Goal: Task Accomplishment & Management: Use online tool/utility

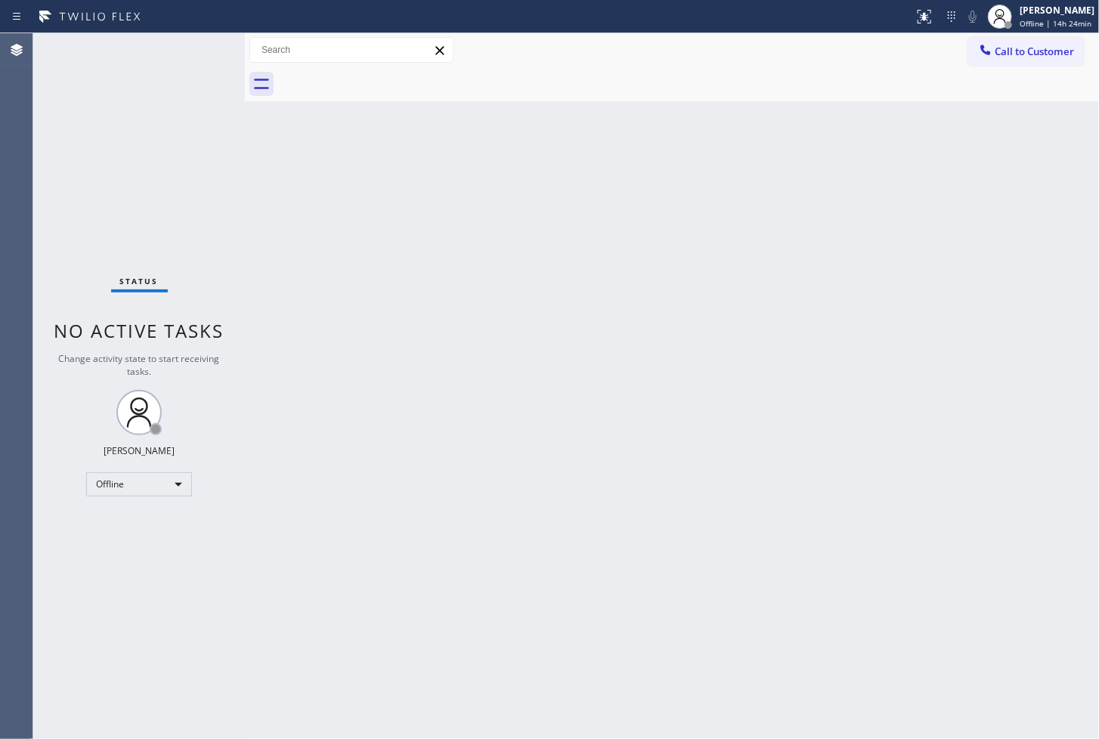
click at [47, 132] on div "Status No active tasks Change activity state to start receiving tasks. [PERSON_…" at bounding box center [139, 386] width 212 height 706
click at [200, 39] on div "Status No active tasks Change activity state to start receiving tasks. [PERSON_…" at bounding box center [139, 386] width 212 height 706
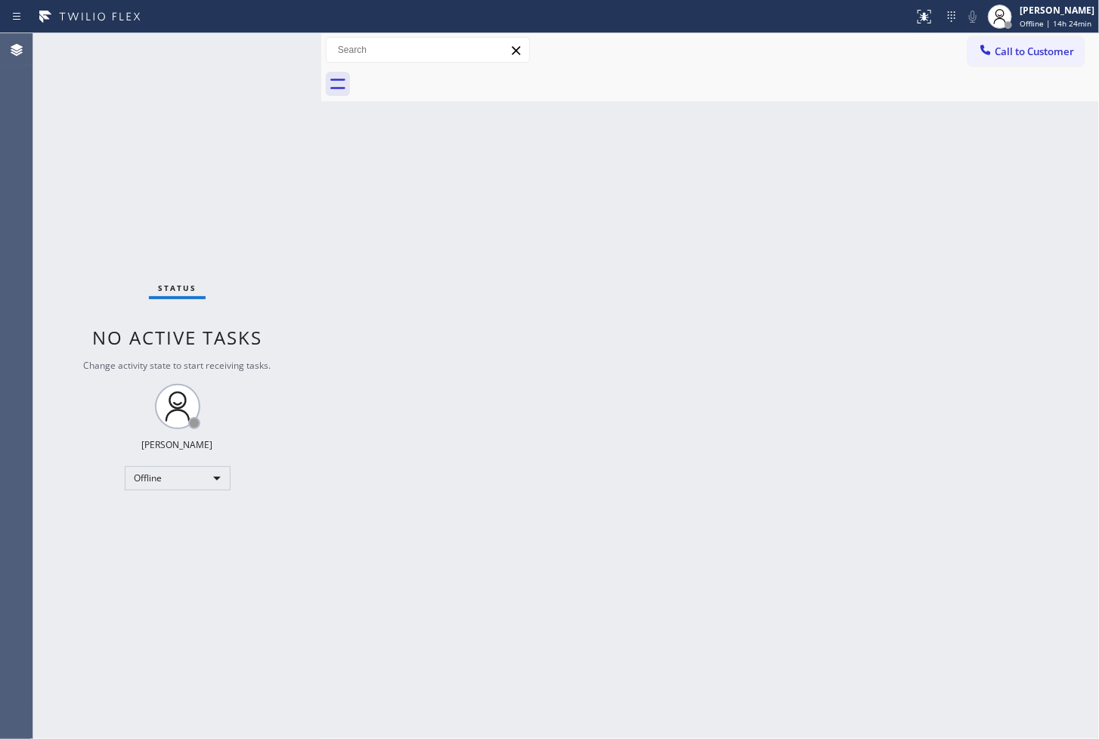
drag, startPoint x: 246, startPoint y: 111, endPoint x: 323, endPoint y: 127, distance: 78.0
click at [321, 127] on div at bounding box center [321, 386] width 0 height 706
click at [265, 48] on div "Status No active tasks Change activity state to start receiving tasks. [PERSON_…" at bounding box center [177, 386] width 288 height 706
click at [410, 464] on div "Back to Dashboard Change Sender ID Customers Technicians Select a contact Outbo…" at bounding box center [710, 386] width 778 height 706
click at [905, 81] on div at bounding box center [726, 84] width 744 height 34
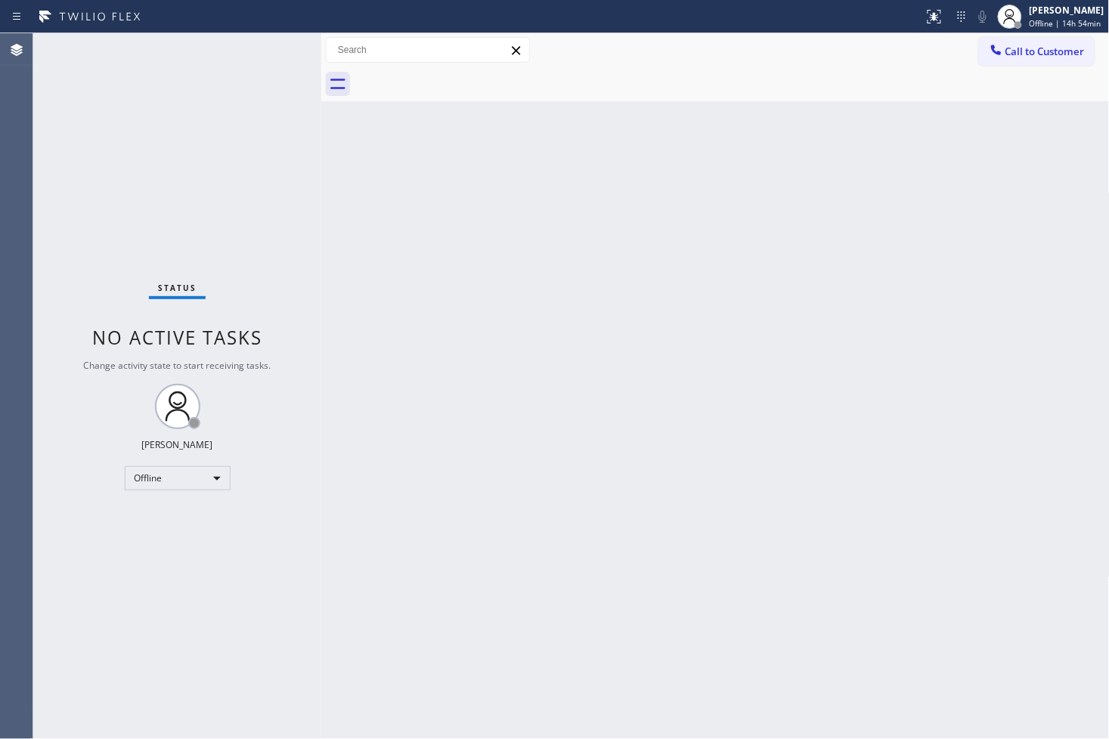
click at [701, 469] on div "Back to Dashboard Change Sender ID Customers Technicians Select a contact Outbo…" at bounding box center [715, 386] width 788 height 706
click at [1075, 249] on div "Back to Dashboard Change Sender ID Customers Technicians Select a contact Outbo…" at bounding box center [715, 386] width 788 height 706
click at [709, 320] on div "Back to Dashboard Change Sender ID Customers Technicians Select a contact Outbo…" at bounding box center [713, 386] width 784 height 706
click at [792, 340] on div "Back to Dashboard Change Sender ID Customers Technicians Select a contact Outbo…" at bounding box center [713, 386] width 784 height 706
click at [352, 565] on div "Back to Dashboard Change Sender ID Customers Technicians Select a contact Outbo…" at bounding box center [713, 386] width 784 height 706
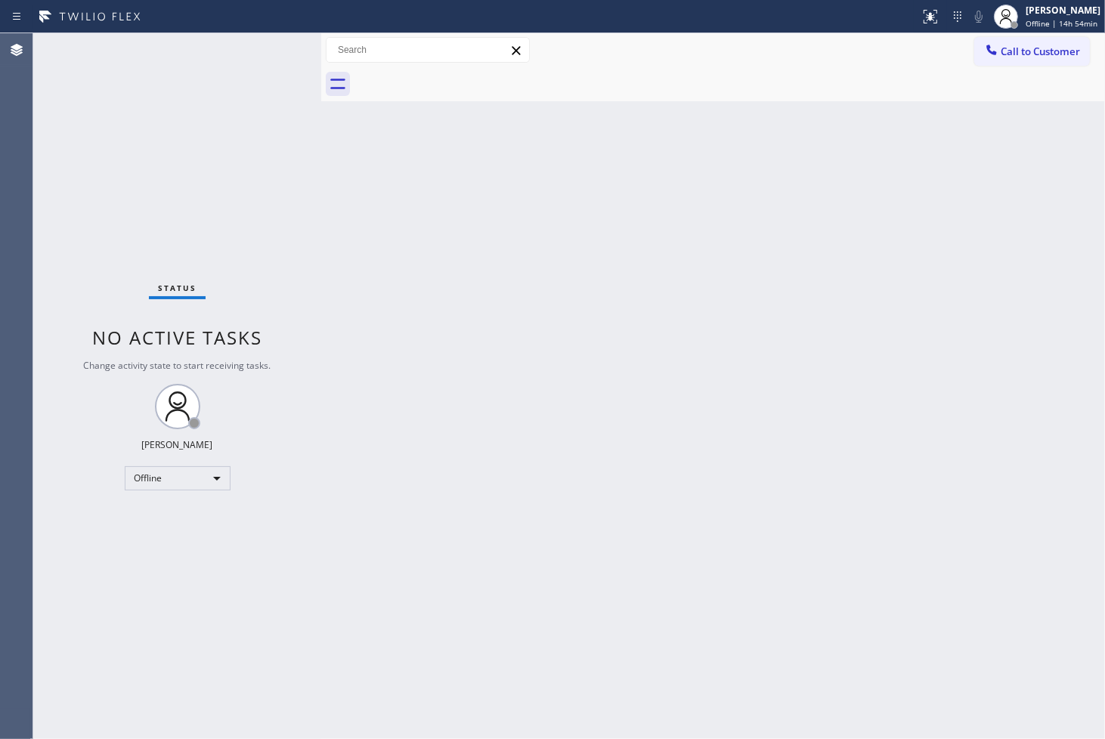
click at [482, 469] on div "Back to Dashboard Change Sender ID Customers Technicians Select a contact Outbo…" at bounding box center [713, 386] width 784 height 706
click at [549, 439] on div "Back to Dashboard Change Sender ID Customers Technicians Select a contact Outbo…" at bounding box center [713, 386] width 784 height 706
click at [743, 340] on div "Back to Dashboard Change Sender ID Customers Technicians Select a contact Outbo…" at bounding box center [713, 386] width 784 height 706
click at [671, 367] on div "Back to Dashboard Change Sender ID Customers Technicians Select a contact Outbo…" at bounding box center [713, 386] width 784 height 706
drag, startPoint x: 667, startPoint y: 276, endPoint x: 653, endPoint y: 352, distance: 77.7
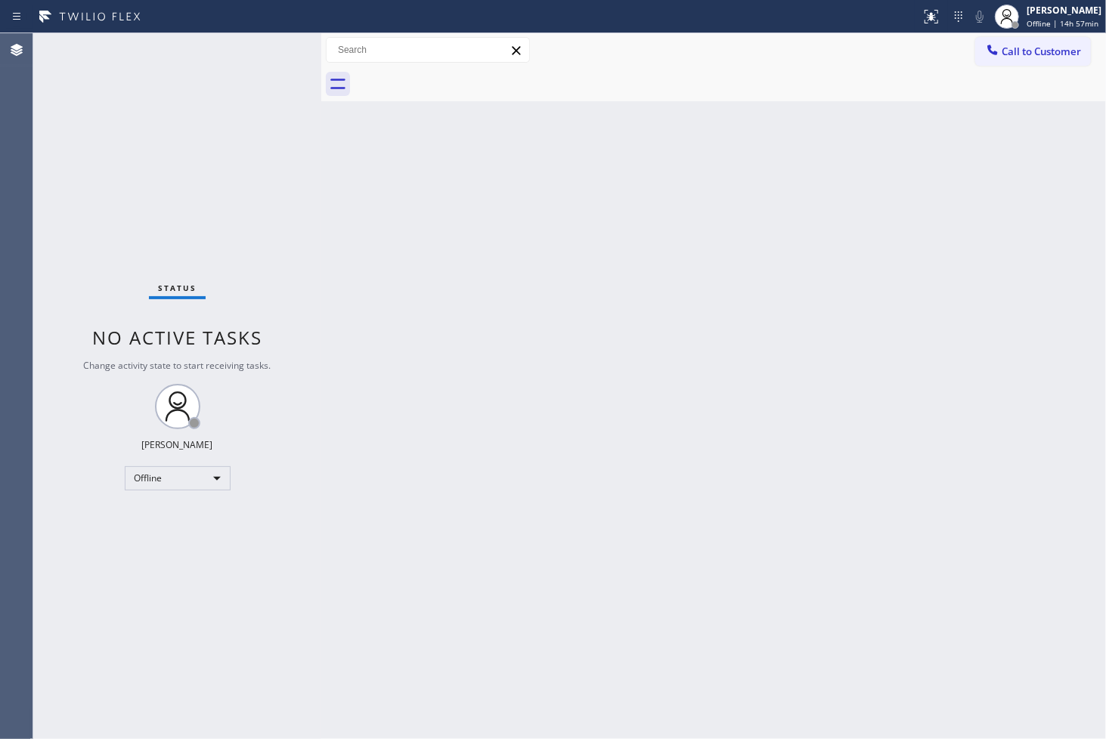
click at [668, 276] on div "Back to Dashboard Change Sender ID Customers Technicians Select a contact Outbo…" at bounding box center [713, 386] width 784 height 706
click at [88, 443] on div "Status No active tasks Change activity state to start receiving tasks. [PERSON_…" at bounding box center [177, 386] width 288 height 706
click at [220, 479] on div "Offline" at bounding box center [178, 478] width 106 height 24
click at [407, 462] on div at bounding box center [553, 369] width 1106 height 739
click at [407, 462] on div "Back to Dashboard Change Sender ID Customers Technicians Select a contact Outbo…" at bounding box center [713, 386] width 784 height 706
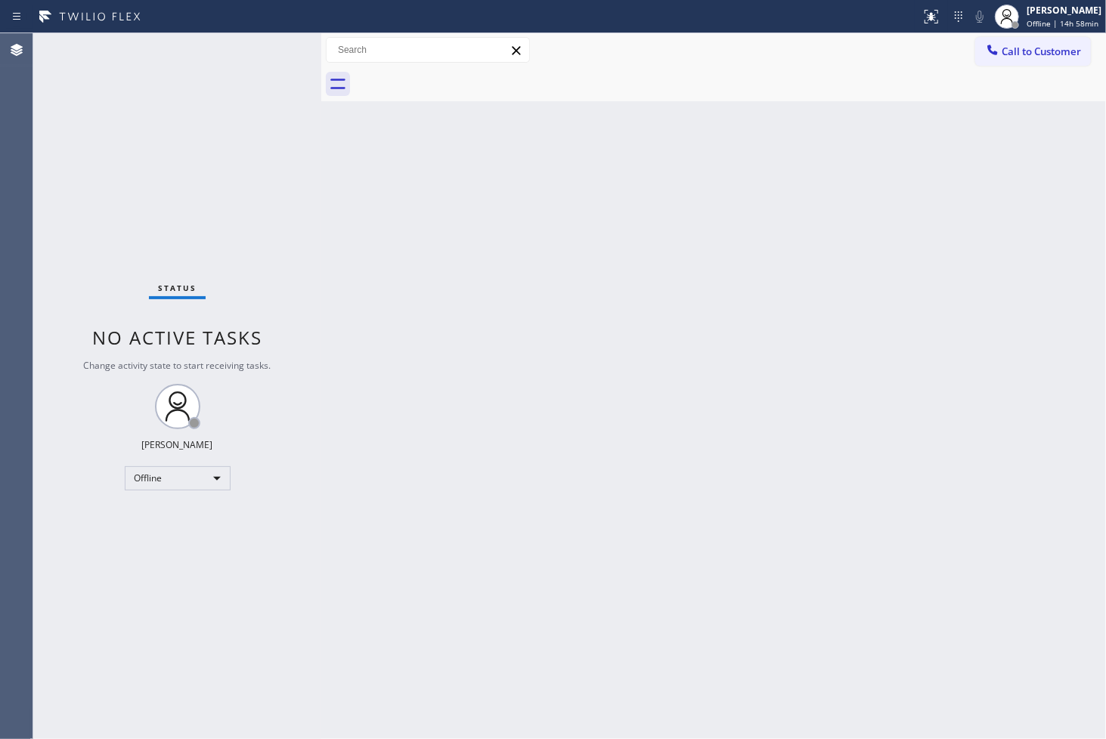
click at [509, 302] on div "Back to Dashboard Change Sender ID Customers Technicians Select a contact Outbo…" at bounding box center [713, 386] width 784 height 706
click at [162, 110] on div "Status No active tasks Change activity state to start receiving tasks. [PERSON_…" at bounding box center [177, 386] width 288 height 706
click at [1028, 596] on div "Back to Dashboard Change Sender ID Customers Technicians Select a contact Outbo…" at bounding box center [713, 386] width 784 height 706
click at [571, 456] on div "Back to Dashboard Change Sender ID Customers Technicians Select a contact Outbo…" at bounding box center [713, 386] width 784 height 706
click at [235, 178] on div "Status No active tasks Change activity state to start receiving tasks. [PERSON_…" at bounding box center [177, 386] width 288 height 706
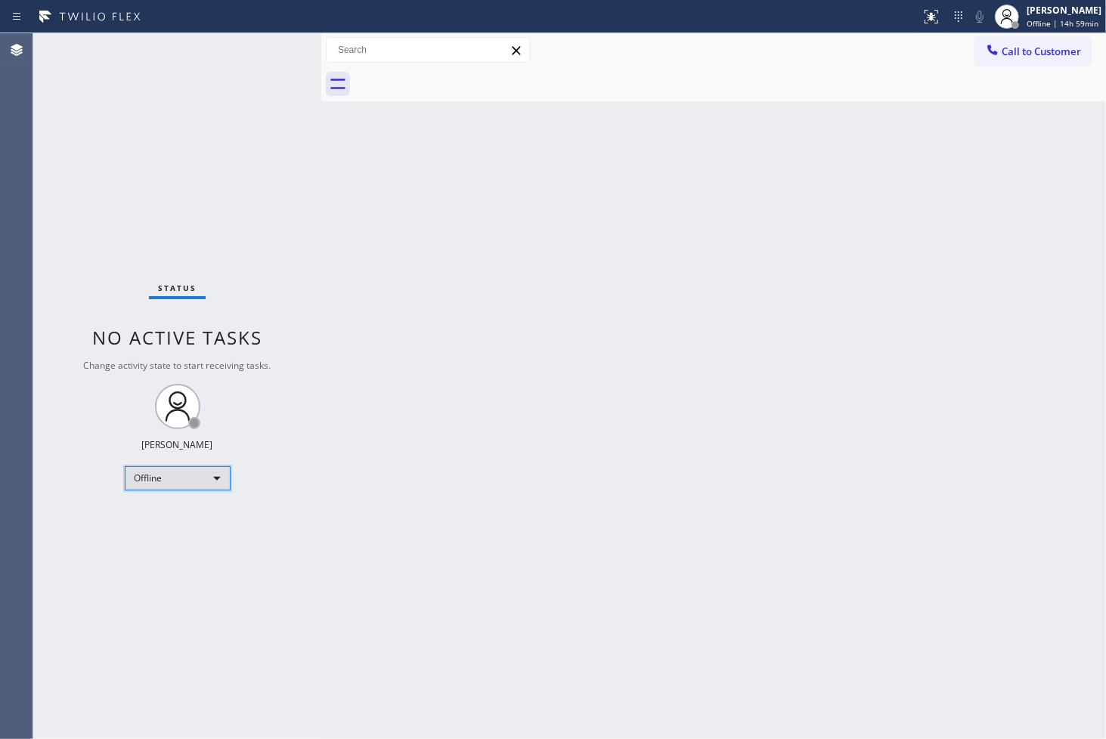
click at [209, 478] on div "Offline" at bounding box center [178, 478] width 106 height 24
click at [187, 514] on li "Available" at bounding box center [176, 518] width 103 height 18
click at [396, 438] on div "Back to Dashboard Change Sender ID Customers Technicians Select a contact Outbo…" at bounding box center [713, 386] width 784 height 706
click at [286, 150] on div "Status No active tasks Change activity state to start receiving tasks. [PERSON_…" at bounding box center [177, 386] width 288 height 706
click at [262, 42] on div "Status No active tasks You are ready to start receiving tasks. [PERSON_NAME]" at bounding box center [177, 386] width 288 height 706
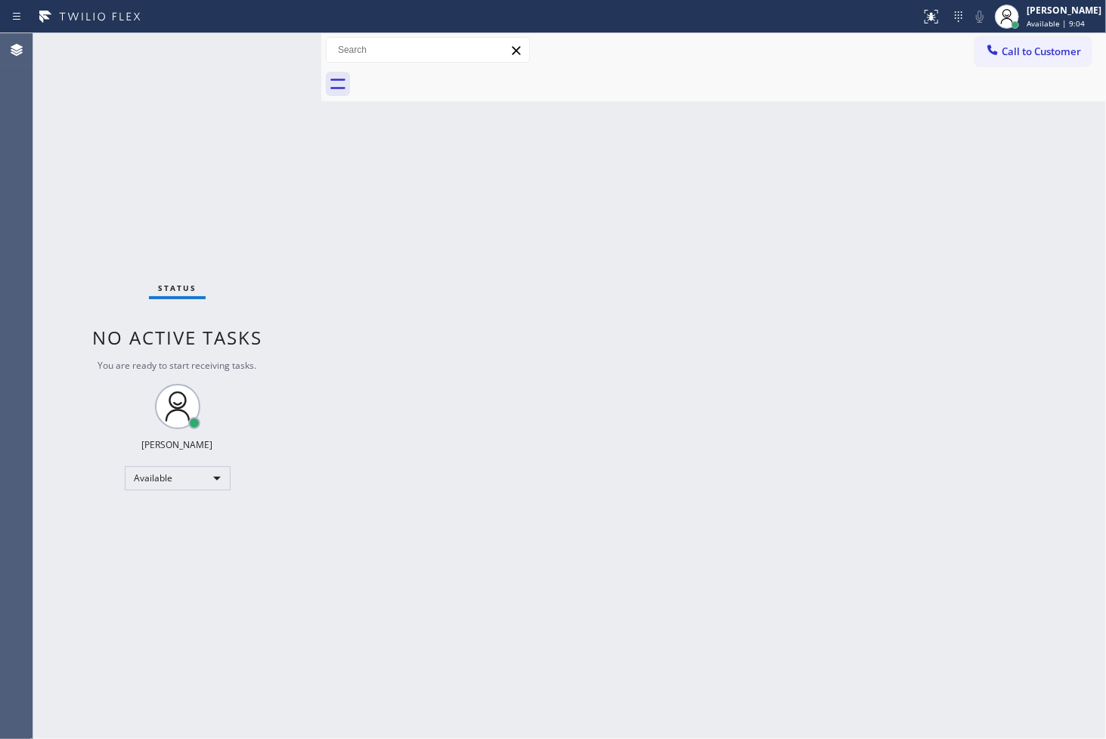
click at [272, 48] on div "Status No active tasks You are ready to start receiving tasks. [PERSON_NAME]" at bounding box center [177, 386] width 288 height 706
click at [274, 48] on div "Status No active tasks You are ready to start receiving tasks. [PERSON_NAME]" at bounding box center [177, 386] width 288 height 706
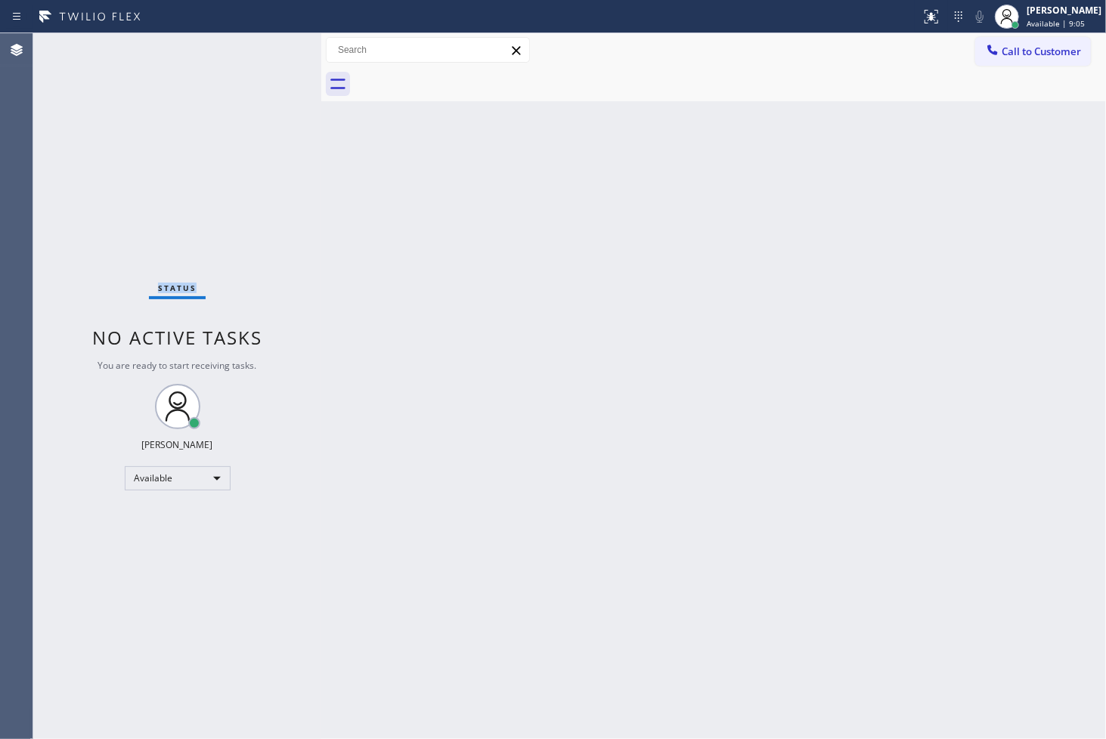
click at [274, 48] on div "Status No active tasks You are ready to start receiving tasks. [PERSON_NAME]" at bounding box center [177, 386] width 288 height 706
click at [275, 48] on div "Status No active tasks You are ready to start receiving tasks. [PERSON_NAME]" at bounding box center [177, 386] width 288 height 706
click at [314, 238] on div "Status No active tasks You are ready to start receiving tasks. [PERSON_NAME]" at bounding box center [177, 386] width 288 height 706
click at [276, 49] on div "Status No active tasks You are ready to start receiving tasks. [PERSON_NAME]" at bounding box center [177, 386] width 288 height 706
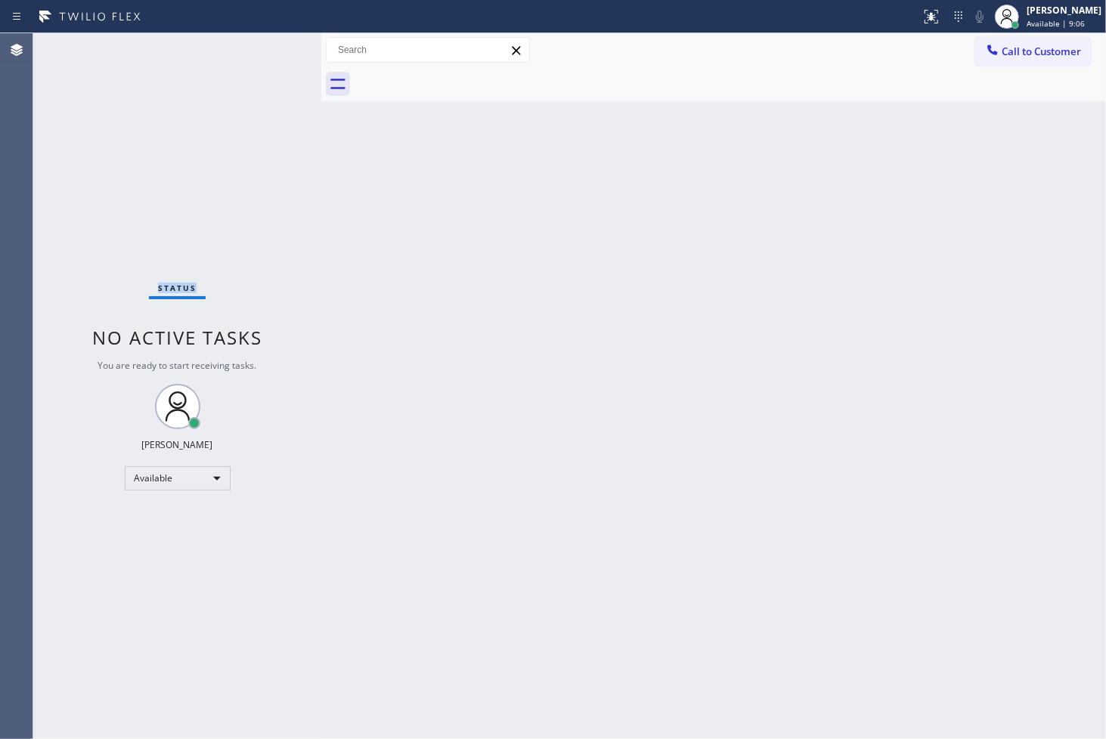
click at [276, 49] on div "Status No active tasks You are ready to start receiving tasks. [PERSON_NAME]" at bounding box center [177, 386] width 288 height 706
click at [601, 394] on div "Back to Dashboard Change Sender ID Customers Technicians Select a contact Outbo…" at bounding box center [713, 386] width 784 height 706
click at [102, 576] on div "Status No active tasks You are ready to start receiving tasks. [PERSON_NAME]" at bounding box center [177, 386] width 288 height 706
click at [76, 117] on div "Status No active tasks You are ready to start receiving tasks. [PERSON_NAME]" at bounding box center [177, 386] width 288 height 706
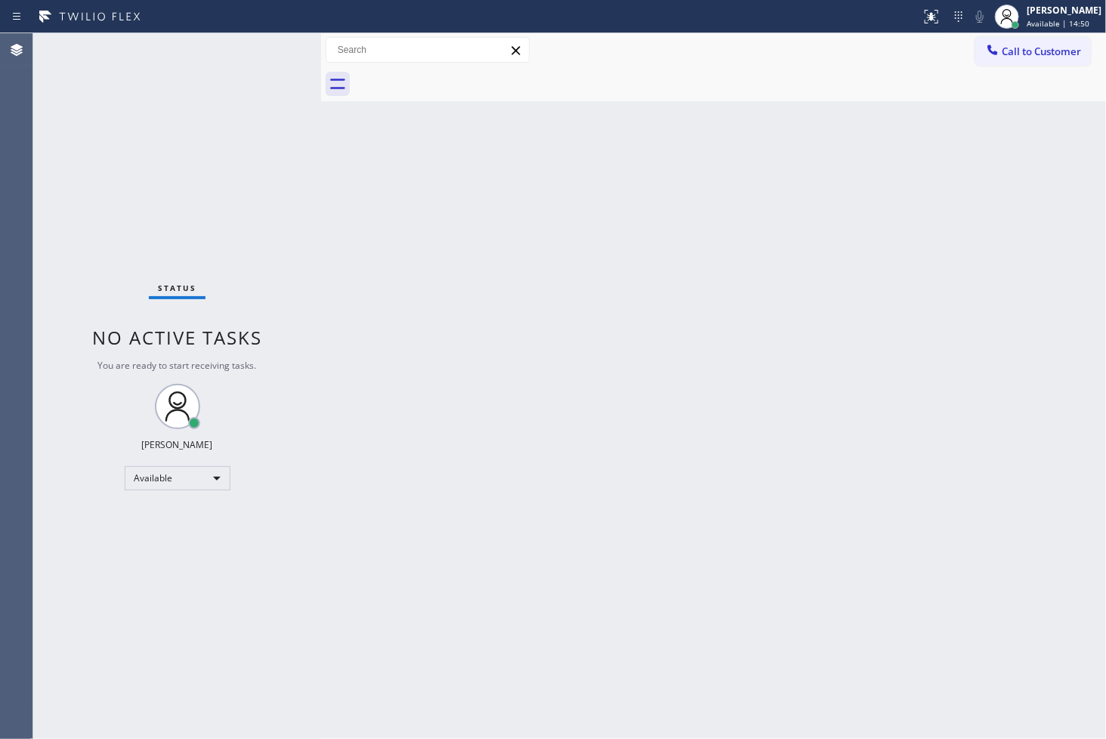
click at [263, 65] on div "Status No active tasks You are ready to start receiving tasks. [PERSON_NAME]" at bounding box center [177, 386] width 288 height 706
click at [277, 42] on div "Status No active tasks You are ready to start receiving tasks. [PERSON_NAME]" at bounding box center [177, 386] width 288 height 706
drag, startPoint x: 323, startPoint y: 166, endPoint x: 335, endPoint y: 167, distance: 12.1
click at [328, 167] on div at bounding box center [328, 386] width 0 height 706
click at [596, 198] on div "Back to Dashboard Change Sender ID Customers Technicians Select a contact Outbo…" at bounding box center [719, 386] width 773 height 706
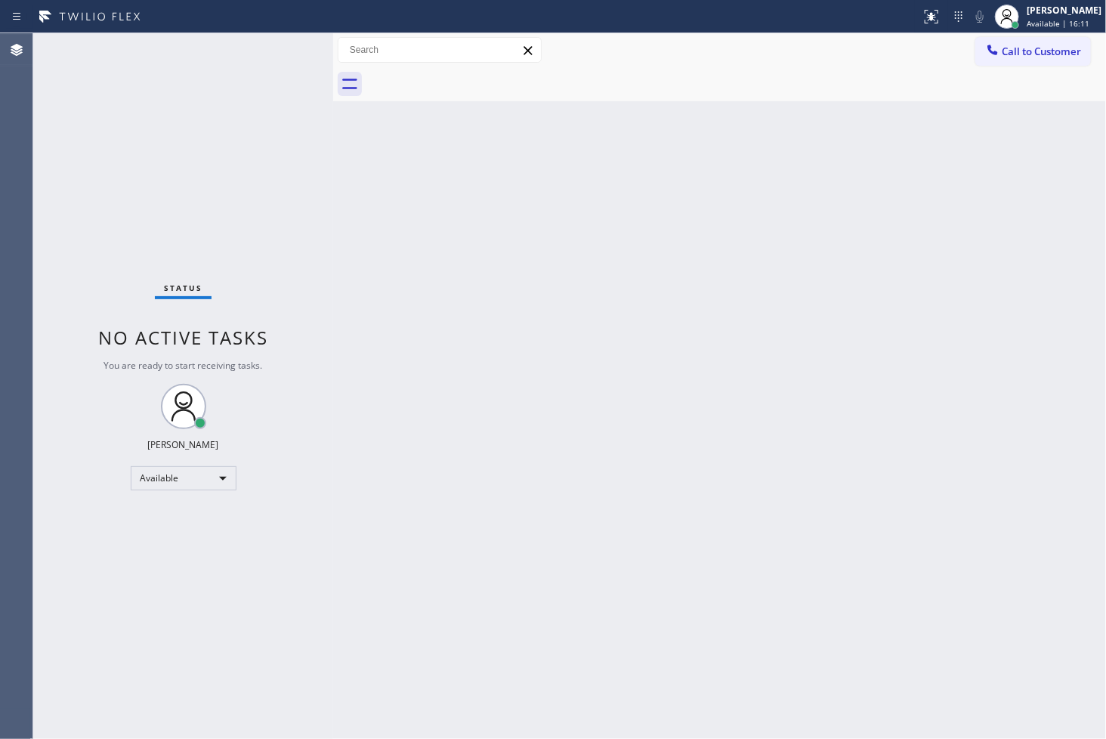
click at [288, 167] on div "Status No active tasks You are ready to start receiving tasks. [PERSON_NAME]" at bounding box center [183, 386] width 300 height 706
click at [260, 94] on div "Status No active tasks You are ready to start receiving tasks. [PERSON_NAME]" at bounding box center [183, 386] width 300 height 706
click at [844, 562] on div "Back to Dashboard Change Sender ID Customers Technicians Select a contact Outbo…" at bounding box center [719, 386] width 773 height 706
click at [274, 127] on div "Status No active tasks You are ready to start receiving tasks. [PERSON_NAME]" at bounding box center [183, 386] width 300 height 706
click at [277, 53] on div "Status No active tasks You are ready to start receiving tasks. [PERSON_NAME]" at bounding box center [183, 386] width 300 height 706
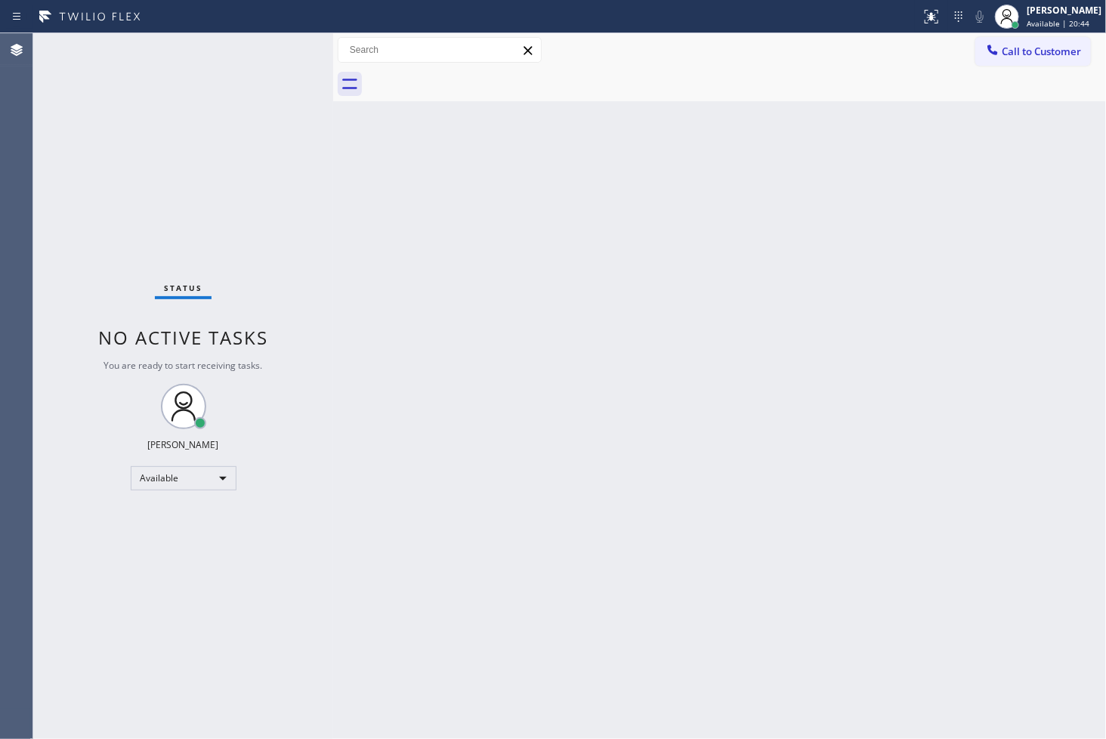
click at [529, 429] on div "Back to Dashboard Change Sender ID Customers Technicians Select a contact Outbo…" at bounding box center [719, 386] width 773 height 706
click at [119, 538] on div "Status No active tasks You are ready to start receiving tasks. [PERSON_NAME]" at bounding box center [183, 386] width 300 height 706
click at [128, 169] on div "Status No active tasks You are ready to start receiving tasks. [PERSON_NAME]" at bounding box center [183, 386] width 300 height 706
click at [282, 39] on div "Status No active tasks You are ready to start receiving tasks. [PERSON_NAME]" at bounding box center [183, 386] width 300 height 706
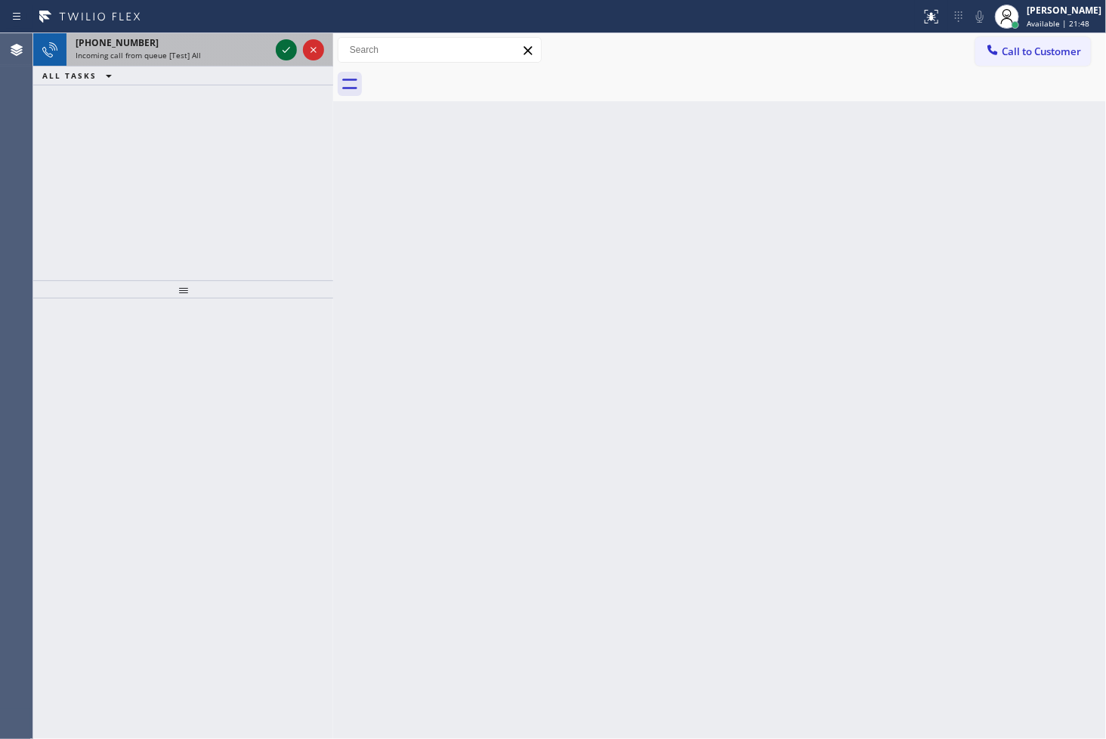
click at [283, 39] on button at bounding box center [286, 49] width 21 height 21
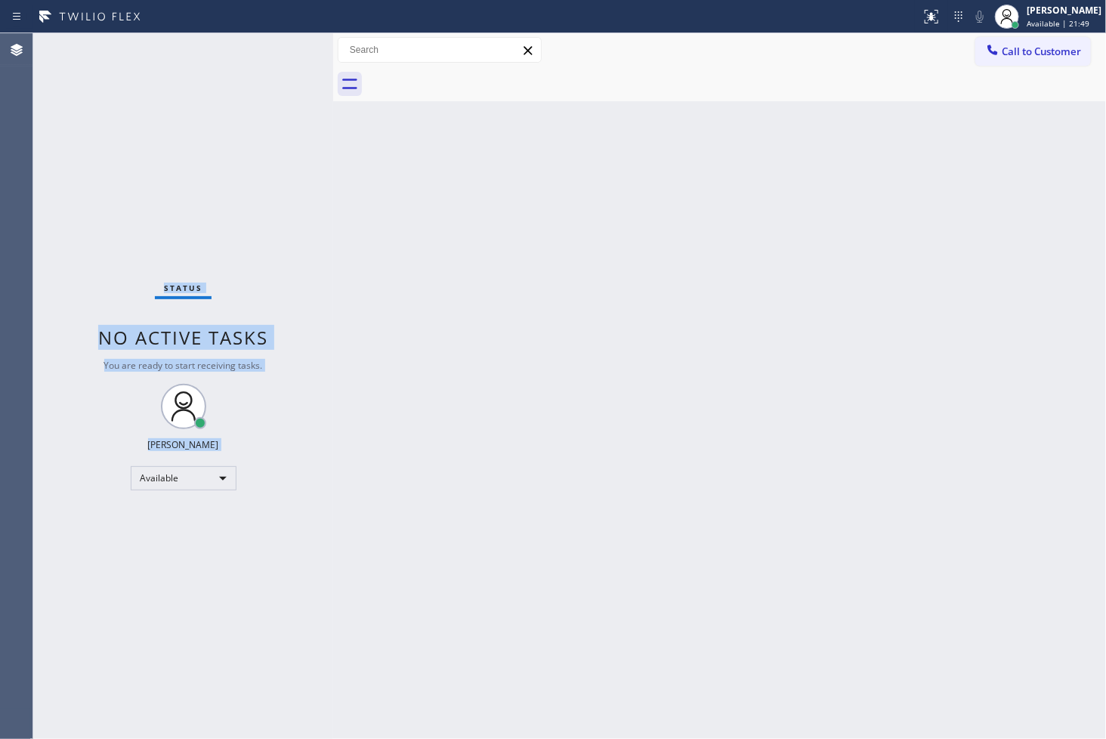
click at [283, 39] on div "Status No active tasks You are ready to start receiving tasks. [PERSON_NAME]" at bounding box center [183, 386] width 300 height 706
click at [283, 54] on div "Status No active tasks You are ready to start receiving tasks. [PERSON_NAME]" at bounding box center [183, 386] width 300 height 706
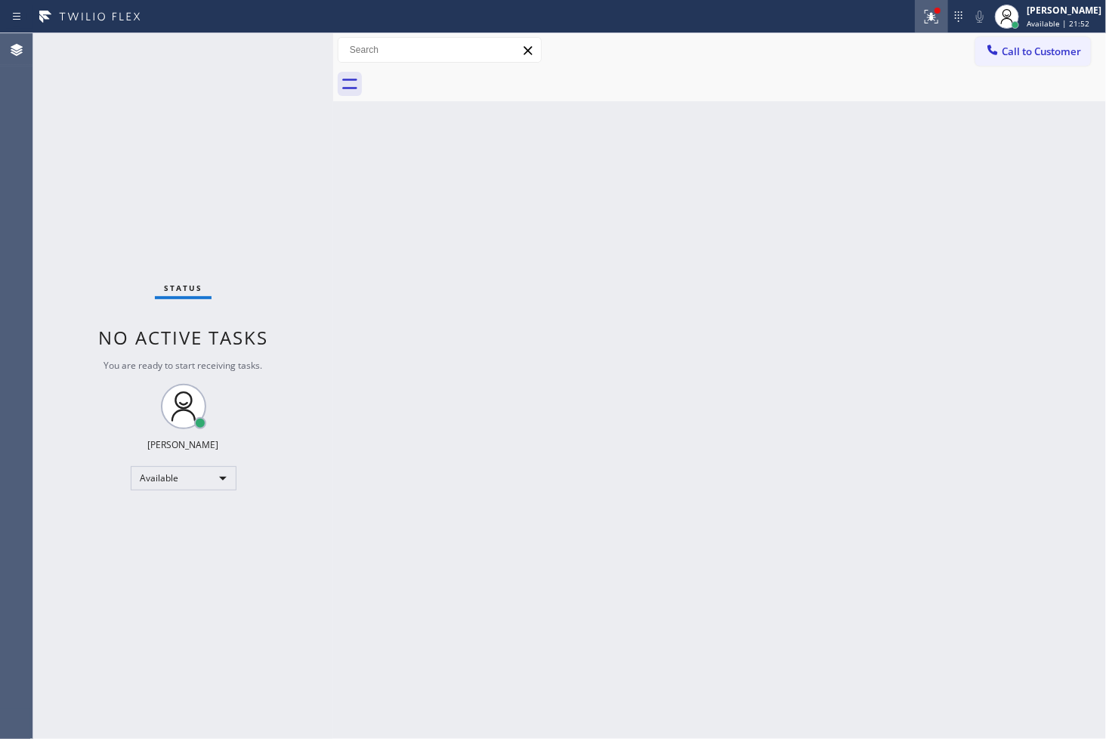
click at [923, 21] on icon at bounding box center [932, 17] width 18 height 18
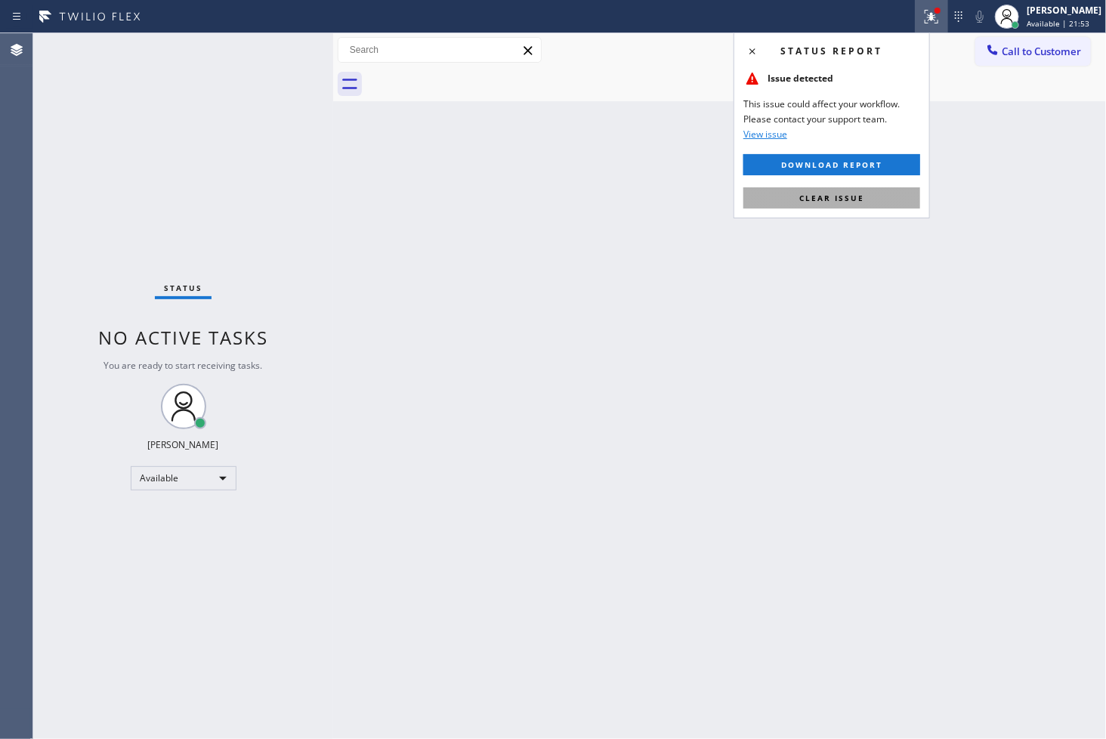
click at [874, 200] on button "Clear issue" at bounding box center [832, 197] width 177 height 21
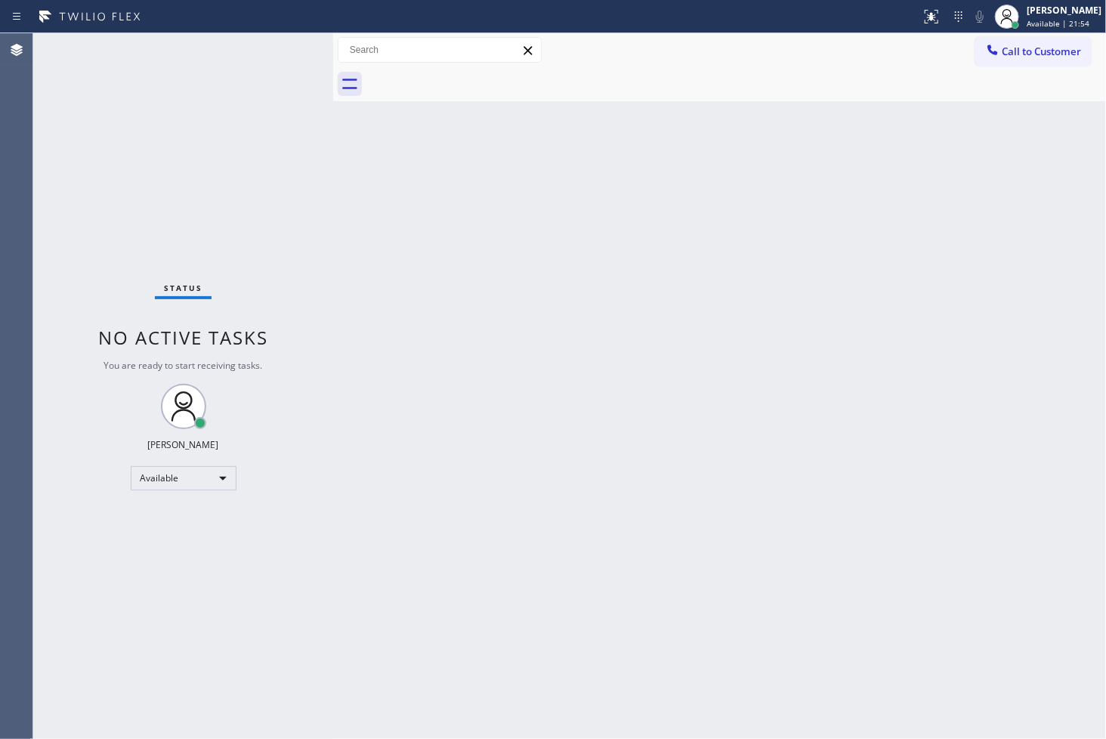
click at [228, 200] on div "Status No active tasks You are ready to start receiving tasks. [PERSON_NAME]" at bounding box center [183, 386] width 300 height 706
click at [273, 53] on div "Status No active tasks You are ready to start receiving tasks. [PERSON_NAME]" at bounding box center [183, 386] width 300 height 706
click at [758, 442] on div "Back to Dashboard Change Sender ID Customers Technicians Select a contact Outbo…" at bounding box center [719, 386] width 773 height 706
drag, startPoint x: 191, startPoint y: 157, endPoint x: 210, endPoint y: 138, distance: 27.3
click at [193, 155] on div "Status No active tasks You are ready to start receiving tasks. [PERSON_NAME]" at bounding box center [183, 386] width 300 height 706
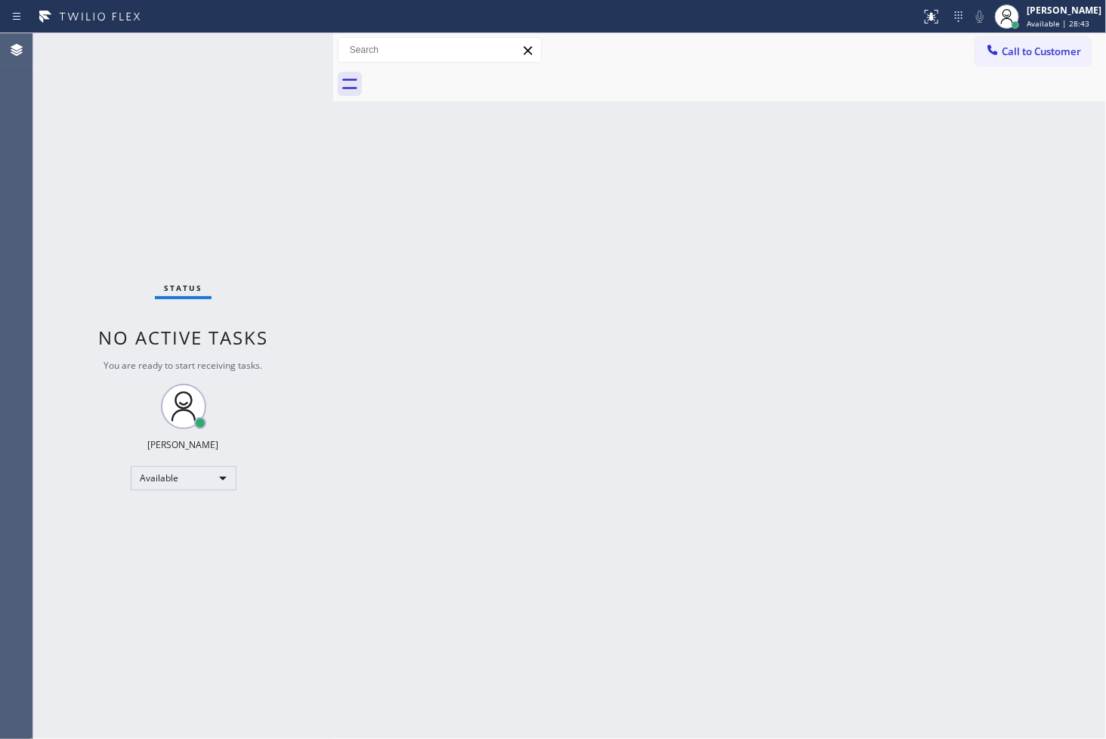
click at [280, 49] on div "Status No active tasks You are ready to start receiving tasks. [PERSON_NAME]" at bounding box center [183, 386] width 300 height 706
click at [283, 51] on div "Status No active tasks You are ready to start receiving tasks. [PERSON_NAME]" at bounding box center [183, 386] width 300 height 706
click at [501, 327] on div "Back to Dashboard Change Sender ID Customers Technicians Select a contact Outbo…" at bounding box center [719, 386] width 773 height 706
click at [280, 47] on div "Status No active tasks You are ready to start receiving tasks. [PERSON_NAME]" at bounding box center [183, 386] width 300 height 706
click at [73, 524] on div "Status No active tasks You are ready to start receiving tasks. [PERSON_NAME]" at bounding box center [183, 386] width 300 height 706
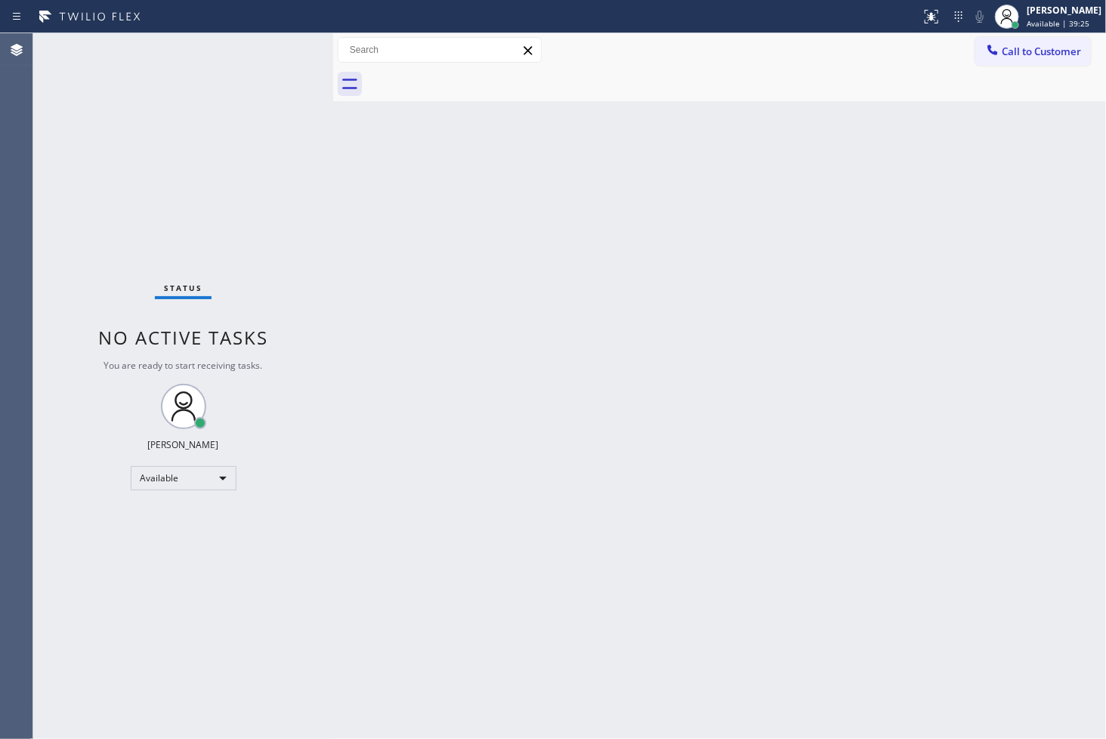
click at [79, 512] on div "Status No active tasks You are ready to start receiving tasks. [PERSON_NAME]" at bounding box center [183, 386] width 300 height 706
click at [155, 233] on div "Status No active tasks You are ready to start receiving tasks. [PERSON_NAME]" at bounding box center [183, 386] width 300 height 706
click at [282, 50] on div "Status No active tasks You are ready to start receiving tasks. [PERSON_NAME]" at bounding box center [183, 386] width 300 height 706
click at [472, 352] on div "Back to Dashboard Change Sender ID Customers Technicians Select a contact Outbo…" at bounding box center [719, 386] width 773 height 706
click at [277, 202] on div "Status No active tasks You are ready to start receiving tasks. [PERSON_NAME]" at bounding box center [183, 386] width 300 height 706
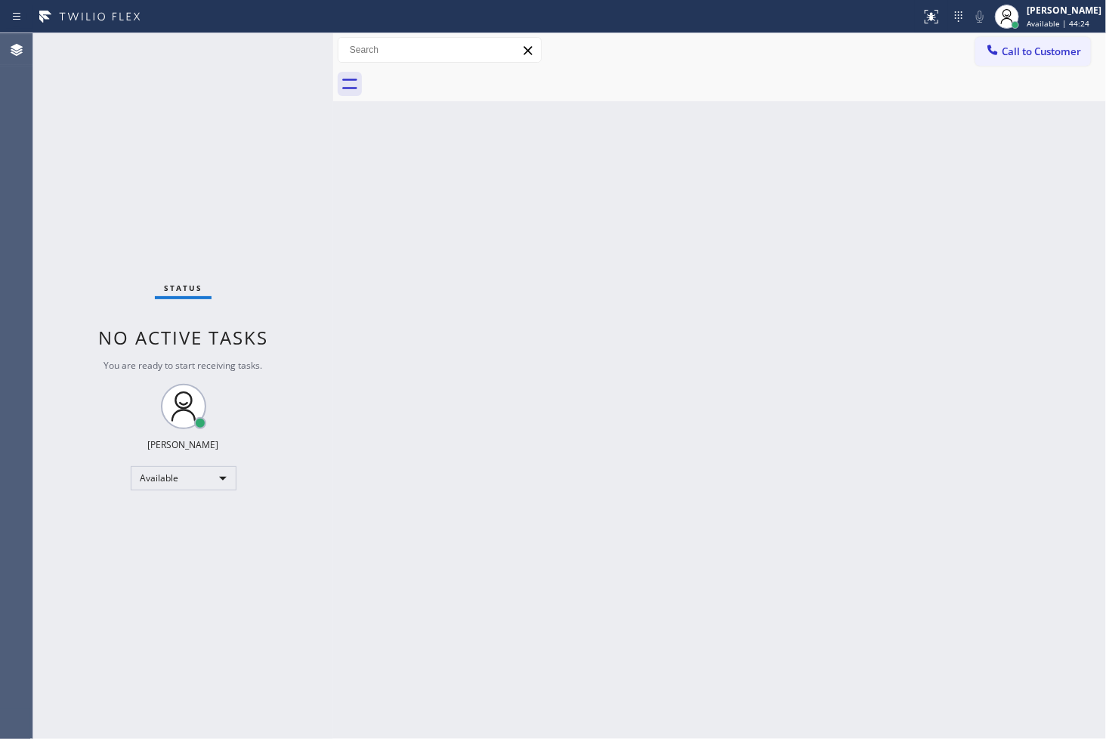
click at [268, 93] on div "Status No active tasks You are ready to start receiving tasks. [PERSON_NAME]" at bounding box center [183, 386] width 300 height 706
click at [287, 48] on div "Status No active tasks You are ready to start receiving tasks. [PERSON_NAME]" at bounding box center [183, 386] width 300 height 706
click at [302, 196] on div "Status No active tasks You are ready to start receiving tasks. [PERSON_NAME]" at bounding box center [183, 386] width 300 height 706
click at [214, 132] on div "Status No active tasks You are ready to start receiving tasks. [PERSON_NAME]" at bounding box center [183, 386] width 300 height 706
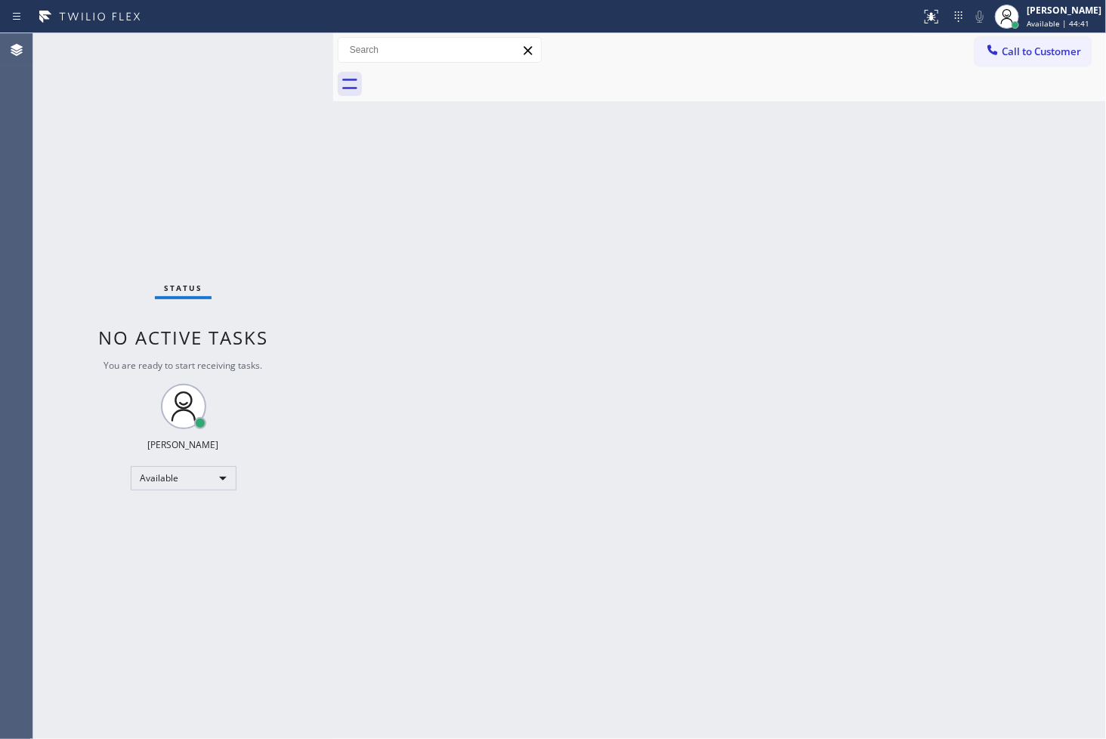
click at [261, 84] on div "Status No active tasks You are ready to start receiving tasks. [PERSON_NAME]" at bounding box center [183, 386] width 300 height 706
click at [262, 43] on div "Status No active tasks You are ready to start receiving tasks. [PERSON_NAME]" at bounding box center [183, 386] width 300 height 706
click at [285, 44] on div "Status No active tasks You are ready to start receiving tasks. [PERSON_NAME]" at bounding box center [183, 386] width 300 height 706
click at [286, 44] on div "Status No active tasks You are ready to start receiving tasks. [PERSON_NAME]" at bounding box center [183, 386] width 300 height 706
click at [364, 358] on div "Back to Dashboard Change Sender ID Customers Technicians Select a contact Outbo…" at bounding box center [719, 386] width 773 height 706
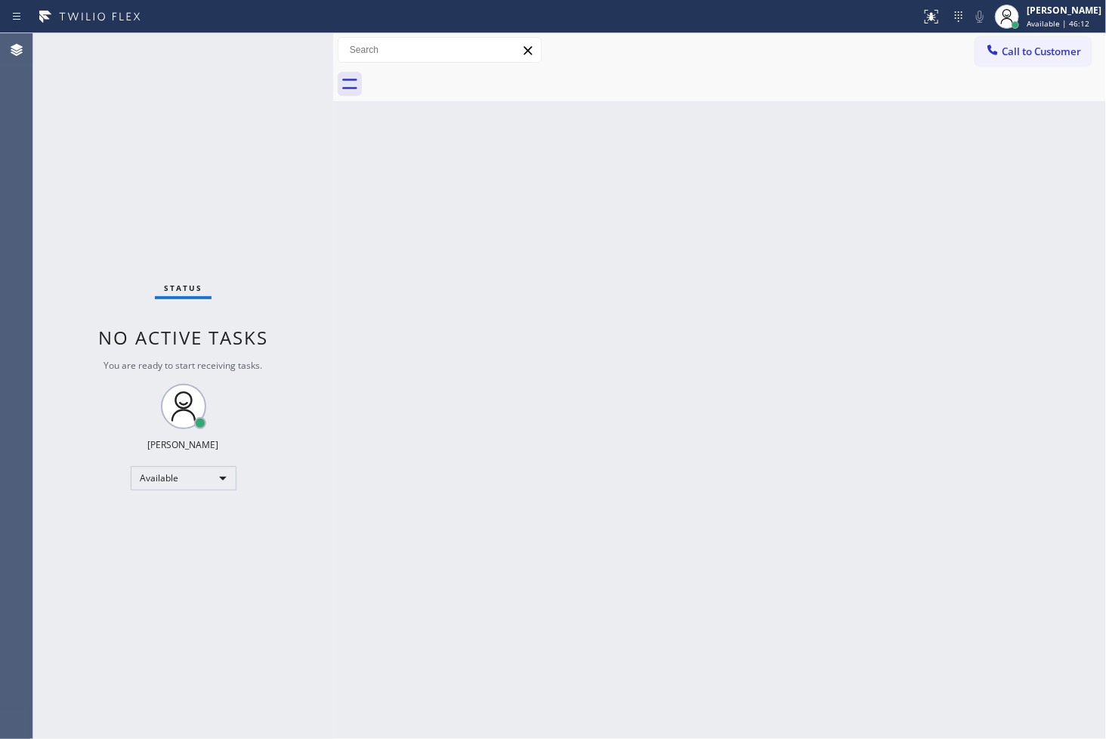
click at [268, 131] on div "Status No active tasks You are ready to start receiving tasks. [PERSON_NAME]" at bounding box center [183, 386] width 300 height 706
click at [267, 73] on div "Status No active tasks You are ready to start receiving tasks. [PERSON_NAME]" at bounding box center [183, 386] width 300 height 706
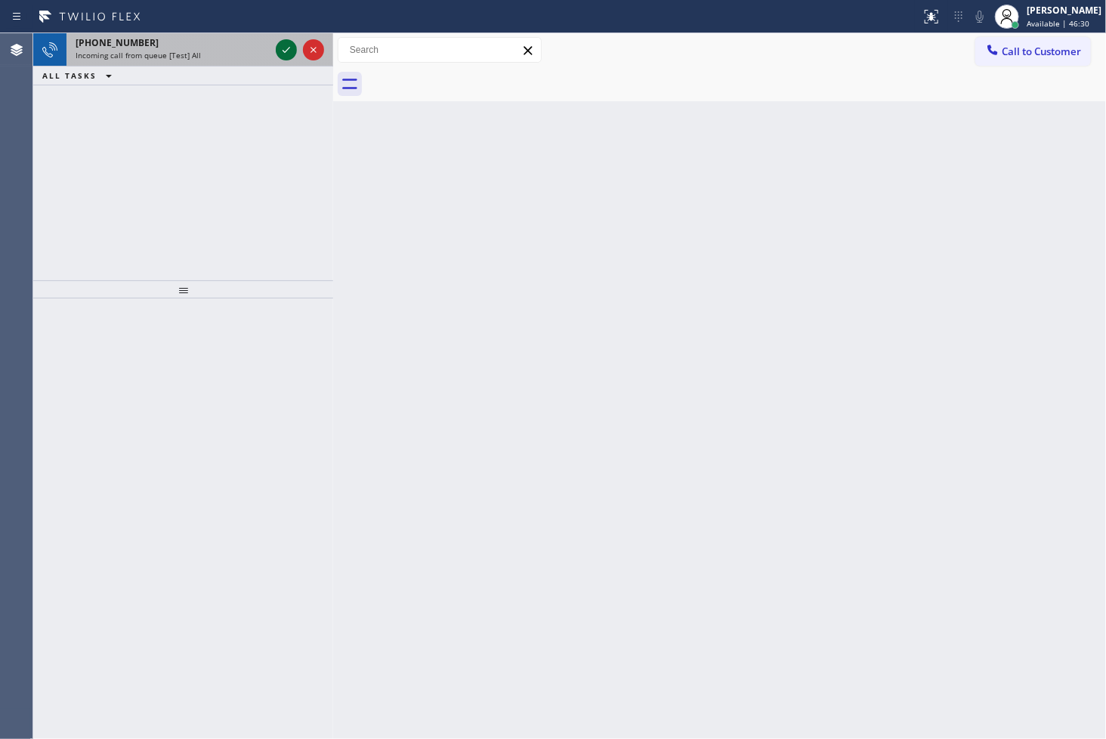
click at [288, 48] on icon at bounding box center [286, 50] width 18 height 18
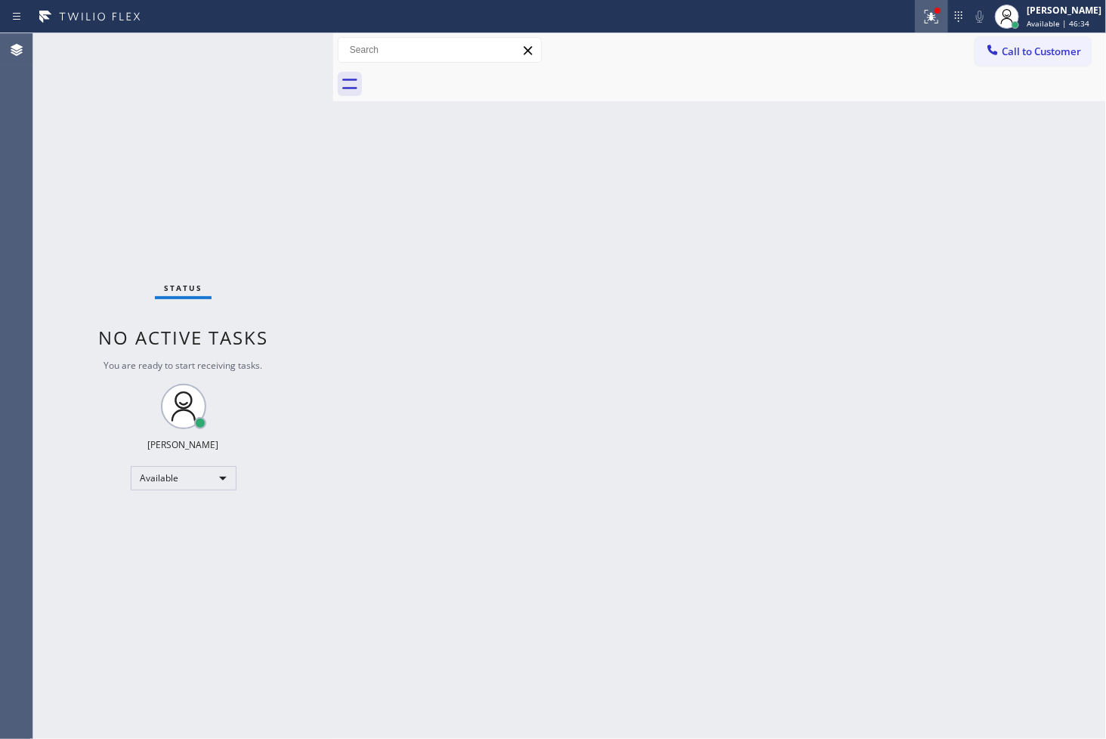
click at [923, 21] on icon at bounding box center [932, 17] width 18 height 18
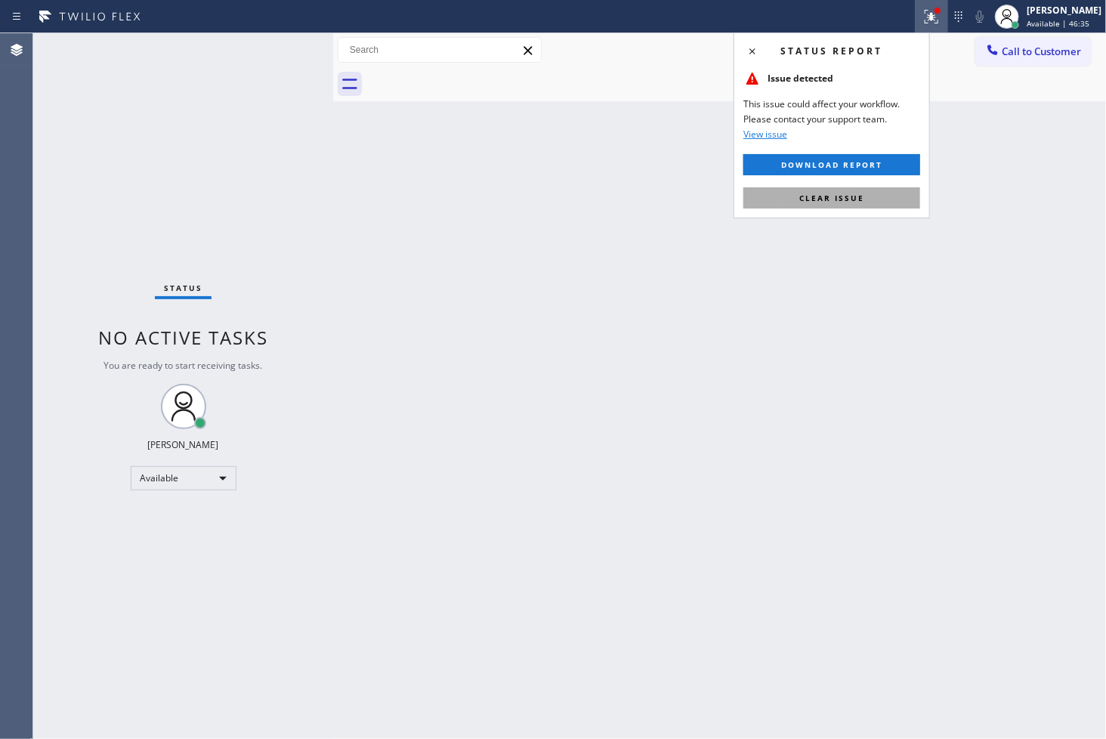
click at [835, 199] on span "Clear issue" at bounding box center [832, 198] width 65 height 11
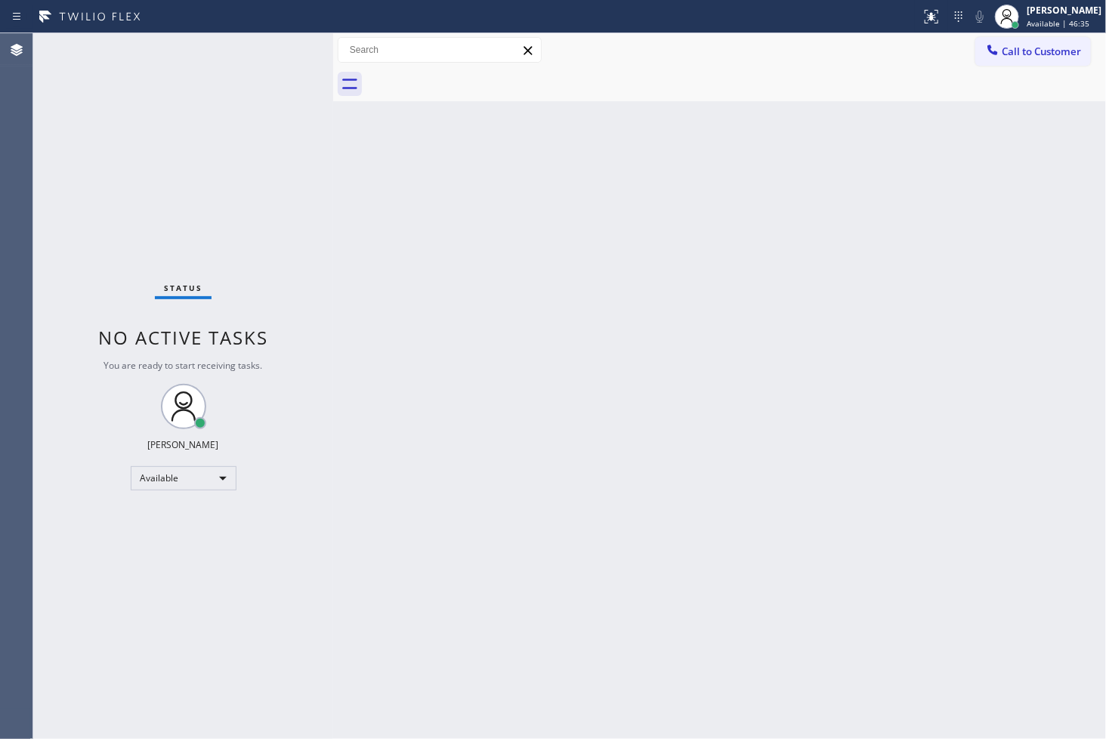
click at [562, 240] on div "Back to Dashboard Change Sender ID Customers Technicians Select a contact Outbo…" at bounding box center [719, 386] width 773 height 706
click at [287, 168] on div "Status No active tasks You are ready to start receiving tasks. [PERSON_NAME]" at bounding box center [183, 386] width 300 height 706
click at [296, 67] on div "Status No active tasks You are ready to start receiving tasks. [PERSON_NAME]" at bounding box center [183, 386] width 300 height 706
click at [283, 43] on div "Status No active tasks You are ready to start receiving tasks. [PERSON_NAME]" at bounding box center [183, 386] width 300 height 706
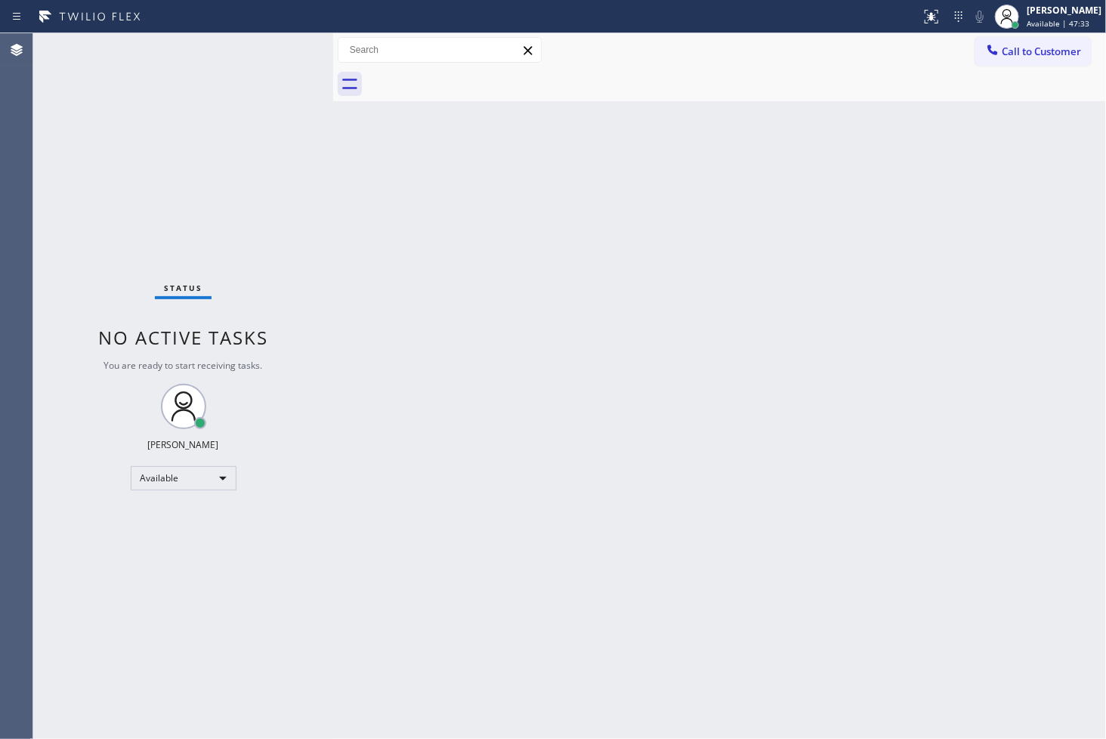
click at [871, 449] on div "Back to Dashboard Change Sender ID Customers Technicians Select a contact Outbo…" at bounding box center [719, 386] width 773 height 706
click at [276, 115] on div "Status No active tasks You are ready to start receiving tasks. [PERSON_NAME]" at bounding box center [183, 386] width 300 height 706
click at [267, 53] on div "Status No active tasks You are ready to start receiving tasks. [PERSON_NAME]" at bounding box center [183, 386] width 300 height 706
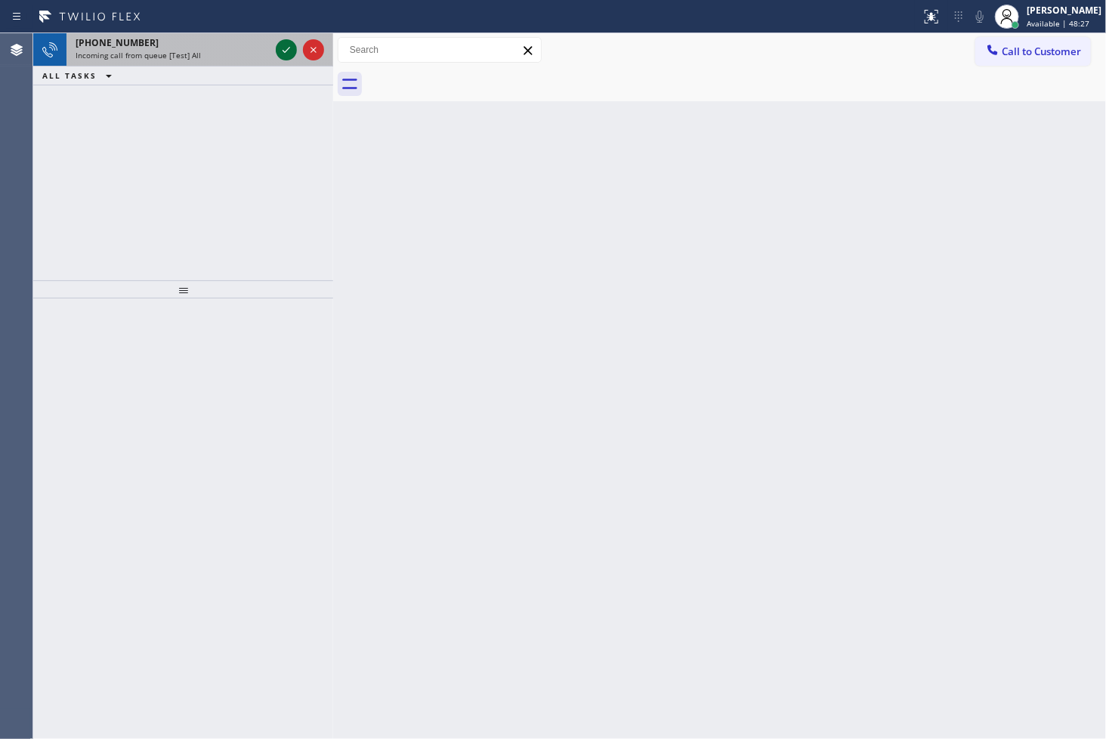
click at [280, 45] on icon at bounding box center [286, 50] width 18 height 18
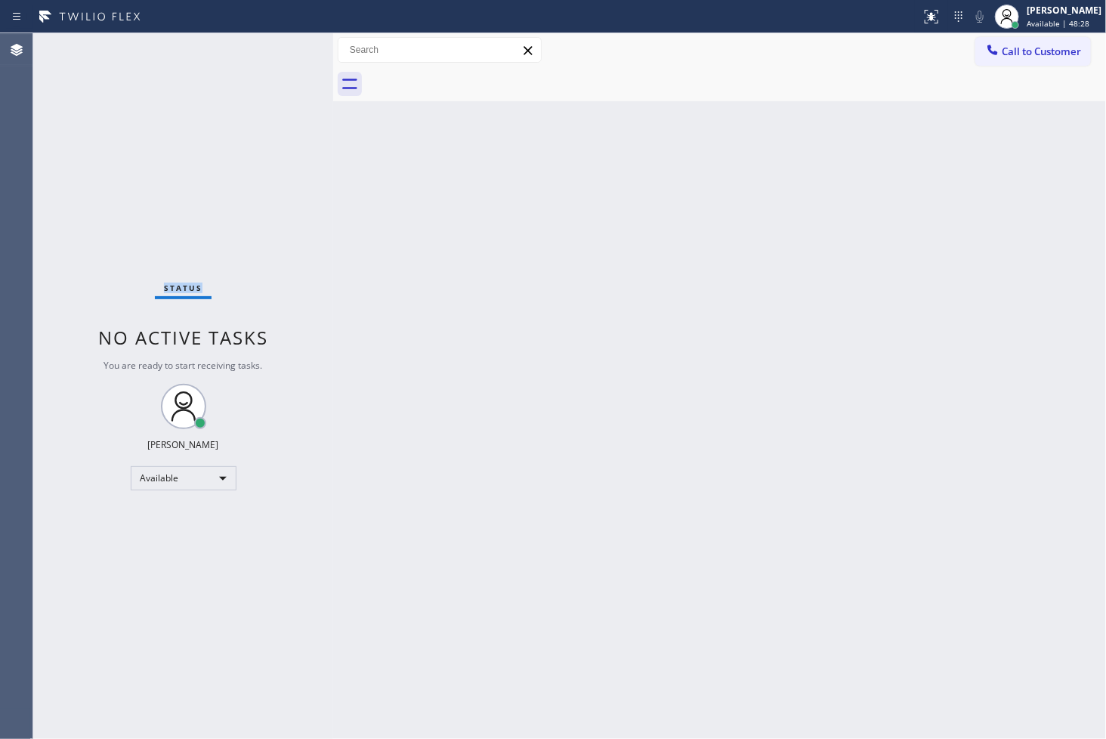
click at [280, 45] on div "Status No active tasks You are ready to start receiving tasks. [PERSON_NAME]" at bounding box center [183, 386] width 300 height 706
click at [923, 8] on icon at bounding box center [932, 17] width 18 height 18
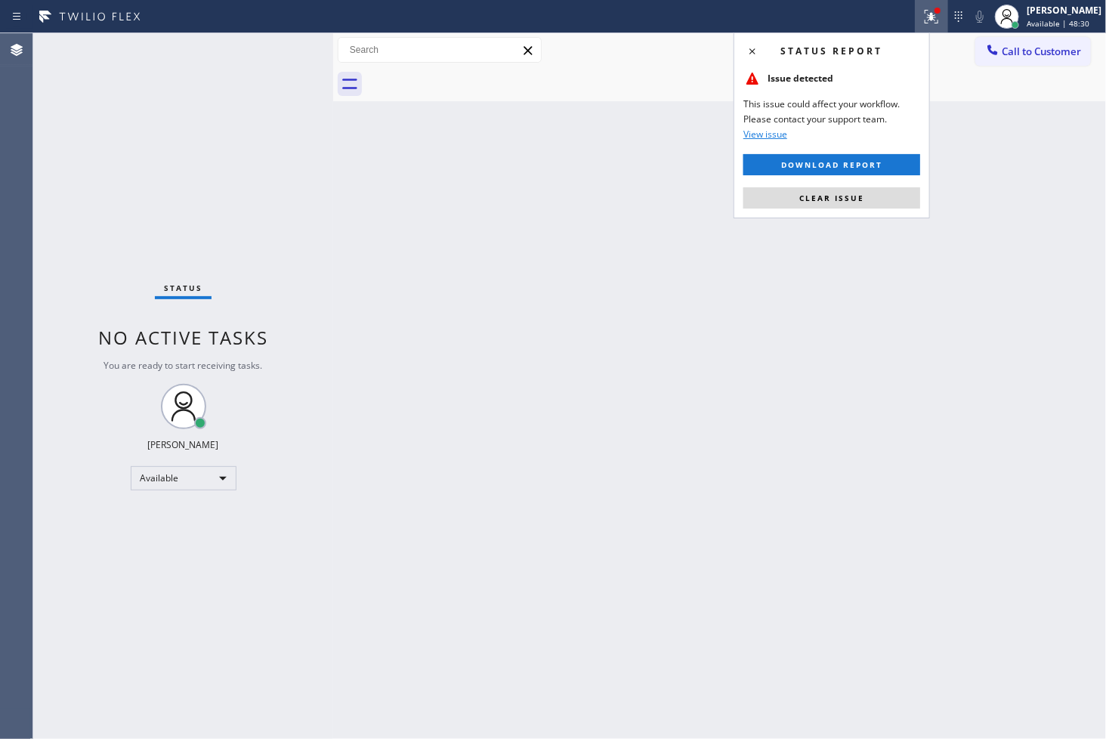
click at [866, 183] on div "Status report Issue detected This issue could affect your workflow. Please cont…" at bounding box center [832, 125] width 196 height 186
drag, startPoint x: 864, startPoint y: 193, endPoint x: 822, endPoint y: 190, distance: 41.6
click at [864, 193] on button "Clear issue" at bounding box center [832, 197] width 177 height 21
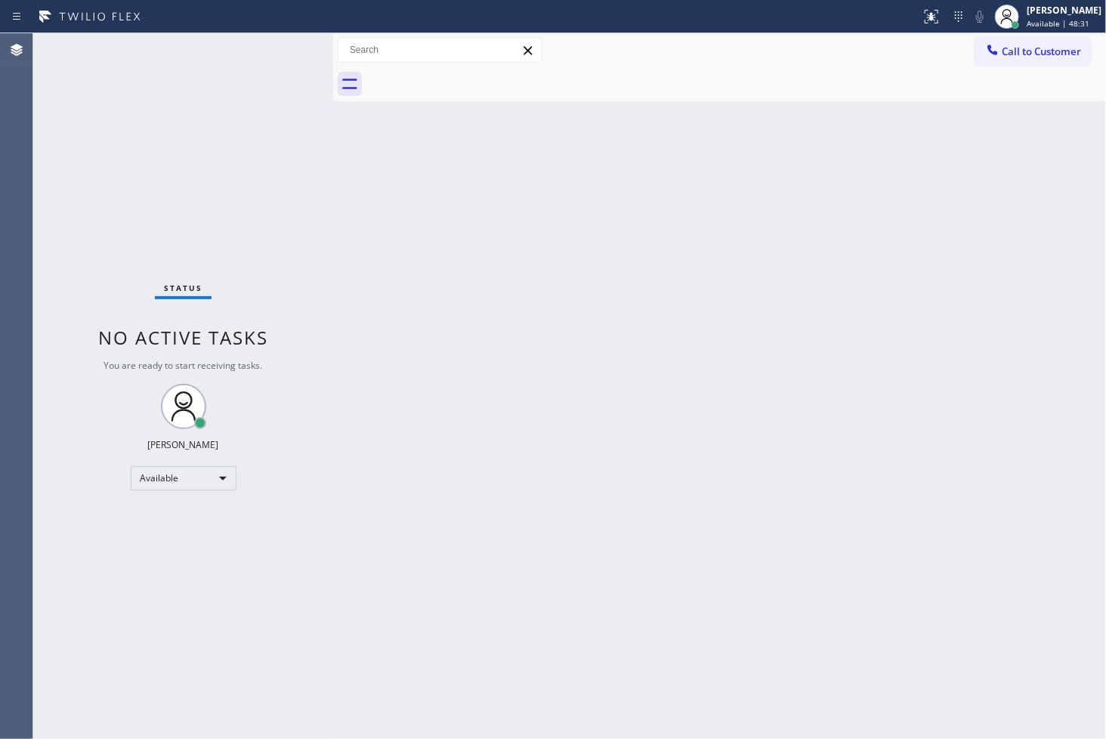
click at [285, 131] on div "Status No active tasks You are ready to start receiving tasks. [PERSON_NAME]" at bounding box center [183, 386] width 300 height 706
click at [274, 50] on div "Status No active tasks You are ready to start receiving tasks. [PERSON_NAME]" at bounding box center [183, 386] width 300 height 706
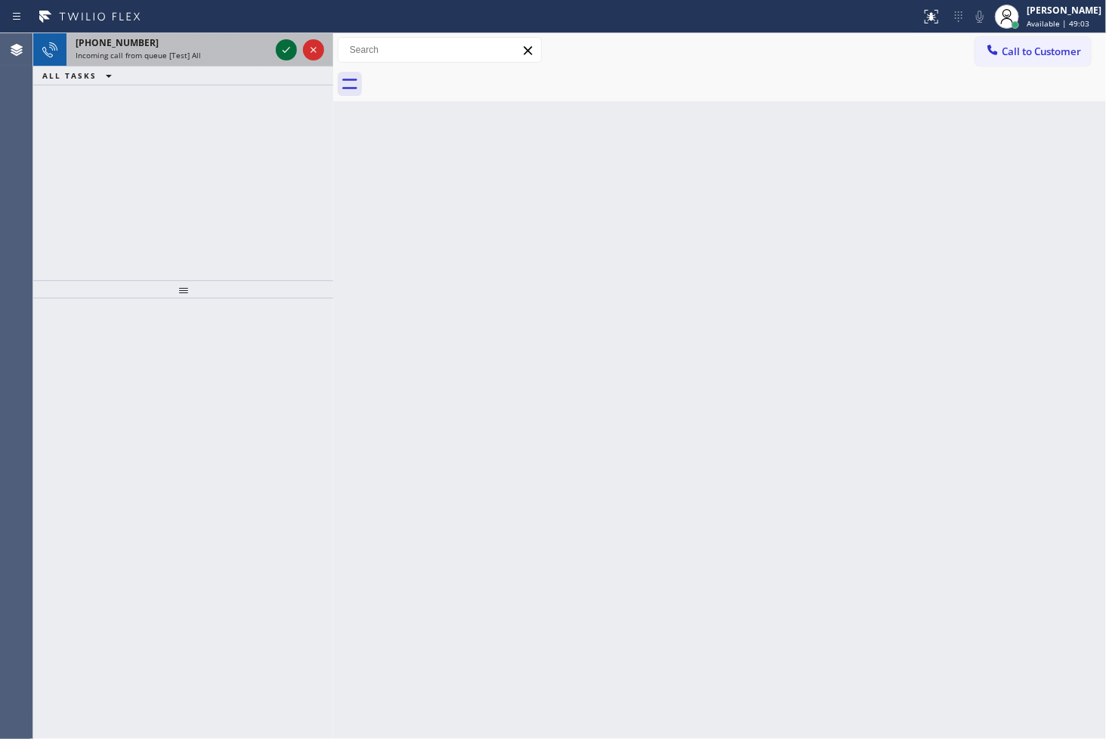
click at [283, 49] on icon at bounding box center [286, 50] width 18 height 18
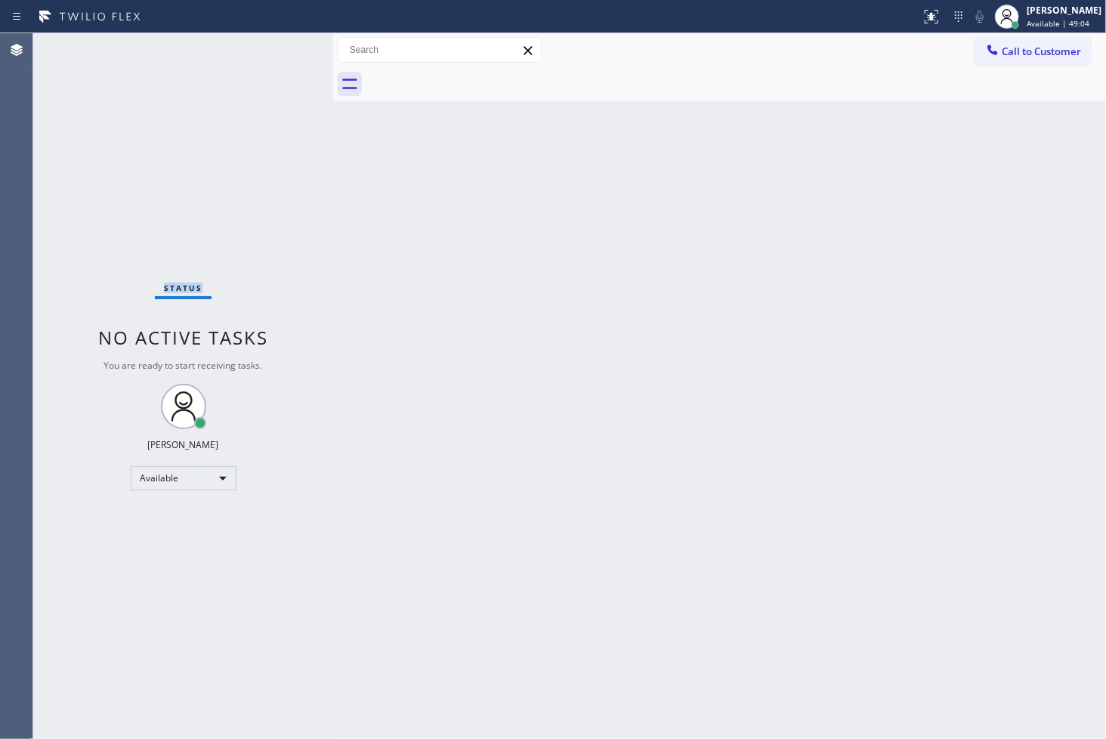
click at [283, 49] on div "Status No active tasks You are ready to start receiving tasks. [PERSON_NAME]" at bounding box center [183, 386] width 300 height 706
click at [923, 16] on icon at bounding box center [932, 17] width 18 height 18
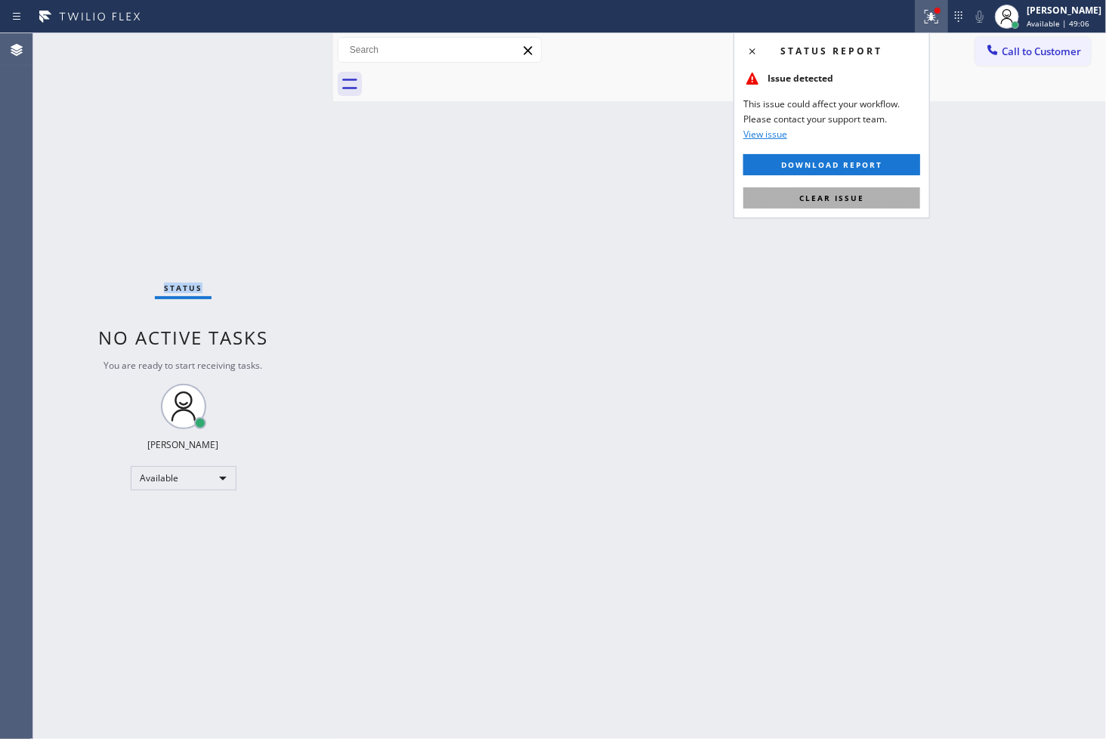
click at [862, 195] on span "Clear issue" at bounding box center [832, 198] width 65 height 11
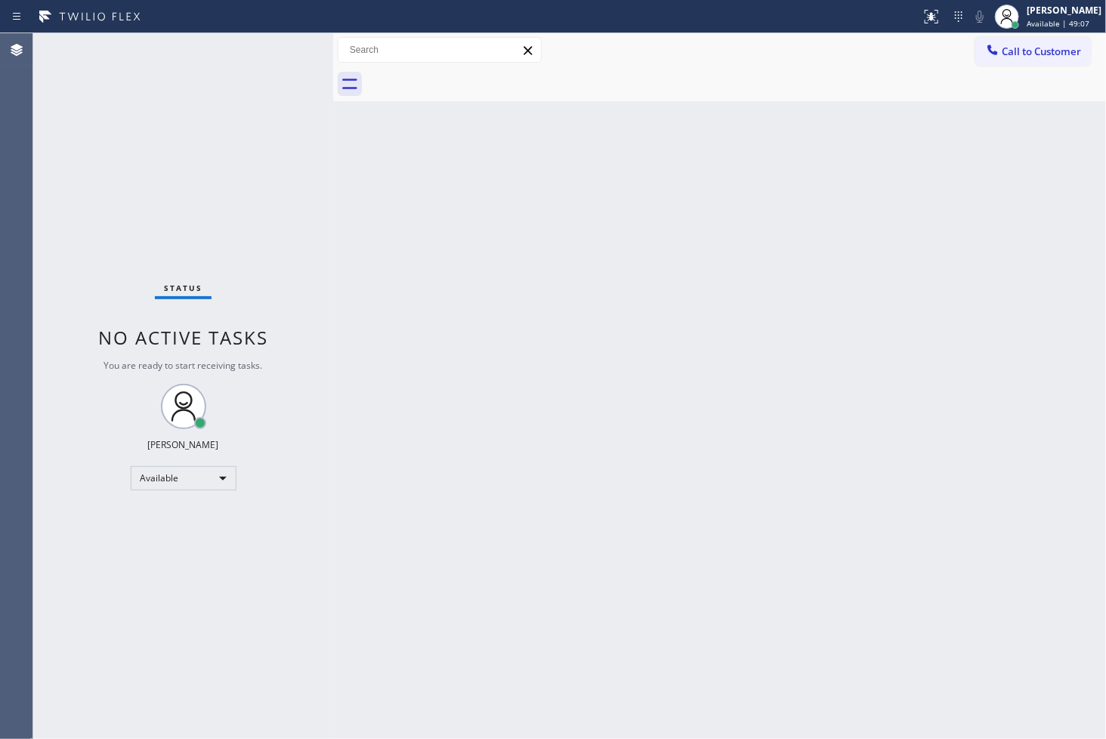
click at [373, 157] on div "Back to Dashboard Change Sender ID Customers Technicians Select a contact Outbo…" at bounding box center [719, 386] width 773 height 706
click at [266, 45] on div "Status No active tasks You are ready to start receiving tasks. [PERSON_NAME]" at bounding box center [183, 386] width 300 height 706
click at [278, 44] on div "Status No active tasks You are ready to start receiving tasks. [PERSON_NAME]" at bounding box center [183, 386] width 300 height 706
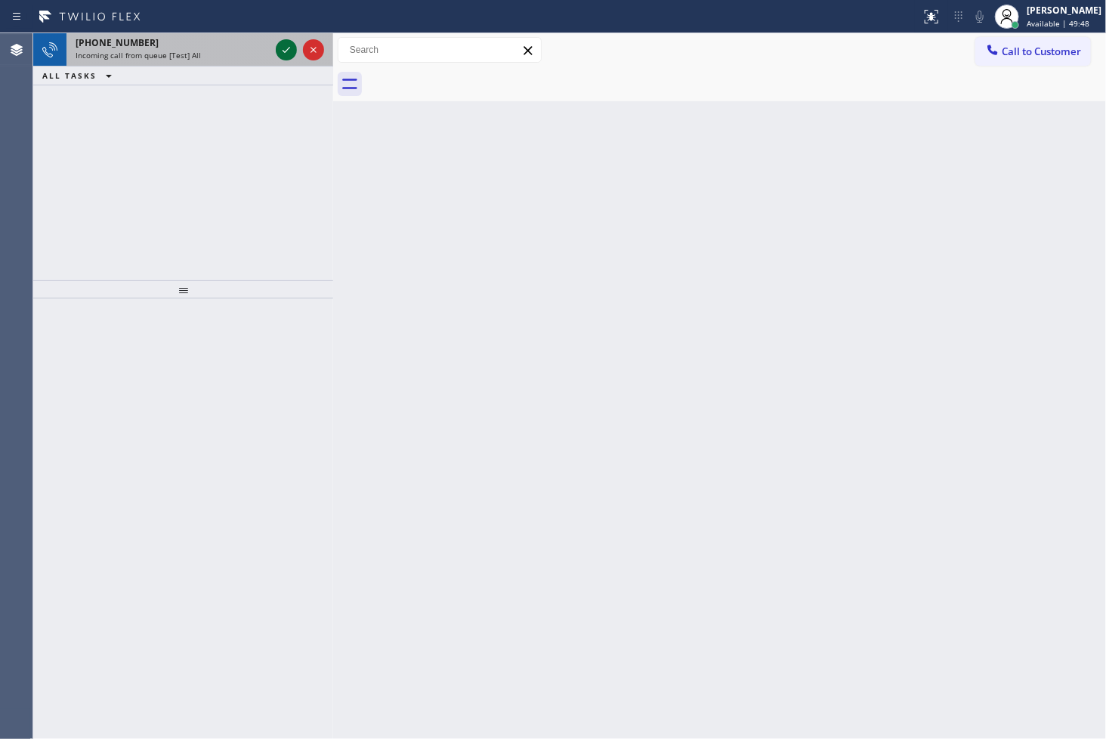
click at [278, 44] on icon at bounding box center [286, 50] width 18 height 18
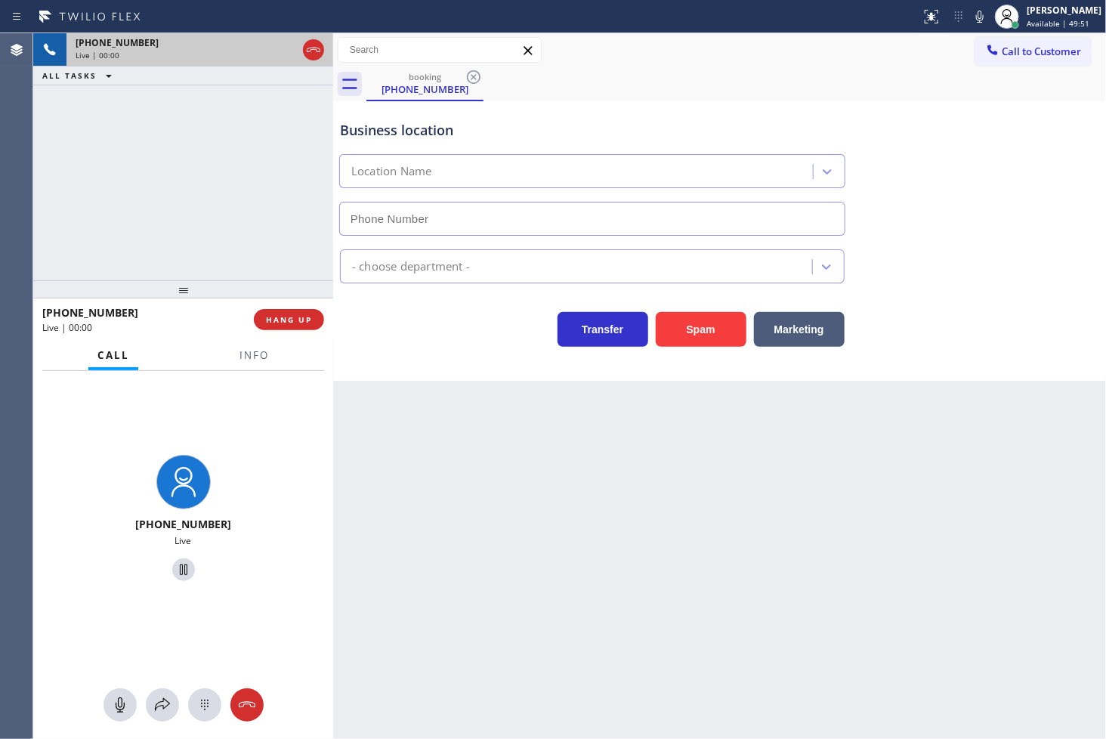
type input "[PHONE_NUMBER]"
click at [193, 246] on div "[PHONE_NUMBER] Live | 00:01 ALL TASKS ALL TASKS ACTIVE TASKS TASKS IN WRAP UP" at bounding box center [183, 156] width 300 height 247
click at [442, 346] on div "Transfer Spam Marketing" at bounding box center [592, 326] width 511 height 42
click at [394, 320] on div "Transfer Spam Marketing" at bounding box center [592, 326] width 511 height 42
click at [236, 191] on div "[PHONE_NUMBER] Live | 00:04 ALL TASKS ALL TASKS ACTIVE TASKS TASKS IN WRAP UP" at bounding box center [183, 156] width 300 height 247
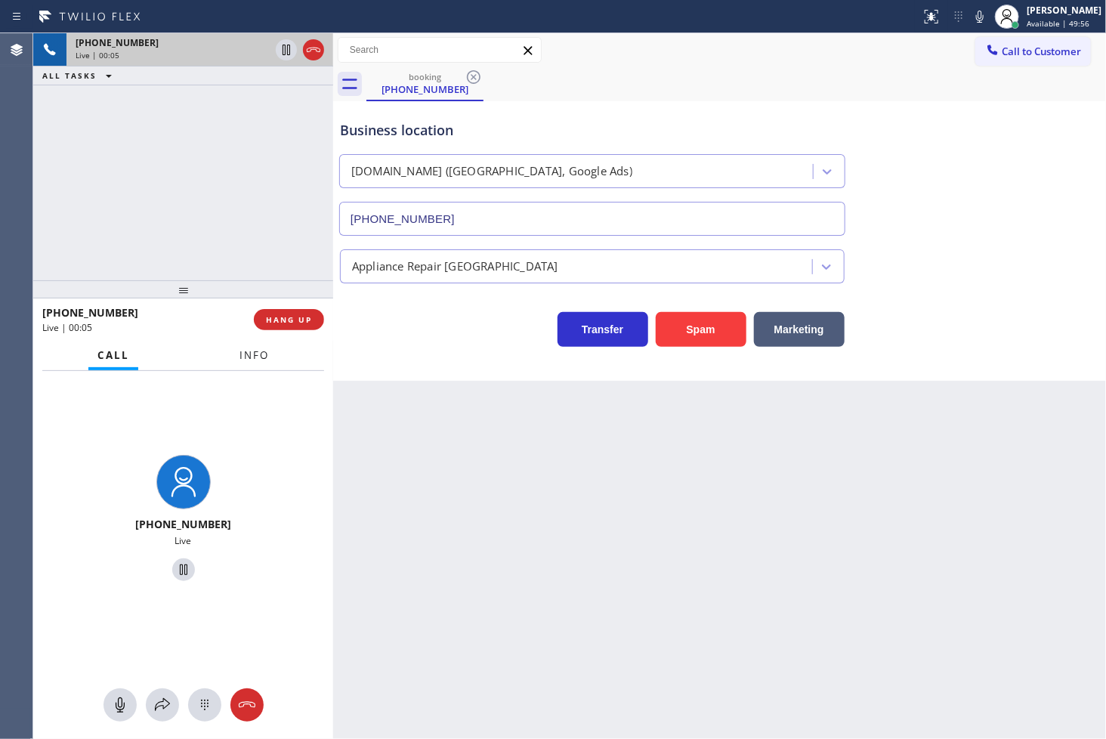
click at [245, 366] on button "Info" at bounding box center [254, 355] width 48 height 29
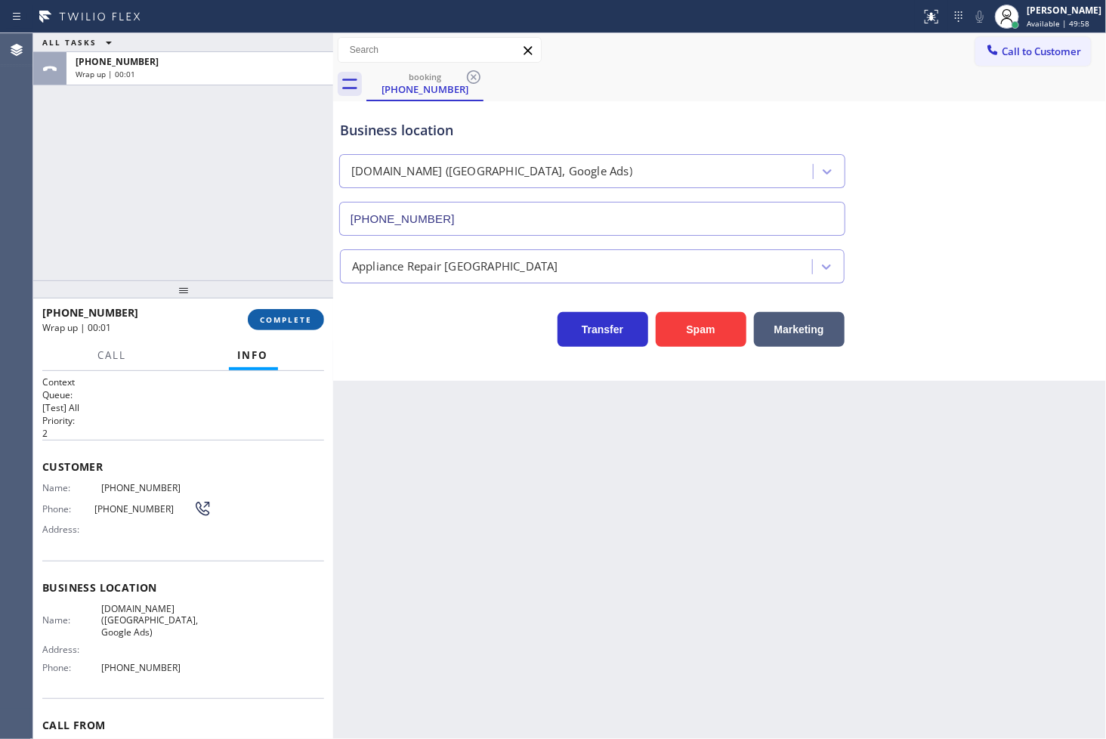
click at [273, 315] on span "COMPLETE" at bounding box center [286, 319] width 52 height 11
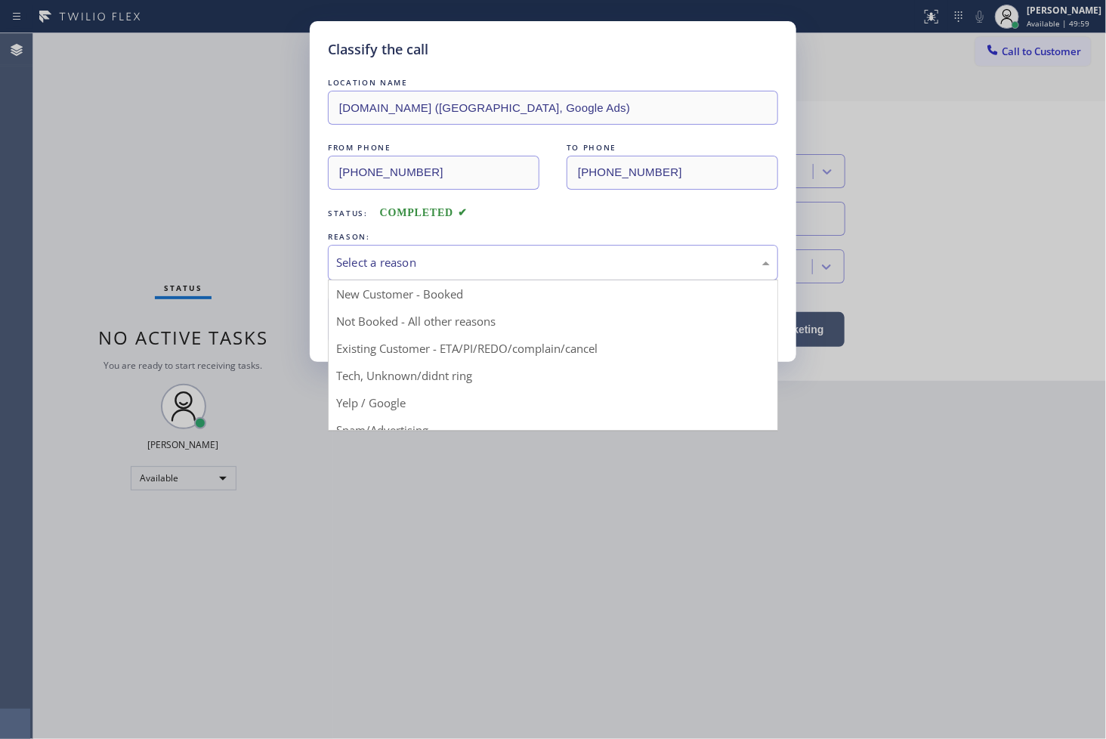
click at [402, 269] on div "Select a reason" at bounding box center [553, 262] width 434 height 17
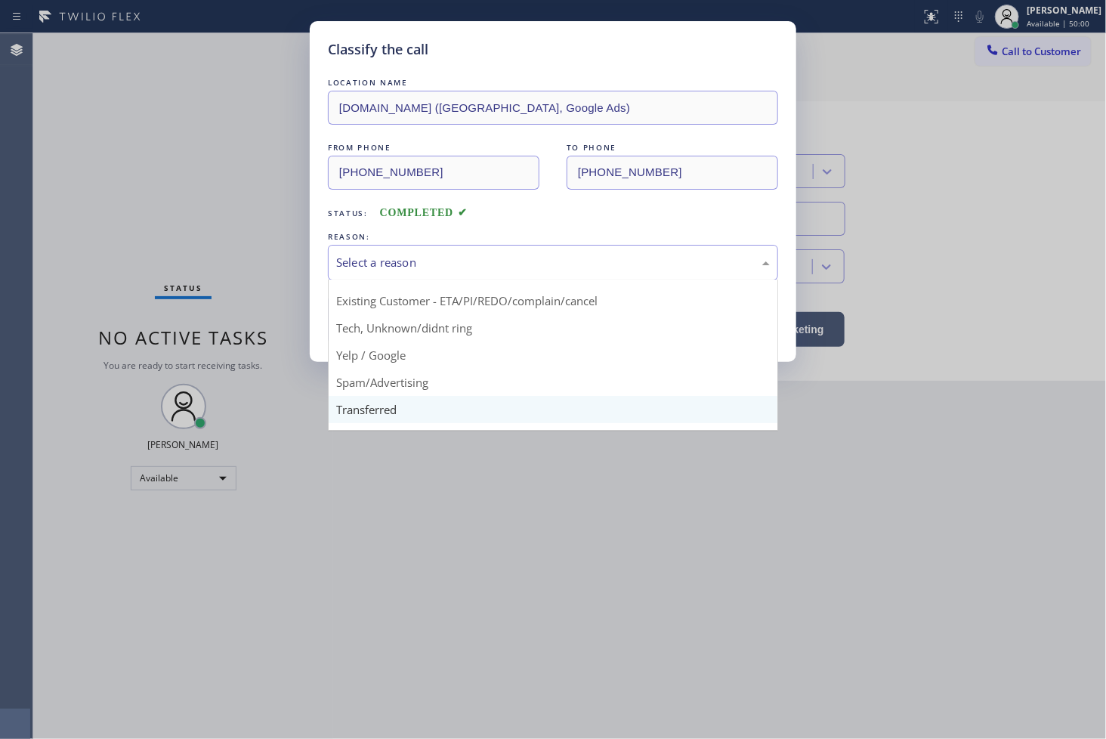
scroll to position [94, 0]
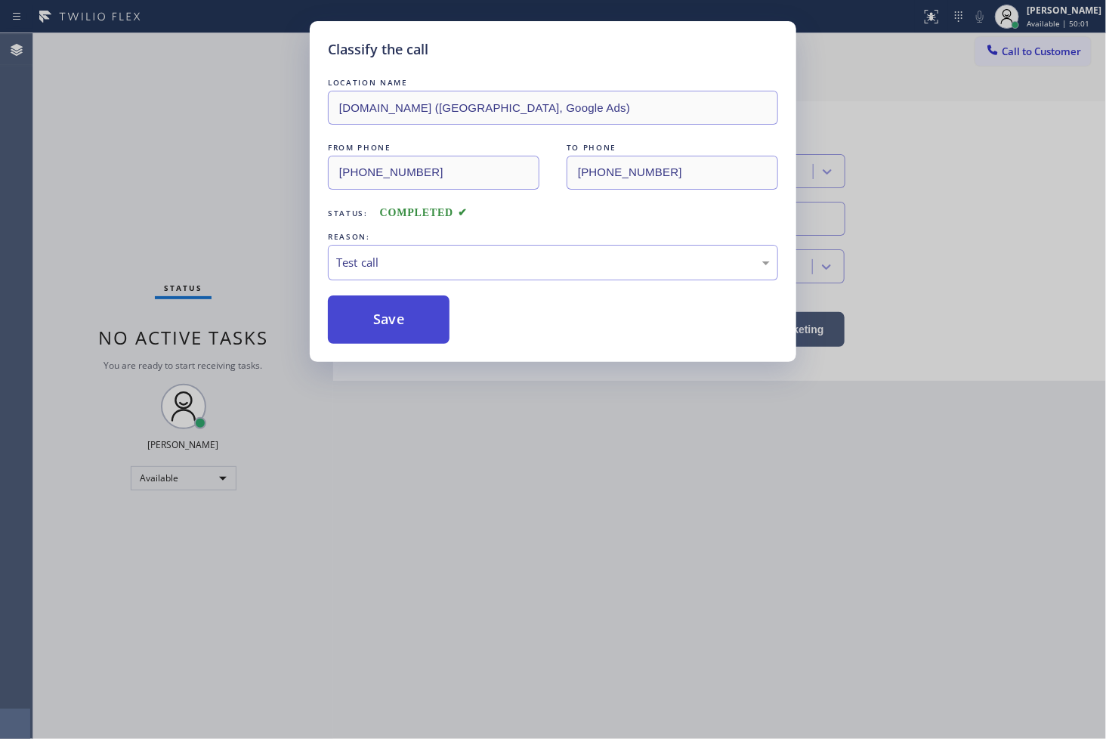
click at [402, 320] on button "Save" at bounding box center [389, 319] width 122 height 48
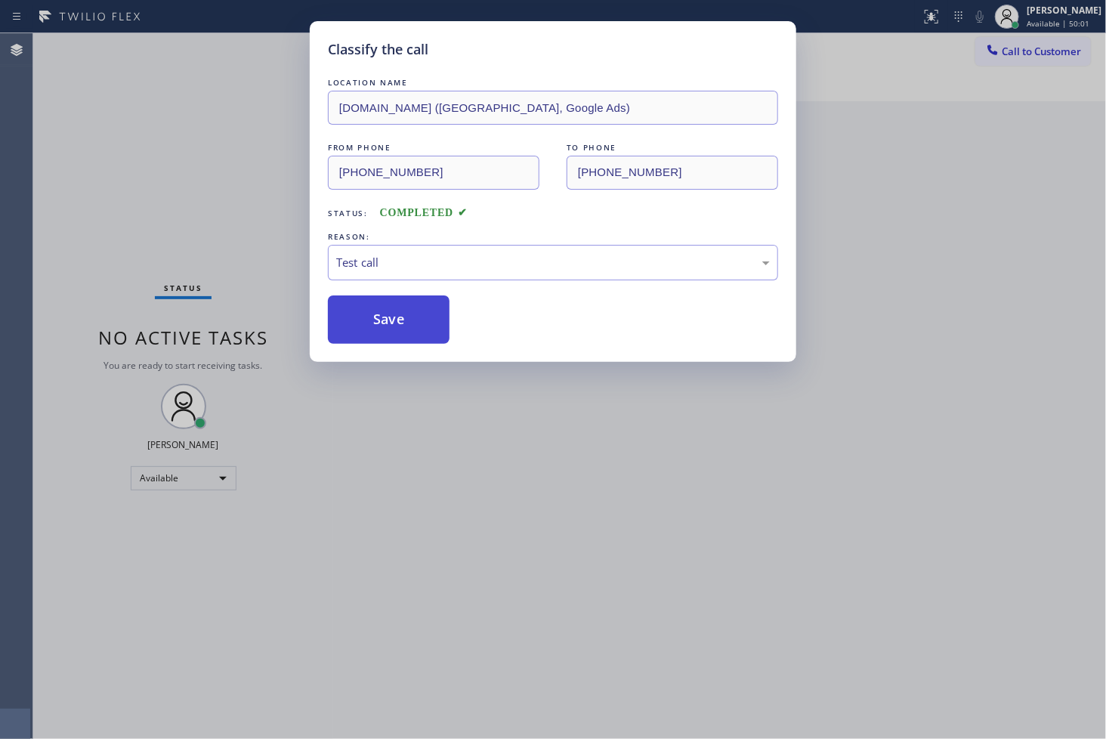
click at [402, 320] on button "Save" at bounding box center [389, 319] width 122 height 48
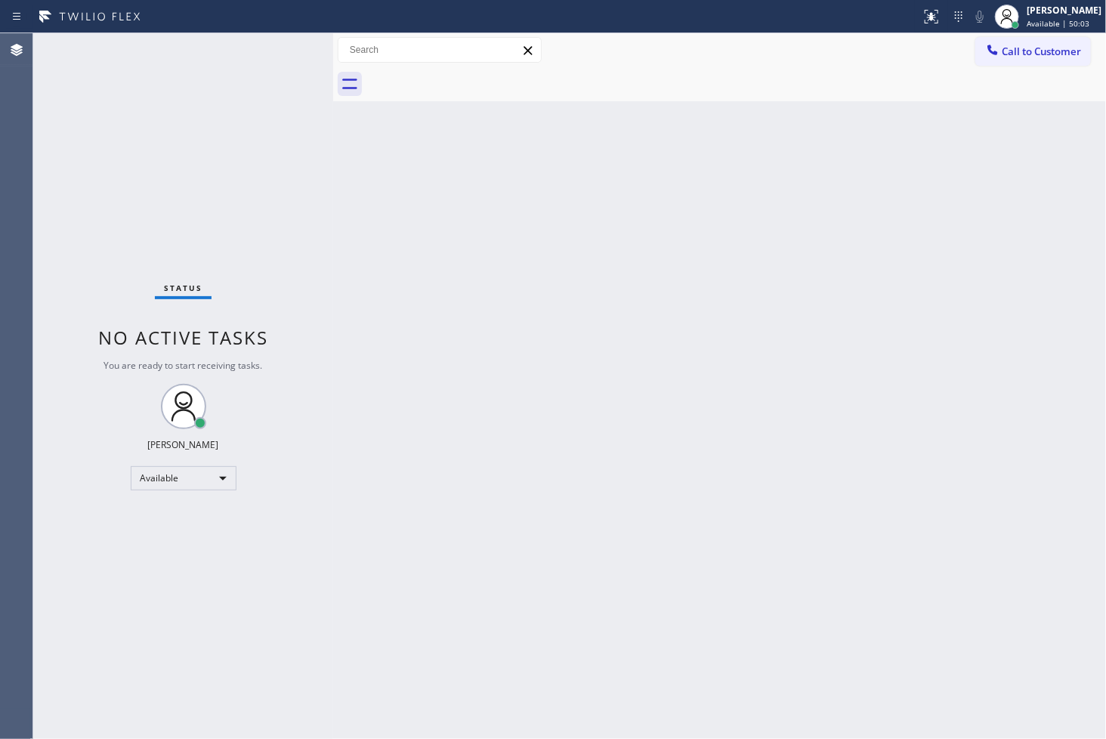
click at [269, 54] on div "Status No active tasks You are ready to start receiving tasks. [PERSON_NAME]" at bounding box center [183, 386] width 300 height 706
click at [276, 44] on div "Status No active tasks You are ready to start receiving tasks. [PERSON_NAME]" at bounding box center [183, 386] width 300 height 706
click at [277, 44] on div "Status No active tasks You are ready to start receiving tasks. [PERSON_NAME]" at bounding box center [183, 386] width 300 height 706
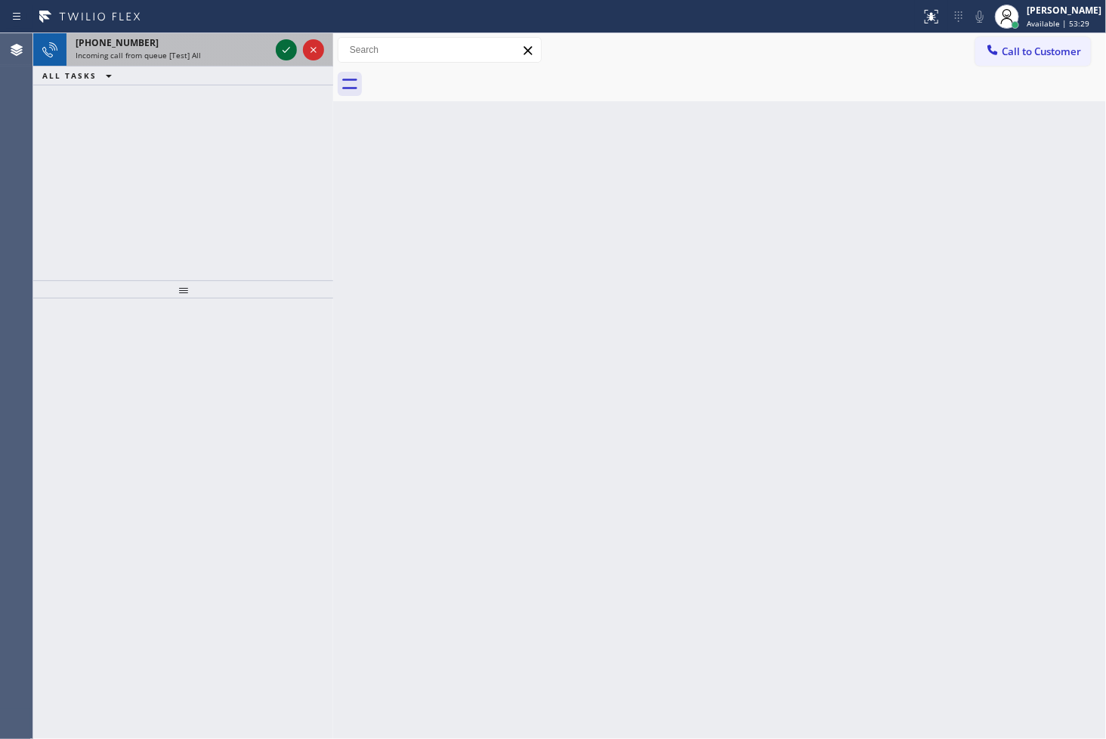
click at [283, 47] on icon at bounding box center [286, 50] width 18 height 18
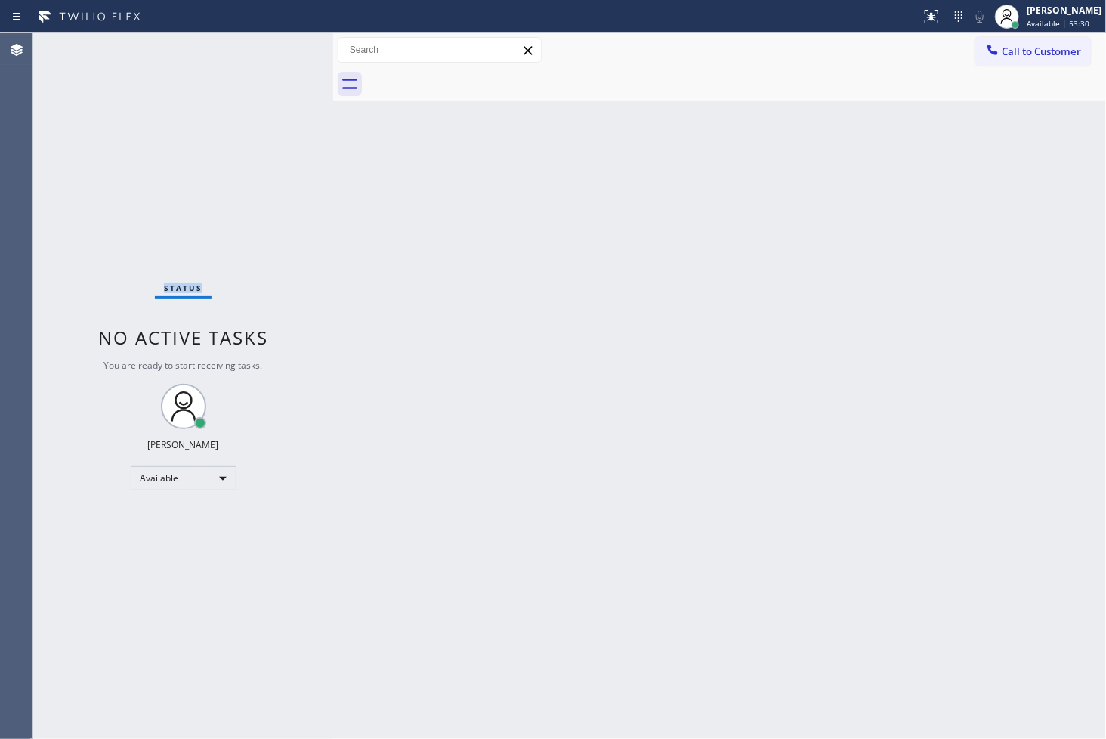
click at [283, 47] on div "Status No active tasks You are ready to start receiving tasks. [PERSON_NAME]" at bounding box center [183, 386] width 300 height 706
click at [282, 47] on div "Status No active tasks You are ready to start receiving tasks. [PERSON_NAME]" at bounding box center [183, 386] width 300 height 706
click at [923, 17] on icon at bounding box center [932, 17] width 18 height 18
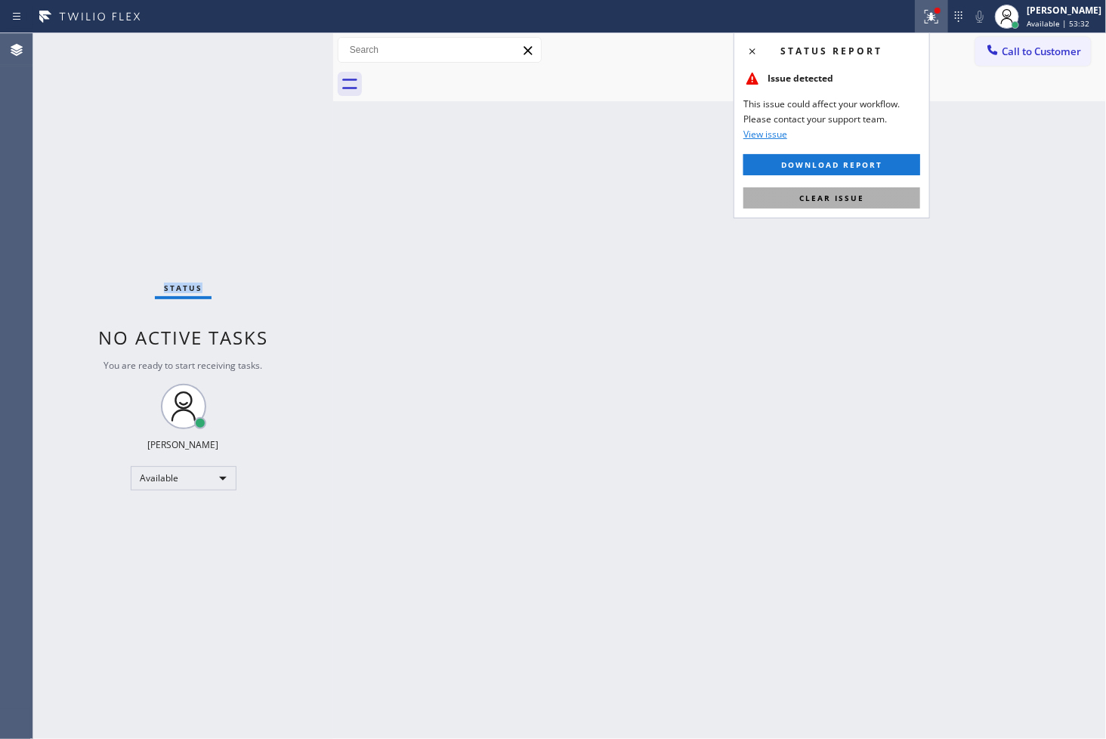
click at [894, 197] on button "Clear issue" at bounding box center [832, 197] width 177 height 21
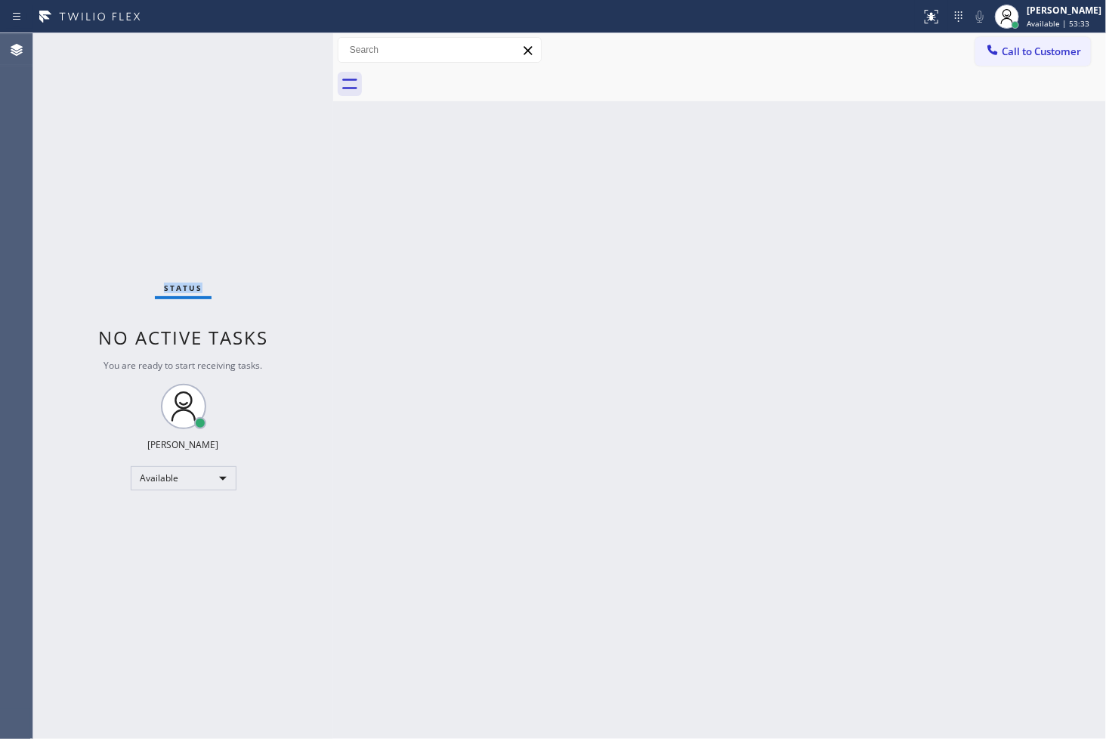
click at [293, 163] on div "Status No active tasks You are ready to start receiving tasks. [PERSON_NAME]" at bounding box center [183, 386] width 300 height 706
click at [280, 42] on div "Status No active tasks You are ready to start receiving tasks. [PERSON_NAME]" at bounding box center [183, 386] width 300 height 706
click at [280, 43] on div "Status No active tasks You are ready to start receiving tasks. [PERSON_NAME]" at bounding box center [183, 386] width 300 height 706
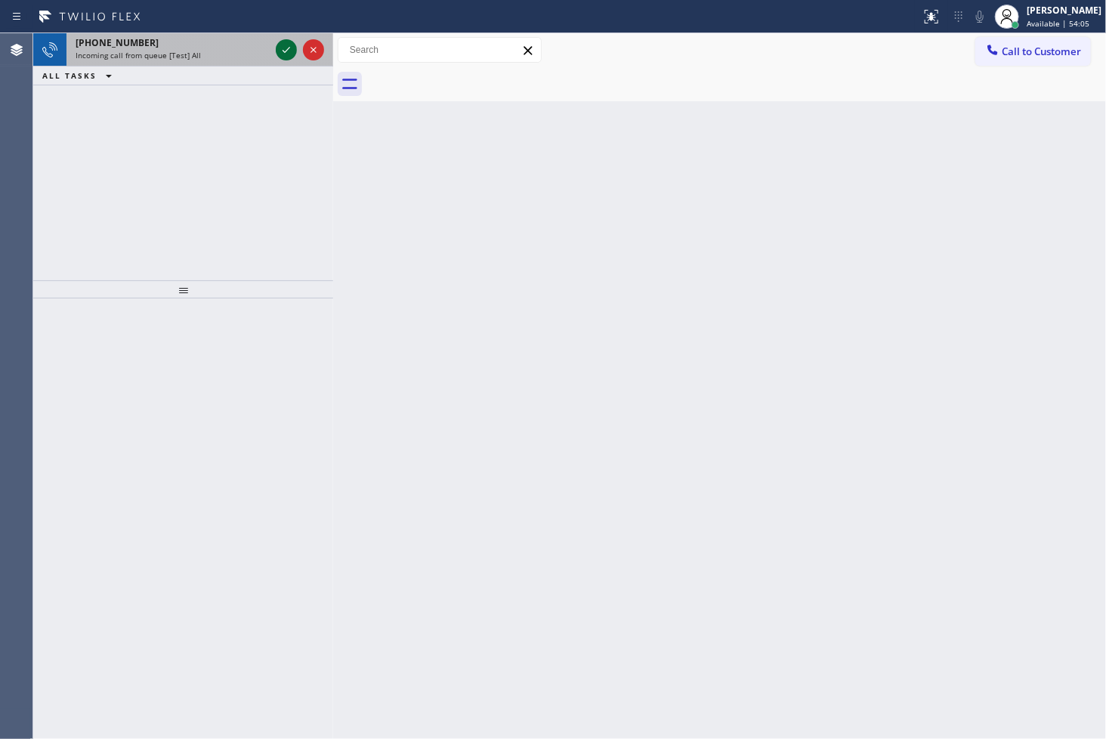
click at [280, 44] on icon at bounding box center [286, 50] width 18 height 18
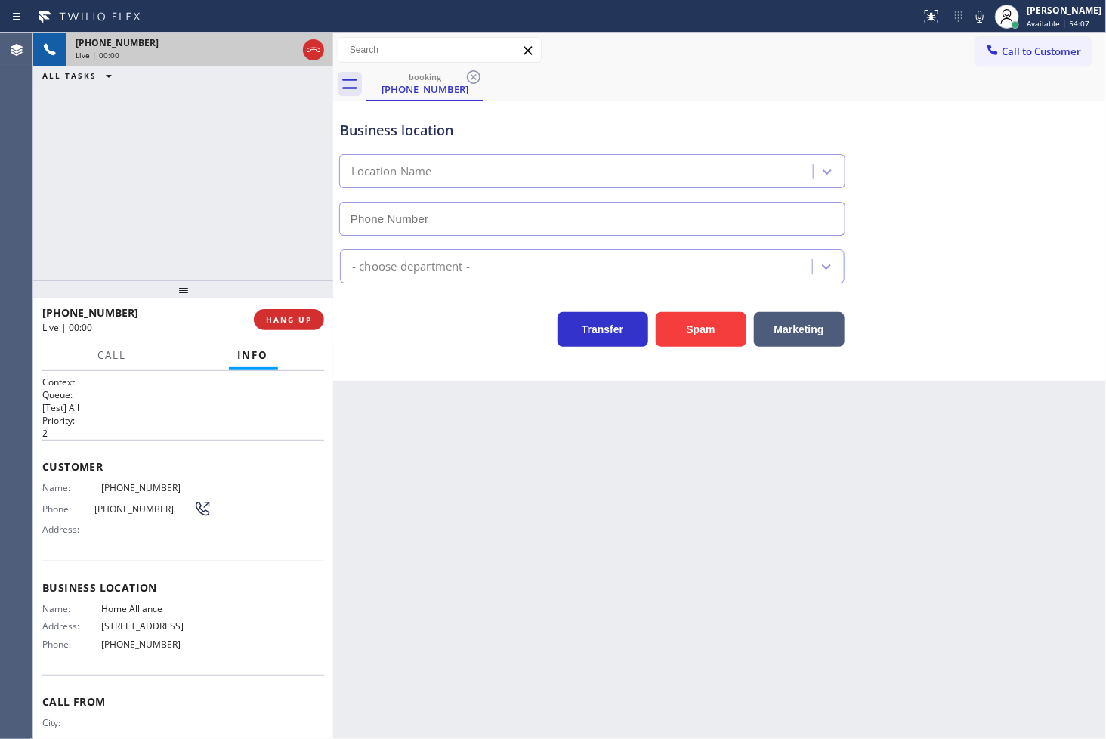
type input "[PHONE_NUMBER]"
click at [243, 233] on div "[PHONE_NUMBER] Live | 00:02 ALL TASKS ALL TASKS ACTIVE TASKS TASKS IN WRAP UP" at bounding box center [183, 156] width 300 height 247
click at [458, 323] on div "Transfer Spam Marketing" at bounding box center [592, 326] width 511 height 42
click at [122, 161] on div "[PHONE_NUMBER] Live | 00:03 ALL TASKS ALL TASKS ACTIVE TASKS TASKS IN WRAP UP" at bounding box center [183, 156] width 300 height 247
click at [113, 365] on button "Call" at bounding box center [112, 355] width 47 height 29
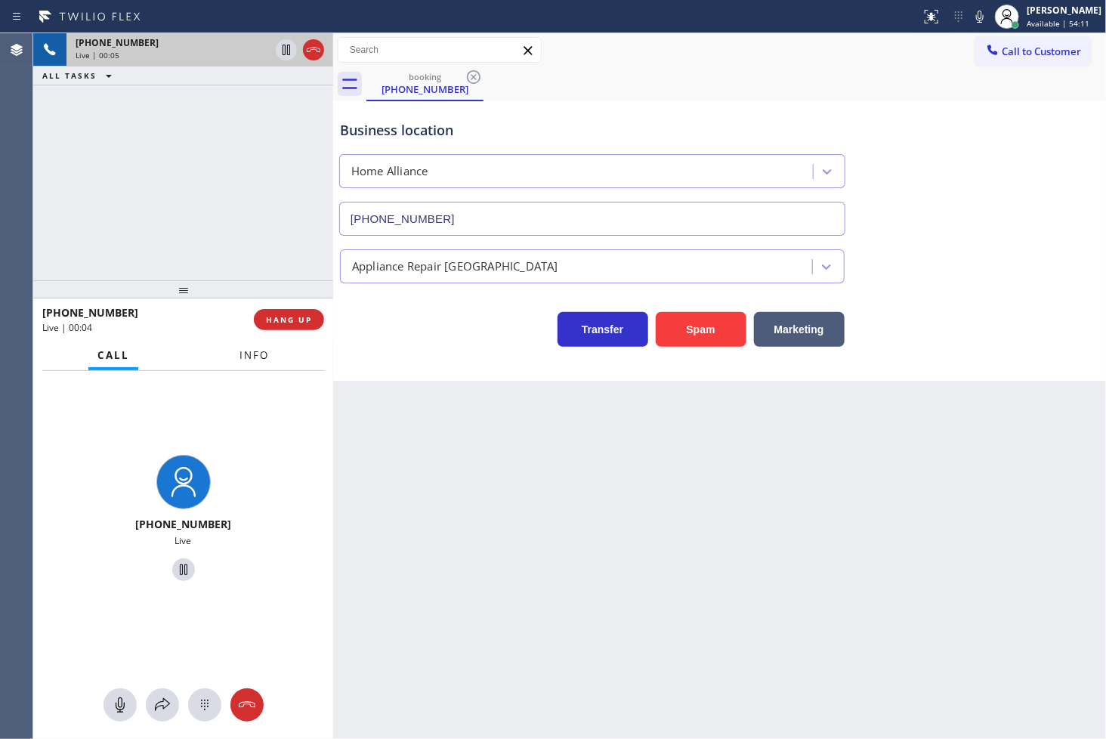
click at [257, 360] on span "Info" at bounding box center [254, 355] width 29 height 14
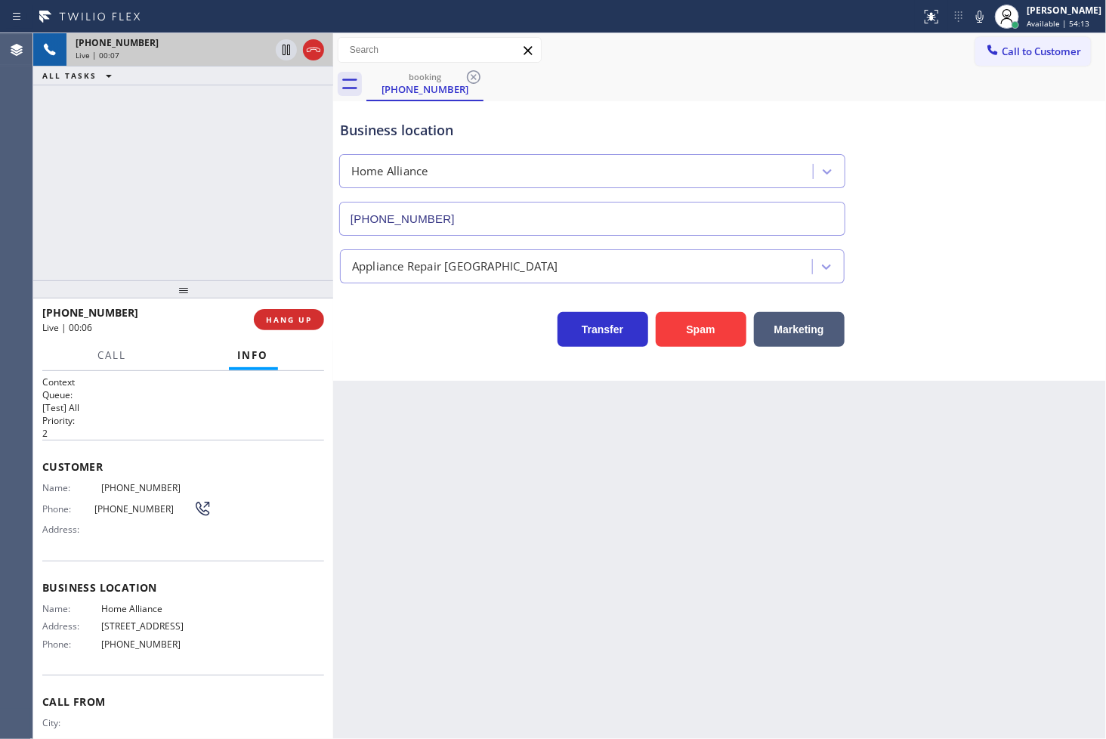
click at [419, 327] on div "Transfer Spam Marketing" at bounding box center [592, 326] width 511 height 42
click at [183, 182] on div "[PHONE_NUMBER] Live | 00:07 ALL TASKS ALL TASKS ACTIVE TASKS TASKS IN WRAP UP" at bounding box center [183, 156] width 300 height 247
click at [285, 323] on span "HANG UP" at bounding box center [289, 319] width 46 height 11
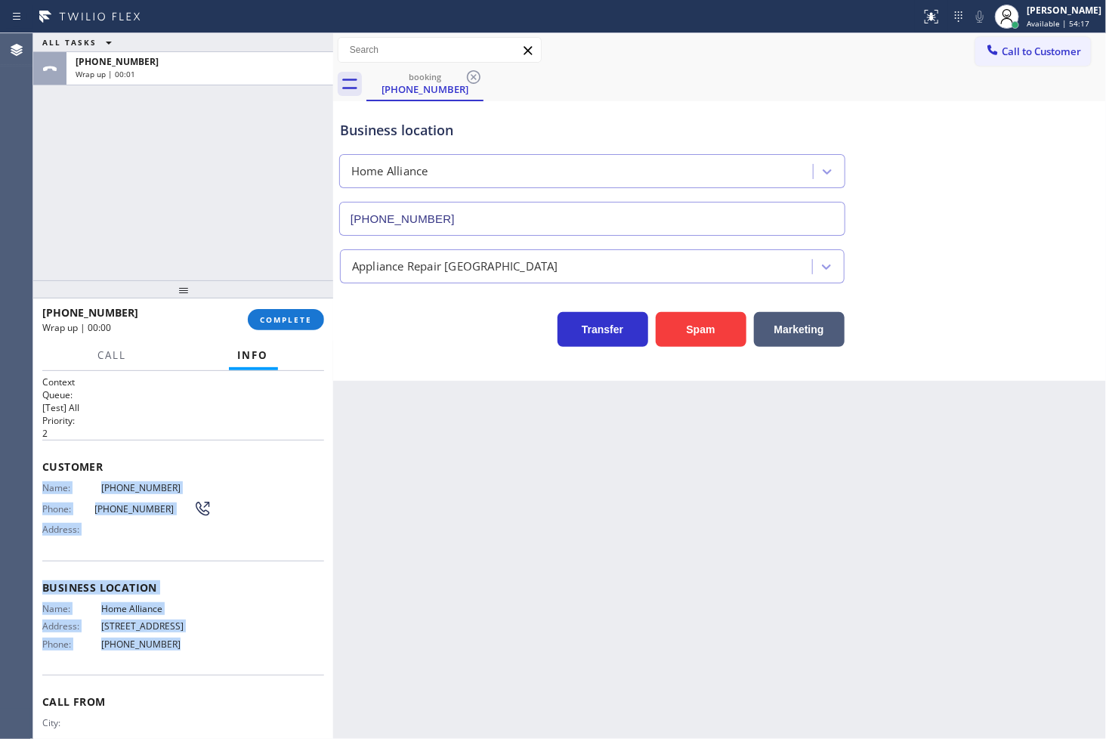
drag, startPoint x: 40, startPoint y: 484, endPoint x: 202, endPoint y: 640, distance: 225.0
click at [202, 640] on div "Context Queue: [Test] All Priority: 2 Customer Name: [PHONE_NUMBER] Phone: [PHO…" at bounding box center [183, 555] width 300 height 369
copy div "Name: [PHONE_NUMBER] Phone: [PHONE_NUMBER] Address: Business location Name: Hom…"
click at [283, 319] on span "COMPLETE" at bounding box center [286, 319] width 52 height 11
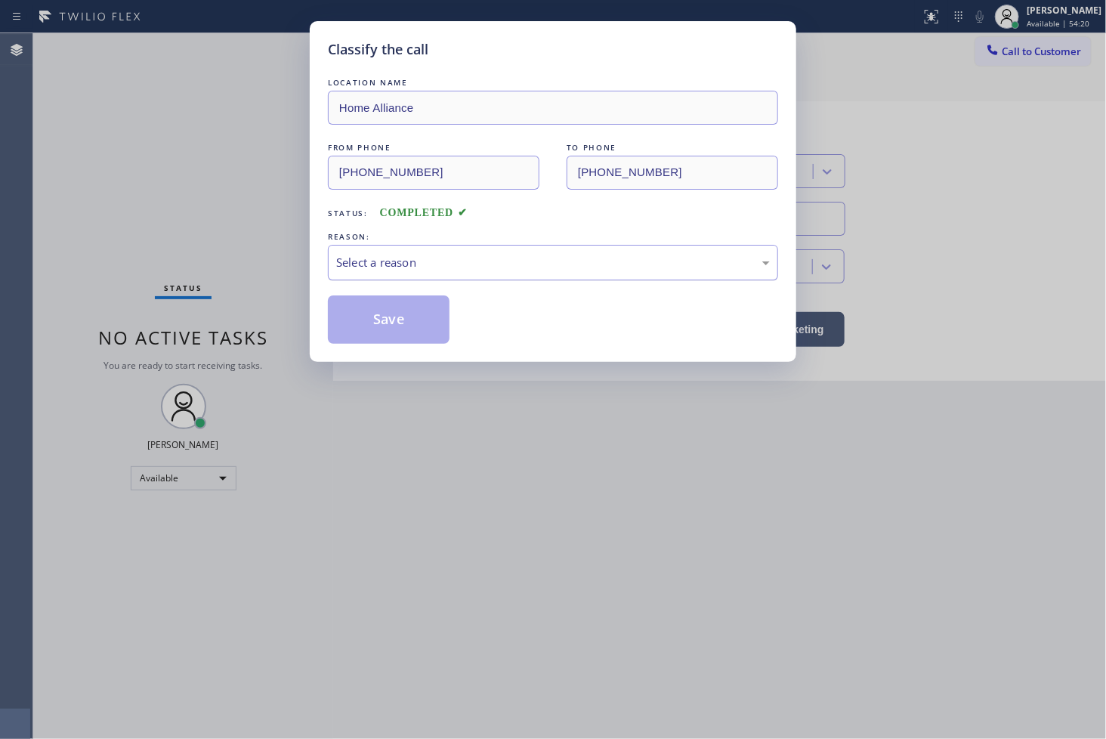
click at [388, 267] on div "Select a reason" at bounding box center [553, 262] width 434 height 17
click at [379, 320] on button "Save" at bounding box center [389, 319] width 122 height 48
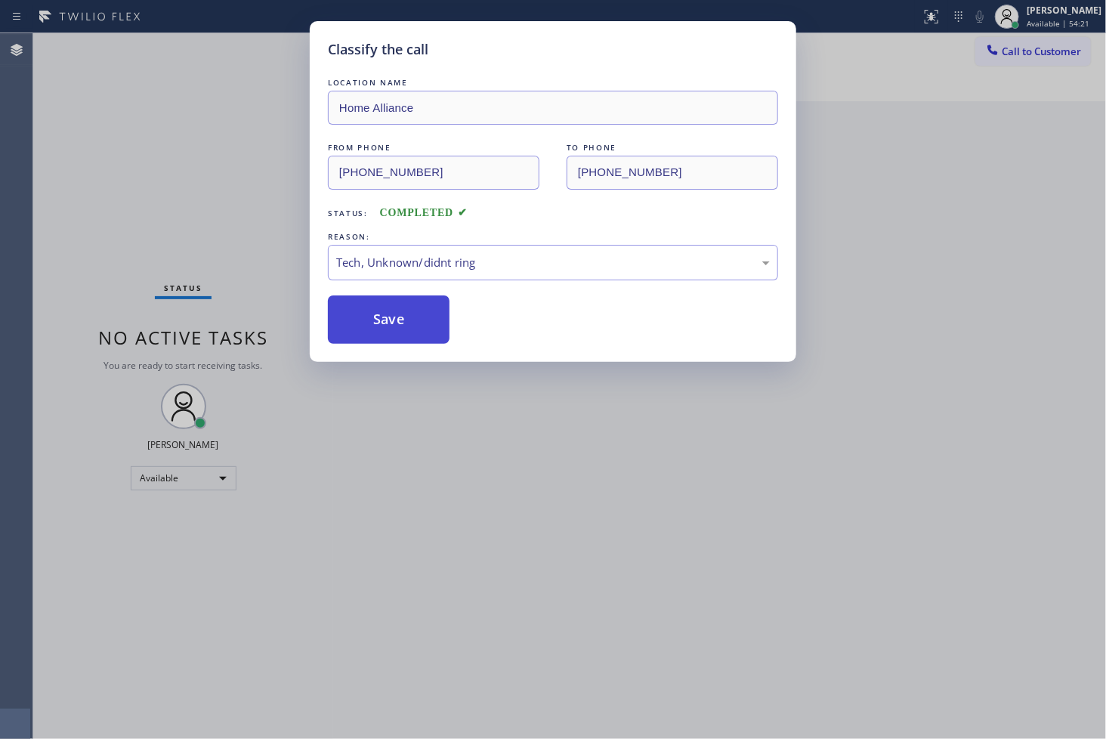
click at [379, 320] on button "Save" at bounding box center [389, 319] width 122 height 48
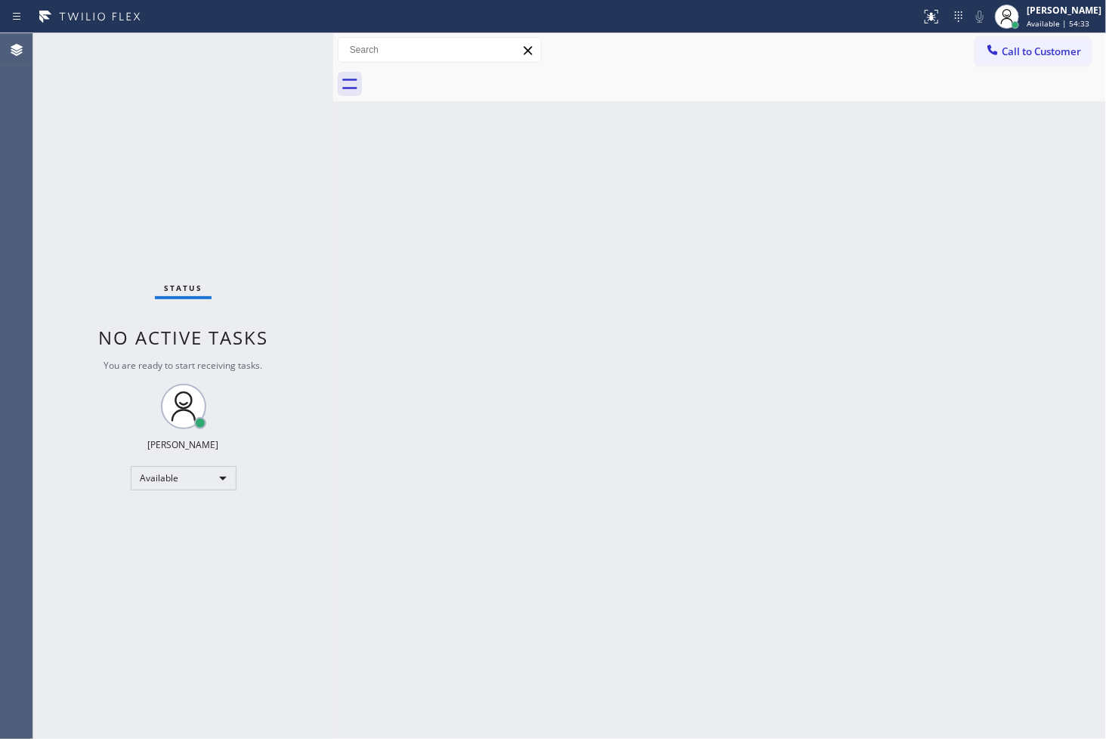
click at [69, 221] on div "Status No active tasks You are ready to start receiving tasks. [PERSON_NAME]" at bounding box center [183, 386] width 300 height 706
click at [273, 49] on div "Status No active tasks You are ready to start receiving tasks. [PERSON_NAME]" at bounding box center [183, 386] width 300 height 706
click at [278, 42] on div "Status No active tasks You are ready to start receiving tasks. [PERSON_NAME]" at bounding box center [183, 386] width 300 height 706
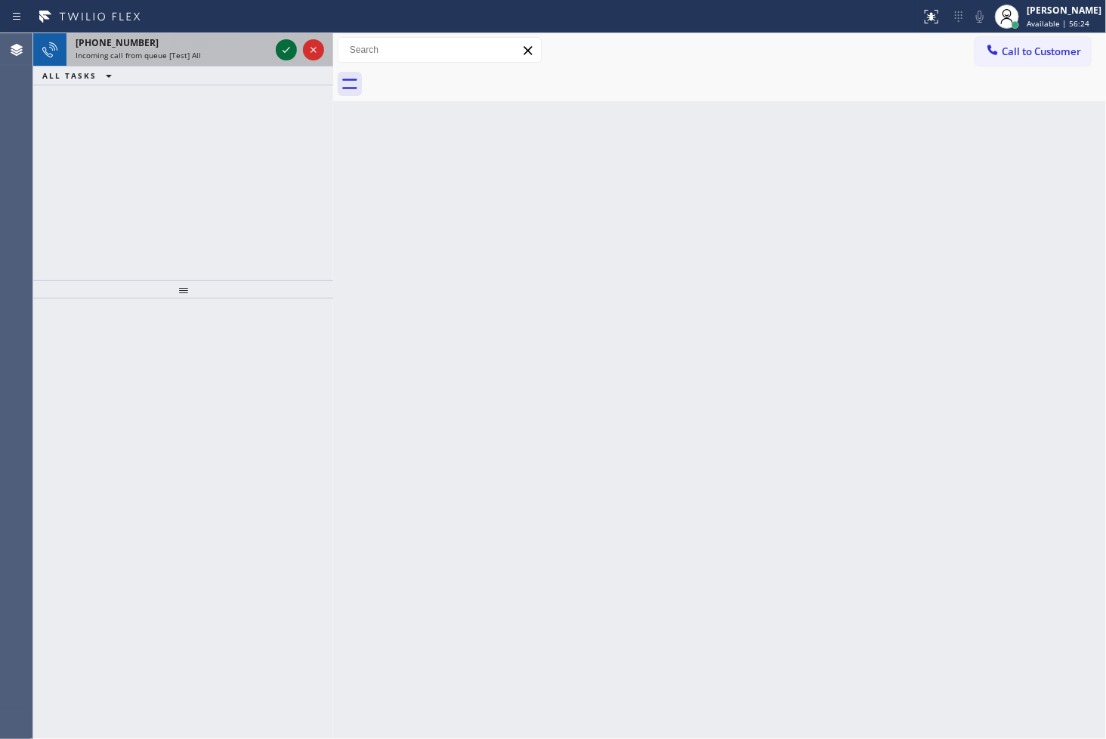
click at [285, 41] on icon at bounding box center [286, 50] width 18 height 18
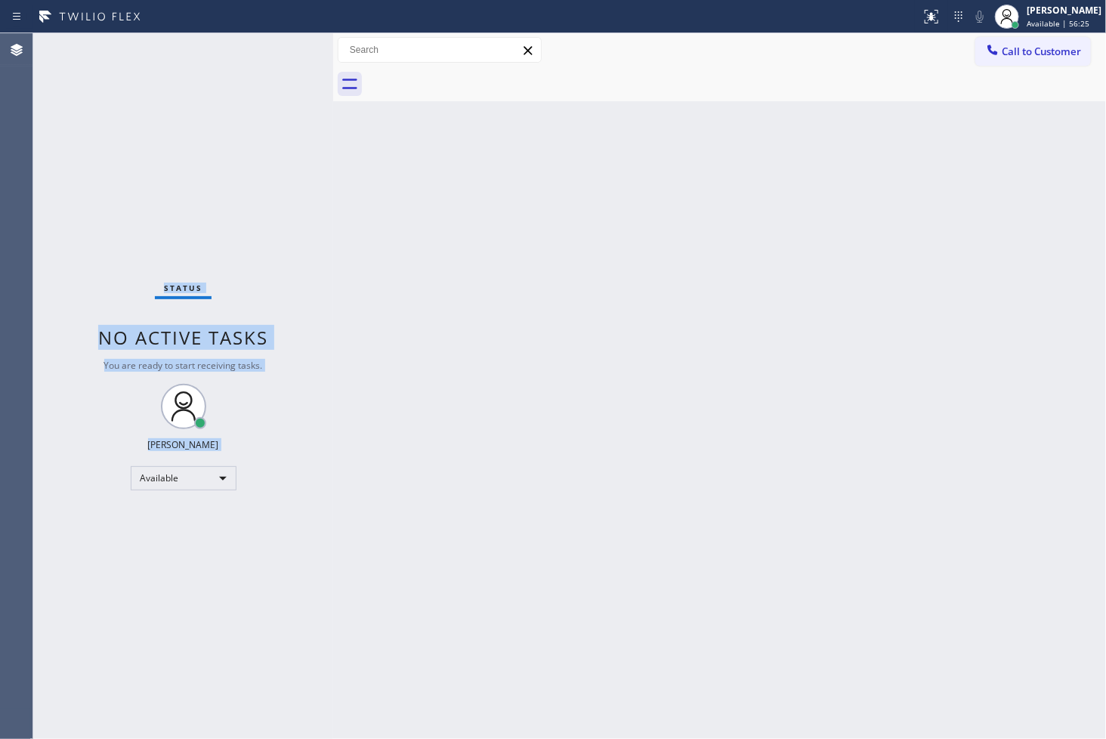
click at [285, 40] on div "Status No active tasks You are ready to start receiving tasks. [PERSON_NAME]" at bounding box center [183, 386] width 300 height 706
click at [610, 193] on div "Back to Dashboard Change Sender ID Customers Technicians Select a contact Outbo…" at bounding box center [719, 386] width 773 height 706
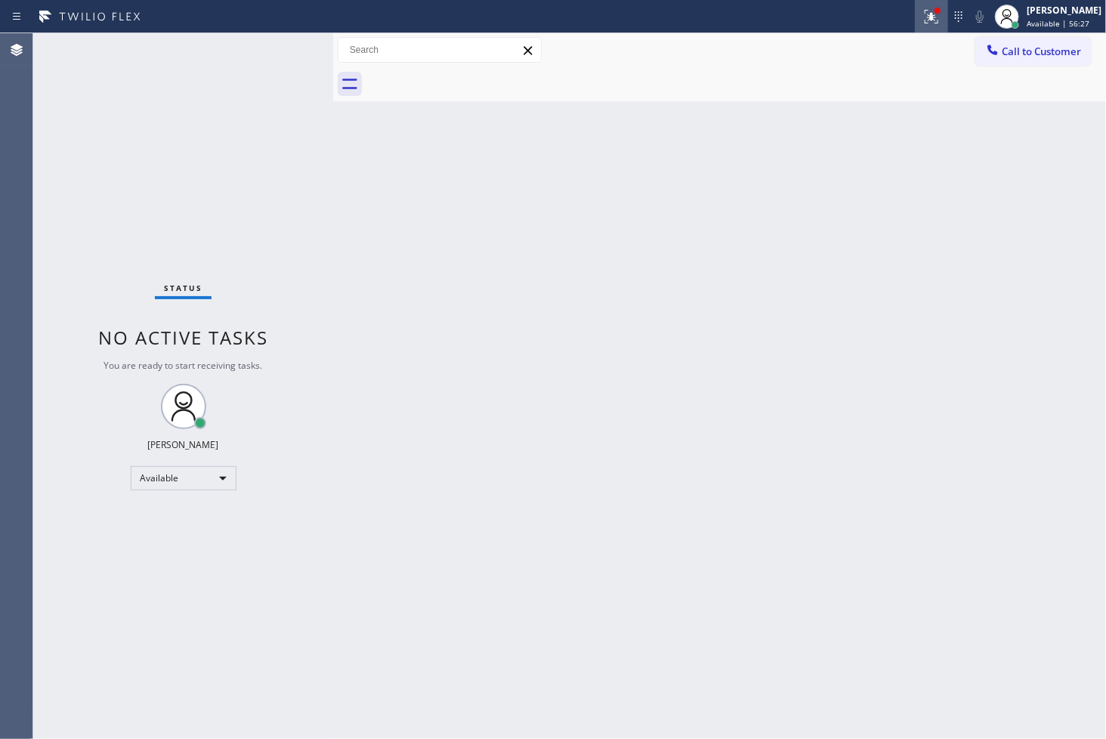
click at [925, 15] on icon at bounding box center [932, 17] width 14 height 14
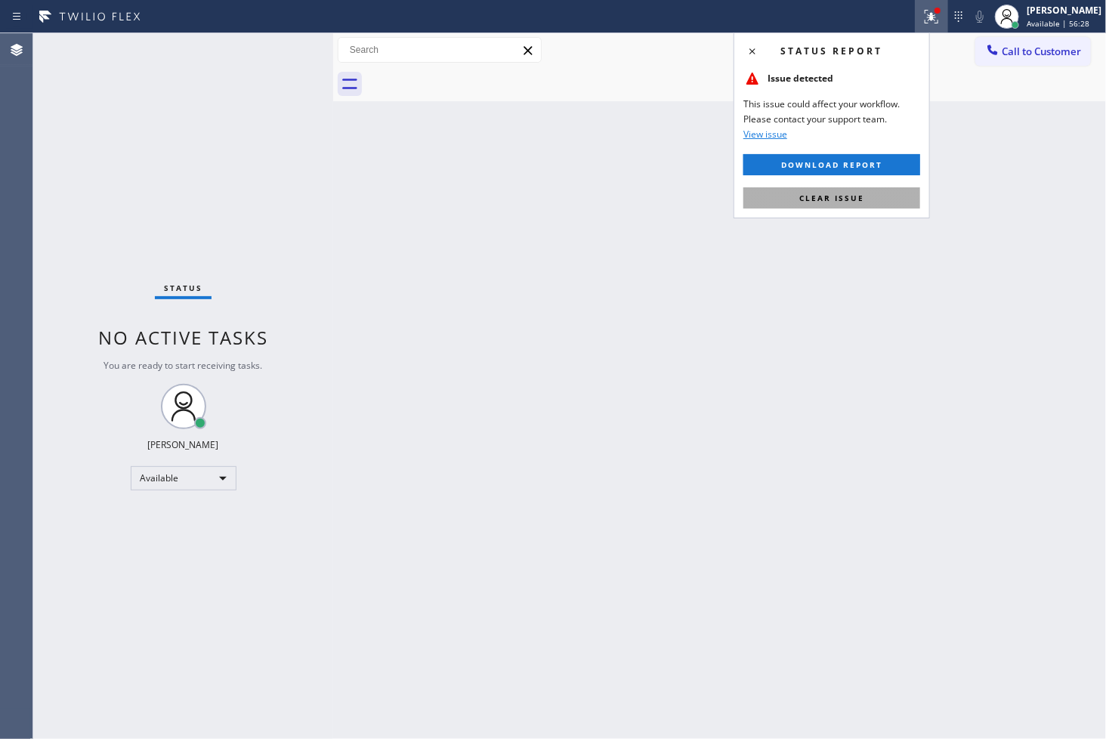
click at [856, 194] on span "Clear issue" at bounding box center [832, 198] width 65 height 11
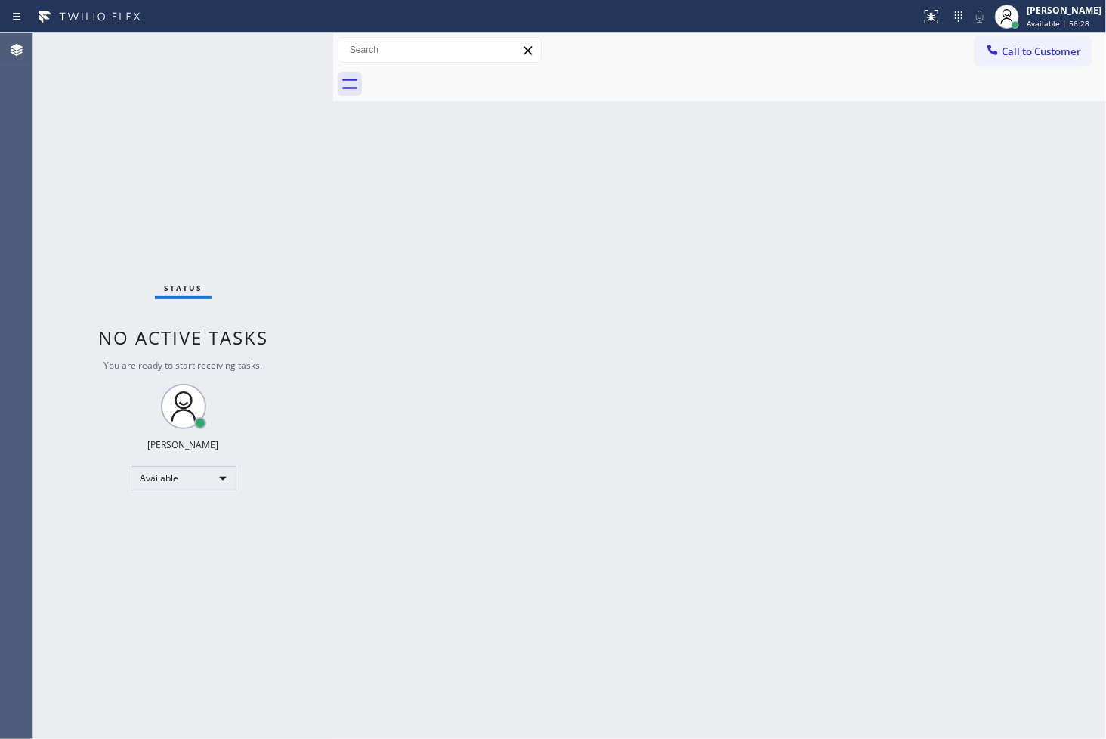
click at [200, 172] on div "Status No active tasks You are ready to start receiving tasks. [PERSON_NAME]" at bounding box center [183, 386] width 300 height 706
click at [276, 43] on div "Status No active tasks You are ready to start receiving tasks. [PERSON_NAME]" at bounding box center [183, 386] width 300 height 706
click at [280, 40] on div "Status No active tasks You are ready to start receiving tasks. [PERSON_NAME]" at bounding box center [183, 386] width 300 height 706
click at [73, 161] on div "Status No active tasks You are ready to start receiving tasks. [PERSON_NAME]" at bounding box center [183, 386] width 300 height 706
drag, startPoint x: 111, startPoint y: 13, endPoint x: 159, endPoint y: 50, distance: 60.3
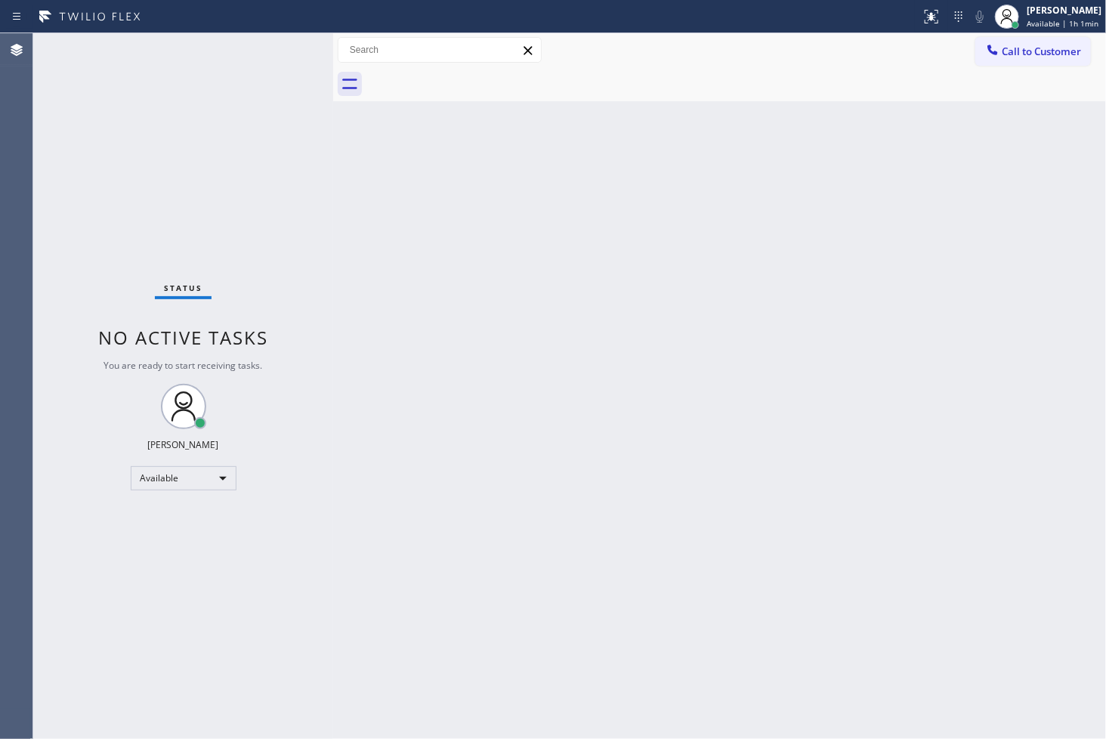
click at [112, 13] on icon at bounding box center [89, 17] width 113 height 24
click at [323, 110] on div "Status No active tasks You are ready to start receiving tasks. [PERSON_NAME]" at bounding box center [183, 386] width 300 height 706
click at [280, 42] on div "Status No active tasks You are ready to start receiving tasks. [PERSON_NAME]" at bounding box center [183, 386] width 300 height 706
click at [243, 178] on div "Status No active tasks You are ready to start receiving tasks. [PERSON_NAME]" at bounding box center [183, 386] width 300 height 706
drag, startPoint x: 57, startPoint y: 192, endPoint x: 65, endPoint y: 163, distance: 29.9
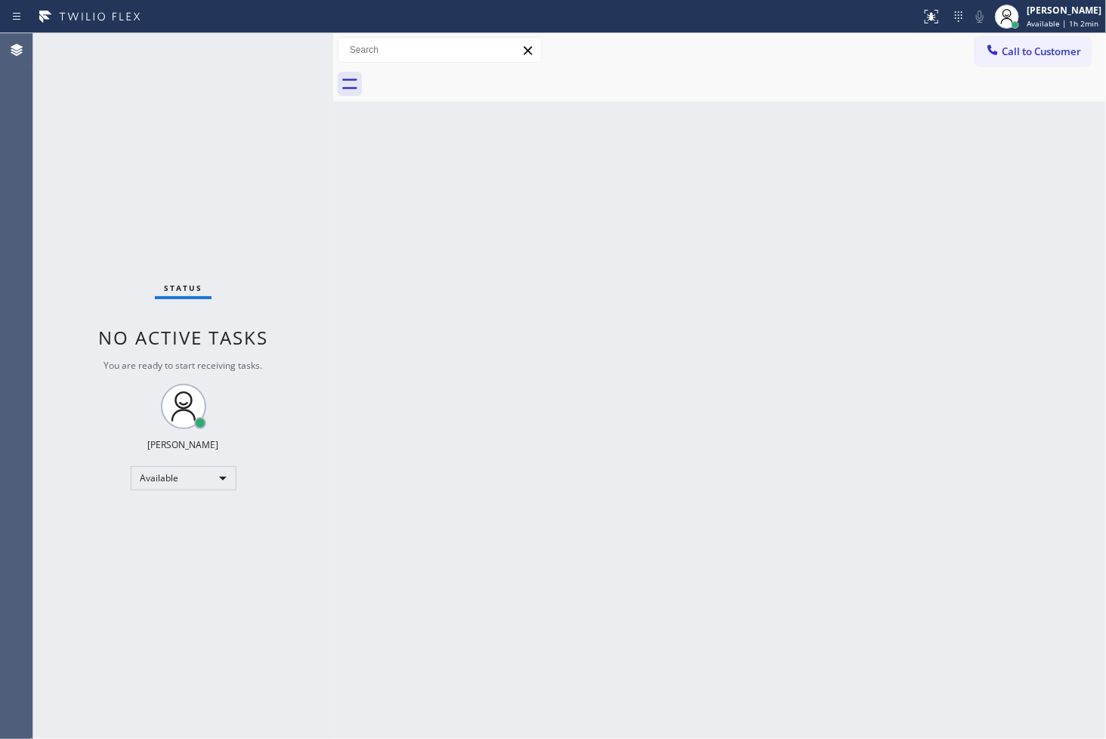
click at [57, 192] on div "Status No active tasks You are ready to start receiving tasks. [PERSON_NAME]" at bounding box center [183, 386] width 300 height 706
click at [287, 42] on div "Status No active tasks You are ready to start receiving tasks. [PERSON_NAME]" at bounding box center [183, 386] width 300 height 706
click at [282, 39] on div "Status No active tasks You are ready to start receiving tasks. [PERSON_NAME]" at bounding box center [183, 386] width 300 height 706
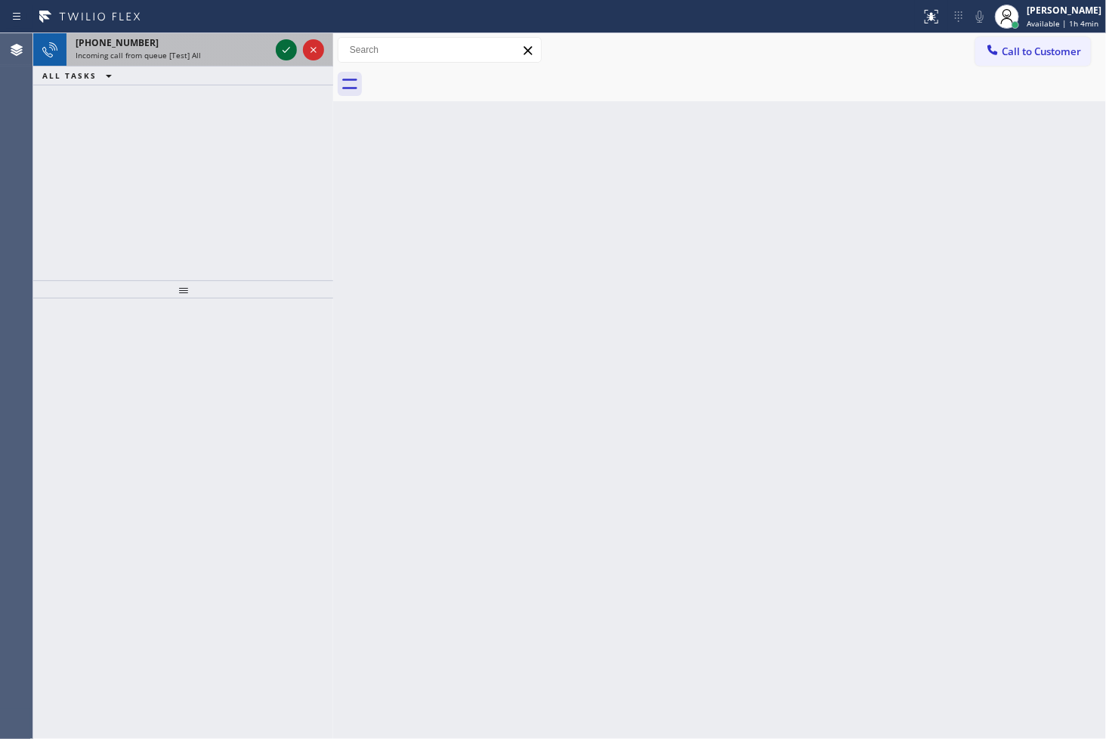
click at [282, 39] on button at bounding box center [286, 49] width 21 height 21
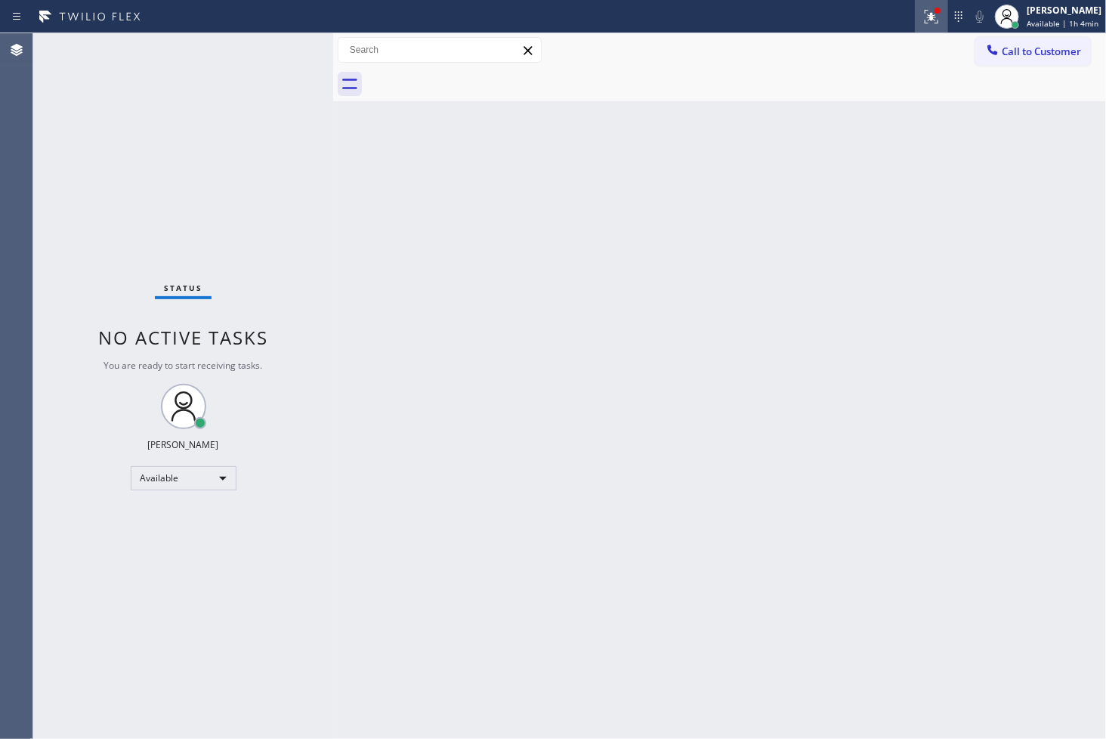
click at [915, 1] on button at bounding box center [931, 16] width 33 height 33
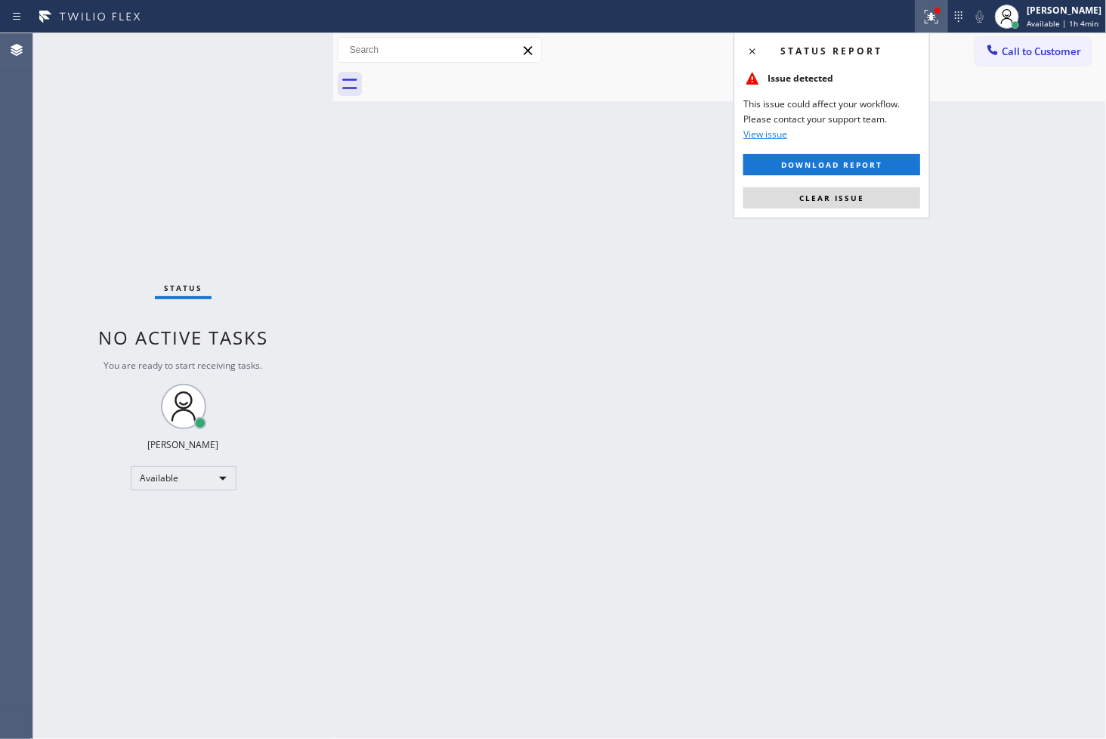
click at [883, 184] on div "Status report Issue detected This issue could affect your workflow. Please cont…" at bounding box center [832, 125] width 196 height 186
click at [881, 190] on button "Clear issue" at bounding box center [832, 197] width 177 height 21
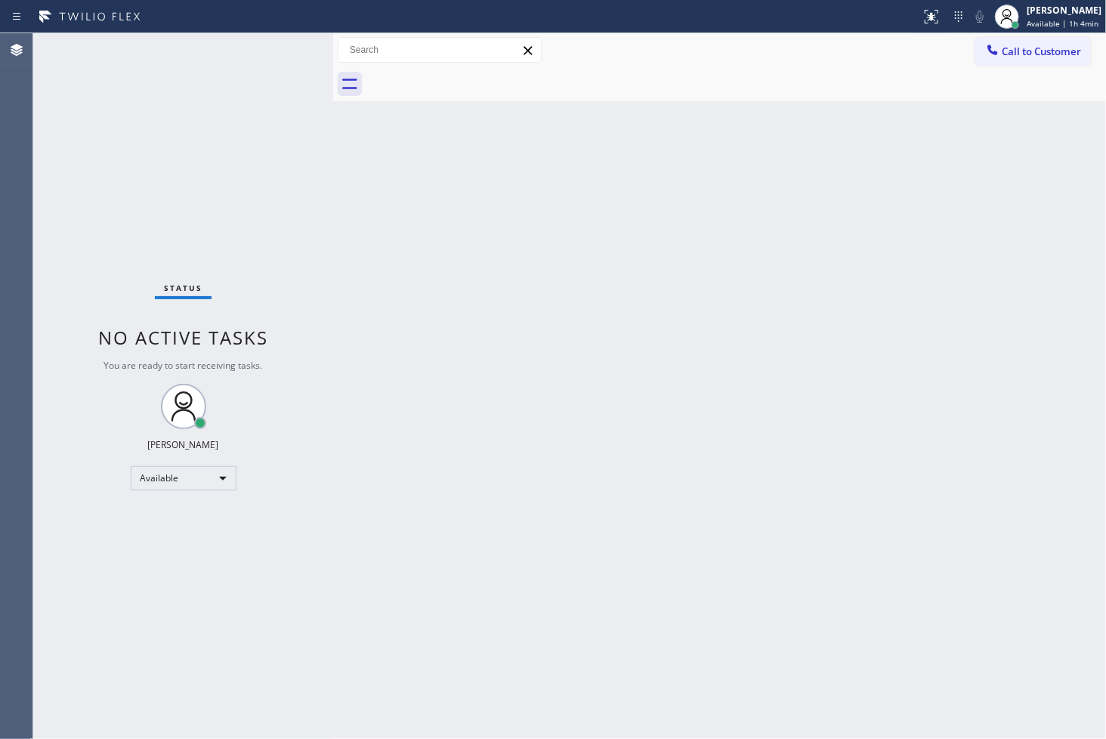
click at [346, 179] on div "Back to Dashboard Change Sender ID Customers Technicians Select a contact Outbo…" at bounding box center [719, 386] width 773 height 706
click at [280, 48] on div "Status No active tasks You are ready to start receiving tasks. [PERSON_NAME]" at bounding box center [183, 386] width 300 height 706
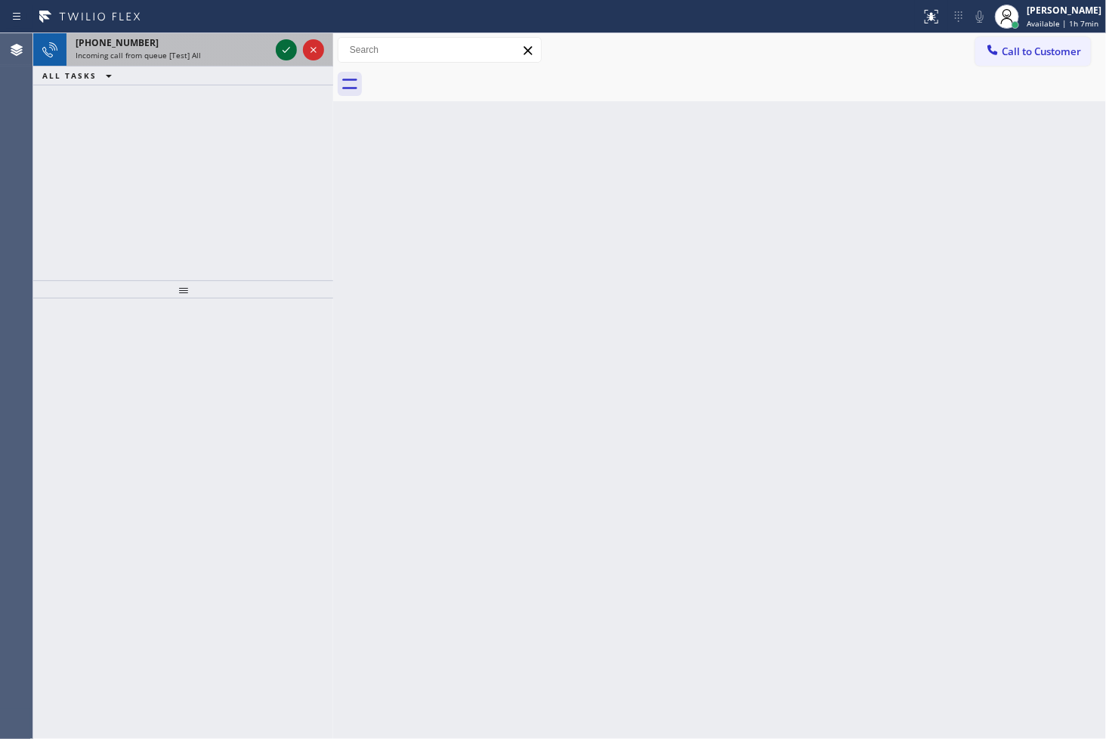
click at [280, 50] on icon at bounding box center [286, 50] width 18 height 18
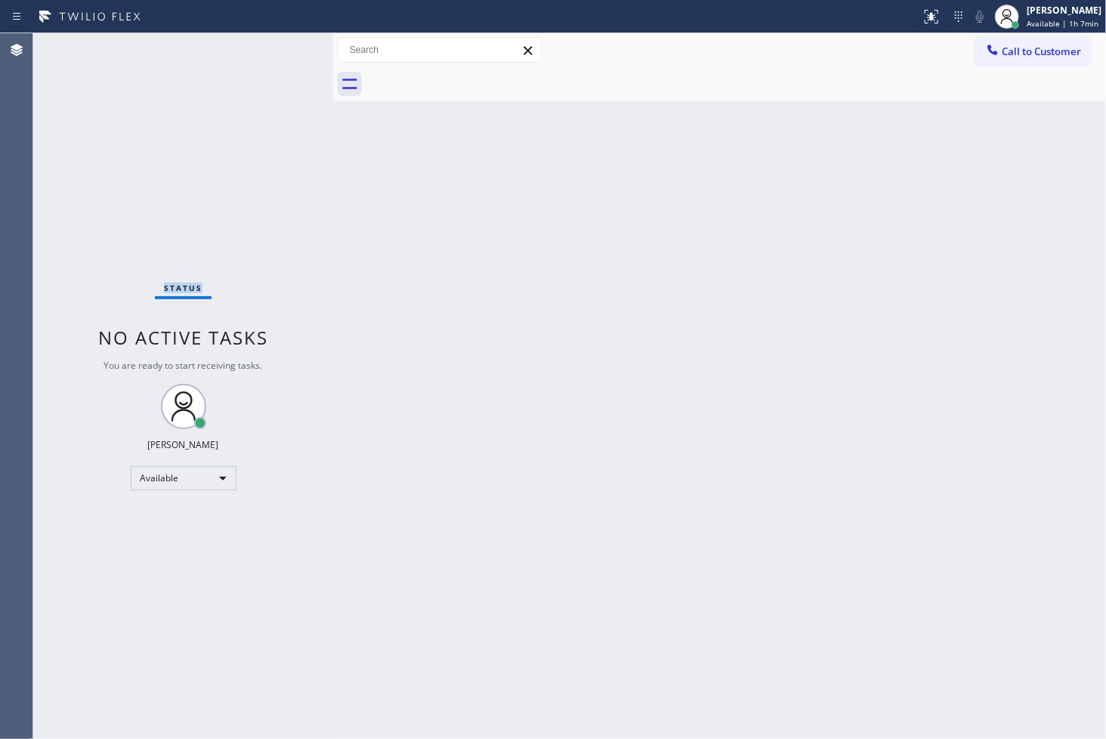
click at [280, 50] on div "Status No active tasks You are ready to start receiving tasks. [PERSON_NAME]" at bounding box center [183, 386] width 300 height 706
click at [923, 11] on icon at bounding box center [932, 17] width 18 height 18
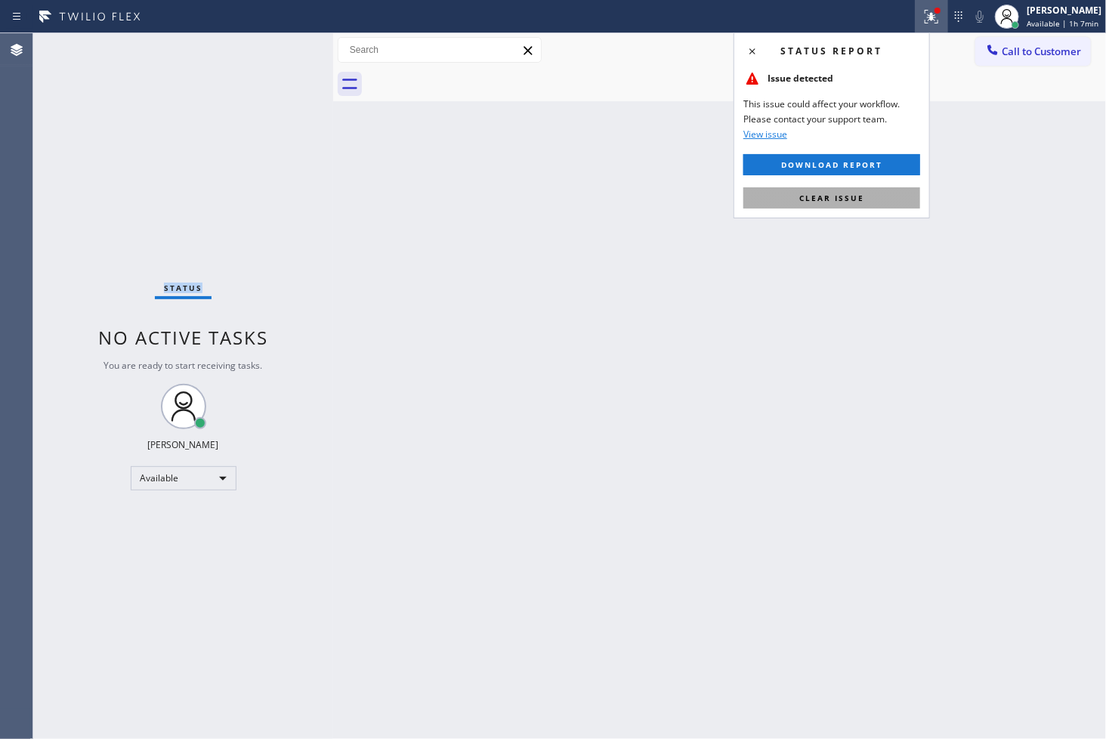
click at [886, 200] on button "Clear issue" at bounding box center [832, 197] width 177 height 21
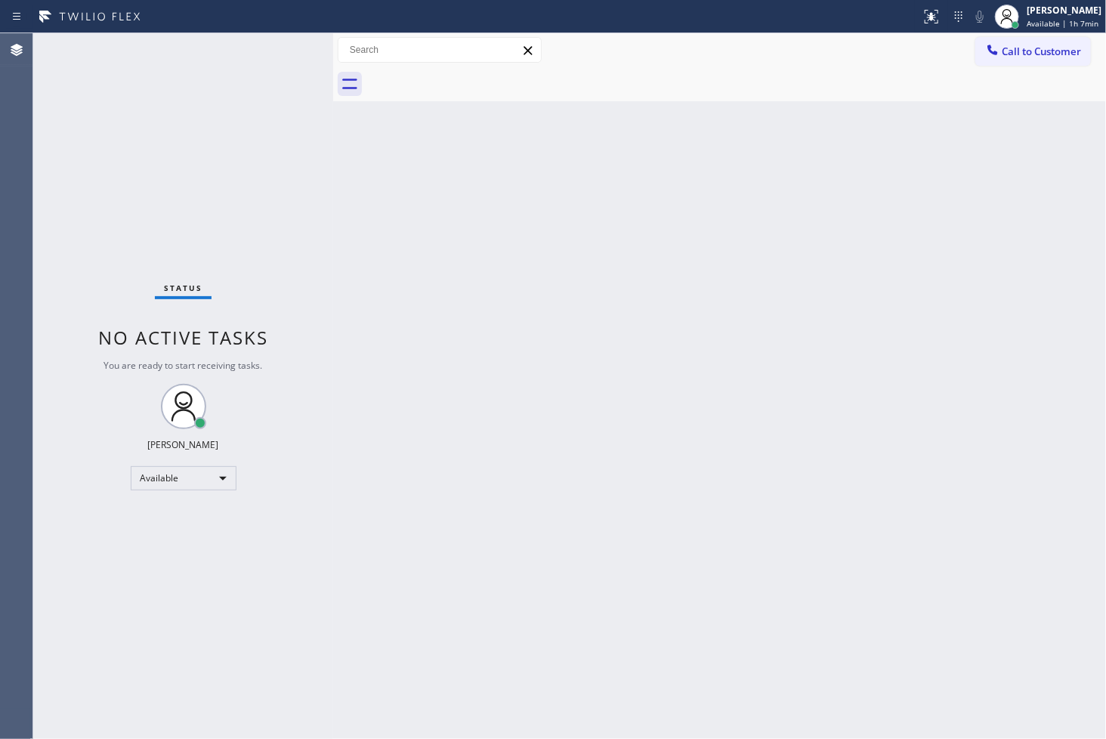
click at [361, 169] on div "Back to Dashboard Change Sender ID Customers Technicians Select a contact Outbo…" at bounding box center [719, 386] width 773 height 706
click at [272, 41] on div "Status No active tasks You are ready to start receiving tasks. [PERSON_NAME]" at bounding box center [183, 386] width 300 height 706
click at [270, 50] on div "Status No active tasks You are ready to start receiving tasks. [PERSON_NAME]" at bounding box center [183, 386] width 300 height 706
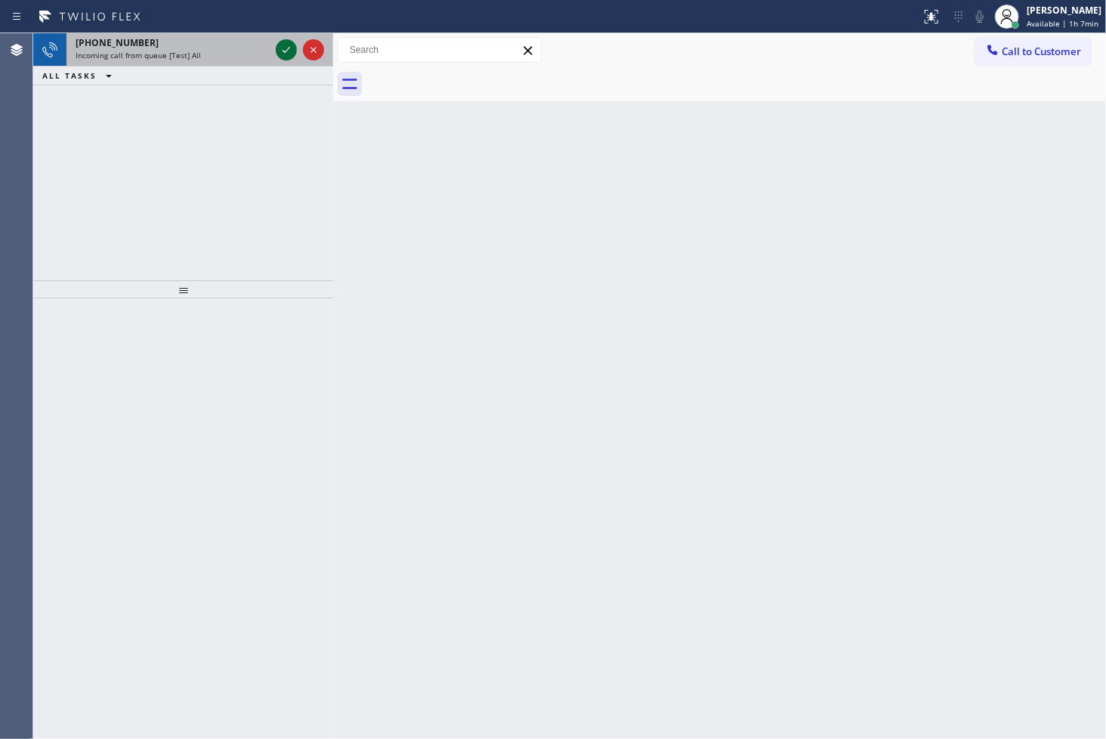
click at [287, 48] on icon at bounding box center [286, 50] width 18 height 18
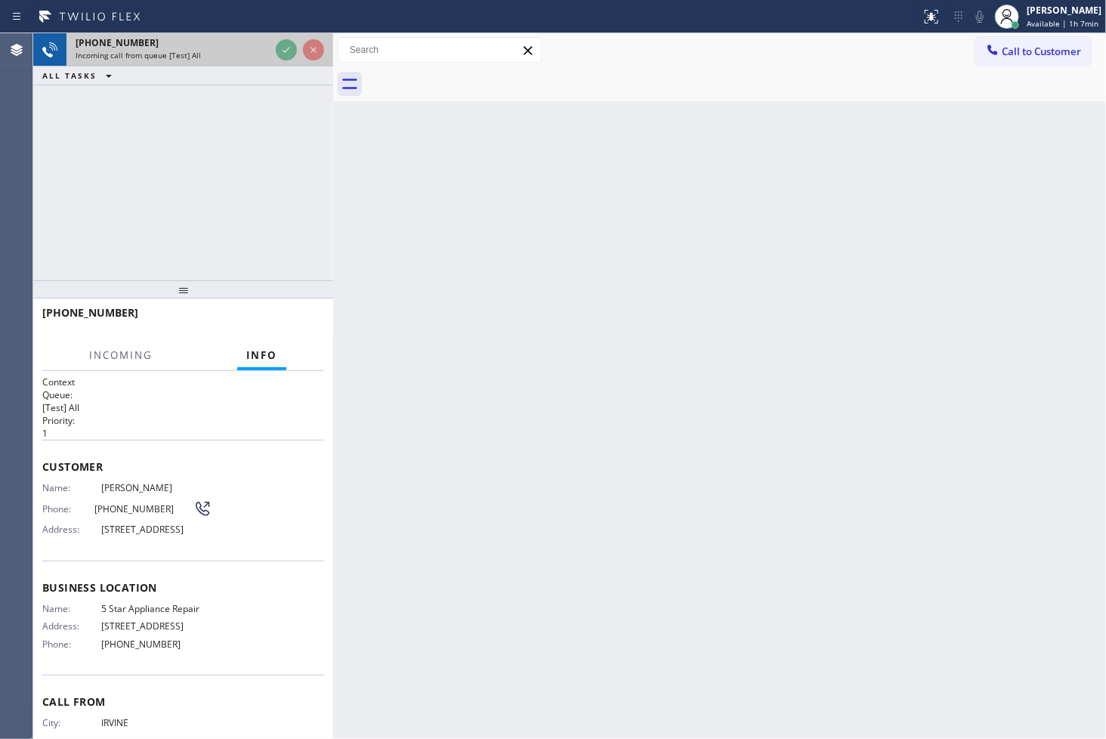
click at [287, 48] on icon at bounding box center [286, 50] width 18 height 18
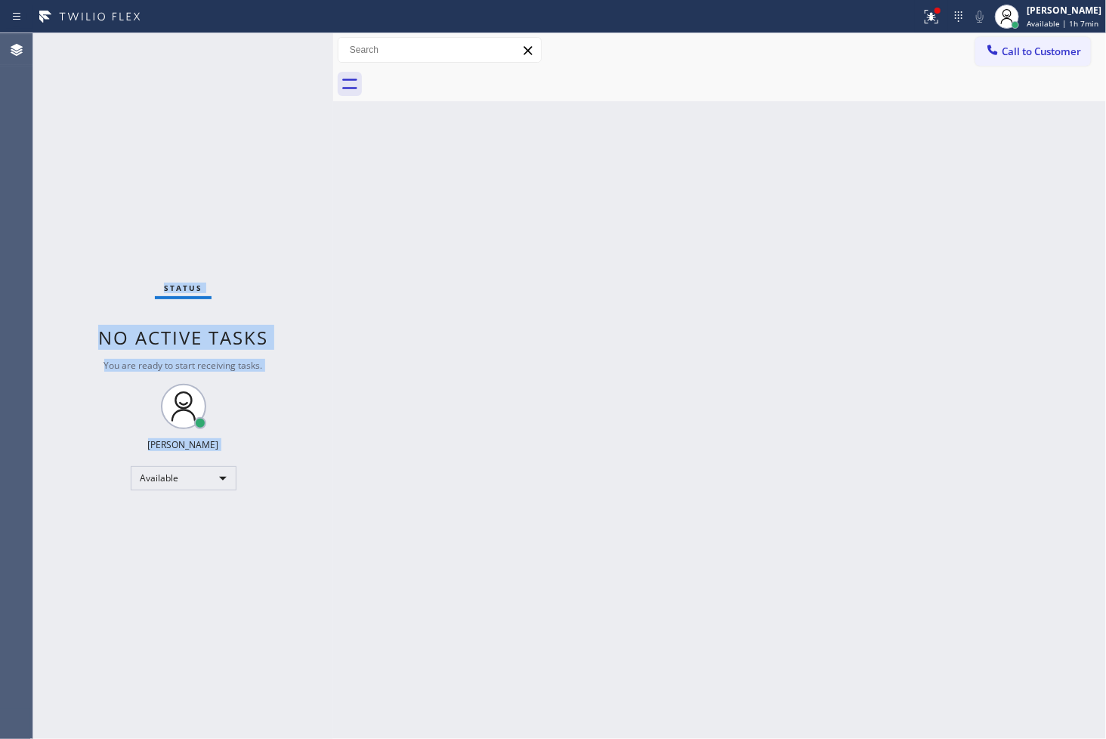
click at [287, 48] on div "Status No active tasks You are ready to start receiving tasks. [PERSON_NAME]" at bounding box center [183, 386] width 300 height 706
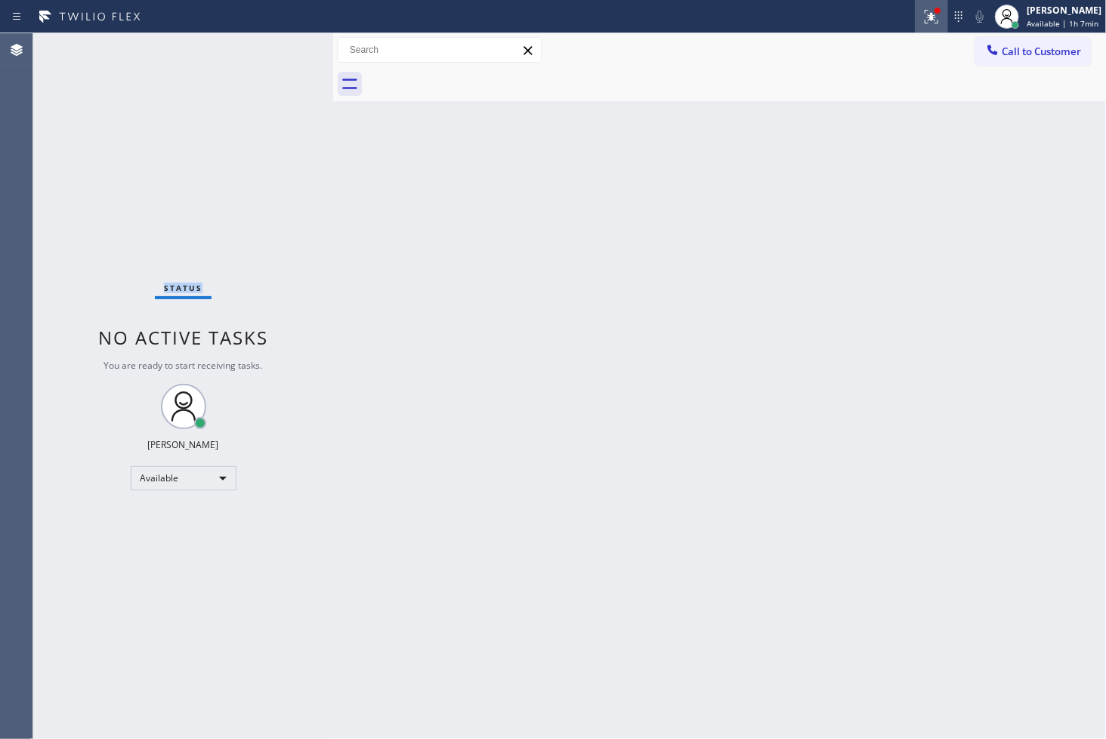
click at [923, 19] on icon at bounding box center [932, 17] width 18 height 18
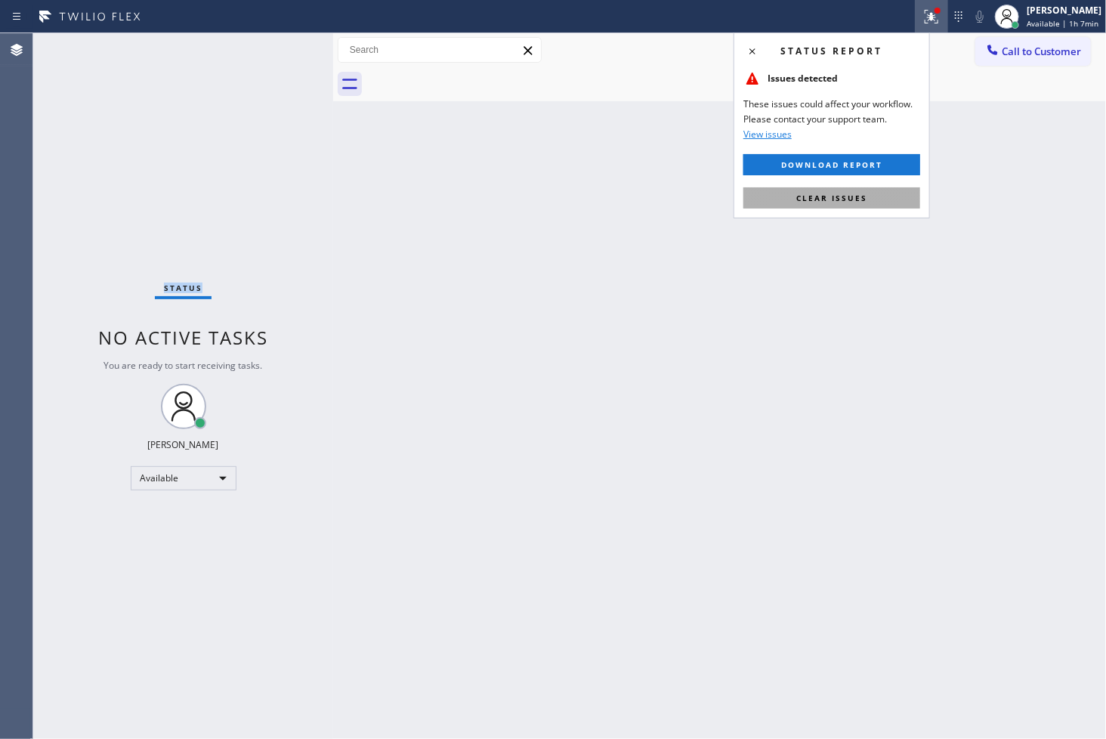
click at [860, 193] on span "Clear issues" at bounding box center [832, 198] width 71 height 11
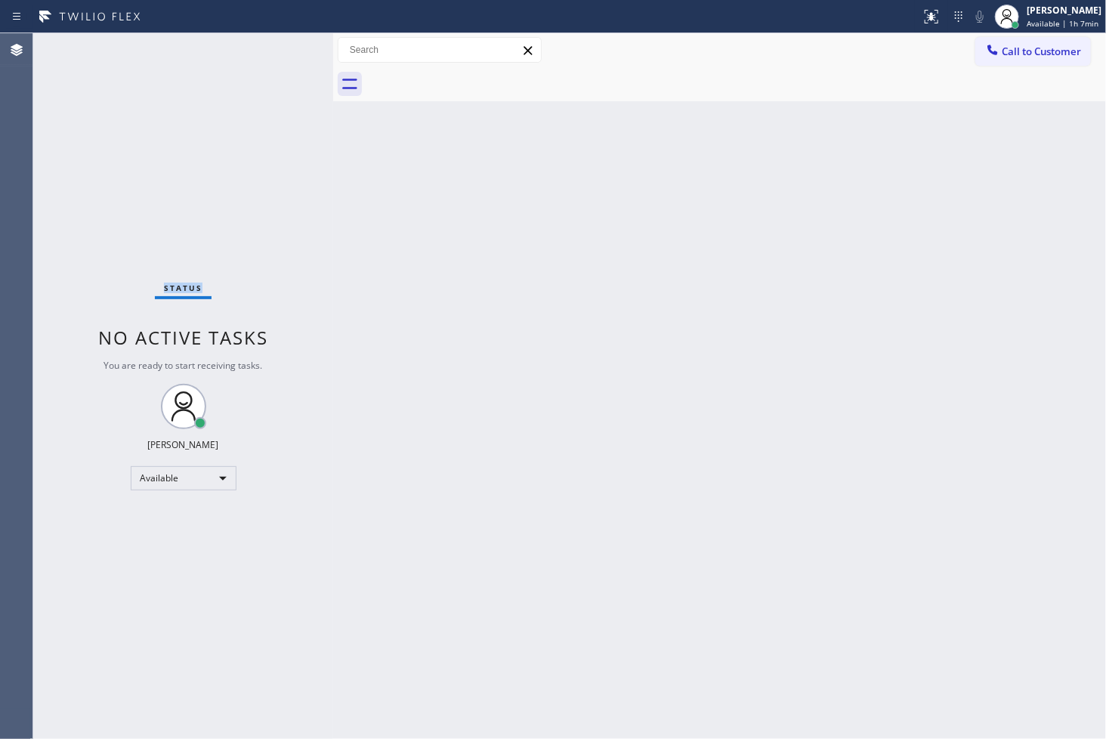
click at [249, 232] on div "Status No active tasks You are ready to start receiving tasks. [PERSON_NAME]" at bounding box center [183, 386] width 300 height 706
click at [281, 48] on div "Status No active tasks You are ready to start receiving tasks. [PERSON_NAME]" at bounding box center [183, 386] width 300 height 706
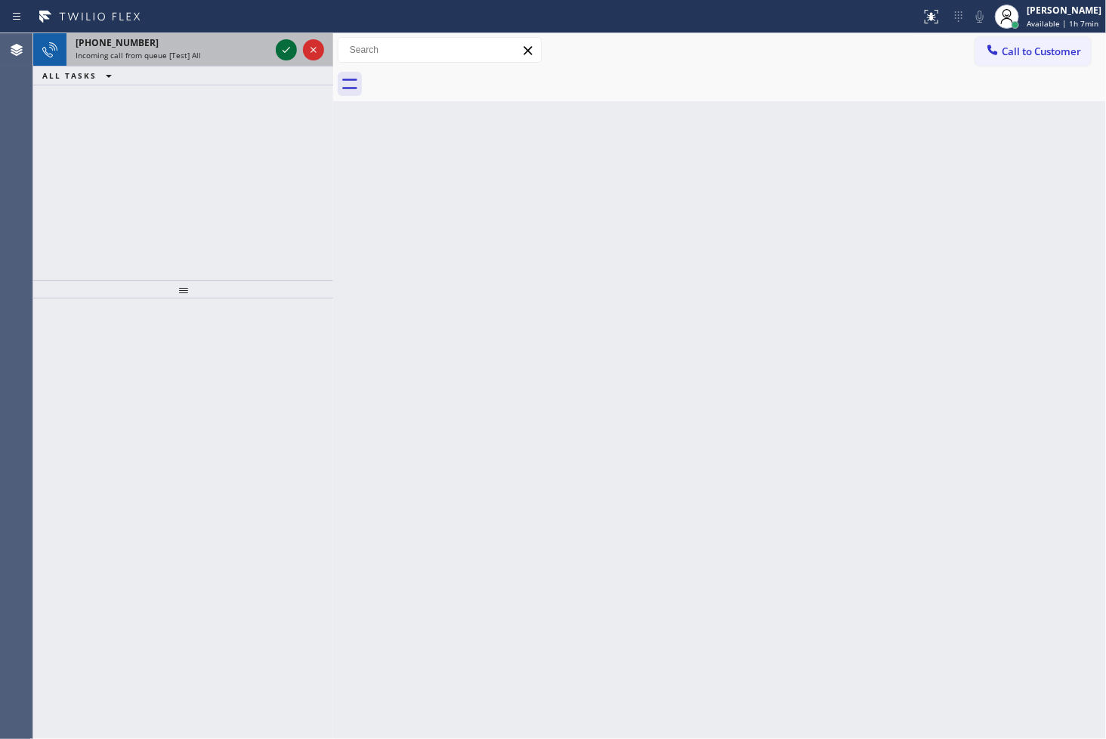
click at [281, 48] on icon at bounding box center [286, 50] width 18 height 18
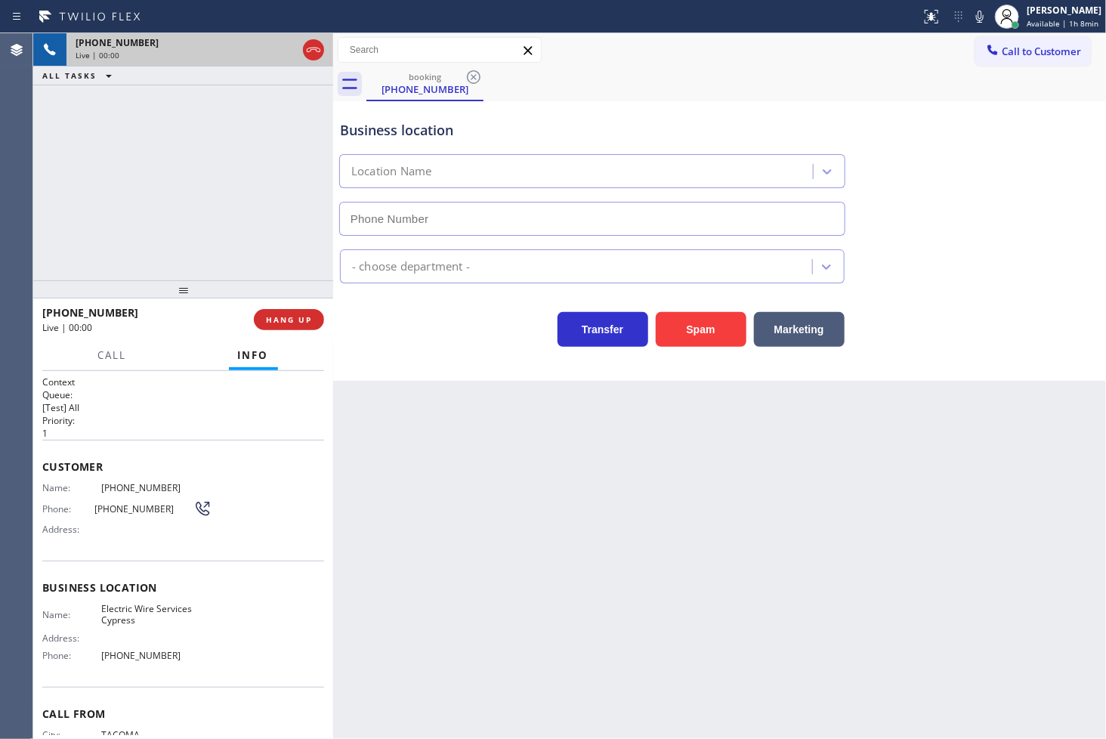
type input "[PHONE_NUMBER]"
click at [651, 413] on div "Back to Dashboard Change Sender ID Customers Technicians Select a contact Outbo…" at bounding box center [719, 386] width 773 height 706
drag, startPoint x: 701, startPoint y: 333, endPoint x: 924, endPoint y: 174, distance: 274.1
click at [703, 333] on button "Spam" at bounding box center [701, 329] width 91 height 35
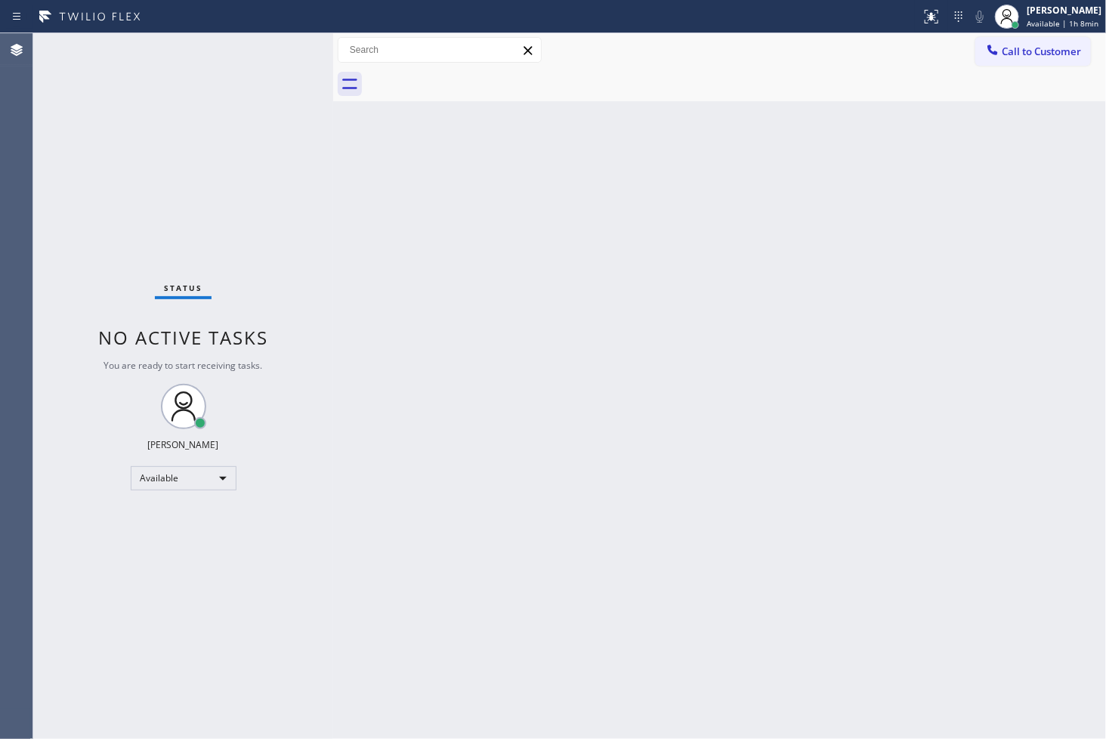
click at [285, 49] on div "Status No active tasks You are ready to start receiving tasks. [PERSON_NAME]" at bounding box center [183, 386] width 300 height 706
click at [366, 379] on div "Back to Dashboard Change Sender ID Customers Technicians Select a contact Outbo…" at bounding box center [719, 386] width 773 height 706
drag, startPoint x: 267, startPoint y: 184, endPoint x: 271, endPoint y: 94, distance: 90.0
click at [267, 183] on div "Status No active tasks You are ready to start receiving tasks. [PERSON_NAME]" at bounding box center [183, 386] width 300 height 706
click at [280, 40] on div "Status No active tasks You are ready to start receiving tasks. [PERSON_NAME]" at bounding box center [183, 386] width 300 height 706
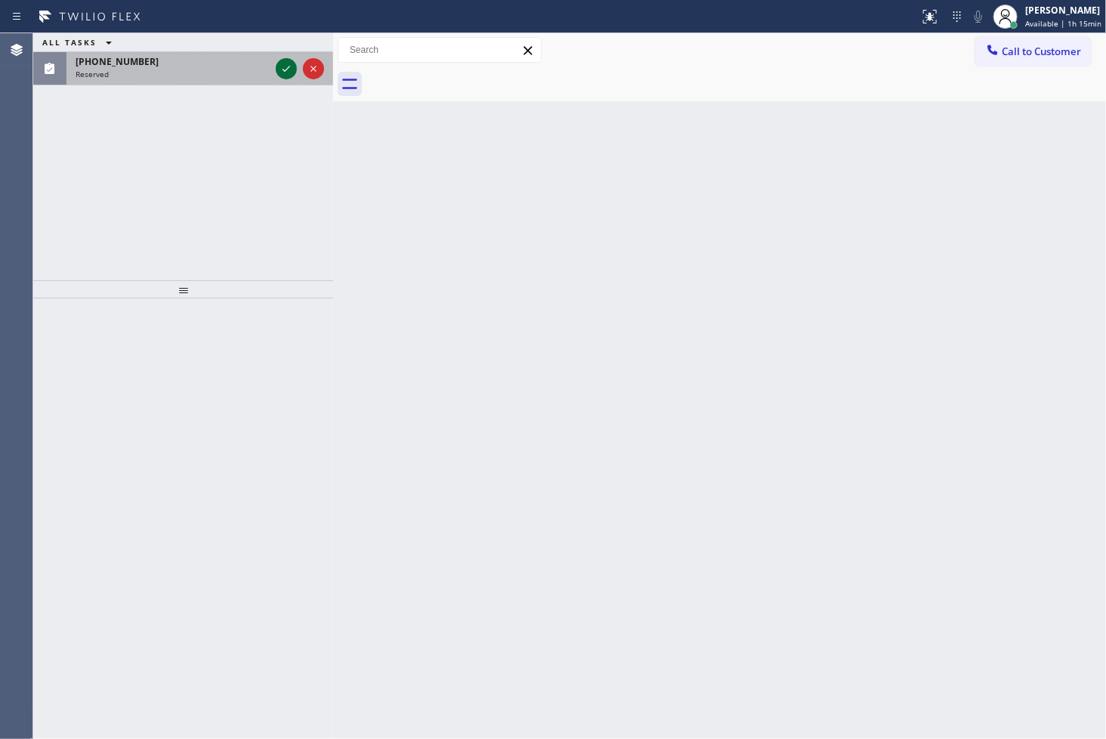
click at [287, 65] on icon at bounding box center [286, 69] width 18 height 18
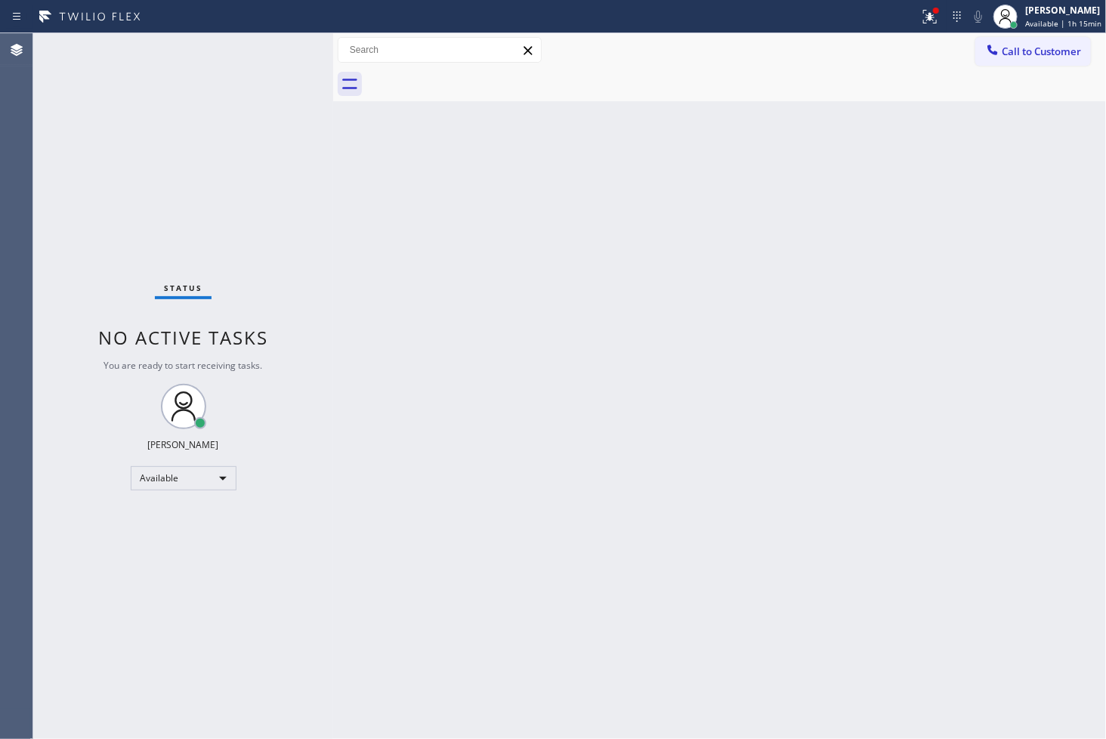
click at [247, 104] on div "Status No active tasks You are ready to start receiving tasks. [PERSON_NAME]" at bounding box center [183, 386] width 300 height 706
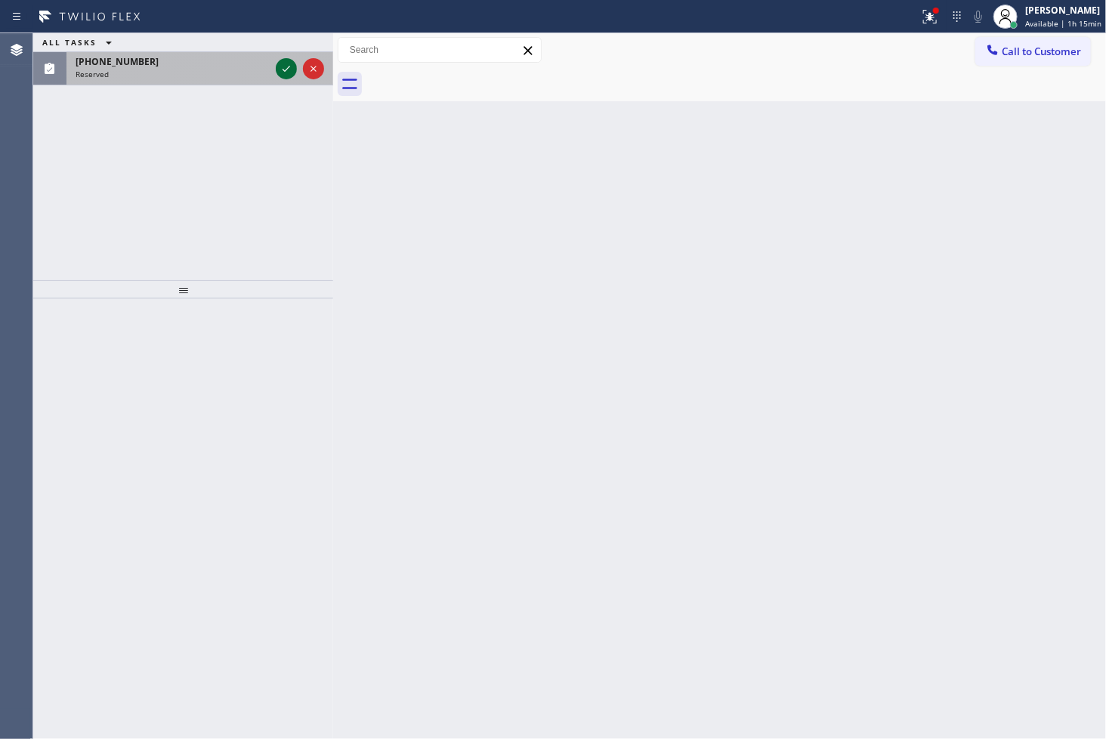
click at [293, 66] on icon at bounding box center [286, 69] width 18 height 18
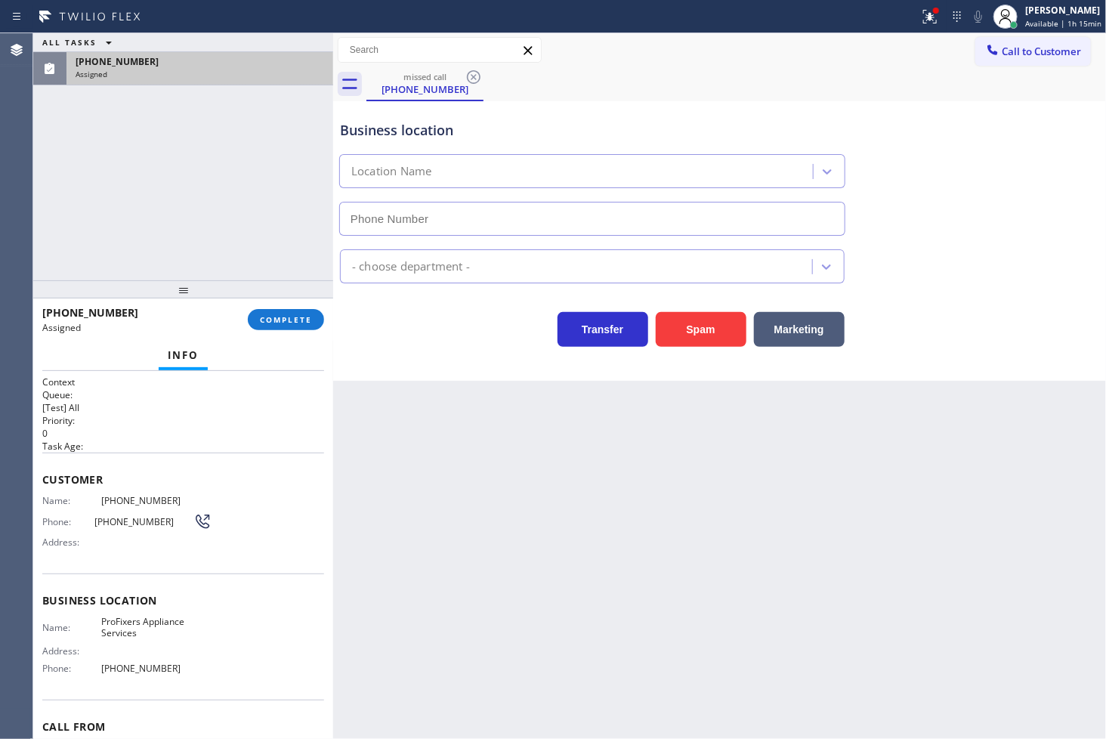
type input "[PHONE_NUMBER]"
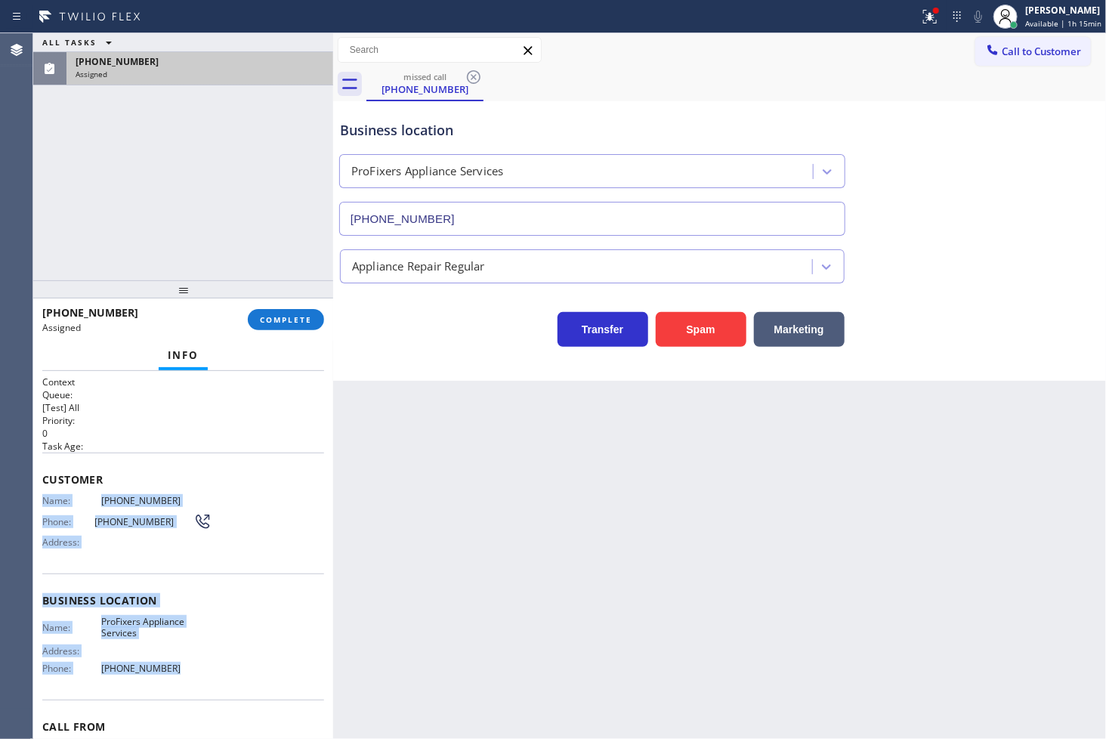
drag, startPoint x: 42, startPoint y: 501, endPoint x: 198, endPoint y: 661, distance: 223.4
click at [198, 661] on div "Context Queue: [Test] All Priority: 0 Task Age: Customer Name: [PHONE_NUMBER] P…" at bounding box center [183, 595] width 282 height 438
copy div "Name: [PHONE_NUMBER] Phone: [PHONE_NUMBER] Address: Business location Name: Pro…"
click at [280, 323] on span "COMPLETE" at bounding box center [286, 319] width 52 height 11
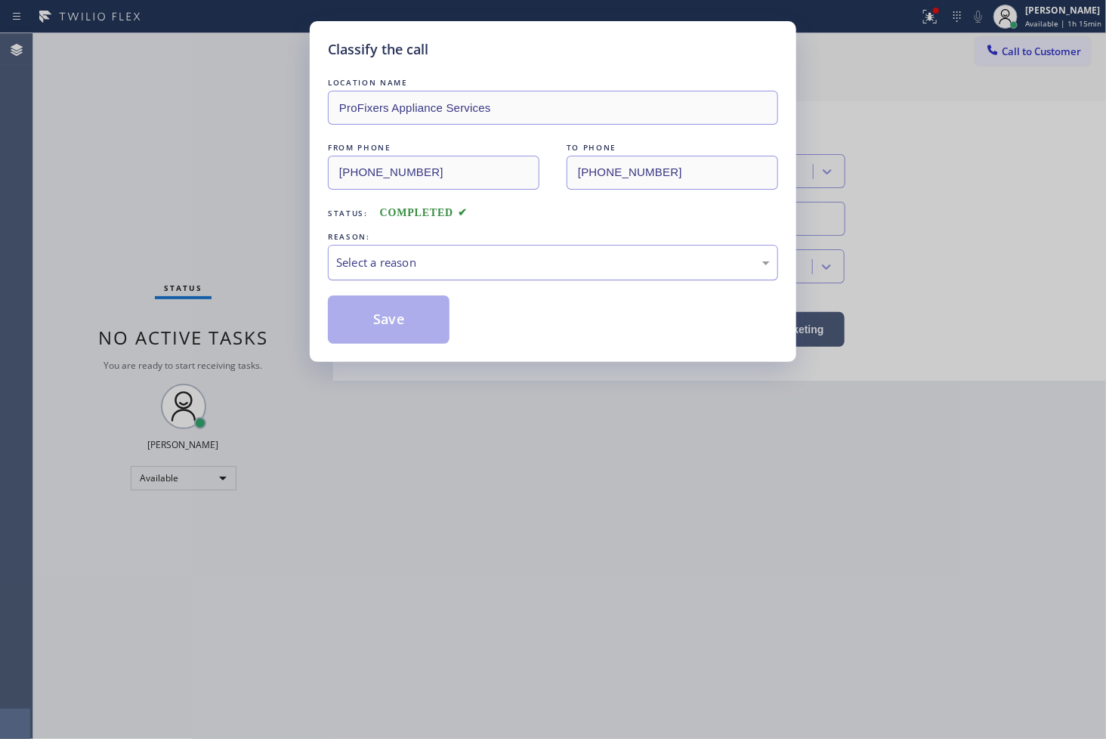
click at [369, 260] on div "Select a reason" at bounding box center [553, 262] width 434 height 17
click at [384, 317] on button "Save" at bounding box center [389, 319] width 122 height 48
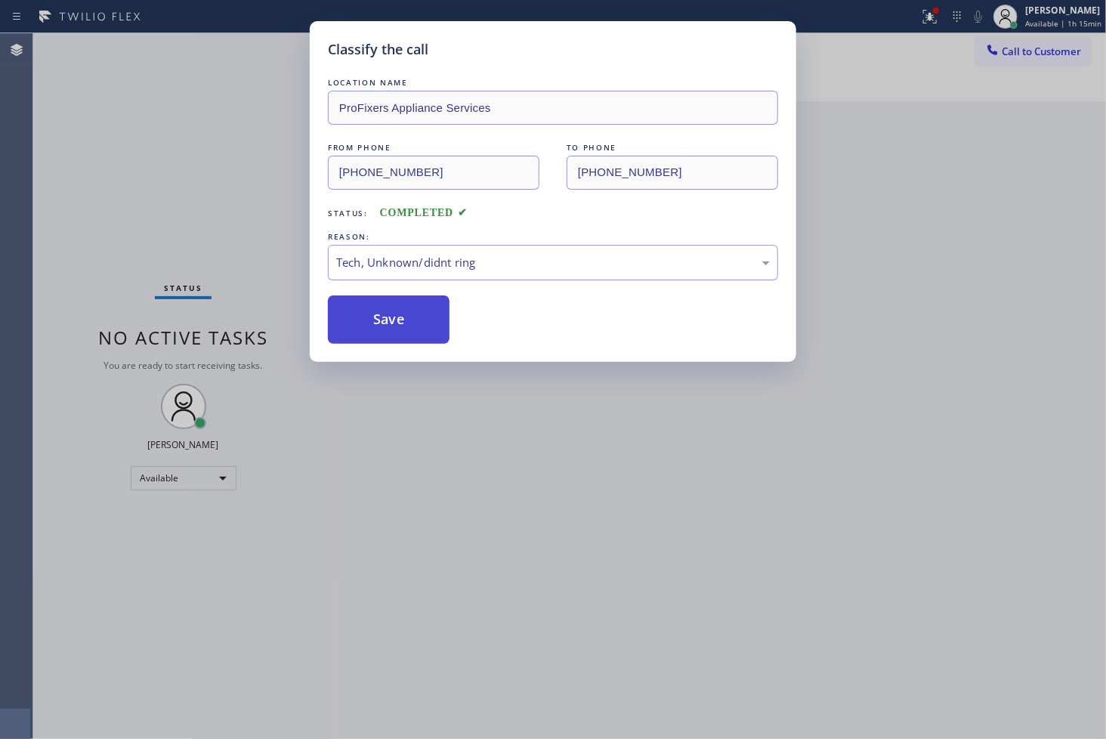
click at [384, 317] on button "Save" at bounding box center [389, 319] width 122 height 48
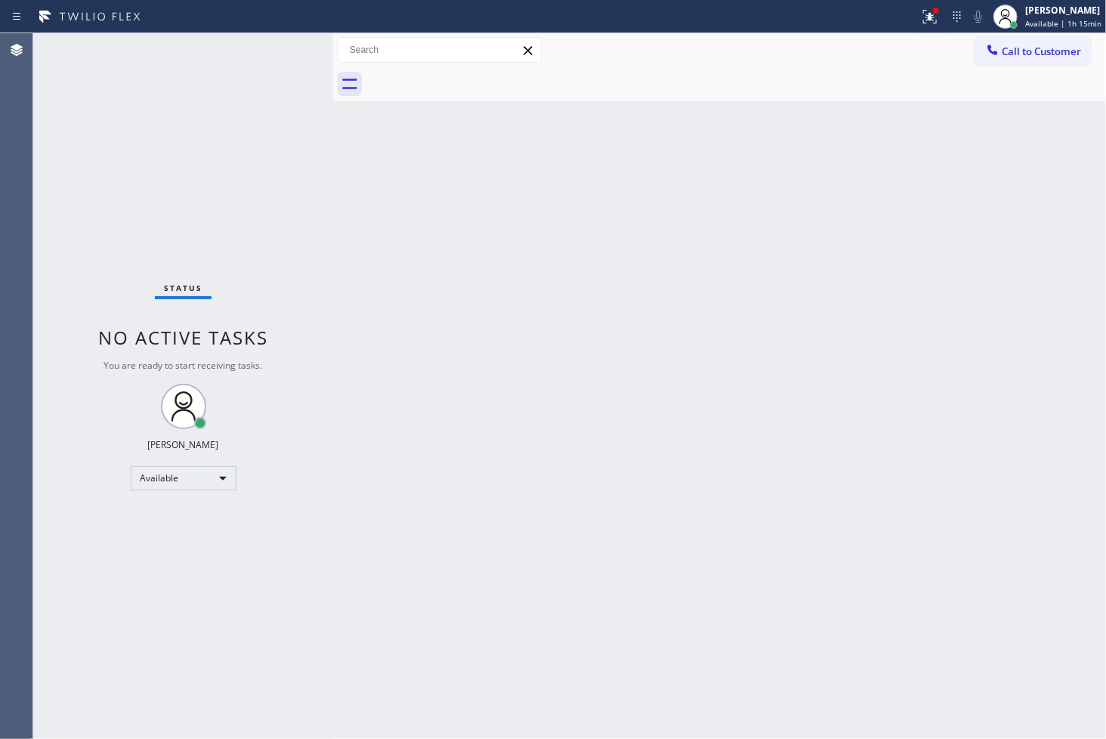
click at [41, 174] on div "Status No active tasks You are ready to start receiving tasks. [PERSON_NAME]" at bounding box center [183, 386] width 300 height 706
click at [285, 50] on div "Status No active tasks You are ready to start receiving tasks. [PERSON_NAME]" at bounding box center [183, 386] width 300 height 706
click at [923, 17] on icon at bounding box center [927, 15] width 9 height 11
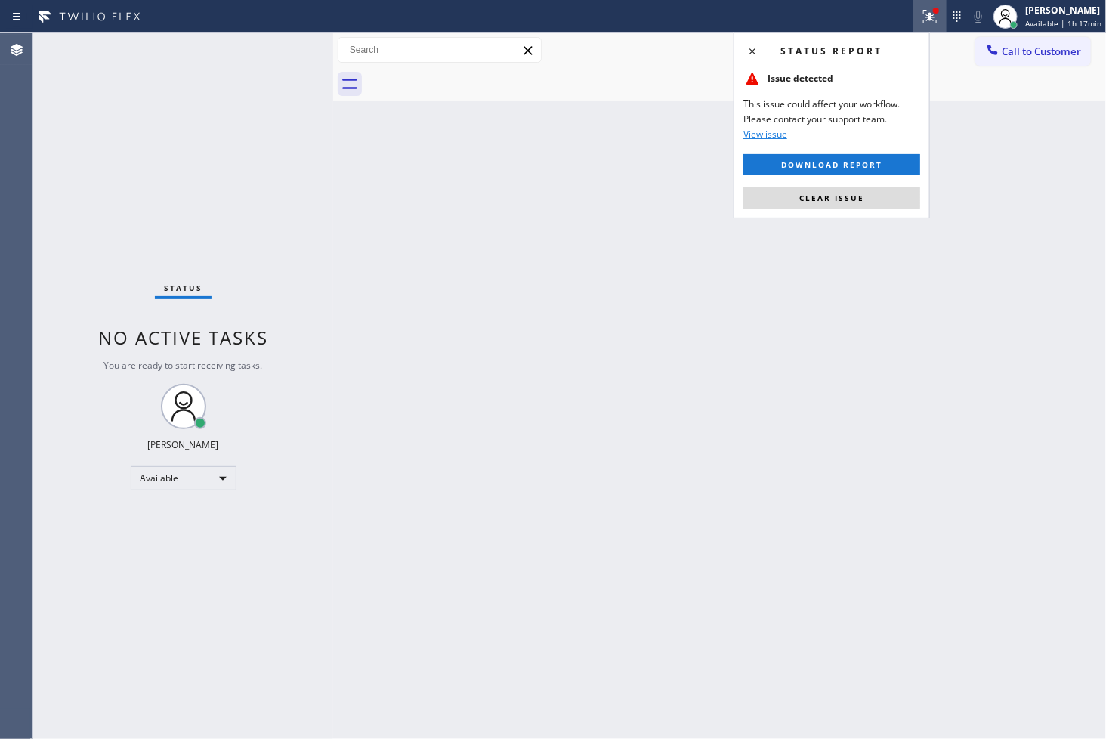
click at [862, 209] on div "Status report Issue detected This issue could affect your workflow. Please cont…" at bounding box center [832, 125] width 196 height 186
click at [862, 200] on span "Clear issue" at bounding box center [832, 198] width 65 height 11
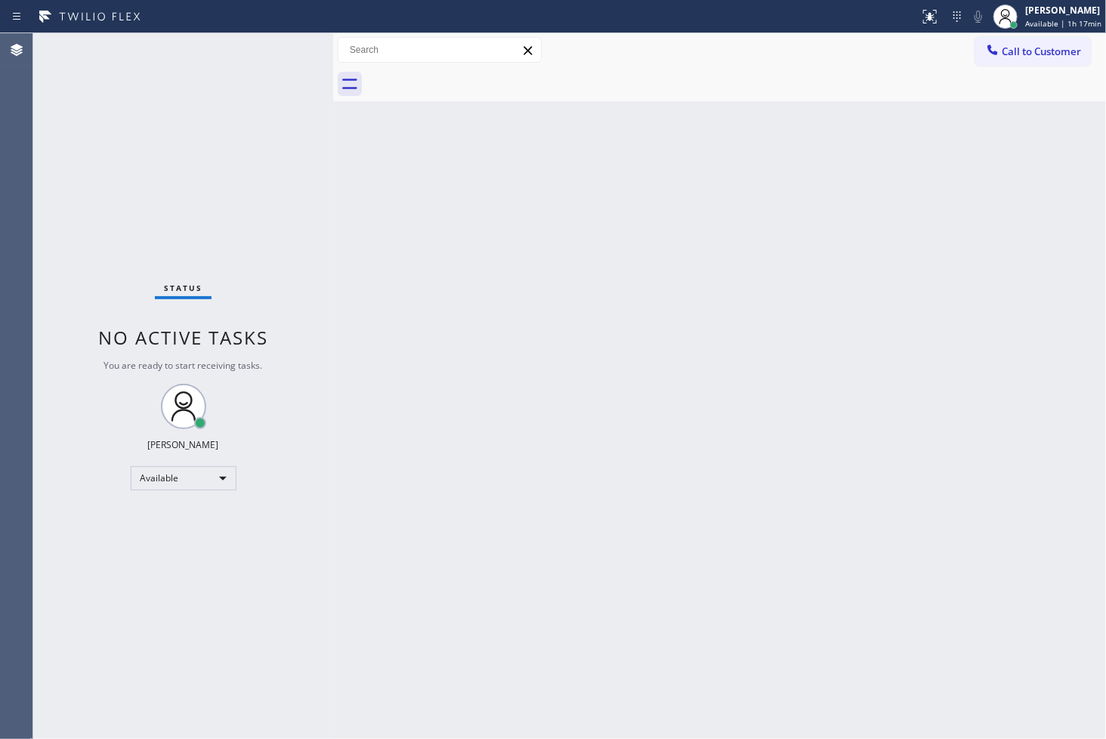
click at [669, 315] on div "Back to Dashboard Change Sender ID Customers Technicians Select a contact Outbo…" at bounding box center [719, 386] width 773 height 706
click at [425, 302] on div "Back to Dashboard Change Sender ID Customers Technicians Select a contact Outbo…" at bounding box center [719, 386] width 773 height 706
drag, startPoint x: 280, startPoint y: 156, endPoint x: 286, endPoint y: 24, distance: 132.4
click at [284, 141] on div "Status No active tasks You are ready to start receiving tasks. [PERSON_NAME]" at bounding box center [183, 386] width 300 height 706
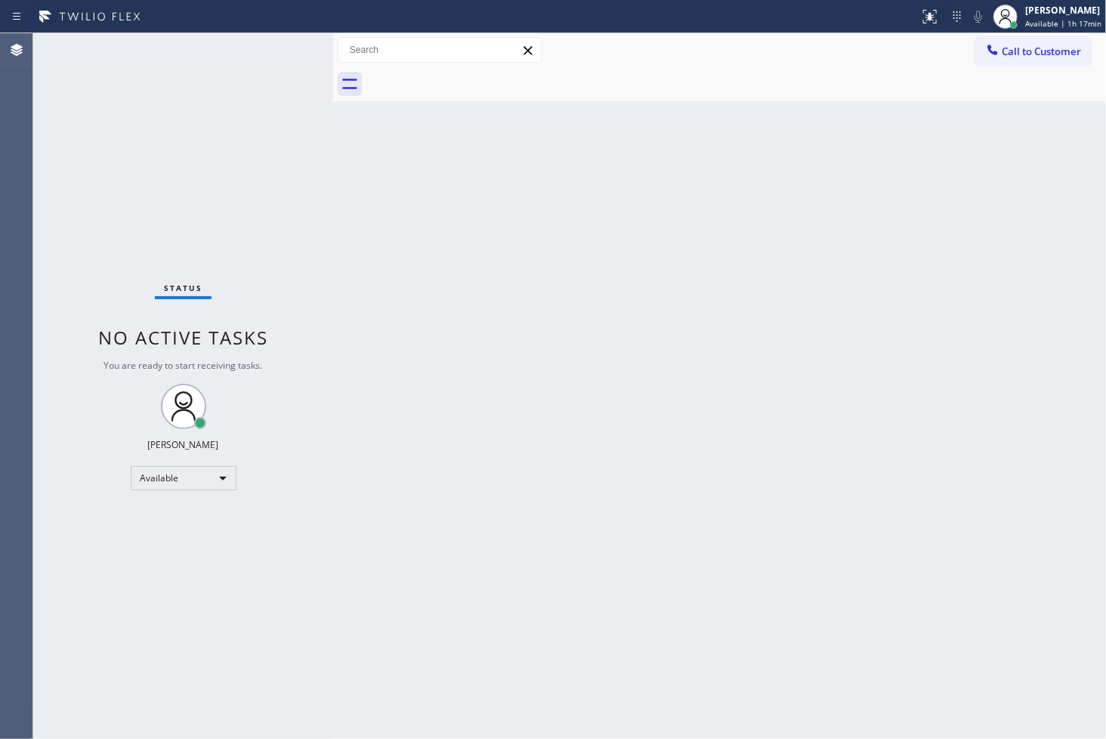
click at [272, 45] on div "Status No active tasks You are ready to start receiving tasks. [PERSON_NAME]" at bounding box center [183, 386] width 300 height 706
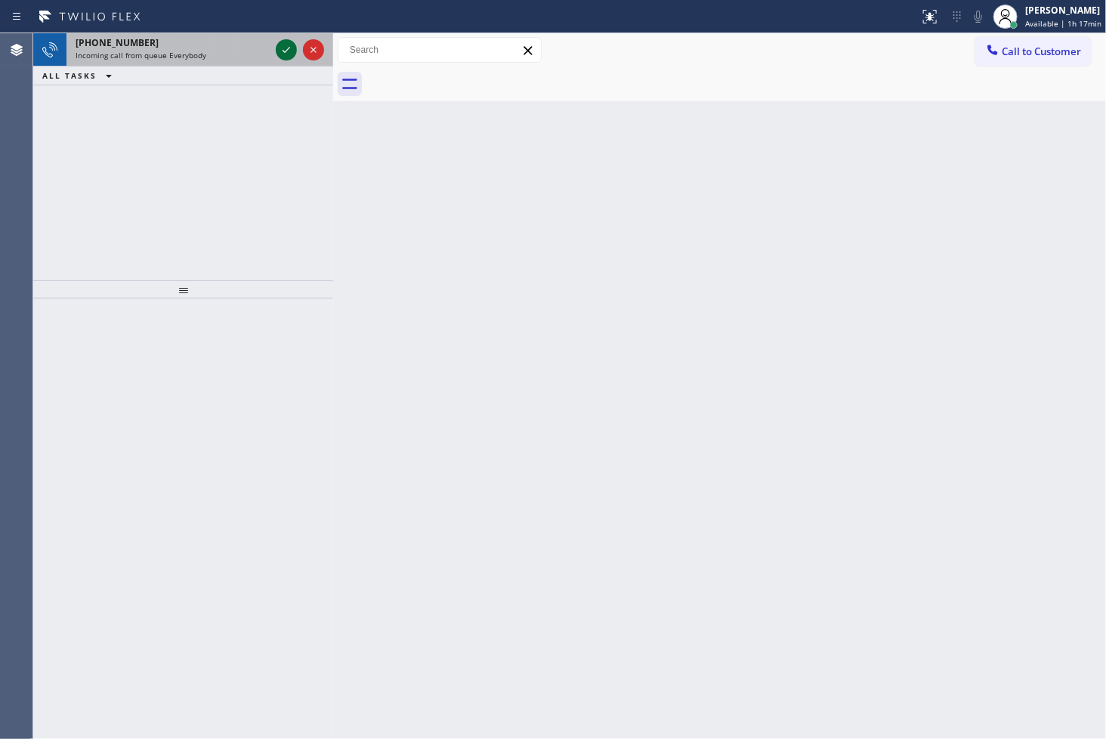
click at [283, 50] on icon at bounding box center [287, 50] width 8 height 6
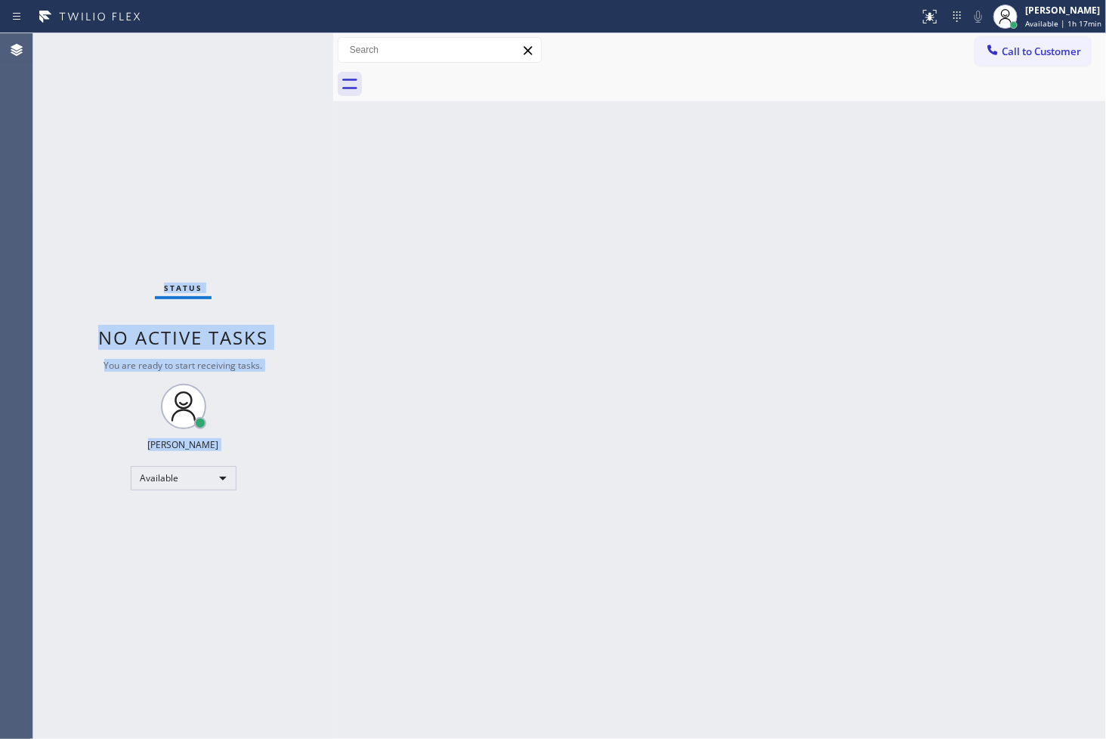
click at [283, 50] on div "Status No active tasks You are ready to start receiving tasks. [PERSON_NAME]" at bounding box center [183, 386] width 300 height 706
click at [921, 14] on icon at bounding box center [930, 17] width 18 height 18
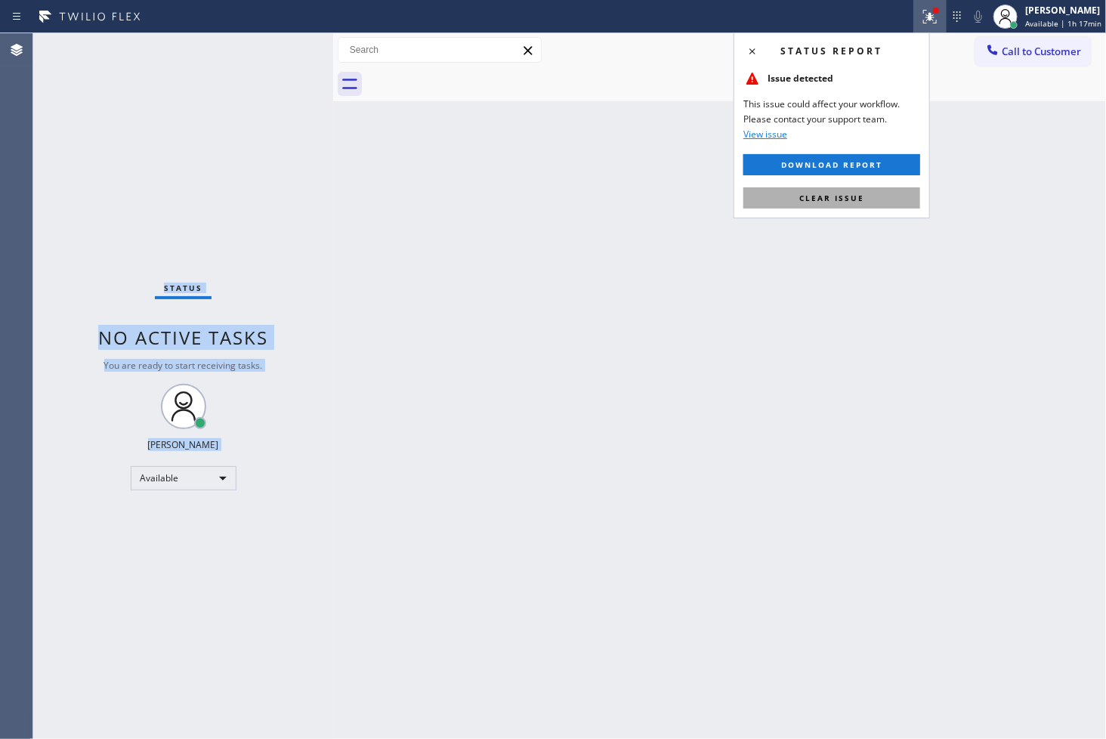
click at [855, 191] on button "Clear issue" at bounding box center [832, 197] width 177 height 21
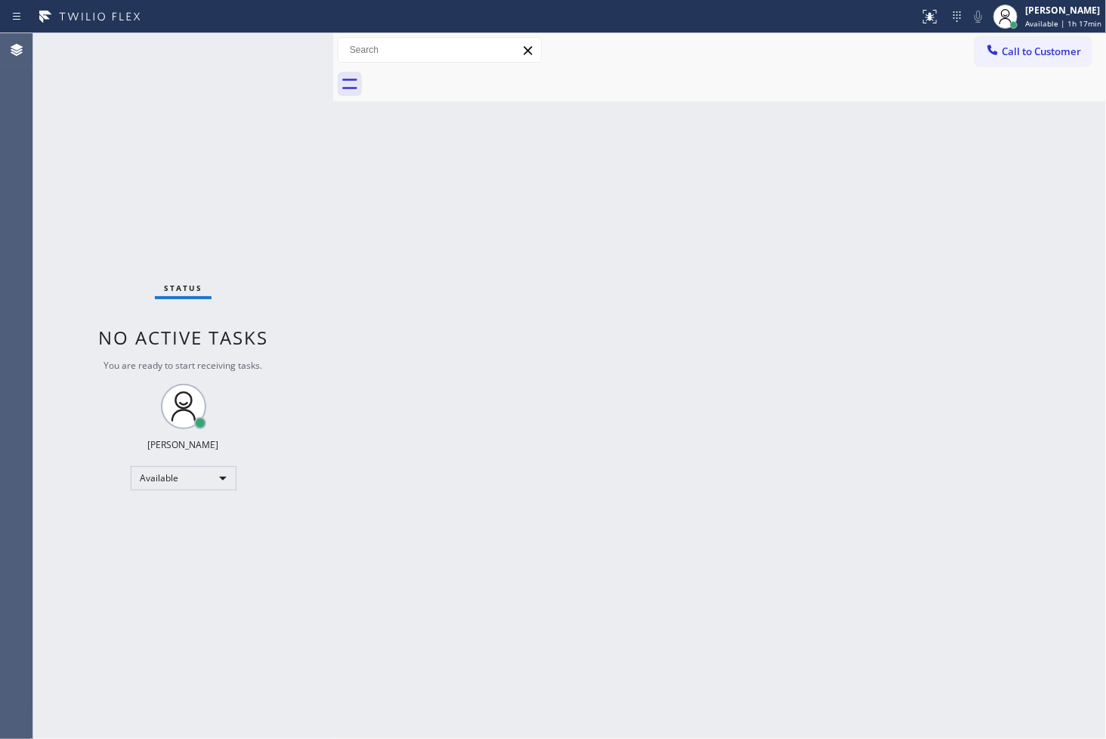
click at [565, 213] on div "Back to Dashboard Change Sender ID Customers Technicians Select a contact Outbo…" at bounding box center [719, 386] width 773 height 706
click at [277, 45] on div "Status No active tasks You are ready to start receiving tasks. [PERSON_NAME]" at bounding box center [183, 386] width 300 height 706
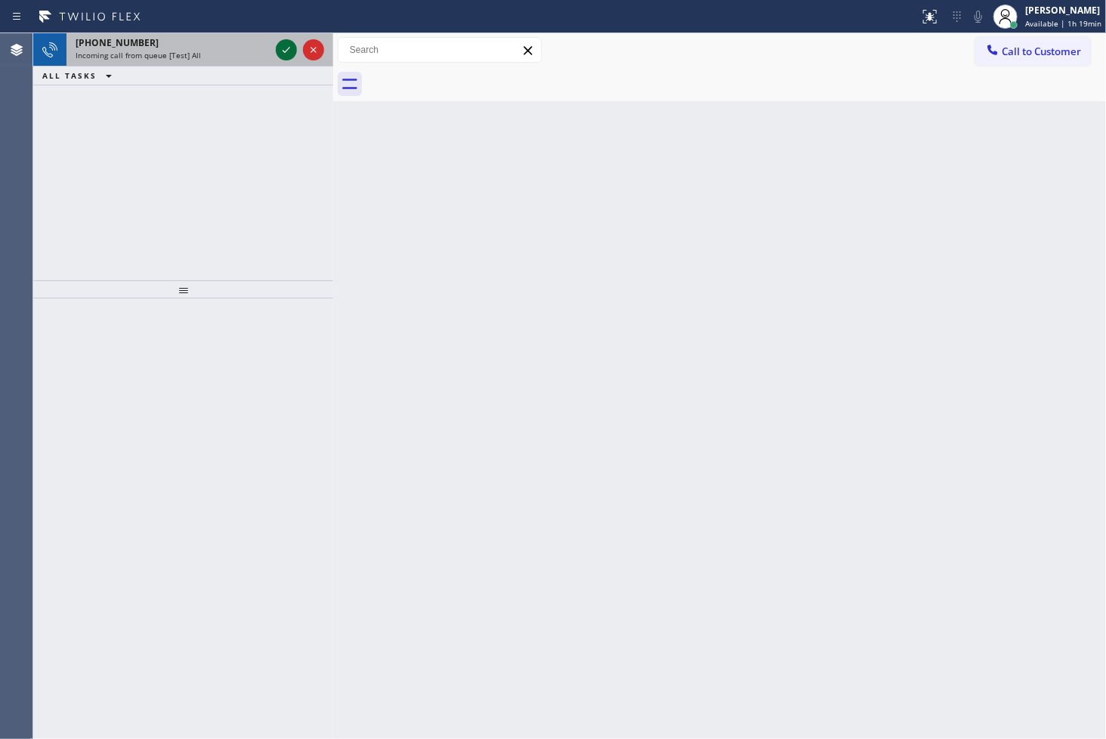
click at [277, 45] on icon at bounding box center [286, 50] width 18 height 18
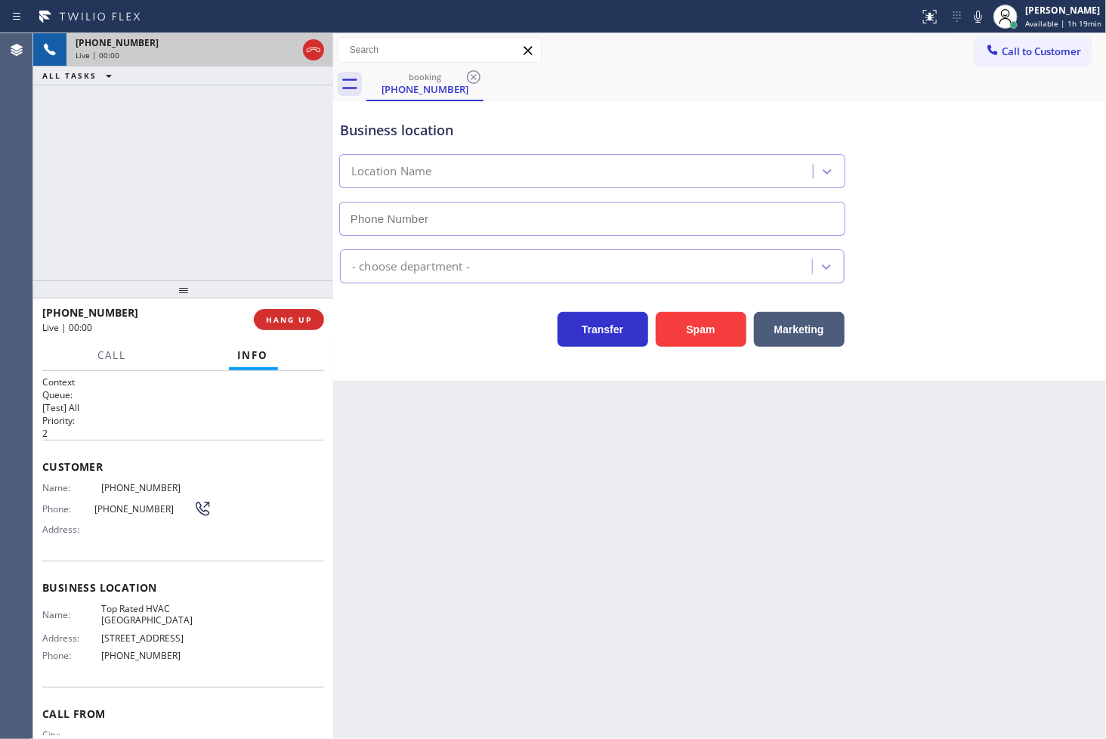
type input "[PHONE_NUMBER]"
click at [727, 337] on button "Spam" at bounding box center [701, 329] width 91 height 35
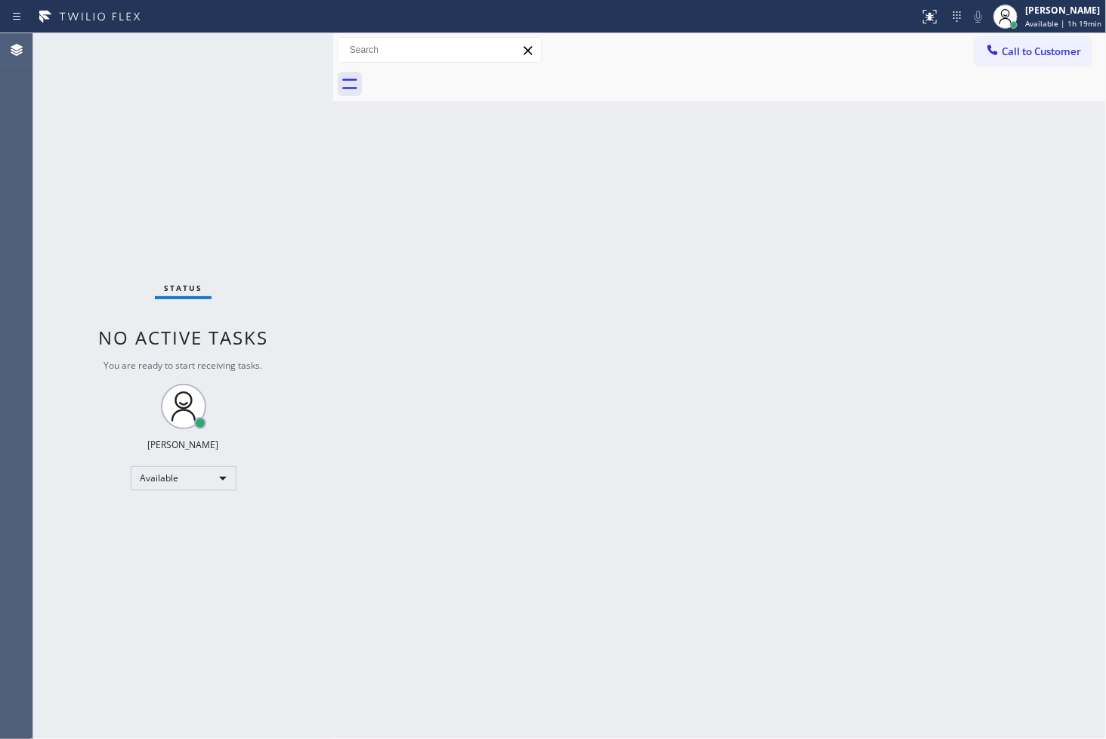
click at [242, 118] on div "Status No active tasks You are ready to start receiving tasks. [PERSON_NAME]" at bounding box center [183, 386] width 300 height 706
click at [287, 36] on div "Status No active tasks You are ready to start receiving tasks. [PERSON_NAME]" at bounding box center [183, 386] width 300 height 706
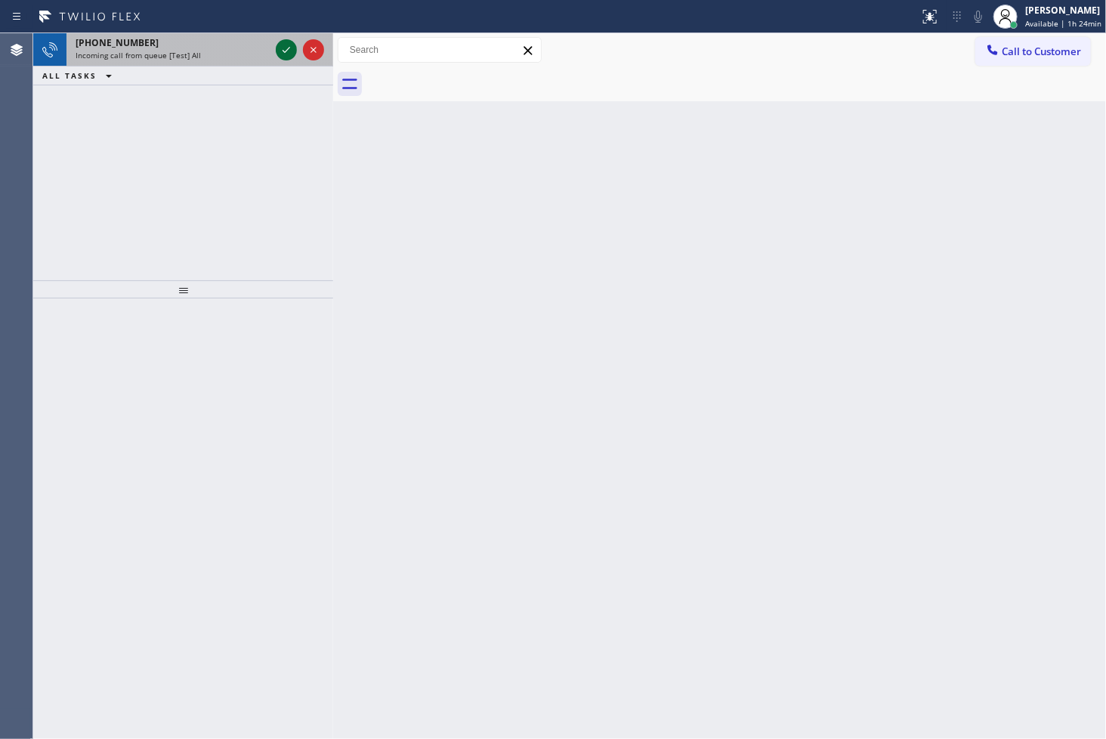
click at [291, 51] on icon at bounding box center [286, 50] width 18 height 18
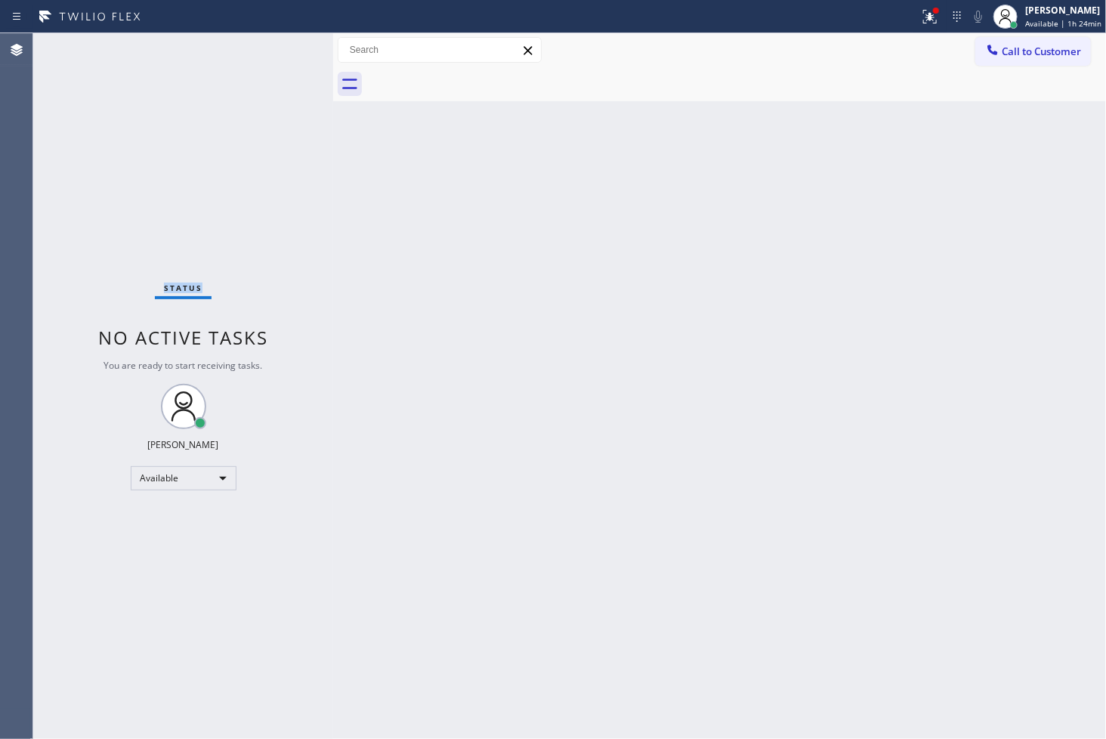
click at [291, 51] on div "Status No active tasks You are ready to start receiving tasks. [PERSON_NAME]" at bounding box center [183, 386] width 300 height 706
drag, startPoint x: 299, startPoint y: 249, endPoint x: 312, endPoint y: 243, distance: 15.2
click at [305, 252] on div "Status No active tasks You are ready to start receiving tasks. [PERSON_NAME]" at bounding box center [183, 386] width 300 height 706
click at [926, 13] on icon at bounding box center [930, 14] width 9 height 5
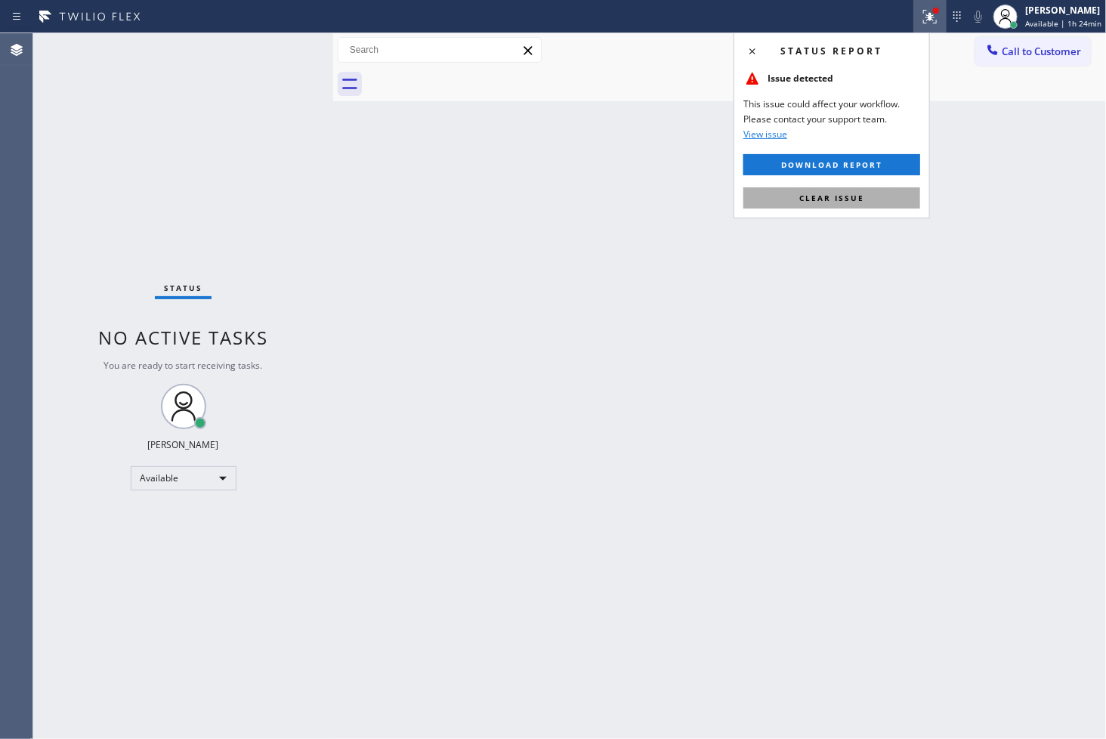
click at [810, 201] on span "Clear issue" at bounding box center [832, 198] width 65 height 11
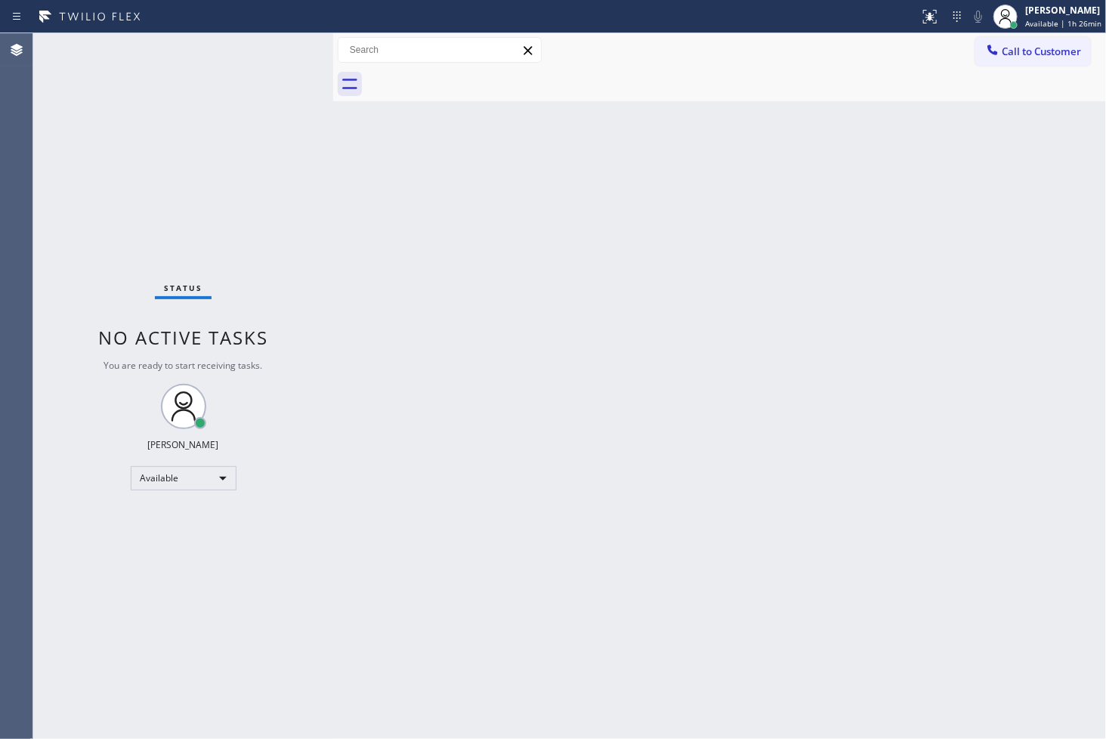
click at [408, 339] on div "Back to Dashboard Change Sender ID Customers Technicians Select a contact Outbo…" at bounding box center [719, 386] width 773 height 706
click at [409, 335] on div "Back to Dashboard Change Sender ID Customers Technicians Select a contact Outbo…" at bounding box center [719, 386] width 773 height 706
click at [410, 335] on div "Back to Dashboard Change Sender ID Customers Technicians Select a contact Outbo…" at bounding box center [719, 386] width 773 height 706
click at [265, 156] on div "Status No active tasks You are ready to start receiving tasks. [PERSON_NAME]" at bounding box center [183, 386] width 300 height 706
click at [769, 453] on div "Back to Dashboard Change Sender ID Customers Technicians Select a contact Outbo…" at bounding box center [719, 386] width 773 height 706
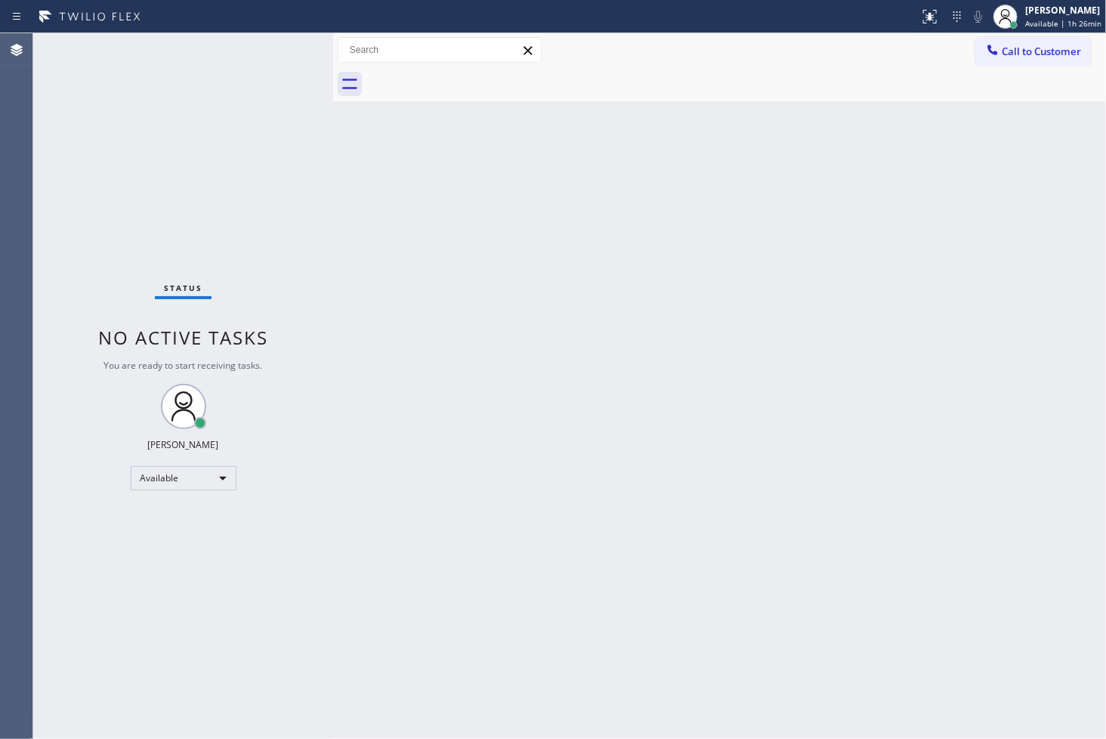
click at [1047, 651] on div "Back to Dashboard Change Sender ID Customers Technicians Select a contact Outbo…" at bounding box center [719, 386] width 773 height 706
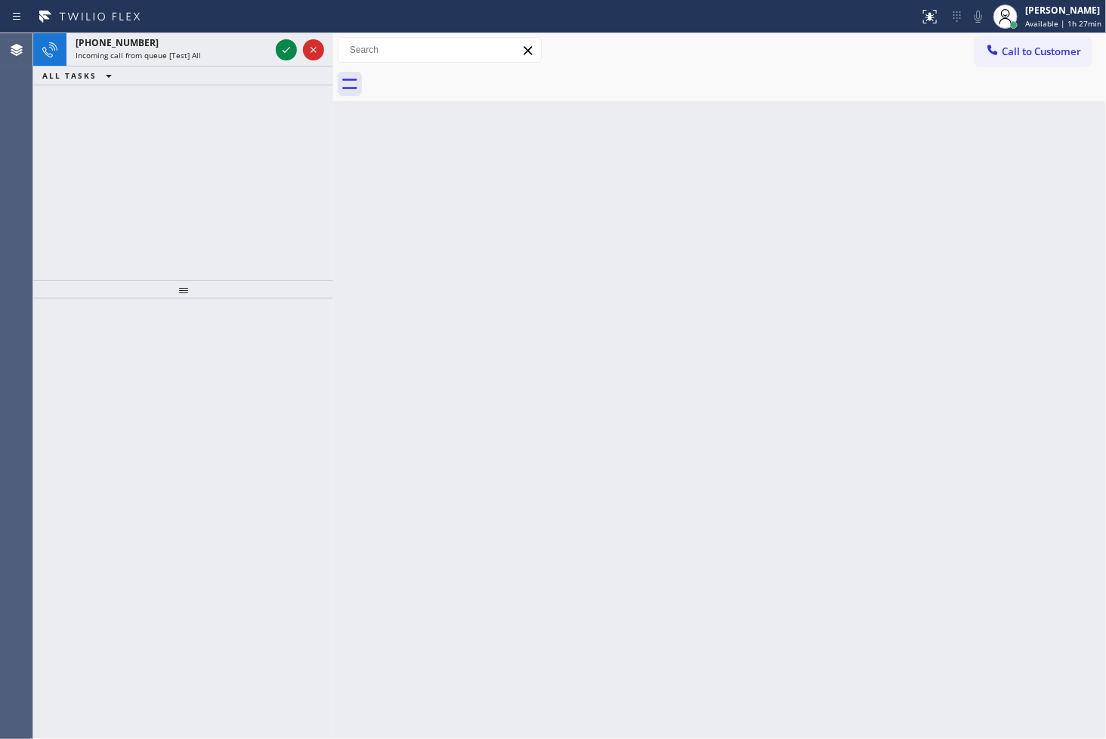
click at [86, 240] on div "[PHONE_NUMBER] Incoming call from queue [Test] All ALL TASKS ALL TASKS ACTIVE T…" at bounding box center [183, 156] width 300 height 247
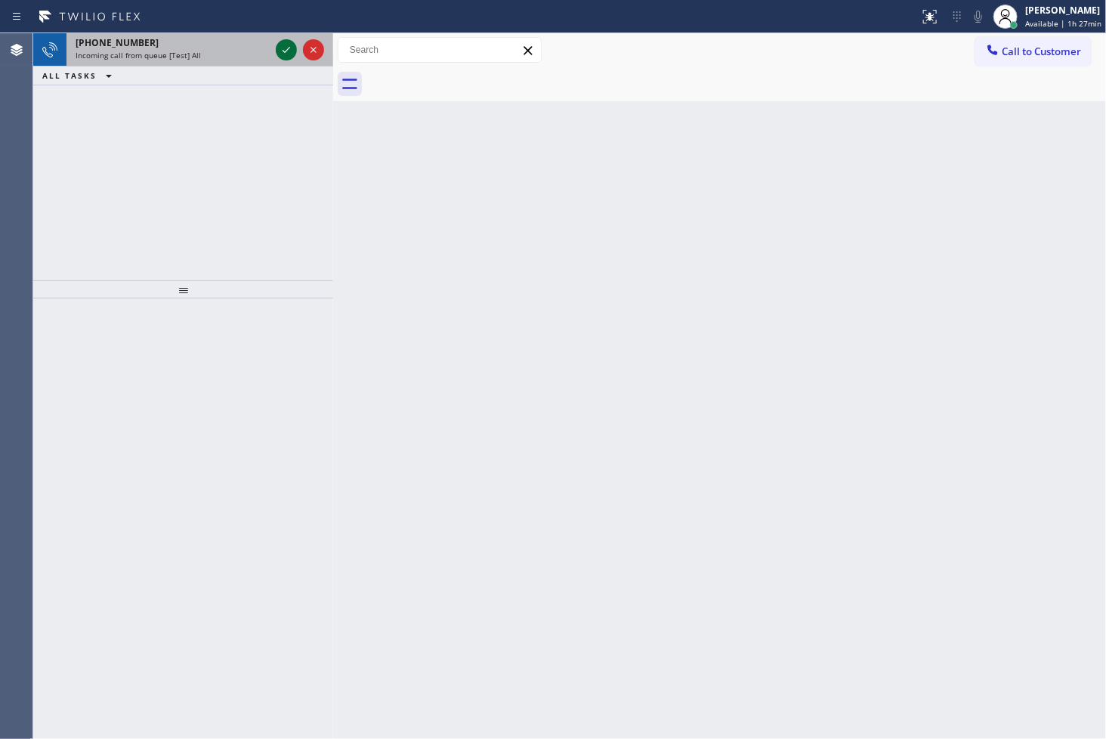
click at [289, 55] on icon at bounding box center [286, 50] width 18 height 18
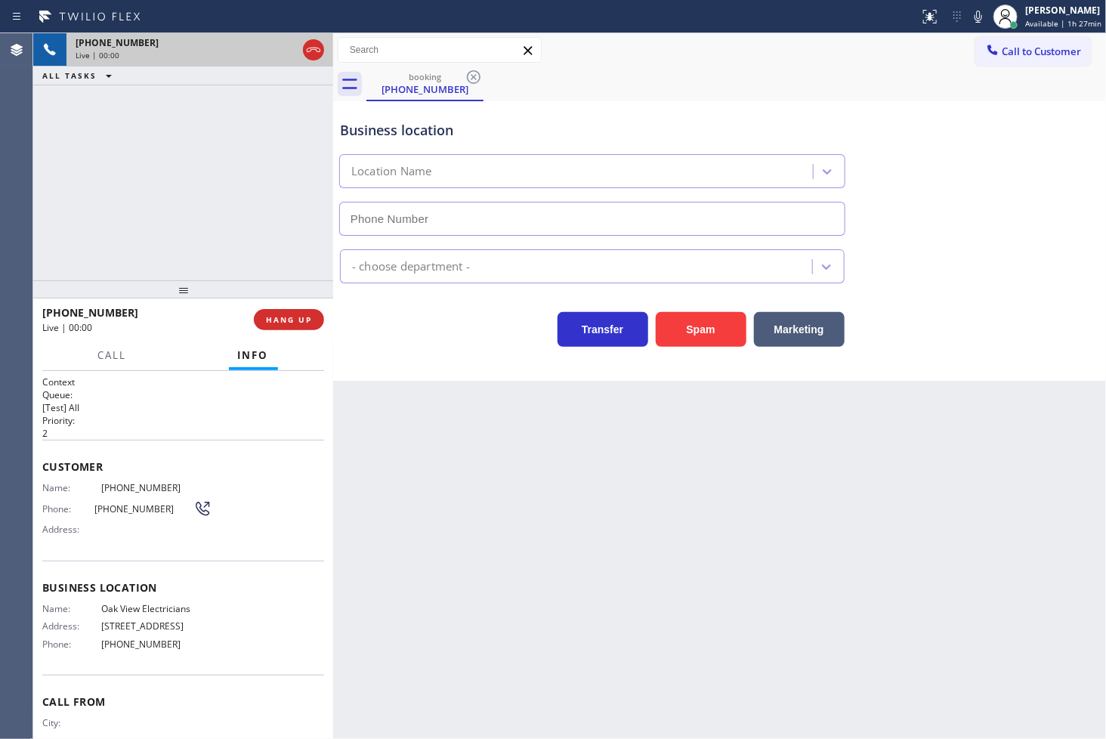
type input "[PHONE_NUMBER]"
click at [697, 333] on button "Spam" at bounding box center [701, 329] width 91 height 35
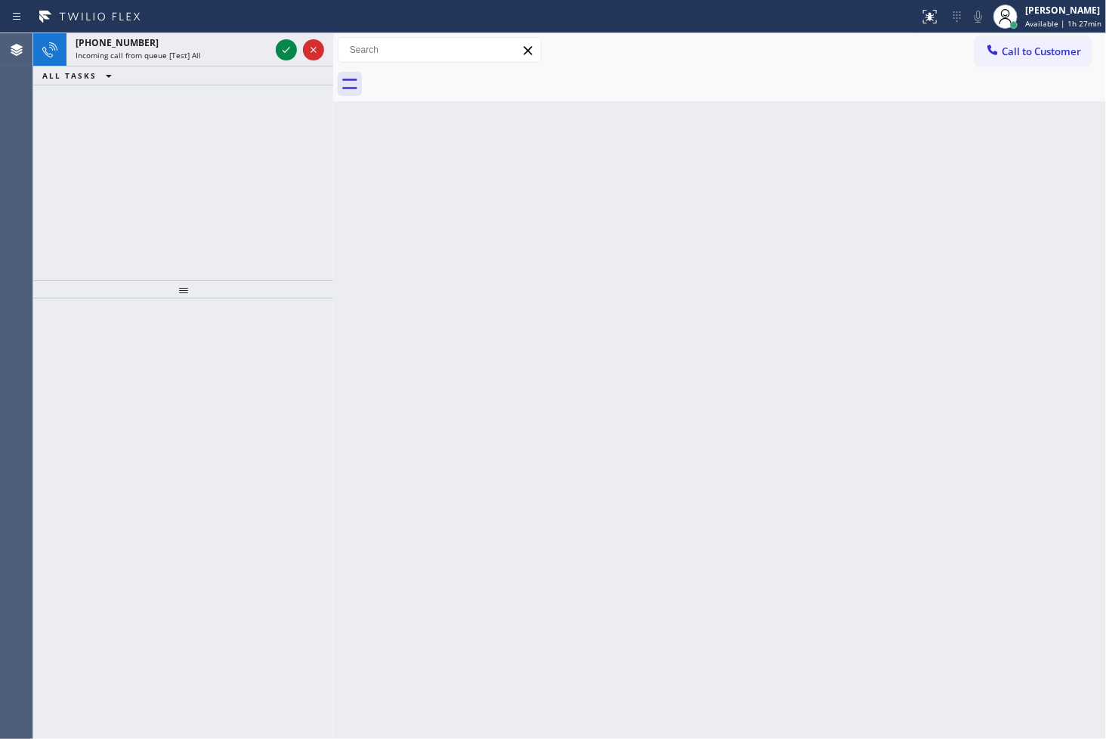
drag, startPoint x: 58, startPoint y: 219, endPoint x: 59, endPoint y: 209, distance: 10.6
click at [58, 219] on div "[PHONE_NUMBER] Incoming call from queue [Test] All ALL TASKS ALL TASKS ACTIVE T…" at bounding box center [183, 156] width 300 height 247
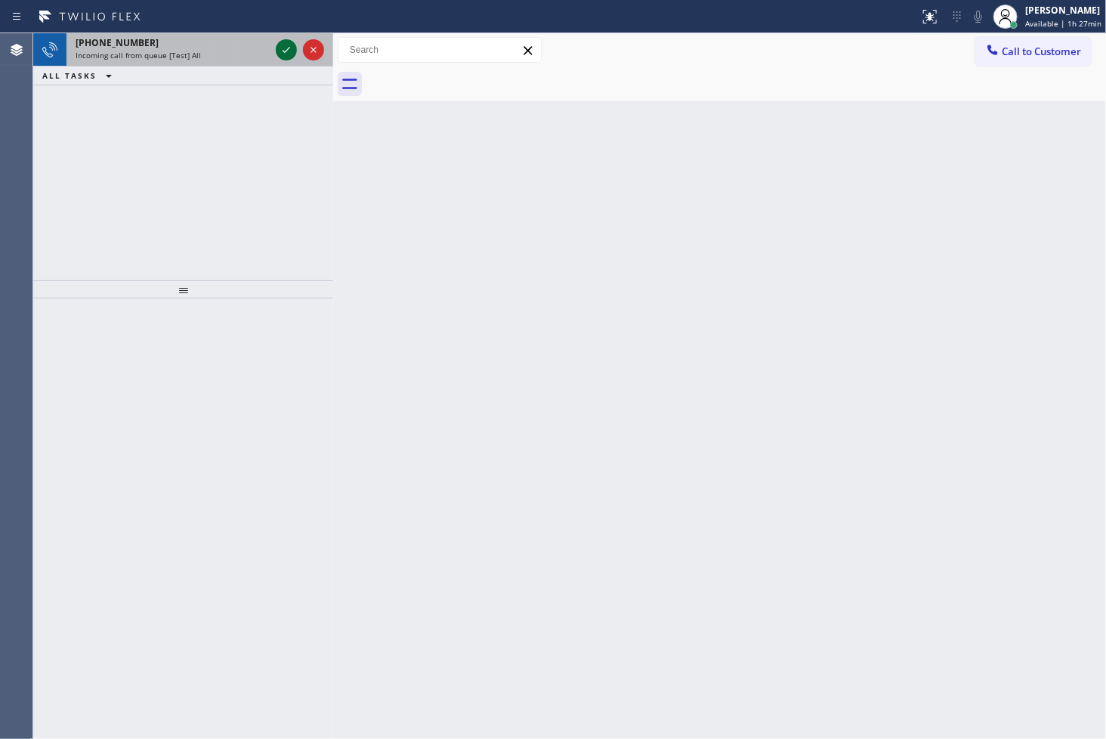
click at [289, 43] on icon at bounding box center [286, 50] width 18 height 18
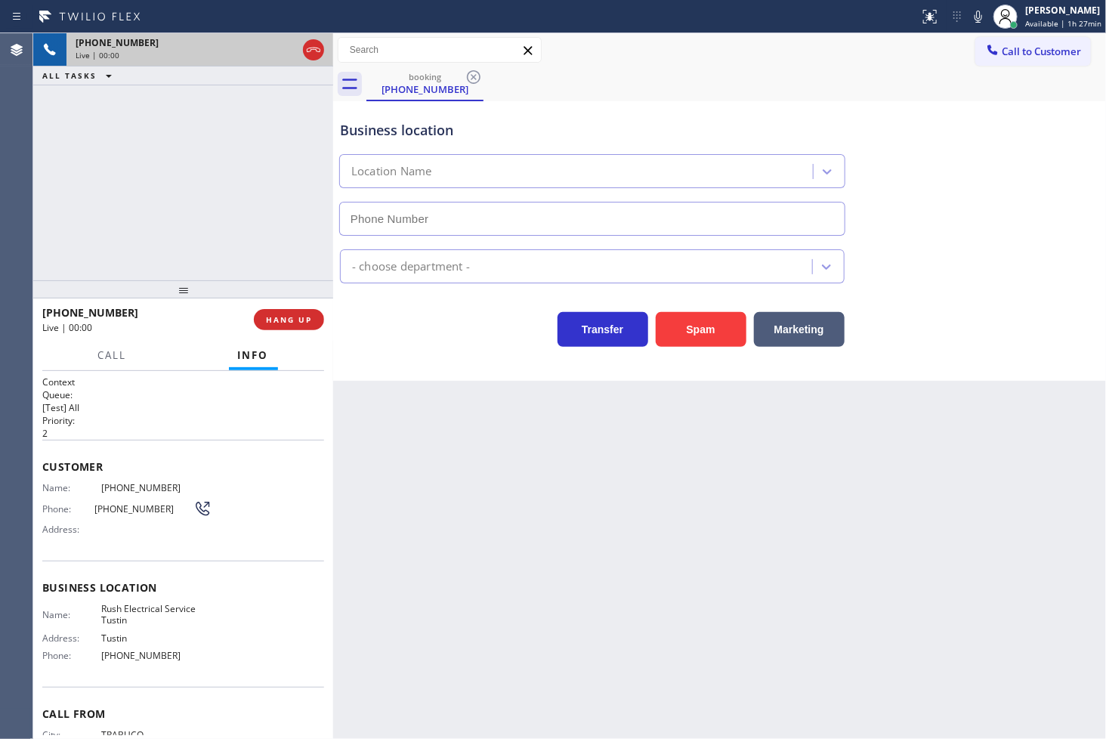
type input "[PHONE_NUMBER]"
drag, startPoint x: 691, startPoint y: 323, endPoint x: 724, endPoint y: 306, distance: 37.2
click at [691, 323] on button "Spam" at bounding box center [701, 329] width 91 height 35
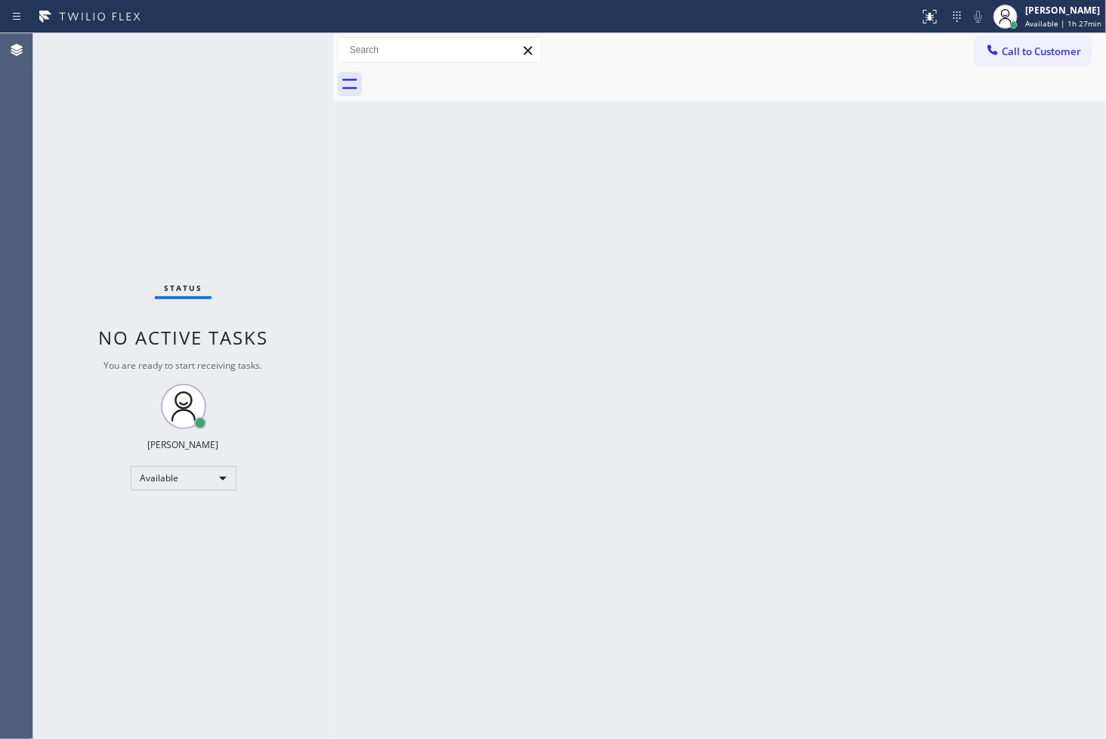
click at [189, 142] on div "Status No active tasks You are ready to start receiving tasks. [PERSON_NAME]" at bounding box center [183, 386] width 300 height 706
click at [113, 511] on div "Status No active tasks You are ready to start receiving tasks. [PERSON_NAME]" at bounding box center [183, 386] width 300 height 706
click at [267, 128] on div "Status No active tasks You are ready to start receiving tasks. [PERSON_NAME]" at bounding box center [183, 386] width 300 height 706
click at [278, 88] on div "Status No active tasks You are ready to start receiving tasks. [PERSON_NAME]" at bounding box center [183, 386] width 300 height 706
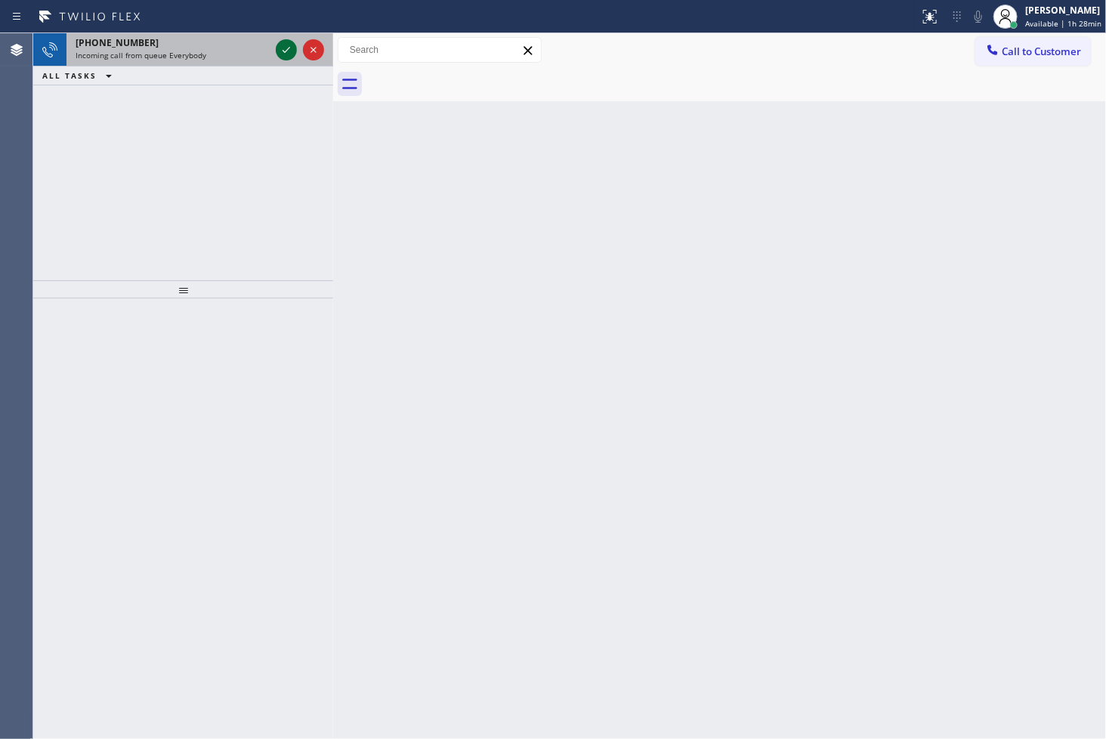
click at [287, 46] on icon at bounding box center [286, 50] width 18 height 18
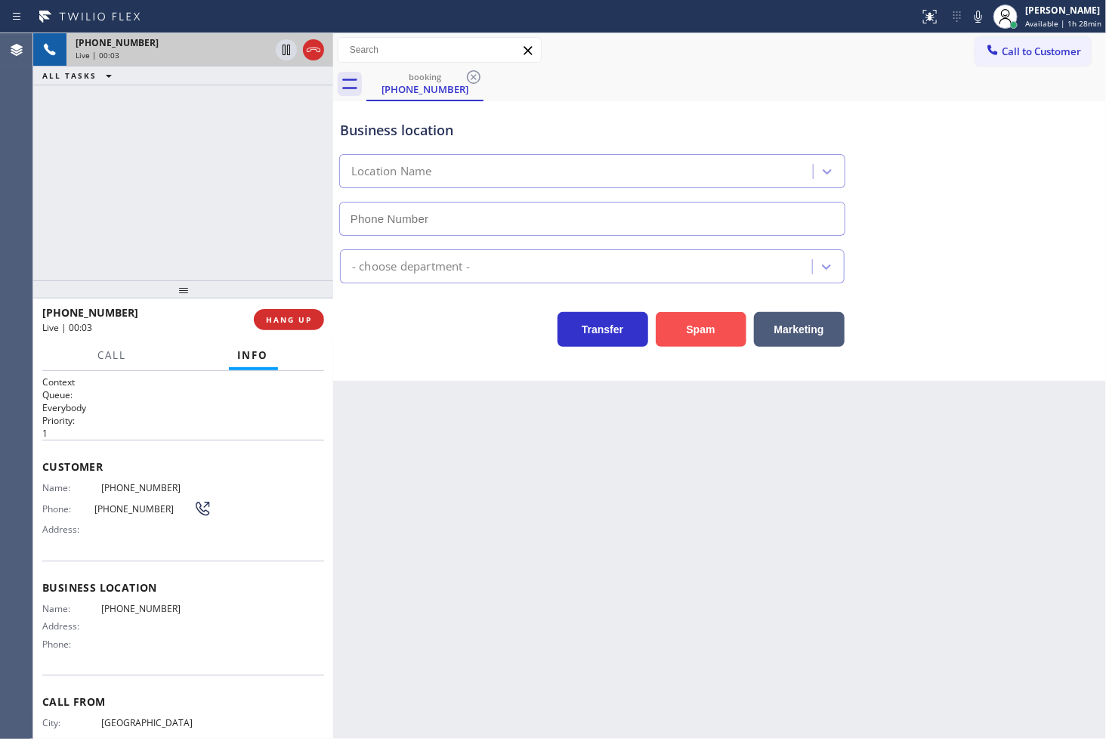
click at [699, 340] on button "Spam" at bounding box center [701, 329] width 91 height 35
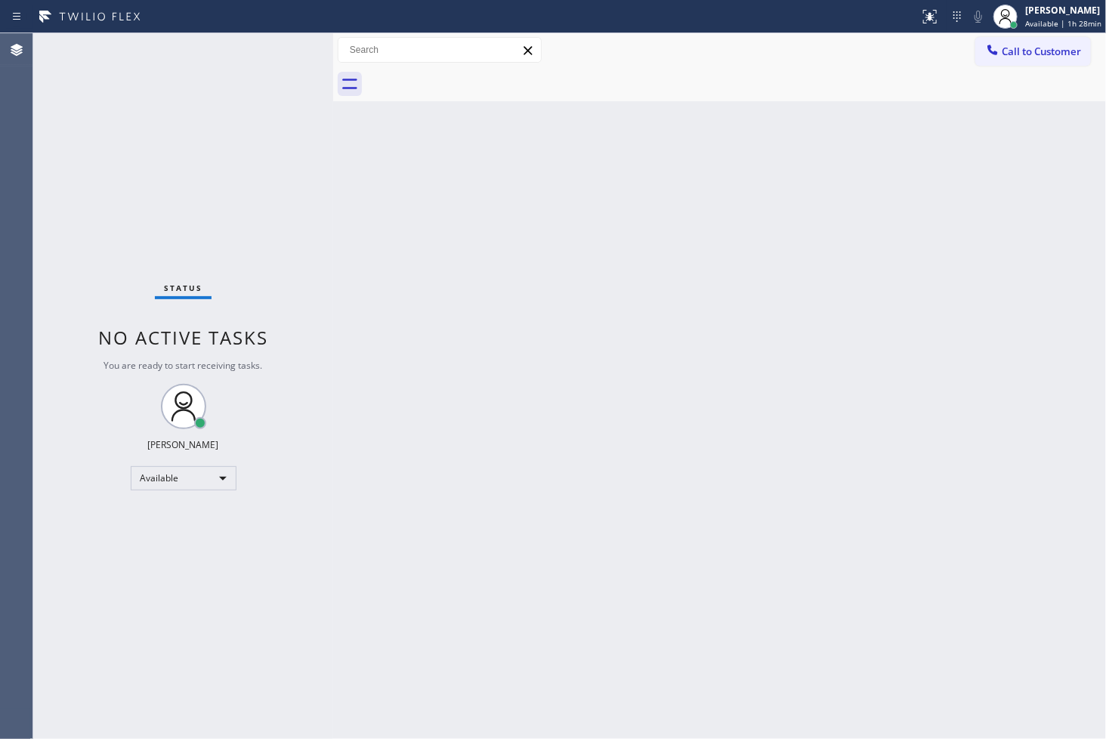
click at [277, 54] on div "Status No active tasks You are ready to start receiving tasks. [PERSON_NAME]" at bounding box center [183, 386] width 300 height 706
click at [283, 45] on div "Status No active tasks You are ready to start receiving tasks. [PERSON_NAME]" at bounding box center [183, 386] width 300 height 706
click at [110, 527] on div "Status No active tasks You are ready to start receiving tasks. [PERSON_NAME]" at bounding box center [183, 386] width 300 height 706
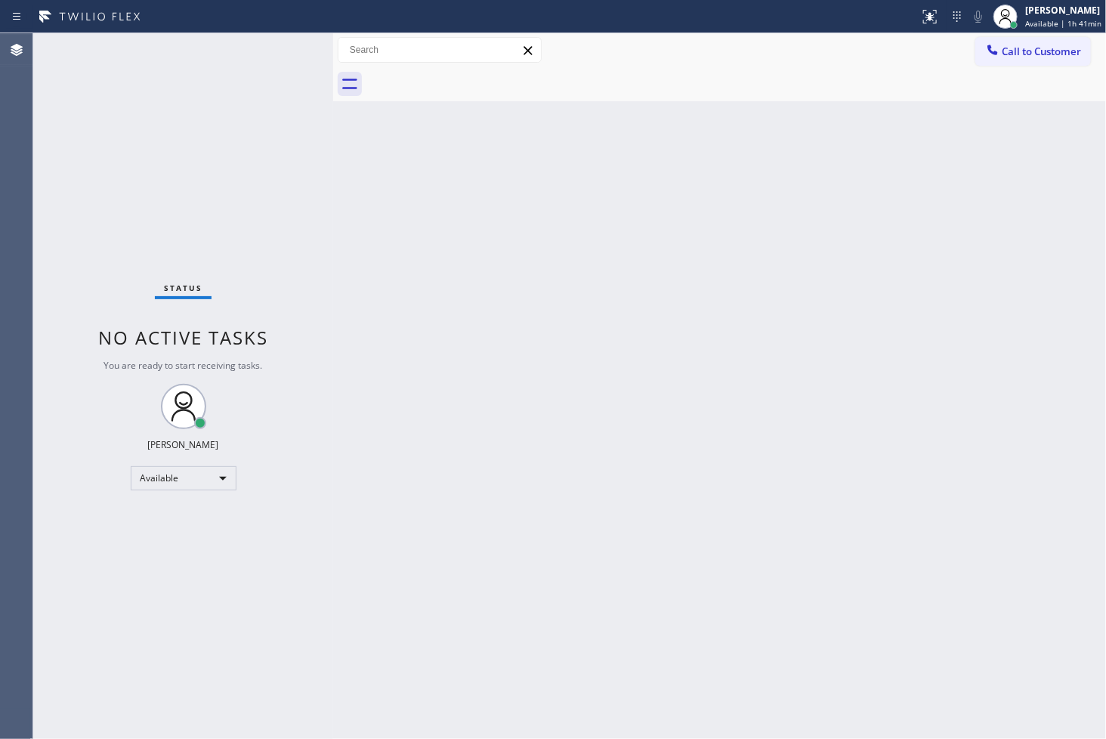
click at [292, 113] on div "Status No active tasks You are ready to start receiving tasks. [PERSON_NAME]" at bounding box center [183, 386] width 300 height 706
click at [278, 48] on div "Status No active tasks You are ready to start receiving tasks. [PERSON_NAME]" at bounding box center [183, 386] width 300 height 706
click at [275, 51] on div "Status No active tasks You are ready to start receiving tasks. [PERSON_NAME]" at bounding box center [183, 386] width 300 height 706
click at [280, 42] on div "Status No active tasks You are ready to start receiving tasks. [PERSON_NAME]" at bounding box center [183, 386] width 300 height 706
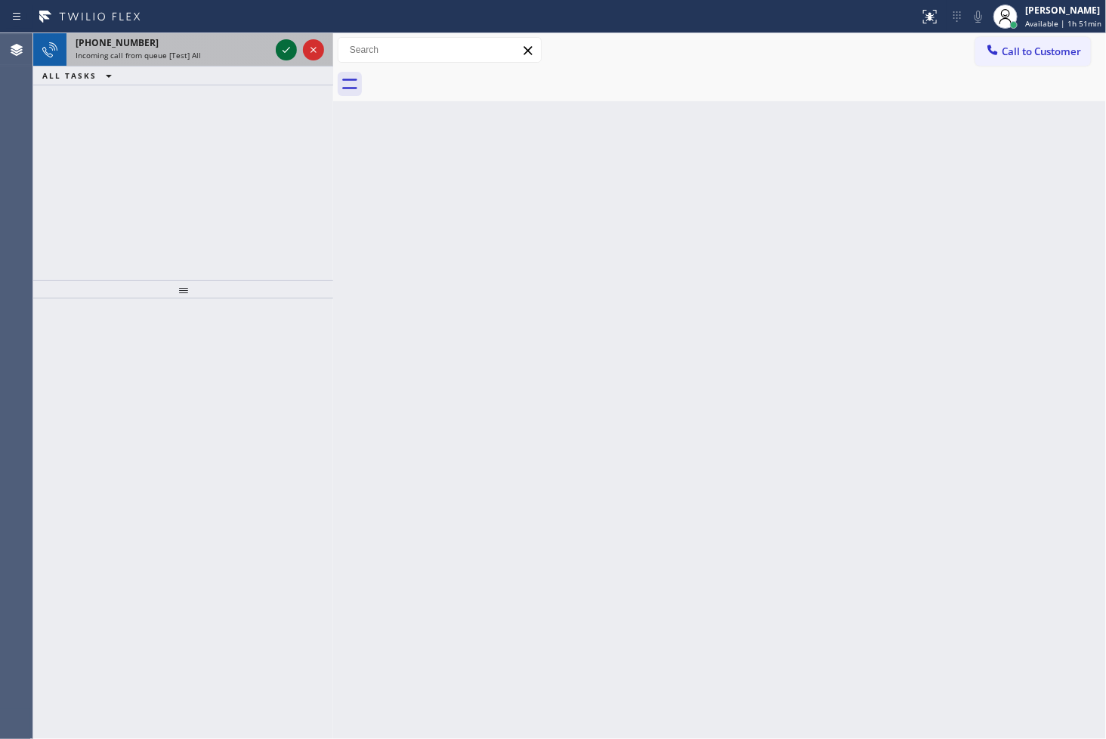
click at [280, 42] on icon at bounding box center [286, 50] width 18 height 18
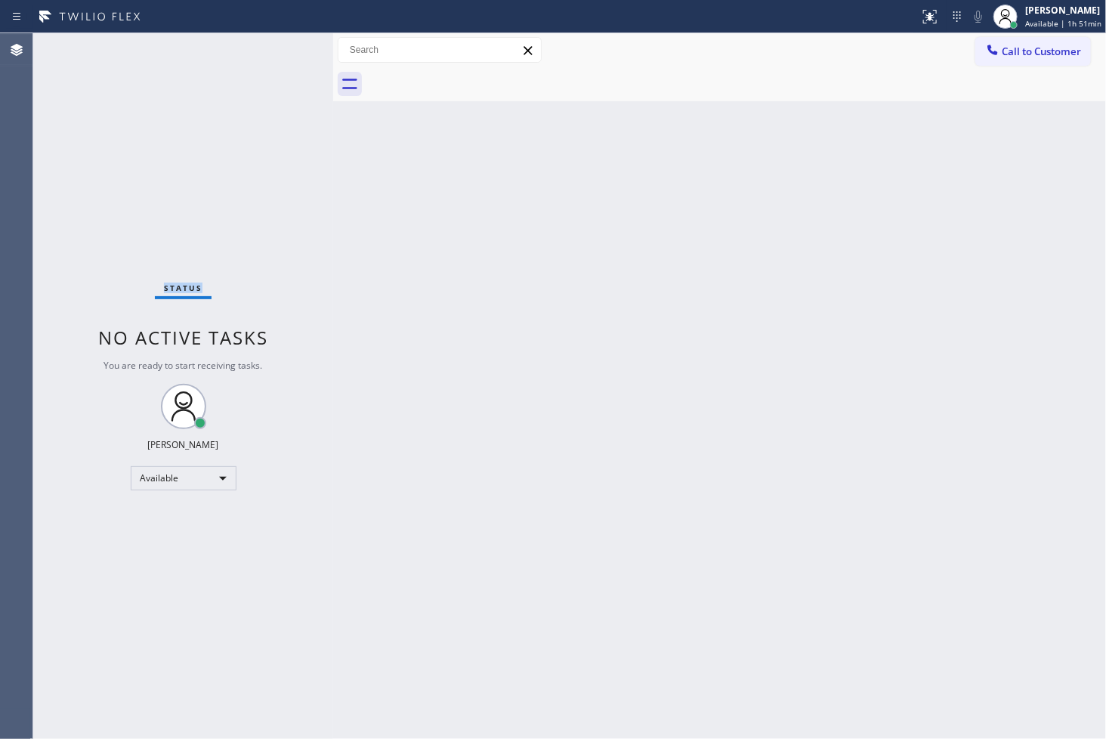
click at [280, 42] on div "Status No active tasks You are ready to start receiving tasks. [PERSON_NAME]" at bounding box center [183, 386] width 300 height 706
drag, startPoint x: 919, startPoint y: 15, endPoint x: 908, endPoint y: 16, distance: 11.4
click at [921, 15] on icon at bounding box center [930, 17] width 18 height 18
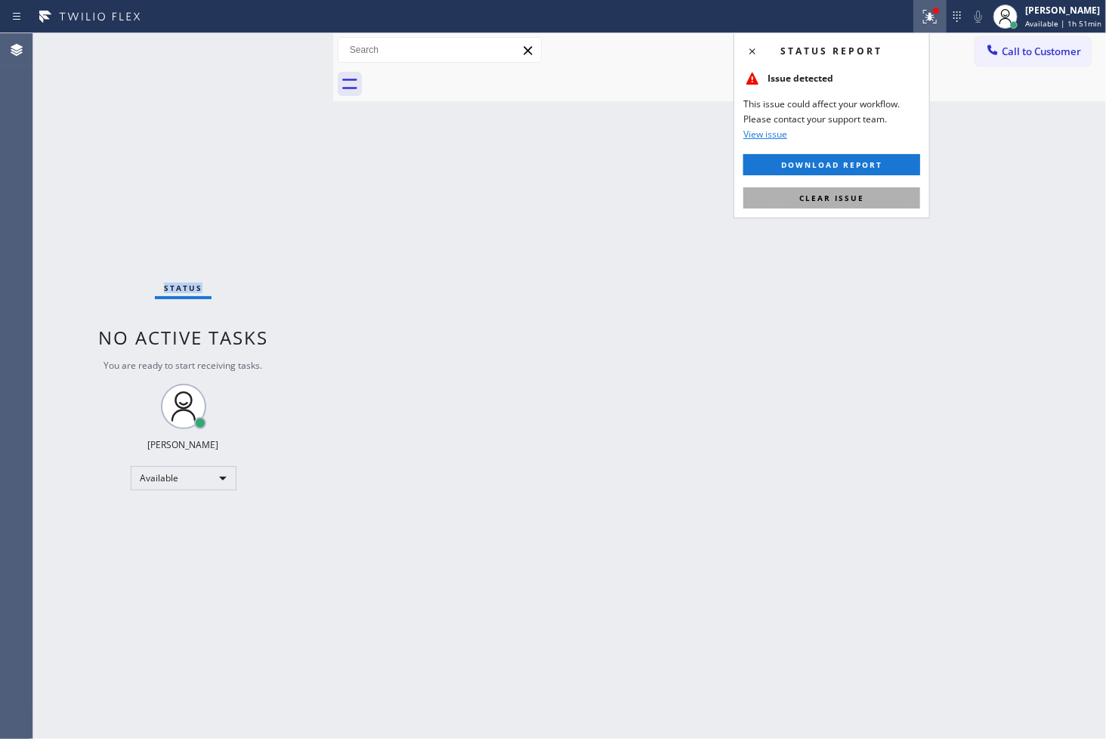
click at [836, 195] on span "Clear issue" at bounding box center [832, 198] width 65 height 11
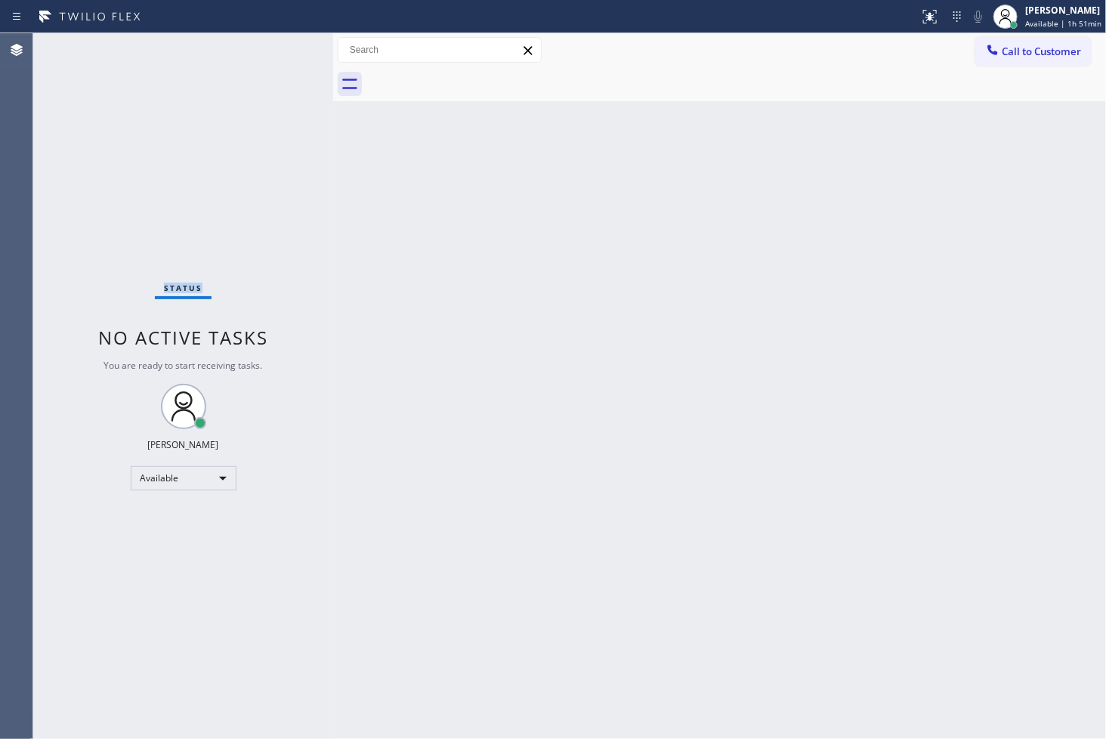
click at [243, 145] on div "Status No active tasks You are ready to start receiving tasks. [PERSON_NAME]" at bounding box center [183, 386] width 300 height 706
click at [79, 471] on div "Status No active tasks You are ready to start receiving tasks. [PERSON_NAME]" at bounding box center [183, 386] width 300 height 706
click at [85, 427] on div "Status No active tasks You are ready to start receiving tasks. [PERSON_NAME]" at bounding box center [183, 386] width 300 height 706
click at [91, 269] on div "Status No active tasks You are ready to start receiving tasks. [PERSON_NAME]" at bounding box center [183, 386] width 300 height 706
click at [271, 50] on div "Status No active tasks You are ready to start receiving tasks. [PERSON_NAME]" at bounding box center [183, 386] width 300 height 706
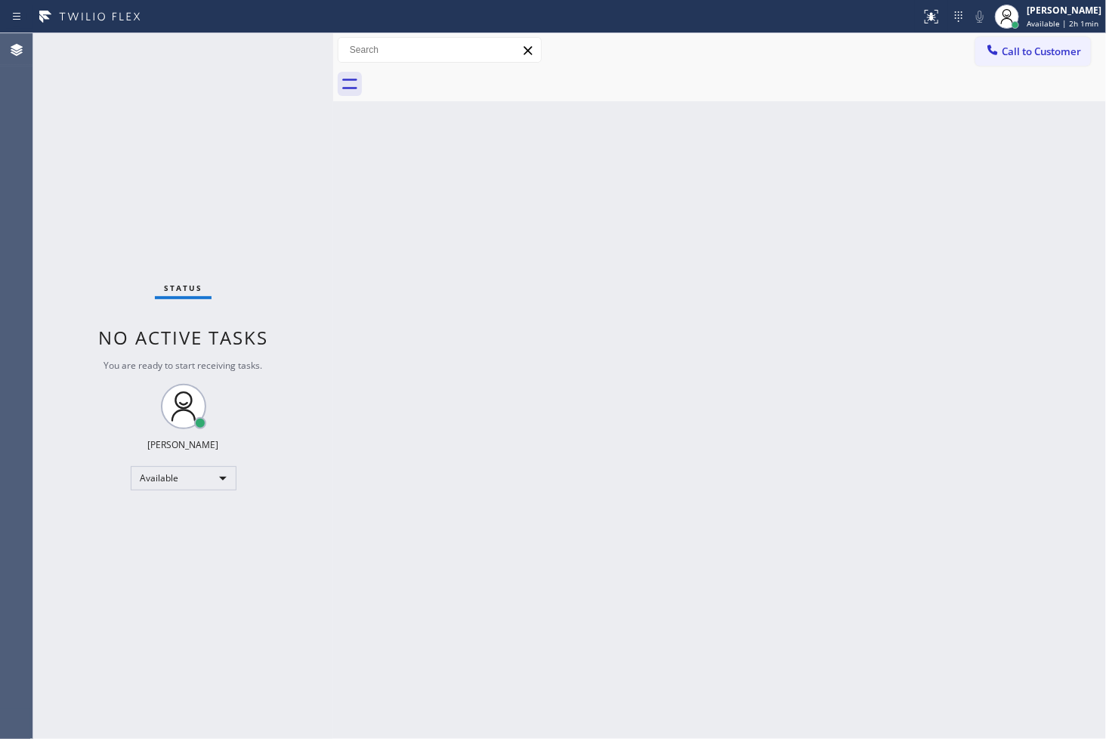
click at [277, 49] on div "Status No active tasks You are ready to start receiving tasks. [PERSON_NAME]" at bounding box center [183, 386] width 300 height 706
click at [497, 373] on div "Back to Dashboard Change Sender ID Customers Technicians Select a contact Outbo…" at bounding box center [719, 386] width 773 height 706
click at [79, 286] on div "Status No active tasks You are ready to start receiving tasks. [PERSON_NAME]" at bounding box center [183, 386] width 300 height 706
click at [224, 93] on div "Status No active tasks You are ready to start receiving tasks. [PERSON_NAME]" at bounding box center [183, 386] width 300 height 706
click at [280, 48] on div "Status No active tasks You are ready to start receiving tasks. [PERSON_NAME]" at bounding box center [183, 386] width 300 height 706
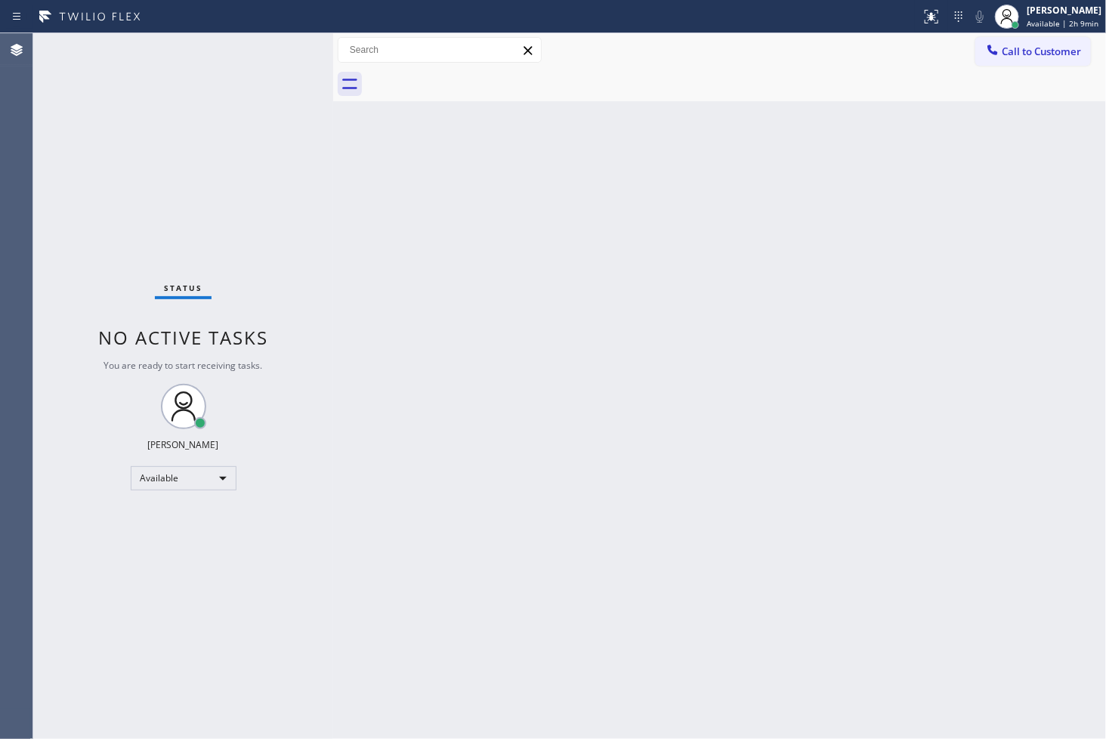
click at [54, 216] on div "Status No active tasks You are ready to start receiving tasks. [PERSON_NAME]" at bounding box center [183, 386] width 300 height 706
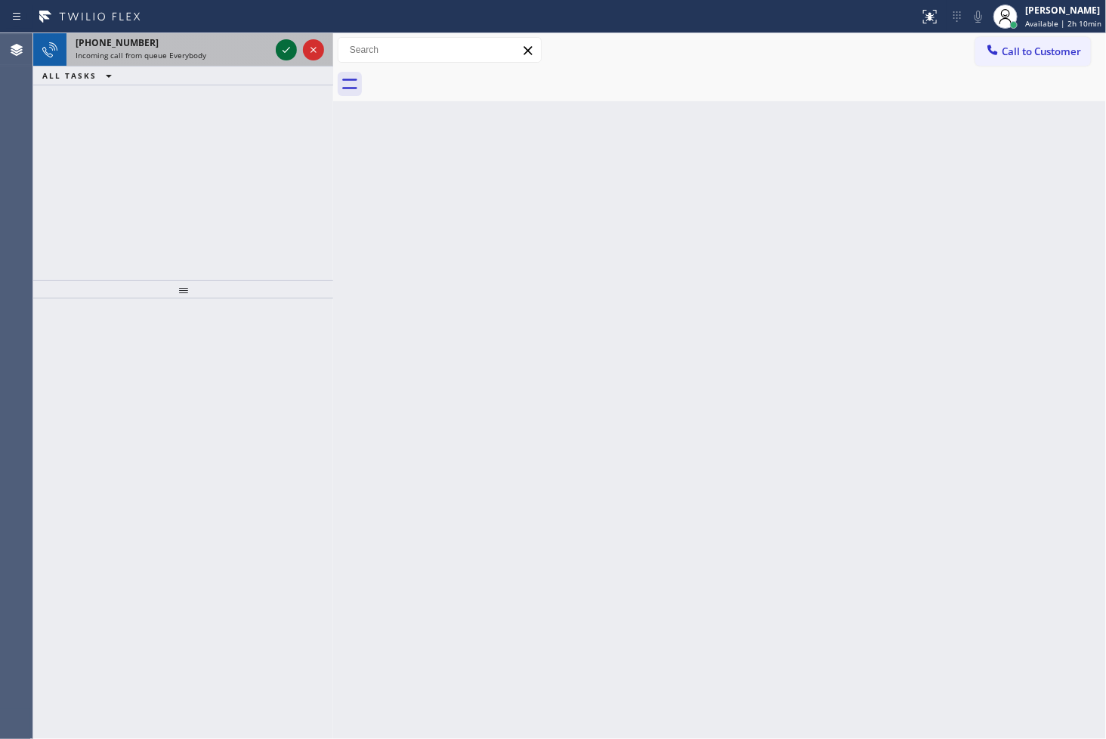
click at [288, 49] on icon at bounding box center [287, 50] width 8 height 6
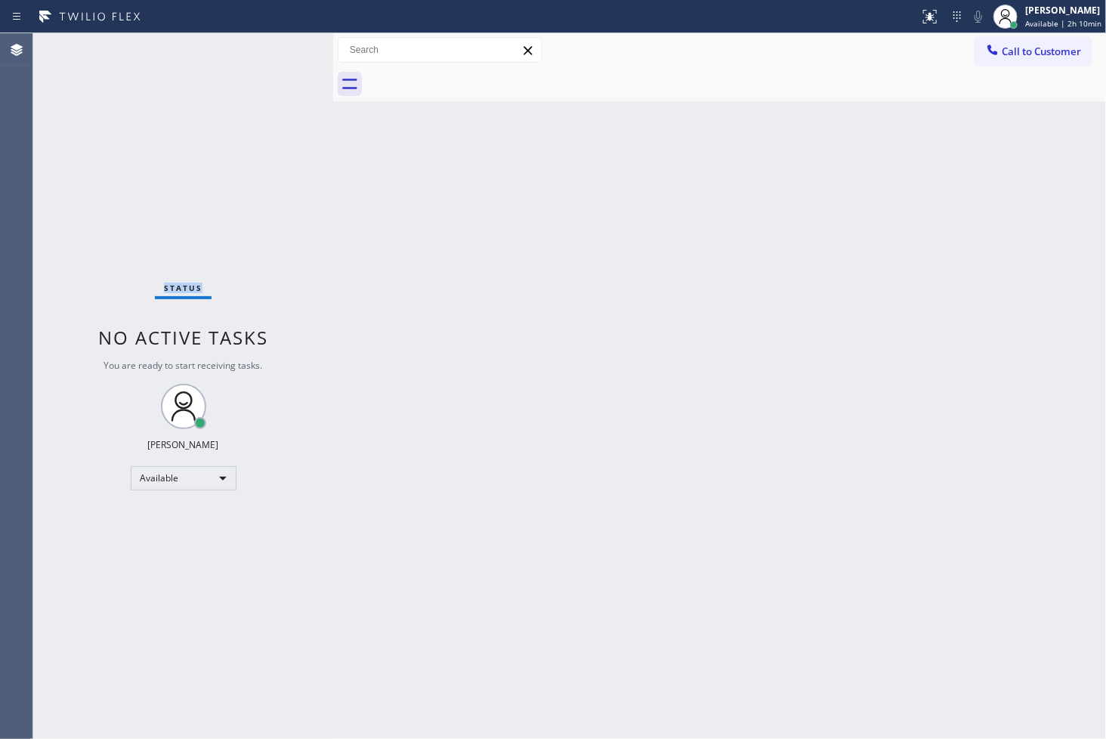
click at [288, 49] on div "Status No active tasks You are ready to start receiving tasks. [PERSON_NAME]" at bounding box center [183, 386] width 300 height 706
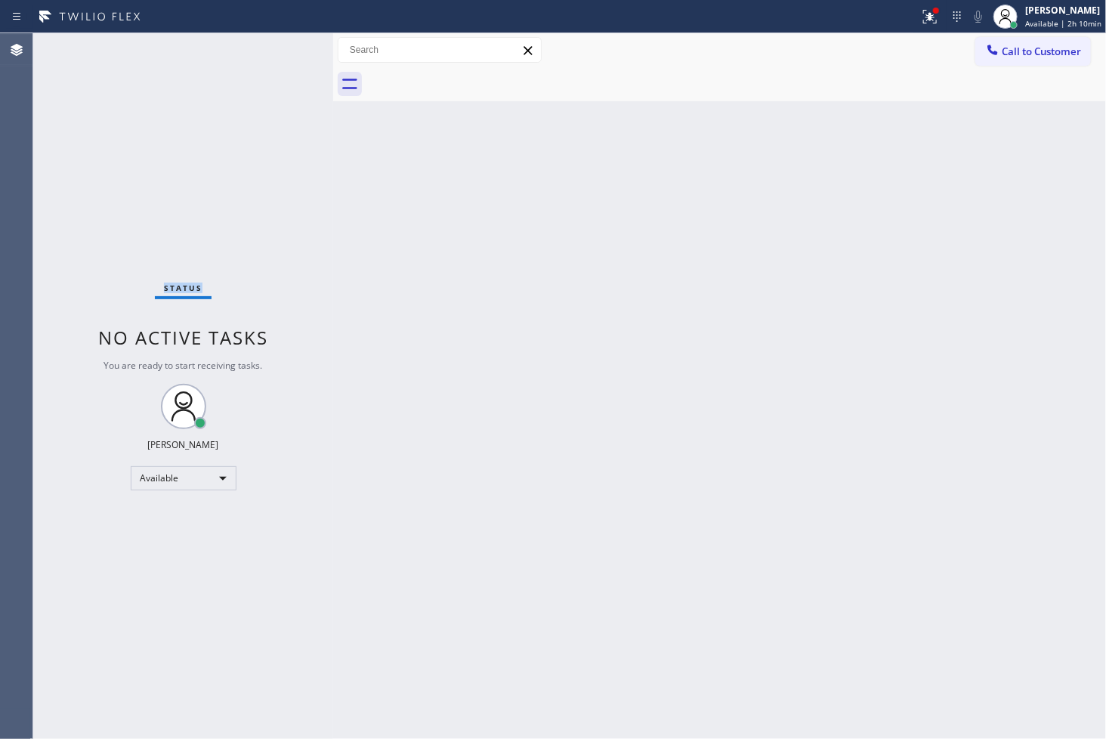
click at [288, 49] on div "Status No active tasks You are ready to start receiving tasks. [PERSON_NAME]" at bounding box center [183, 386] width 300 height 706
click at [246, 193] on div "Status No active tasks You are ready to start receiving tasks. [PERSON_NAME]" at bounding box center [183, 386] width 300 height 706
click at [277, 50] on div "Status No active tasks You are ready to start receiving tasks. [PERSON_NAME]" at bounding box center [183, 386] width 300 height 706
click at [273, 46] on div "Status No active tasks You are ready to start receiving tasks. [PERSON_NAME]" at bounding box center [183, 386] width 300 height 706
click at [921, 18] on icon at bounding box center [930, 17] width 18 height 18
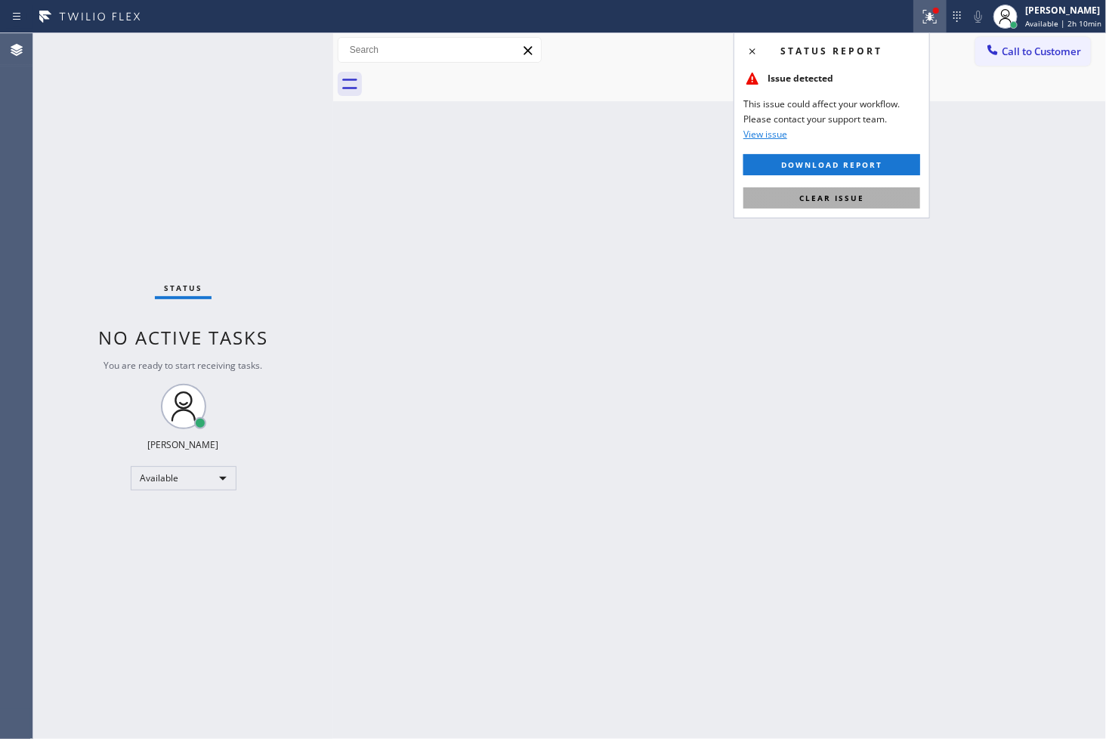
click at [881, 195] on button "Clear issue" at bounding box center [832, 197] width 177 height 21
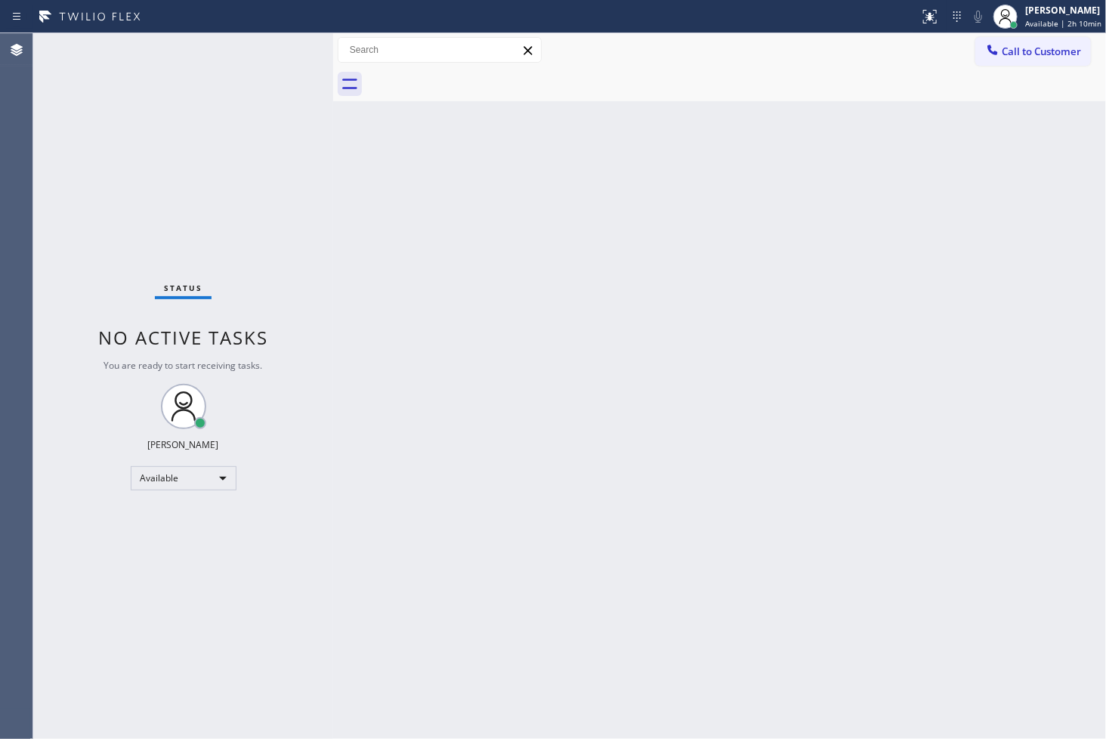
click at [337, 169] on div "Back to Dashboard Change Sender ID Customers Technicians Select a contact Outbo…" at bounding box center [719, 386] width 773 height 706
click at [289, 41] on div "Status No active tasks You are ready to start receiving tasks. [PERSON_NAME]" at bounding box center [183, 386] width 300 height 706
click at [80, 442] on div "Status No active tasks You are ready to start receiving tasks. [PERSON_NAME]" at bounding box center [183, 386] width 300 height 706
click at [113, 262] on div "Status No active tasks You are ready to start receiving tasks. [PERSON_NAME]" at bounding box center [183, 386] width 300 height 706
drag, startPoint x: 113, startPoint y: 262, endPoint x: 383, endPoint y: 379, distance: 293.8
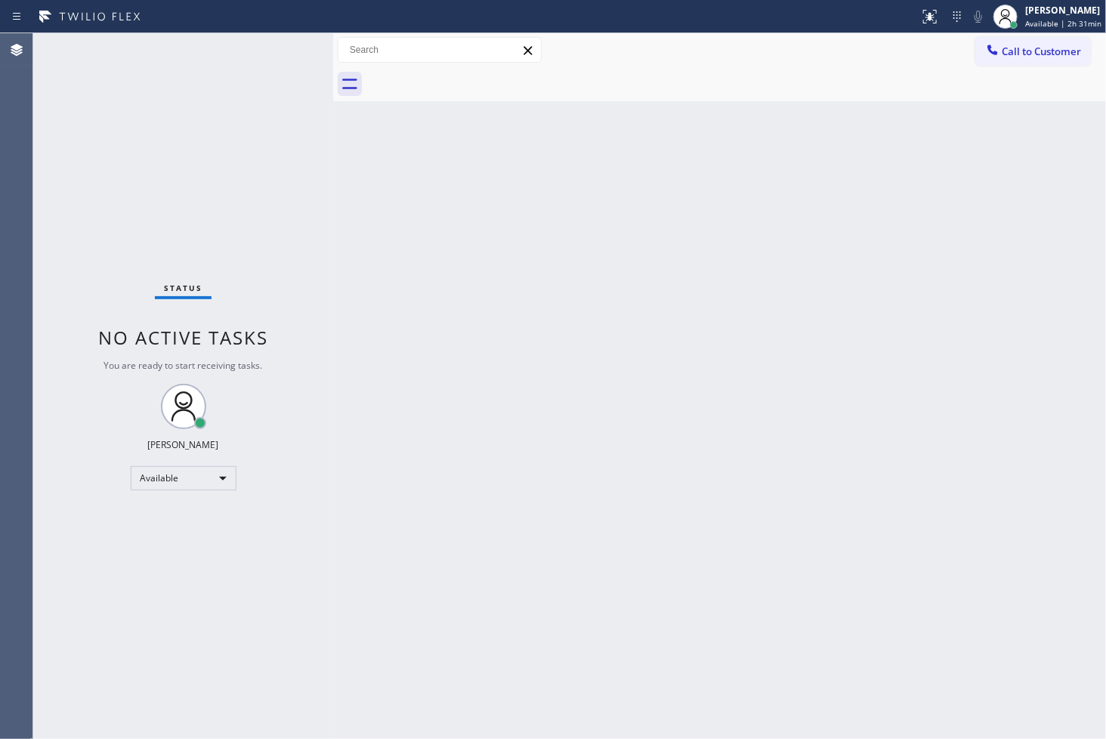
click at [383, 391] on div "Back to Dashboard Change Sender ID Customers Technicians Select a contact Outbo…" at bounding box center [719, 386] width 773 height 706
click at [281, 53] on div "Status No active tasks You are ready to start receiving tasks. [PERSON_NAME]" at bounding box center [183, 386] width 300 height 706
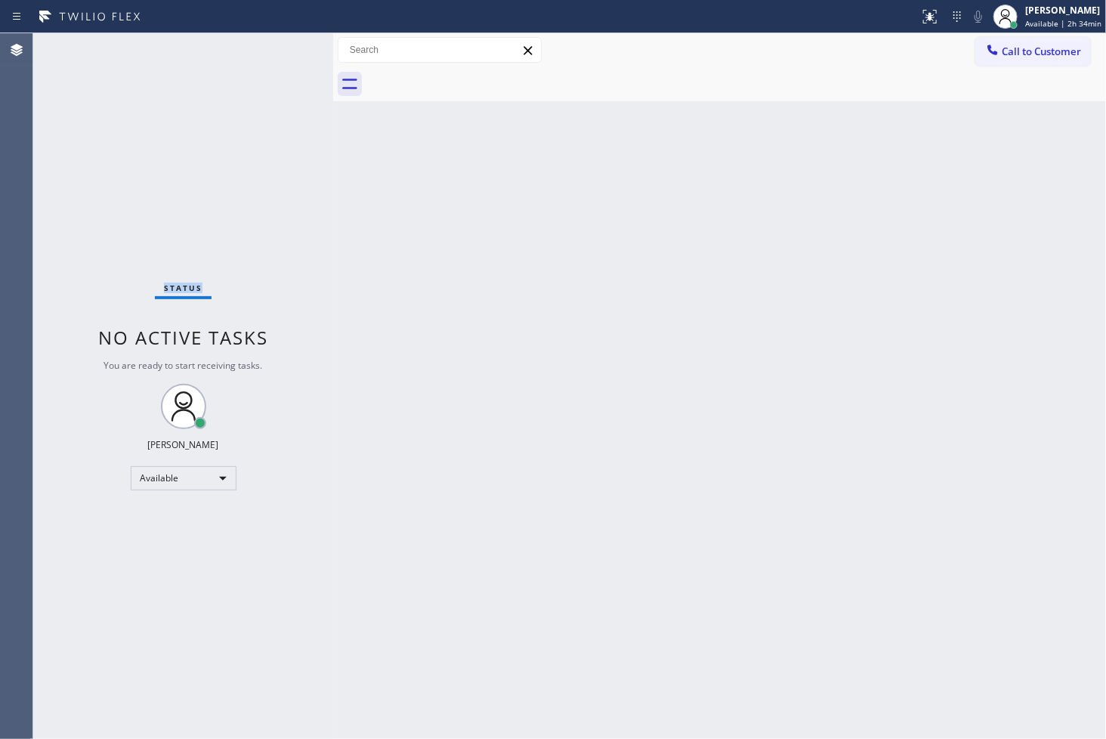
click at [280, 53] on div "Status No active tasks You are ready to start receiving tasks. [PERSON_NAME]" at bounding box center [183, 386] width 300 height 706
click at [198, 292] on span "Status" at bounding box center [183, 288] width 39 height 11
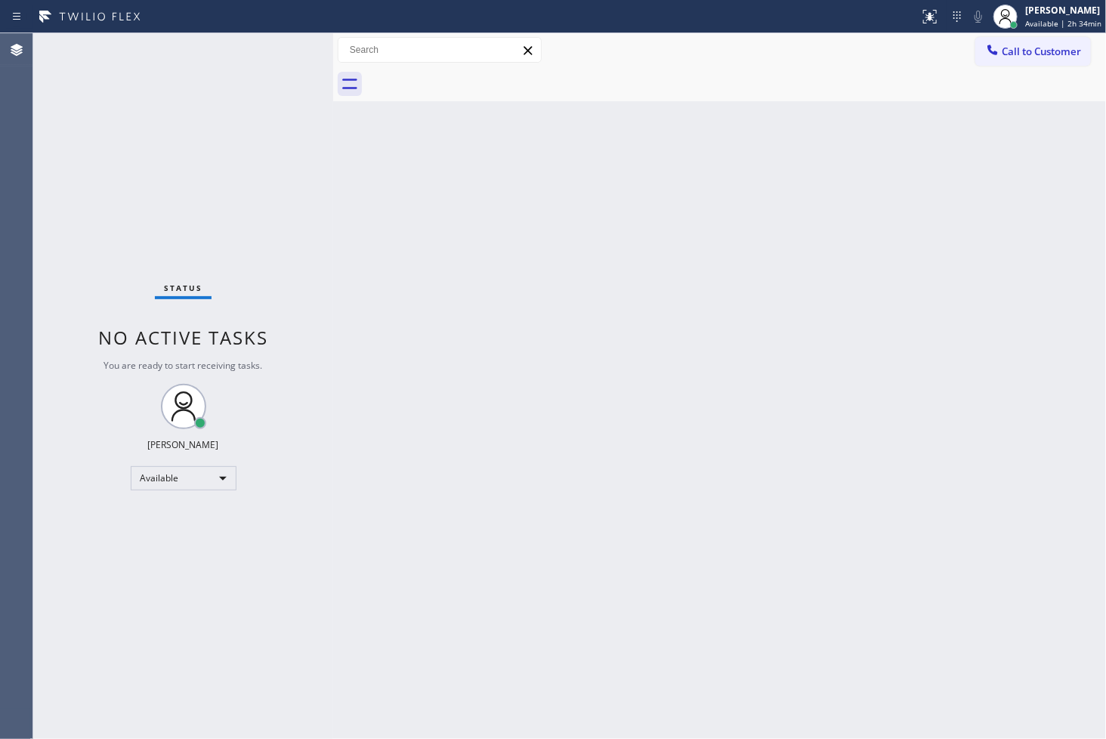
click at [839, 635] on div "Back to Dashboard Change Sender ID Customers Technicians Select a contact Outbo…" at bounding box center [719, 386] width 773 height 706
click at [623, 530] on div "Back to Dashboard Change Sender ID Customers Technicians Select a contact Outbo…" at bounding box center [719, 386] width 773 height 706
click at [92, 285] on div "Status No active tasks You are ready to start receiving tasks. [PERSON_NAME]" at bounding box center [183, 386] width 300 height 706
click at [277, 42] on div "Status No active tasks You are ready to start receiving tasks. [PERSON_NAME]" at bounding box center [183, 386] width 300 height 706
click at [283, 46] on div "Status No active tasks You are ready to start receiving tasks. [PERSON_NAME]" at bounding box center [183, 386] width 300 height 706
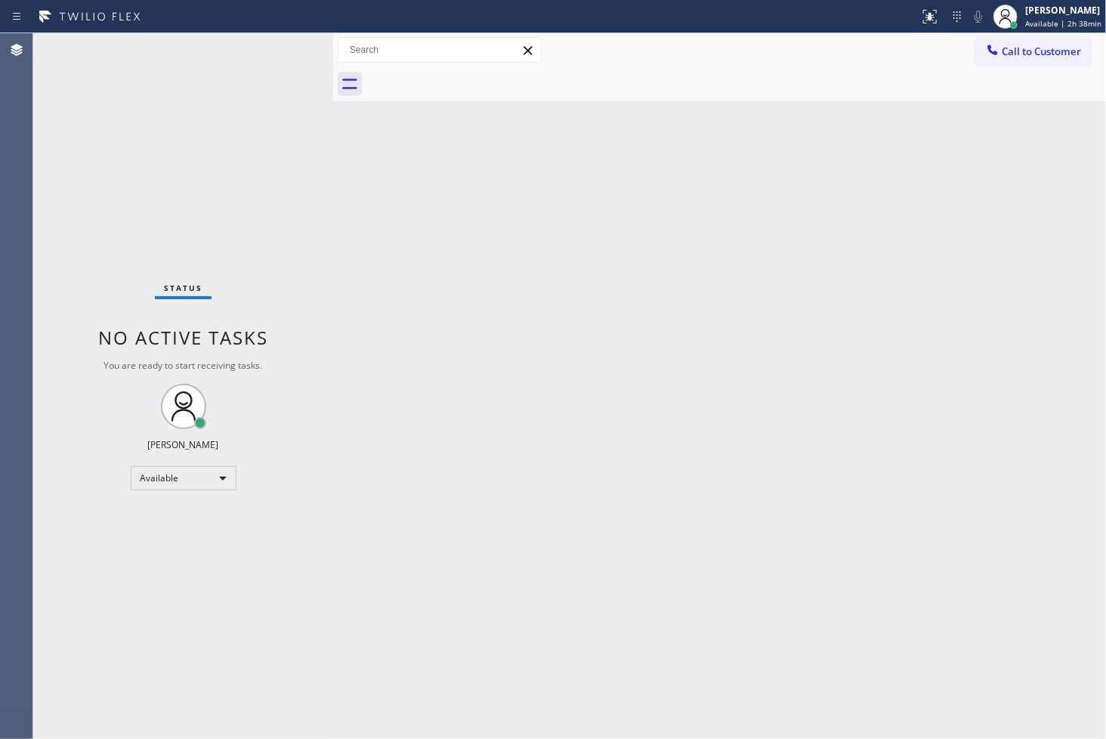
click at [283, 46] on div "Status No active tasks You are ready to start receiving tasks. [PERSON_NAME]" at bounding box center [183, 386] width 300 height 706
click at [219, 474] on div "Available" at bounding box center [184, 478] width 106 height 24
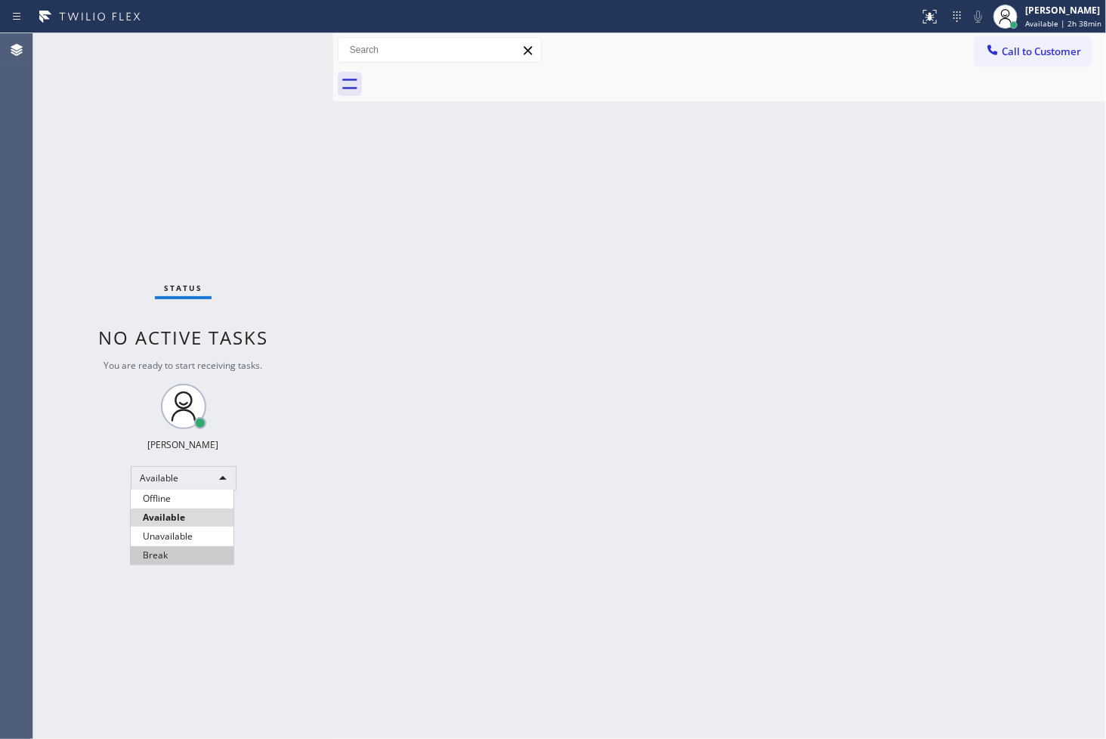
click at [170, 552] on li "Break" at bounding box center [182, 555] width 103 height 18
click at [36, 546] on div "Status No active tasks Change activity state to start receiving tasks. [PERSON_…" at bounding box center [183, 386] width 300 height 706
click at [74, 479] on div "Status No active tasks Change activity state to start receiving tasks. [PERSON_…" at bounding box center [183, 386] width 300 height 706
click at [333, 320] on div at bounding box center [333, 386] width 0 height 706
click at [221, 485] on div "Break" at bounding box center [184, 478] width 106 height 24
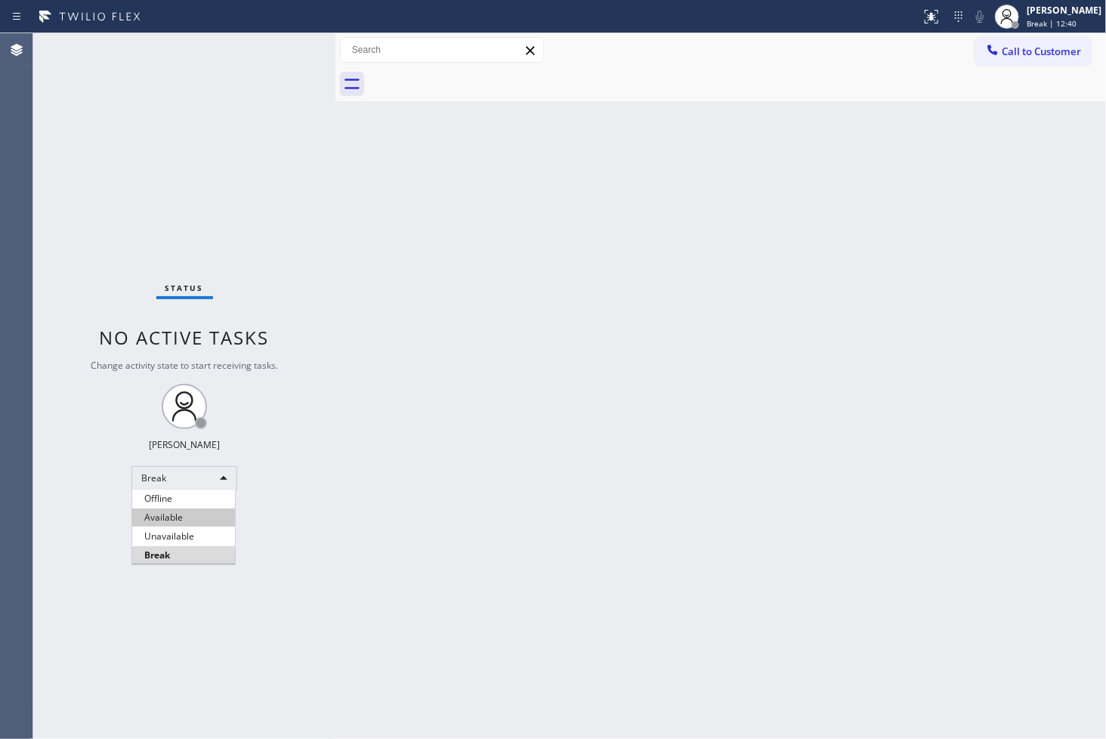
click at [166, 515] on li "Available" at bounding box center [183, 518] width 103 height 18
click at [259, 250] on div "Status No active tasks Change activity state to start receiving tasks. [PERSON_…" at bounding box center [184, 386] width 302 height 706
click at [275, 39] on div "Status No active tasks You are ready to start receiving tasks. [PERSON_NAME]" at bounding box center [184, 386] width 302 height 706
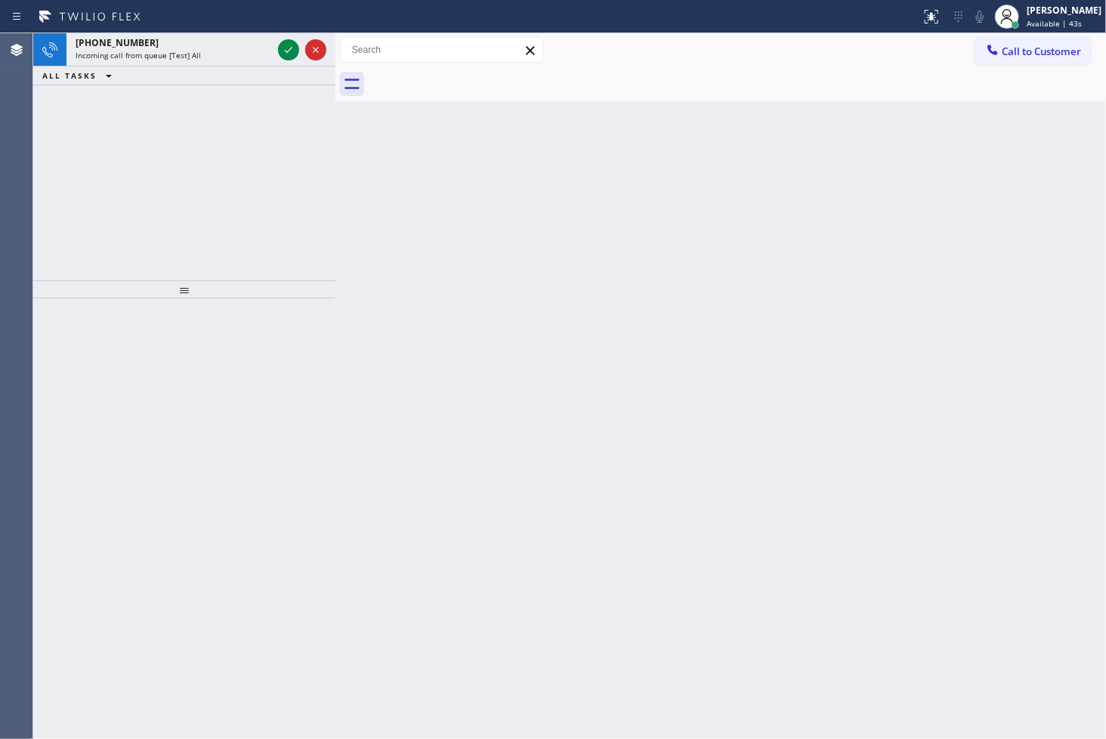
click at [275, 39] on div at bounding box center [302, 49] width 54 height 33
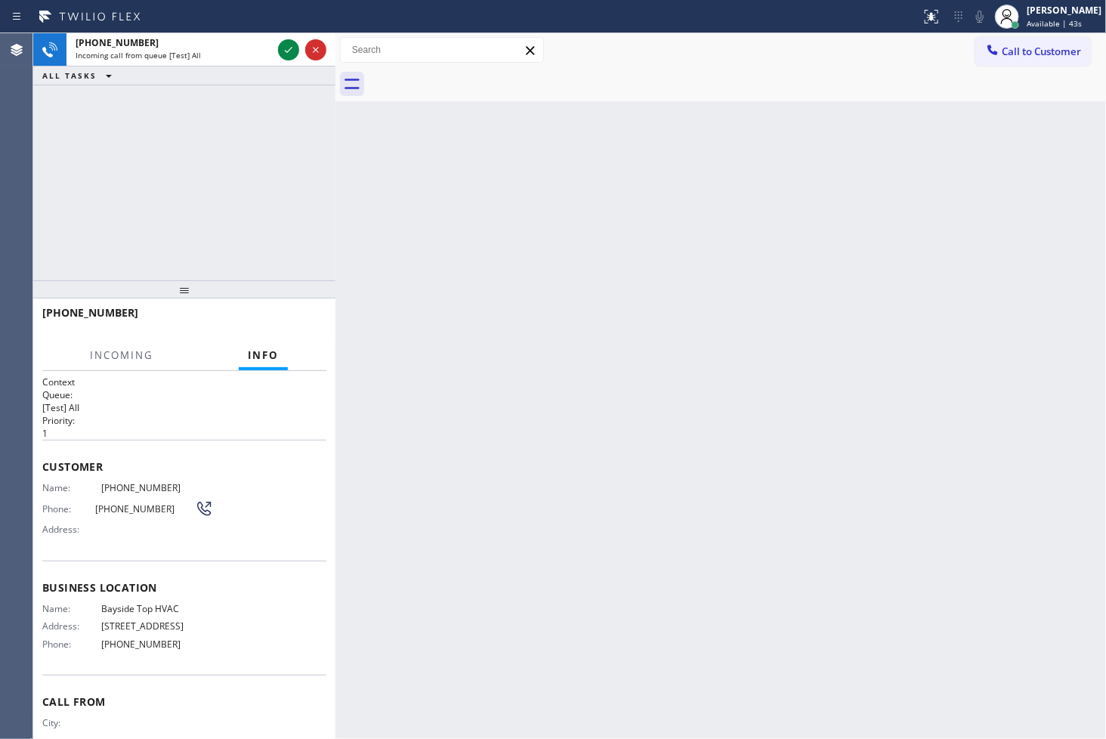
click at [275, 39] on div at bounding box center [302, 49] width 54 height 33
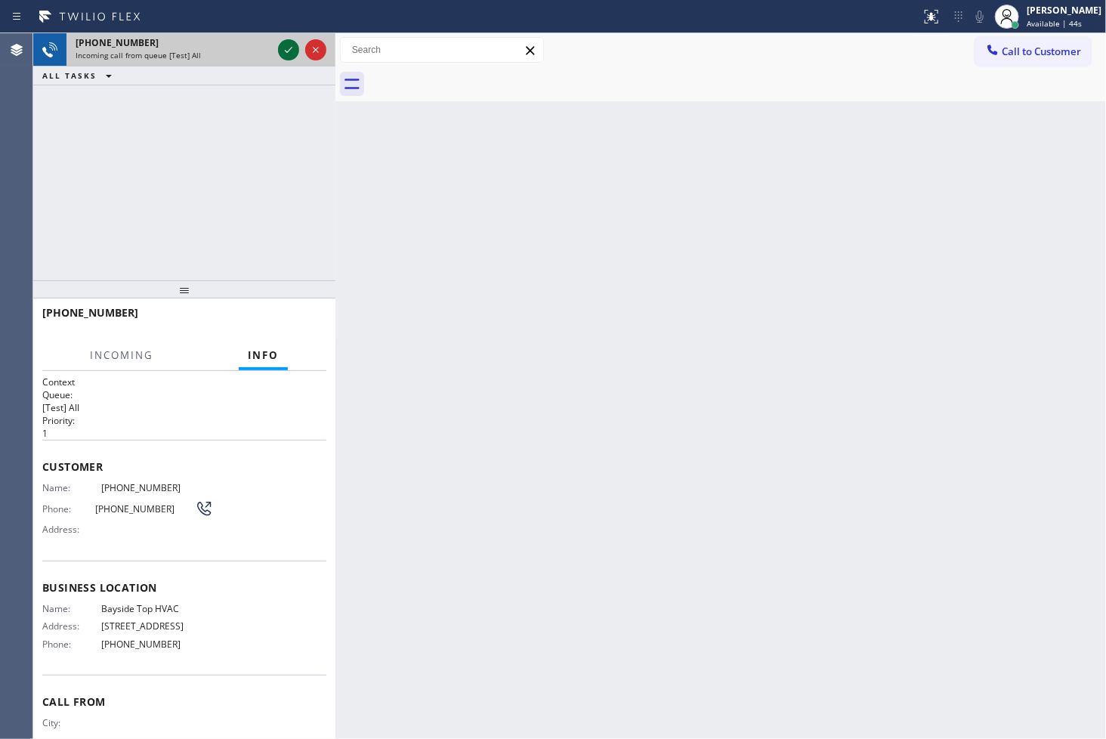
click at [285, 45] on icon at bounding box center [289, 50] width 18 height 18
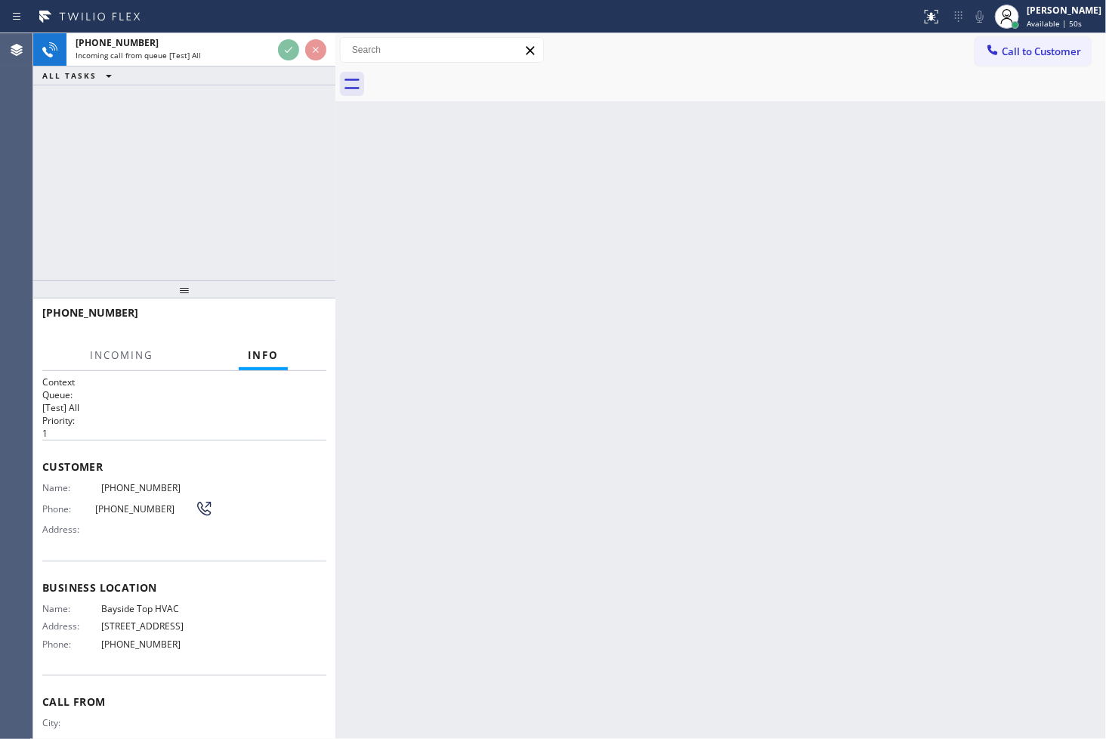
drag, startPoint x: 288, startPoint y: 126, endPoint x: 277, endPoint y: 100, distance: 28.8
click at [288, 126] on div "[PHONE_NUMBER] Incoming call from queue [Test] All ALL TASKS ALL TASKS ACTIVE T…" at bounding box center [184, 156] width 302 height 247
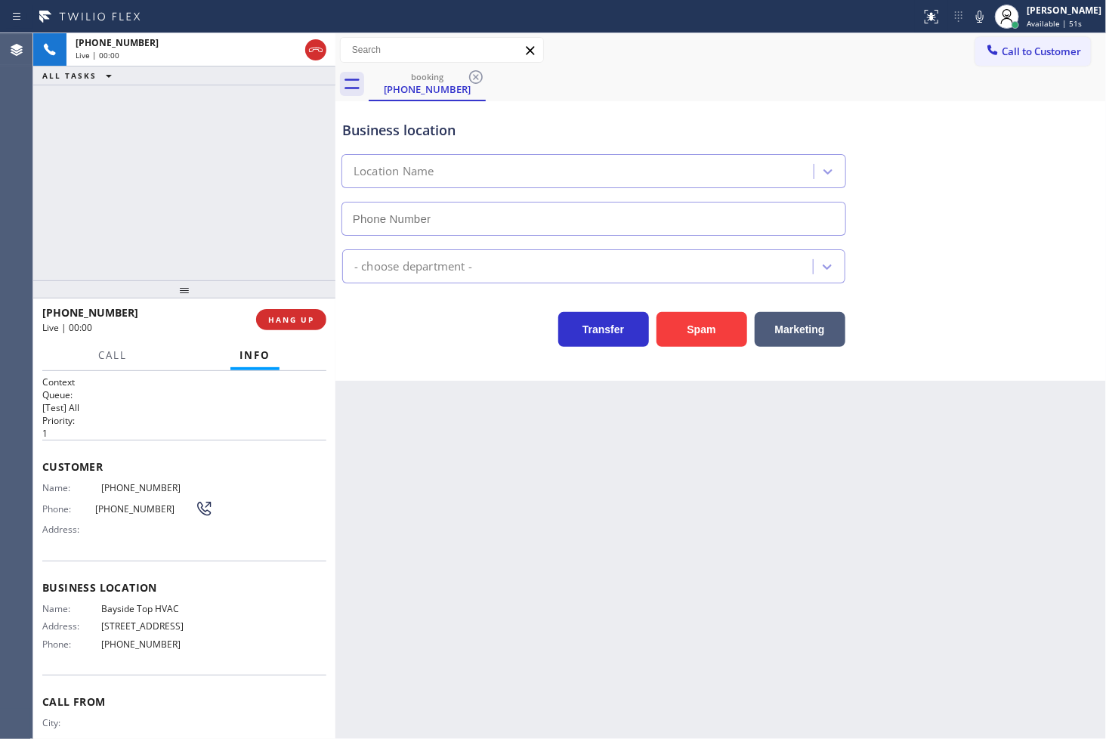
type input "[PHONE_NUMBER]"
click at [112, 350] on span "Call" at bounding box center [112, 355] width 29 height 14
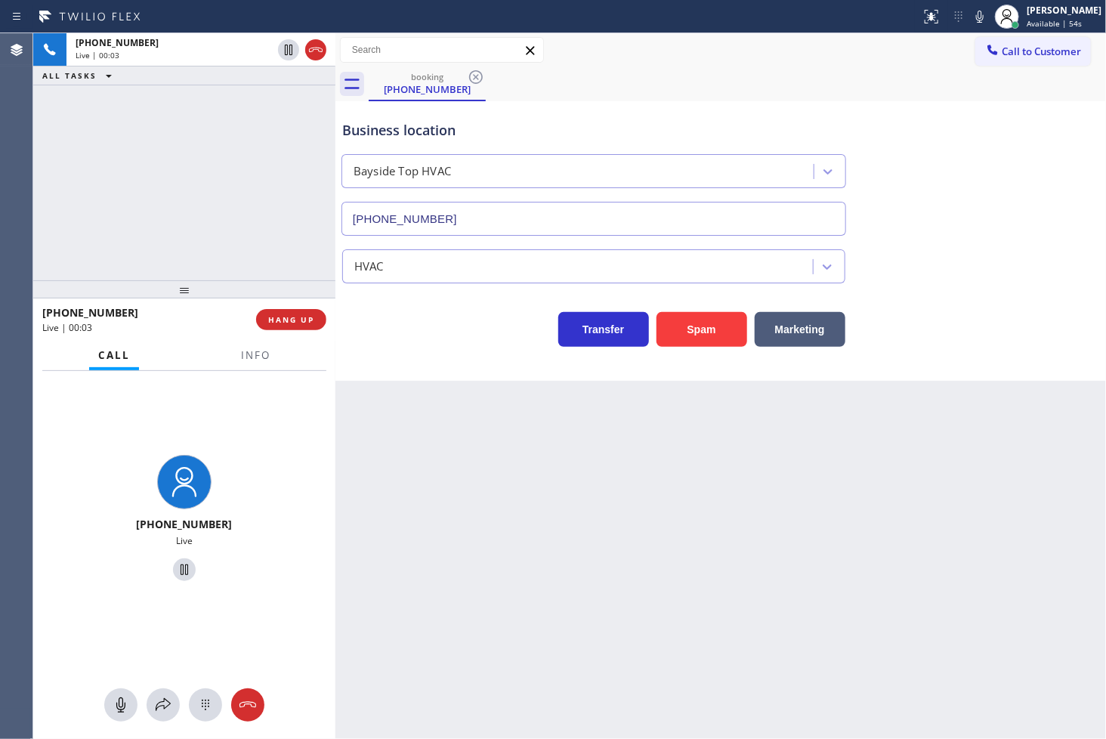
click at [419, 319] on div "Transfer Spam Marketing" at bounding box center [593, 326] width 509 height 42
click at [220, 230] on div "[PHONE_NUMBER] Live | 00:04 ALL TASKS ALL TASKS ACTIVE TASKS TASKS IN WRAP UP" at bounding box center [184, 156] width 302 height 247
drag, startPoint x: 261, startPoint y: 456, endPoint x: 171, endPoint y: 119, distance: 348.1
click at [261, 443] on div "[PHONE_NUMBER] Live" at bounding box center [184, 520] width 302 height 299
click at [172, 116] on div "[PHONE_NUMBER] Live | 00:05 ALL TASKS ALL TASKS ACTIVE TASKS TASKS IN WRAP UP" at bounding box center [184, 156] width 302 height 247
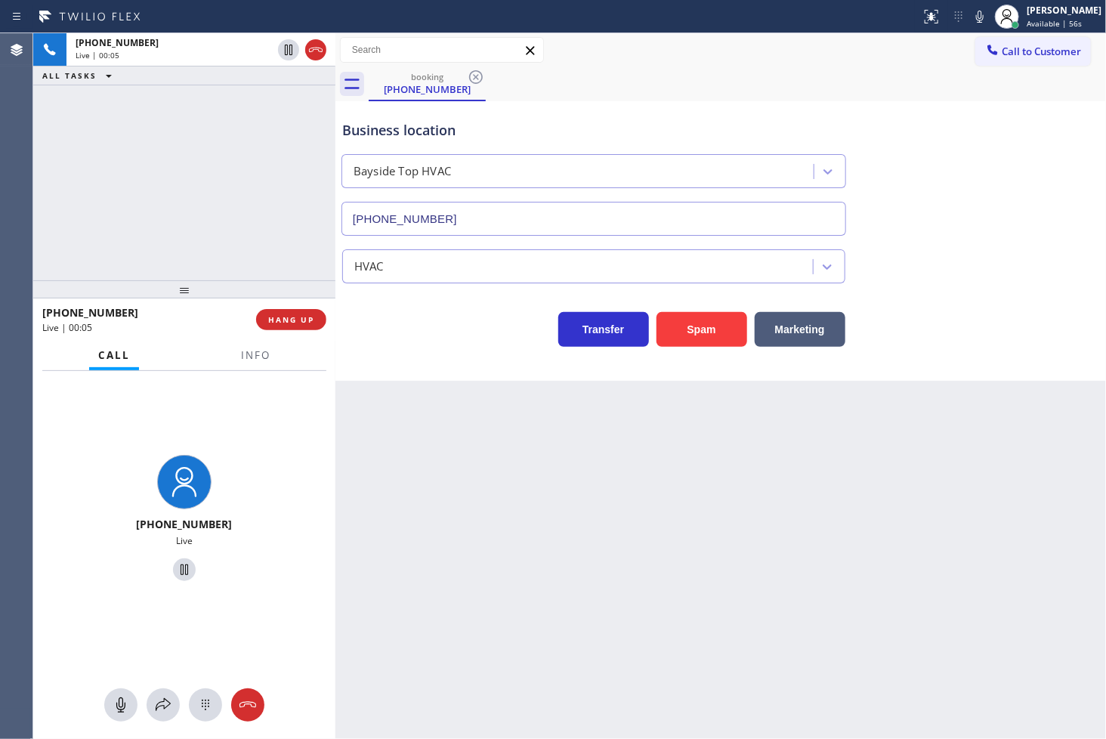
click at [388, 331] on div "Transfer Spam Marketing" at bounding box center [593, 326] width 509 height 42
click at [242, 186] on div "[PHONE_NUMBER] Live | 00:06 ALL TASKS ALL TASKS ACTIVE TASKS TASKS IN WRAP UP" at bounding box center [184, 156] width 302 height 247
click at [682, 321] on button "Spam" at bounding box center [702, 329] width 91 height 35
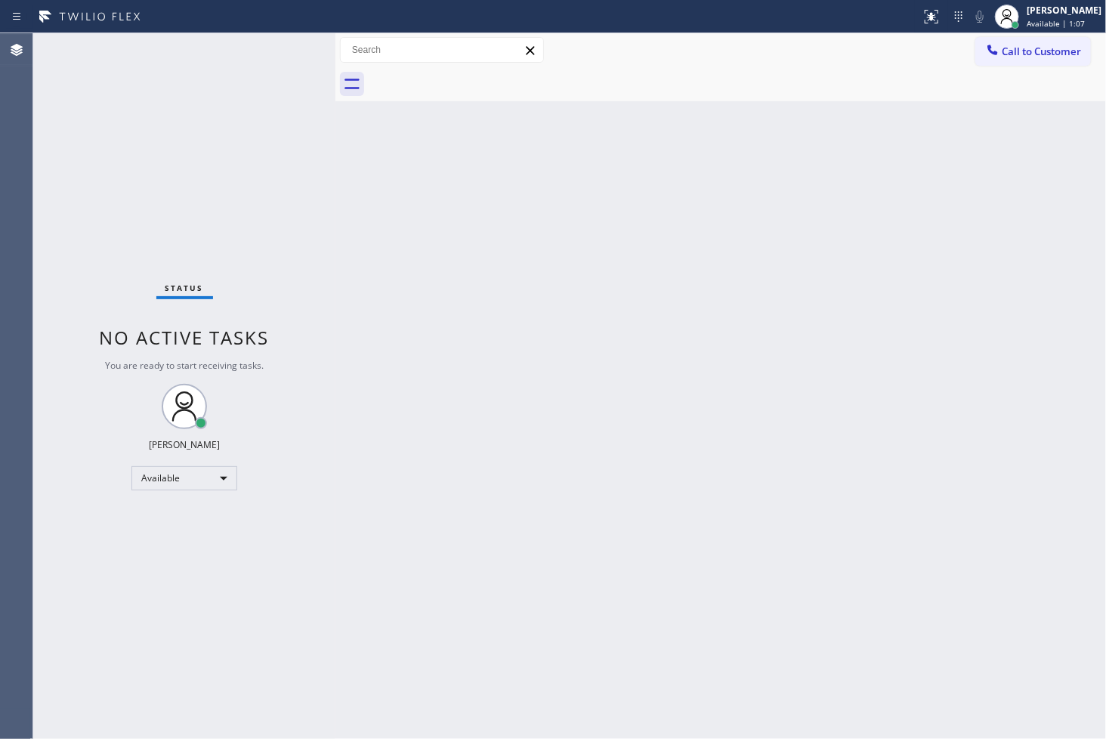
click at [292, 50] on div "Status No active tasks You are ready to start receiving tasks. [PERSON_NAME]" at bounding box center [184, 386] width 302 height 706
click at [285, 48] on div "Status No active tasks You are ready to start receiving tasks. [PERSON_NAME]" at bounding box center [184, 386] width 302 height 706
click at [284, 48] on div "Status No active tasks You are ready to start receiving tasks. [PERSON_NAME]" at bounding box center [184, 386] width 302 height 706
click at [115, 199] on div "Status No active tasks You are ready to start receiving tasks. [PERSON_NAME]" at bounding box center [184, 386] width 302 height 706
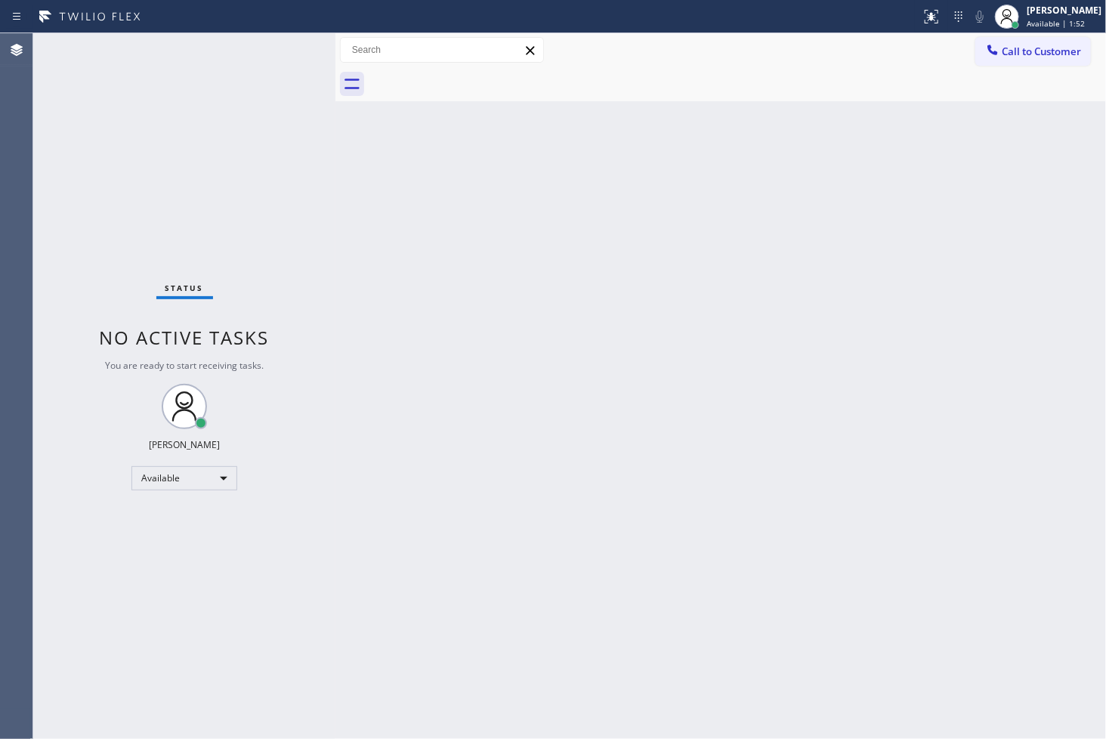
click at [280, 47] on div "Status No active tasks You are ready to start receiving tasks. [PERSON_NAME]" at bounding box center [184, 386] width 302 height 706
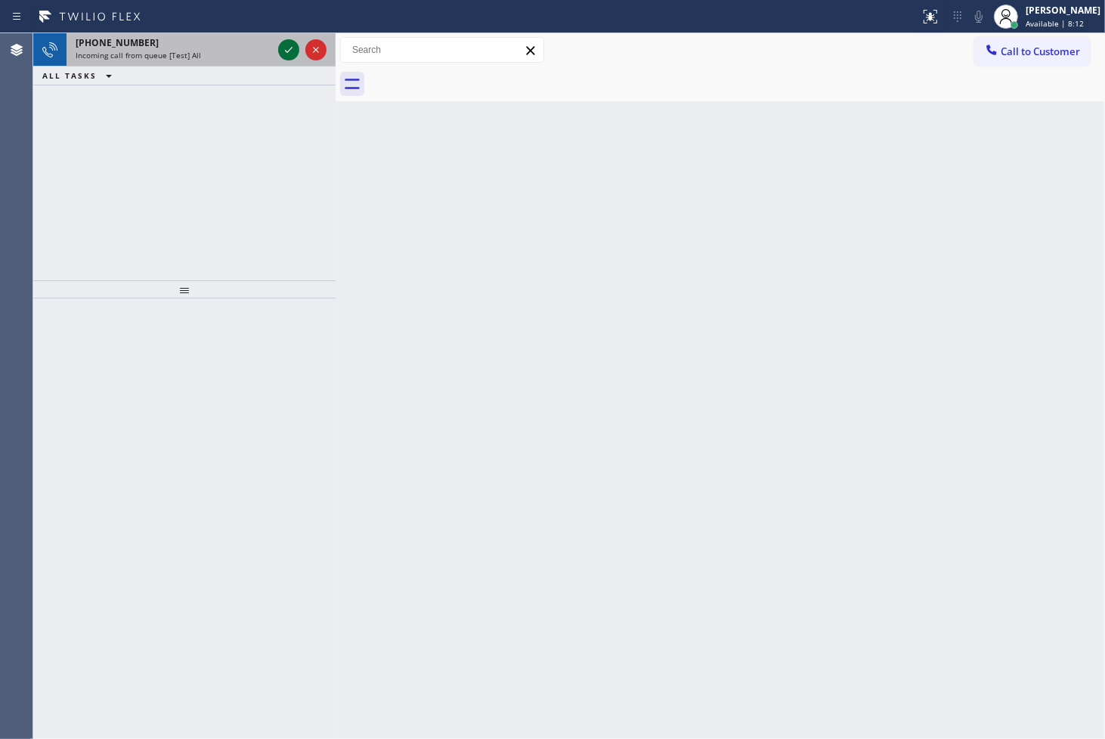
click at [287, 53] on icon at bounding box center [289, 50] width 18 height 18
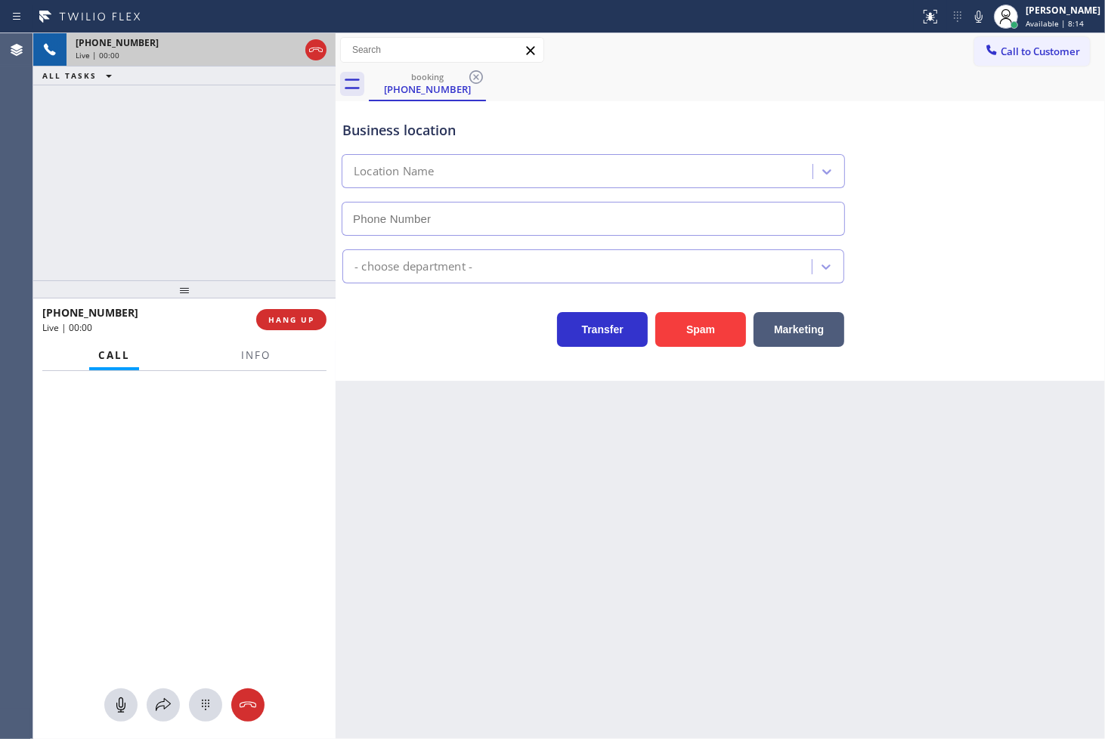
type input "[PHONE_NUMBER]"
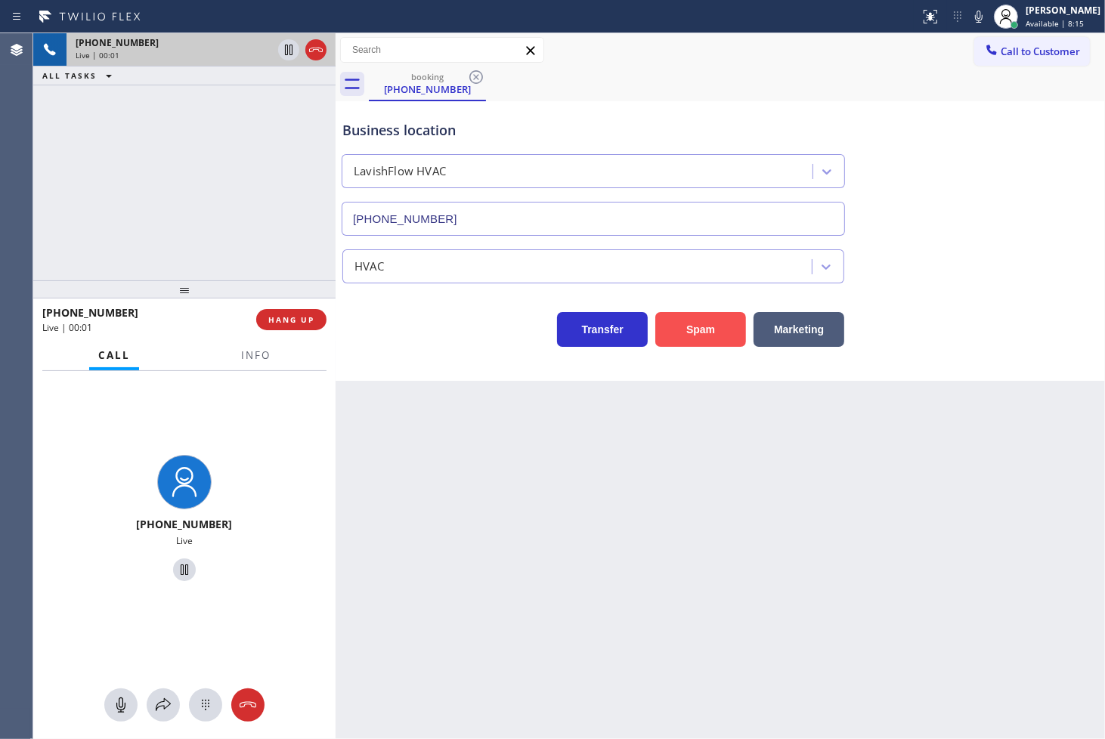
click at [693, 323] on button "Spam" at bounding box center [700, 329] width 91 height 35
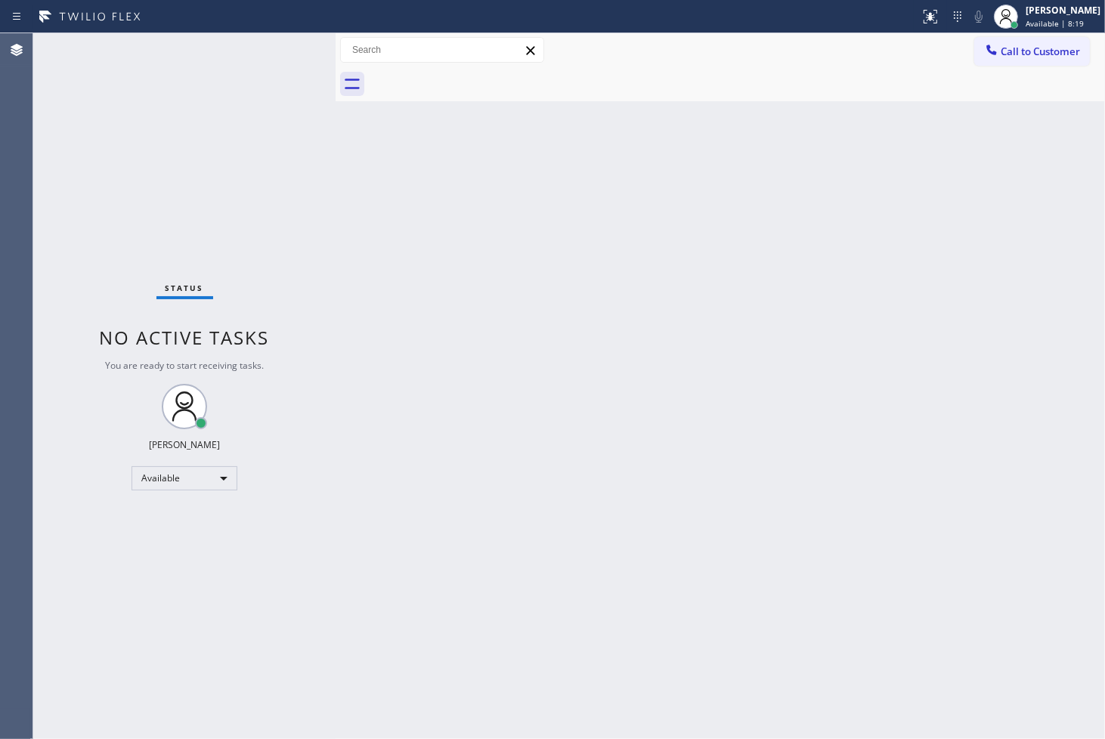
drag, startPoint x: 246, startPoint y: 280, endPoint x: 274, endPoint y: 104, distance: 177.5
click at [251, 267] on div "Status No active tasks You are ready to start receiving tasks. [PERSON_NAME]" at bounding box center [184, 386] width 302 height 706
click at [286, 50] on div "Status No active tasks You are ready to start receiving tasks. [PERSON_NAME]" at bounding box center [184, 386] width 302 height 706
click at [102, 277] on div "Status No active tasks You are ready to start receiving tasks. [PERSON_NAME]" at bounding box center [184, 386] width 302 height 706
click at [286, 39] on div "Status No active tasks You are ready to start receiving tasks. [PERSON_NAME]" at bounding box center [184, 386] width 302 height 706
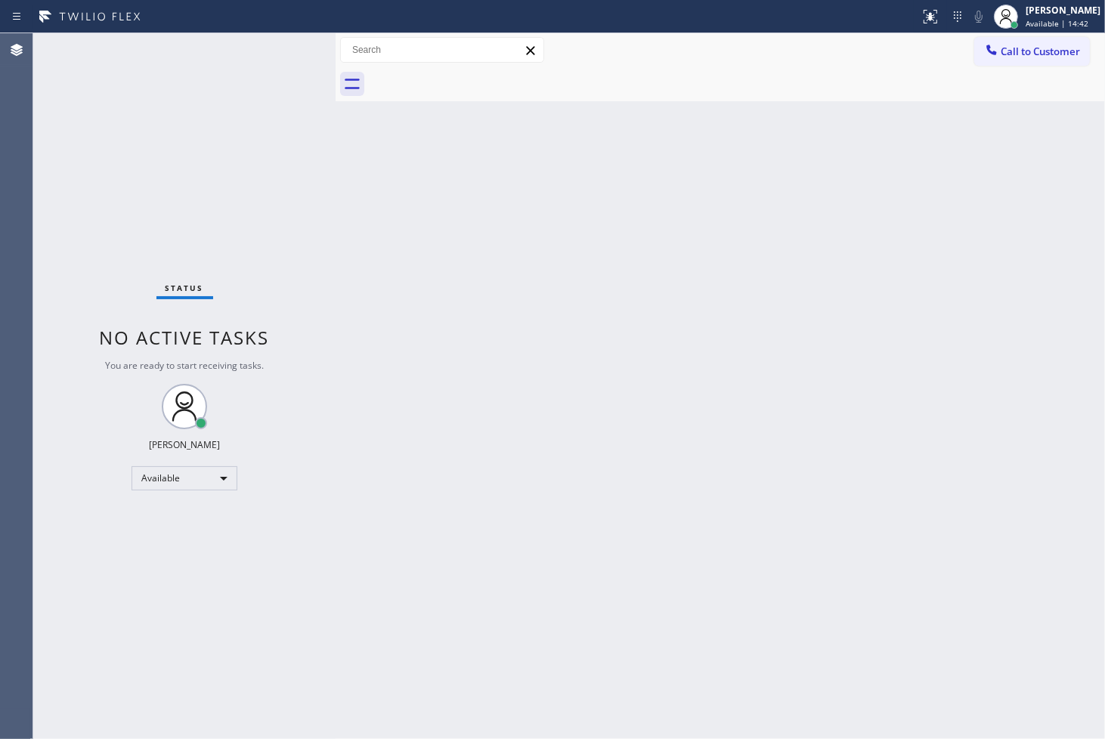
click at [677, 552] on div "Back to Dashboard Change Sender ID Customers Technicians Select a contact Outbo…" at bounding box center [720, 386] width 769 height 706
click at [252, 229] on div "Status No active tasks You are ready to start receiving tasks. [PERSON_NAME]" at bounding box center [184, 386] width 302 height 706
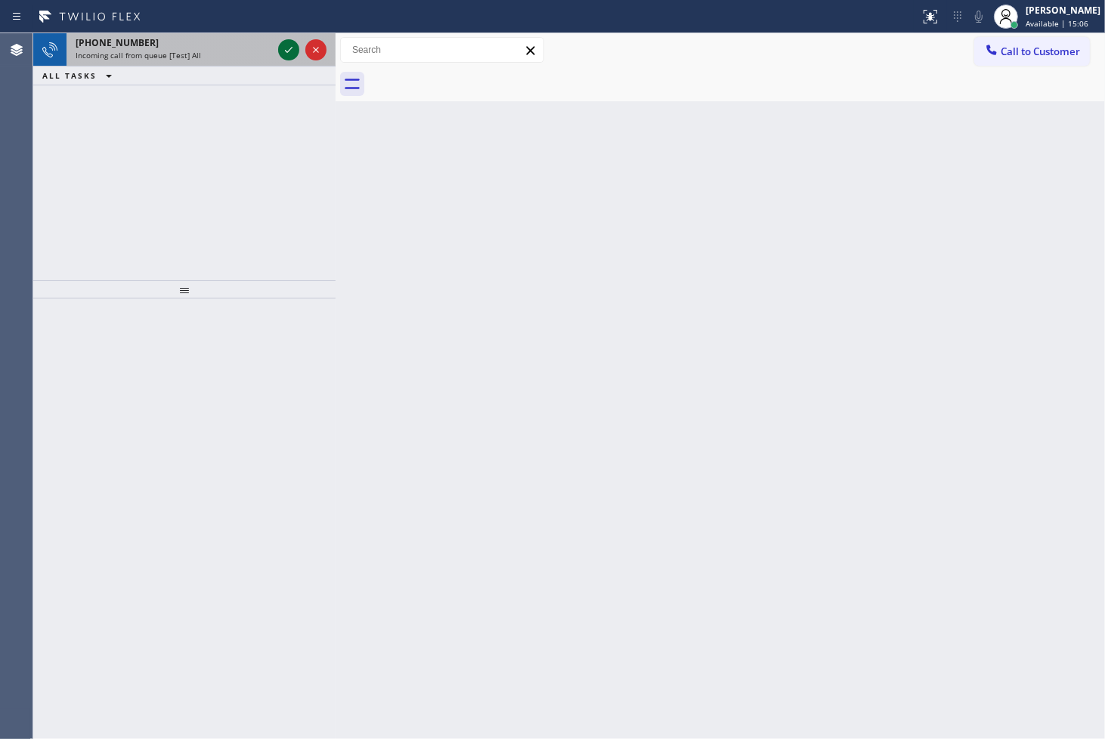
click at [284, 48] on icon at bounding box center [289, 50] width 18 height 18
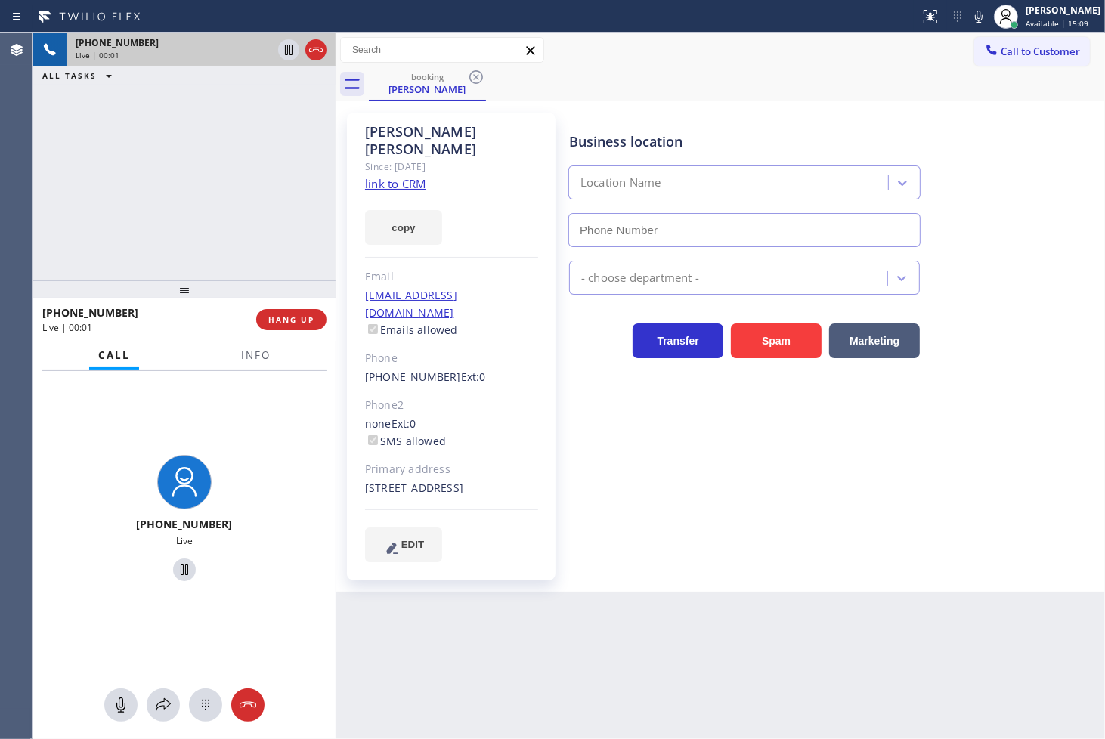
type input "[PHONE_NUMBER]"
click at [394, 176] on link "link to CRM" at bounding box center [395, 183] width 60 height 15
click at [263, 358] on span "Info" at bounding box center [255, 355] width 29 height 14
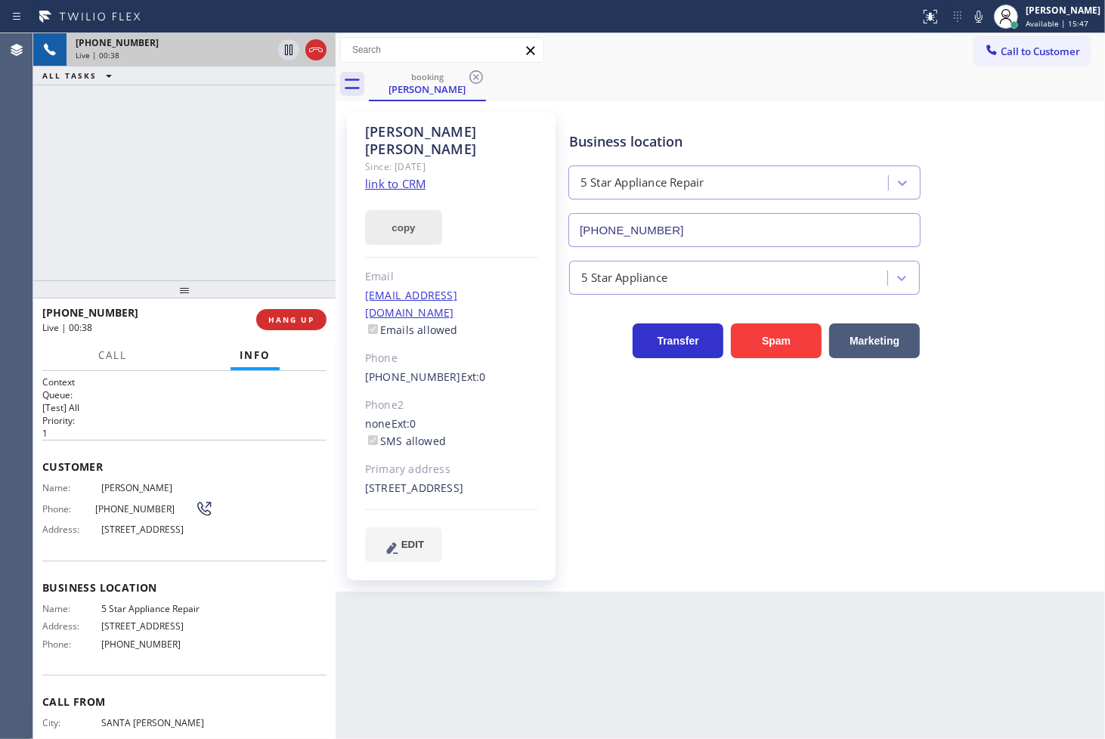
click at [405, 210] on button "copy" at bounding box center [403, 227] width 77 height 35
click at [243, 183] on div "[PHONE_NUMBER] Live | 00:47 ALL TASKS ALL TASKS ACTIVE TASKS TASKS IN WRAP UP" at bounding box center [184, 156] width 302 height 247
click at [130, 389] on h2 "Queue:" at bounding box center [184, 394] width 284 height 13
click at [153, 433] on p "1" at bounding box center [184, 433] width 284 height 13
click at [190, 406] on p "[Test] All" at bounding box center [184, 407] width 284 height 13
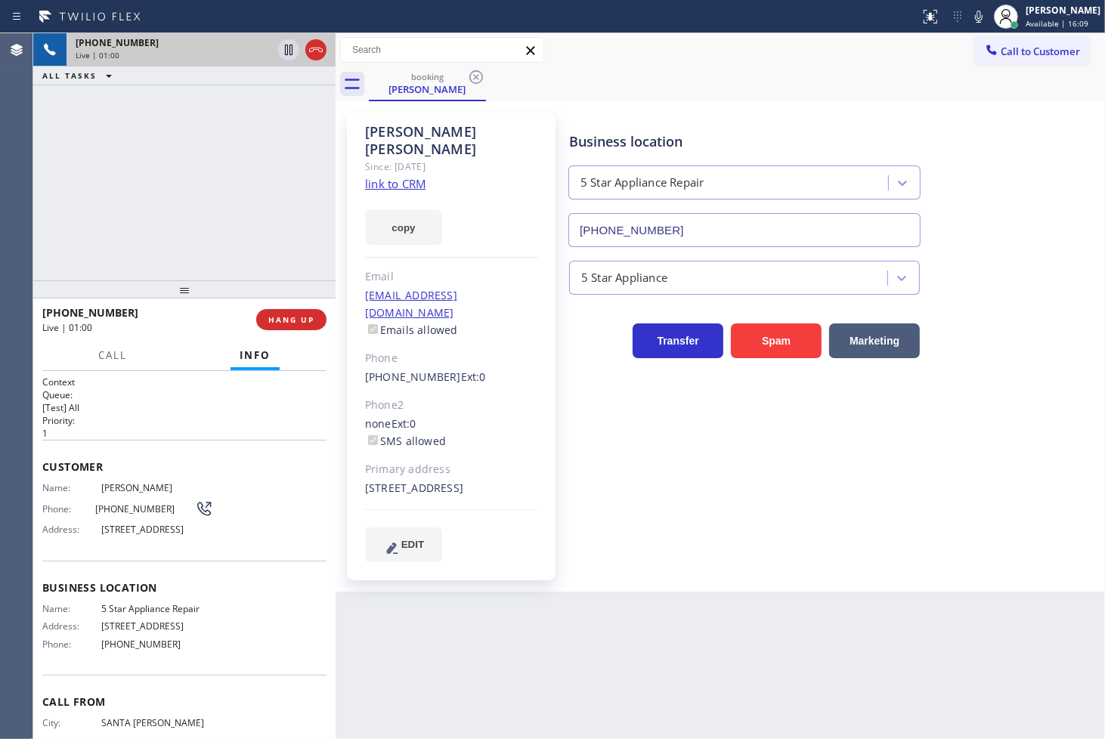
click at [183, 215] on div "[PHONE_NUMBER] Live | 01:00 ALL TASKS ALL TASKS ACTIVE TASKS TASKS IN WRAP UP" at bounding box center [184, 156] width 302 height 247
click at [178, 207] on div "[PHONE_NUMBER] Live | 01:06 ALL TASKS ALL TASKS ACTIVE TASKS TASKS IN WRAP UP" at bounding box center [184, 156] width 302 height 247
click at [252, 227] on div "[PHONE_NUMBER] Live | 01:19 ALL TASKS ALL TASKS ACTIVE TASKS TASKS IN WRAP UP" at bounding box center [184, 156] width 302 height 247
drag, startPoint x: 756, startPoint y: 454, endPoint x: 648, endPoint y: 399, distance: 120.7
click at [756, 454] on div "Business location 5 Star Appliance Repair [PHONE_NUMBER] 5 Star Appliance Trans…" at bounding box center [833, 336] width 535 height 441
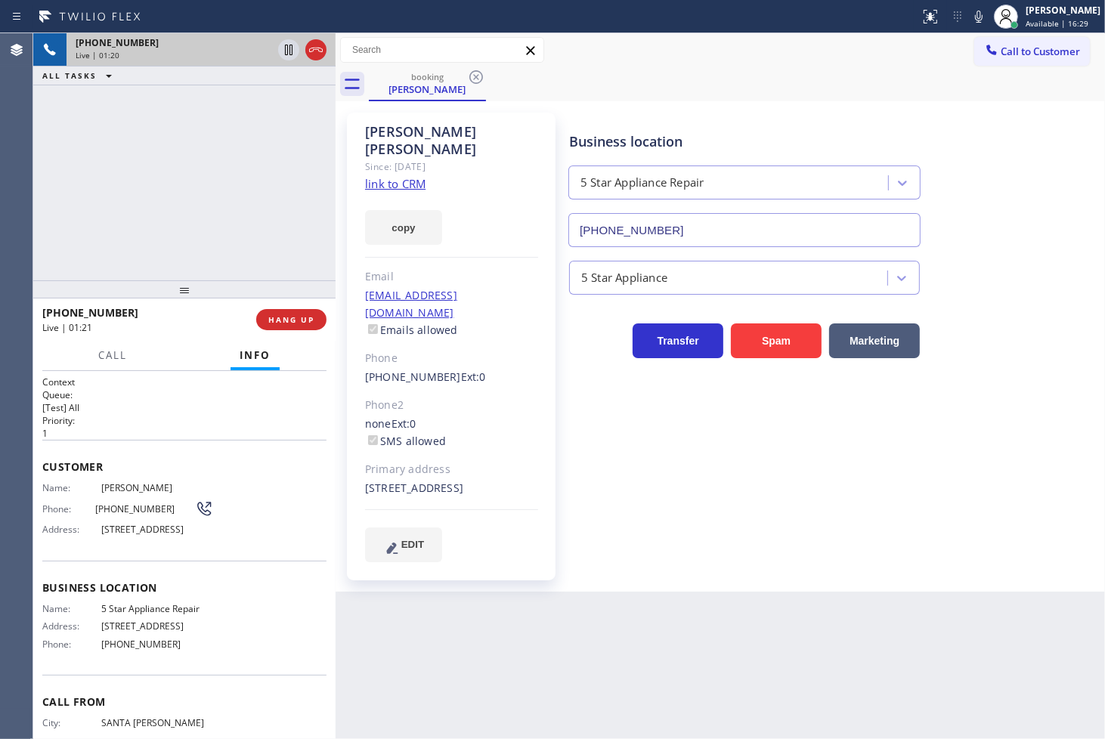
click at [270, 198] on div "[PHONE_NUMBER] Live | 01:20 ALL TASKS ALL TASKS ACTIVE TASKS TASKS IN WRAP UP" at bounding box center [184, 156] width 302 height 247
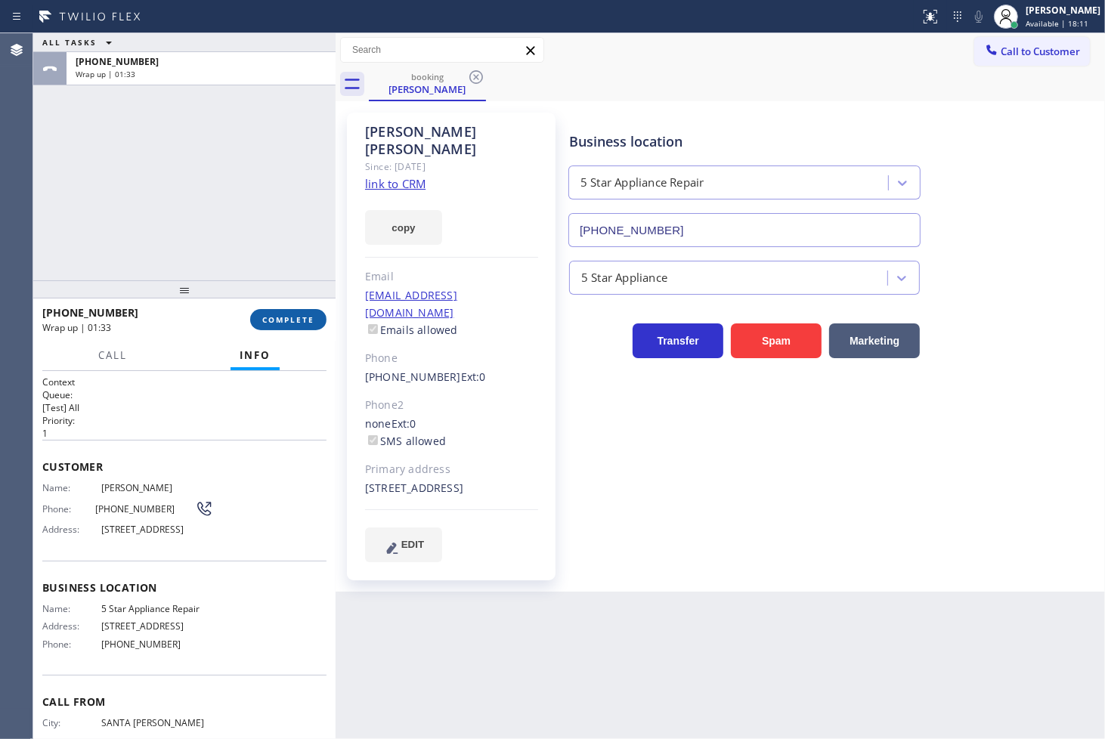
click at [298, 320] on span "COMPLETE" at bounding box center [288, 319] width 52 height 11
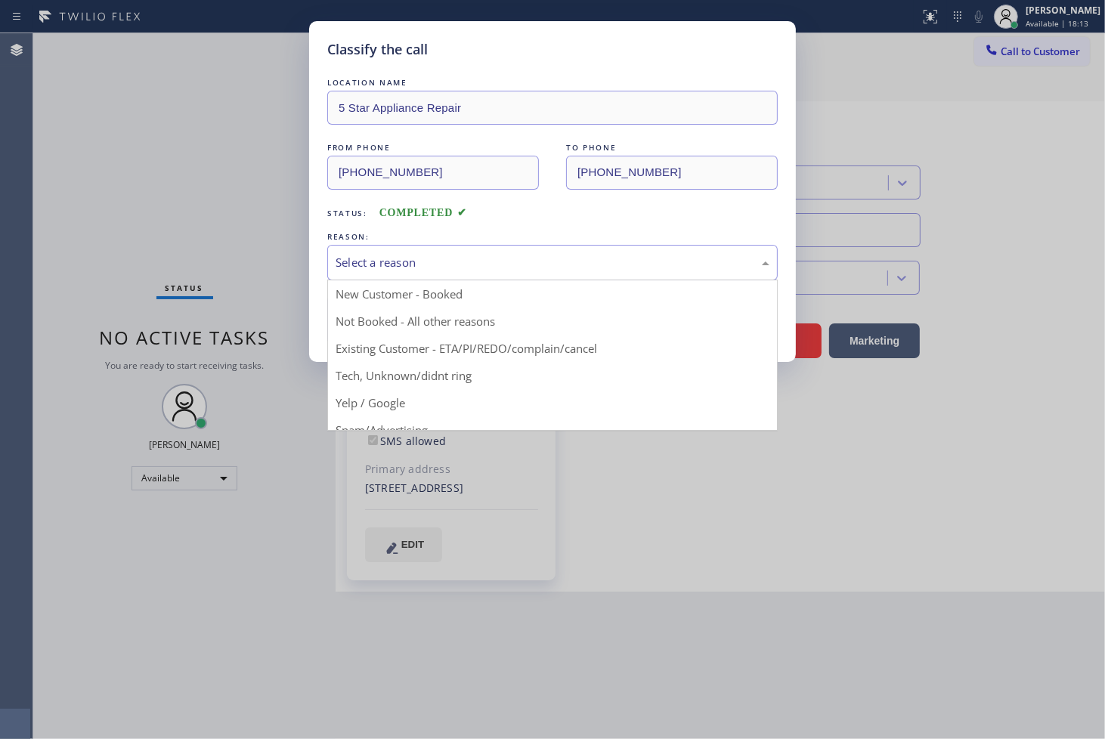
click at [395, 258] on div "Select a reason" at bounding box center [553, 262] width 434 height 17
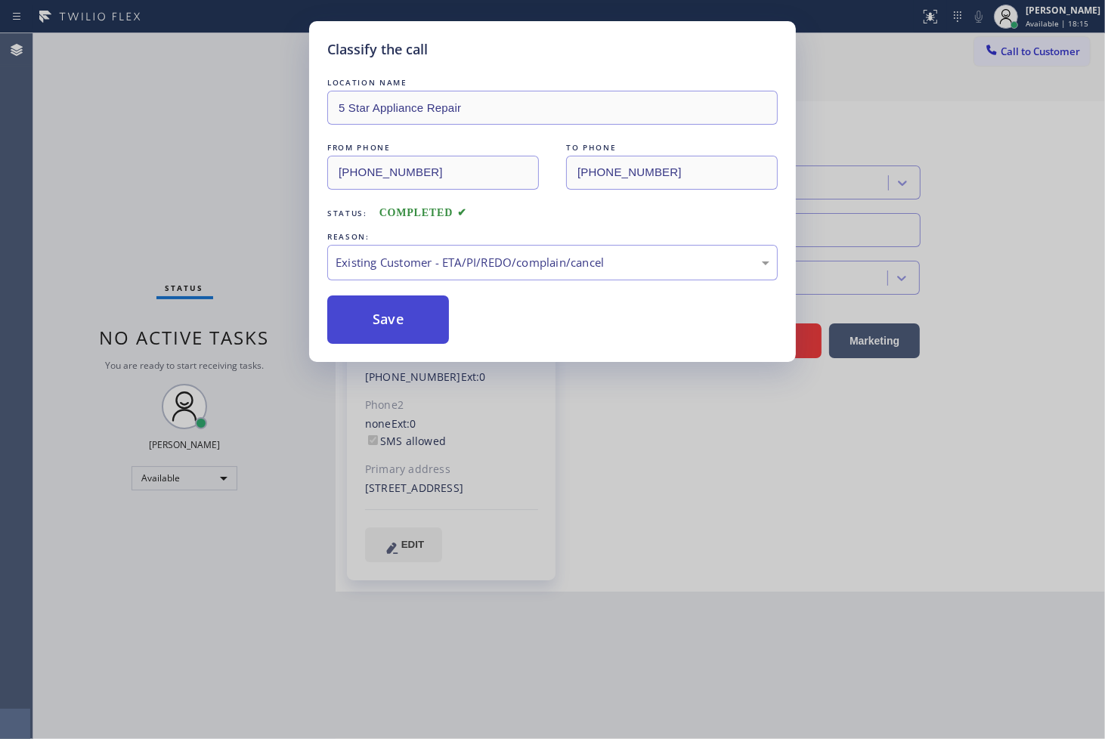
click at [404, 319] on button "Save" at bounding box center [388, 319] width 122 height 48
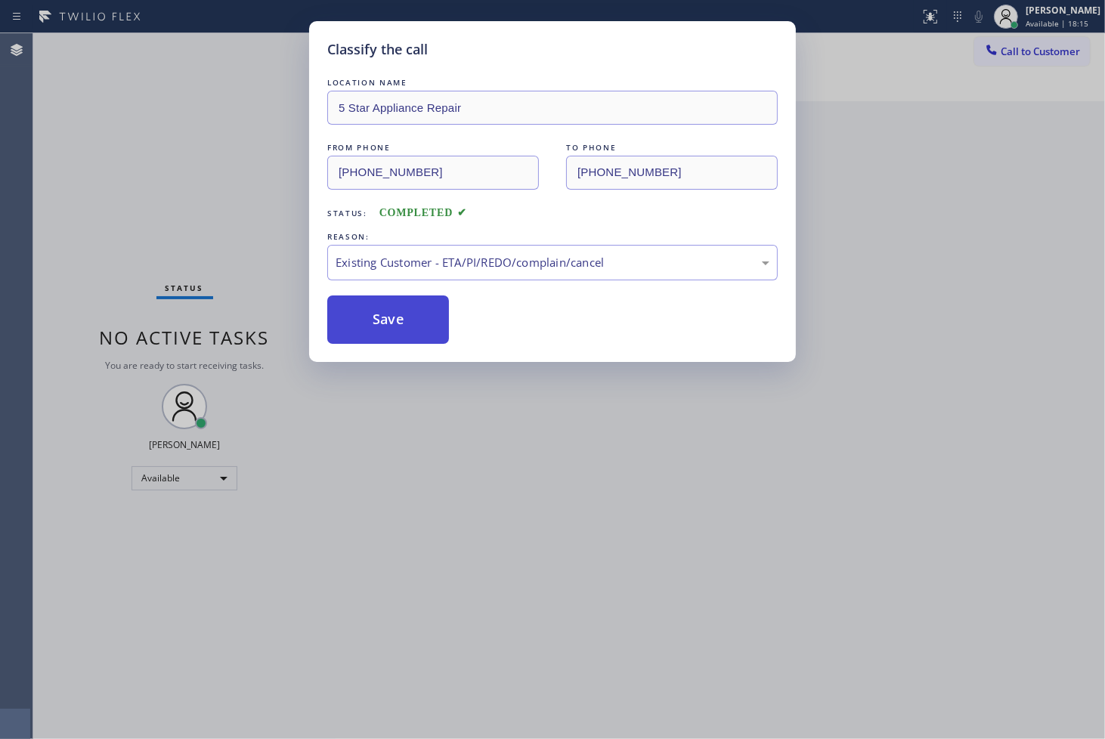
click at [404, 319] on button "Save" at bounding box center [388, 319] width 122 height 48
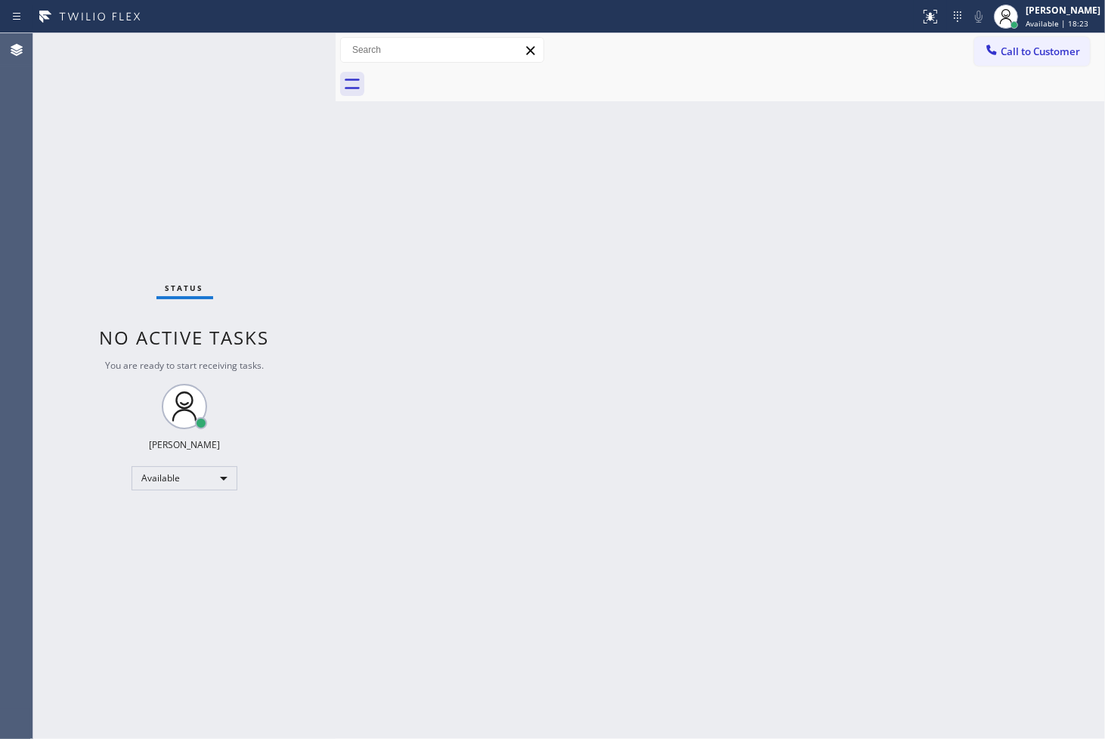
click at [58, 99] on div "Status No active tasks You are ready to start receiving tasks. [PERSON_NAME]" at bounding box center [184, 386] width 302 height 706
drag, startPoint x: 162, startPoint y: 87, endPoint x: 172, endPoint y: 86, distance: 10.6
click at [162, 88] on div "Status No active tasks You are ready to start receiving tasks. [PERSON_NAME]" at bounding box center [184, 386] width 302 height 706
click at [278, 48] on div "Status No active tasks You are ready to start receiving tasks. [PERSON_NAME]" at bounding box center [184, 386] width 302 height 706
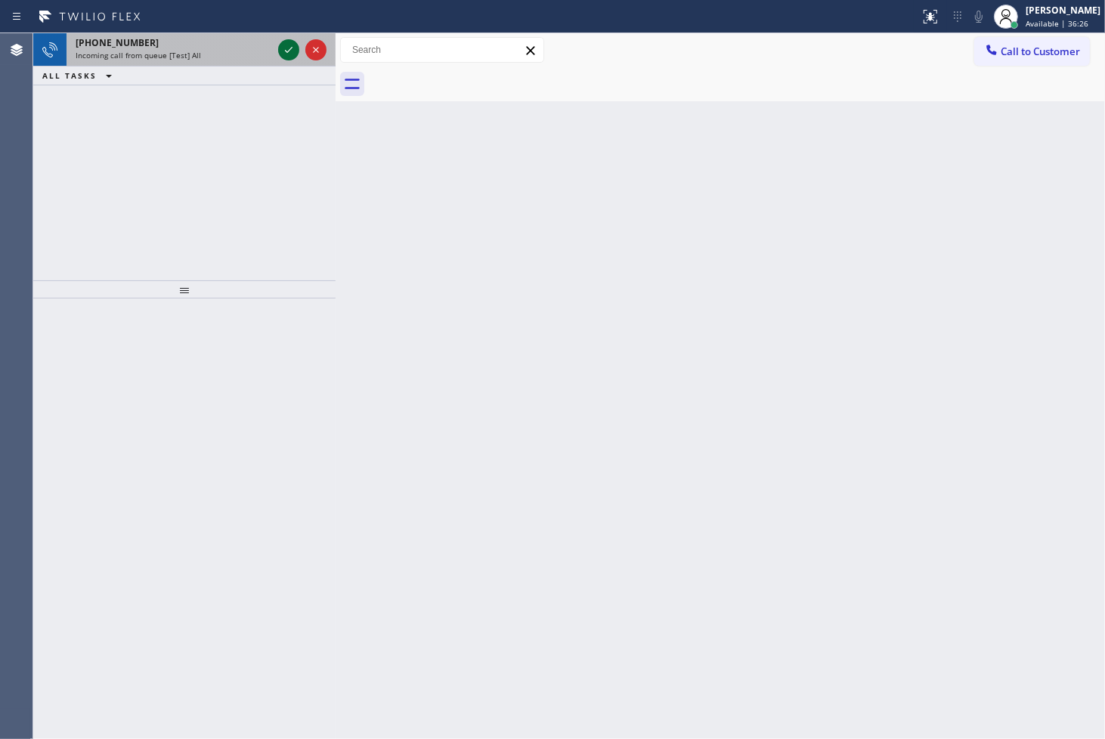
click at [283, 47] on icon at bounding box center [289, 50] width 18 height 18
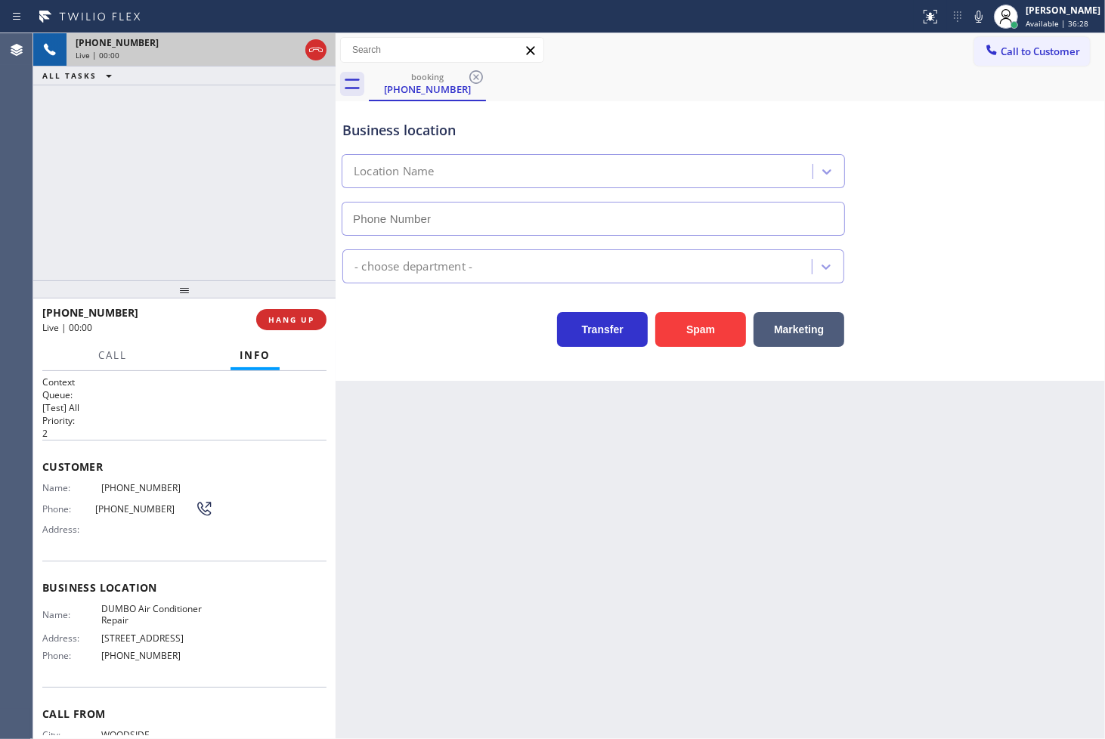
type input "[PHONE_NUMBER]"
click at [115, 231] on div "[PHONE_NUMBER] Live | 00:02 ALL TASKS ALL TASKS ACTIVE TASKS TASKS IN WRAP UP" at bounding box center [184, 156] width 302 height 247
click at [478, 398] on div "Back to Dashboard Change Sender ID Customers Technicians Select a contact Outbo…" at bounding box center [720, 386] width 769 height 706
drag, startPoint x: 166, startPoint y: 209, endPoint x: 249, endPoint y: 244, distance: 90.1
click at [172, 210] on div "[PHONE_NUMBER] Live | 00:03 ALL TASKS ALL TASKS ACTIVE TASKS TASKS IN WRAP UP" at bounding box center [184, 156] width 302 height 247
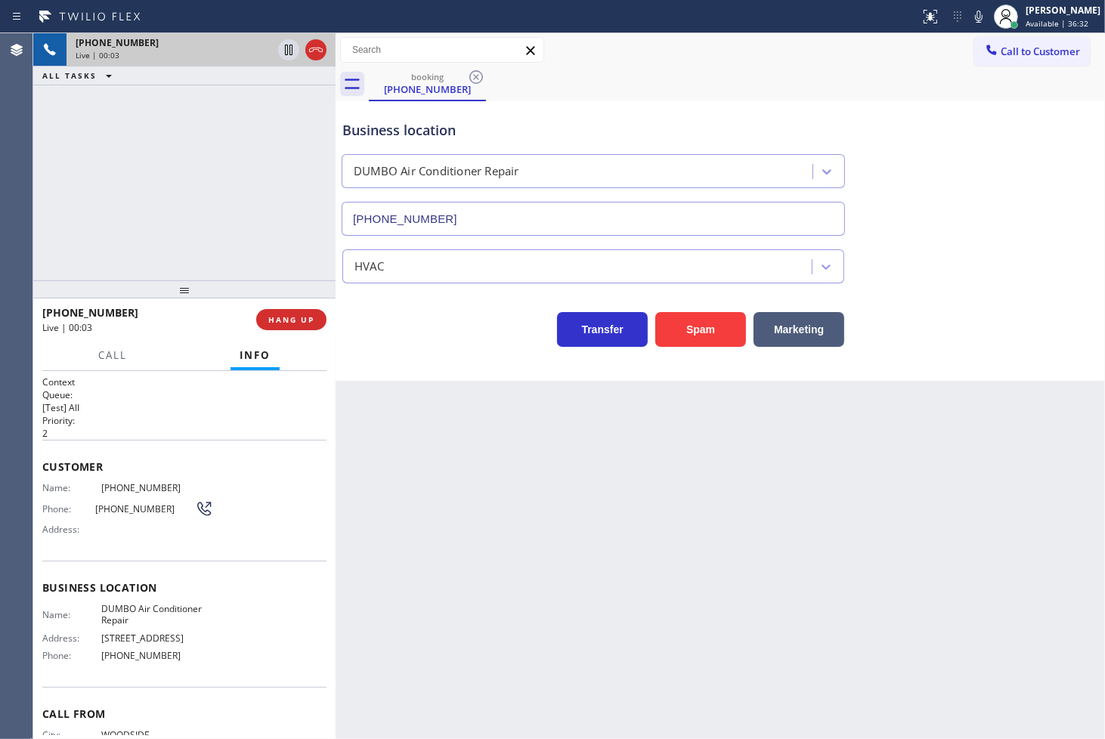
click at [447, 360] on div "Business location DUMBO Air Conditioner Repair [PHONE_NUMBER] HVAC Transfer Spa…" at bounding box center [720, 241] width 769 height 280
click at [177, 206] on div "[PHONE_NUMBER] Live | 00:04 ALL TASKS ALL TASKS ACTIVE TASKS TASKS IN WRAP UP" at bounding box center [184, 156] width 302 height 247
click at [387, 359] on div "Business location DUMBO Air Conditioner Repair [PHONE_NUMBER] HVAC Transfer Spa…" at bounding box center [720, 241] width 769 height 280
click at [243, 247] on div "[PHONE_NUMBER] Live | 00:05 ALL TASKS ALL TASKS ACTIVE TASKS TASKS IN WRAP UP" at bounding box center [184, 156] width 302 height 247
click at [436, 348] on div "Business location DUMBO Air Conditioner Repair [PHONE_NUMBER] HVAC Transfer Spa…" at bounding box center [720, 241] width 769 height 280
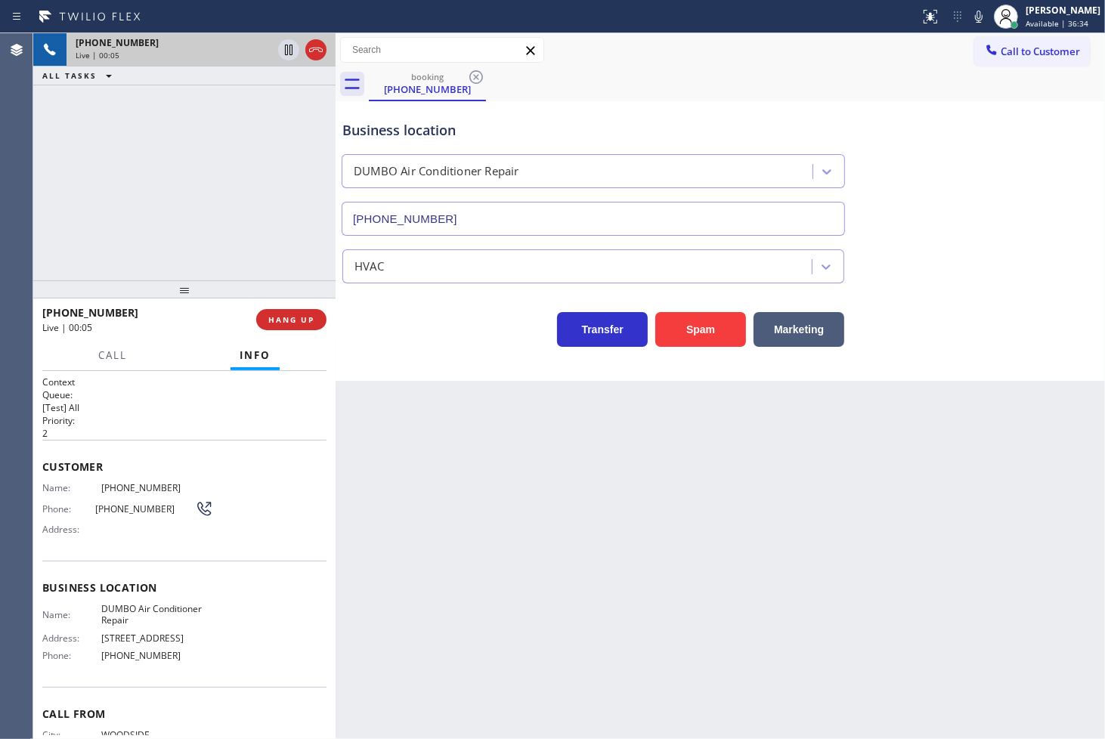
drag, startPoint x: 222, startPoint y: 203, endPoint x: 205, endPoint y: 295, distance: 94.6
click at [224, 206] on div "[PHONE_NUMBER] Live | 00:05 ALL TASKS ALL TASKS ACTIVE TASKS TASKS IN WRAP UP" at bounding box center [184, 156] width 302 height 247
click at [121, 345] on button "Call" at bounding box center [112, 355] width 47 height 29
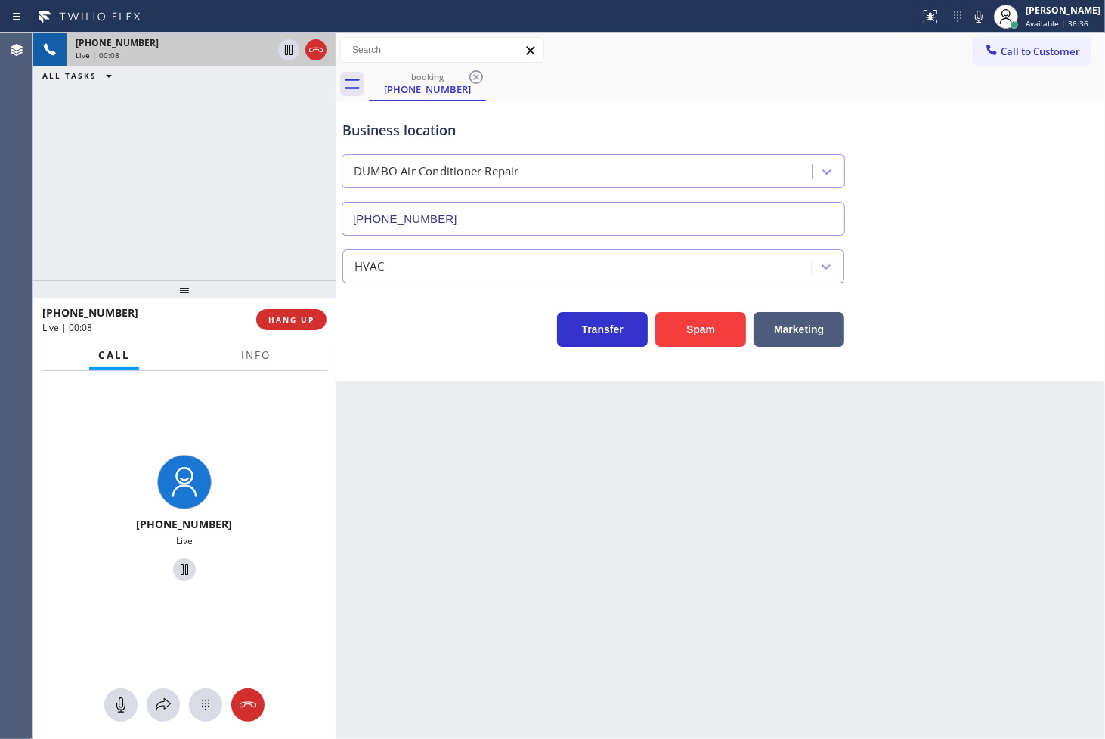
click at [395, 366] on div "Business location DUMBO Air Conditioner Repair [PHONE_NUMBER] HVAC Transfer Spa…" at bounding box center [720, 241] width 769 height 280
click at [245, 364] on button "Info" at bounding box center [256, 355] width 48 height 29
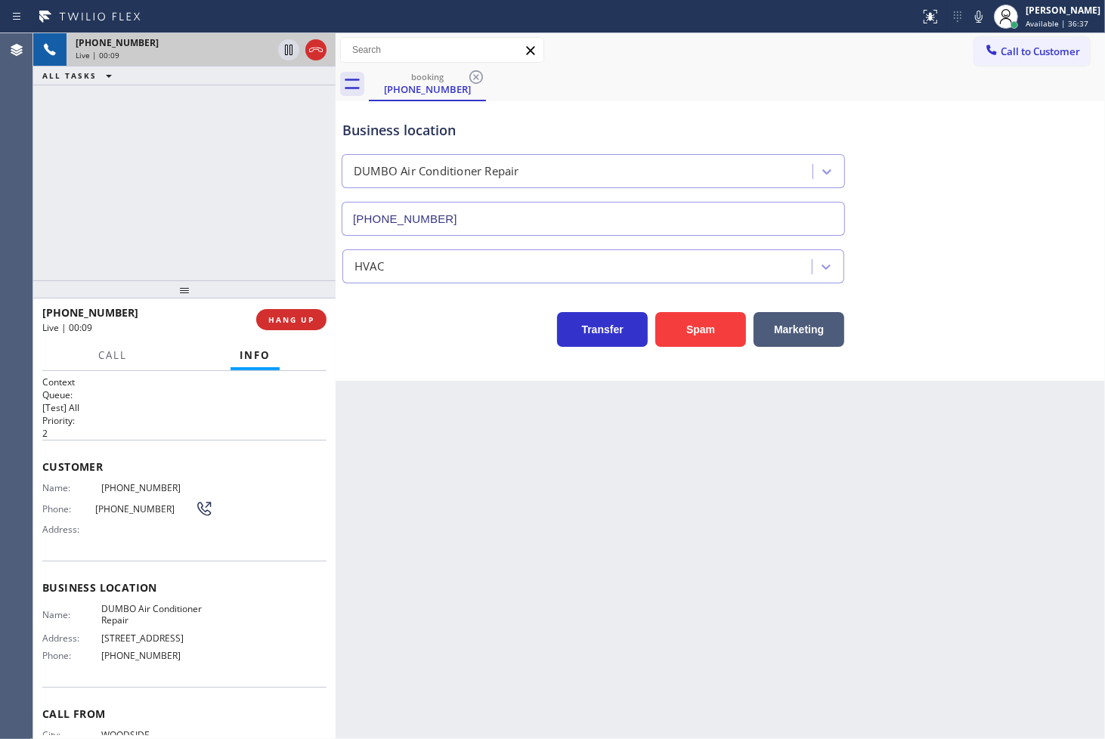
click at [428, 328] on div "Transfer Spam Marketing" at bounding box center [593, 326] width 508 height 42
click at [388, 337] on div "Transfer Spam Marketing" at bounding box center [593, 326] width 508 height 42
click at [246, 252] on div "[PHONE_NUMBER] Live | 00:11 ALL TASKS ALL TASKS ACTIVE TASKS TASKS IN WRAP UP" at bounding box center [184, 156] width 302 height 247
click at [429, 333] on div "Transfer Spam Marketing" at bounding box center [593, 326] width 508 height 42
click at [155, 230] on div "[PHONE_NUMBER] Live | 00:13 ALL TASKS ALL TASKS ACTIVE TASKS TASKS IN WRAP UP" at bounding box center [184, 156] width 302 height 247
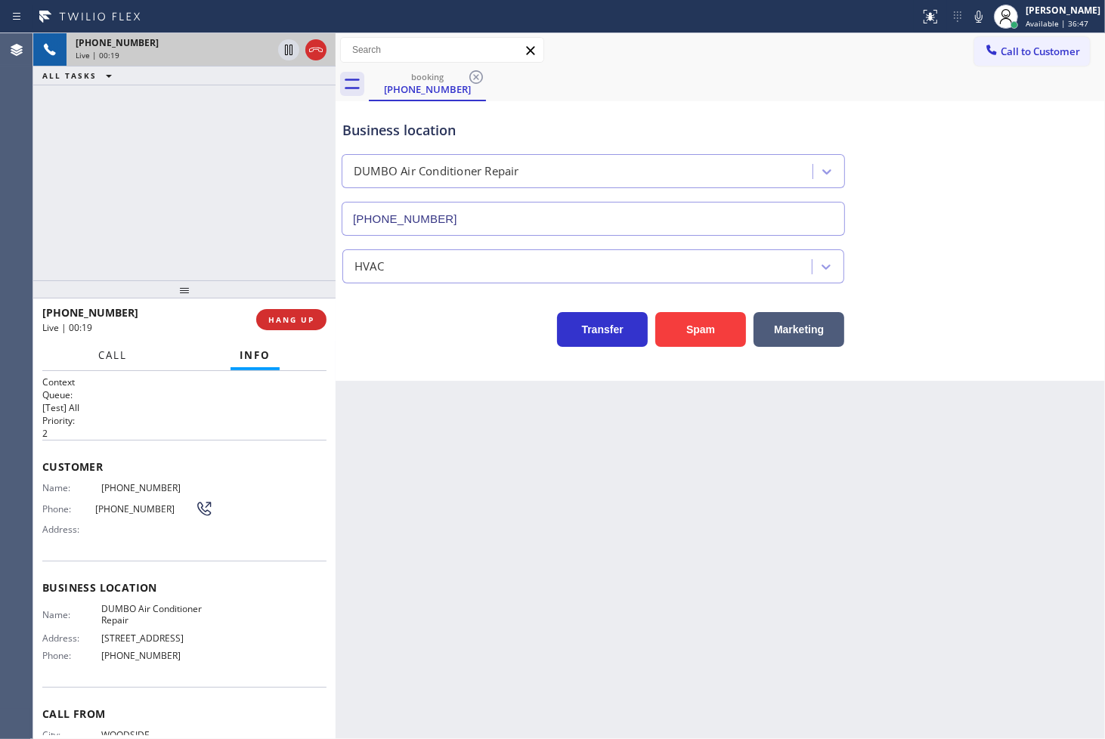
click at [114, 364] on button "Call" at bounding box center [112, 355] width 47 height 29
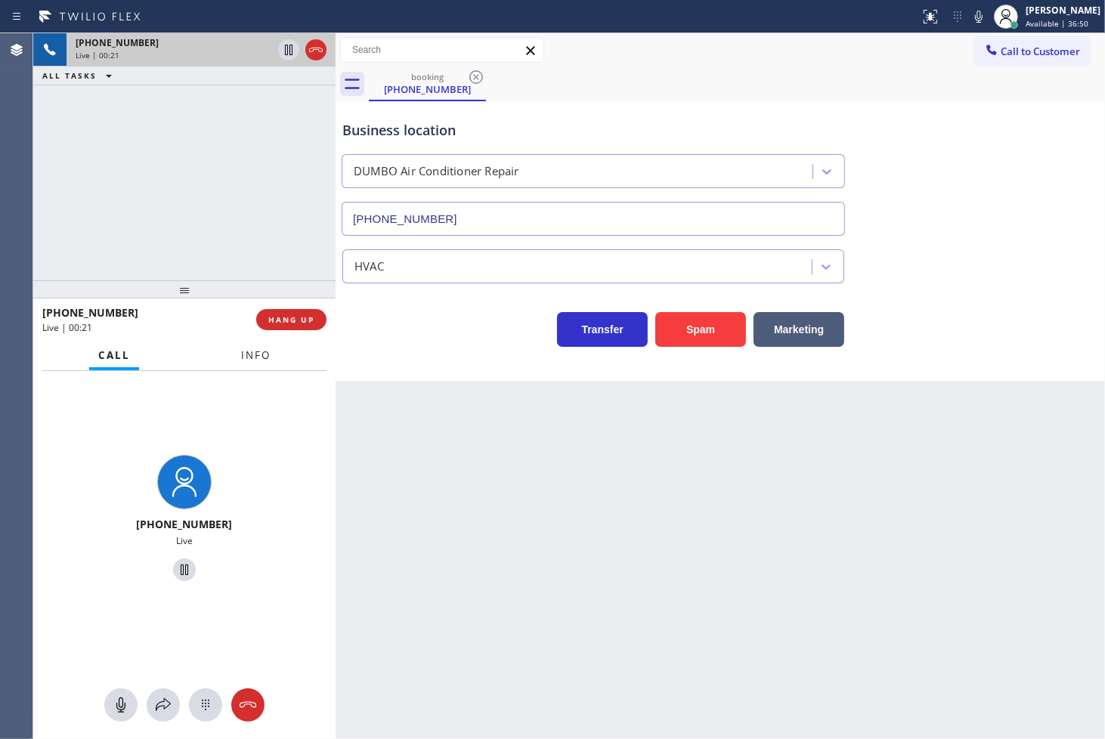
click at [263, 354] on span "Info" at bounding box center [255, 355] width 29 height 14
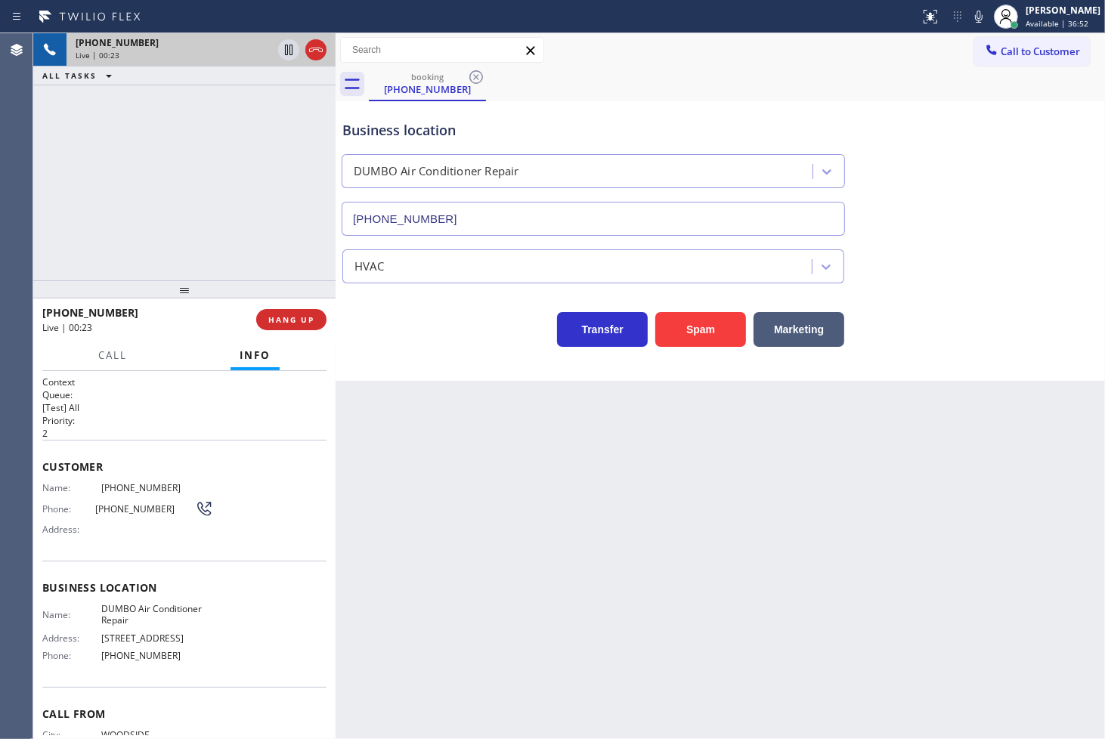
click at [446, 329] on div "Transfer Spam Marketing" at bounding box center [593, 326] width 508 height 42
click at [435, 336] on div "Transfer Spam Marketing" at bounding box center [593, 326] width 508 height 42
click at [200, 262] on div "[PHONE_NUMBER] Live | 00:28 ALL TASKS ALL TASKS ACTIVE TASKS TASKS IN WRAP UP" at bounding box center [184, 156] width 302 height 247
click at [447, 364] on div "Business location DUMBO Air Conditioner Repair [PHONE_NUMBER] HVAC Transfer Spa…" at bounding box center [720, 241] width 769 height 280
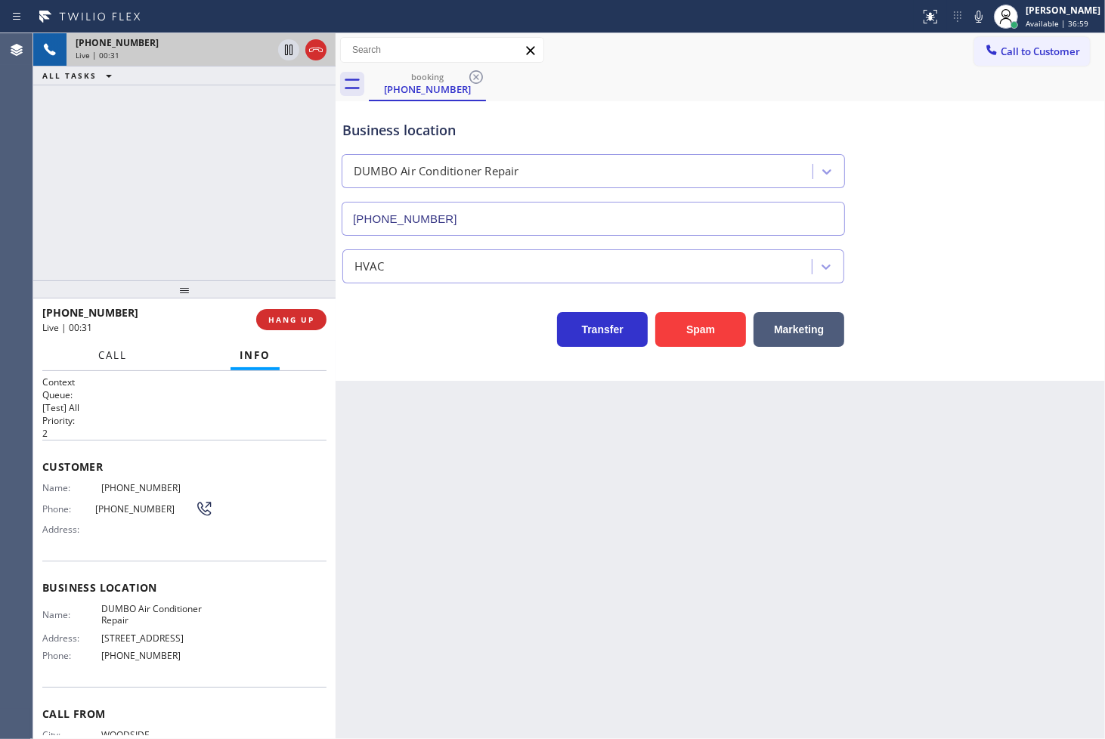
click at [115, 359] on span "Call" at bounding box center [112, 355] width 29 height 14
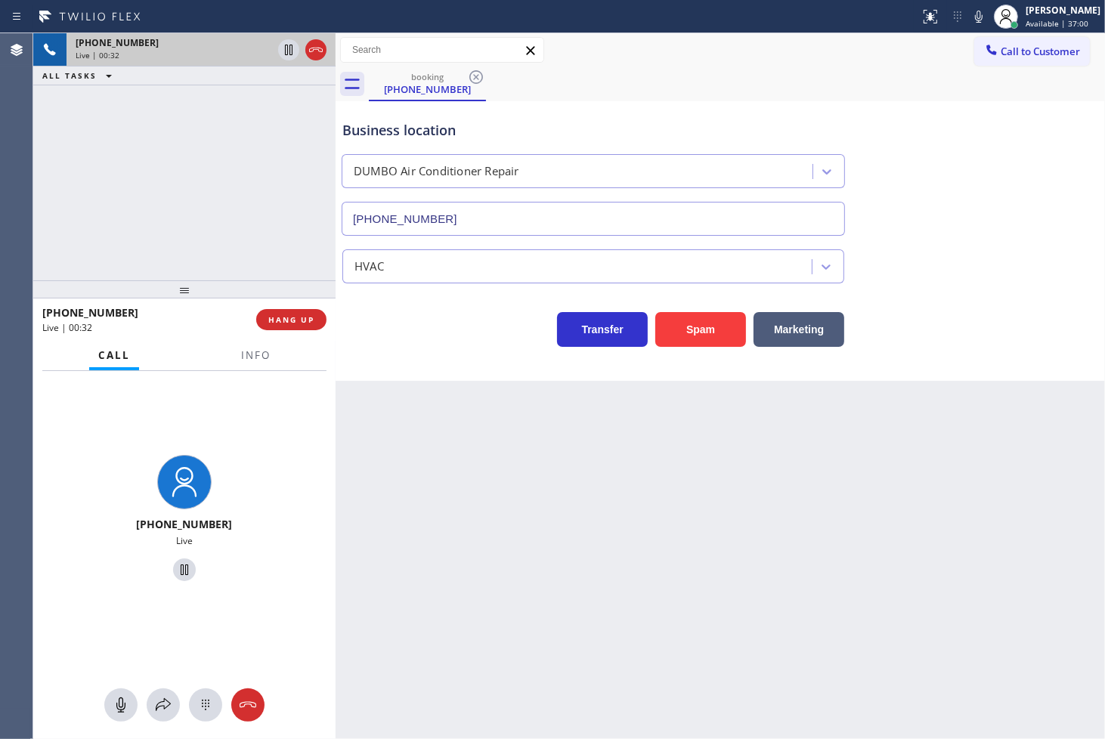
click at [104, 198] on div "[PHONE_NUMBER] Live | 00:32 ALL TASKS ALL TASKS ACTIVE TASKS TASKS IN WRAP UP" at bounding box center [184, 156] width 302 height 247
click at [277, 396] on div "[PHONE_NUMBER] Live" at bounding box center [184, 520] width 302 height 299
click at [197, 242] on div "[PHONE_NUMBER] Live | 00:38 ALL TASKS ALL TASKS ACTIVE TASKS TASKS IN WRAP UP" at bounding box center [184, 156] width 302 height 247
click at [521, 364] on div "Business location DUMBO Air Conditioner Repair [PHONE_NUMBER] HVAC Transfer Spa…" at bounding box center [720, 241] width 769 height 280
click at [274, 429] on div "[PHONE_NUMBER] Live" at bounding box center [184, 520] width 302 height 299
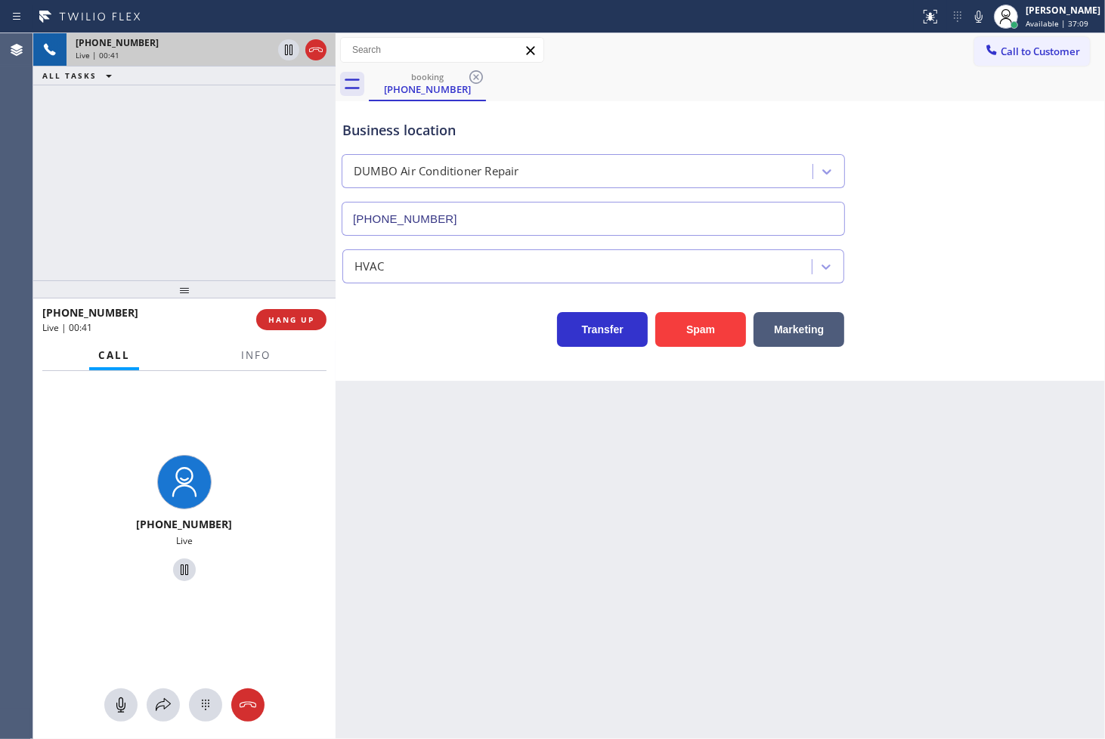
click at [259, 407] on div "[PHONE_NUMBER] Live" at bounding box center [184, 520] width 302 height 299
click at [247, 403] on div "[PHONE_NUMBER] Live" at bounding box center [184, 520] width 302 height 299
click at [246, 403] on div "[PHONE_NUMBER] Live" at bounding box center [184, 520] width 302 height 299
click at [399, 326] on div "Transfer Spam Marketing" at bounding box center [593, 326] width 508 height 42
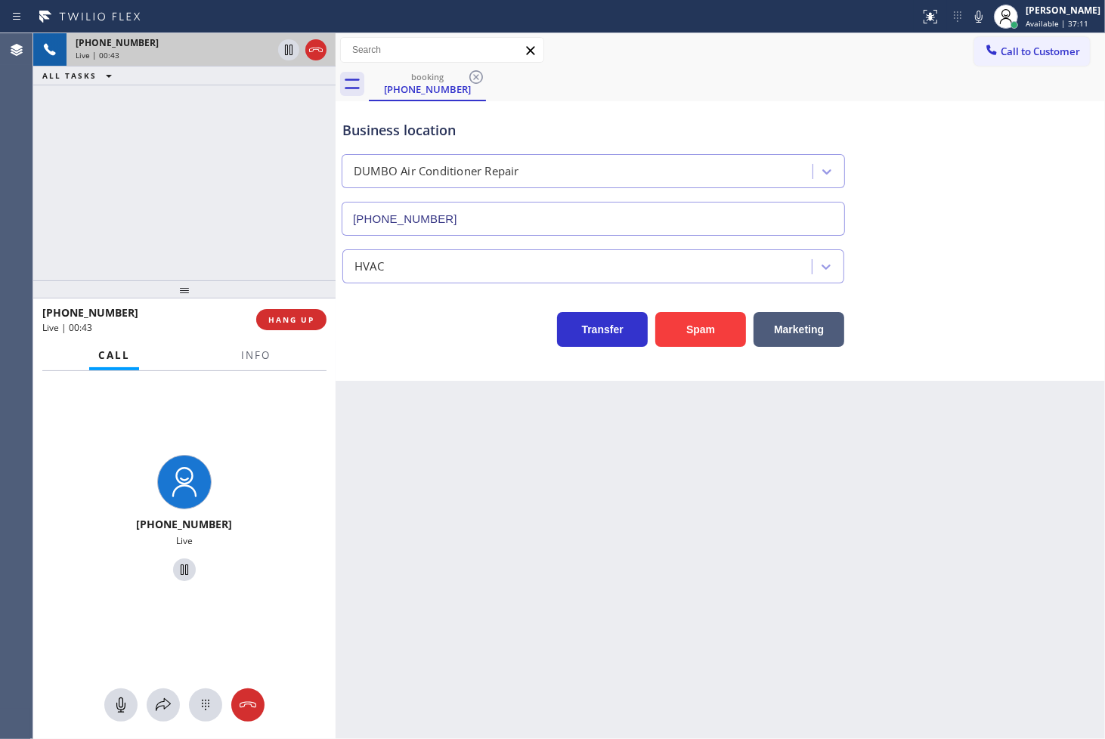
click at [271, 391] on div "[PHONE_NUMBER] Live" at bounding box center [184, 520] width 302 height 299
click at [382, 337] on div "Transfer Spam Marketing" at bounding box center [593, 326] width 508 height 42
click at [308, 240] on div "[PHONE_NUMBER] Live | 00:44 ALL TASKS ALL TASKS ACTIVE TASKS TASKS IN WRAP UP" at bounding box center [184, 156] width 302 height 247
drag, startPoint x: 444, startPoint y: 322, endPoint x: 393, endPoint y: 283, distance: 63.6
click at [439, 317] on div "Transfer Spam Marketing" at bounding box center [593, 326] width 508 height 42
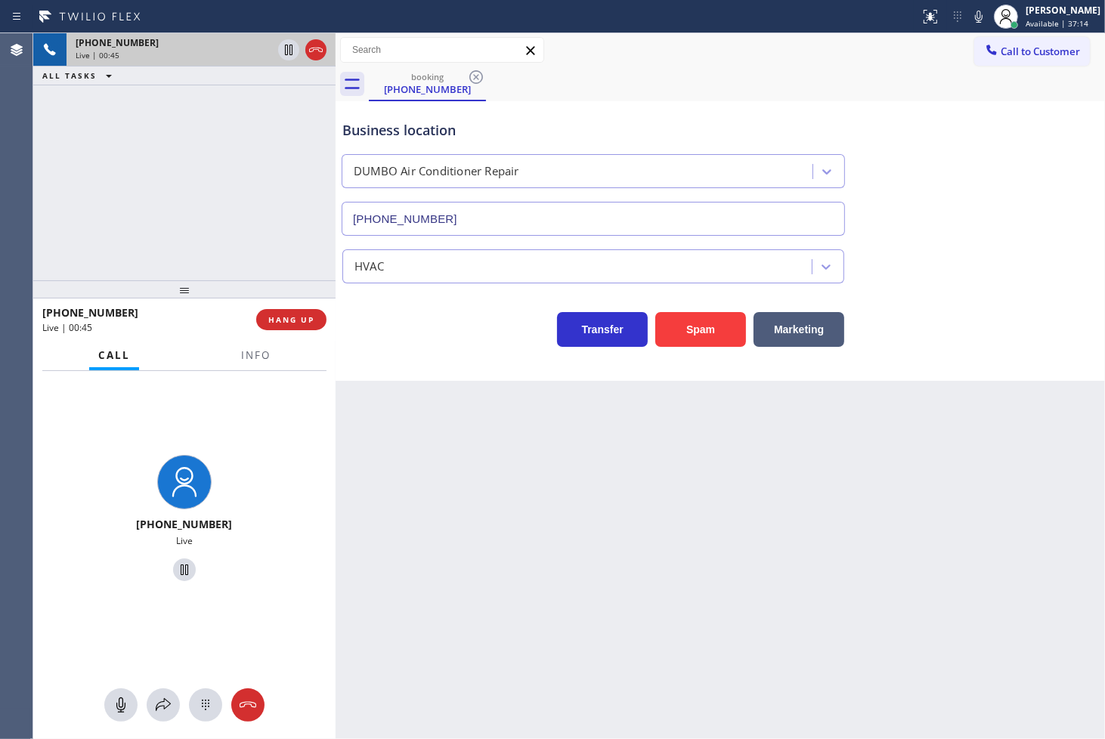
click at [519, 376] on div "Business location DUMBO Air Conditioner Repair [PHONE_NUMBER] HVAC Transfer Spa…" at bounding box center [720, 241] width 769 height 280
click at [425, 338] on div "Transfer Spam Marketing" at bounding box center [593, 326] width 508 height 42
click at [195, 219] on div "[PHONE_NUMBER] Live | 00:47 ALL TASKS ALL TASKS ACTIVE TASKS TASKS IN WRAP UP" at bounding box center [184, 156] width 302 height 247
click at [411, 325] on div "Transfer Spam Marketing" at bounding box center [593, 326] width 508 height 42
click at [235, 223] on div "[PHONE_NUMBER] Live | 00:47 ALL TASKS ALL TASKS ACTIVE TASKS TASKS IN WRAP UP" at bounding box center [184, 156] width 302 height 247
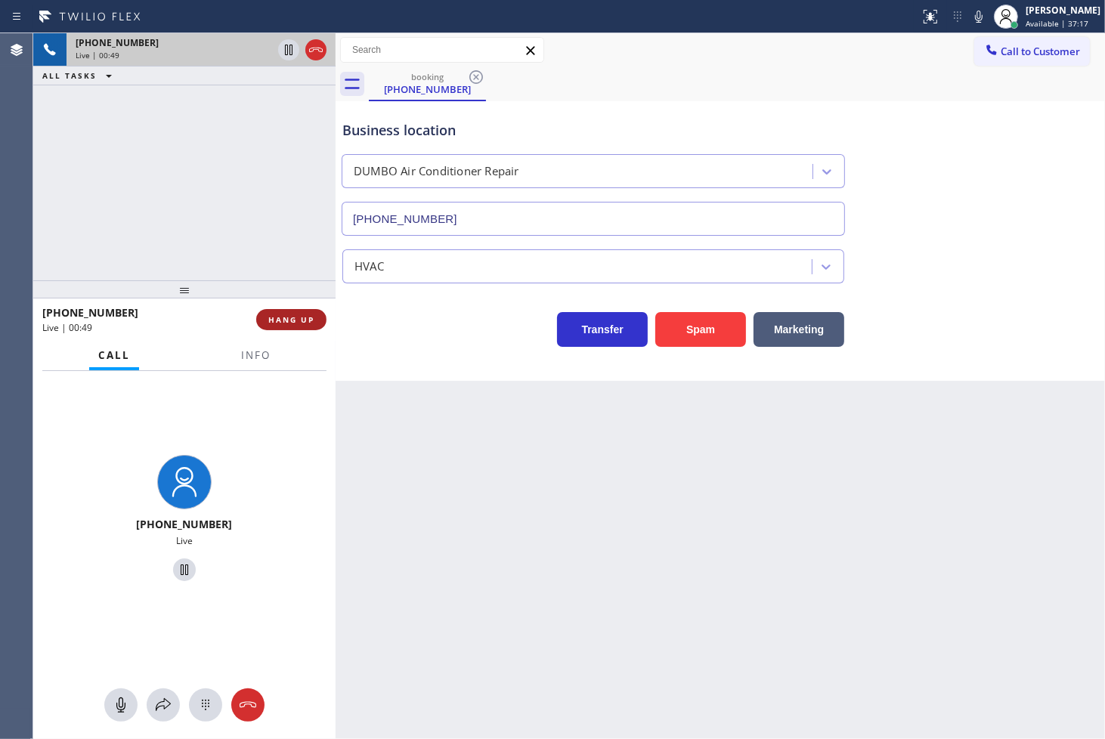
click at [292, 314] on span "HANG UP" at bounding box center [291, 319] width 46 height 11
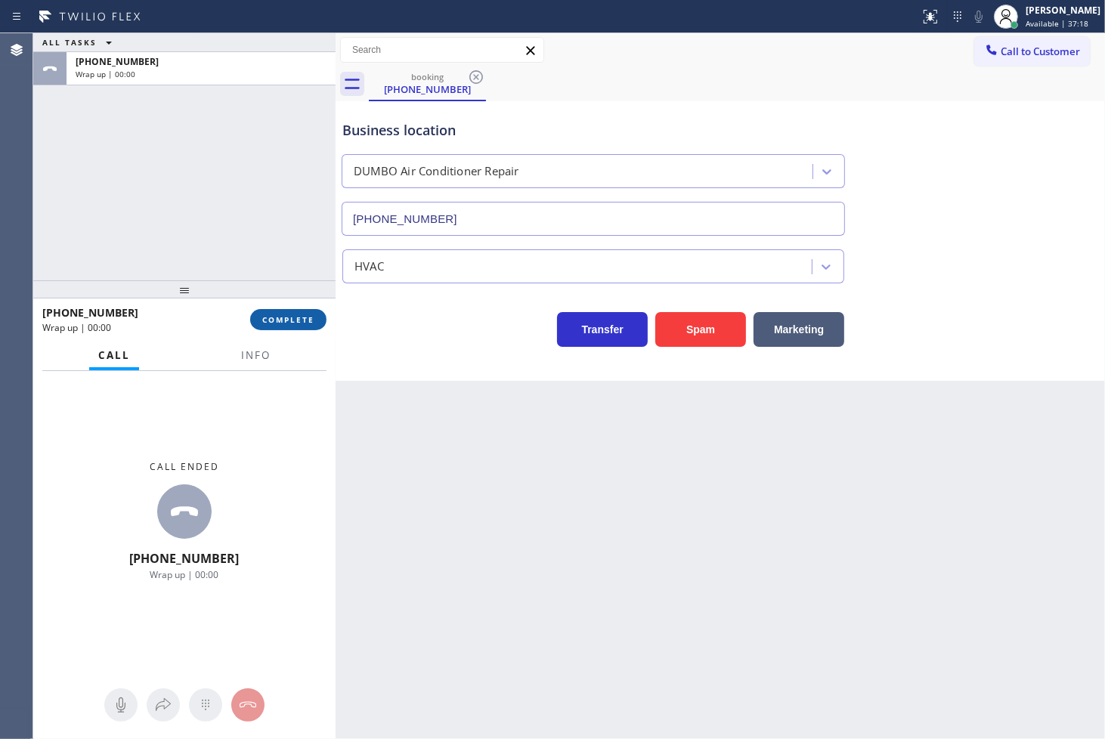
click at [292, 314] on span "COMPLETE" at bounding box center [288, 319] width 52 height 11
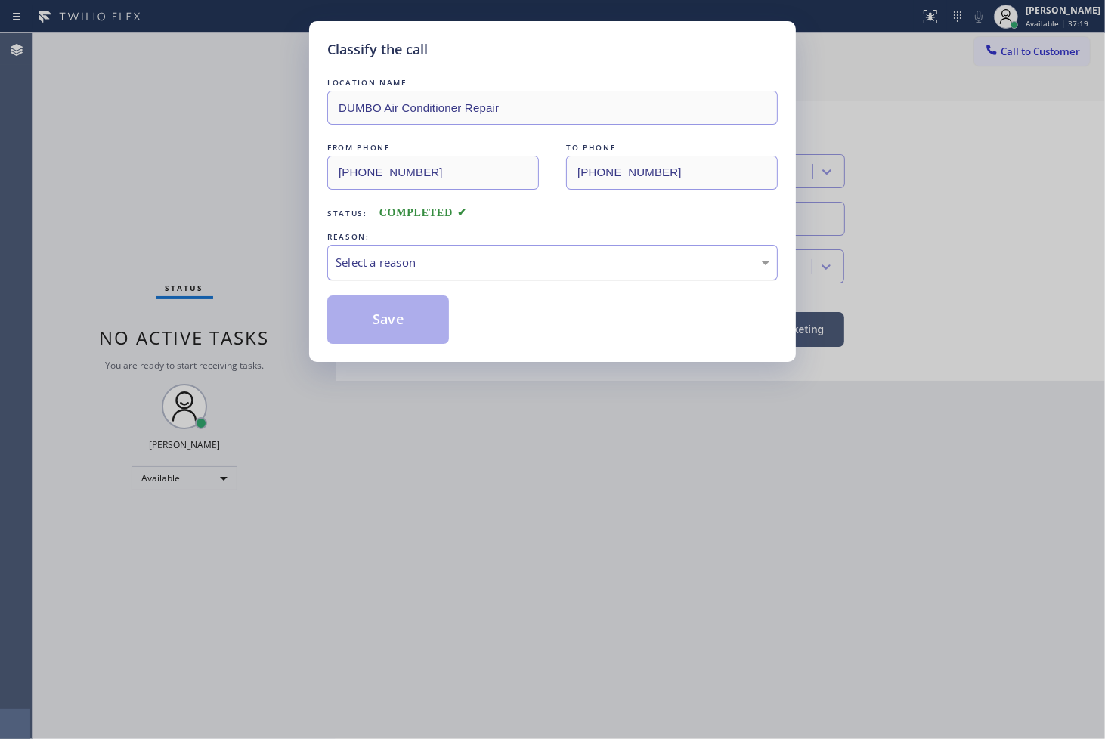
click at [394, 268] on div "Select a reason" at bounding box center [553, 262] width 434 height 17
click at [408, 320] on button "Save" at bounding box center [388, 319] width 122 height 48
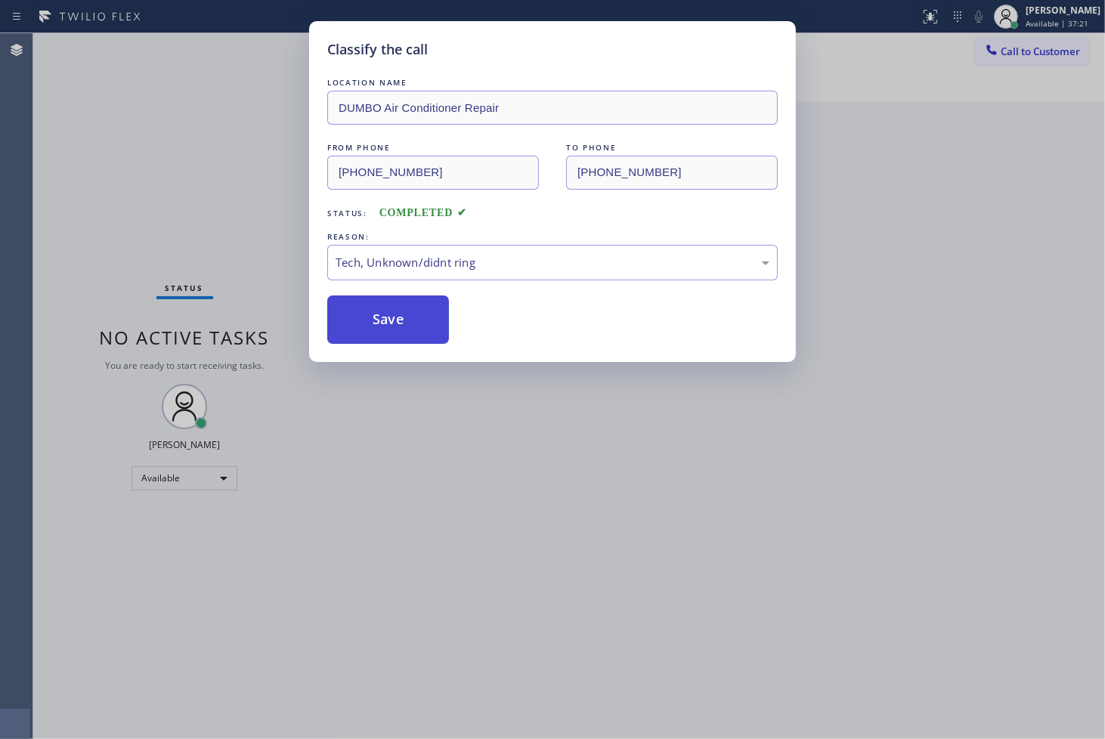
click at [408, 320] on button "Save" at bounding box center [388, 319] width 122 height 48
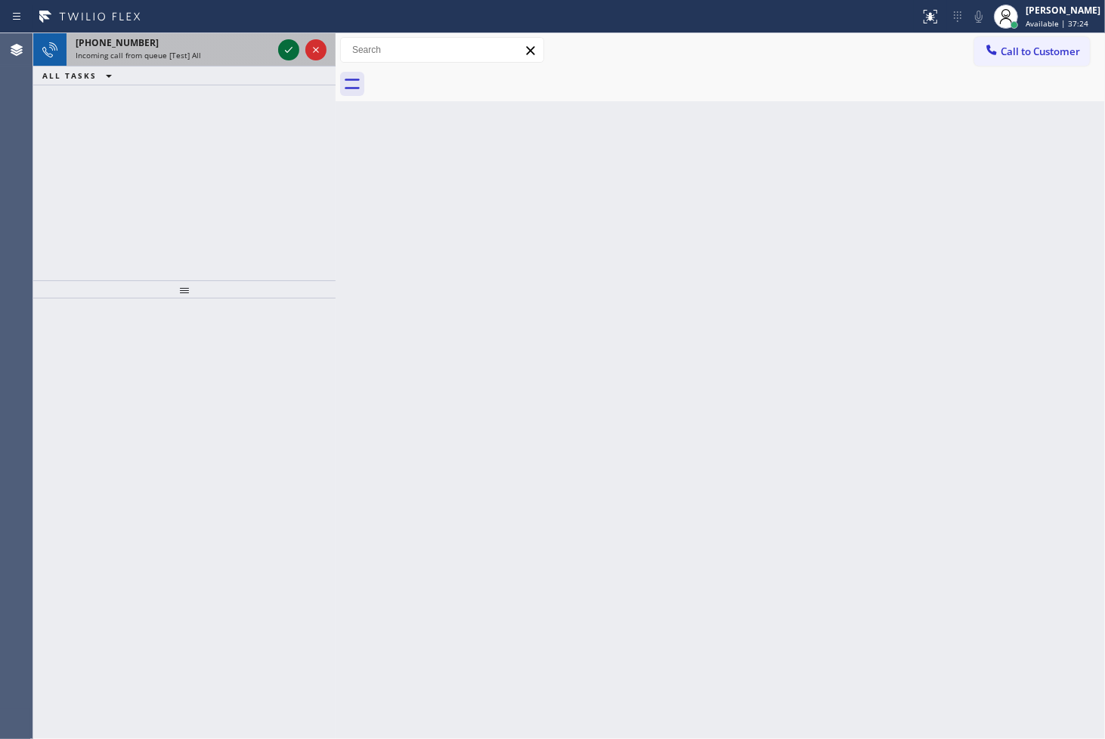
click at [292, 49] on icon at bounding box center [289, 50] width 18 height 18
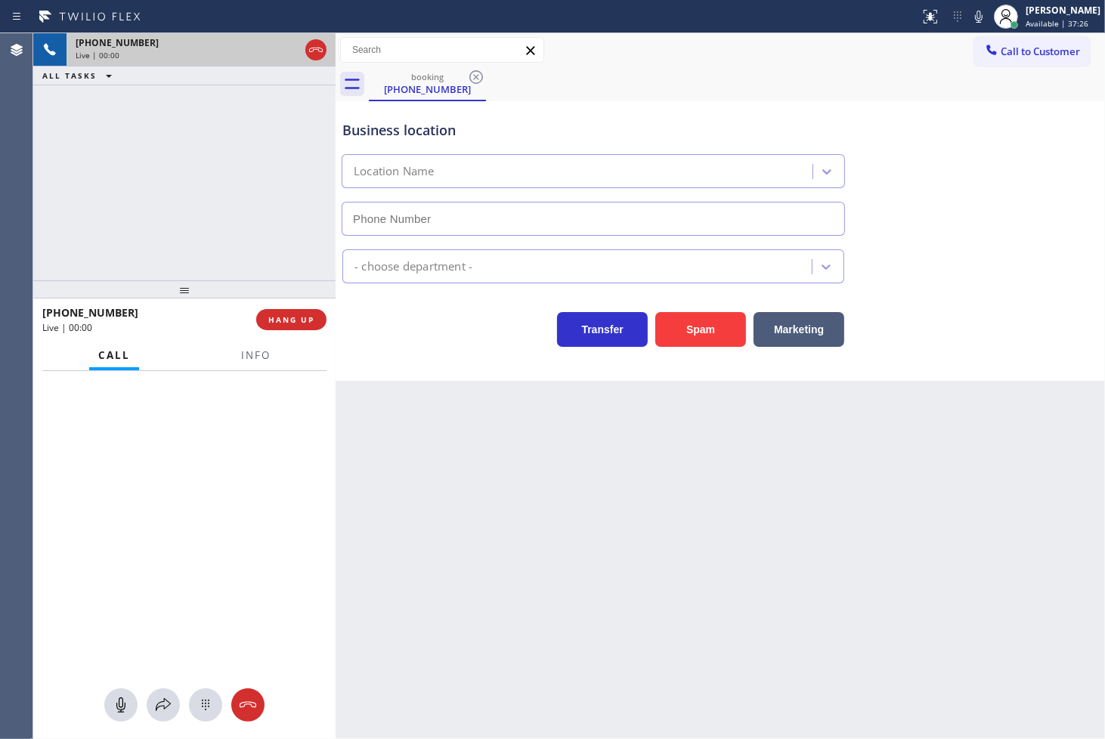
type input "[PHONE_NUMBER]"
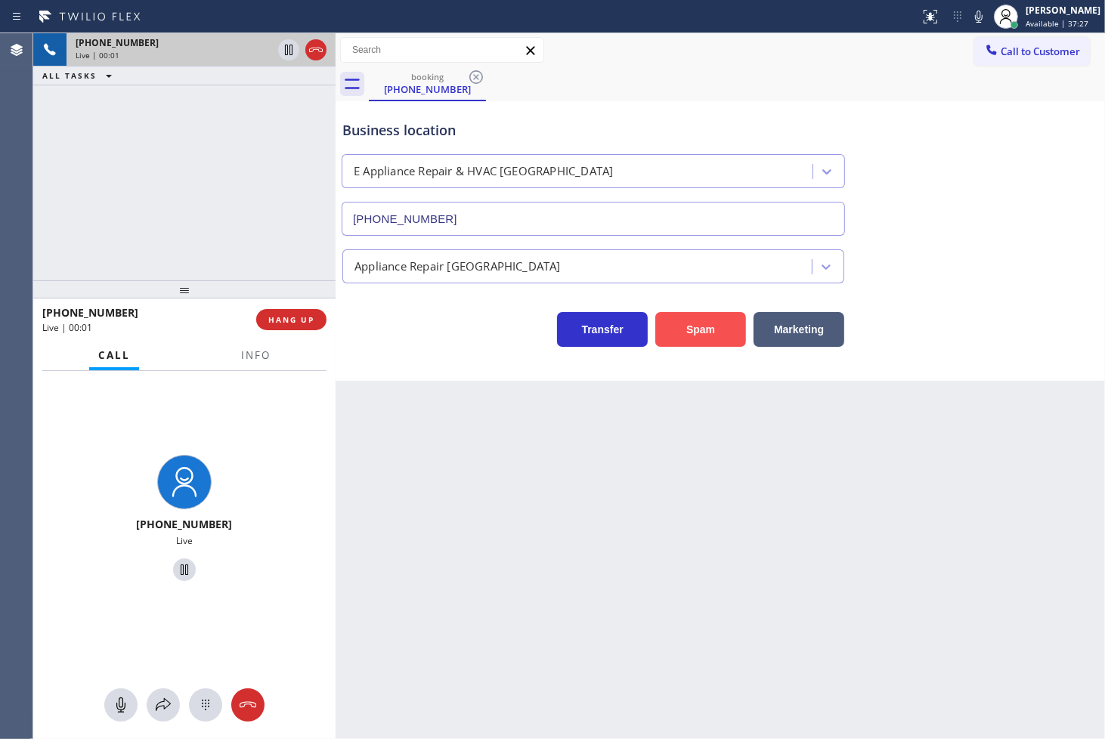
click at [701, 334] on button "Spam" at bounding box center [700, 329] width 91 height 35
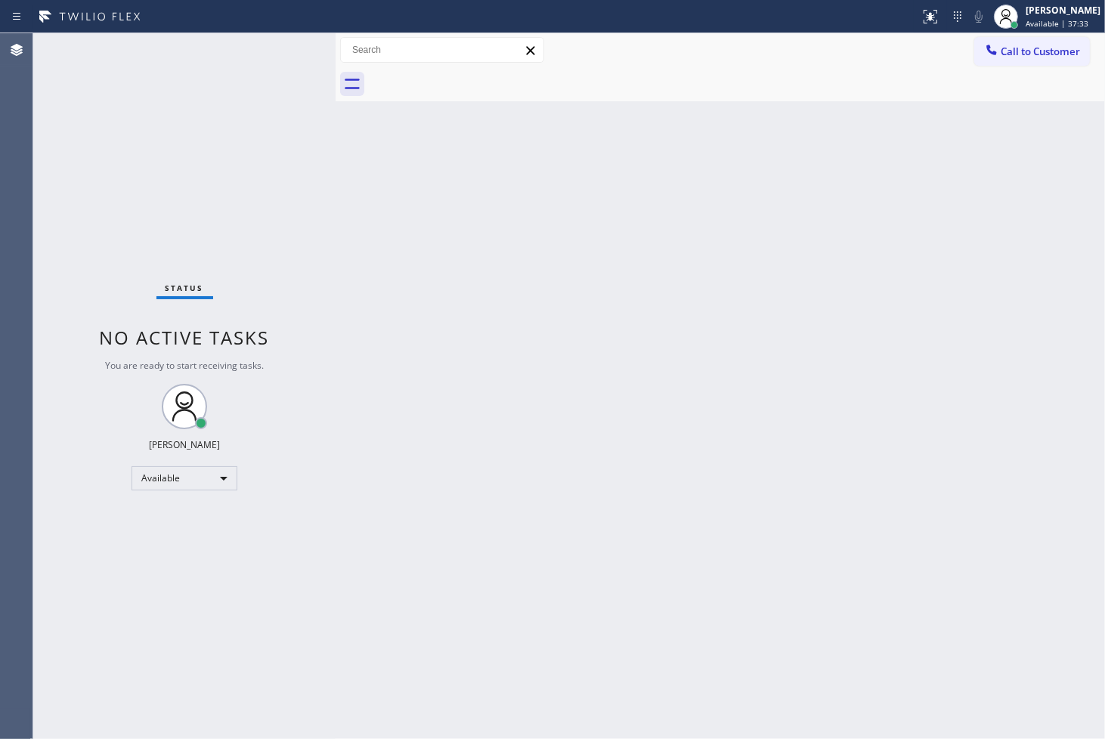
click at [265, 94] on div "Status No active tasks You are ready to start receiving tasks. [PERSON_NAME]" at bounding box center [184, 386] width 302 height 706
click at [280, 57] on div "Status No active tasks You are ready to start receiving tasks. [PERSON_NAME]" at bounding box center [184, 386] width 302 height 706
click at [1061, 388] on div "Back to Dashboard Change Sender ID Customers Technicians Select a contact Outbo…" at bounding box center [720, 386] width 769 height 706
click at [237, 89] on div "Status No active tasks You are ready to start receiving tasks. [PERSON_NAME]" at bounding box center [184, 386] width 302 height 706
click at [265, 42] on div "Status No active tasks You are ready to start receiving tasks. [PERSON_NAME]" at bounding box center [184, 386] width 302 height 706
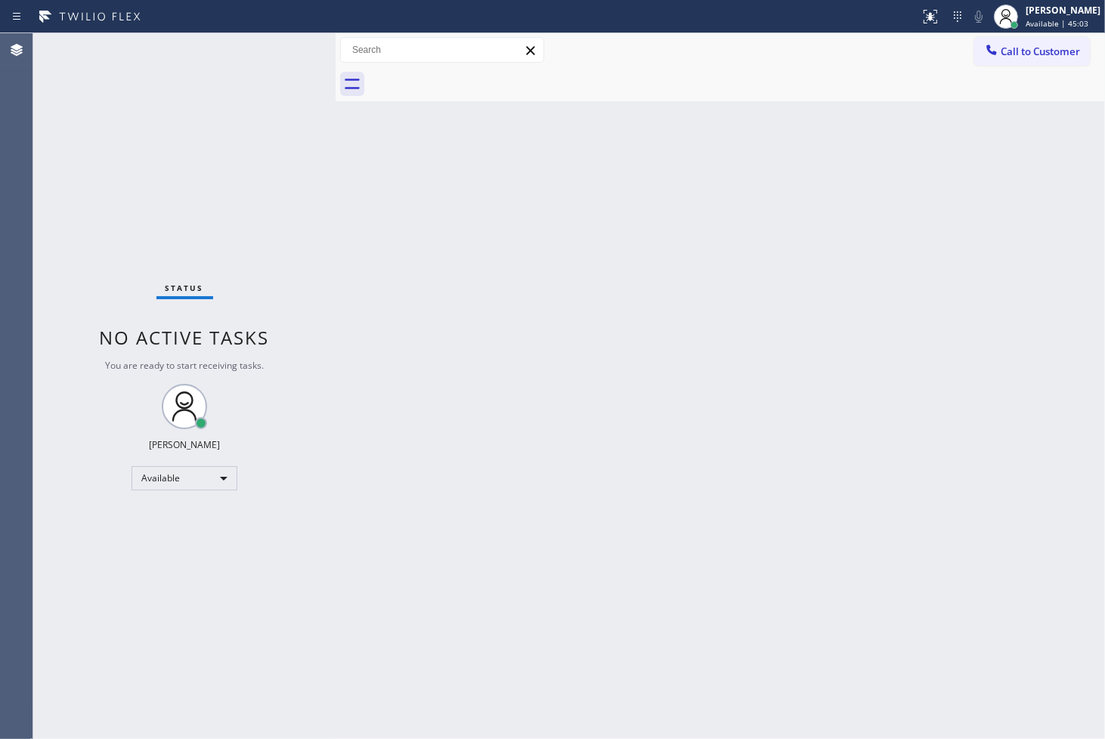
click at [686, 427] on div "Back to Dashboard Change Sender ID Customers Technicians Select a contact Outbo…" at bounding box center [720, 386] width 769 height 706
click at [251, 177] on div "Status No active tasks You are ready to start receiving tasks. [PERSON_NAME]" at bounding box center [184, 386] width 302 height 706
click at [268, 87] on div "Status No active tasks You are ready to start receiving tasks. [PERSON_NAME]" at bounding box center [184, 386] width 302 height 706
click at [276, 48] on div "Status No active tasks You are ready to start receiving tasks. [PERSON_NAME]" at bounding box center [184, 386] width 302 height 706
click at [280, 119] on div "Status No active tasks You are ready to start receiving tasks. [PERSON_NAME]" at bounding box center [184, 386] width 302 height 706
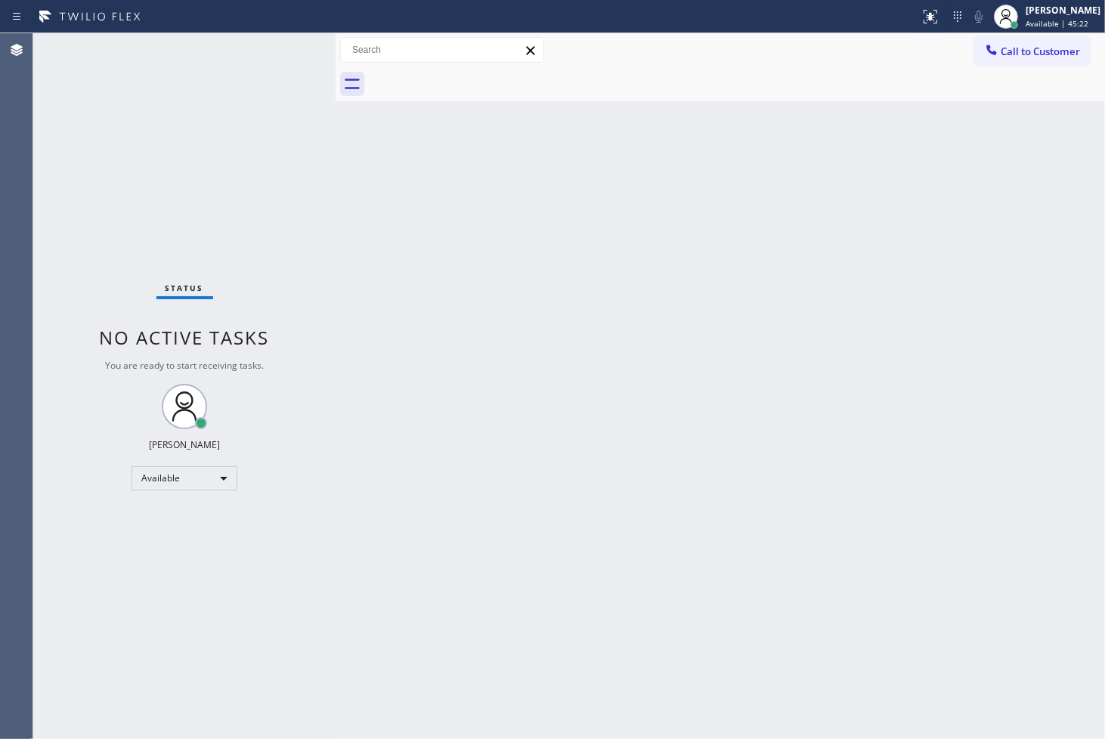
click at [283, 51] on div "Status No active tasks You are ready to start receiving tasks. [PERSON_NAME]" at bounding box center [184, 386] width 302 height 706
drag, startPoint x: 258, startPoint y: 112, endPoint x: 289, endPoint y: 54, distance: 65.6
click at [258, 111] on div "Status No active tasks You are ready to start receiving tasks. [PERSON_NAME]" at bounding box center [184, 386] width 302 height 706
click at [289, 53] on div "Status No active tasks You are ready to start receiving tasks. [PERSON_NAME]" at bounding box center [184, 386] width 302 height 706
click at [289, 51] on div "Status No active tasks You are ready to start receiving tasks. [PERSON_NAME]" at bounding box center [184, 386] width 302 height 706
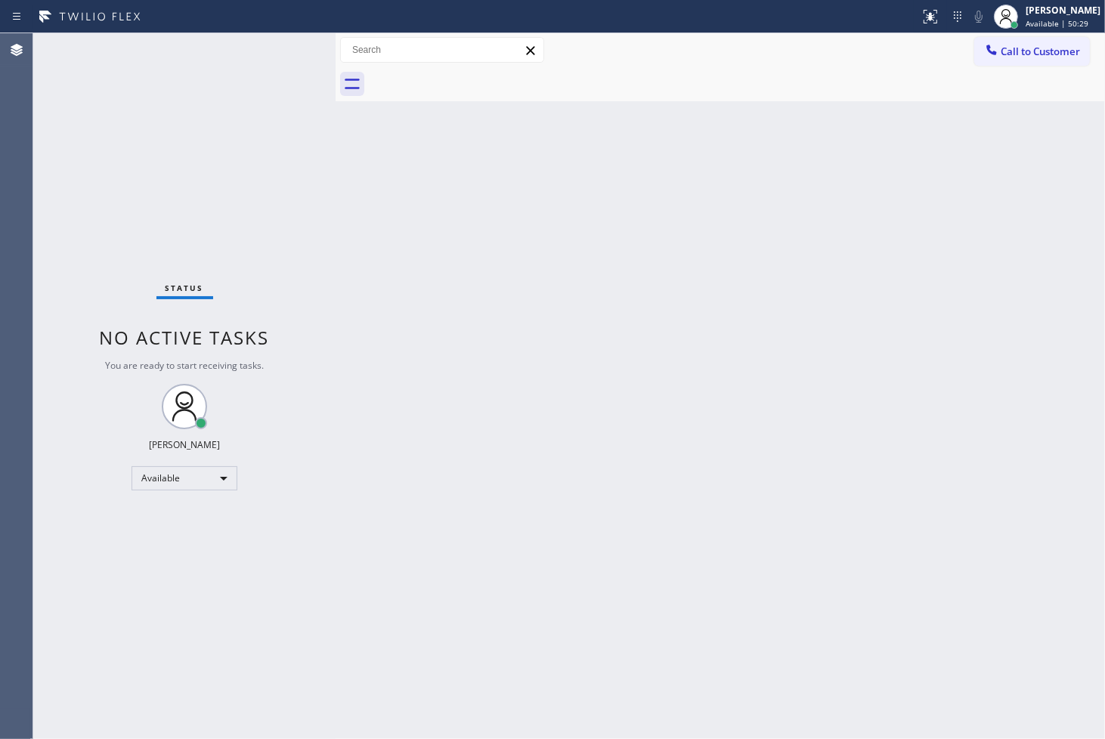
click at [289, 51] on div "Status No active tasks You are ready to start receiving tasks. [PERSON_NAME]" at bounding box center [184, 386] width 302 height 706
click at [283, 45] on div "Status No active tasks You are ready to start receiving tasks. [PERSON_NAME]" at bounding box center [184, 386] width 302 height 706
click at [914, 642] on div "Back to Dashboard Change Sender ID Customers Technicians Select a contact Outbo…" at bounding box center [720, 386] width 769 height 706
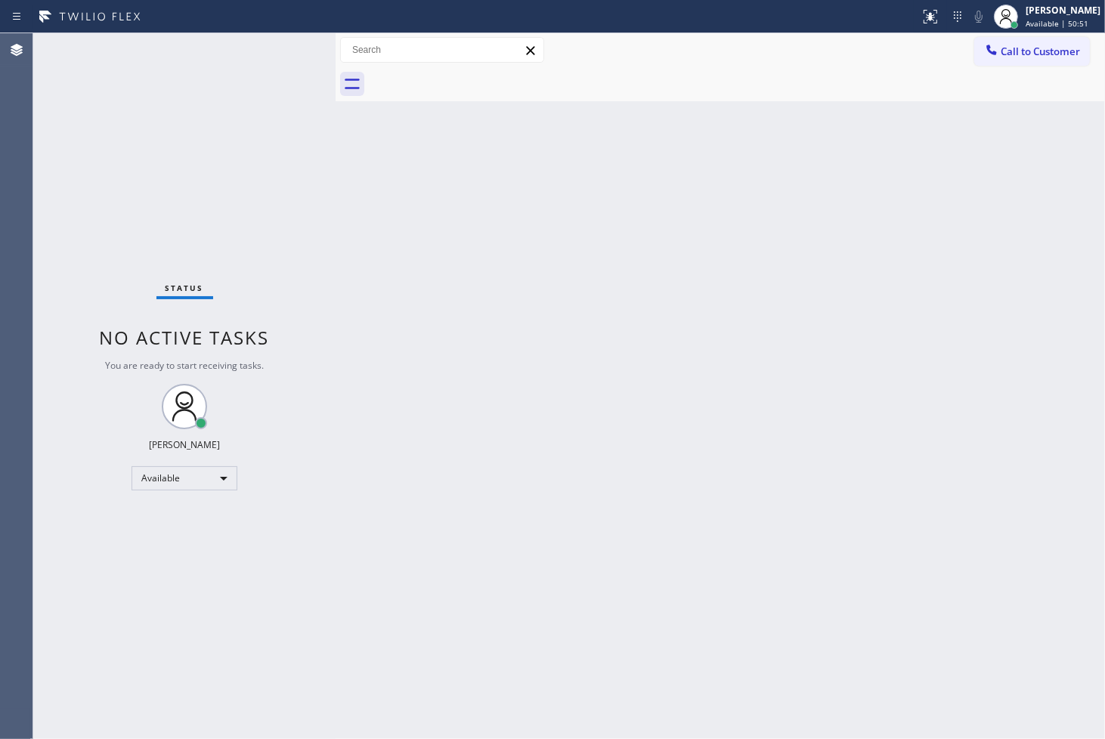
click at [278, 85] on div "Status No active tasks You are ready to start receiving tasks. [PERSON_NAME]" at bounding box center [184, 386] width 302 height 706
click at [286, 42] on div "Status No active tasks You are ready to start receiving tasks. [PERSON_NAME]" at bounding box center [184, 386] width 302 height 706
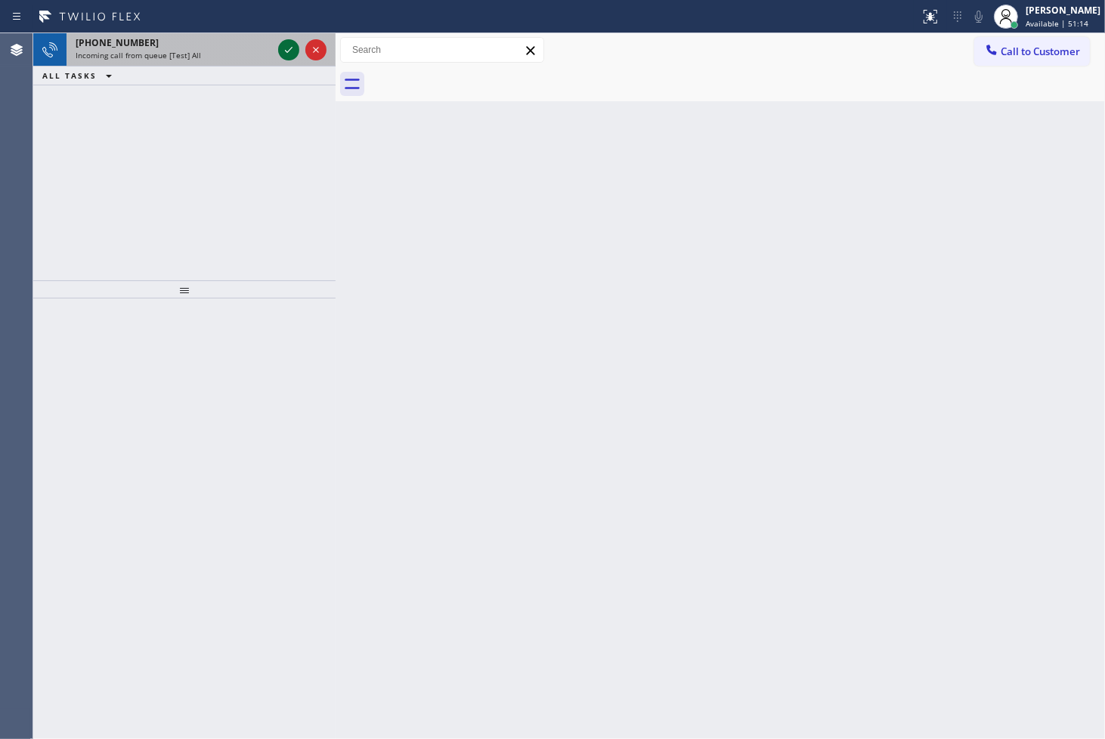
click at [286, 42] on icon at bounding box center [289, 50] width 18 height 18
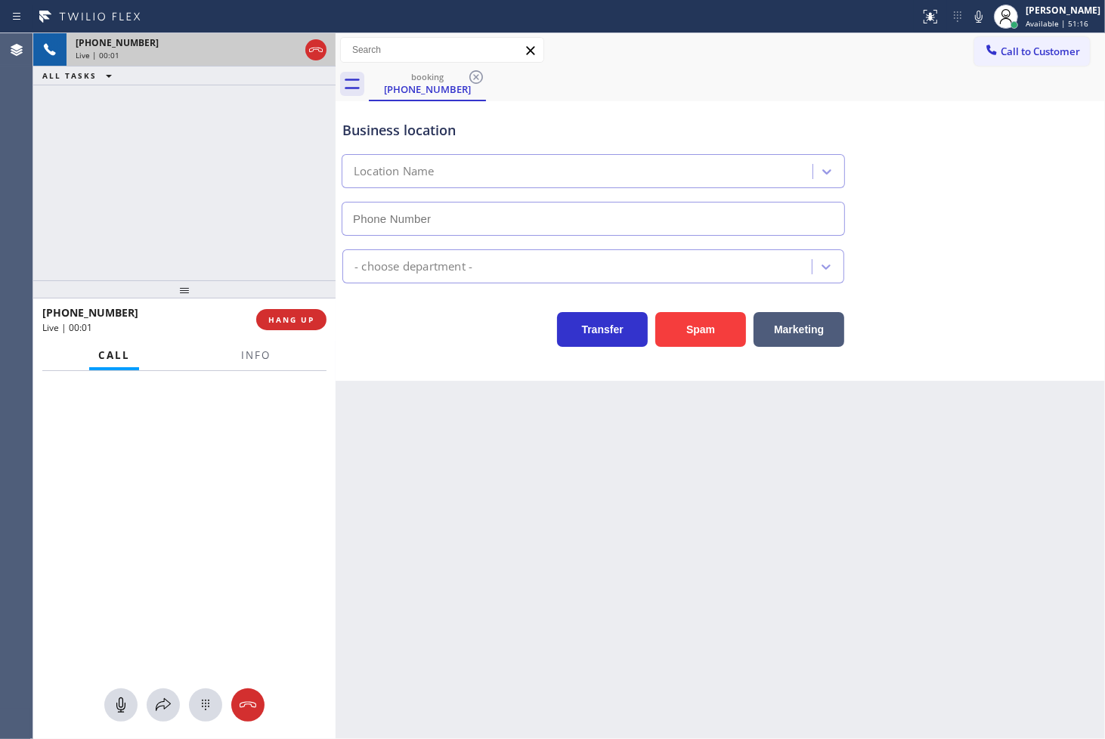
type input "[PHONE_NUMBER]"
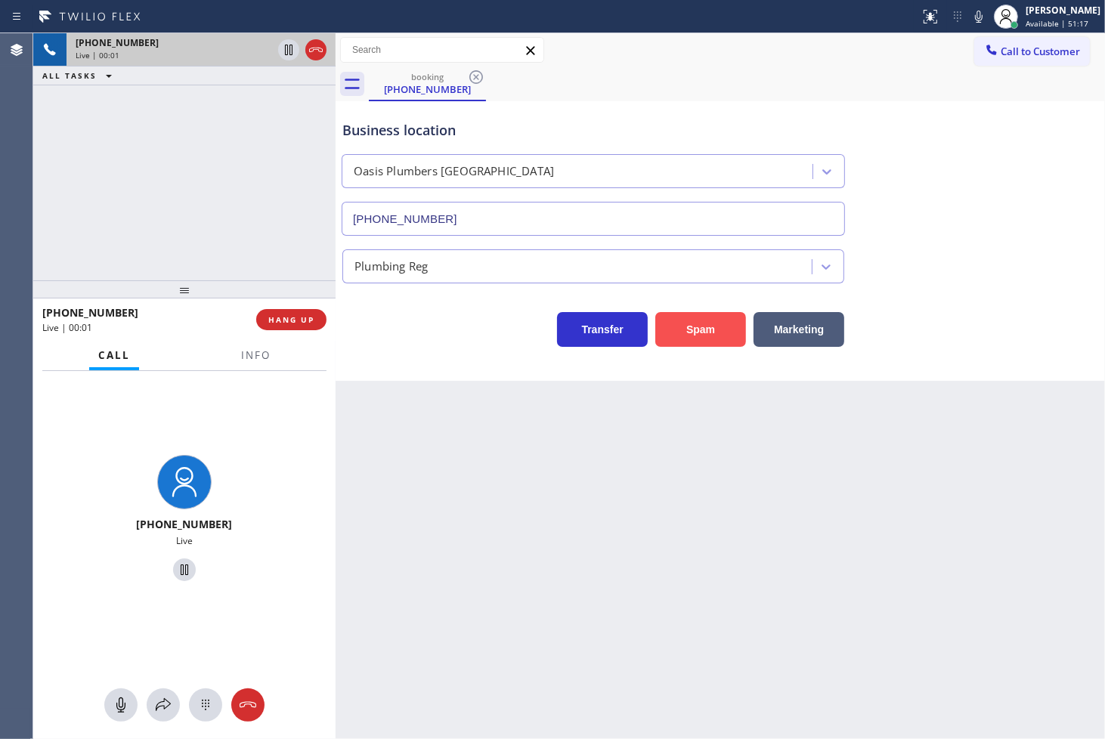
click at [698, 344] on button "Spam" at bounding box center [700, 329] width 91 height 35
click at [699, 336] on button "Spam" at bounding box center [700, 329] width 91 height 35
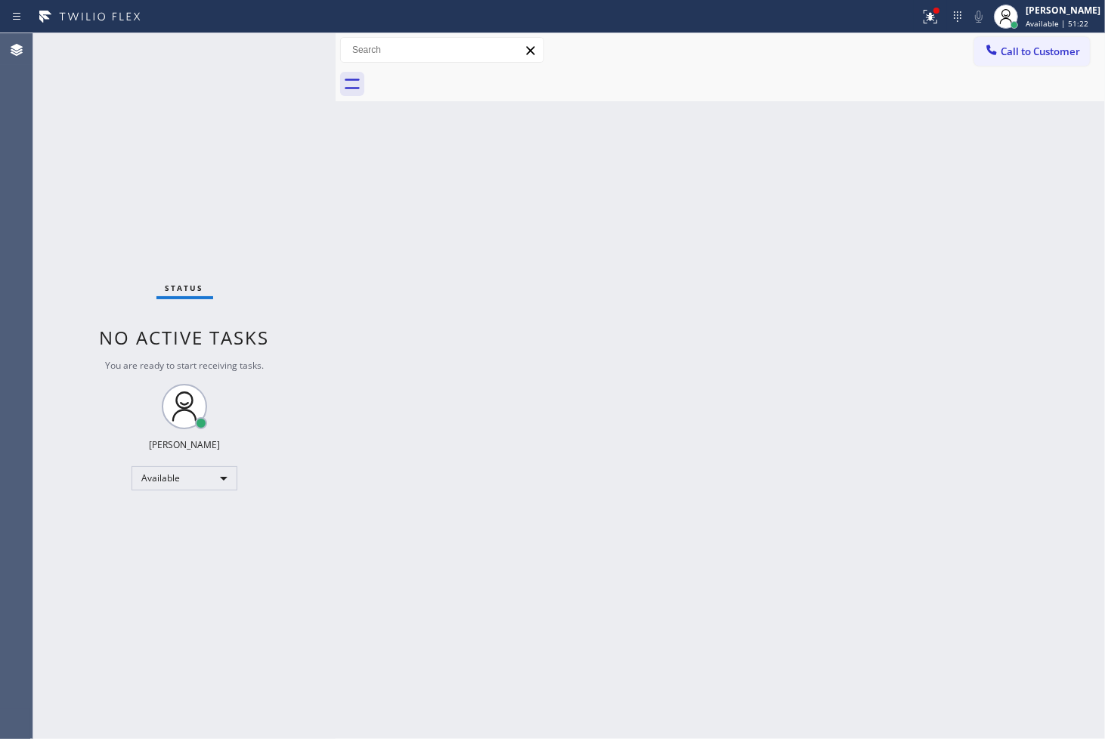
click at [288, 73] on div "Status No active tasks You are ready to start receiving tasks. [PERSON_NAME]" at bounding box center [184, 386] width 302 height 706
click at [932, 13] on div at bounding box center [936, 10] width 9 height 9
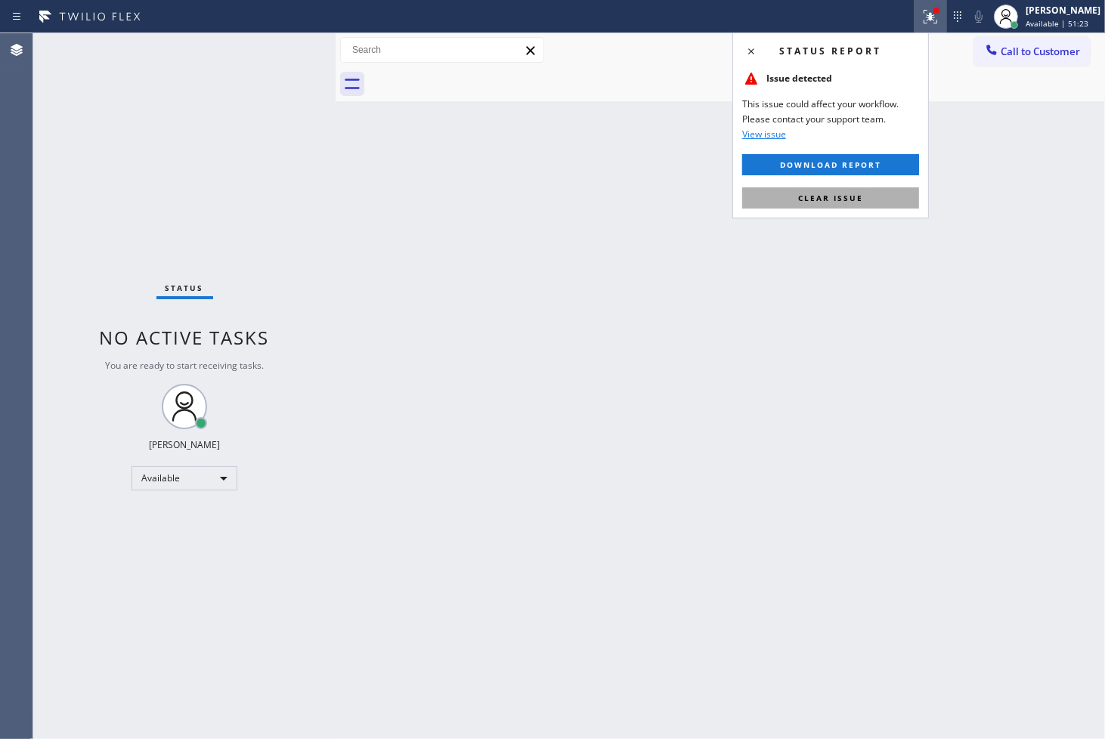
click at [870, 190] on button "Clear issue" at bounding box center [830, 197] width 177 height 21
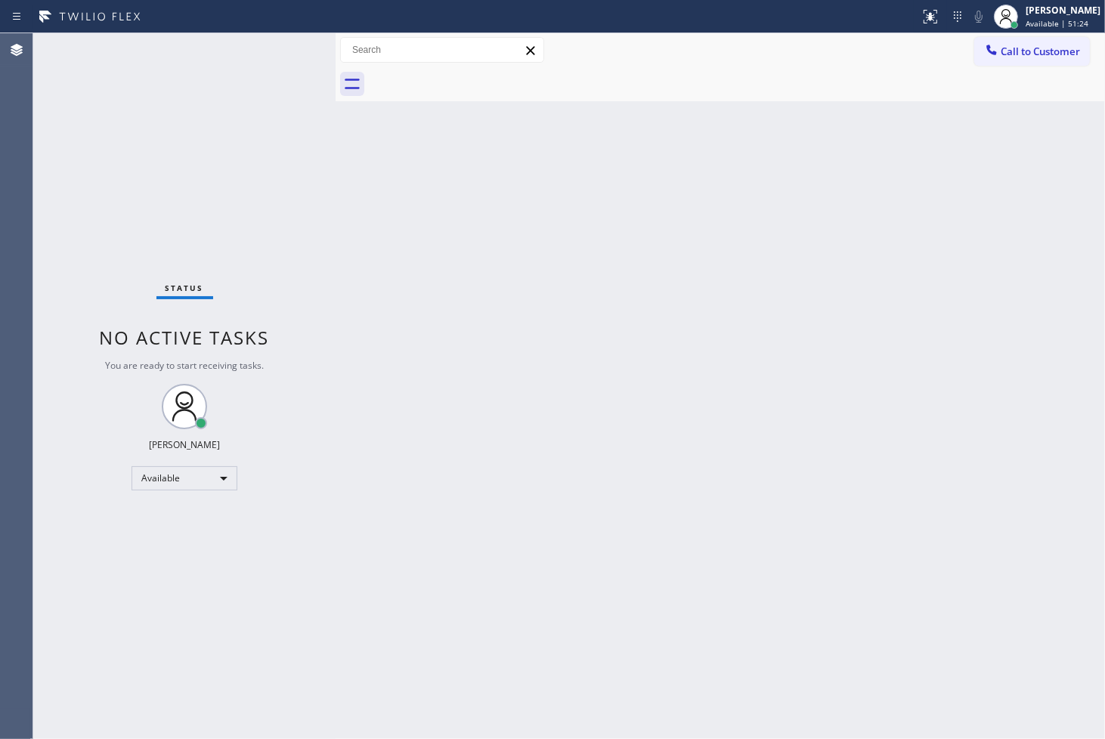
click at [172, 218] on div "Status No active tasks You are ready to start receiving tasks. [PERSON_NAME]" at bounding box center [184, 386] width 302 height 706
click at [280, 48] on div "Status No active tasks You are ready to start receiving tasks. [PERSON_NAME]" at bounding box center [184, 386] width 302 height 706
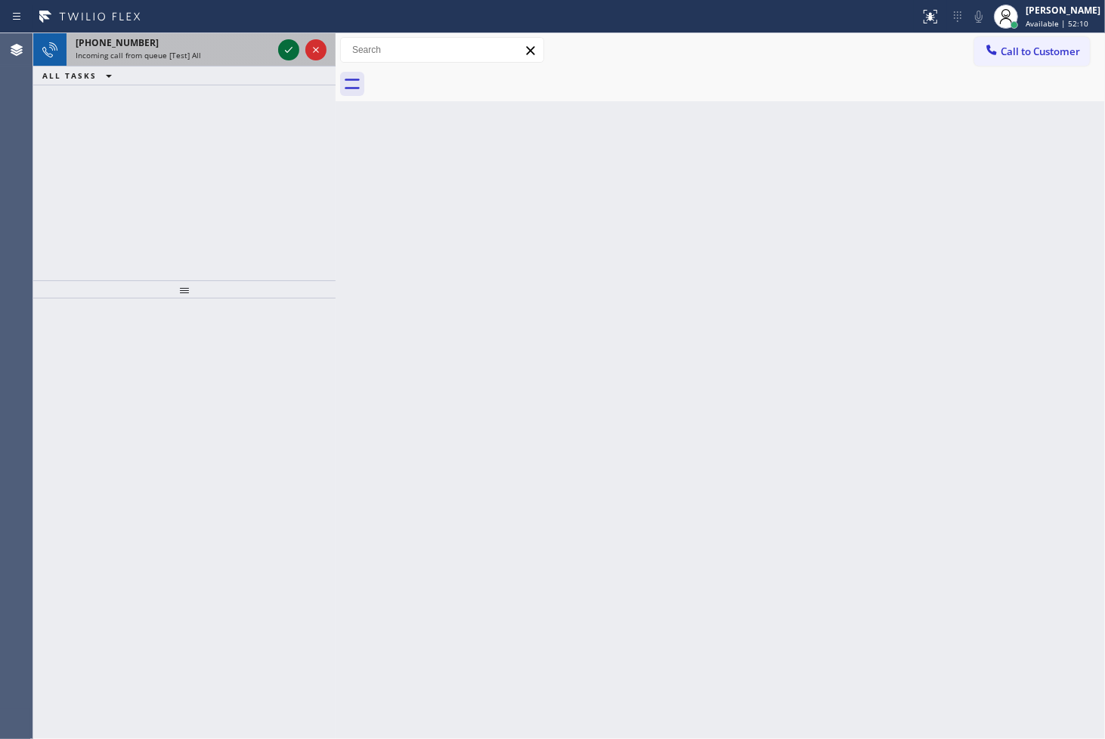
click at [286, 42] on icon at bounding box center [289, 50] width 18 height 18
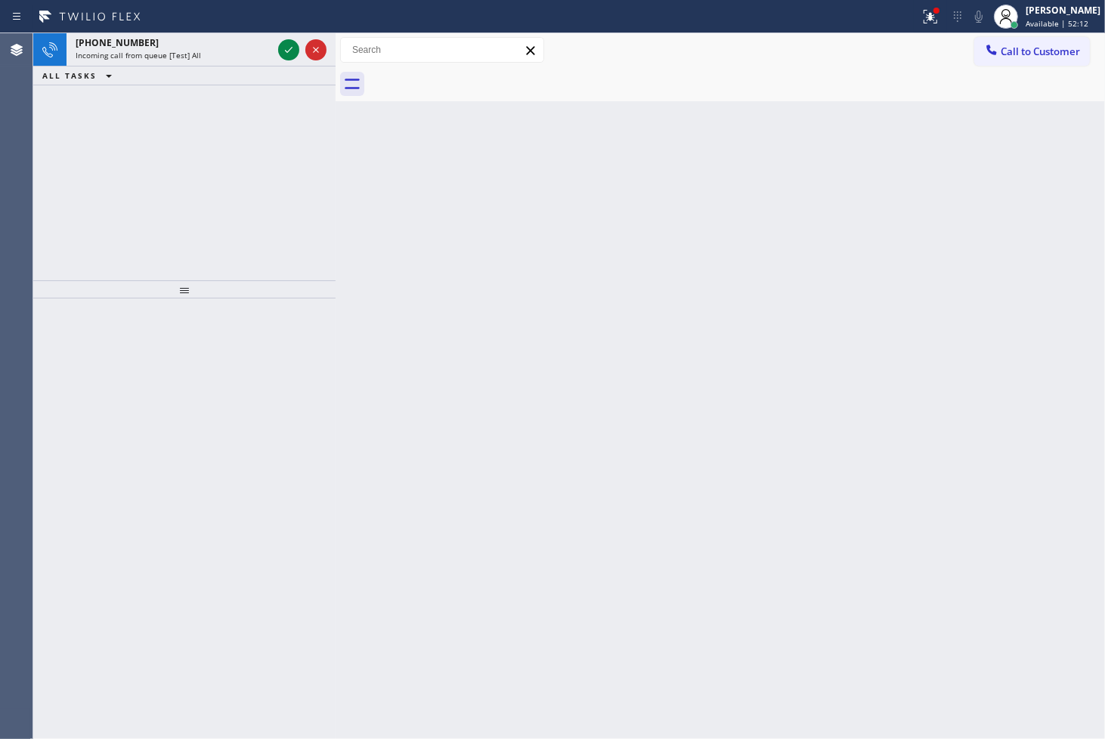
click at [286, 42] on icon at bounding box center [289, 50] width 18 height 18
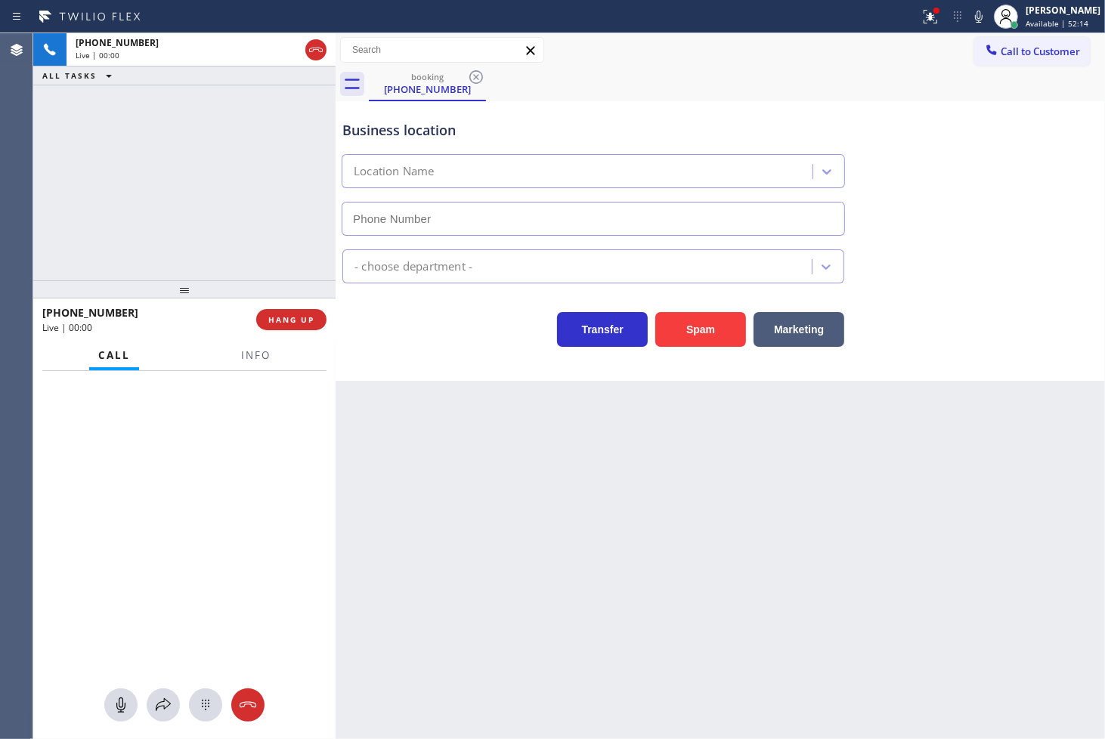
type input "[PHONE_NUMBER]"
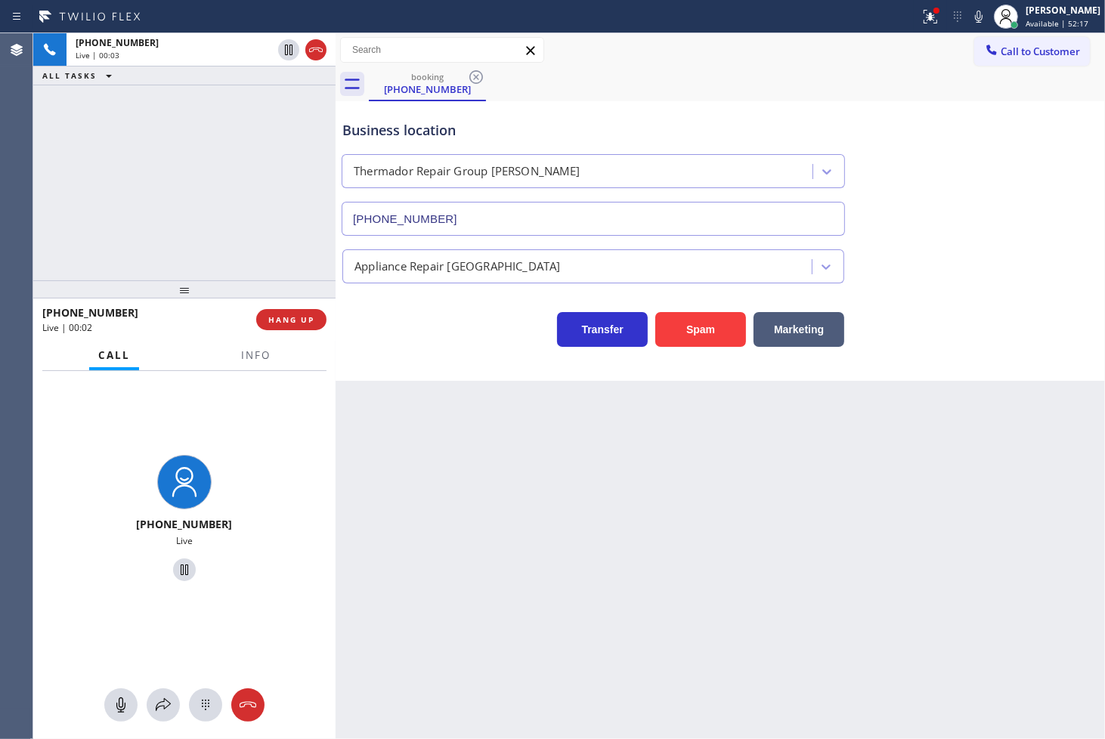
click at [227, 250] on div "[PHONE_NUMBER] Live | 00:03 ALL TASKS ALL TASKS ACTIVE TASKS TASKS IN WRAP UP" at bounding box center [184, 156] width 302 height 247
click at [222, 213] on div "[PHONE_NUMBER] Live | 00:06 ALL TASKS ALL TASKS ACTIVE TASKS TASKS IN WRAP UP" at bounding box center [184, 156] width 302 height 247
click at [465, 348] on div "Business location Thermador Repair Group [GEOGRAPHIC_DATA] [PHONE_NUMBER] Appli…" at bounding box center [720, 241] width 769 height 280
click at [214, 224] on div "[PHONE_NUMBER] Live | 00:08 ALL TASKS ALL TASKS ACTIVE TASKS TASKS IN WRAP UP" at bounding box center [184, 156] width 302 height 247
click at [970, 17] on icon at bounding box center [979, 17] width 18 height 18
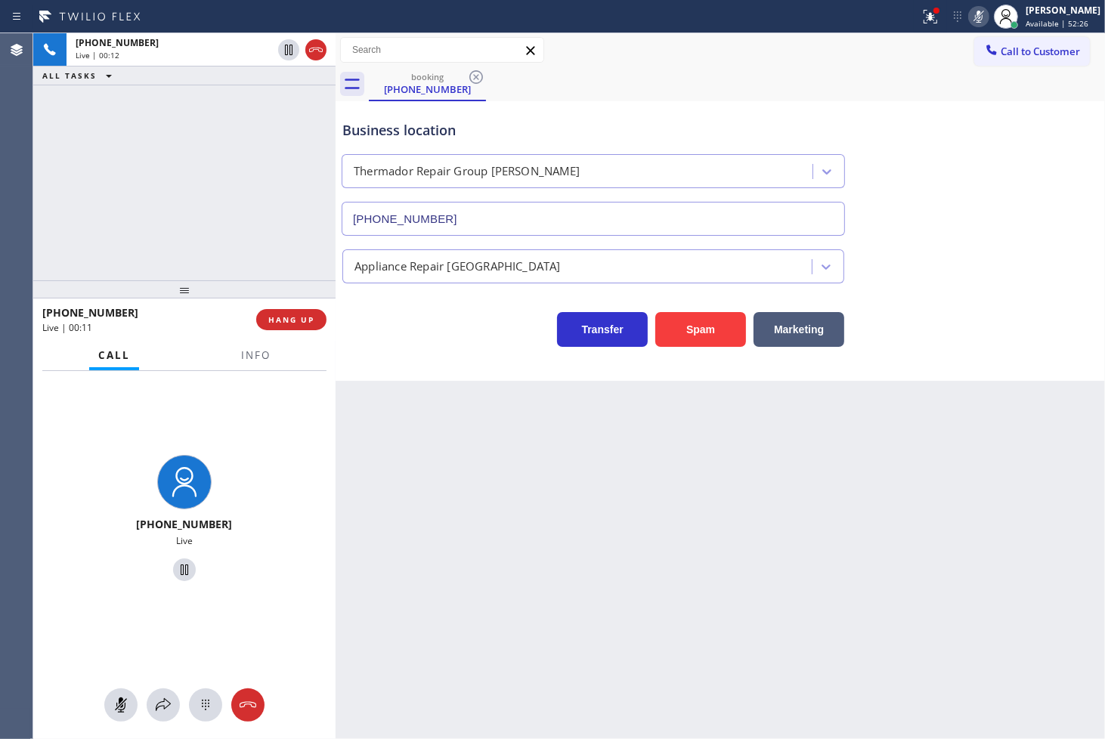
click at [970, 17] on icon at bounding box center [979, 17] width 18 height 18
click at [159, 176] on div "[PHONE_NUMBER] Live | 00:14 ALL TASKS ALL TASKS ACTIVE TASKS TASKS IN WRAP UP" at bounding box center [184, 156] width 302 height 247
click at [442, 369] on div "Business location Thermador Repair Group [GEOGRAPHIC_DATA] [PHONE_NUMBER] Appli…" at bounding box center [720, 241] width 769 height 280
click at [237, 184] on div "[PHONE_NUMBER] Live | 00:15 ALL TASKS ALL TASKS ACTIVE TASKS TASKS IN WRAP UP" at bounding box center [184, 156] width 302 height 247
click at [408, 360] on div "Business location Thermador Repair Group [GEOGRAPHIC_DATA] [PHONE_NUMBER] Appli…" at bounding box center [720, 241] width 769 height 280
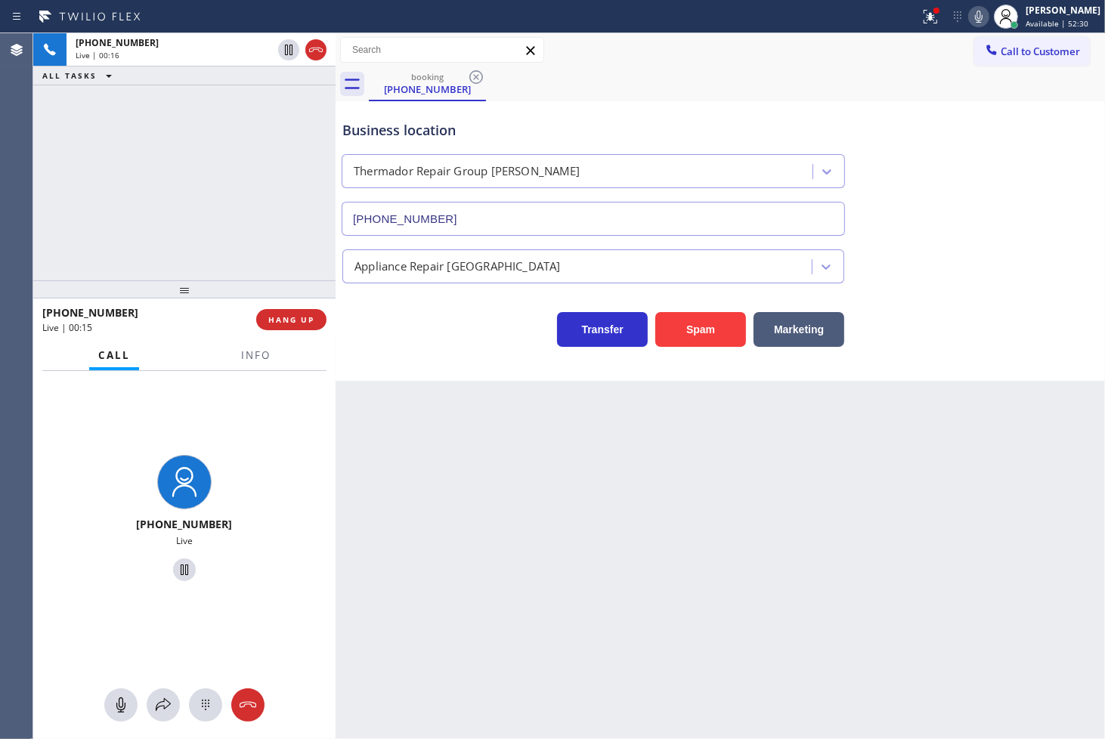
click at [182, 184] on div "[PHONE_NUMBER] Live | 00:16 ALL TASKS ALL TASKS ACTIVE TASKS TASKS IN WRAP UP" at bounding box center [184, 156] width 302 height 247
click at [970, 24] on icon at bounding box center [979, 17] width 18 height 18
click at [125, 141] on div "[PHONE_NUMBER] Live | 00:20 ALL TASKS ALL TASKS ACTIVE TASKS TASKS IN WRAP UP" at bounding box center [184, 156] width 302 height 247
click at [385, 373] on div "Business location Thermador Repair Group [GEOGRAPHIC_DATA] [PHONE_NUMBER] Appli…" at bounding box center [720, 241] width 769 height 280
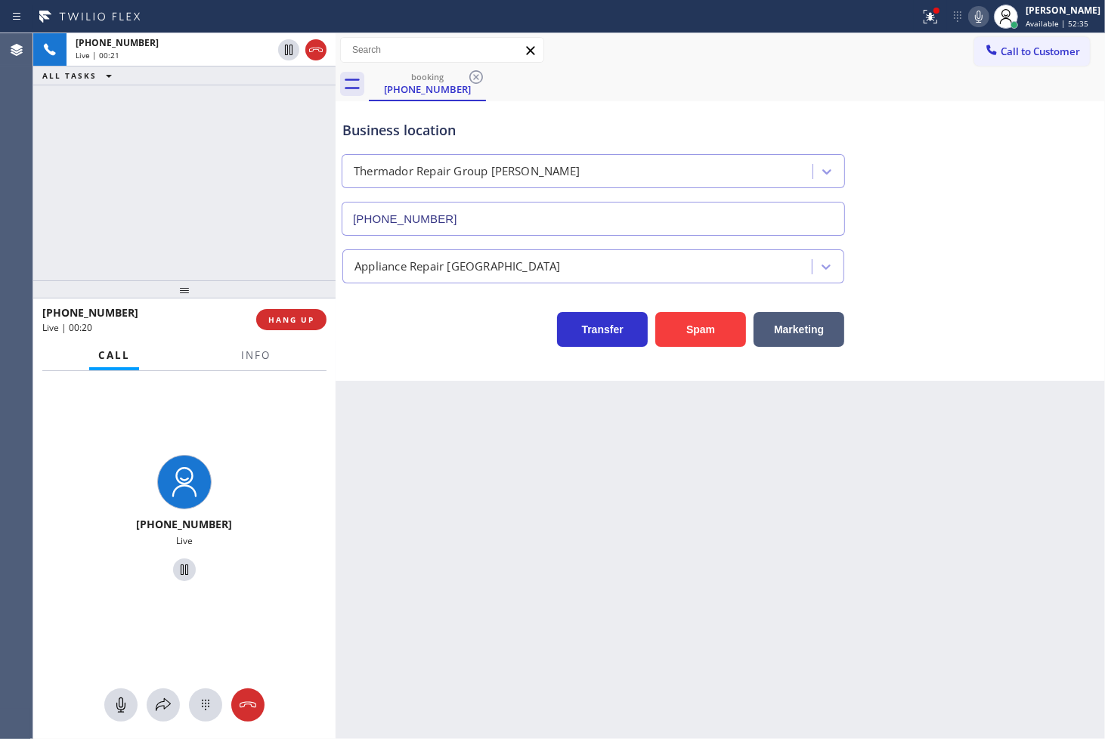
click at [227, 267] on div "[PHONE_NUMBER] Live | 00:21 ALL TASKS ALL TASKS ACTIVE TASKS TASKS IN WRAP UP" at bounding box center [184, 156] width 302 height 247
click at [435, 391] on div "Back to Dashboard Change Sender ID Customers Technicians Select a contact Outbo…" at bounding box center [720, 386] width 769 height 706
click at [129, 136] on div "[PHONE_NUMBER] Live | 00:23 ALL TASKS ALL TASKS ACTIVE TASKS TASKS IN WRAP UP" at bounding box center [184, 156] width 302 height 247
click at [404, 336] on div "Transfer Spam Marketing" at bounding box center [593, 326] width 508 height 42
click at [234, 268] on div "[PHONE_NUMBER] Live | 00:24 ALL TASKS ALL TASKS ACTIVE TASKS TASKS IN WRAP UP" at bounding box center [184, 156] width 302 height 247
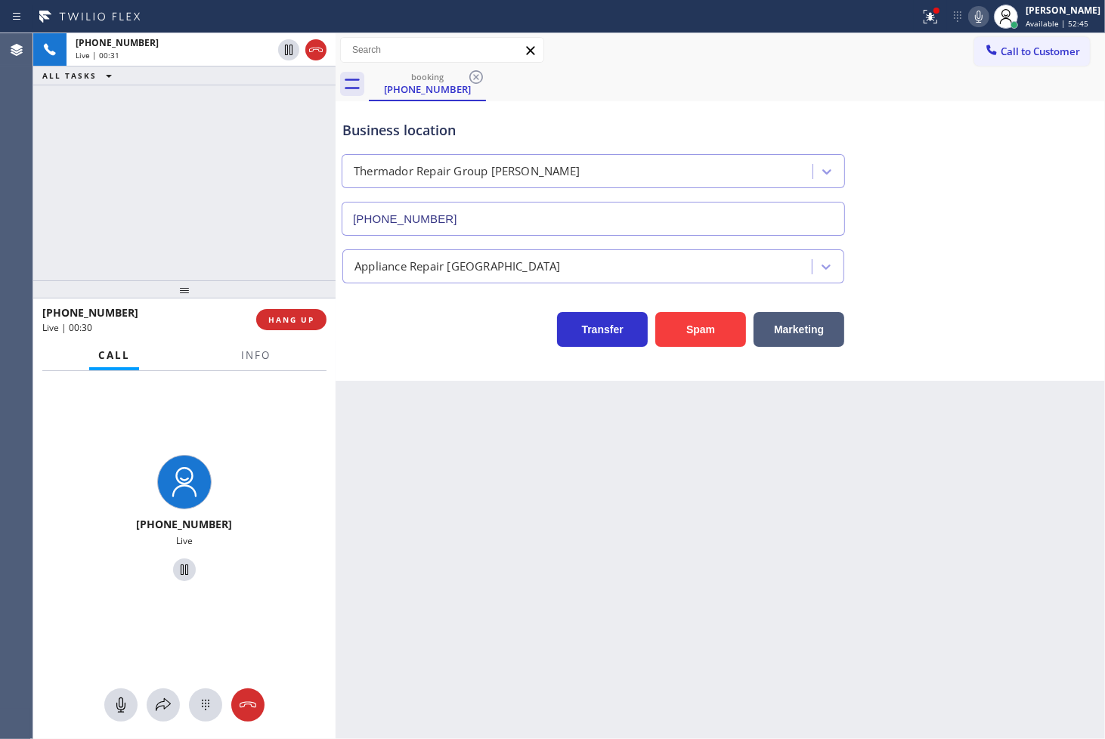
click at [147, 175] on div "[PHONE_NUMBER] Live | 00:31 ALL TASKS ALL TASKS ACTIVE TASKS TASKS IN WRAP UP" at bounding box center [184, 156] width 302 height 247
click at [382, 334] on div "Transfer Spam Marketing" at bounding box center [593, 326] width 508 height 42
click at [246, 200] on div "[PHONE_NUMBER] Live | 00:32 ALL TASKS ALL TASKS ACTIVE TASKS TASKS IN WRAP UP" at bounding box center [184, 156] width 302 height 247
click at [224, 212] on div "[PHONE_NUMBER] Live | 00:33 ALL TASKS ALL TASKS ACTIVE TASKS TASKS IN WRAP UP" at bounding box center [184, 156] width 302 height 247
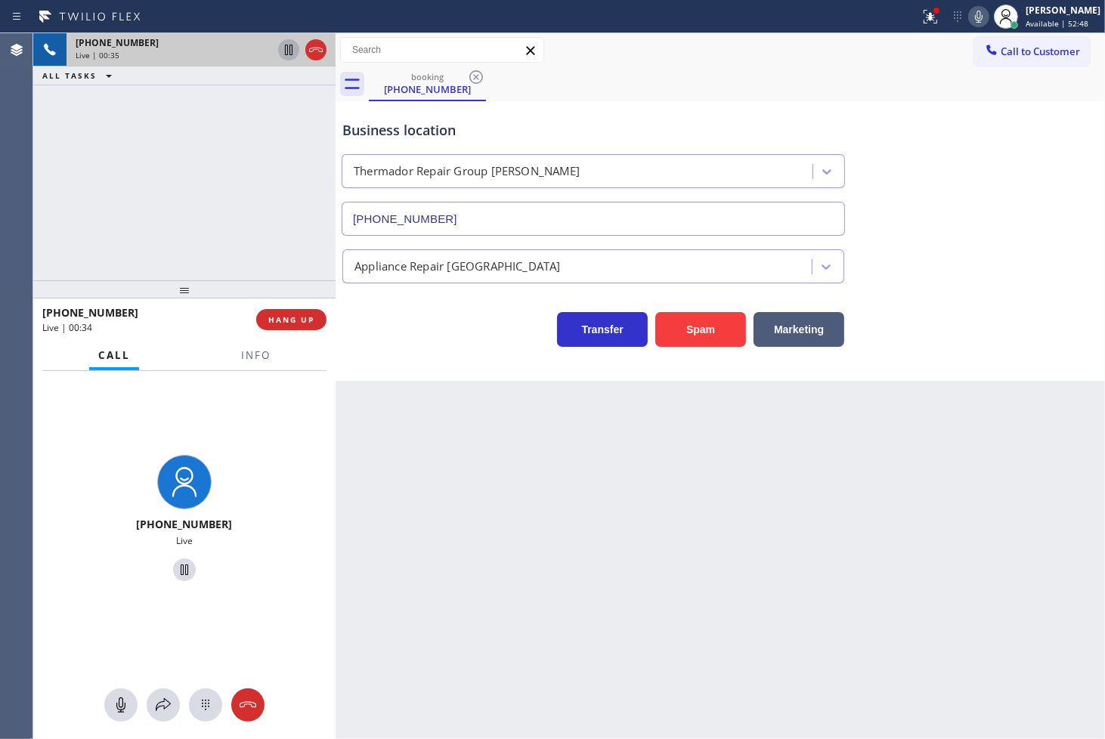
click at [285, 48] on icon at bounding box center [289, 50] width 8 height 11
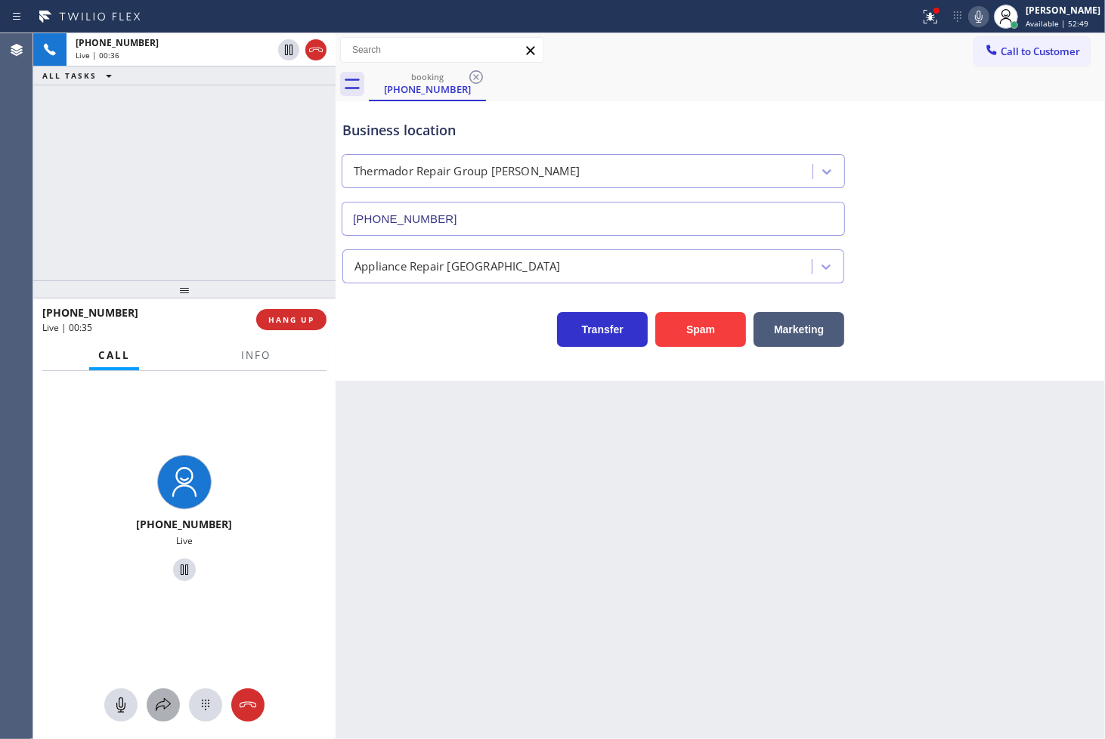
click at [157, 705] on icon at bounding box center [163, 705] width 18 height 18
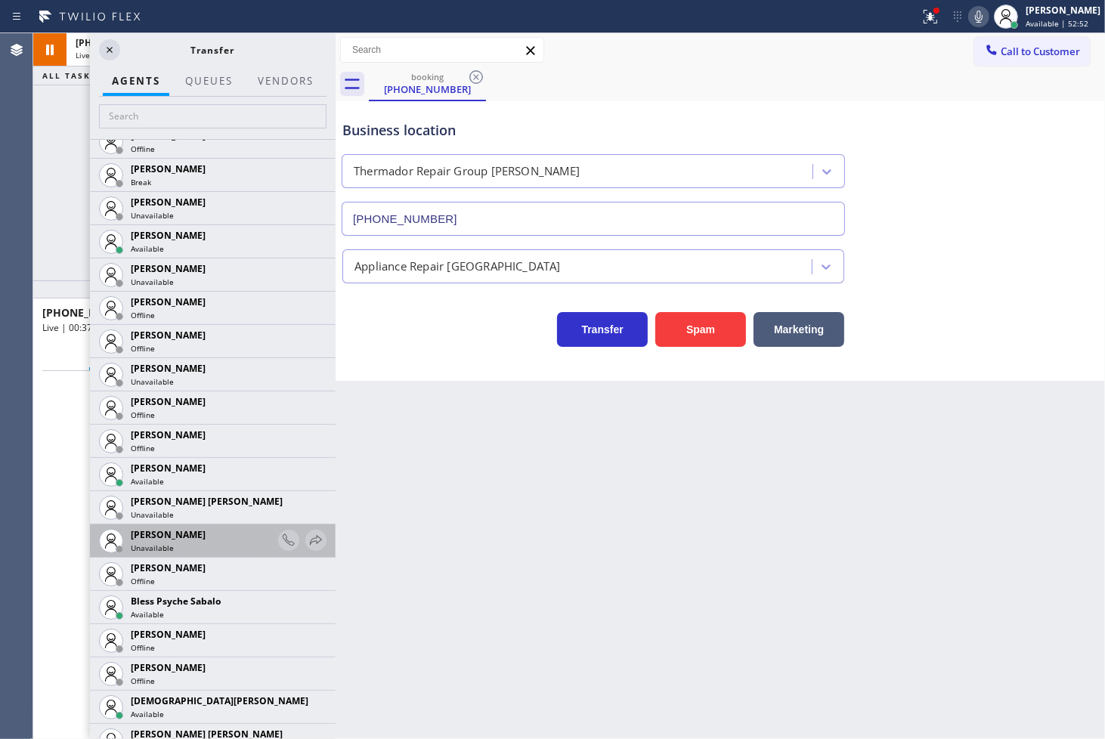
scroll to position [252, 0]
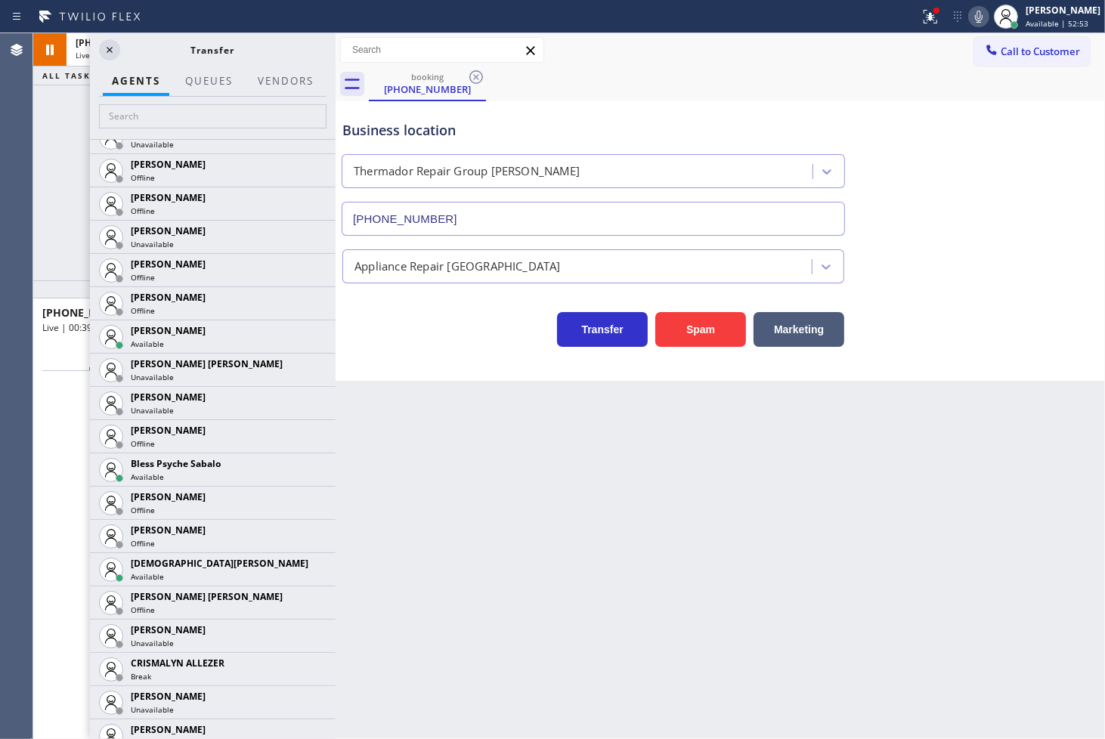
click at [0, 0] on icon at bounding box center [0, 0] width 0 height 0
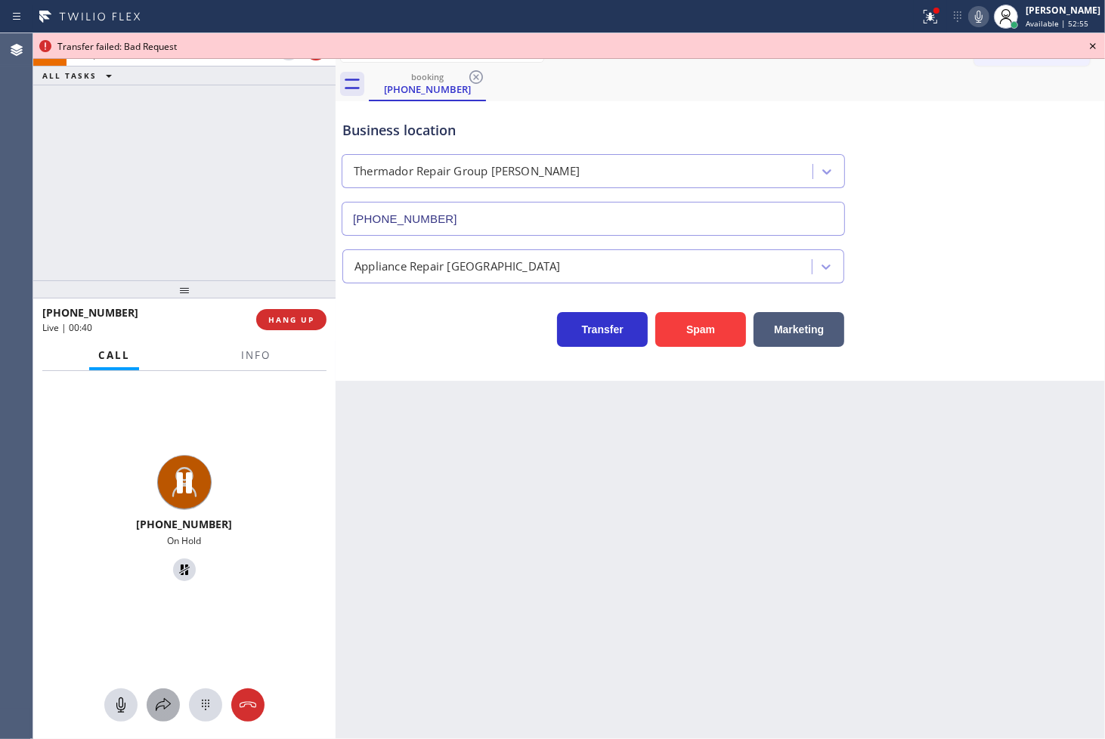
click at [167, 700] on icon at bounding box center [163, 705] width 18 height 18
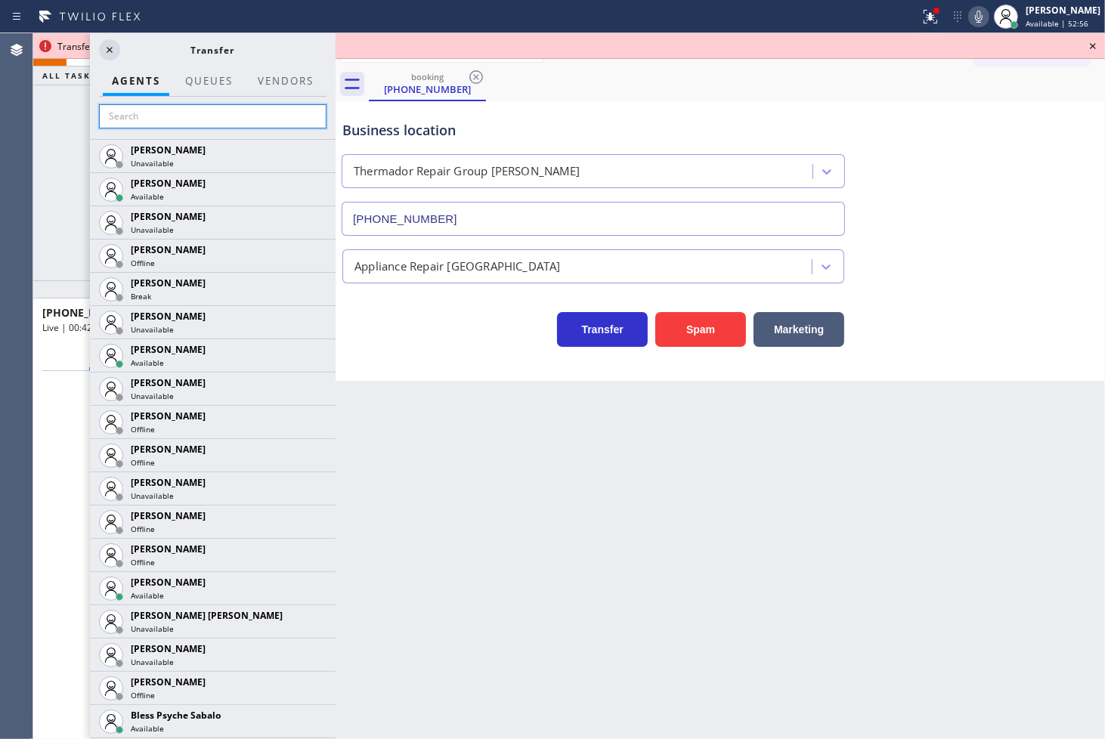
click at [161, 122] on input "text" at bounding box center [212, 116] width 227 height 24
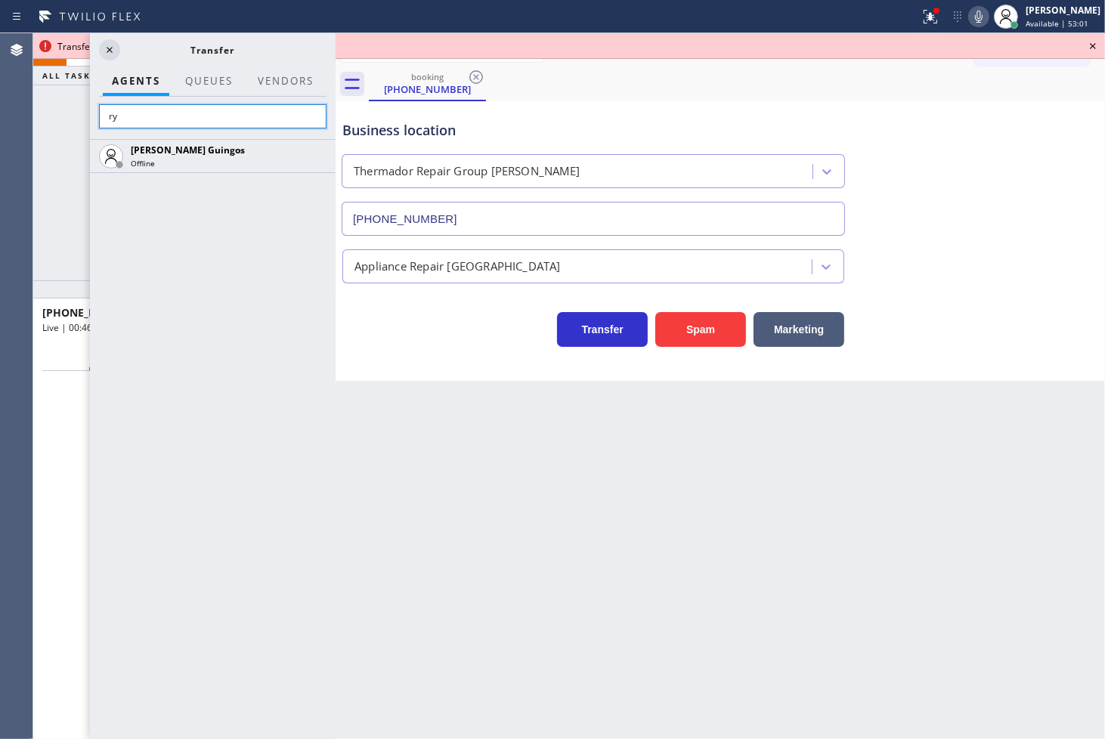
type input "r"
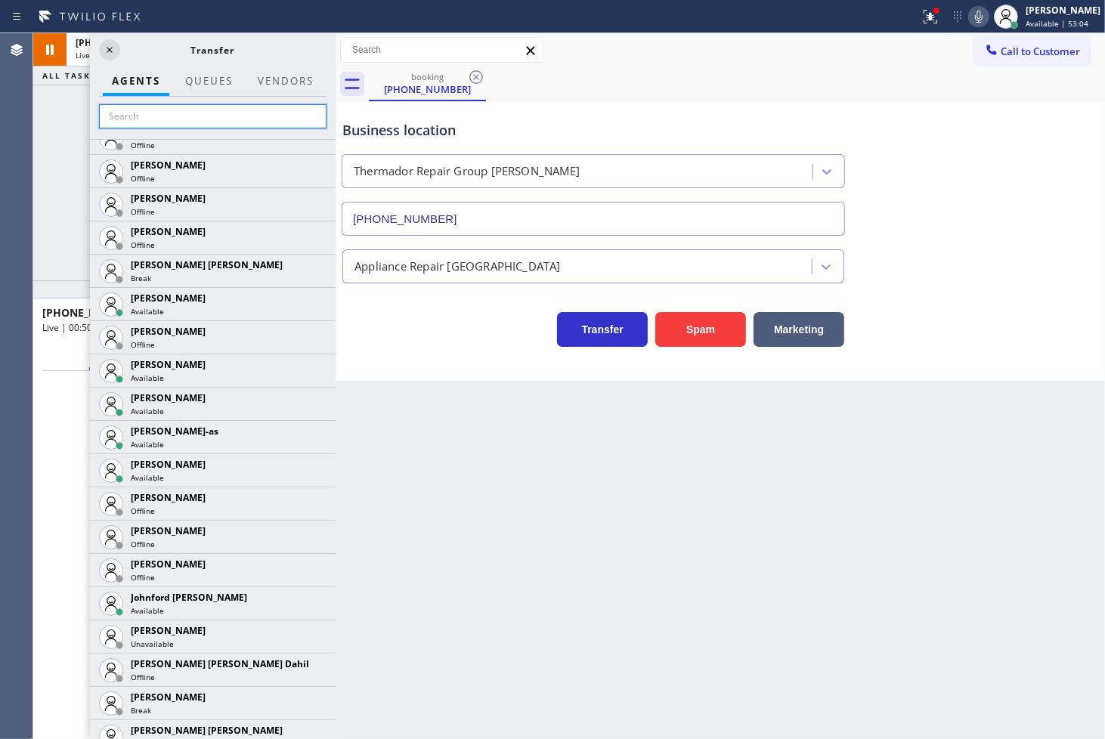
scroll to position [1403, 0]
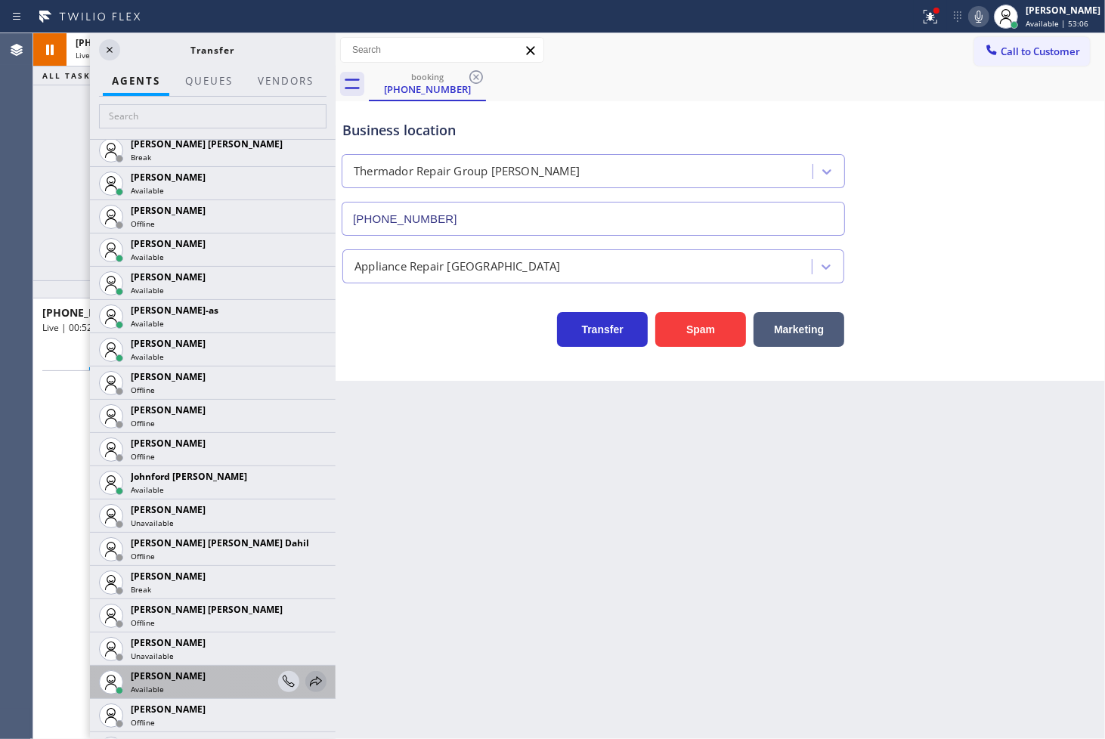
click at [307, 680] on icon at bounding box center [316, 682] width 18 height 18
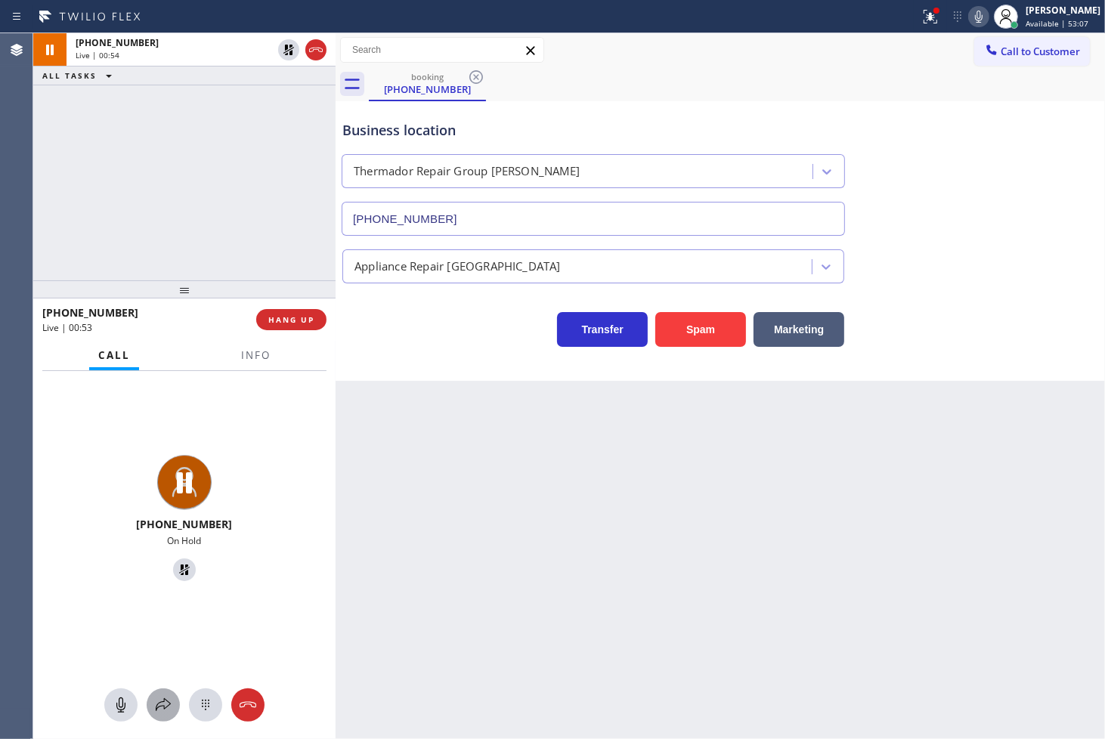
click at [165, 713] on icon at bounding box center [163, 705] width 18 height 18
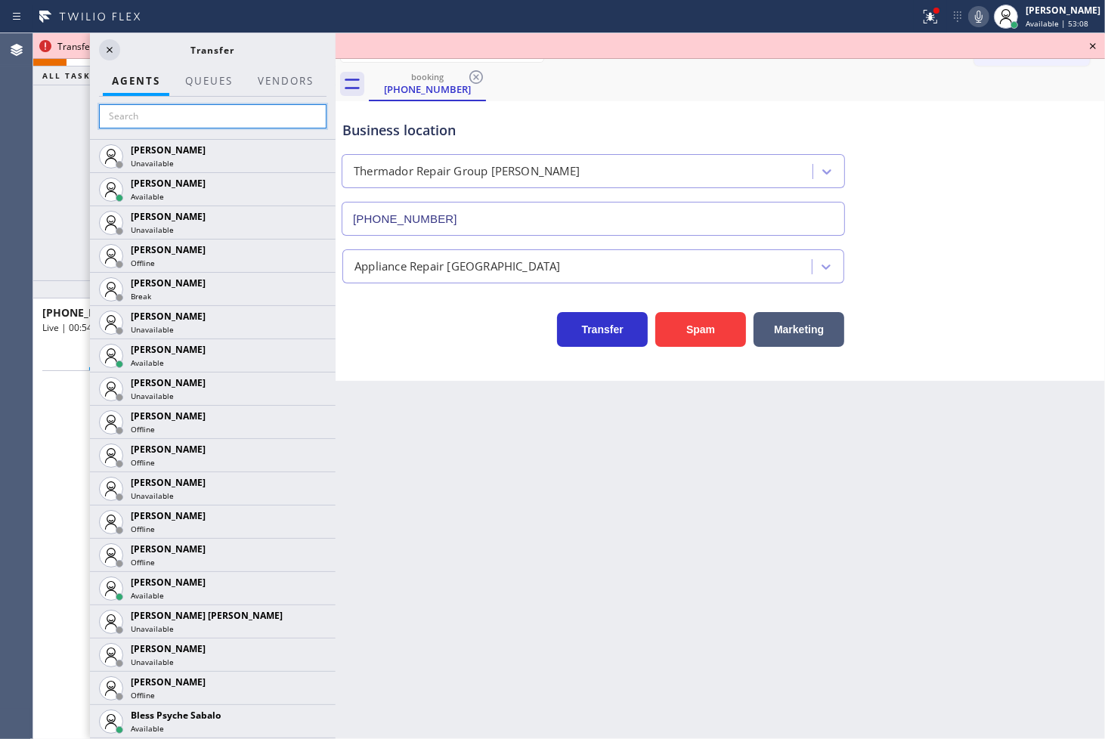
click at [161, 108] on input "text" at bounding box center [212, 116] width 227 height 24
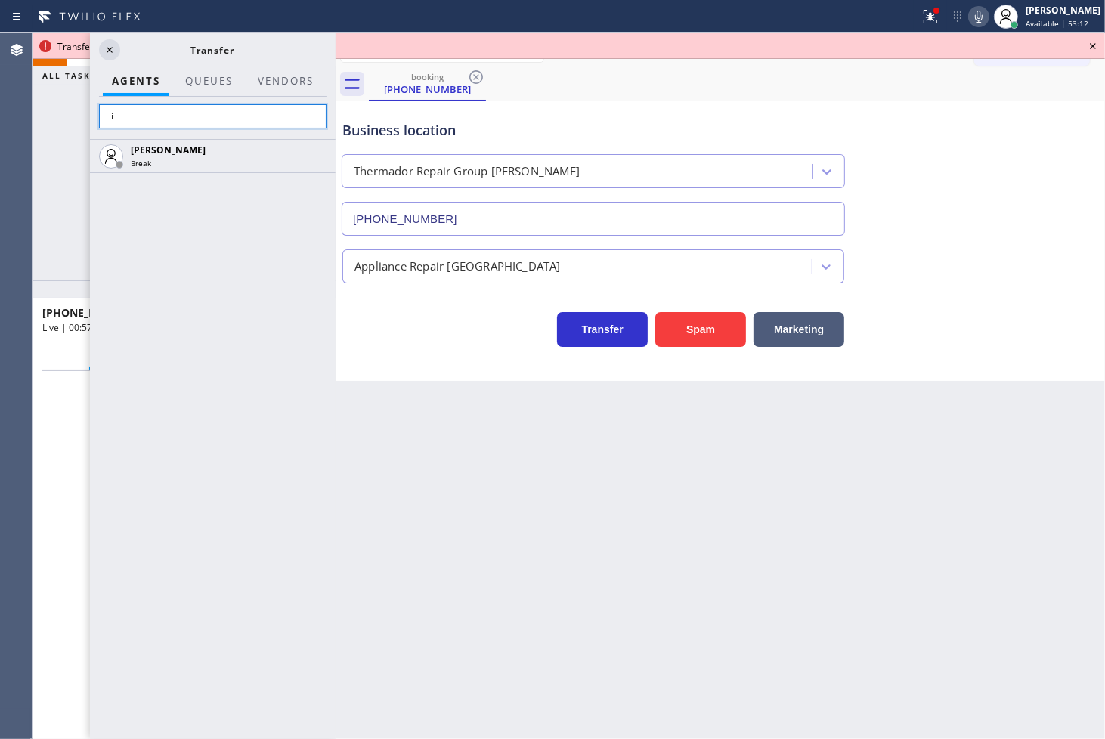
type input "l"
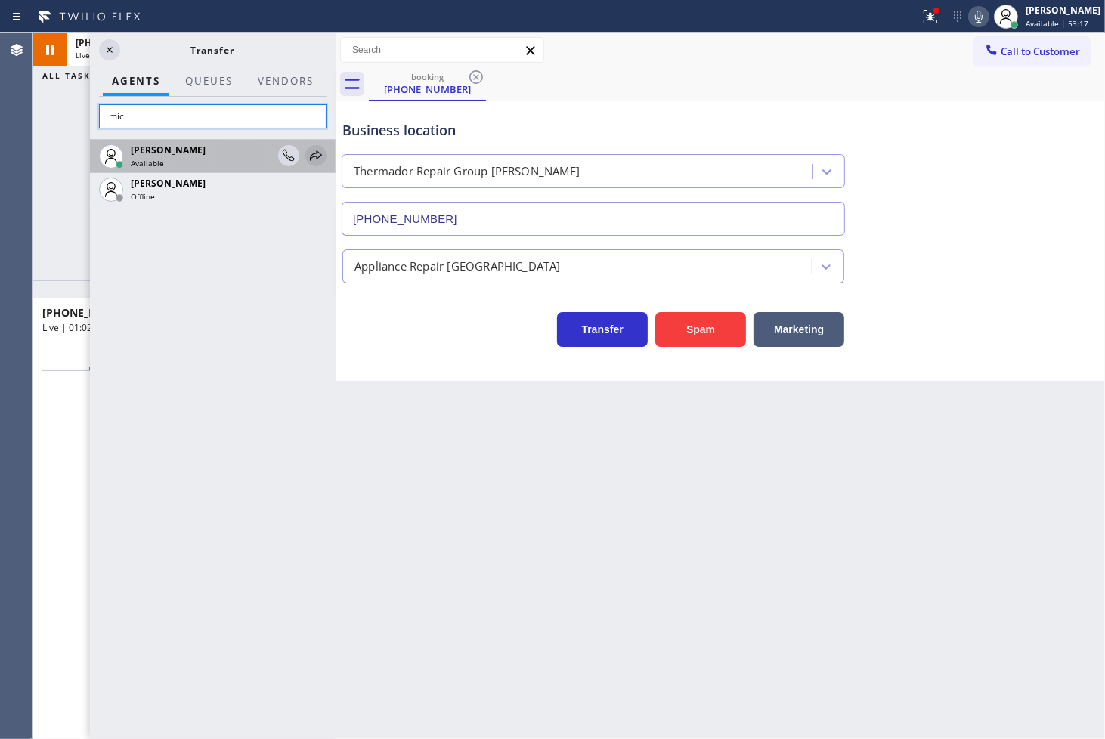
type input "mic"
click at [315, 153] on icon at bounding box center [316, 155] width 12 height 10
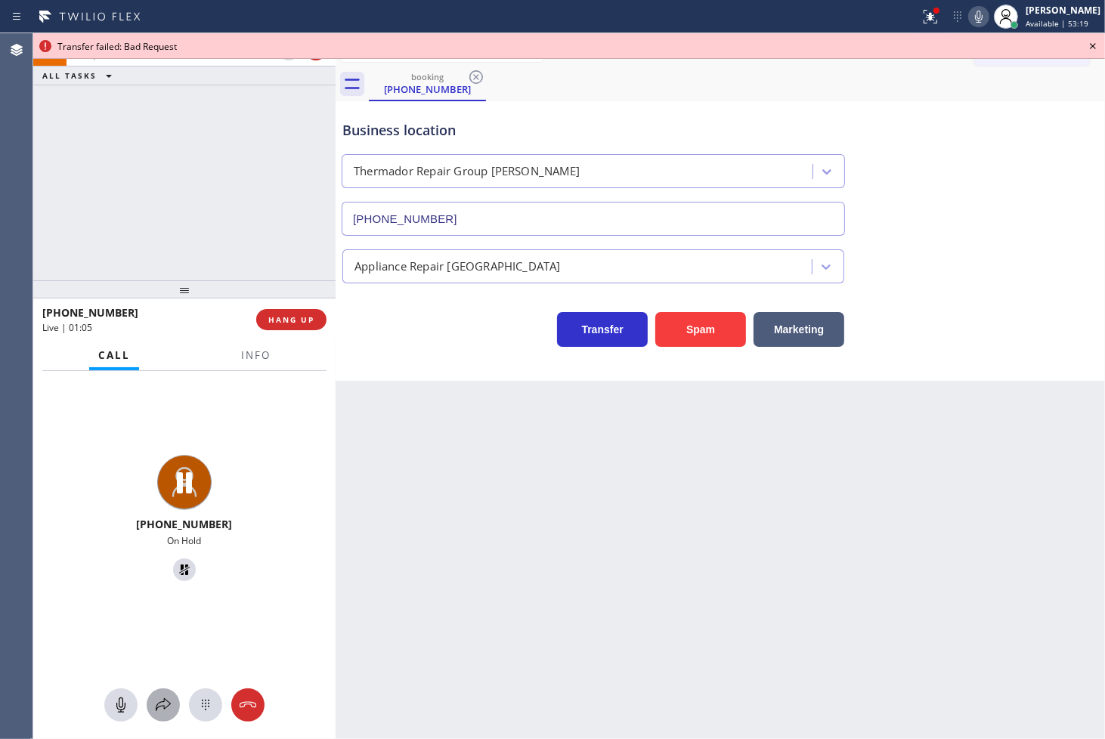
click at [163, 708] on icon at bounding box center [163, 704] width 15 height 13
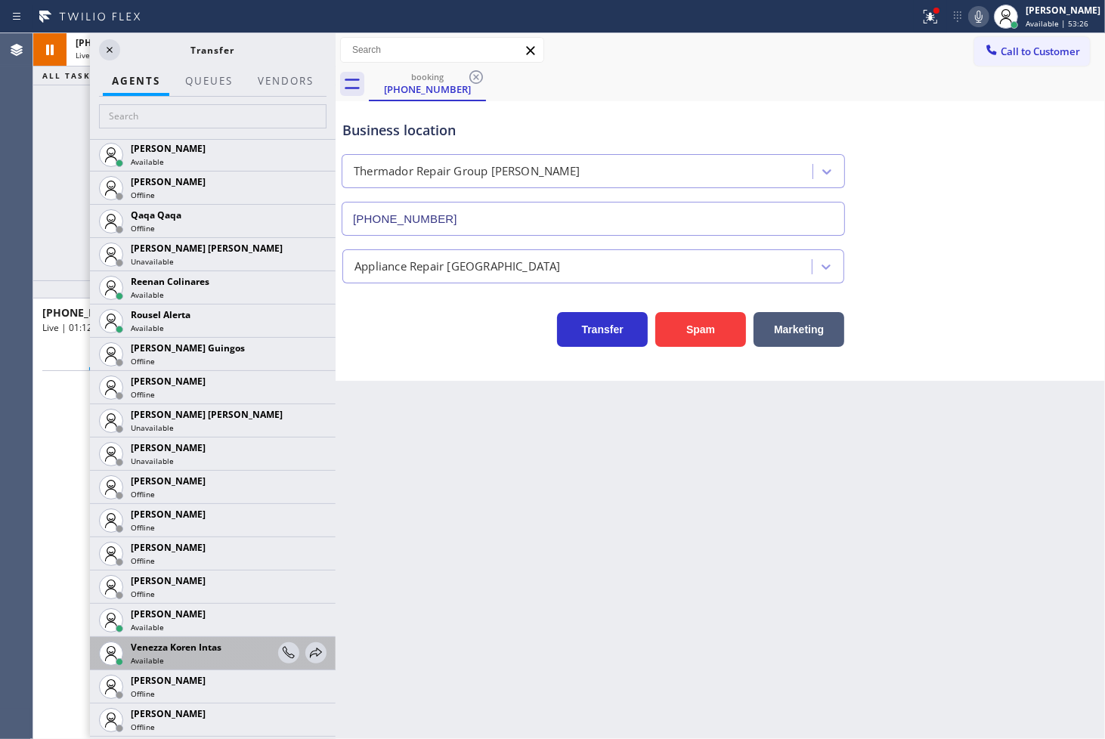
scroll to position [3123, 0]
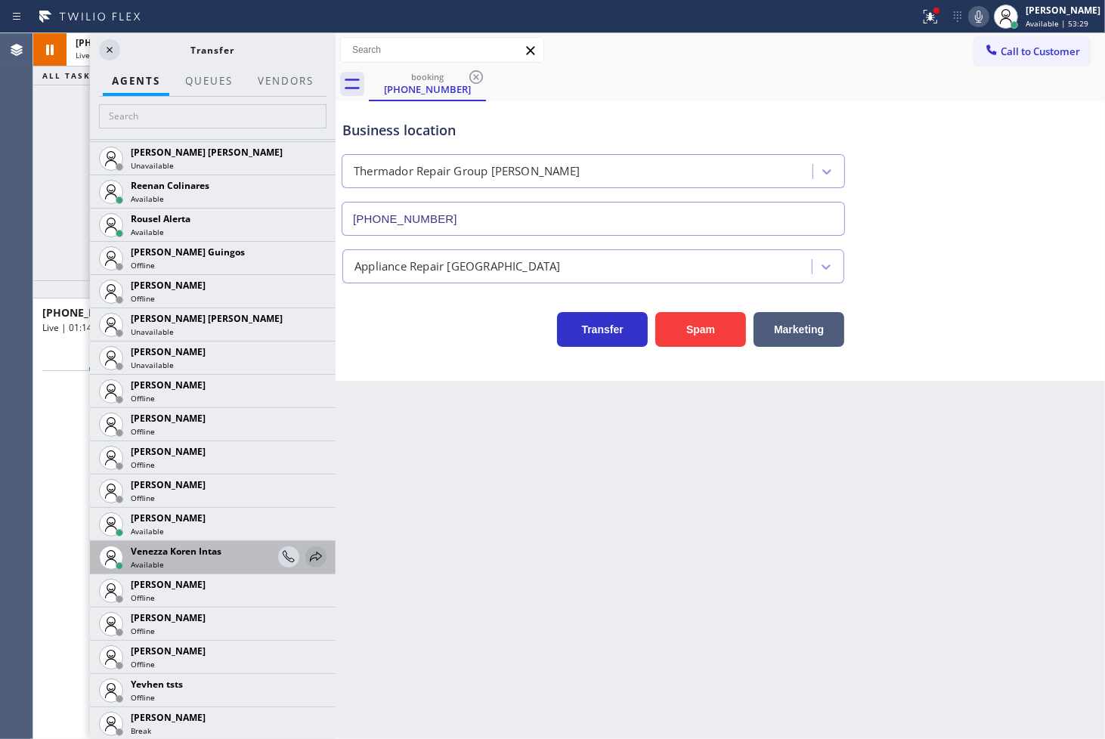
click at [307, 549] on icon at bounding box center [316, 557] width 18 height 18
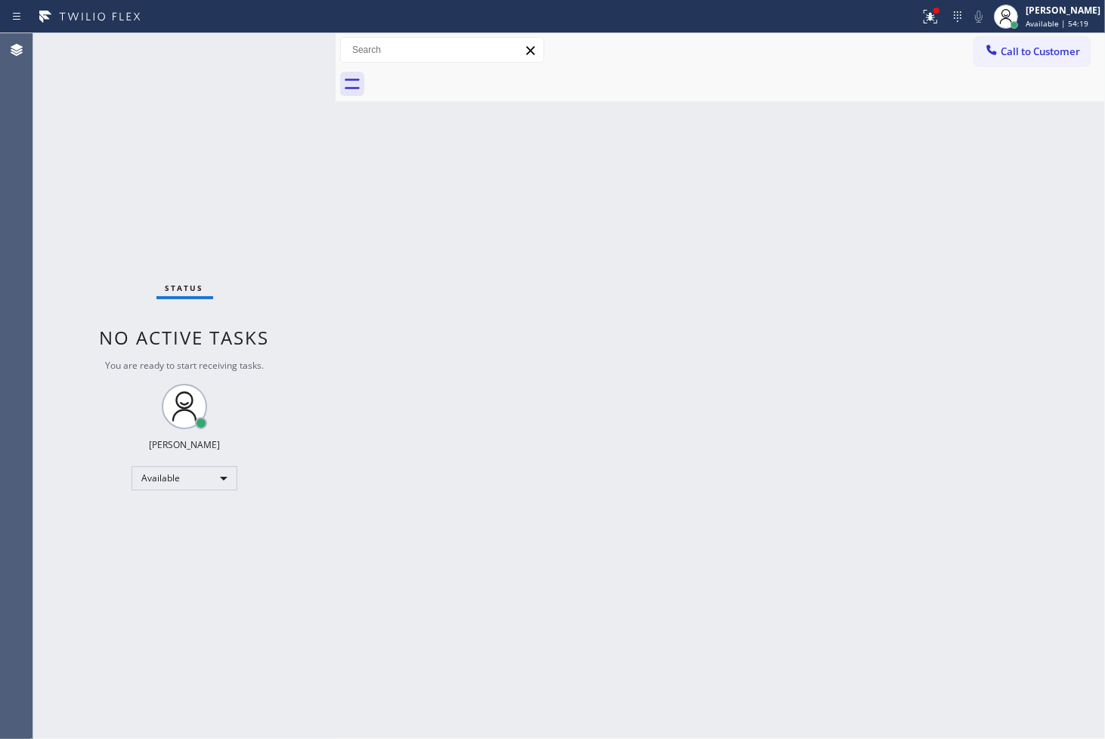
click at [286, 50] on div "Status No active tasks You are ready to start receiving tasks. [PERSON_NAME]" at bounding box center [184, 386] width 302 height 706
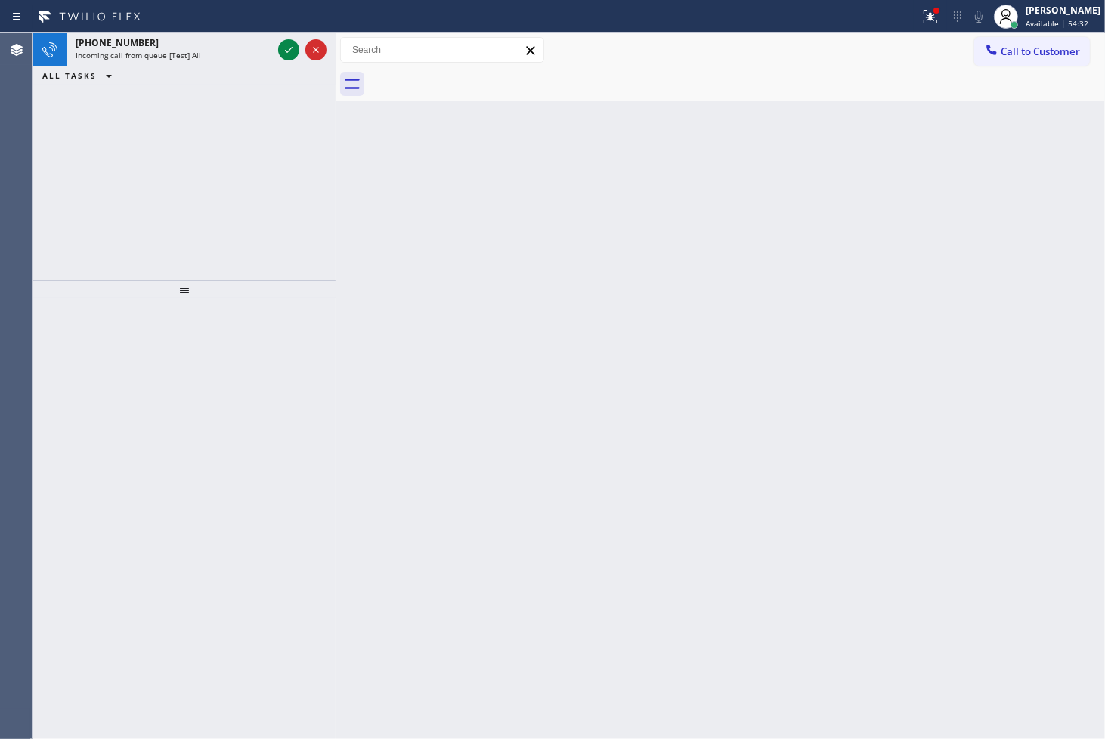
click at [286, 50] on icon at bounding box center [289, 50] width 18 height 18
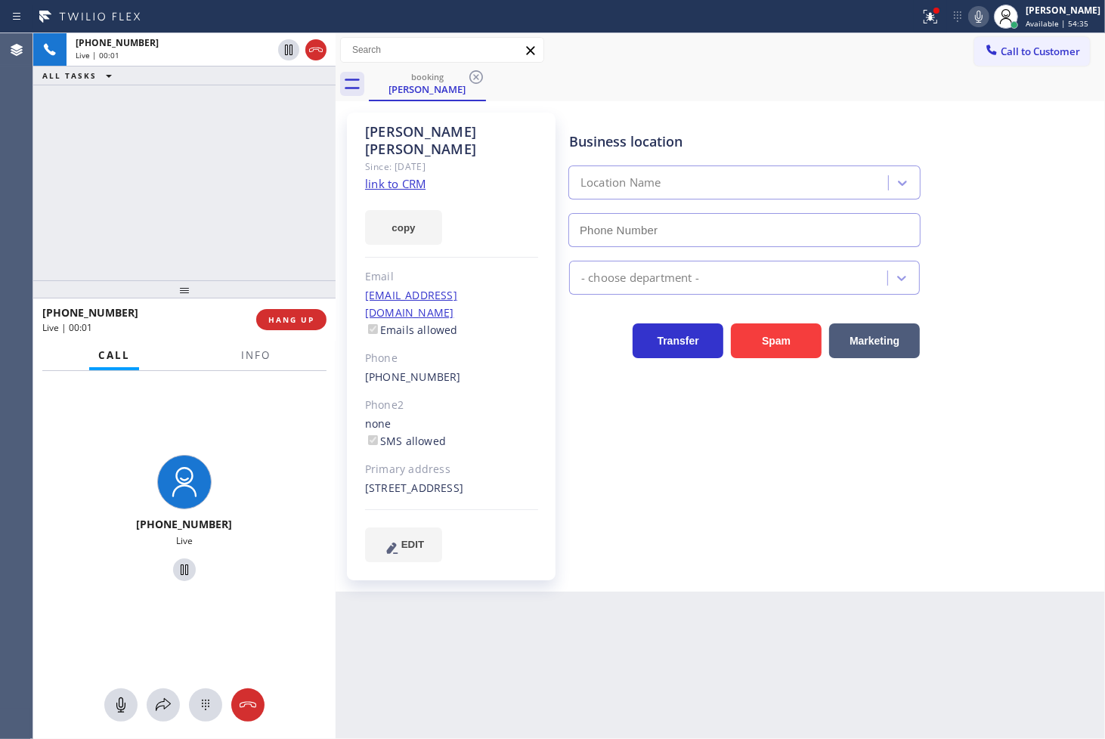
type input "[PHONE_NUMBER]"
click at [406, 176] on link "link to CRM" at bounding box center [395, 183] width 60 height 15
click at [146, 190] on div "[PHONE_NUMBER] Live | 00:05 ALL TASKS ALL TASKS ACTIVE TASKS TASKS IN WRAP UP" at bounding box center [184, 156] width 302 height 247
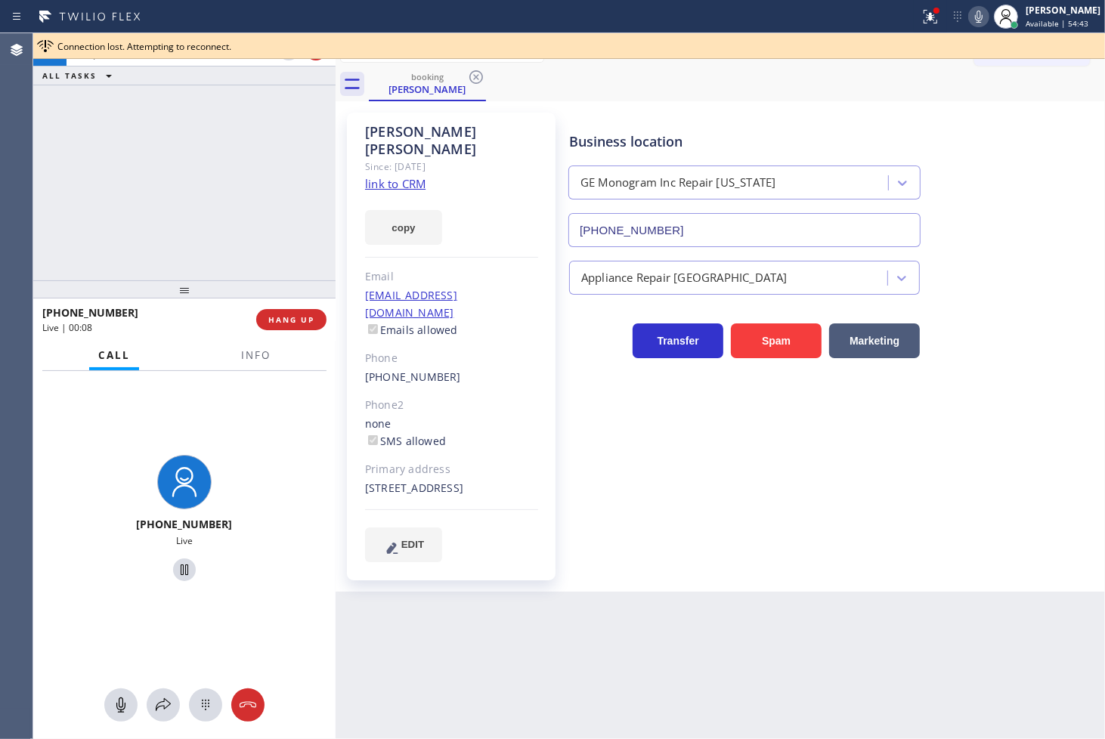
click at [179, 175] on div "[PHONE_NUMBER] Live | 00:08 ALL TASKS ALL TASKS ACTIVE TASKS TASKS IN WRAP UP" at bounding box center [184, 156] width 302 height 247
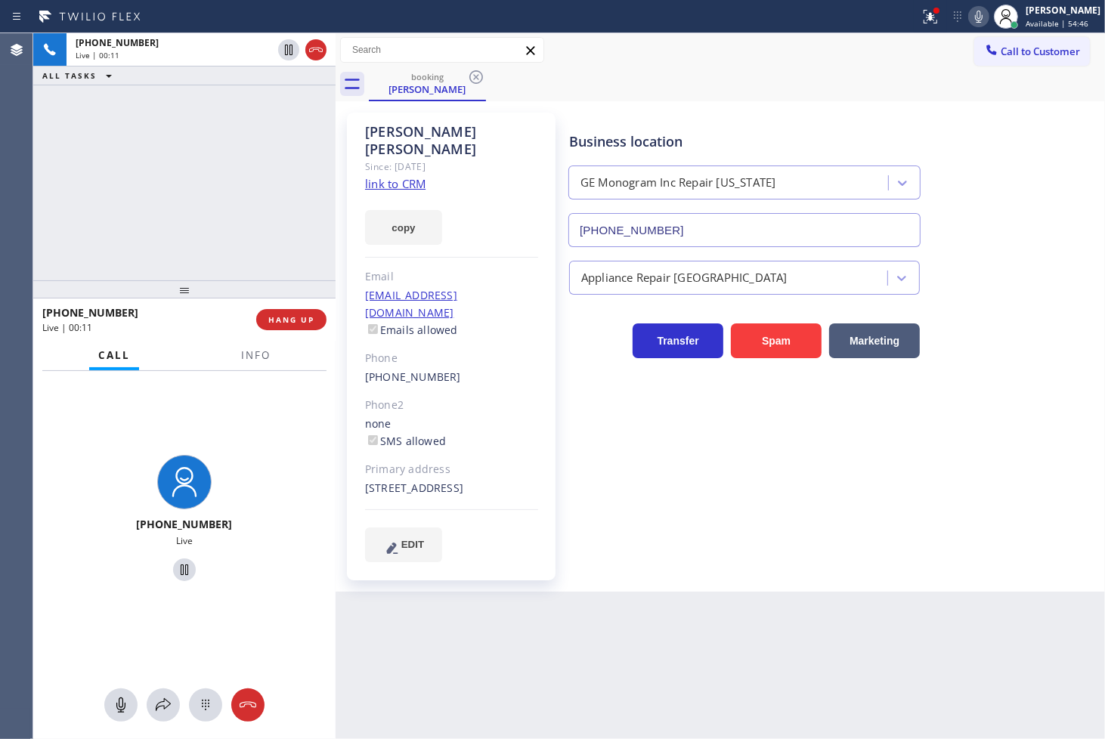
click at [179, 184] on div "[PHONE_NUMBER] Live | 00:11 ALL TASKS ALL TASKS ACTIVE TASKS TASKS IN WRAP UP" at bounding box center [184, 156] width 302 height 247
click at [179, 184] on div "[PHONE_NUMBER] Live | 00:12 ALL TASKS ALL TASKS ACTIVE TASKS TASKS IN WRAP UP" at bounding box center [184, 156] width 302 height 247
click at [179, 184] on div "[PHONE_NUMBER] Live | 00:13 ALL TASKS ALL TASKS ACTIVE TASKS TASKS IN WRAP UP" at bounding box center [184, 156] width 302 height 247
click at [179, 184] on div "[PHONE_NUMBER] Live | 00:14 ALL TASKS ALL TASKS ACTIVE TASKS TASKS IN WRAP UP" at bounding box center [184, 156] width 302 height 247
click at [243, 191] on div "[PHONE_NUMBER] Live | 00:15 ALL TASKS ALL TASKS ACTIVE TASKS TASKS IN WRAP UP" at bounding box center [184, 156] width 302 height 247
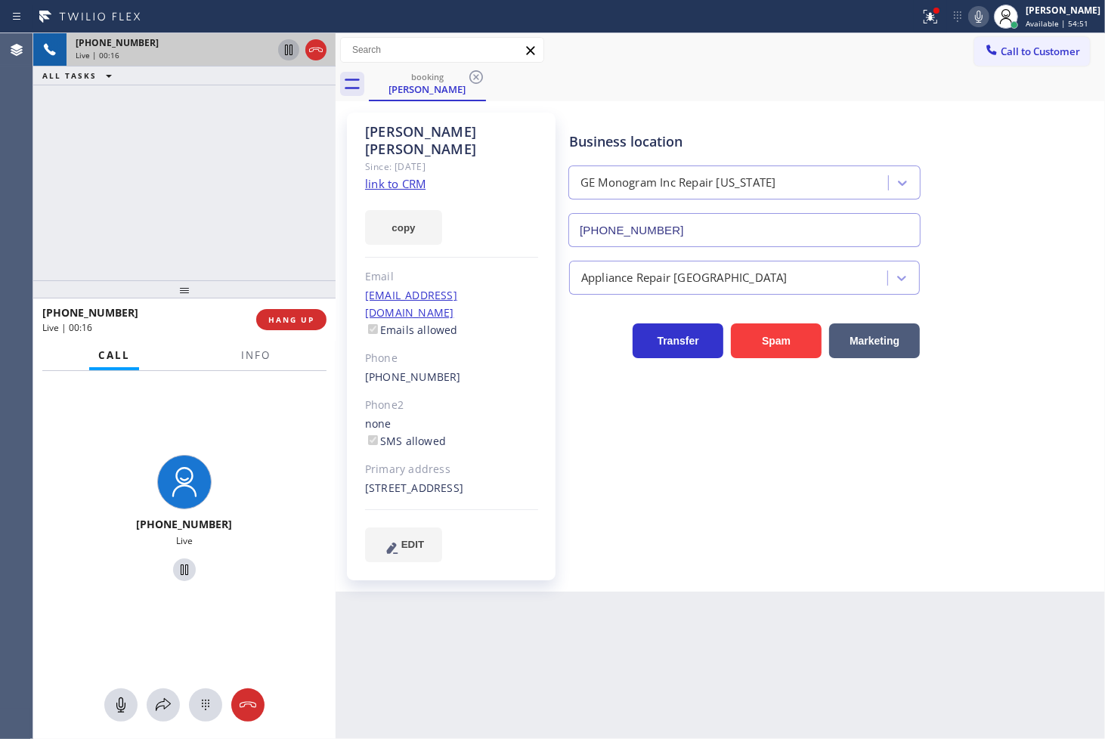
click at [286, 54] on icon at bounding box center [289, 50] width 18 height 18
click at [135, 198] on div "[PHONE_NUMBER] Live | 00:34 ALL TASKS ALL TASKS ACTIVE TASKS TASKS IN WRAP UP" at bounding box center [184, 156] width 302 height 247
click at [244, 357] on span "Info" at bounding box center [255, 355] width 29 height 14
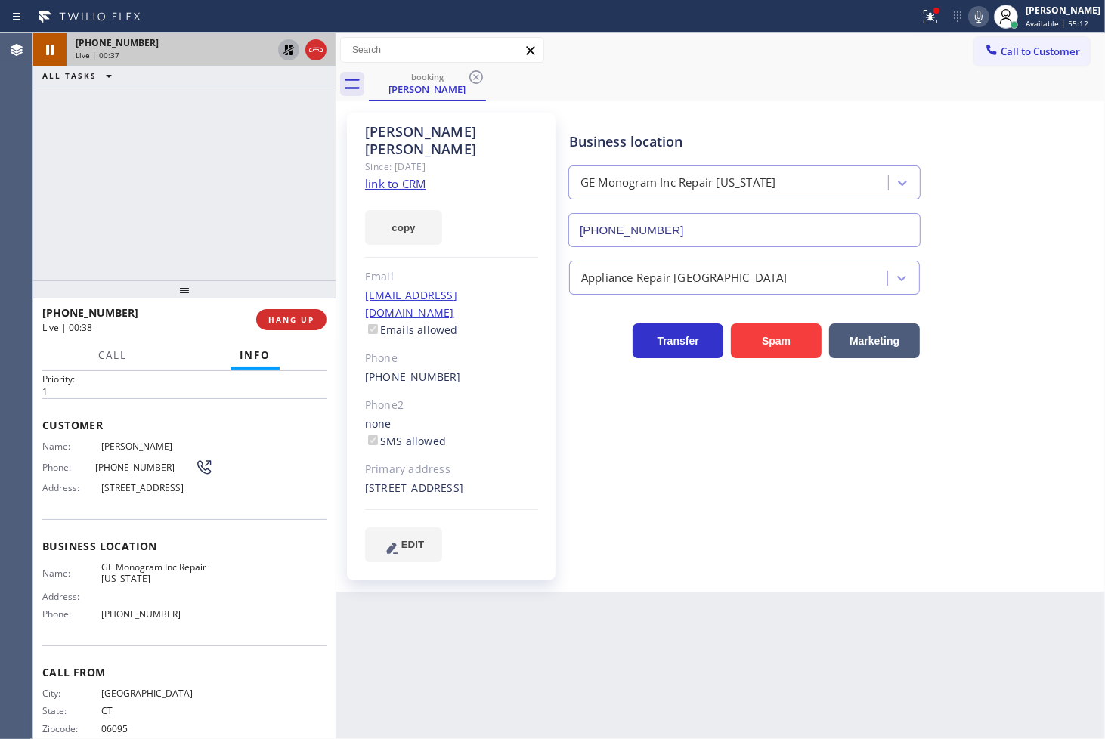
scroll to position [76, 0]
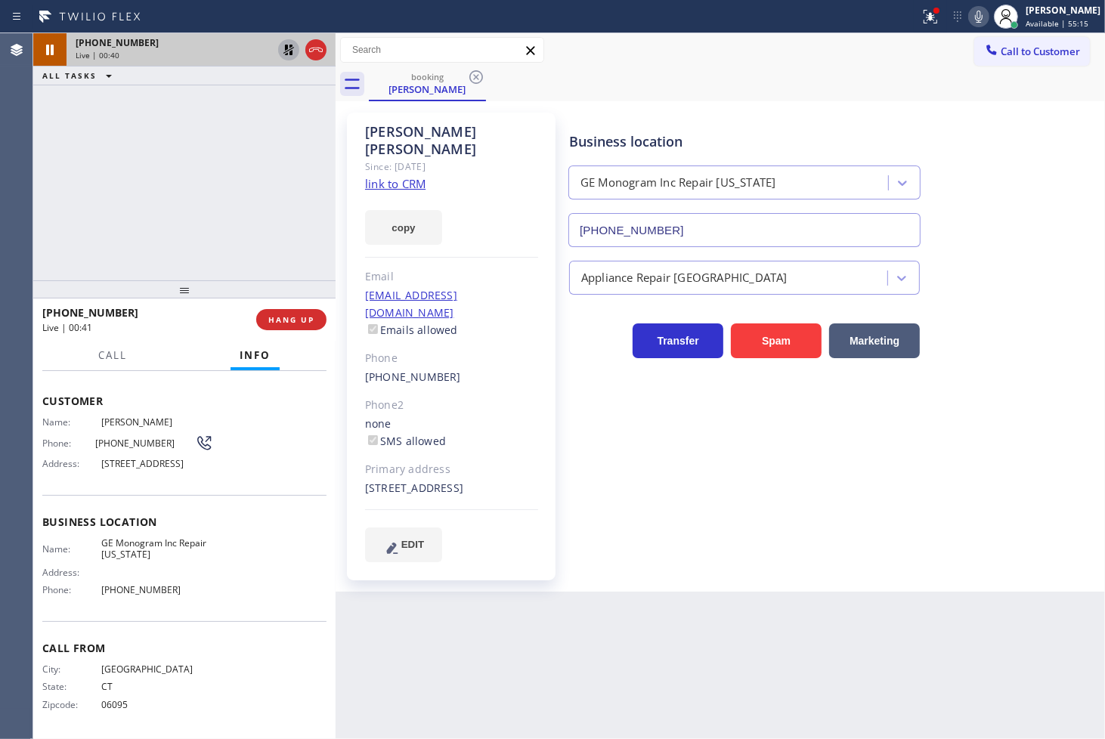
click at [292, 48] on icon at bounding box center [289, 50] width 18 height 18
click at [154, 174] on div "[PHONE_NUMBER] Live | 00:45 ALL TASKS ALL TASKS ACTIVE TASKS TASKS IN WRAP UP" at bounding box center [184, 156] width 302 height 247
click at [171, 82] on div "ALL TASKS ALL TASKS ACTIVE TASKS TASKS IN WRAP UP" at bounding box center [184, 76] width 302 height 19
drag, startPoint x: 130, startPoint y: 348, endPoint x: 194, endPoint y: 266, distance: 103.9
click at [131, 348] on button "Call" at bounding box center [112, 355] width 47 height 29
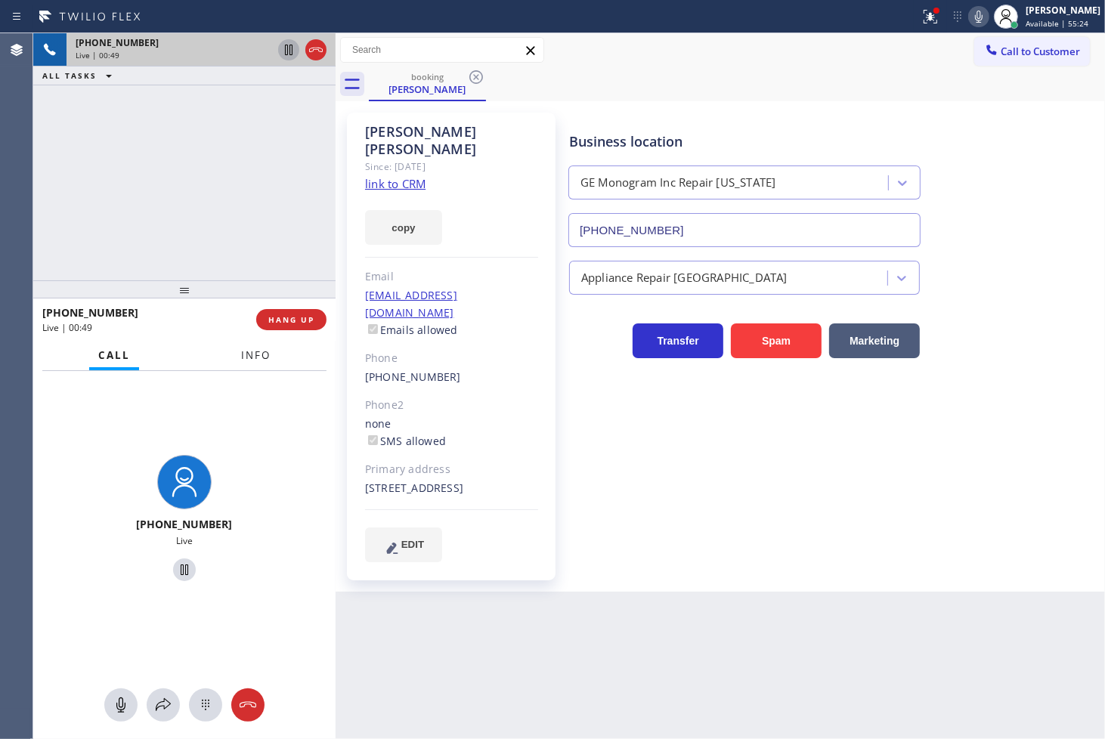
click at [274, 363] on button "Info" at bounding box center [256, 355] width 48 height 29
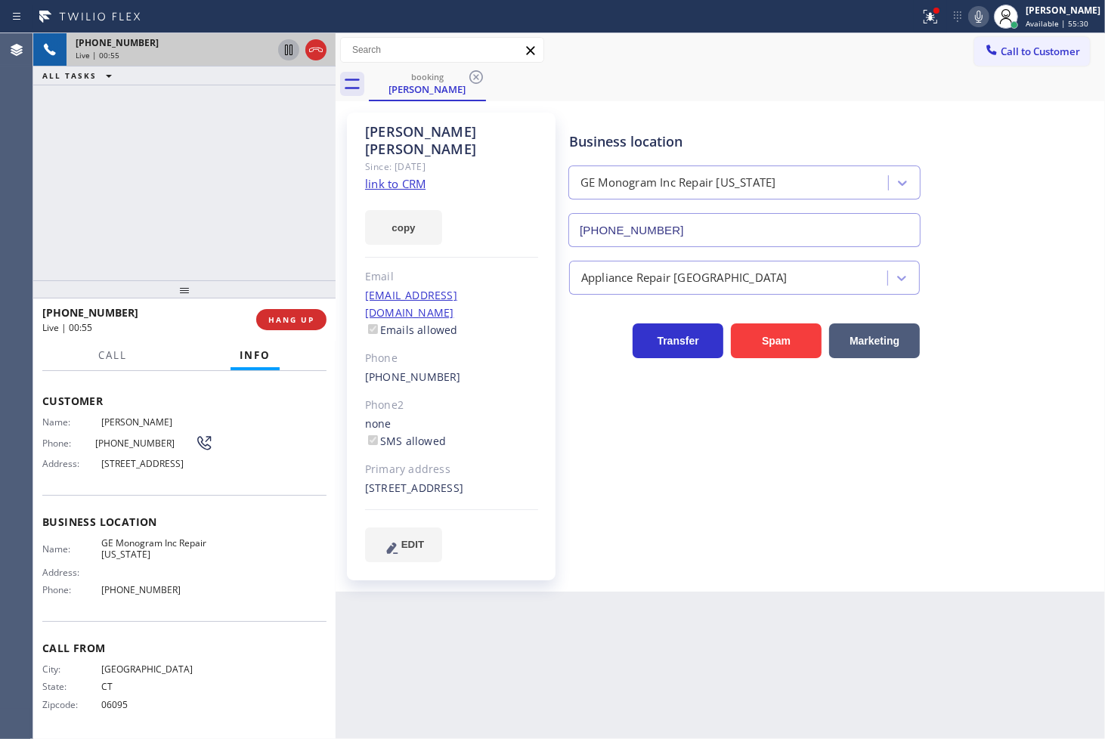
click at [249, 224] on div "[PHONE_NUMBER] Live | 00:55 ALL TASKS ALL TASKS ACTIVE TASKS TASKS IN WRAP UP" at bounding box center [184, 156] width 302 height 247
click at [178, 331] on div "Live | 01:00" at bounding box center [143, 327] width 203 height 13
click at [167, 230] on div "[PHONE_NUMBER] Live | 01:12 ALL TASKS ALL TASKS ACTIVE TASKS TASKS IN WRAP UP" at bounding box center [184, 156] width 302 height 247
click at [167, 230] on div "[PHONE_NUMBER] Live | 01:13 ALL TASKS ALL TASKS ACTIVE TASKS TASKS IN WRAP UP" at bounding box center [184, 156] width 302 height 247
click at [167, 230] on div "[PHONE_NUMBER] Live | 01:15 ALL TASKS ALL TASKS ACTIVE TASKS TASKS IN WRAP UP" at bounding box center [184, 156] width 302 height 247
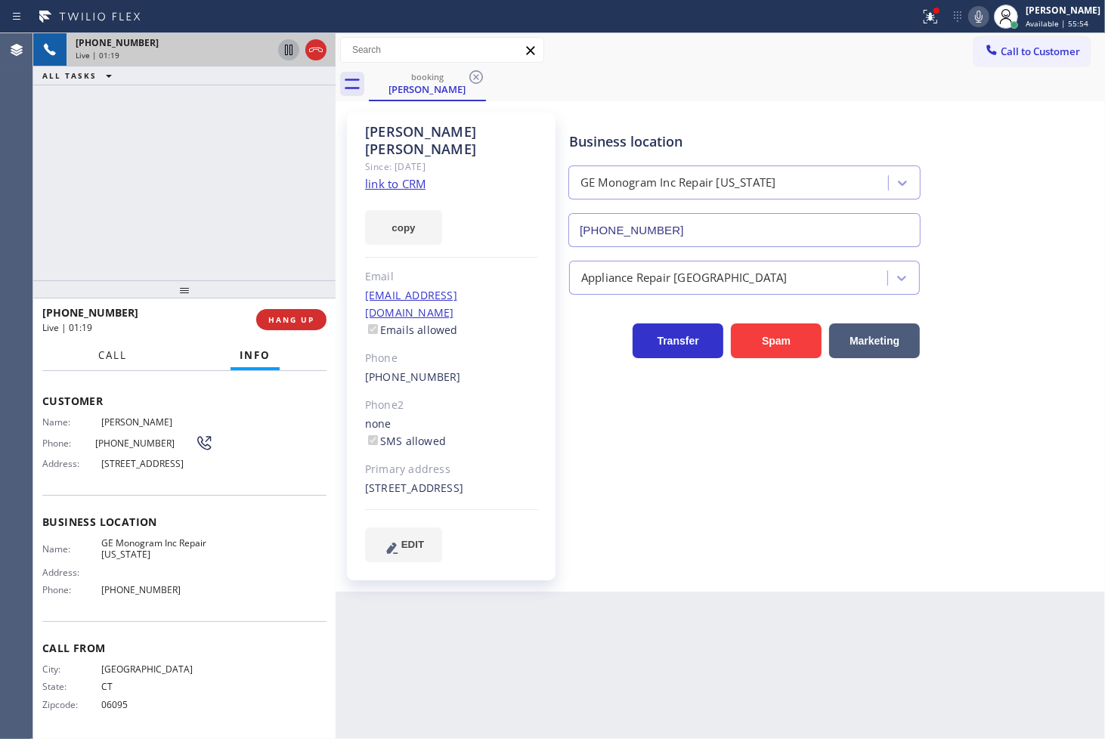
click at [103, 360] on span "Call" at bounding box center [112, 355] width 29 height 14
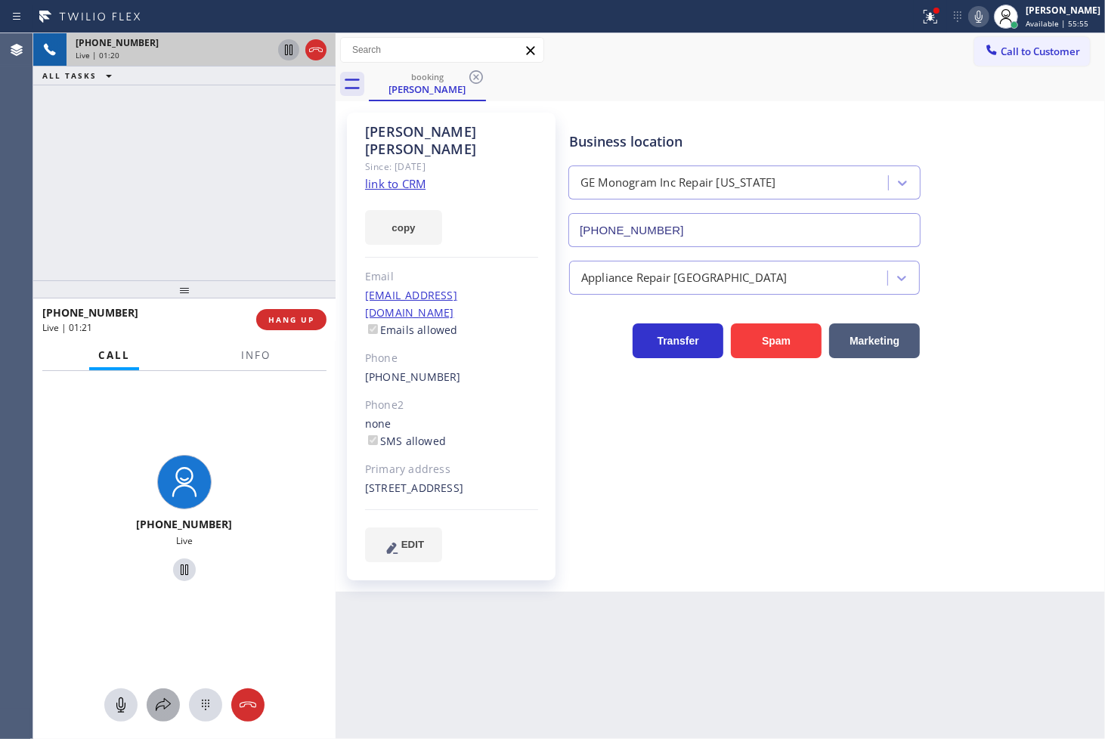
click at [161, 697] on icon at bounding box center [163, 705] width 18 height 18
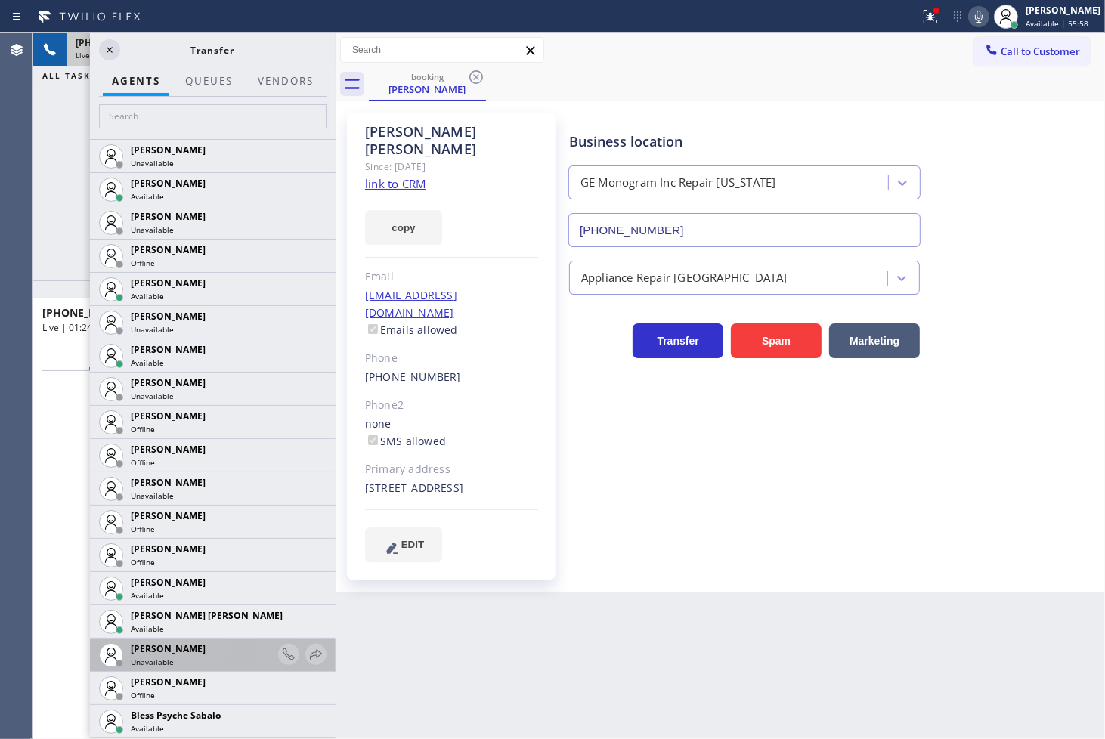
scroll to position [84, 0]
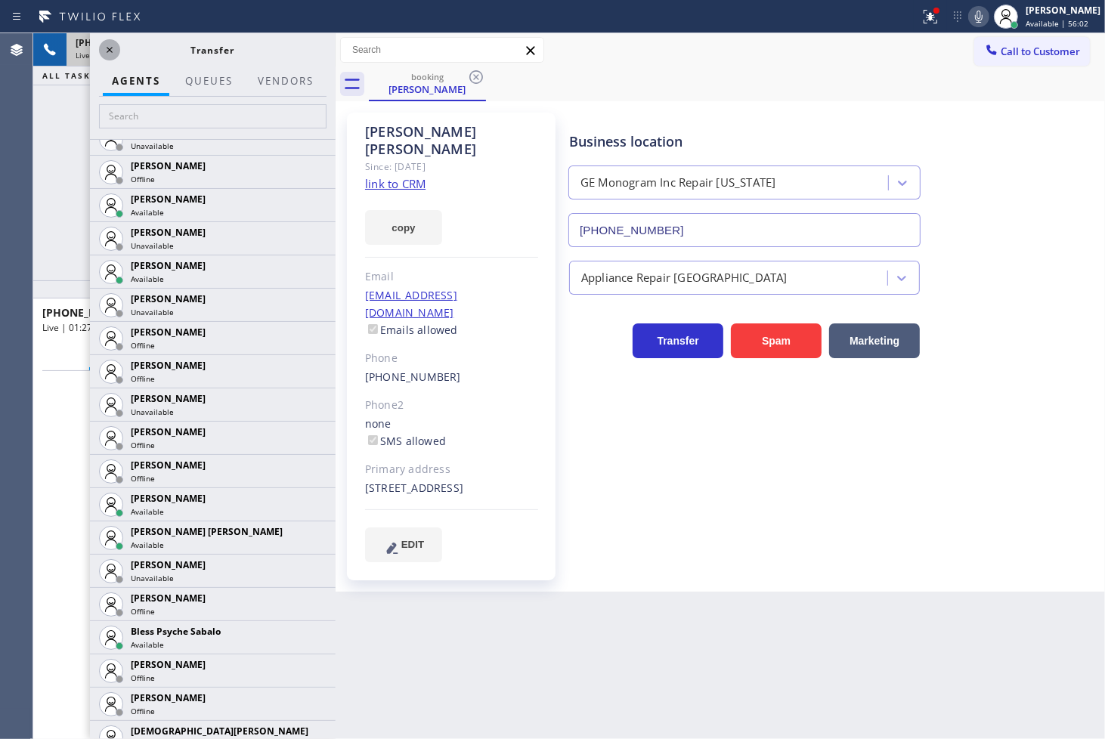
click at [102, 48] on icon at bounding box center [110, 50] width 18 height 18
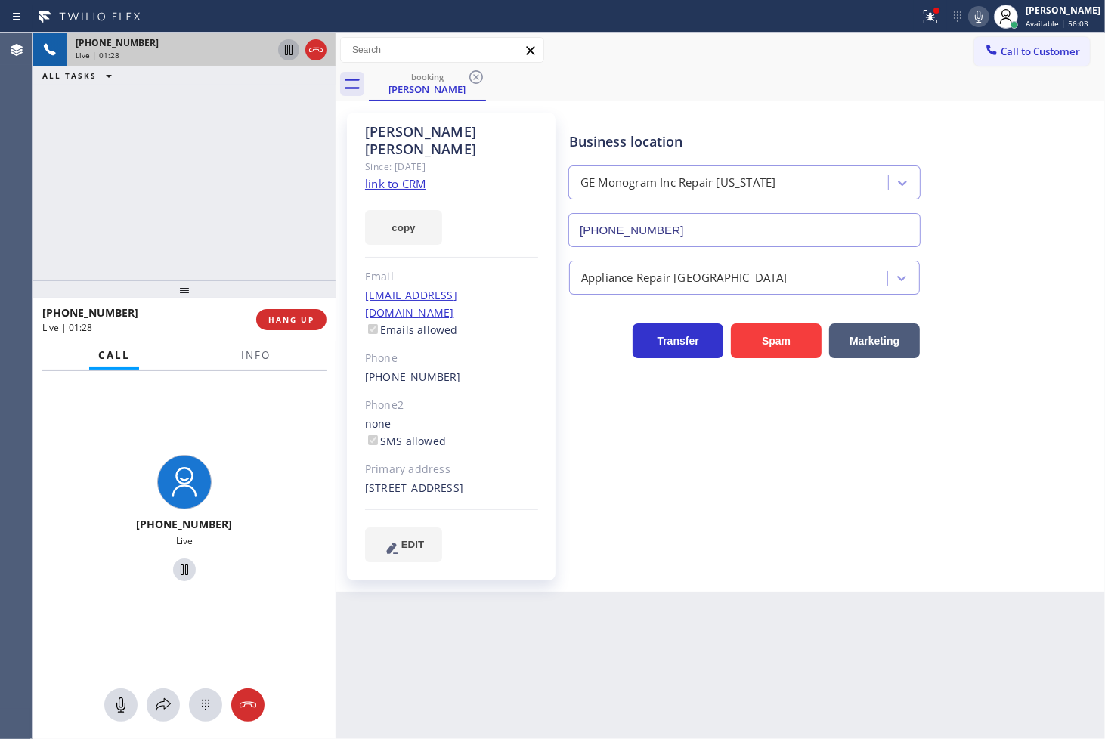
drag, startPoint x: 159, startPoint y: 178, endPoint x: 196, endPoint y: 88, distance: 97.3
click at [162, 168] on div "[PHONE_NUMBER] Live | 01:28 ALL TASKS ALL TASKS ACTIVE TASKS TASKS IN WRAP UP" at bounding box center [184, 156] width 302 height 247
click at [258, 175] on div "[PHONE_NUMBER] Live | 01:28 ALL TASKS ALL TASKS ACTIVE TASKS TASKS IN WRAP UP" at bounding box center [184, 156] width 302 height 247
click at [282, 51] on icon at bounding box center [289, 50] width 18 height 18
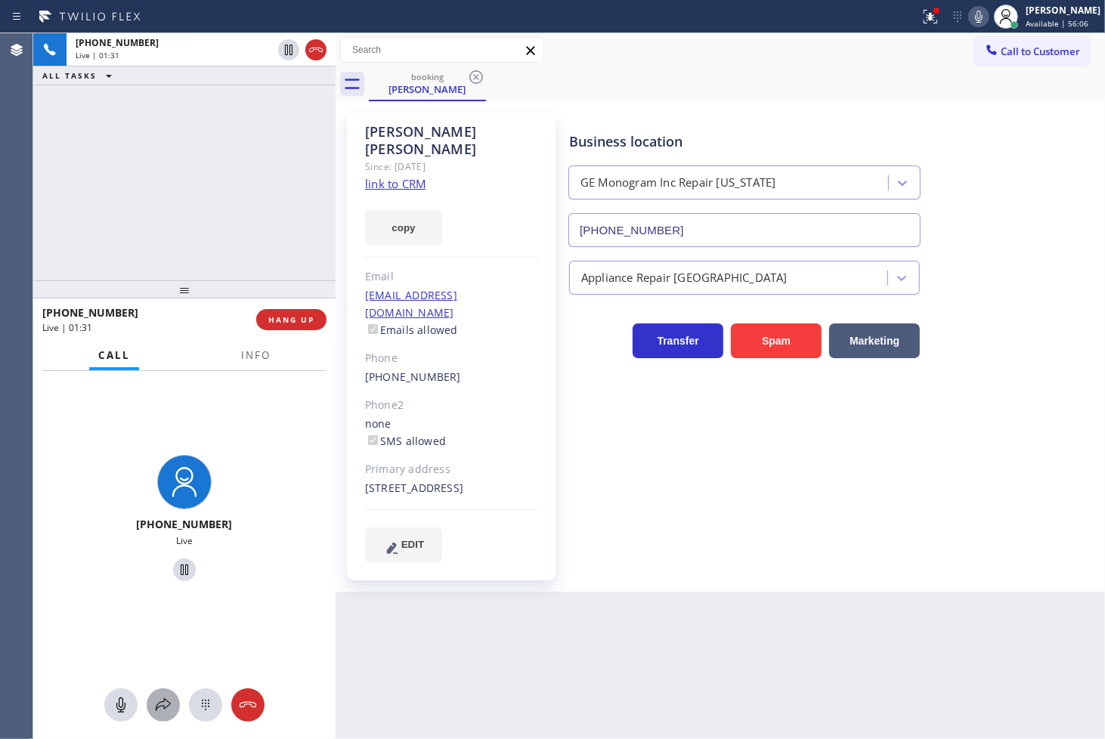
click at [156, 707] on icon at bounding box center [163, 704] width 15 height 13
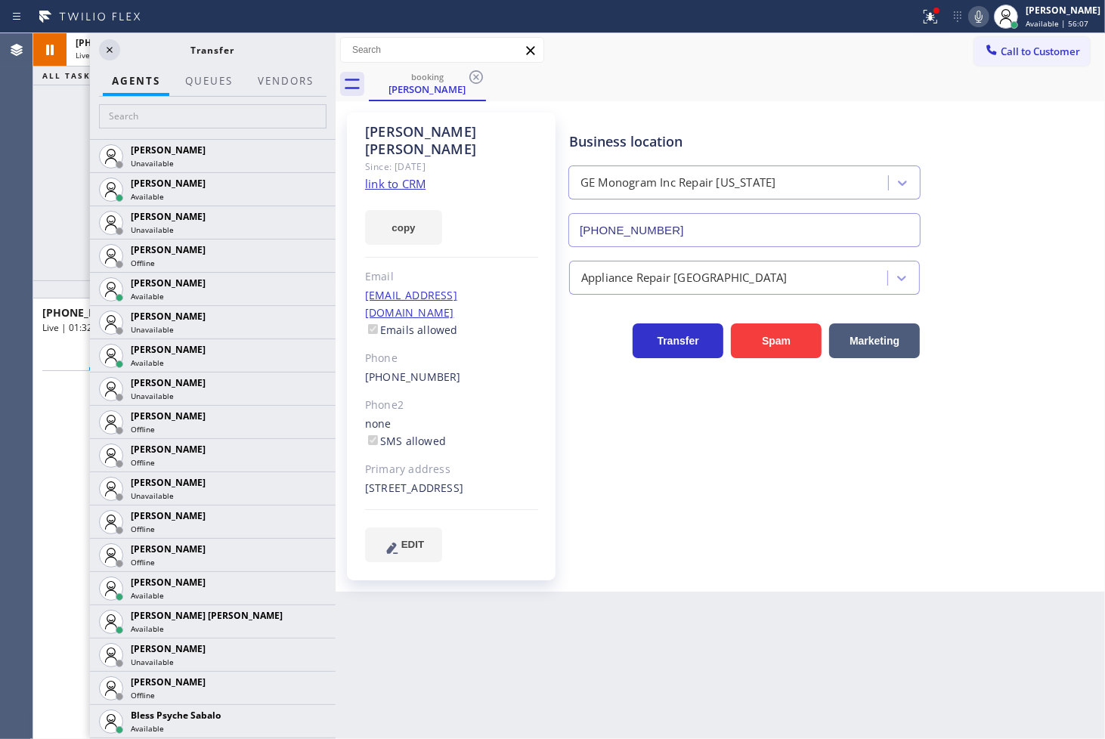
click at [185, 131] on div at bounding box center [213, 118] width 246 height 42
click at [190, 107] on input "text" at bounding box center [212, 116] width 227 height 24
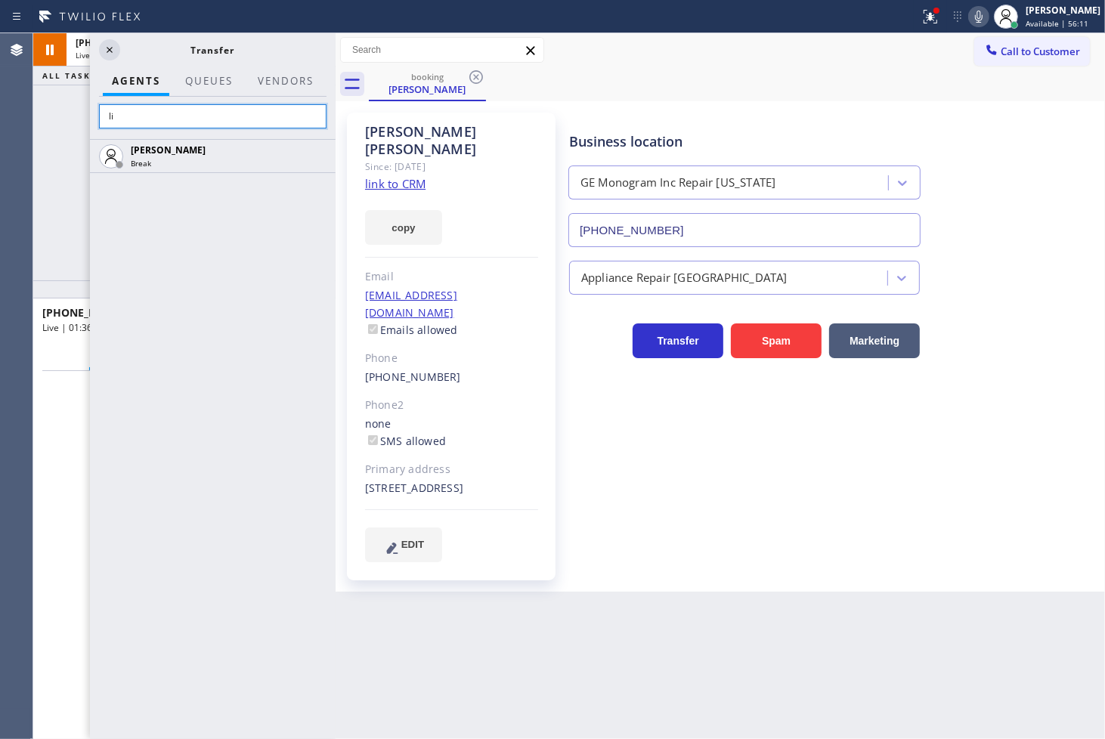
type input "l"
type input "rous"
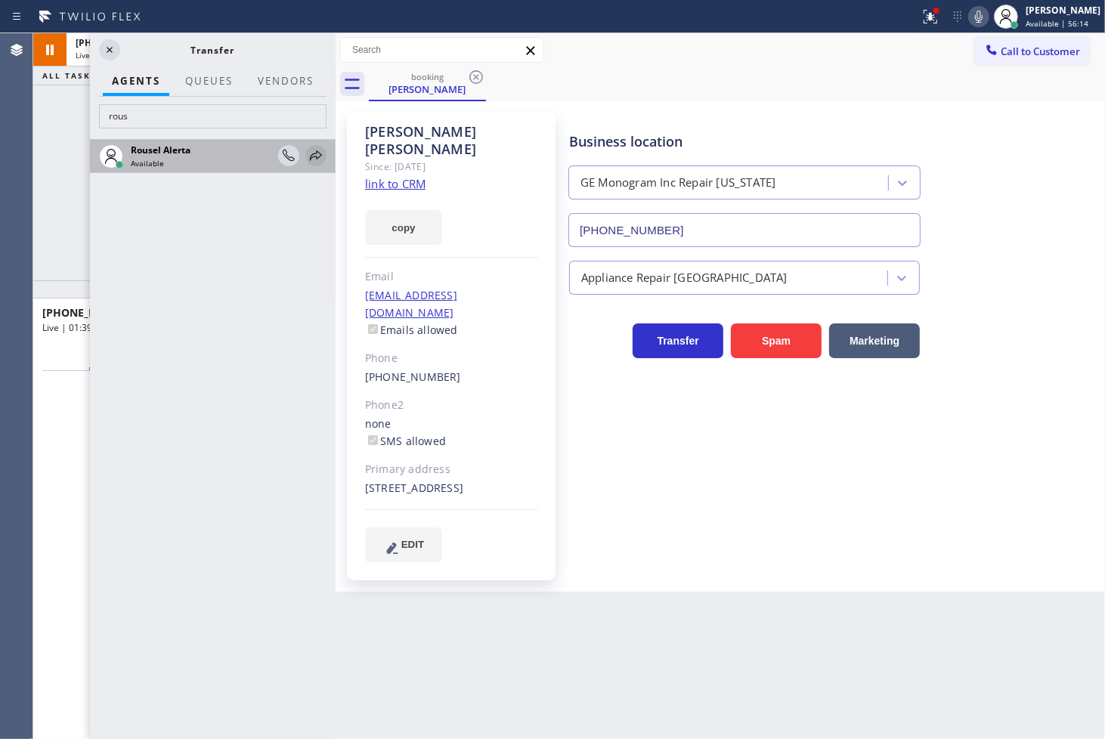
click at [317, 153] on icon at bounding box center [316, 156] width 18 height 18
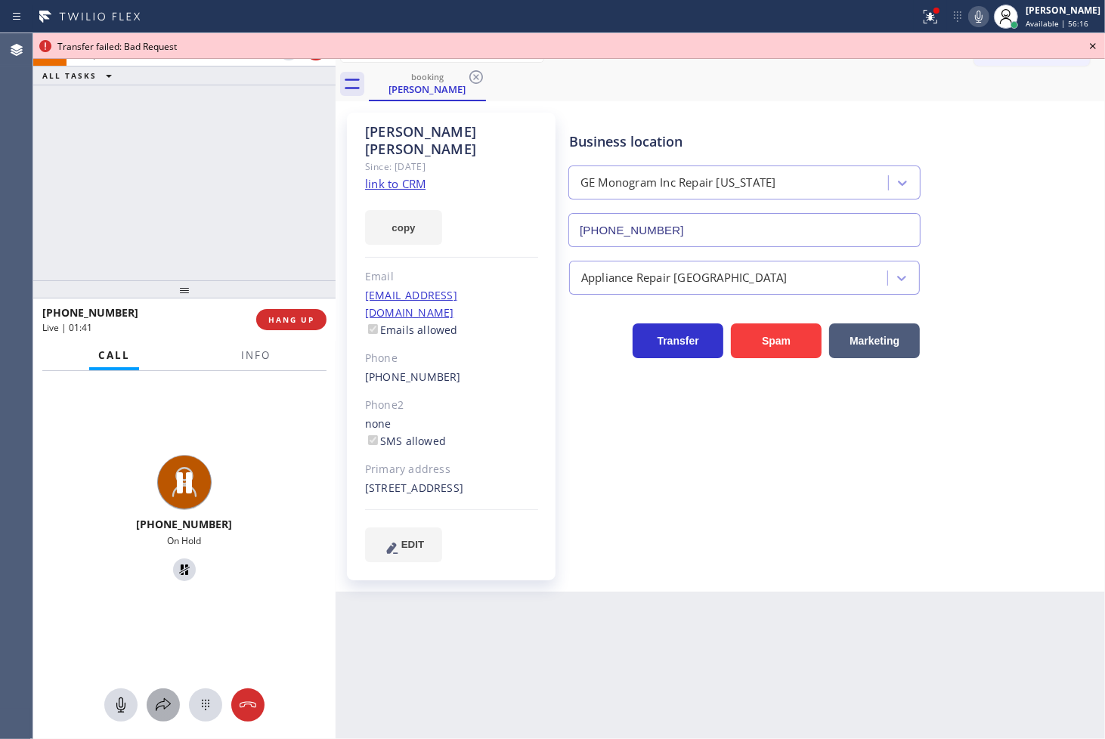
click at [166, 701] on icon at bounding box center [163, 705] width 18 height 18
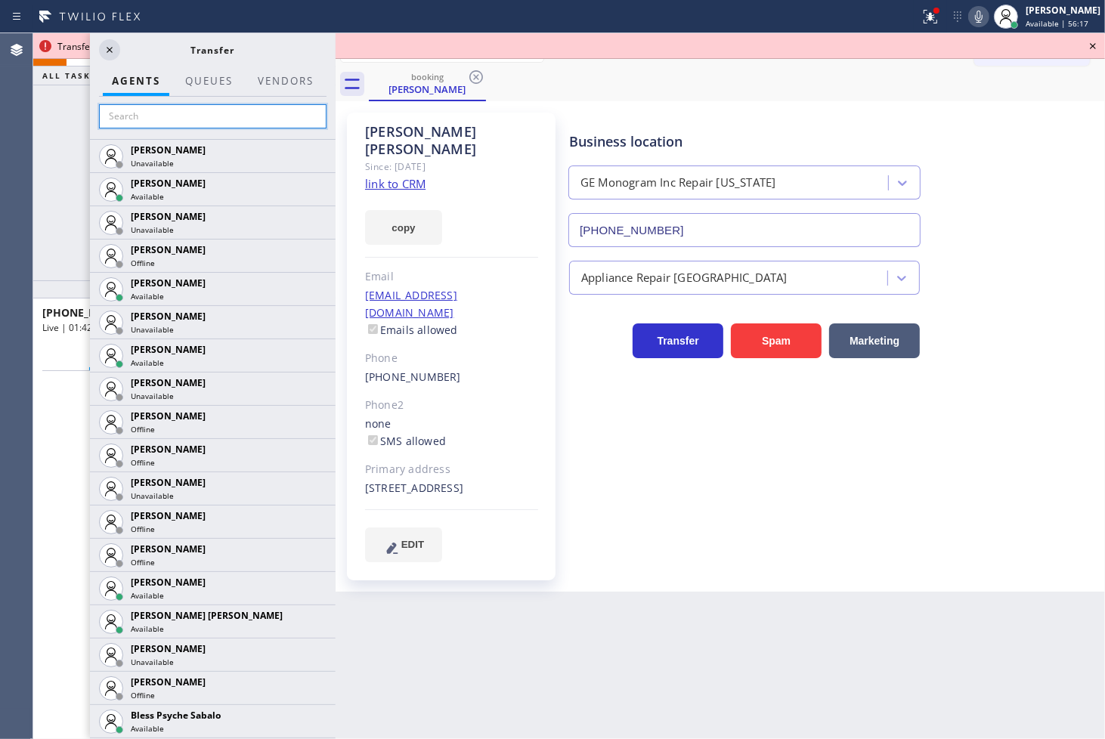
click at [145, 116] on input "text" at bounding box center [212, 116] width 227 height 24
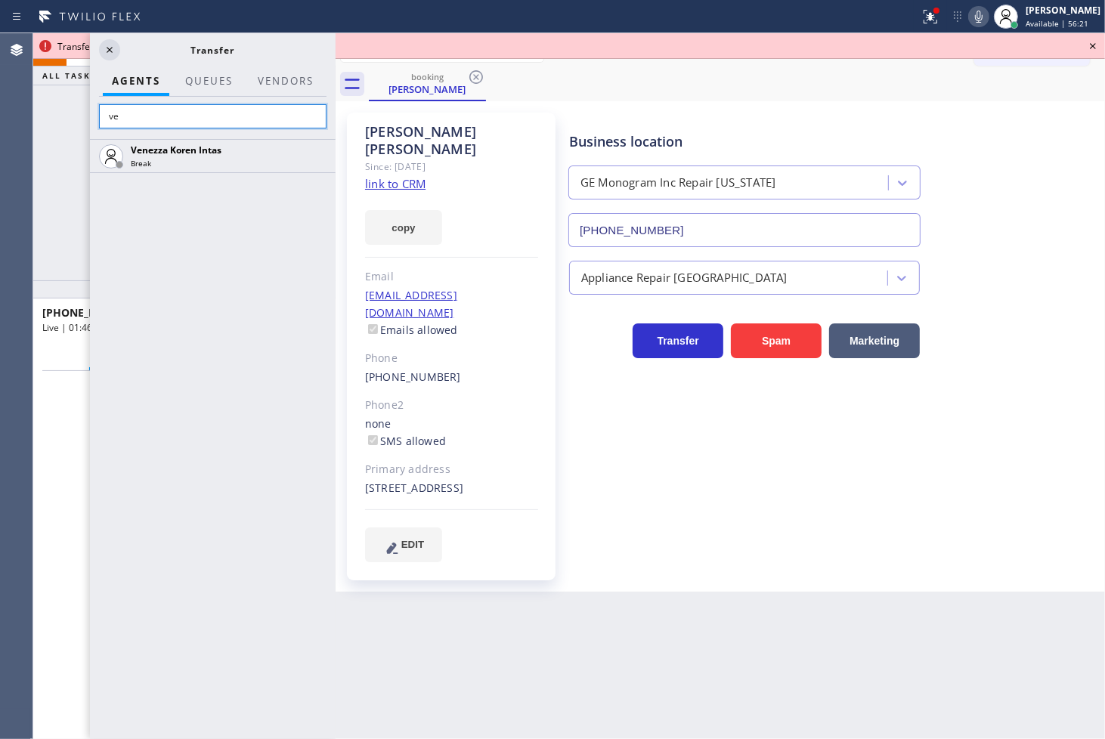
type input "v"
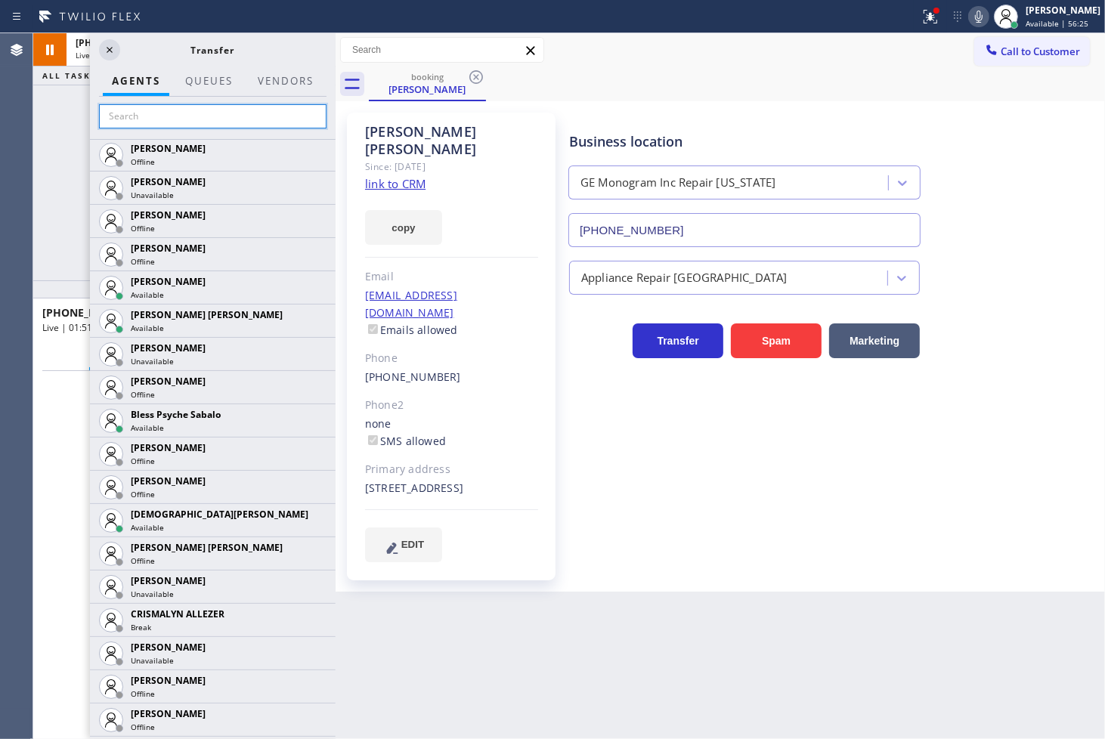
scroll to position [388, 0]
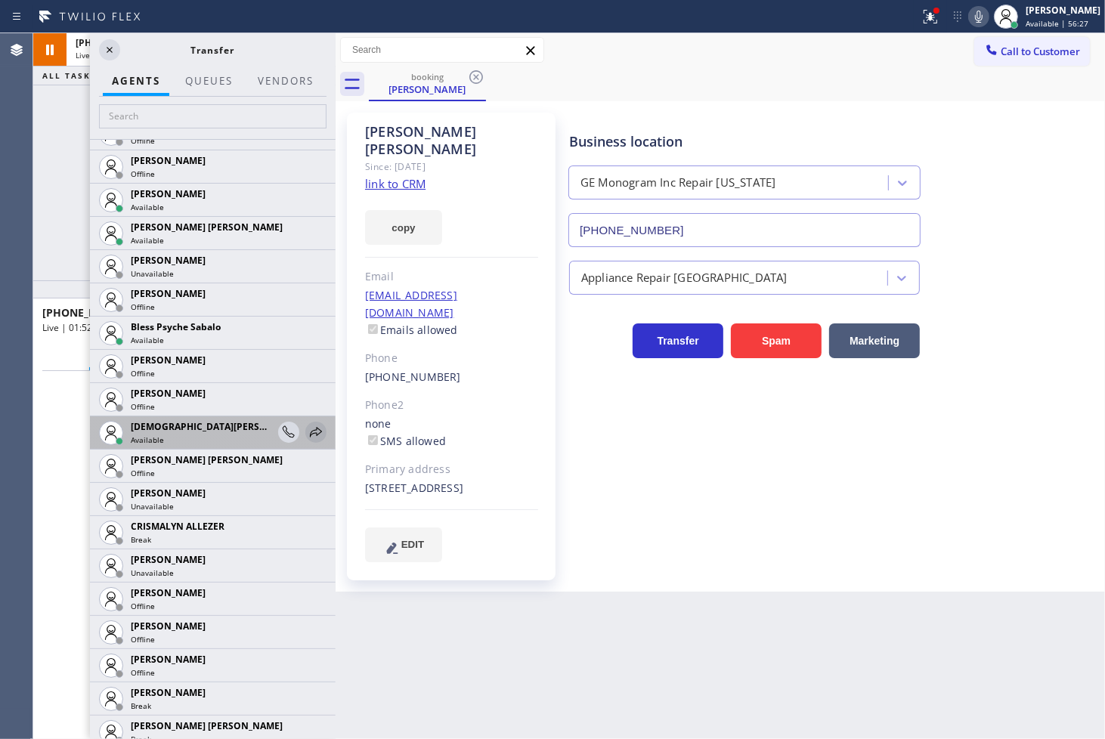
click at [308, 433] on icon at bounding box center [316, 432] width 18 height 18
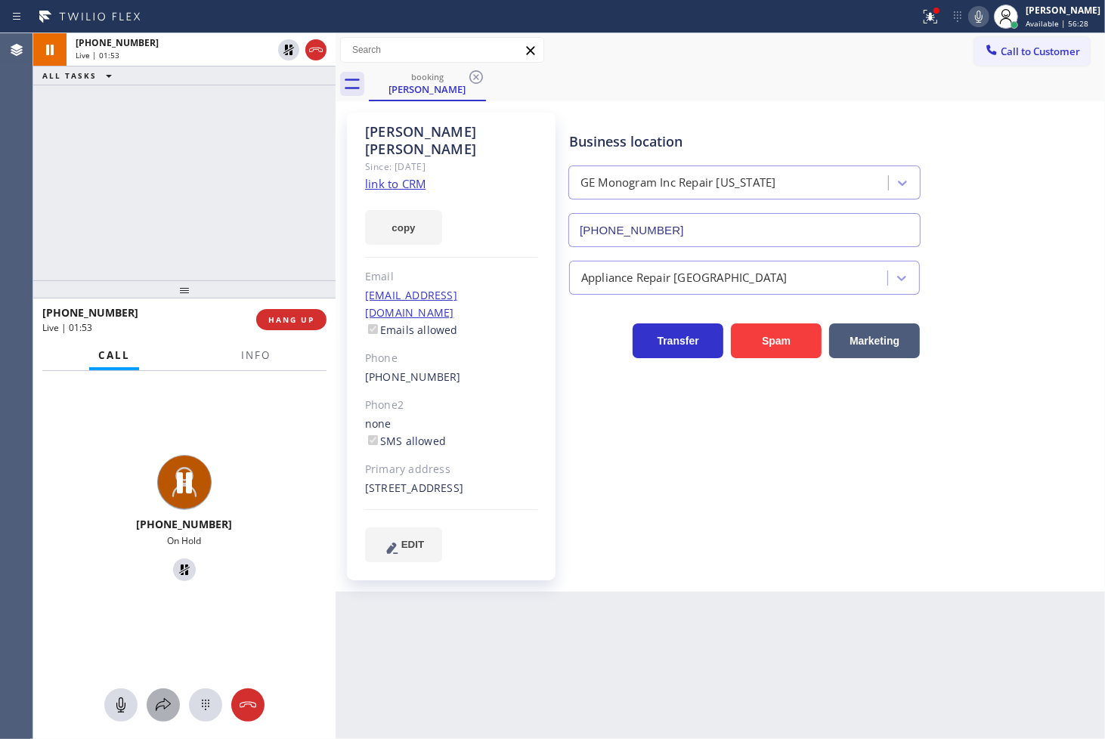
click at [156, 696] on icon at bounding box center [163, 705] width 18 height 18
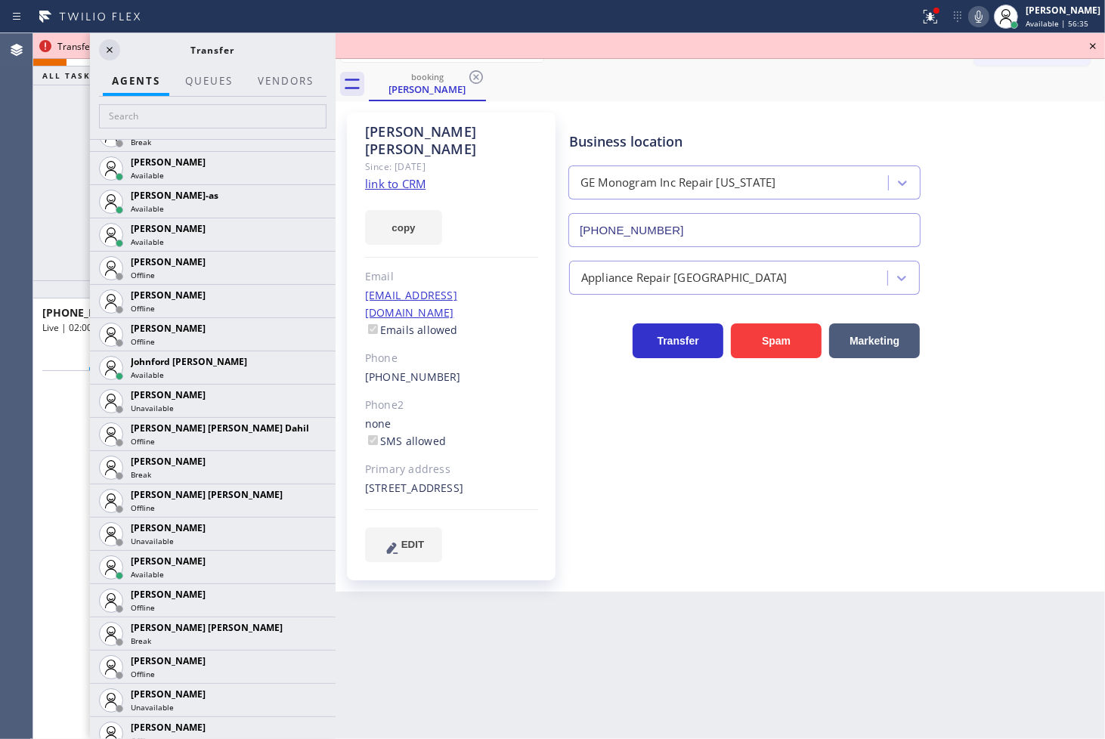
scroll to position [1523, 0]
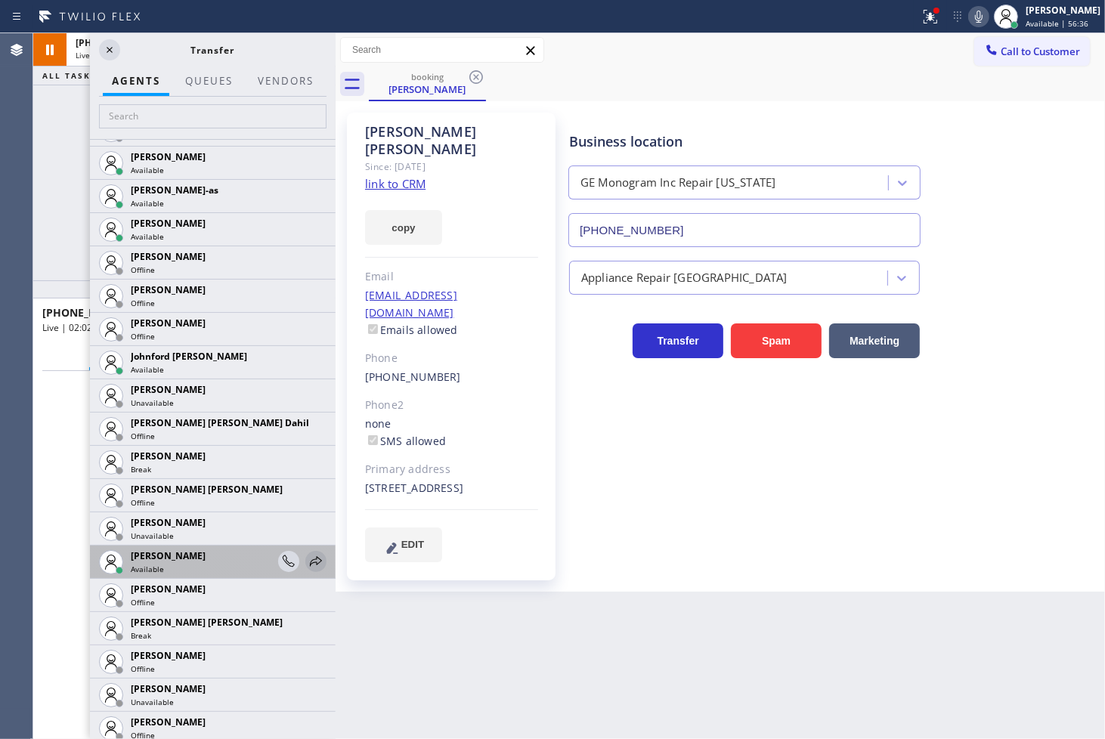
click at [310, 558] on icon at bounding box center [316, 561] width 12 height 10
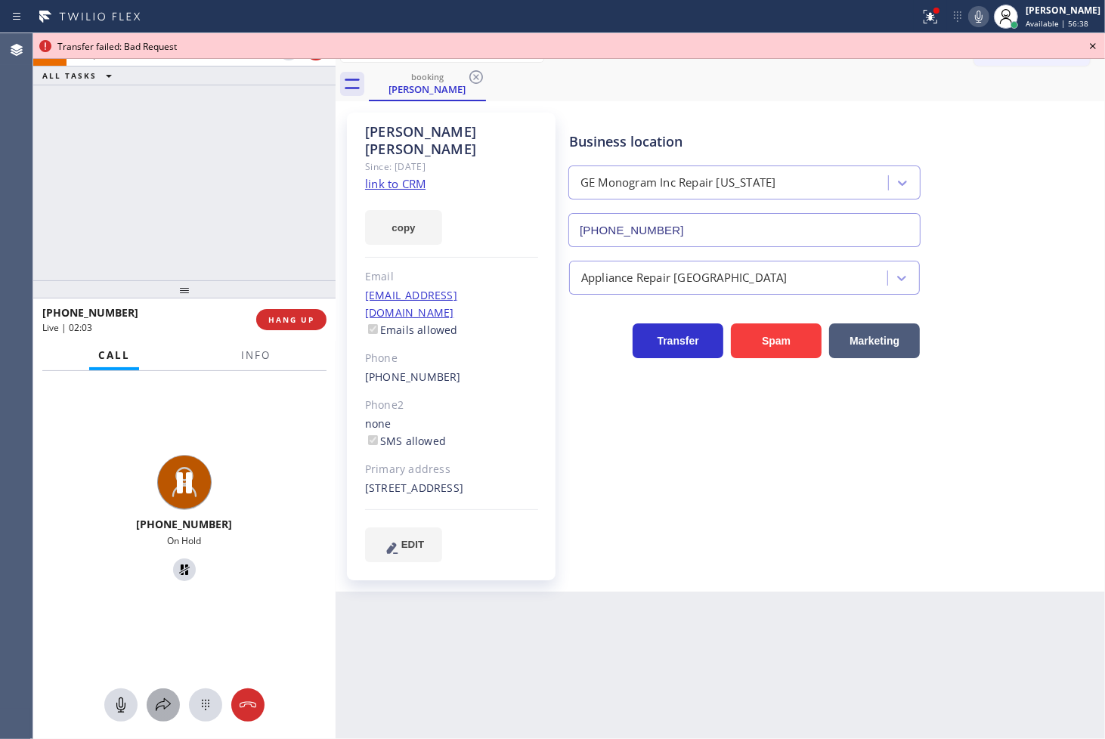
click at [168, 703] on icon at bounding box center [163, 705] width 18 height 18
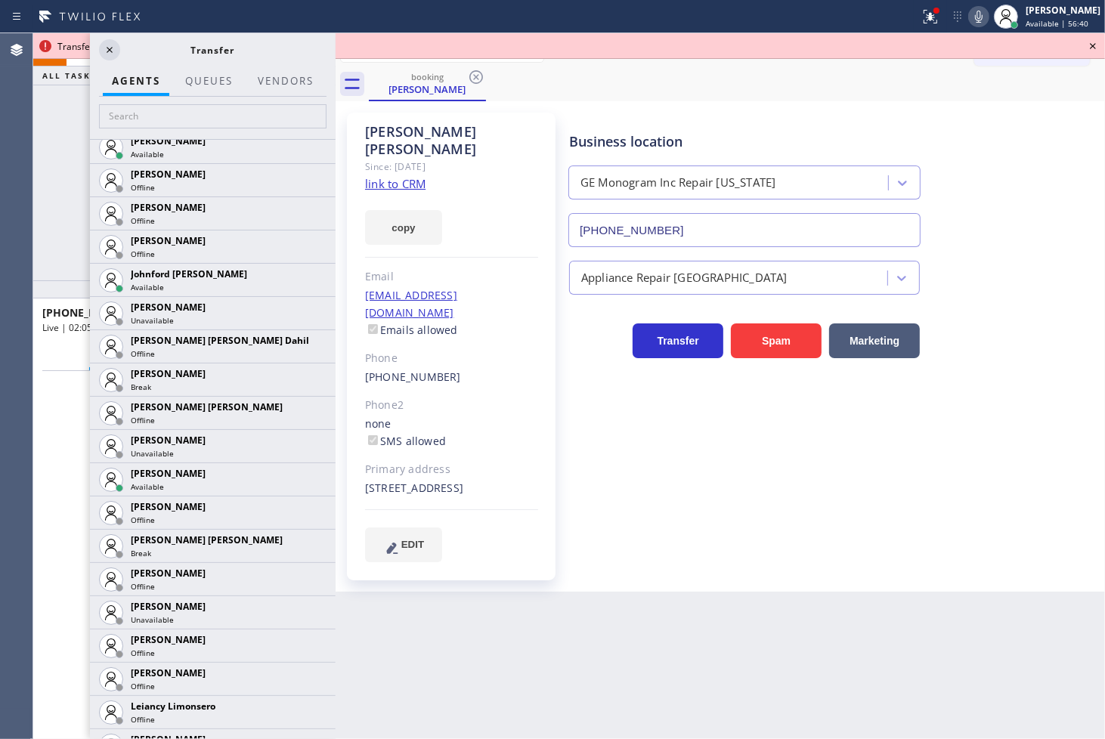
scroll to position [2180, 0]
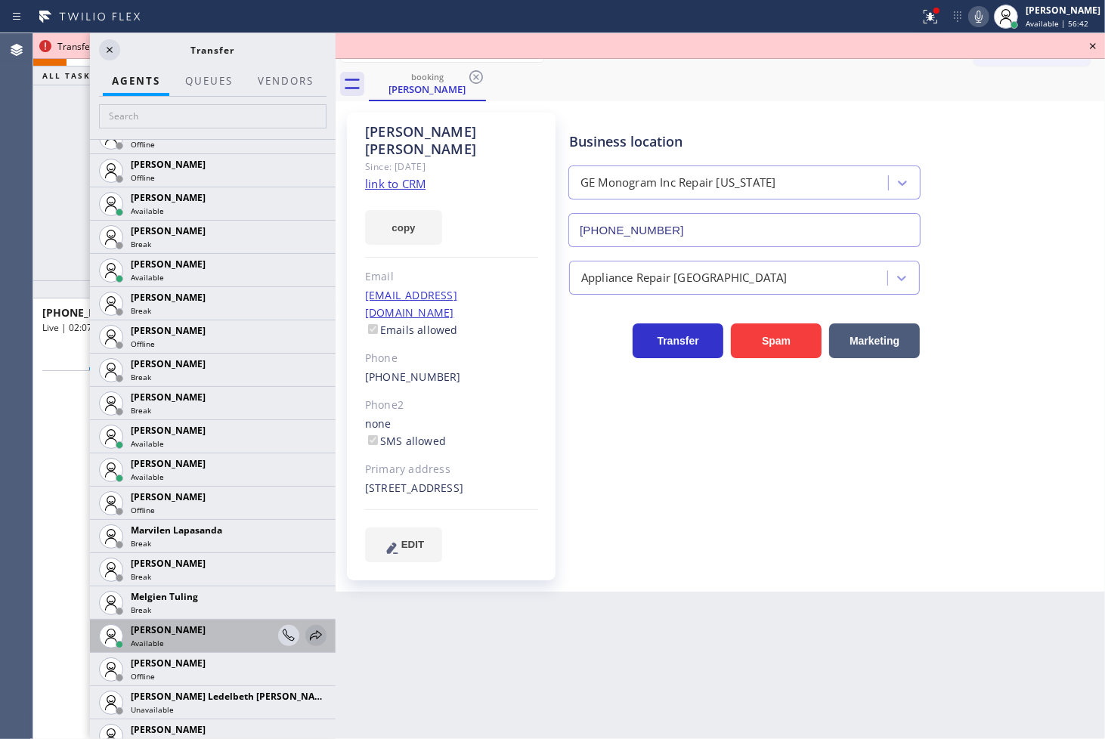
click at [307, 635] on icon at bounding box center [316, 635] width 18 height 18
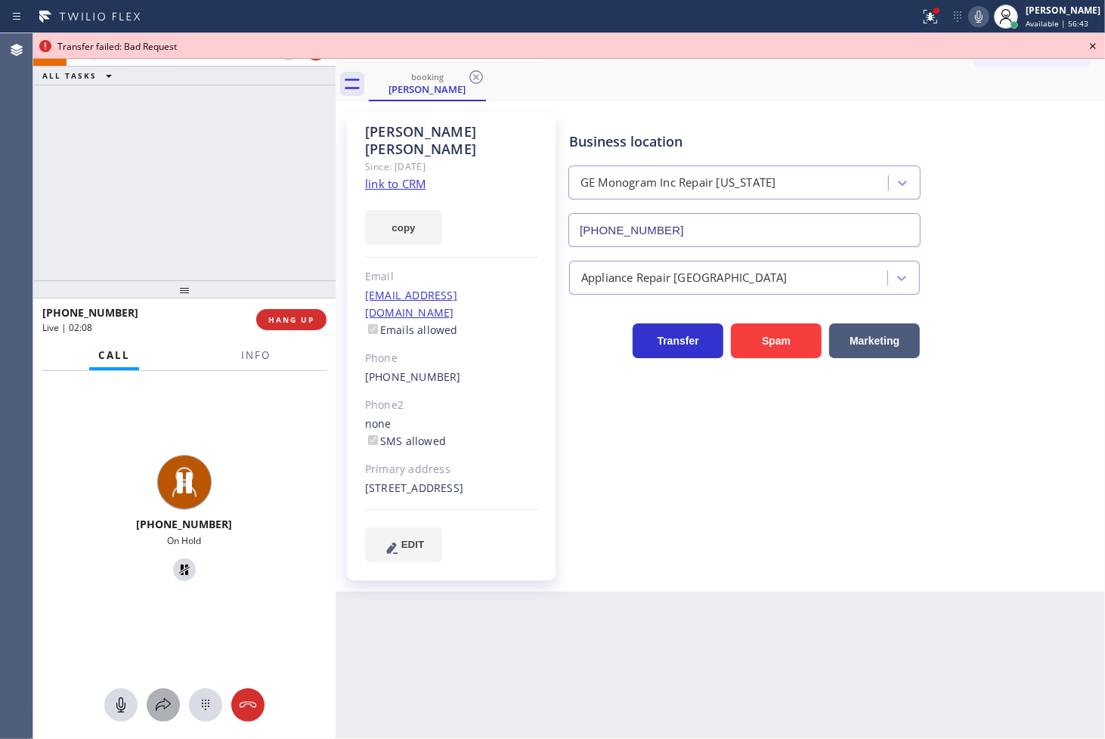
click at [162, 704] on icon at bounding box center [163, 705] width 18 height 18
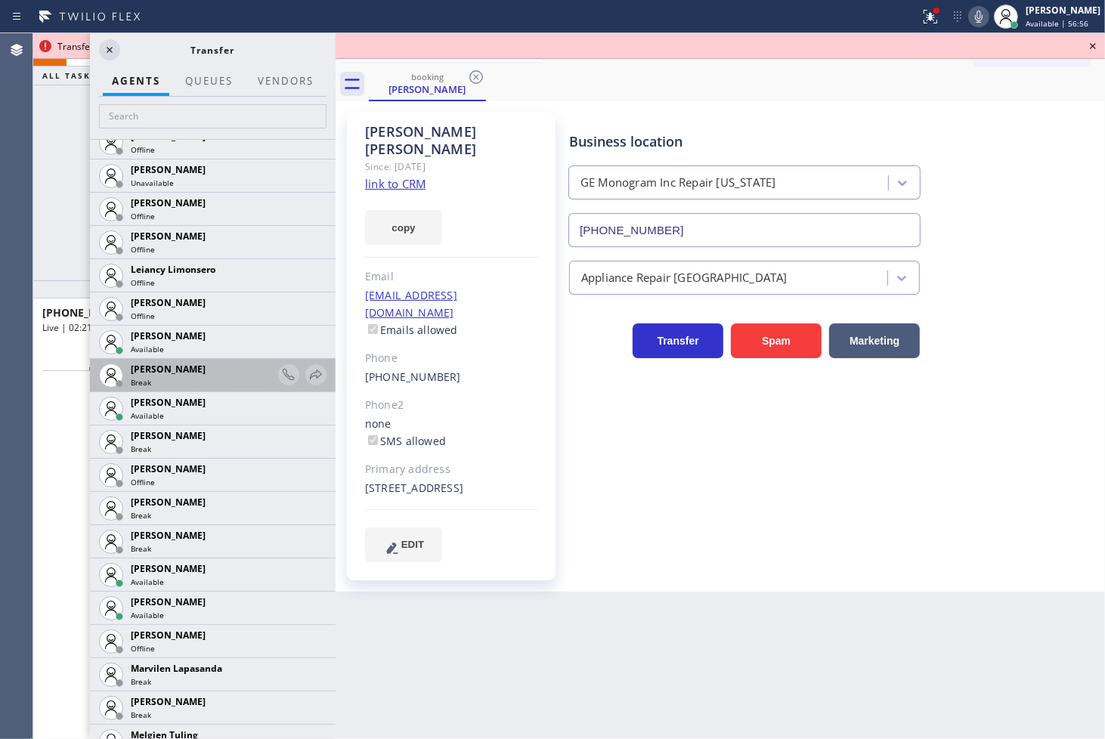
scroll to position [2099, 0]
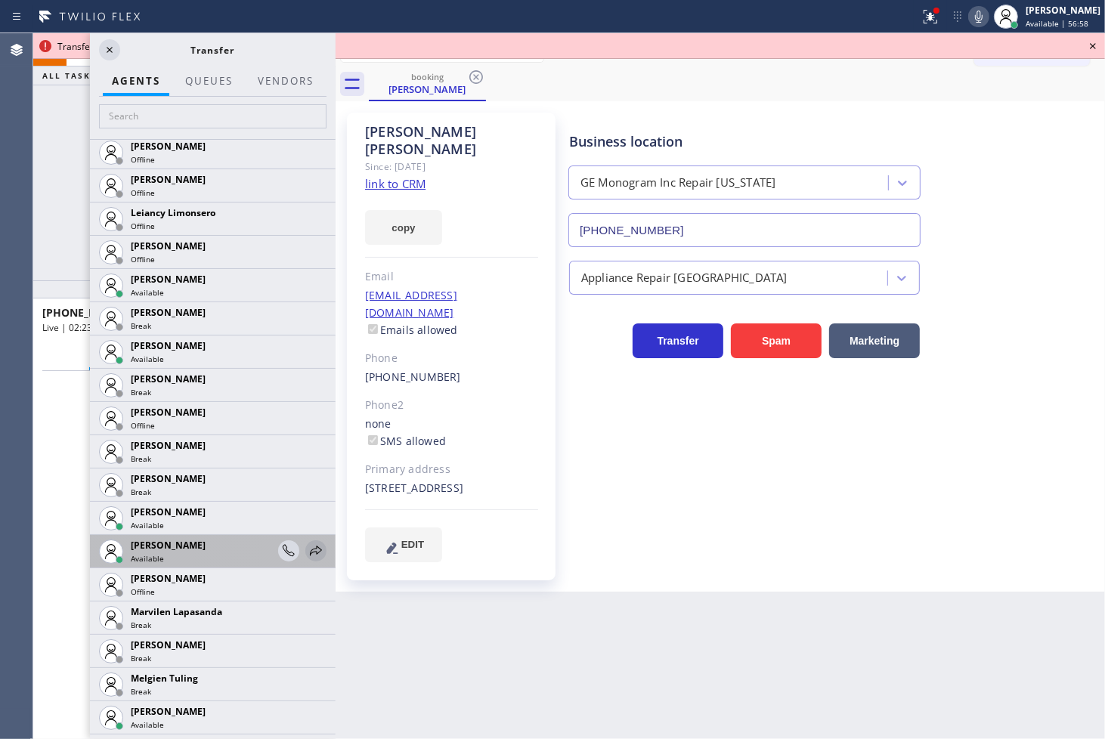
click at [310, 546] on icon at bounding box center [316, 551] width 12 height 10
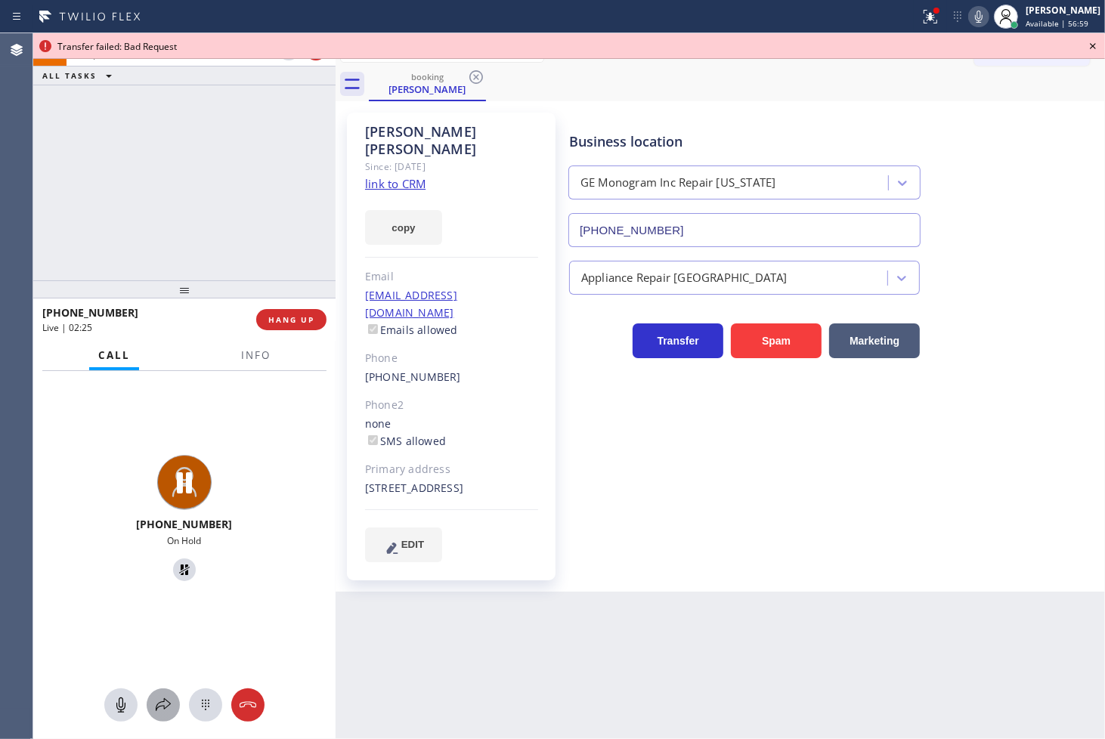
click at [168, 699] on icon at bounding box center [163, 705] width 18 height 18
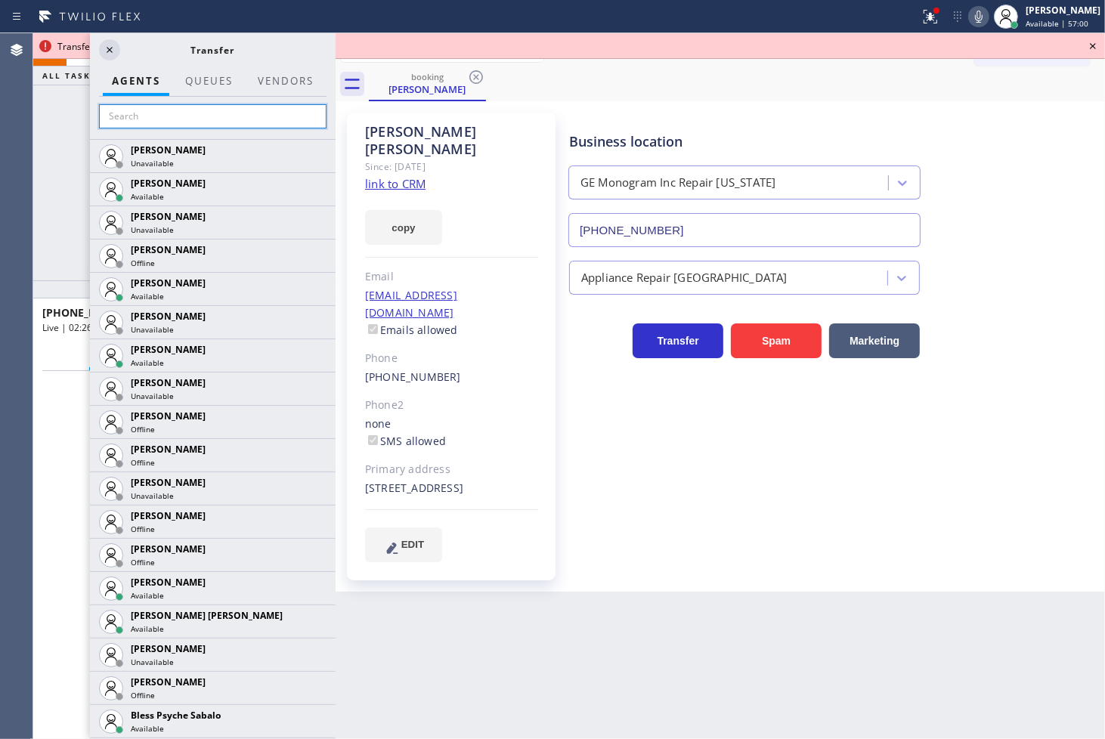
click at [169, 123] on input "text" at bounding box center [212, 116] width 227 height 24
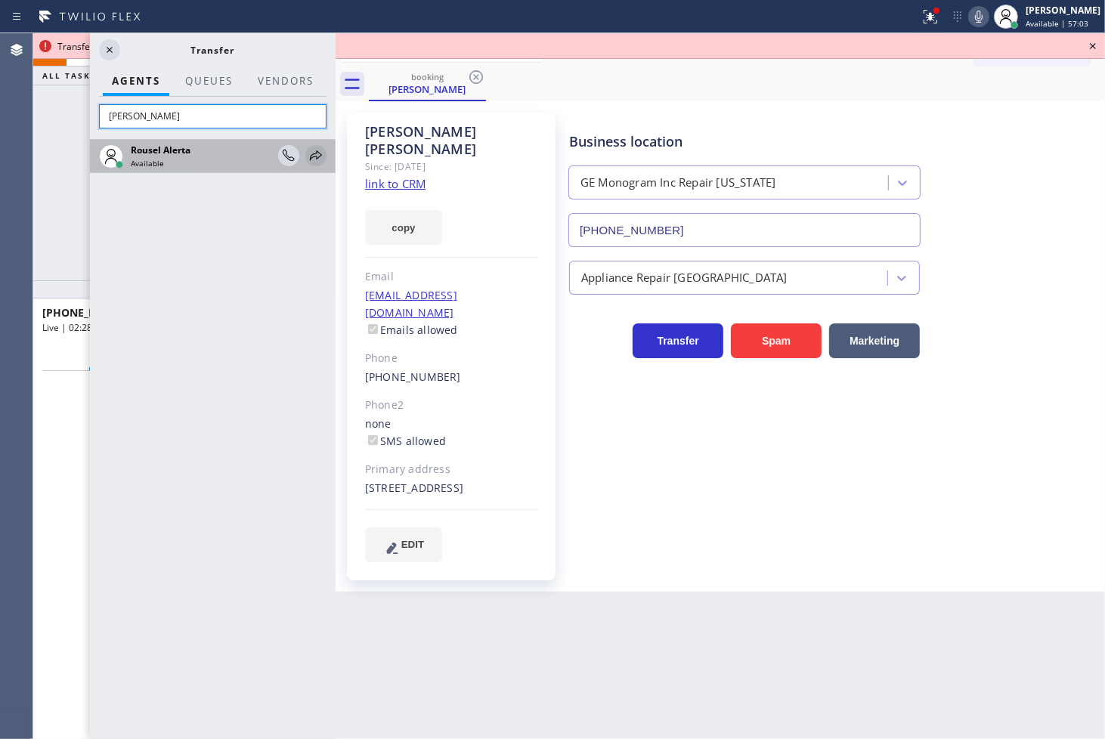
type input "[PERSON_NAME]"
click at [323, 150] on icon at bounding box center [316, 156] width 18 height 18
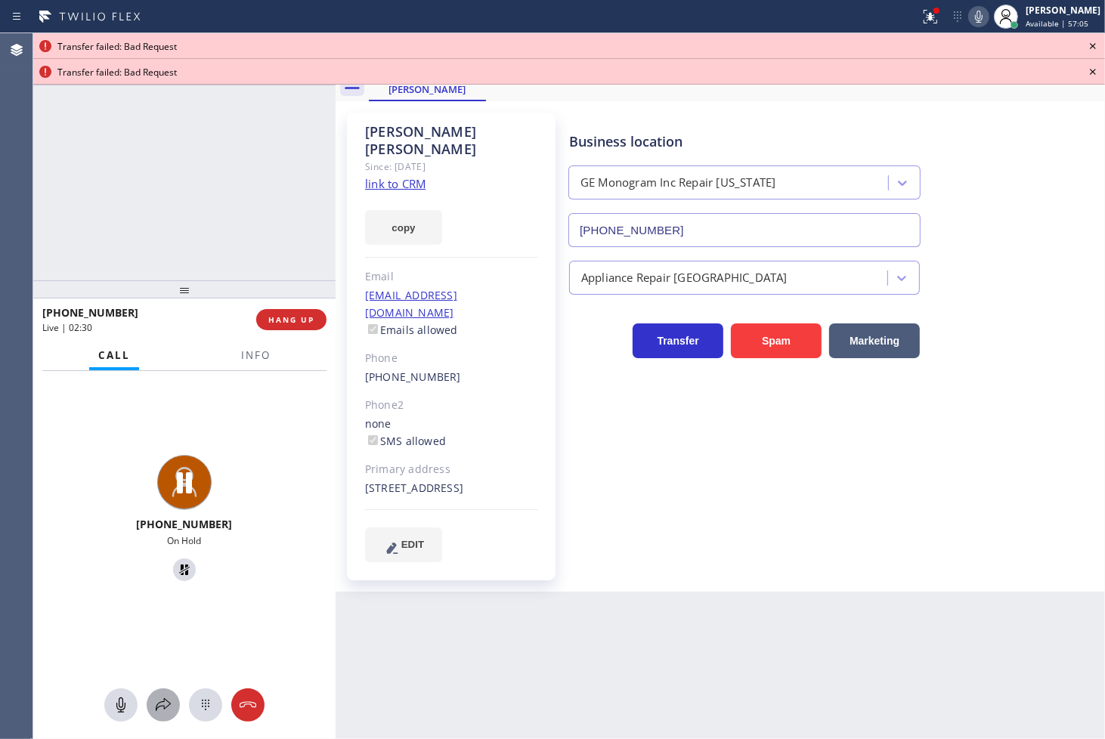
click at [166, 696] on icon at bounding box center [163, 705] width 18 height 18
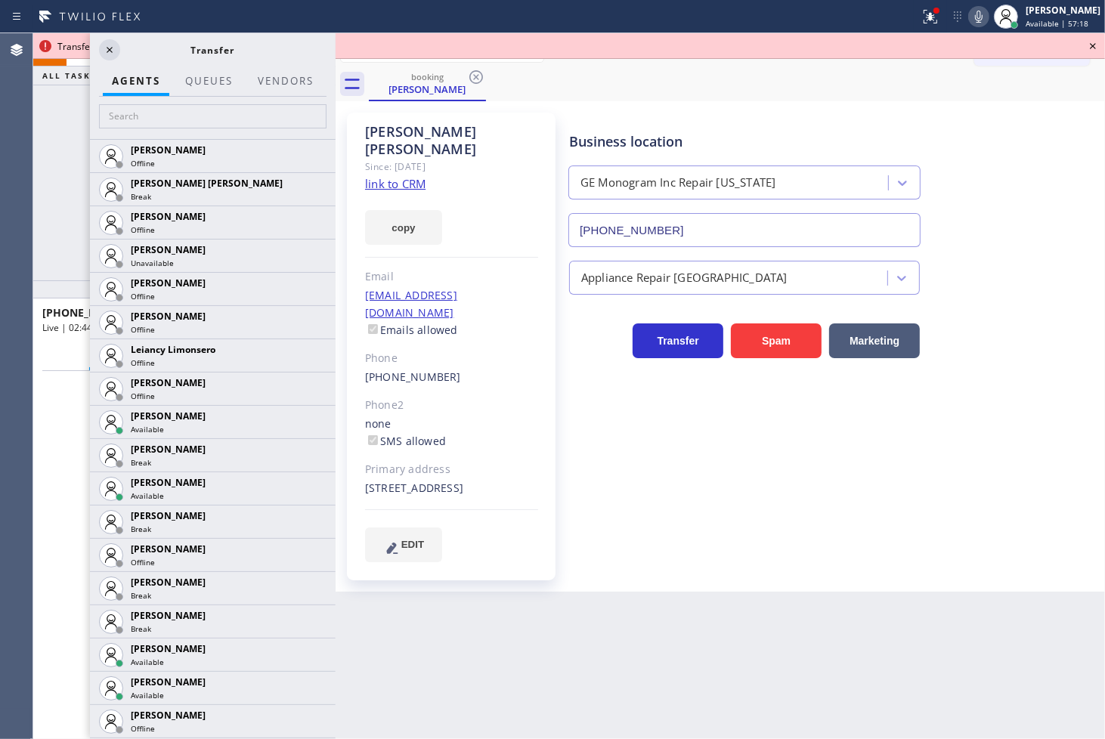
scroll to position [1947, 0]
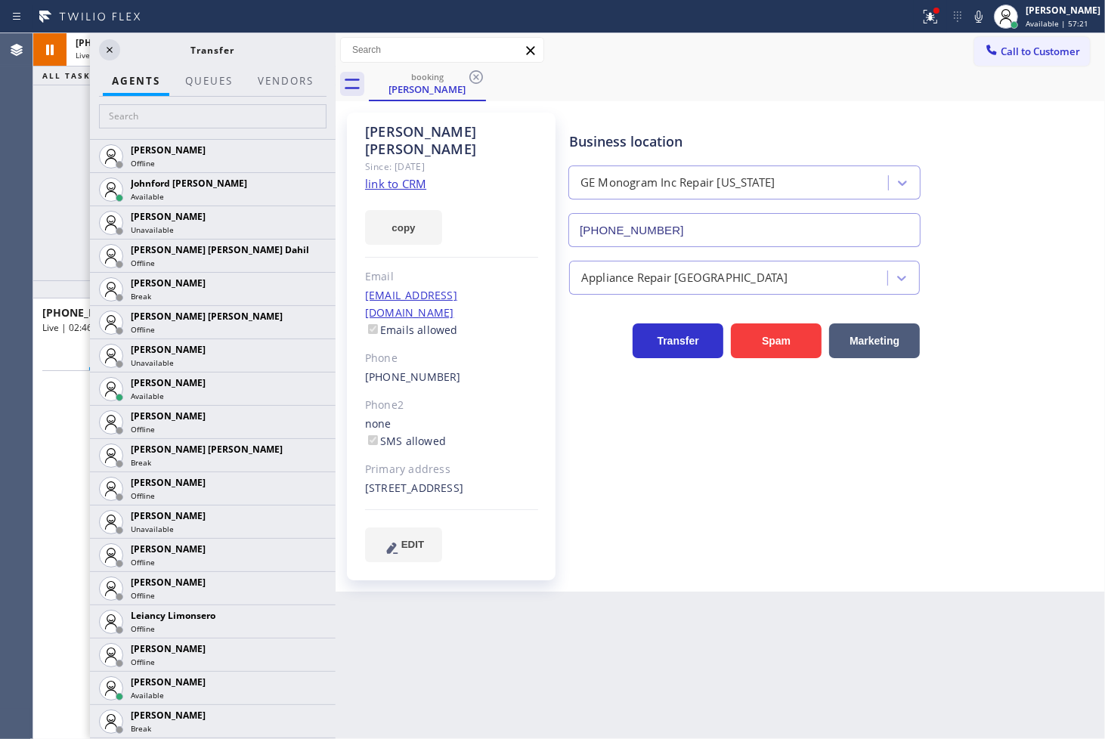
scroll to position [1612, 0]
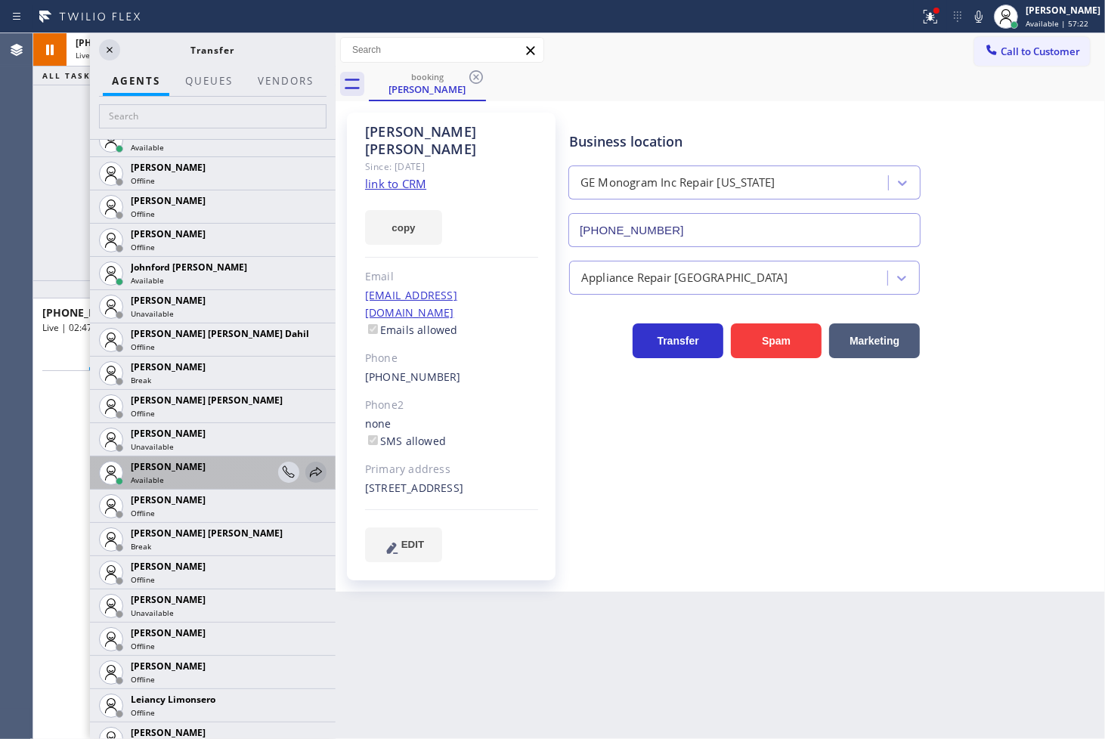
click at [307, 473] on icon at bounding box center [316, 472] width 18 height 18
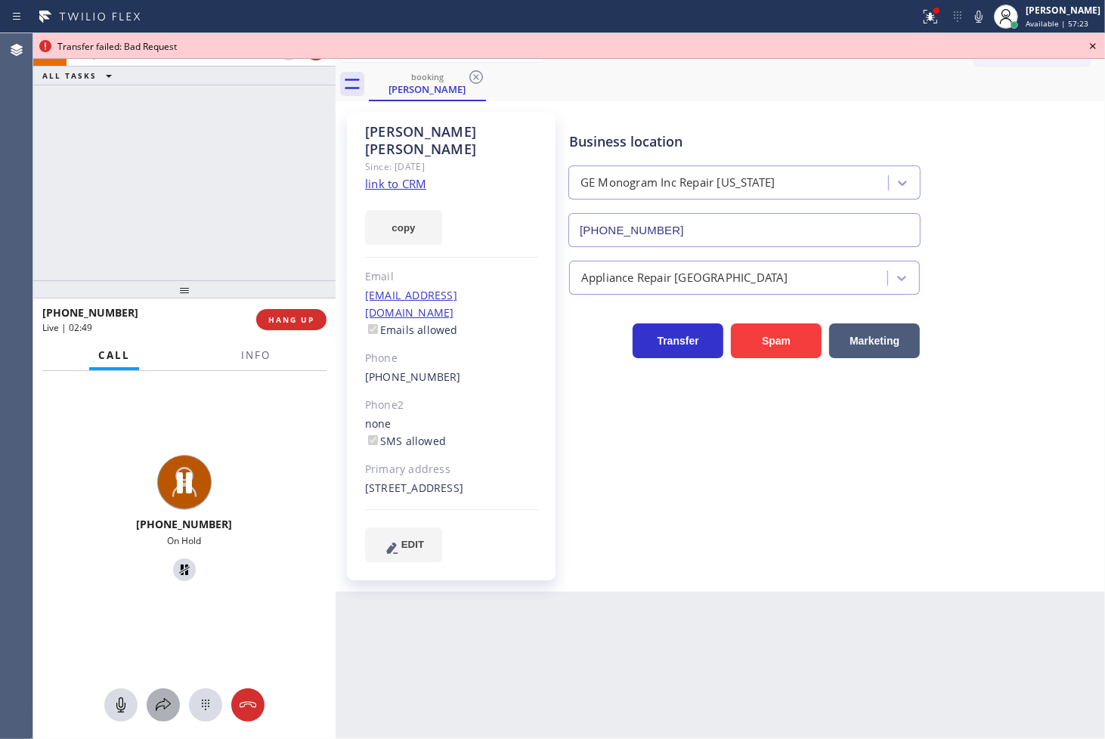
click at [157, 698] on icon at bounding box center [163, 705] width 18 height 18
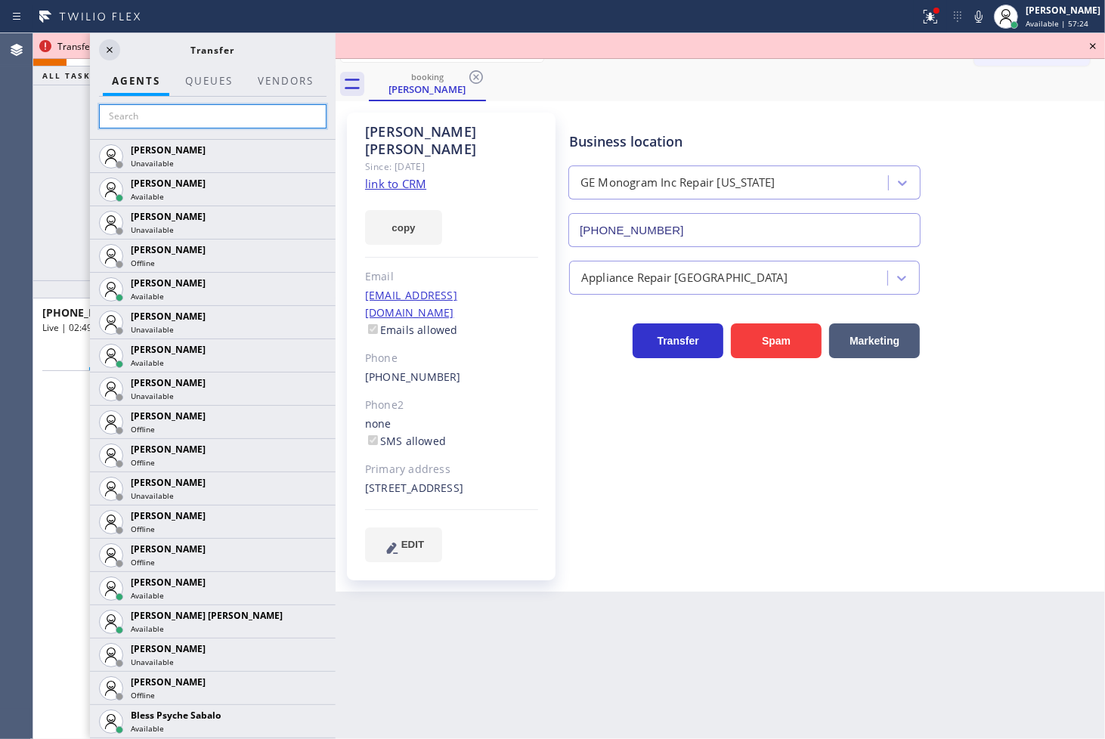
click at [227, 116] on input "text" at bounding box center [212, 116] width 227 height 24
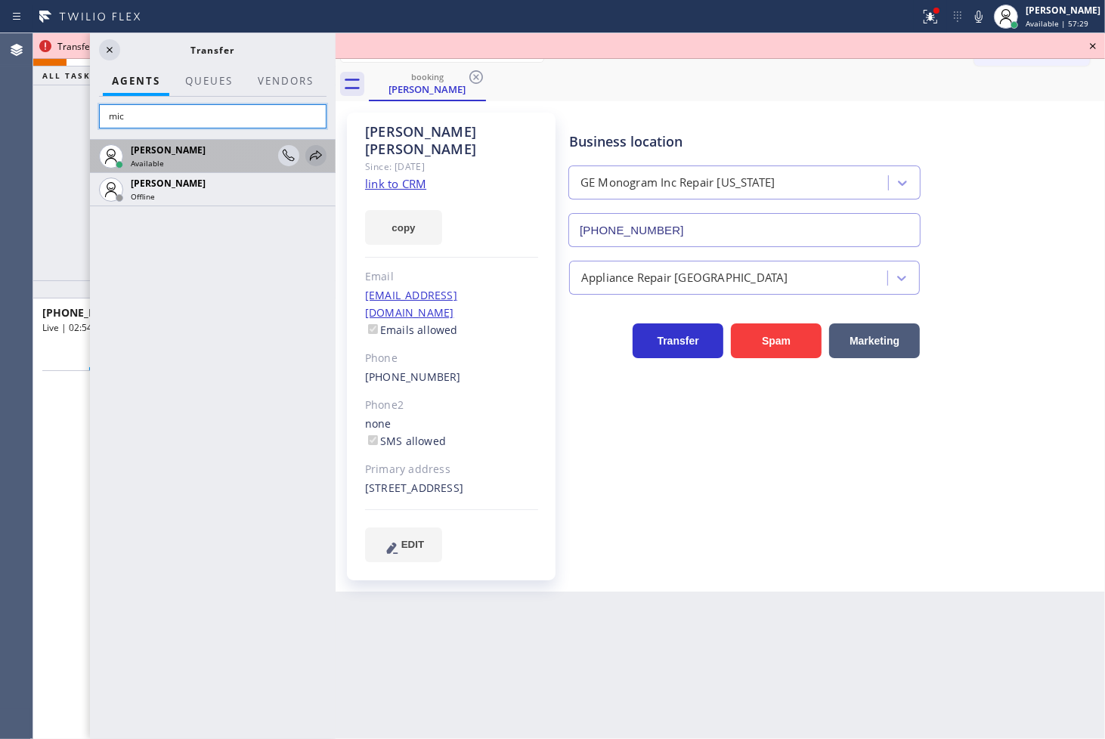
type input "mic"
click at [314, 151] on icon at bounding box center [316, 156] width 18 height 18
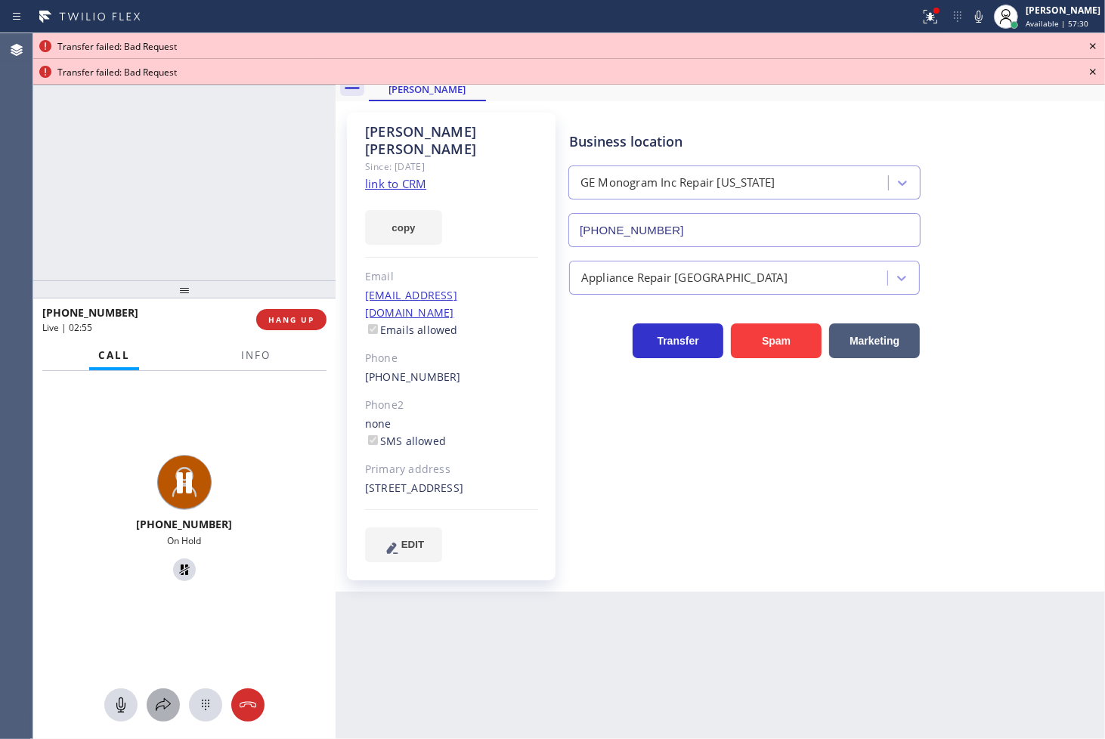
click at [168, 707] on icon at bounding box center [163, 705] width 18 height 18
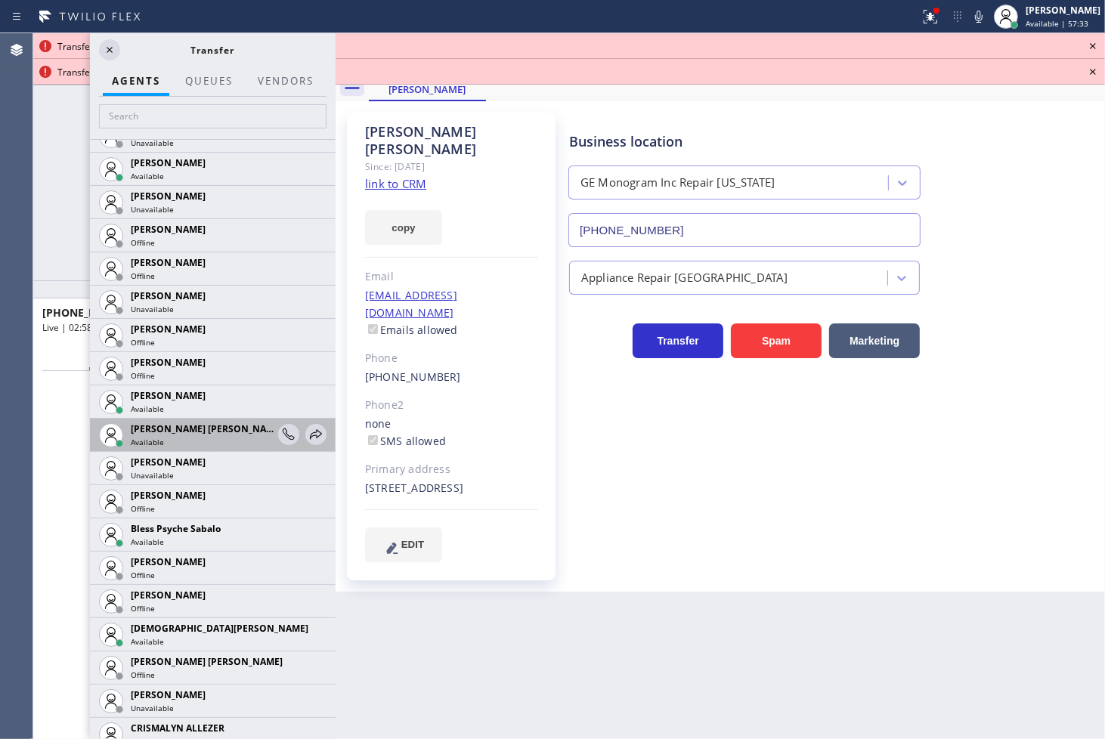
scroll to position [252, 0]
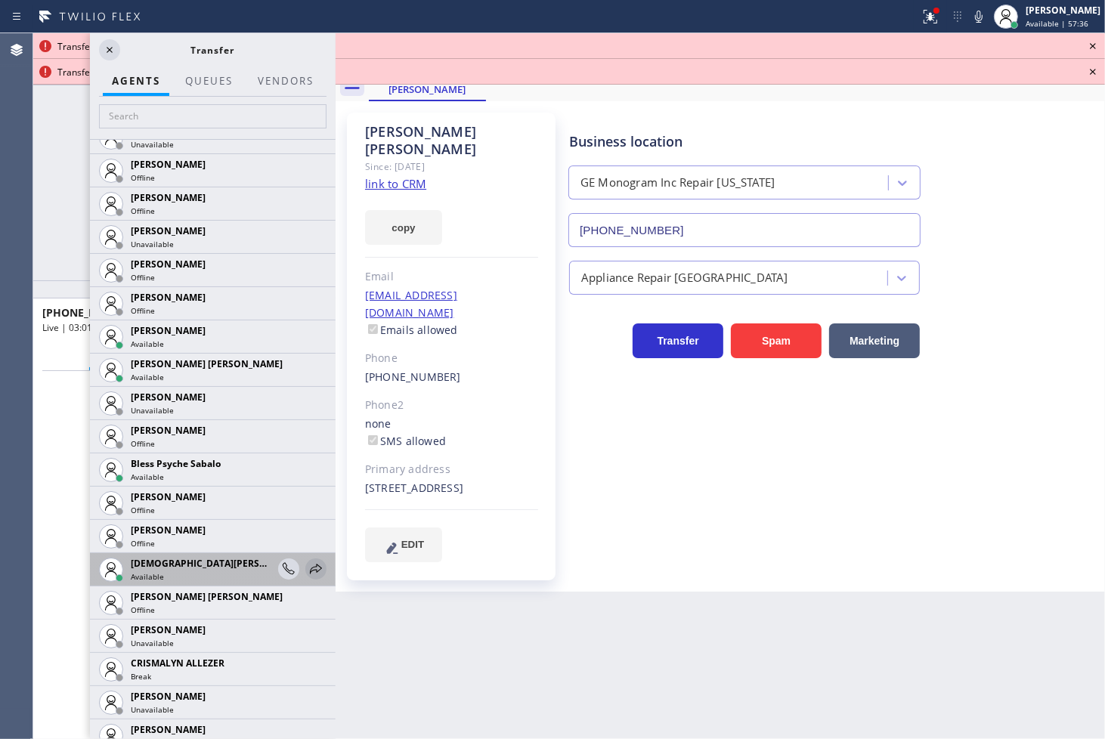
click at [310, 567] on icon at bounding box center [316, 569] width 12 height 10
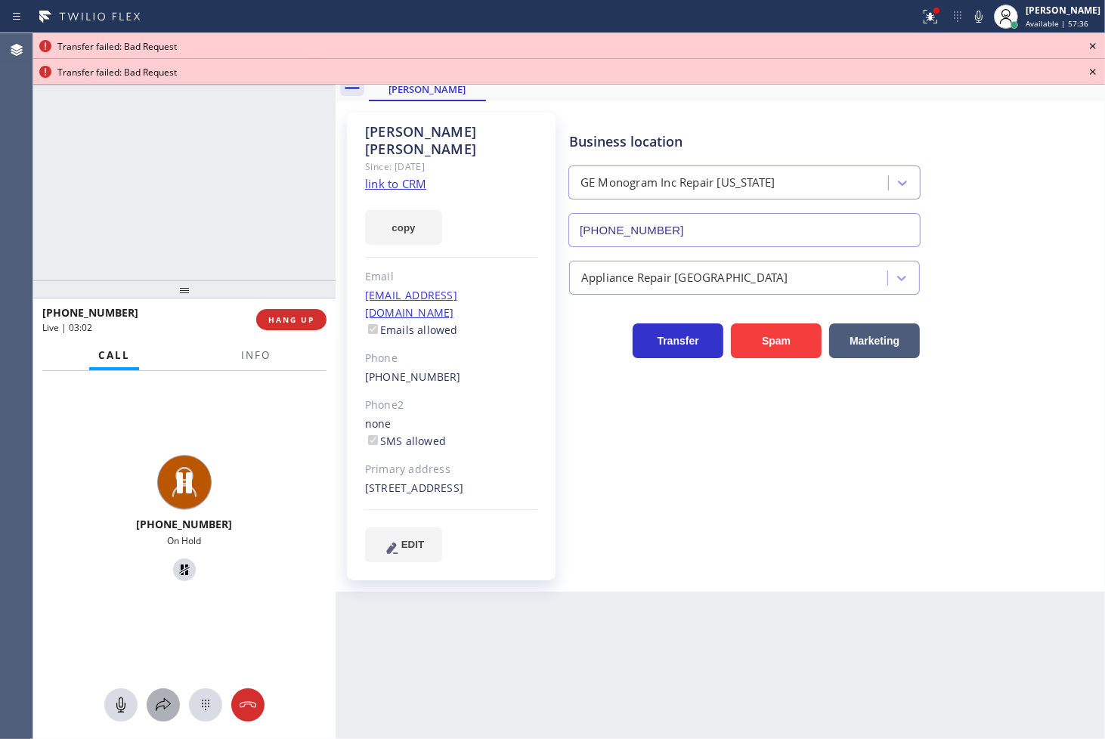
click at [163, 707] on icon at bounding box center [163, 705] width 18 height 18
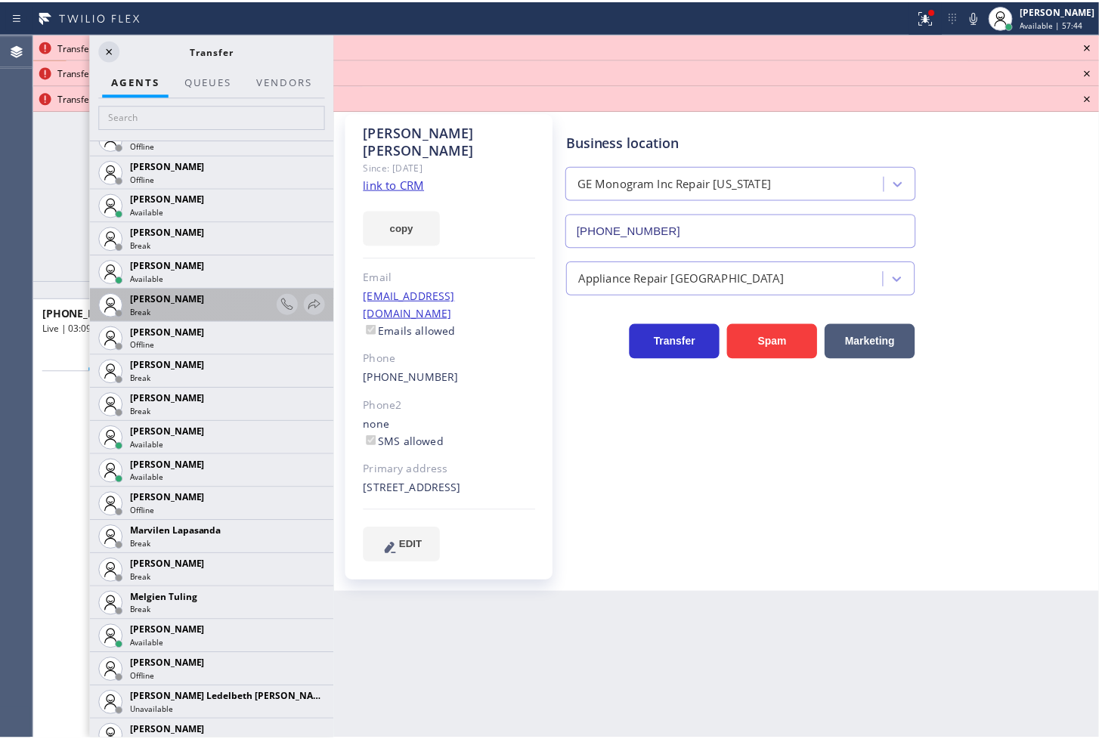
scroll to position [2183, 0]
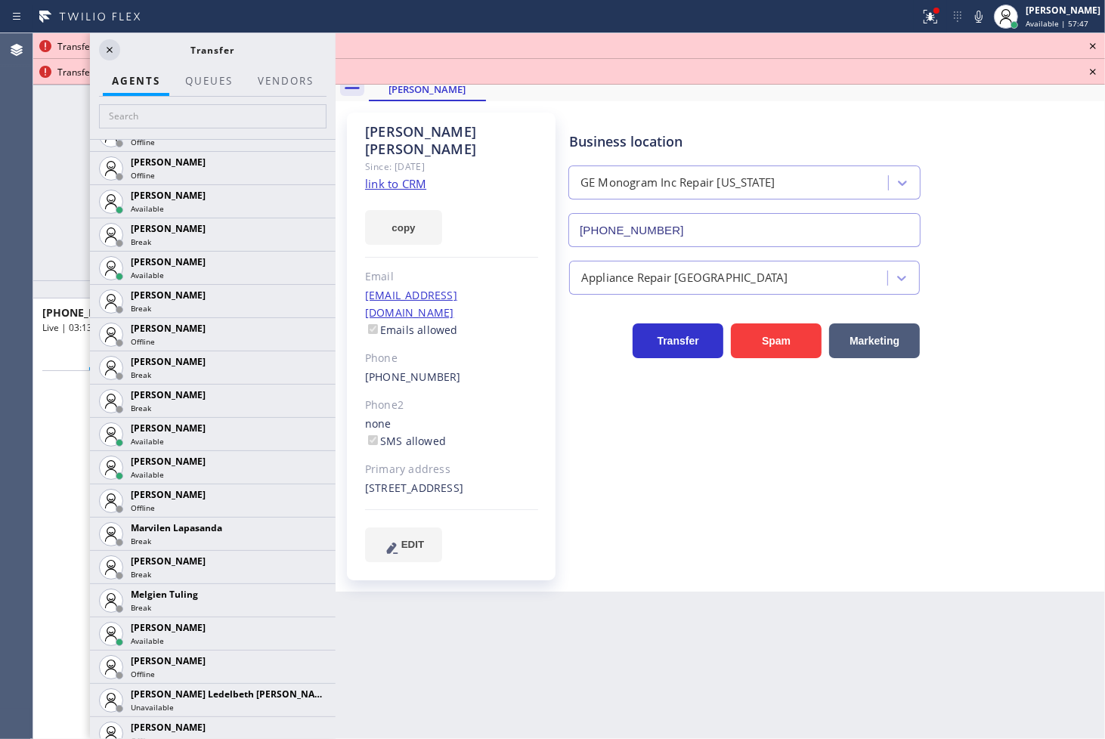
click at [0, 0] on icon at bounding box center [0, 0] width 0 height 0
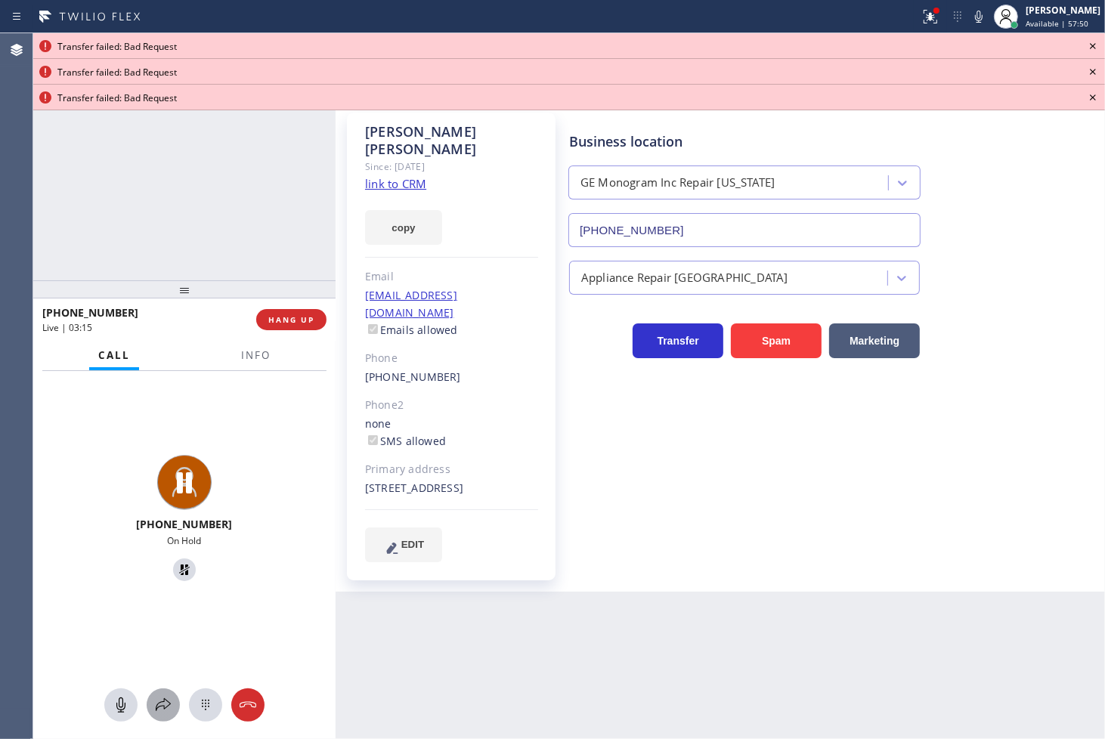
click at [168, 704] on icon at bounding box center [163, 705] width 18 height 18
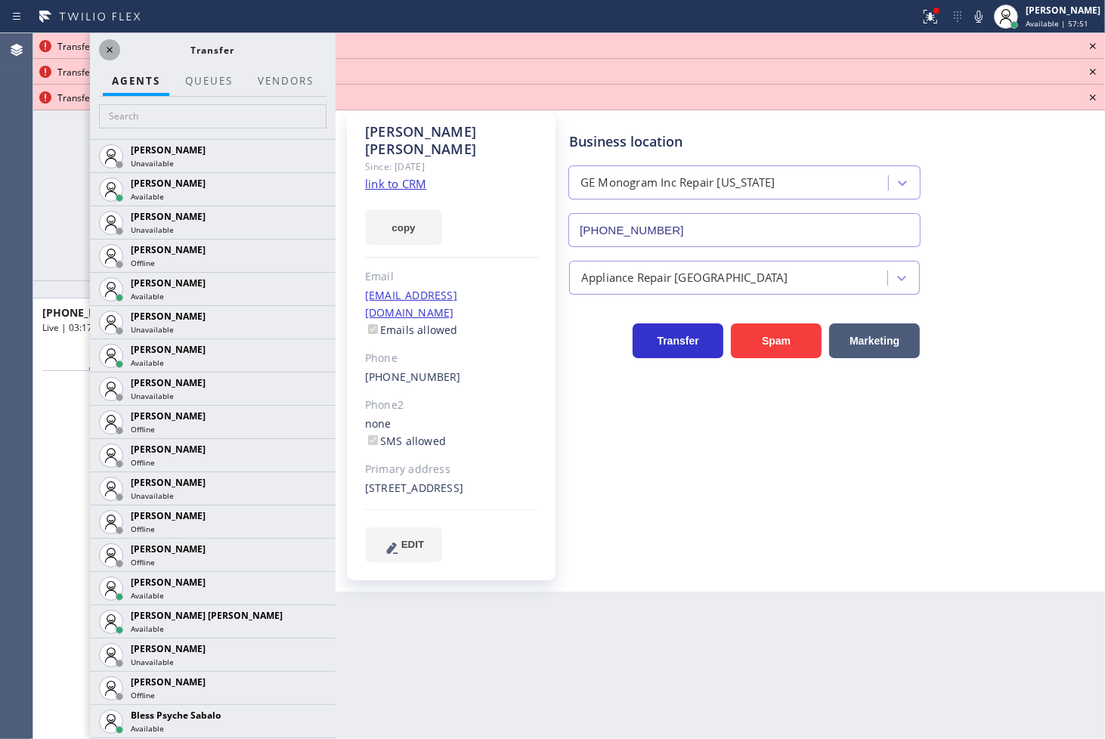
click at [107, 48] on icon at bounding box center [110, 50] width 18 height 18
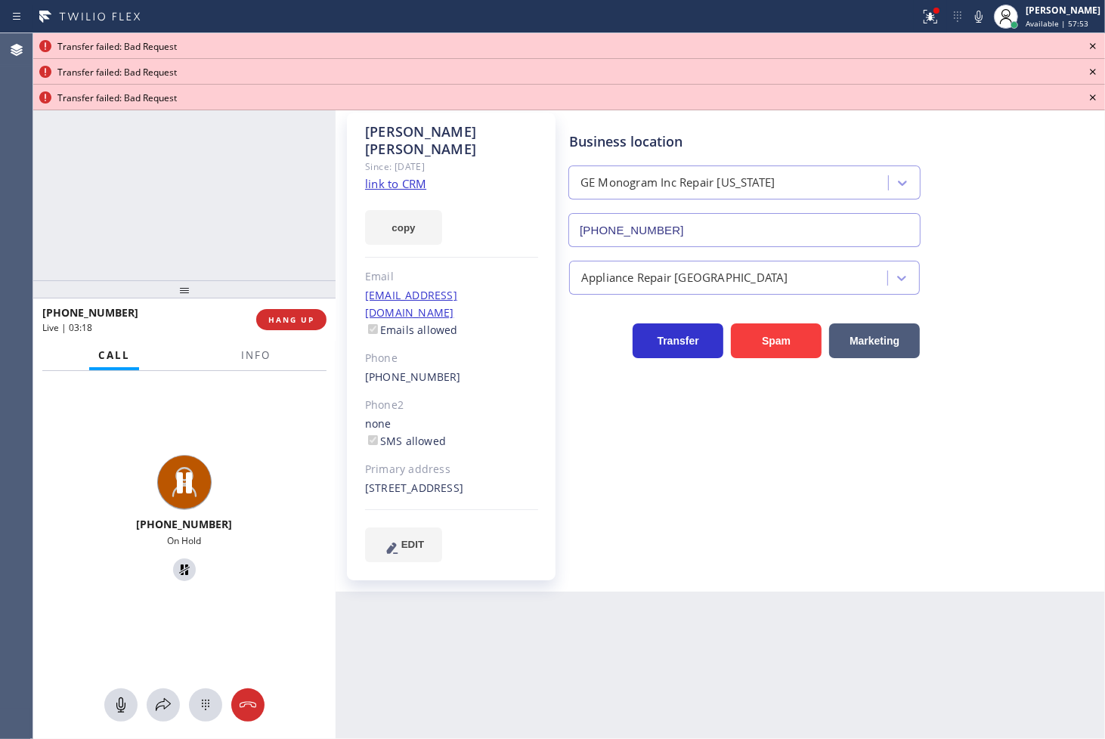
click at [1089, 45] on icon at bounding box center [1093, 46] width 18 height 18
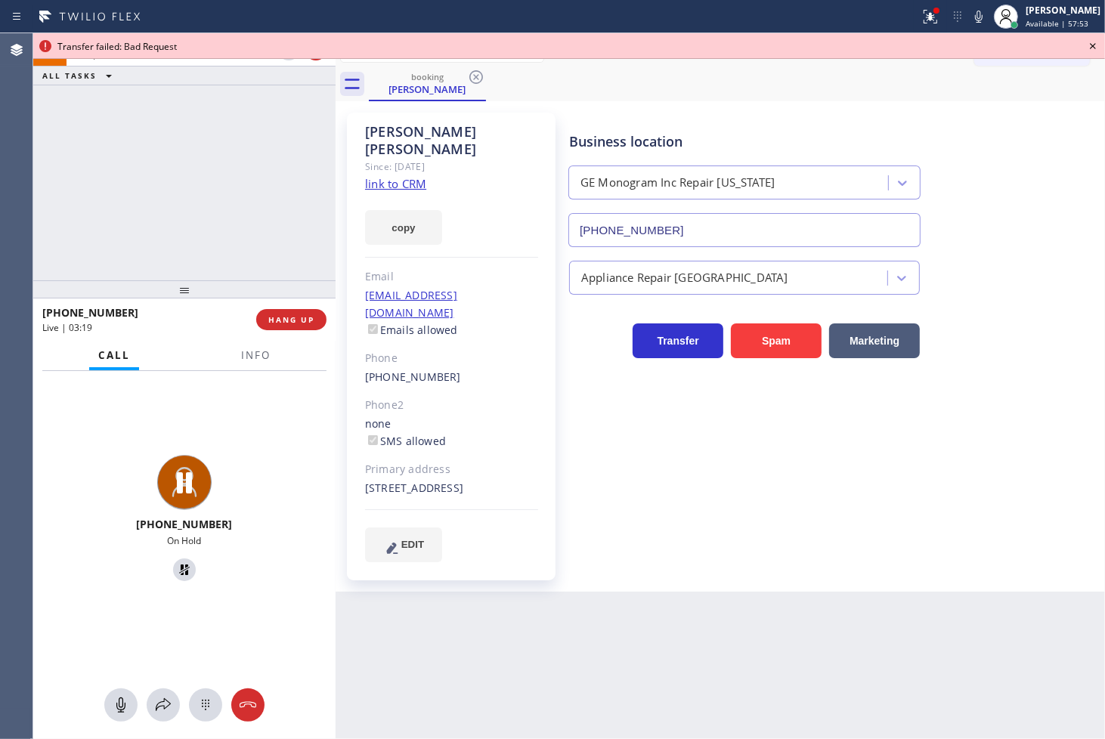
click at [1089, 45] on icon at bounding box center [1093, 46] width 18 height 18
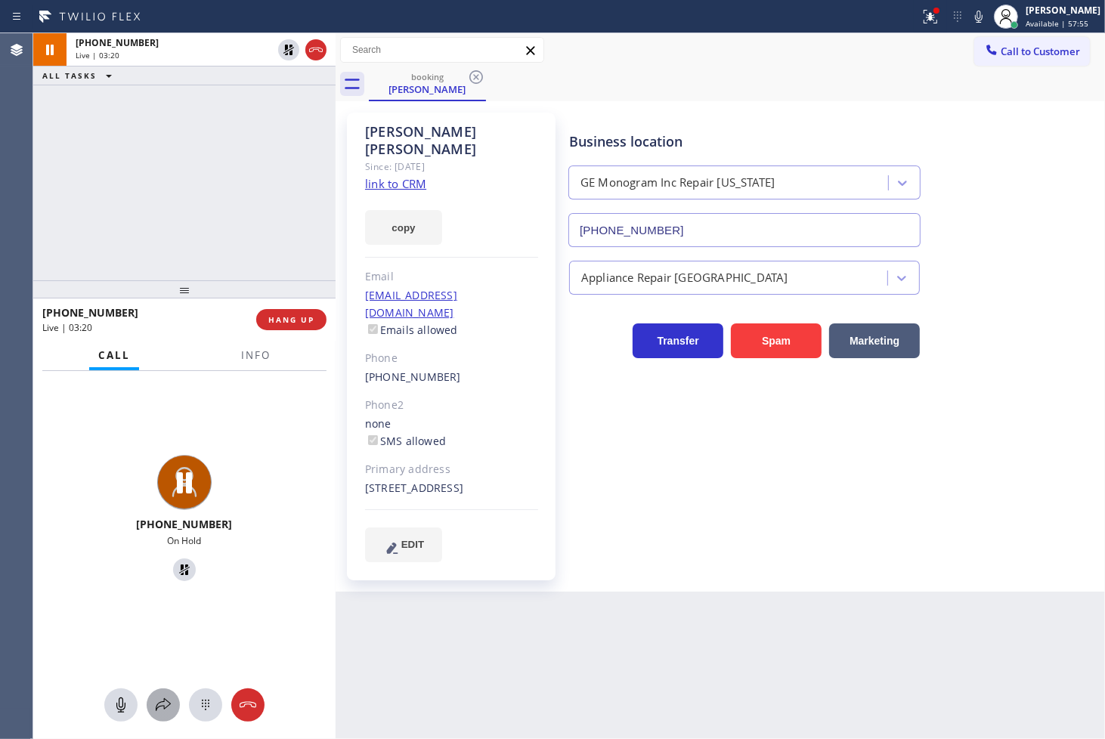
click at [164, 696] on icon at bounding box center [163, 705] width 18 height 18
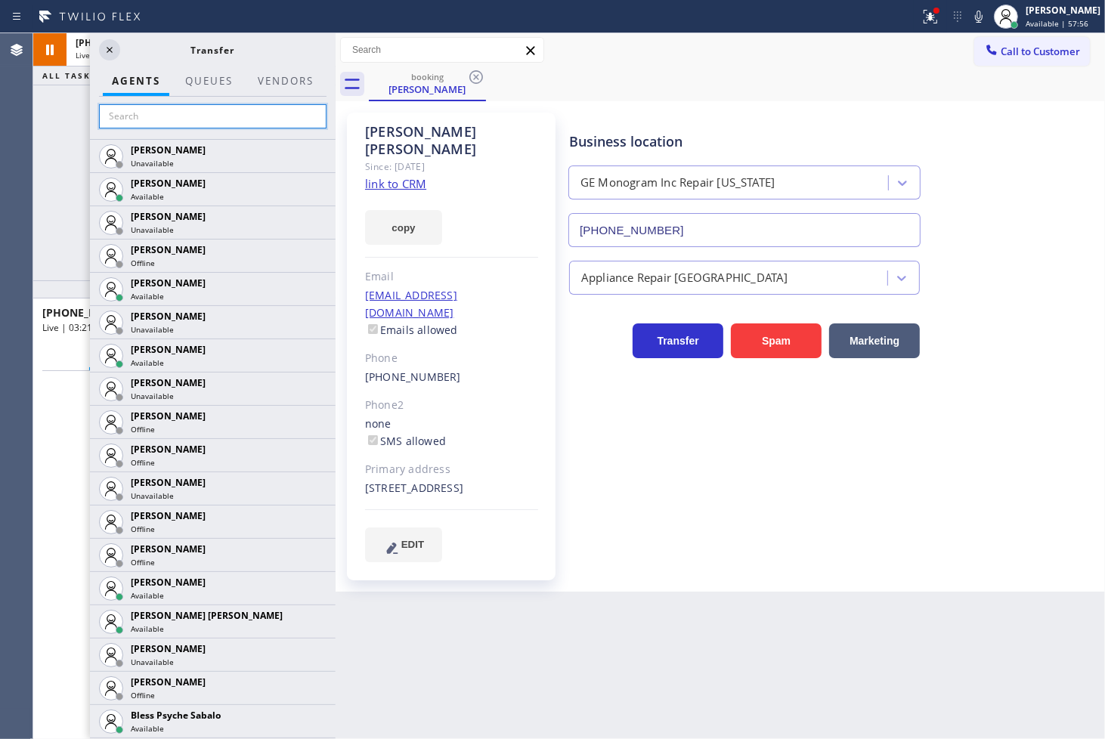
click at [205, 112] on input "text" at bounding box center [212, 116] width 227 height 24
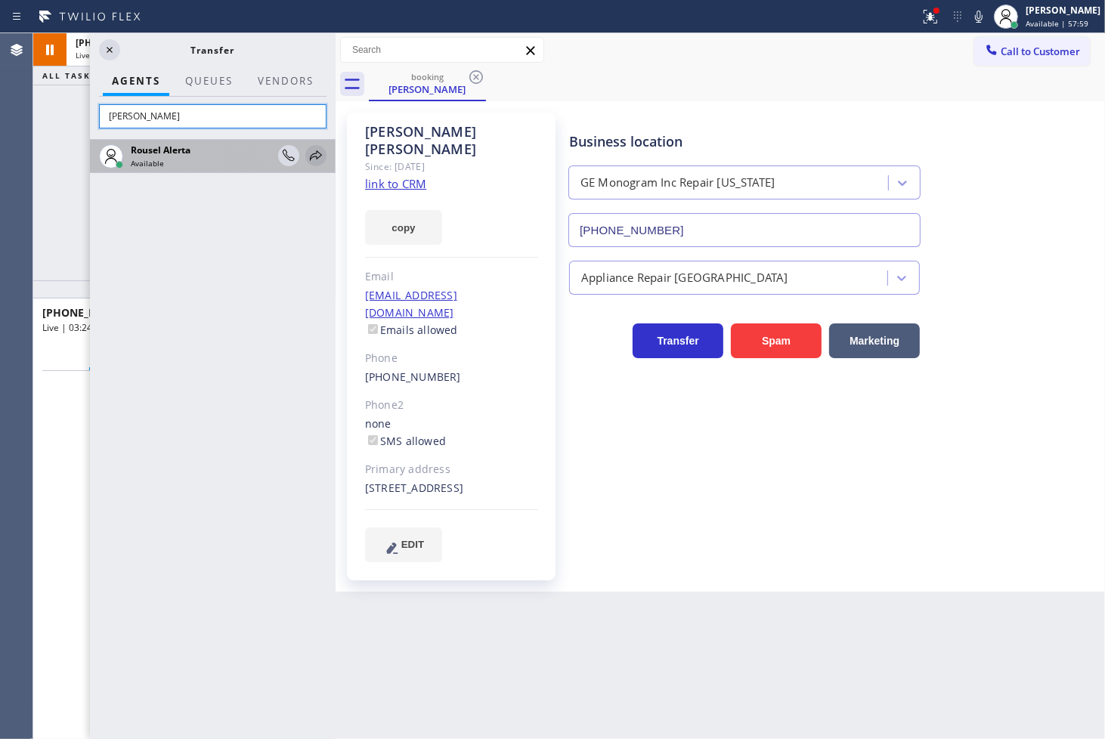
type input "[PERSON_NAME]"
click at [311, 149] on icon at bounding box center [316, 156] width 18 height 18
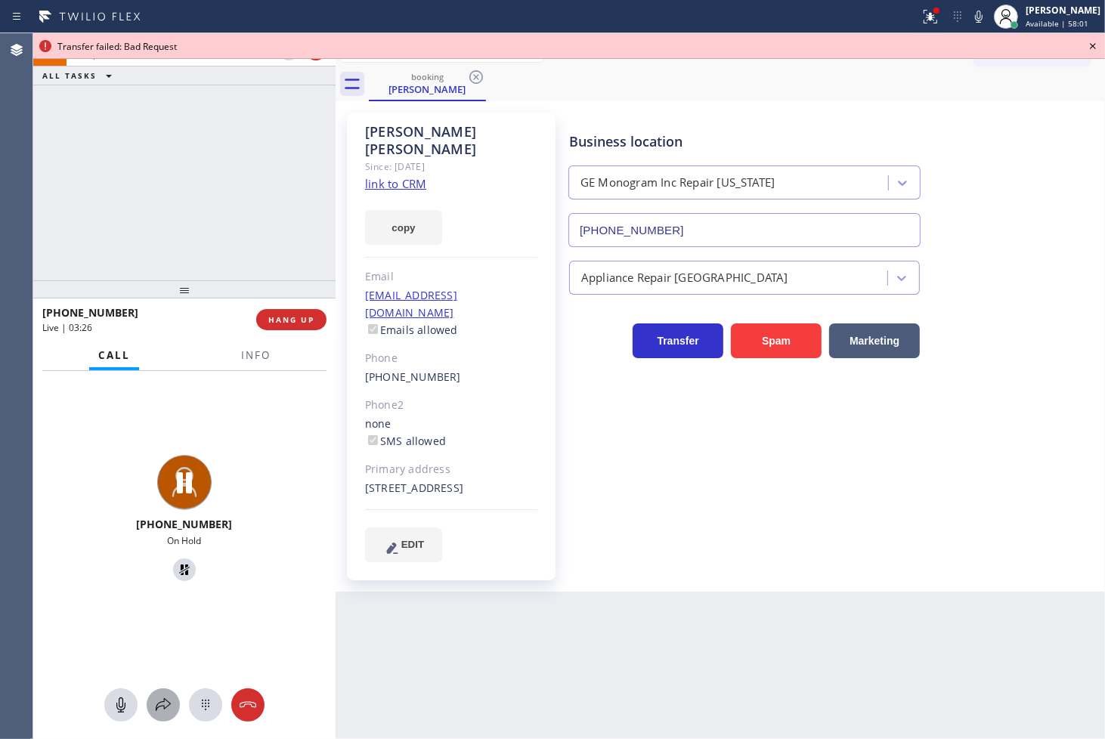
click at [160, 707] on icon at bounding box center [163, 705] width 18 height 18
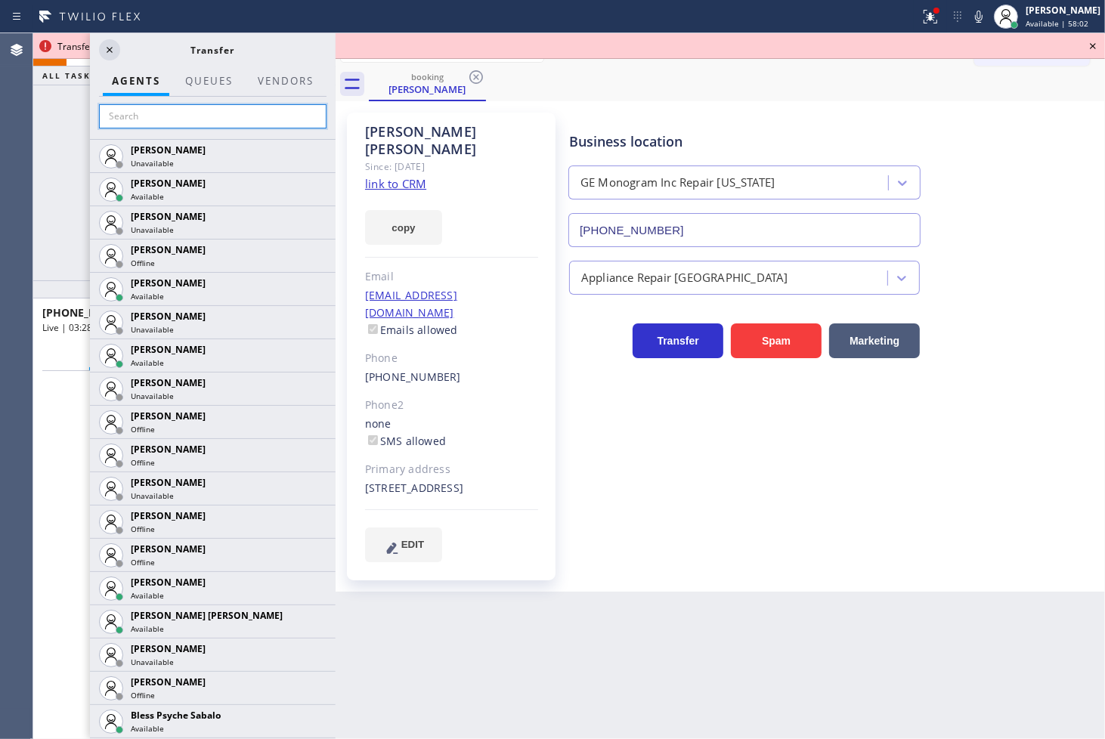
click at [178, 123] on input "text" at bounding box center [212, 116] width 227 height 24
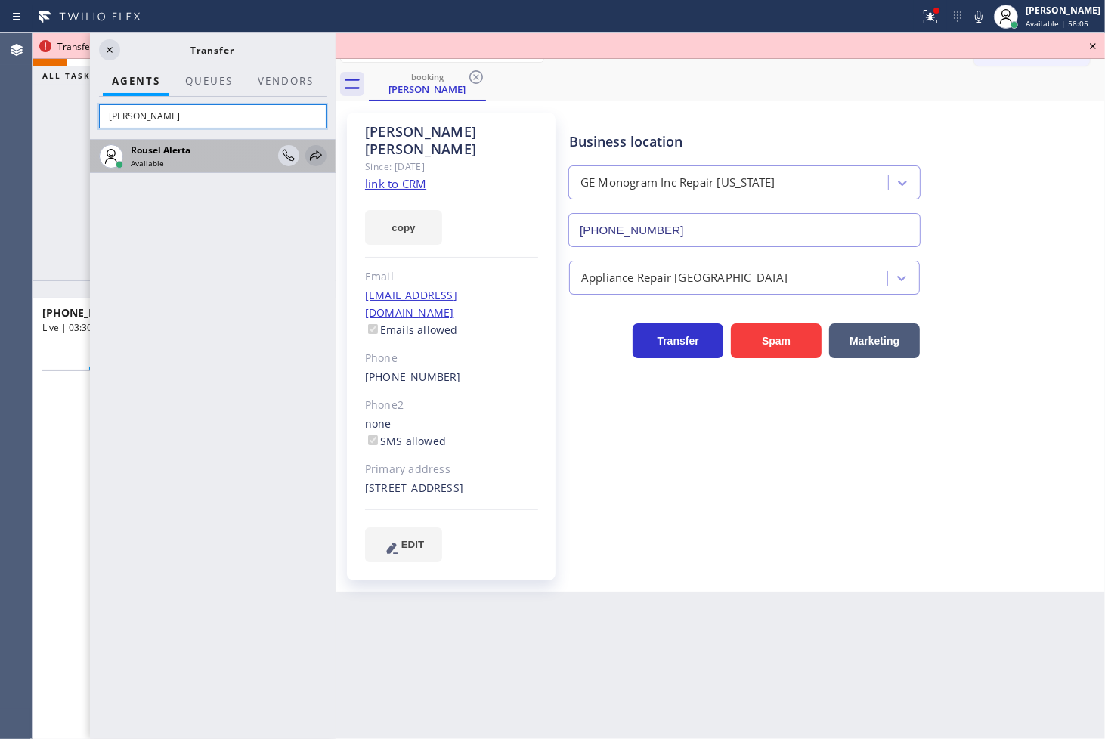
type input "[PERSON_NAME]"
click at [314, 155] on icon at bounding box center [316, 156] width 18 height 18
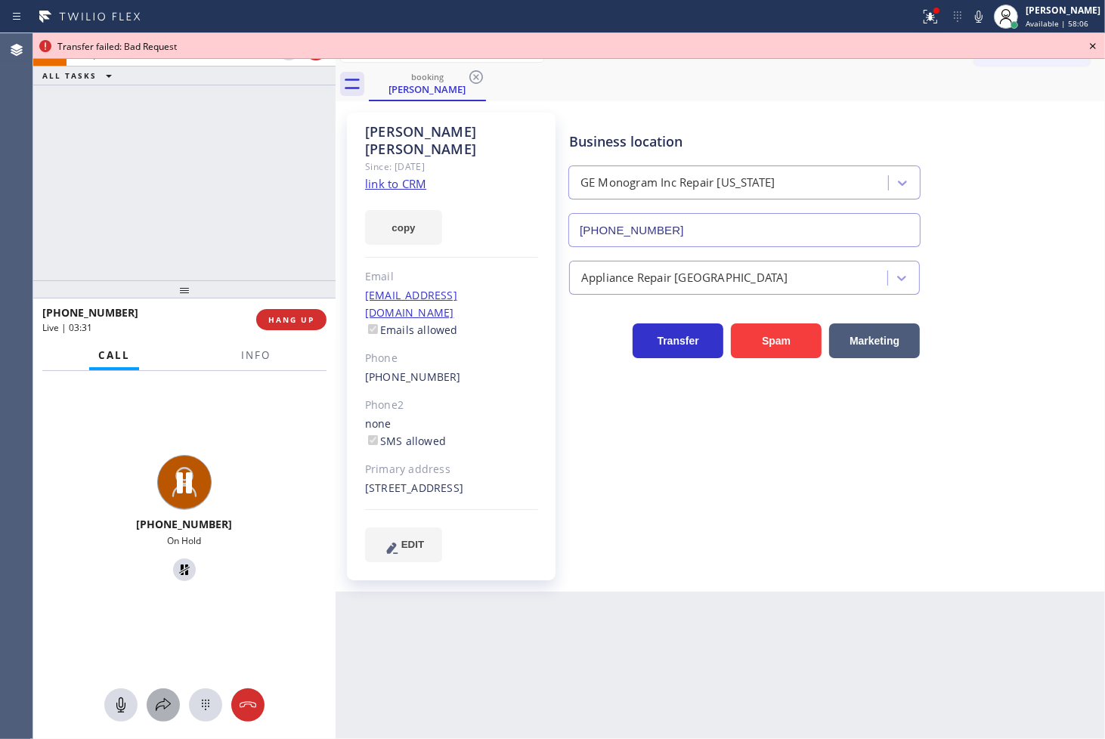
click at [165, 700] on icon at bounding box center [163, 705] width 18 height 18
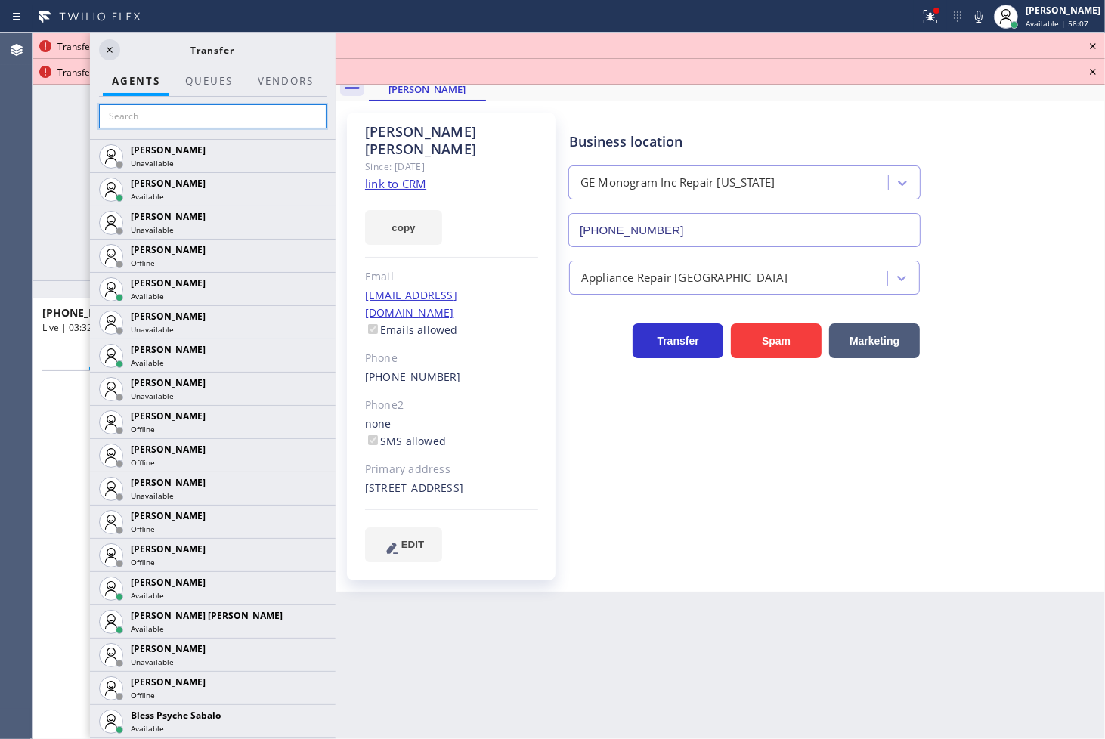
click at [147, 122] on input "text" at bounding box center [212, 116] width 227 height 24
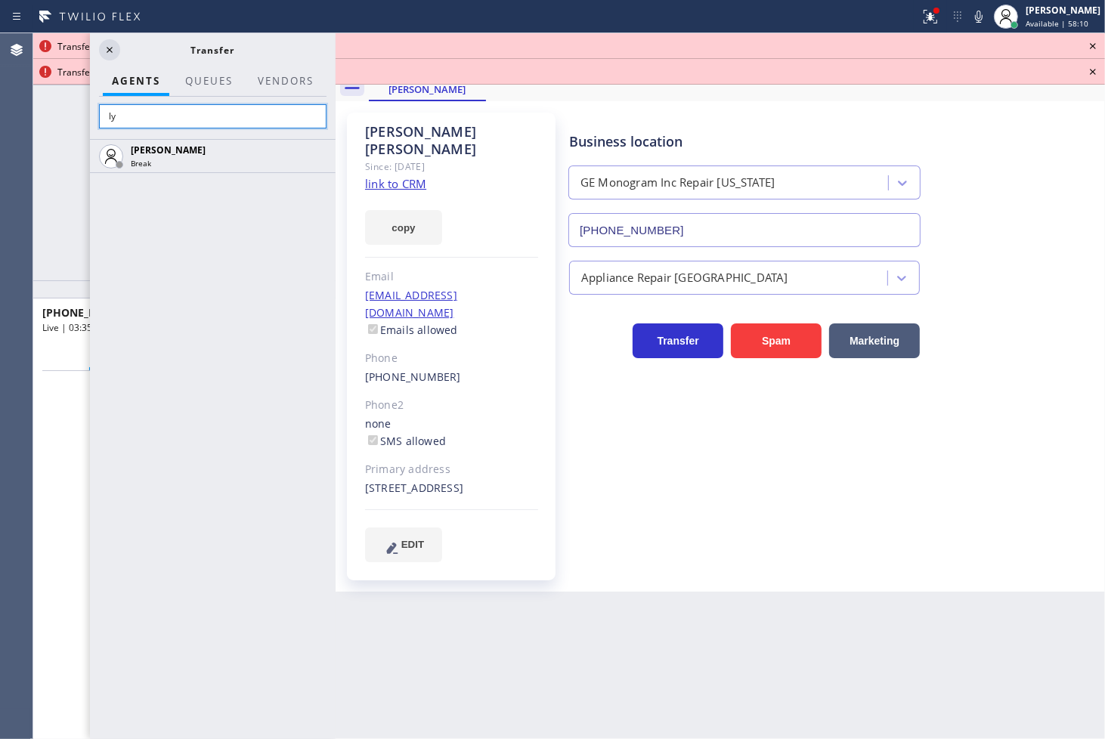
type input "l"
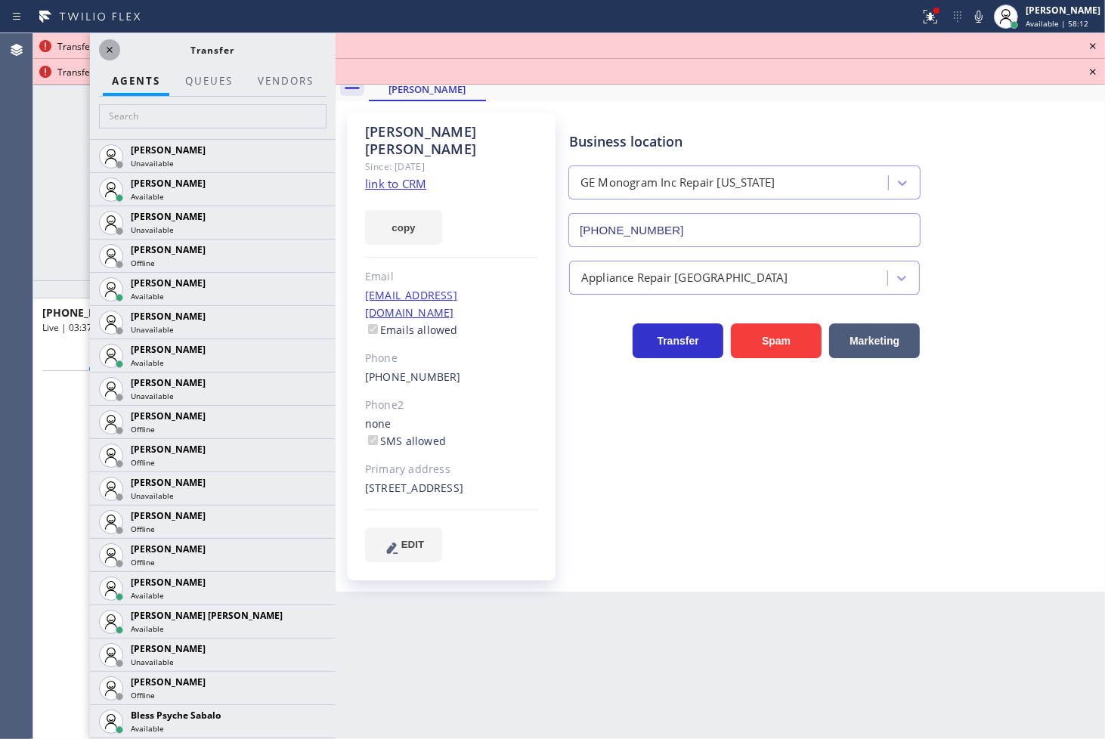
click at [110, 51] on icon at bounding box center [110, 50] width 18 height 18
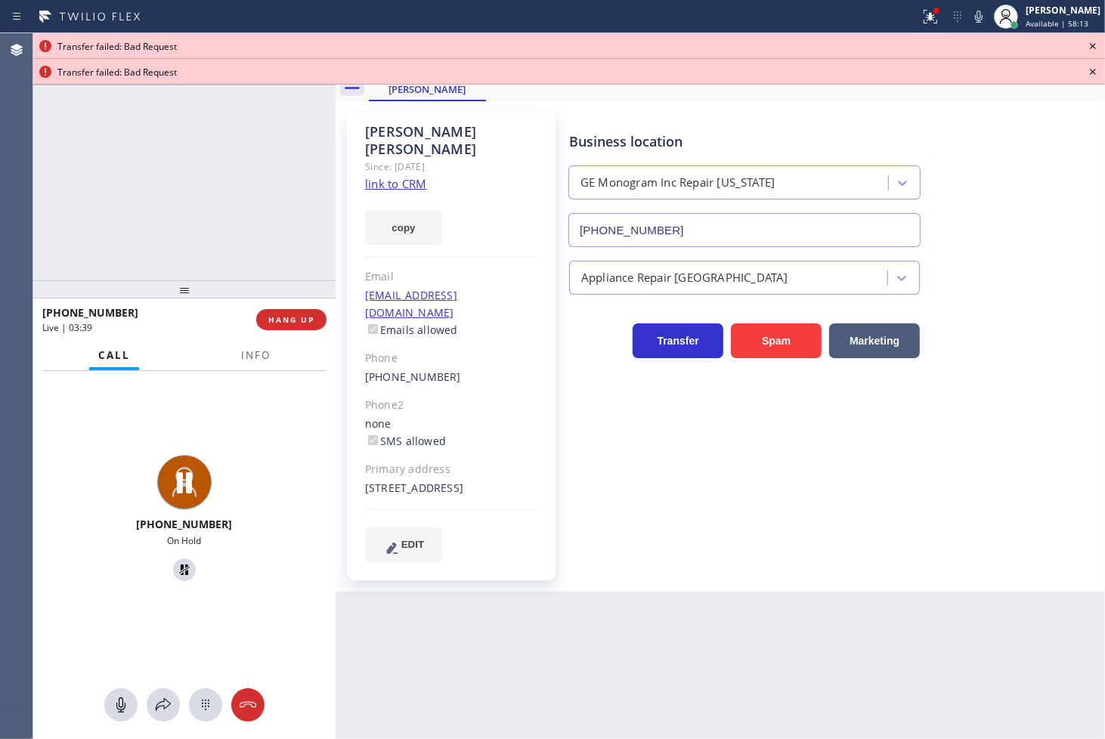
click at [1089, 46] on icon at bounding box center [1093, 46] width 18 height 18
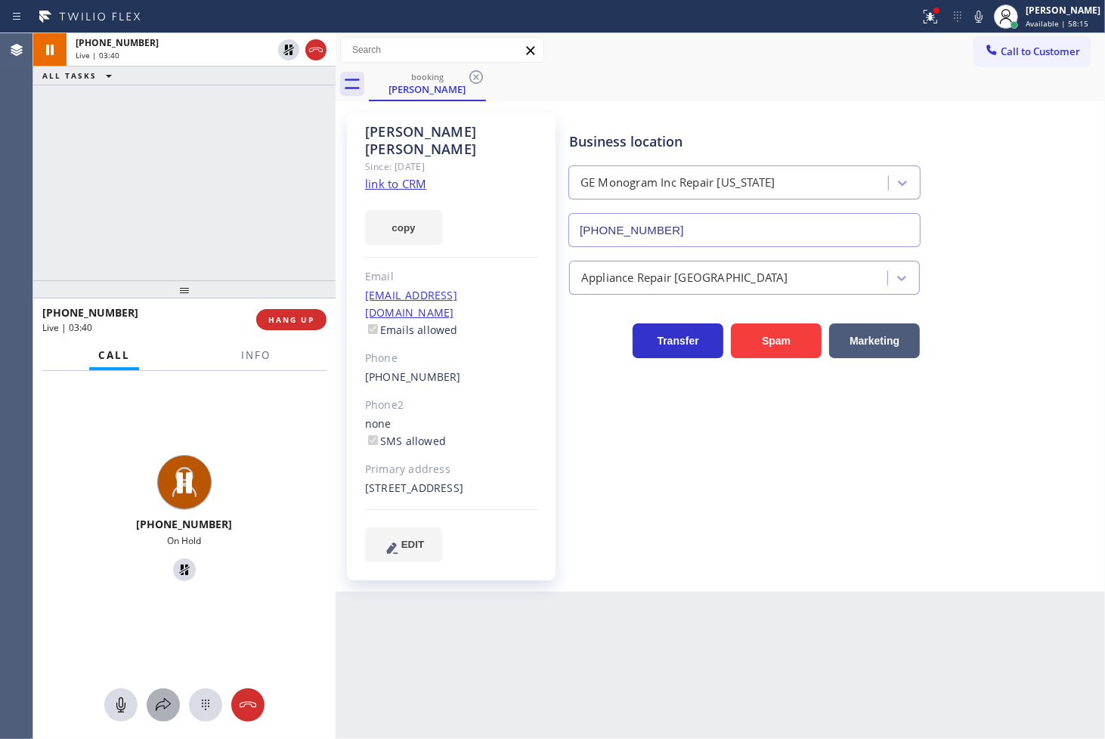
click at [161, 706] on icon at bounding box center [163, 704] width 15 height 13
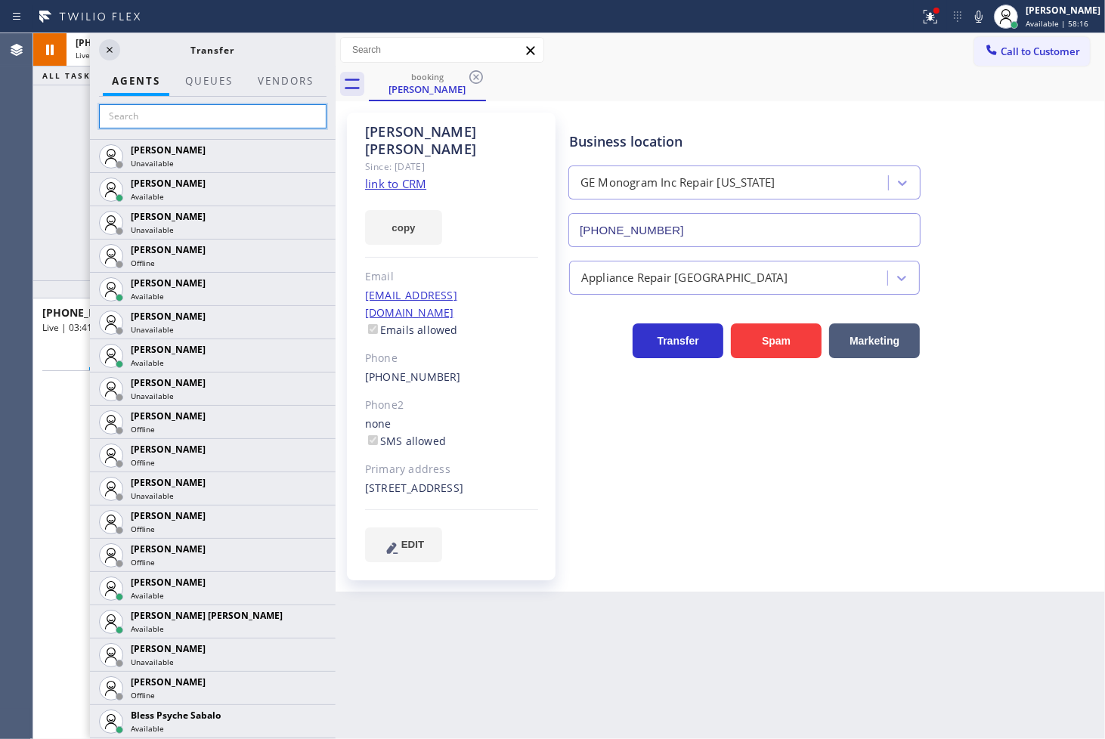
click at [153, 116] on input "text" at bounding box center [212, 116] width 227 height 24
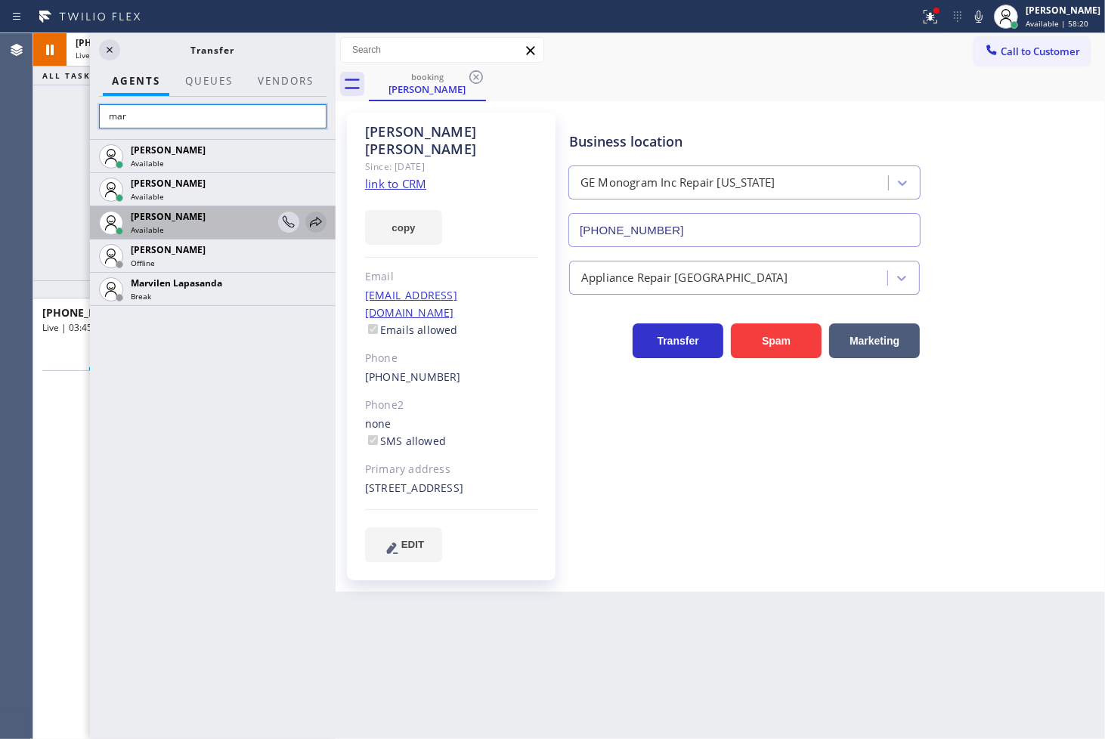
type input "mar"
click at [314, 217] on icon at bounding box center [316, 222] width 18 height 18
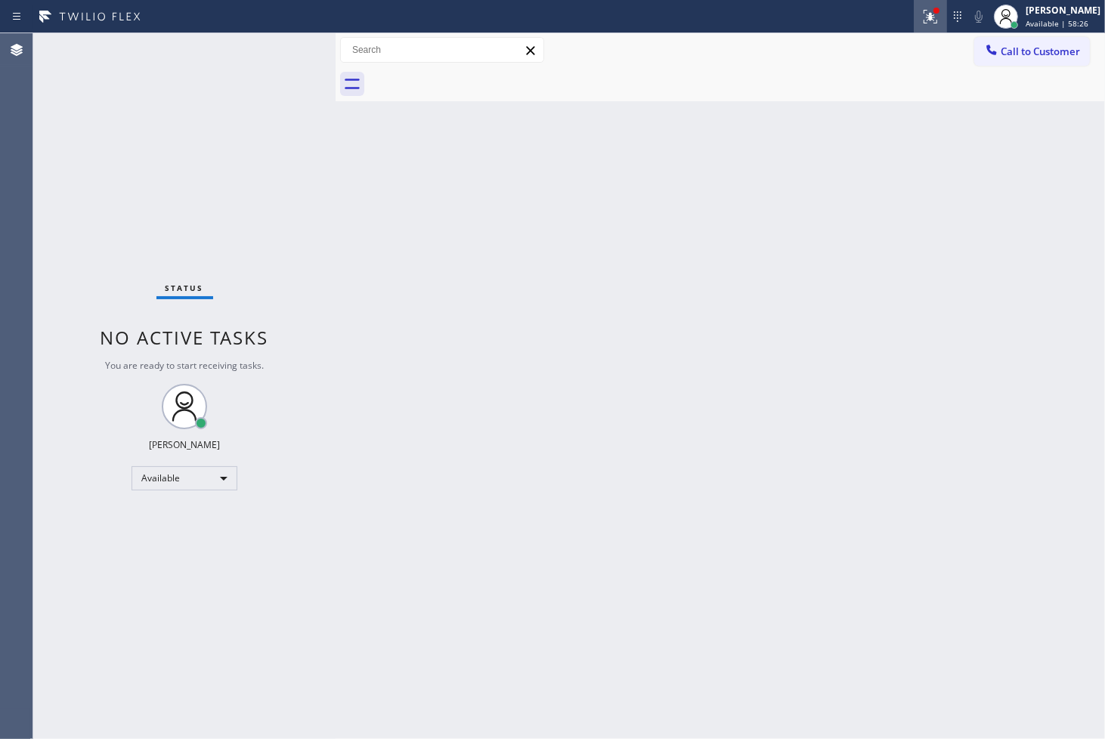
click at [921, 11] on icon at bounding box center [930, 17] width 18 height 18
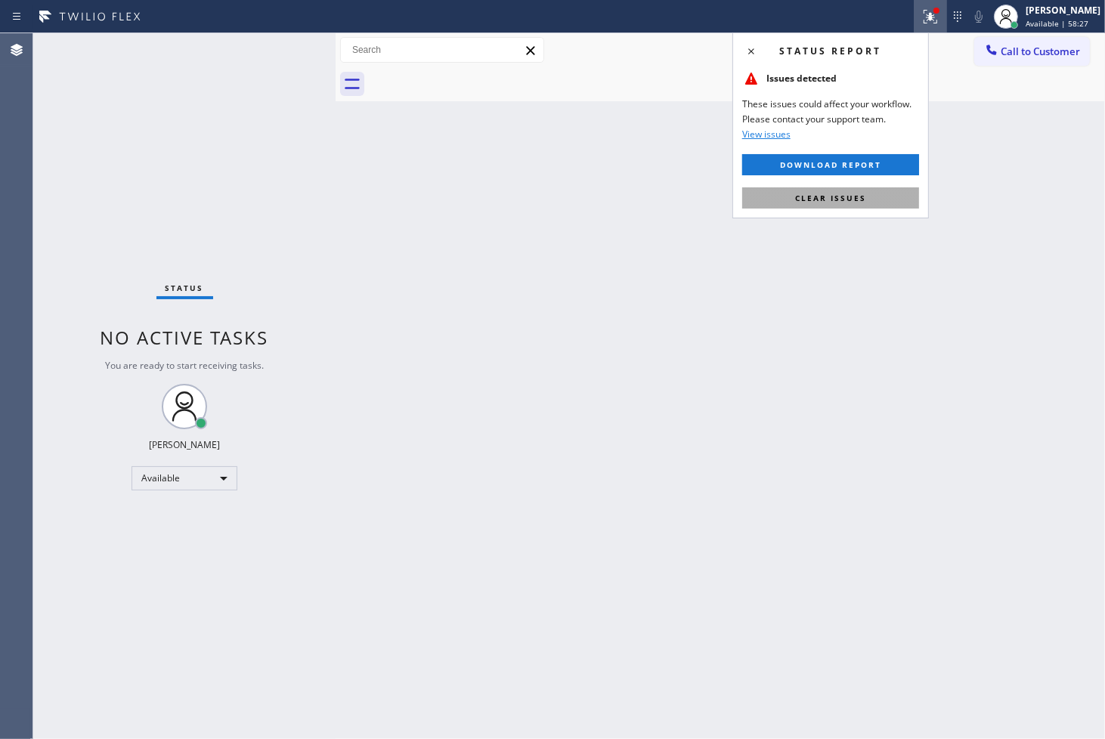
click at [873, 201] on button "Clear issues" at bounding box center [830, 197] width 177 height 21
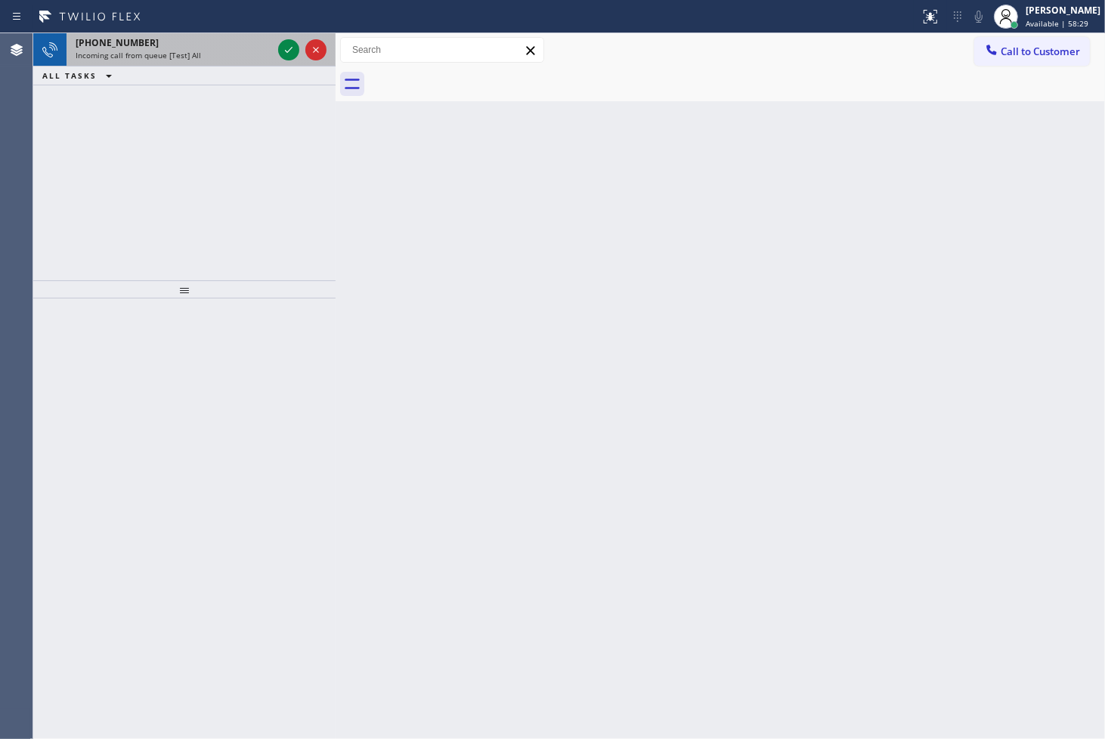
click at [210, 51] on div "Incoming call from queue [Test] All" at bounding box center [174, 55] width 196 height 11
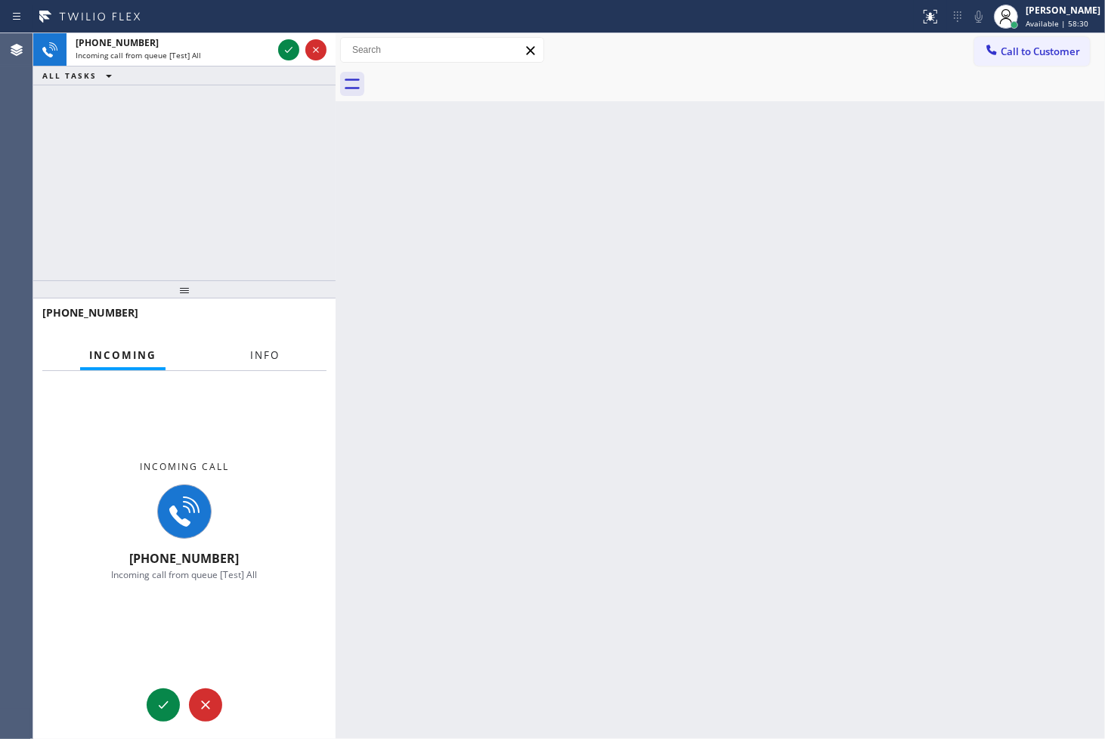
click at [261, 361] on span "Info" at bounding box center [264, 355] width 29 height 14
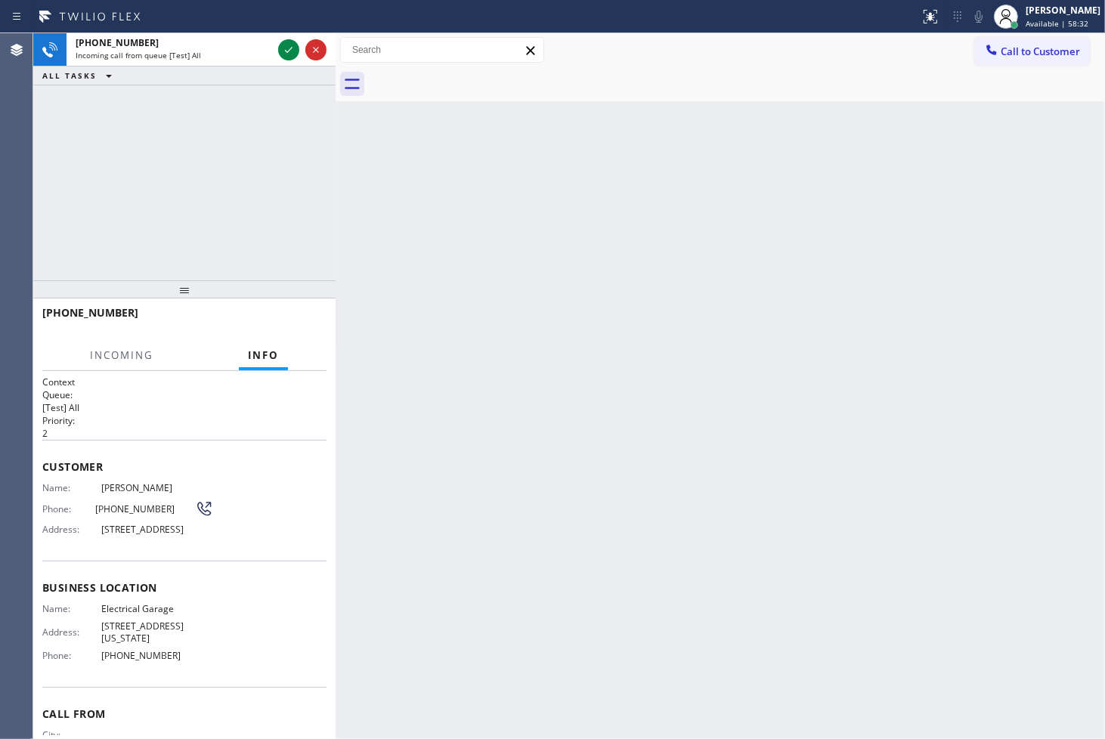
click at [295, 30] on div "Status report No issues detected If you experience an issue, please download th…" at bounding box center [552, 16] width 1105 height 33
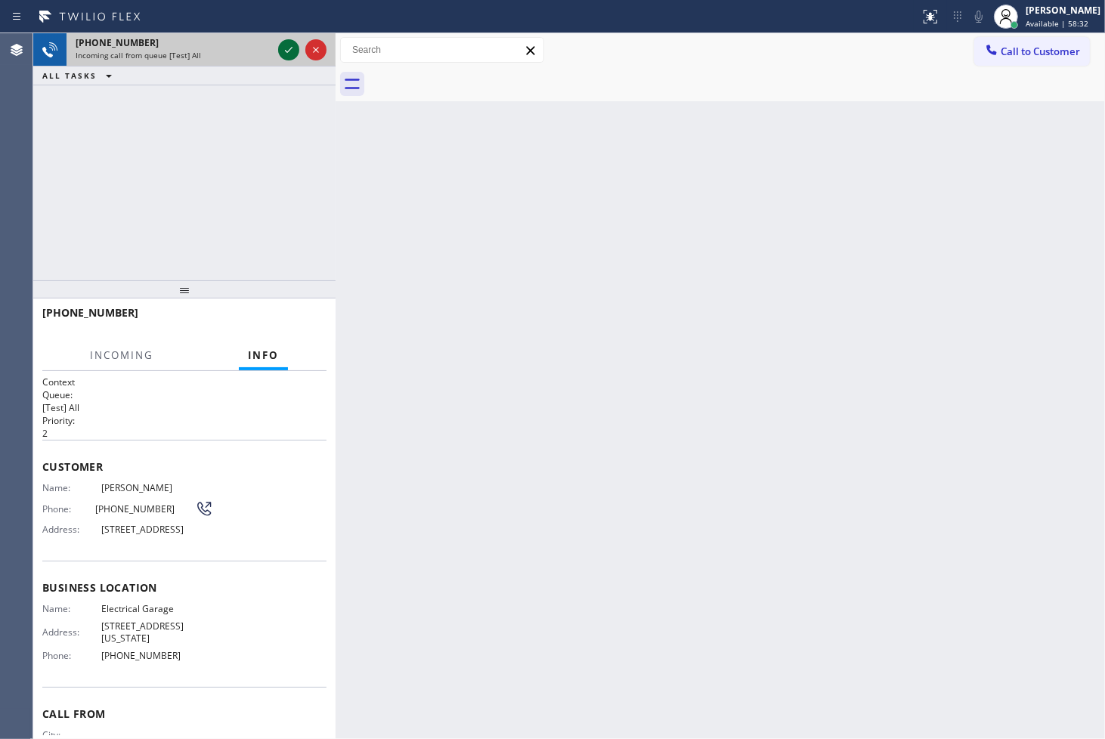
click at [285, 46] on icon at bounding box center [289, 50] width 18 height 18
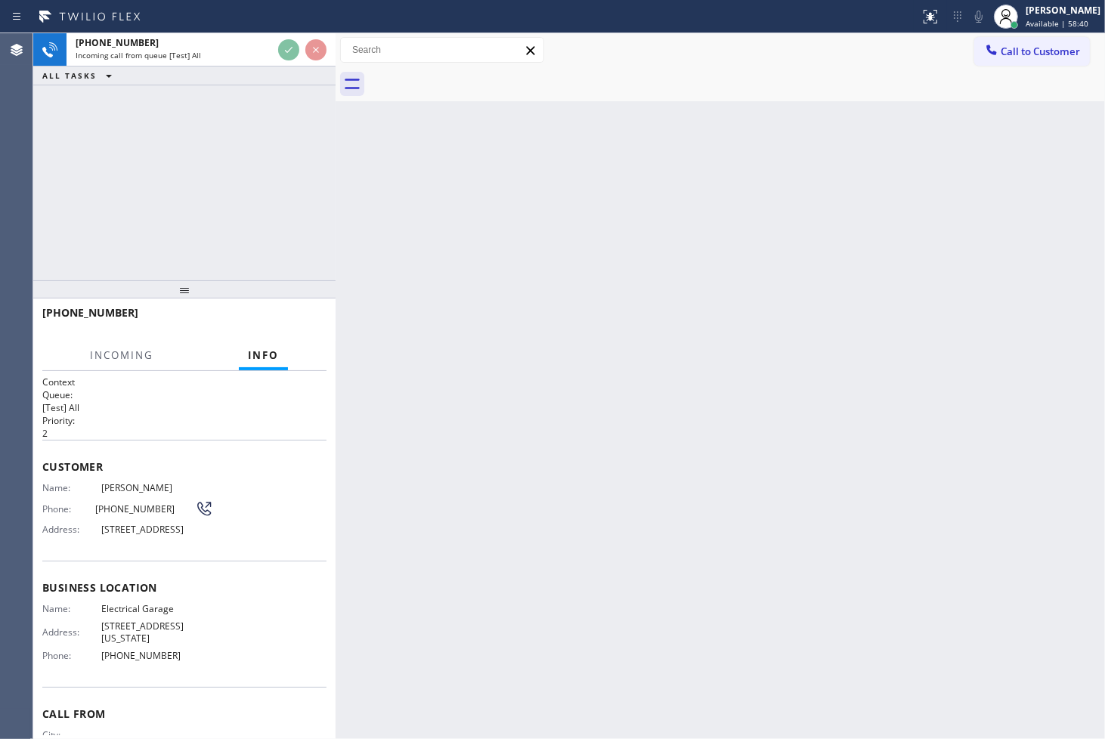
click at [266, 131] on div "+18003232807 Incoming call from queue [Test] All ALL TASKS ALL TASKS ACTIVE TAS…" at bounding box center [184, 156] width 302 height 247
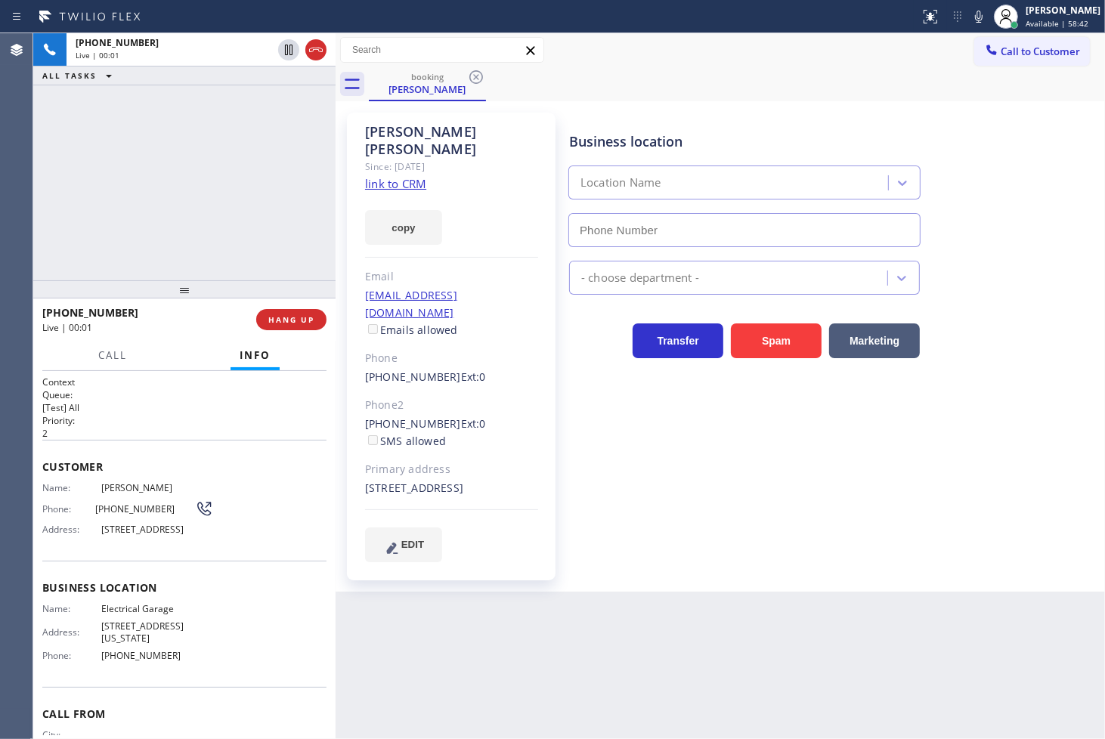
type input "[PHONE_NUMBER]"
click at [376, 176] on link "link to CRM" at bounding box center [395, 183] width 61 height 15
click at [172, 156] on div "+18003232807 Live | 00:06 ALL TASKS ALL TASKS ACTIVE TASKS TASKS IN WRAP UP" at bounding box center [184, 156] width 302 height 247
click at [213, 227] on div "+18003232807 Live | 00:18 ALL TASKS ALL TASKS ACTIVE TASKS TASKS IN WRAP UP" at bounding box center [184, 156] width 302 height 247
click at [247, 156] on div "+18003232807 Live | 00:19 ALL TASKS ALL TASKS ACTIVE TASKS TASKS IN WRAP UP" at bounding box center [184, 156] width 302 height 247
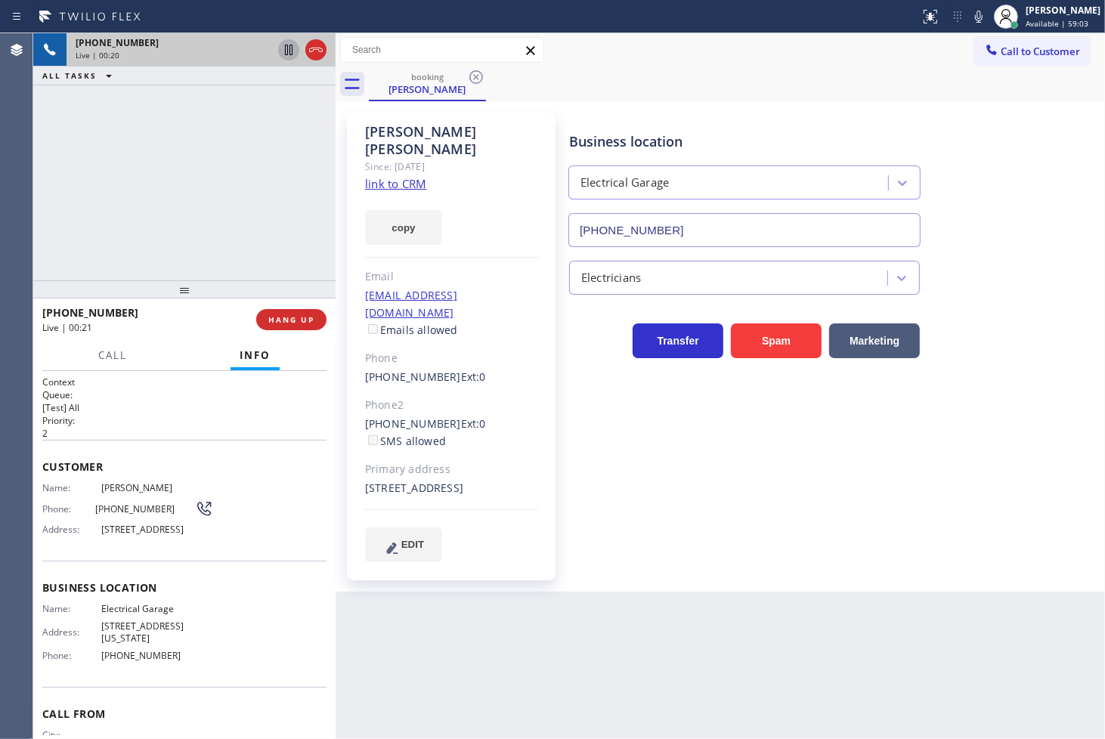
click at [289, 48] on icon at bounding box center [289, 50] width 8 height 11
click at [260, 200] on div "+18003232807 Live | 00:23 ALL TASKS ALL TASKS ACTIVE TASKS TASKS IN WRAP UP" at bounding box center [184, 156] width 302 height 247
click at [287, 54] on icon at bounding box center [288, 50] width 11 height 11
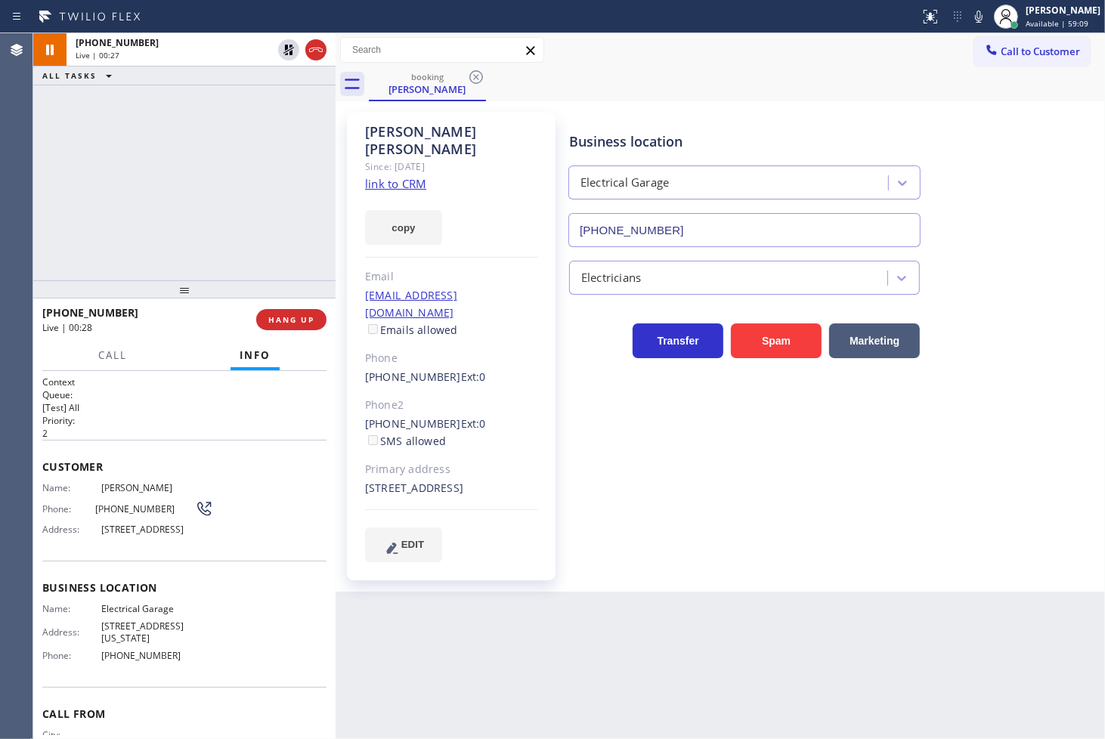
drag, startPoint x: 268, startPoint y: 175, endPoint x: 276, endPoint y: 171, distance: 8.8
click at [273, 176] on div "+18003232807 Live | 00:27 ALL TASKS ALL TASKS ACTIVE TASKS TASKS IN WRAP UP" at bounding box center [184, 156] width 302 height 247
click at [203, 239] on div "+18003232807 Live | 00:43 ALL TASKS ALL TASKS ACTIVE TASKS TASKS IN WRAP UP" at bounding box center [184, 156] width 302 height 247
click at [216, 186] on div "+18003232807 Live | 00:58 ALL TASKS ALL TASKS ACTIVE TASKS TASKS IN WRAP UP" at bounding box center [184, 156] width 302 height 247
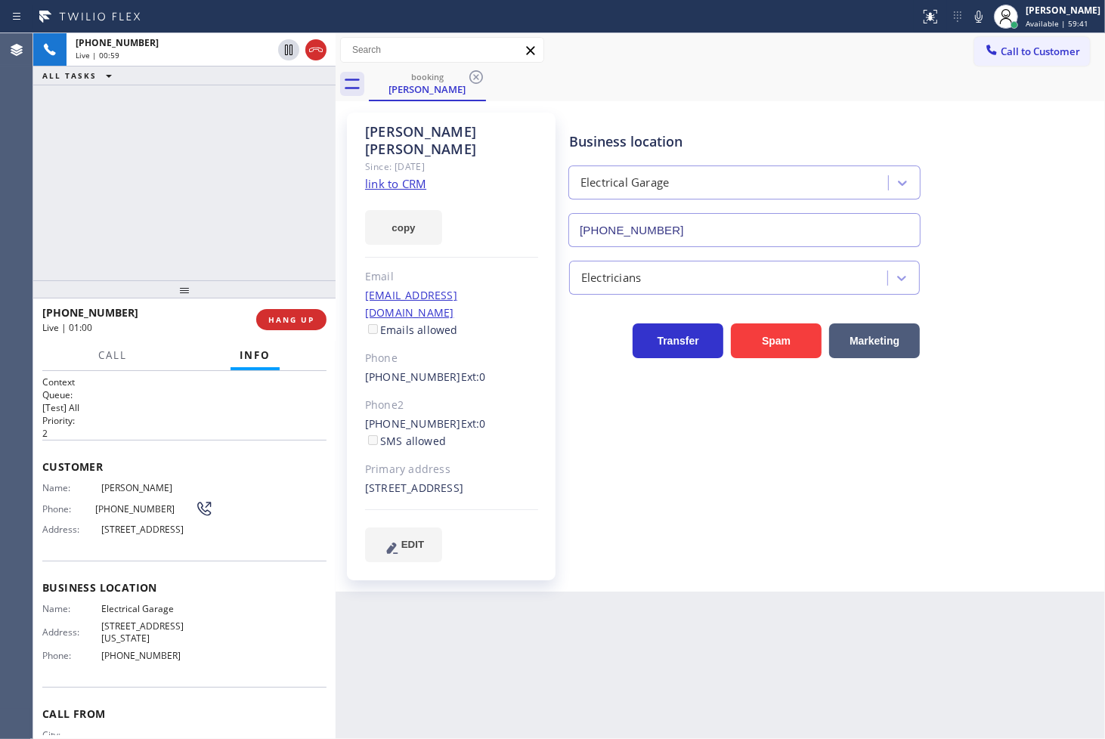
click at [216, 209] on div "+18003232807 Live | 00:59 ALL TASKS ALL TASKS ACTIVE TASKS TASKS IN WRAP UP" at bounding box center [184, 156] width 302 height 247
click at [200, 373] on div "Context Queue: [Test] All Priority: 2 Customer Name: Jacob Landa Phone: (800) 3…" at bounding box center [184, 555] width 302 height 369
click at [212, 249] on div "+18003232807 Live | 01:00 ALL TASKS ALL TASKS ACTIVE TASKS TASKS IN WRAP UP" at bounding box center [184, 156] width 302 height 247
click at [240, 135] on div "+18003232807 Live | 01:01 ALL TASKS ALL TASKS ACTIVE TASKS TASKS IN WRAP UP" at bounding box center [184, 156] width 302 height 247
click at [237, 147] on div "+18003232807 Live | 01:01 ALL TASKS ALL TASKS ACTIVE TASKS TASKS IN WRAP UP" at bounding box center [184, 156] width 302 height 247
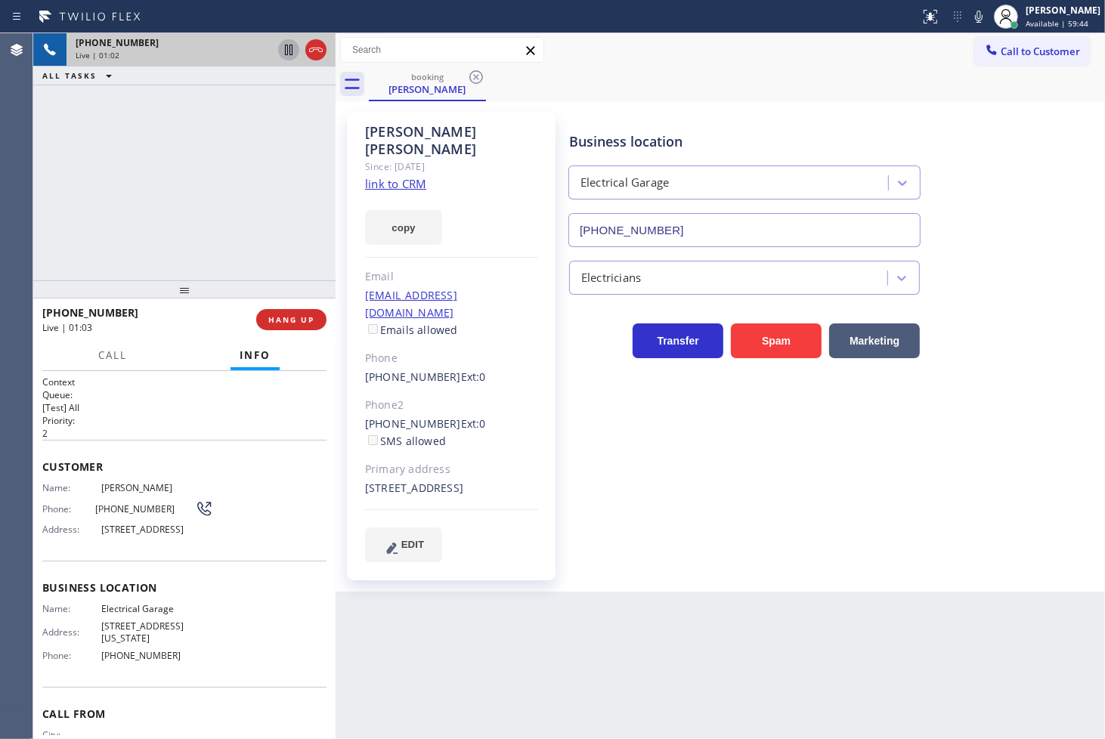
click at [288, 51] on icon at bounding box center [289, 50] width 18 height 18
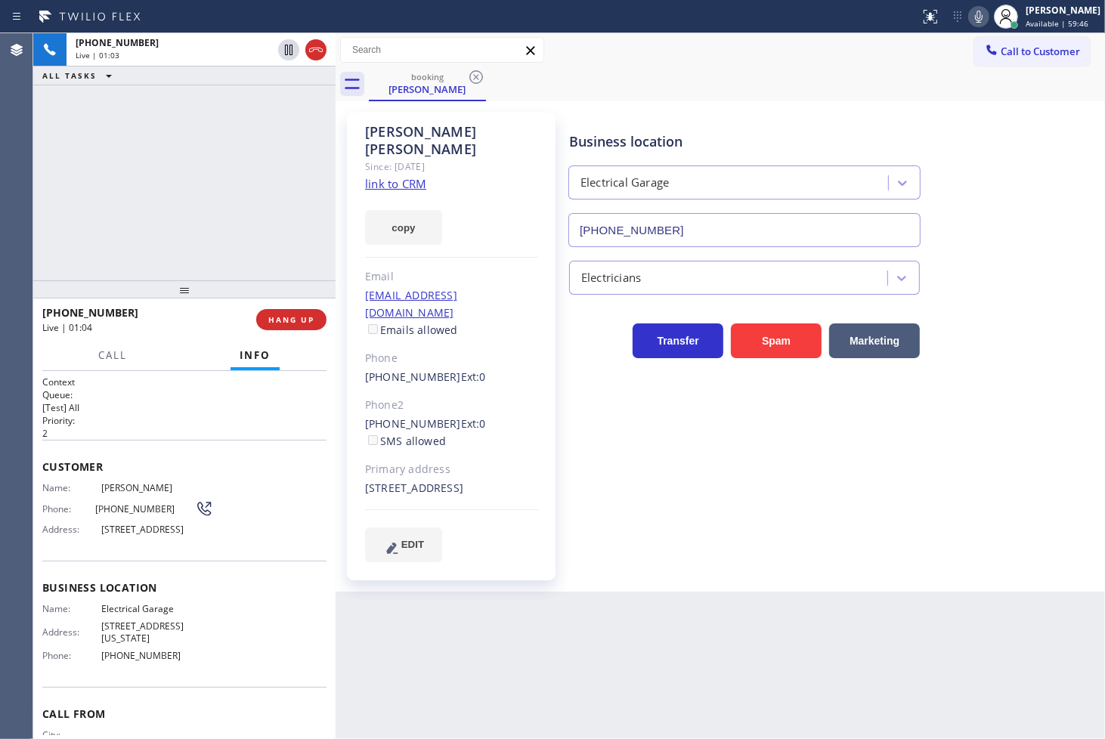
click at [970, 9] on icon at bounding box center [979, 17] width 18 height 18
click at [101, 355] on span "Call" at bounding box center [112, 355] width 29 height 14
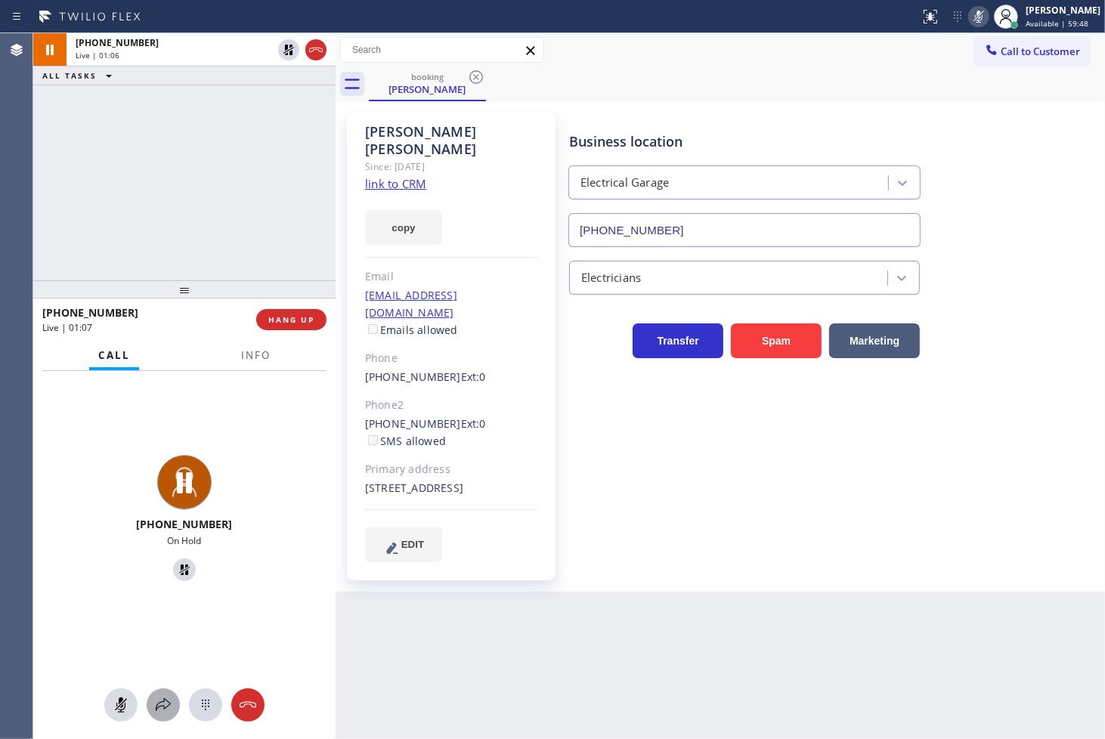
click at [156, 699] on icon at bounding box center [163, 705] width 18 height 18
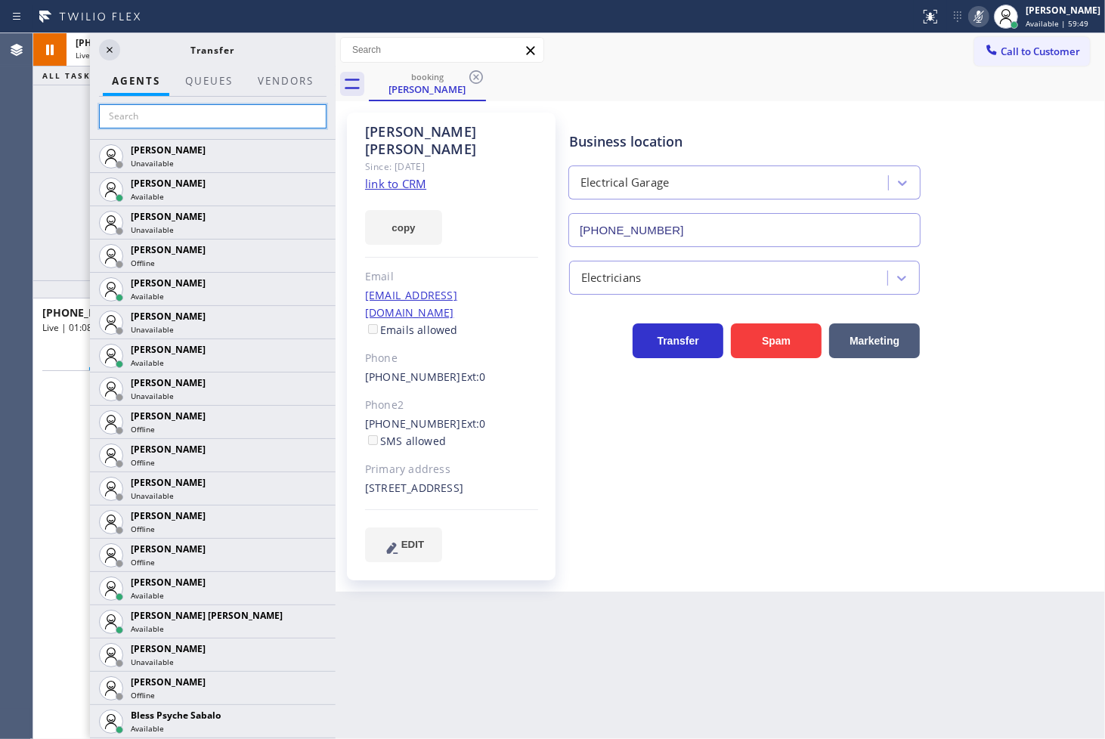
click at [169, 113] on input "text" at bounding box center [212, 116] width 227 height 24
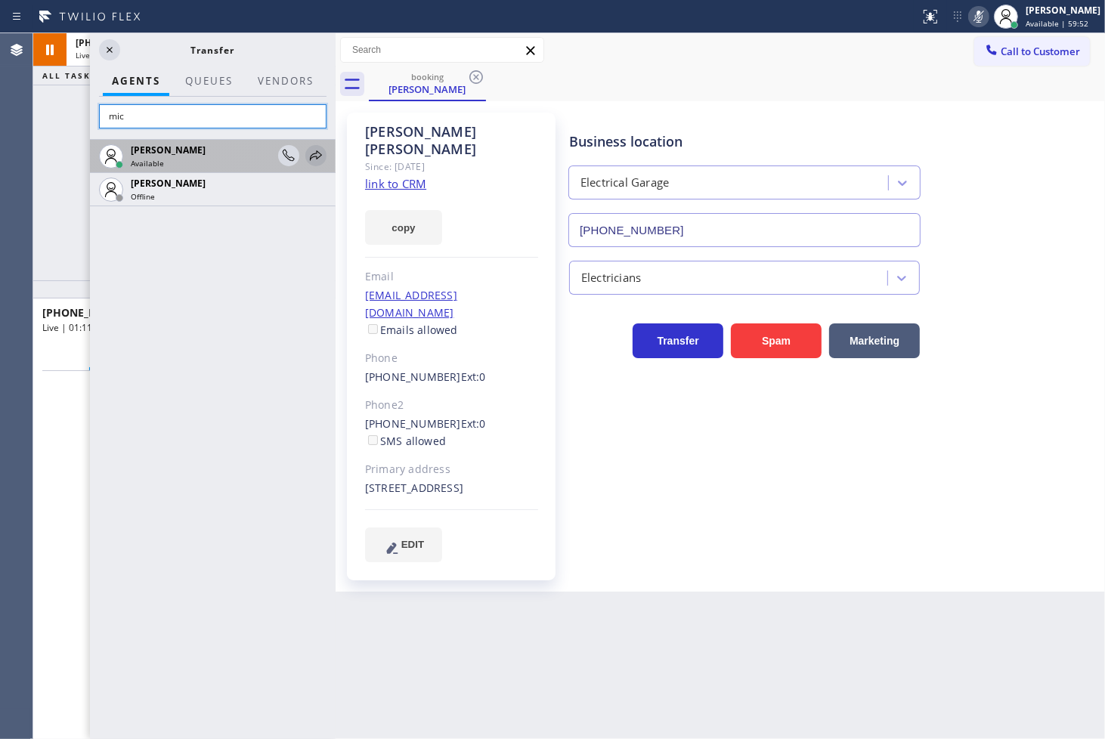
type input "mic"
click at [315, 154] on icon at bounding box center [316, 156] width 18 height 18
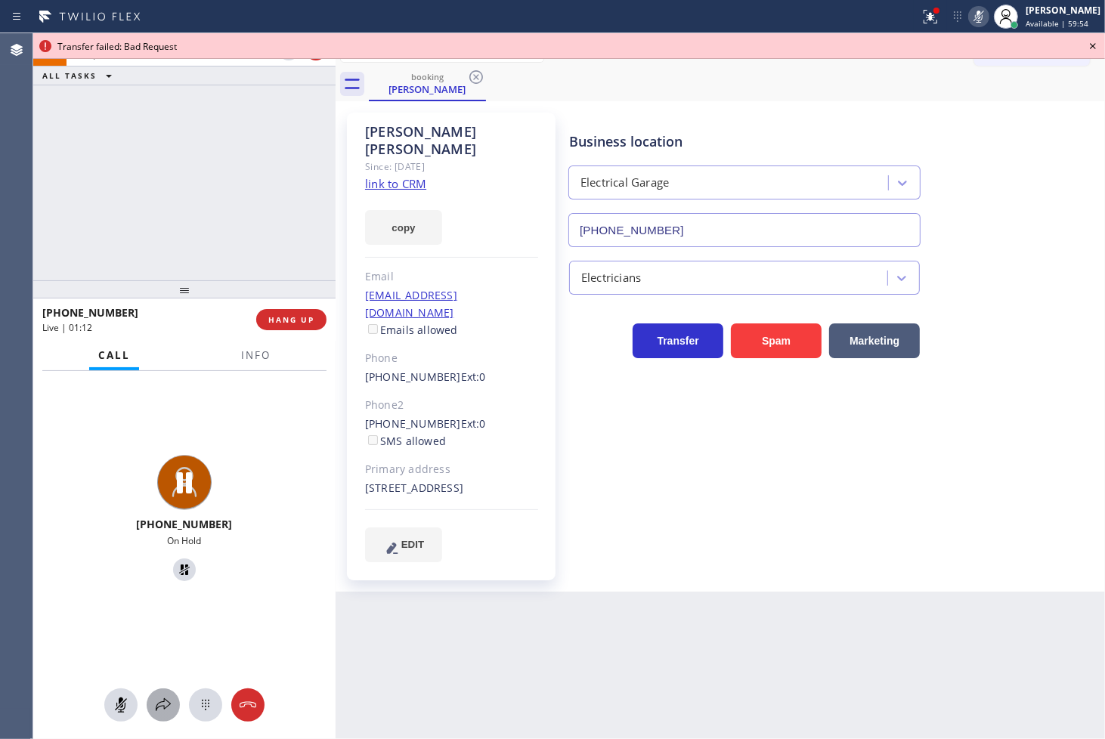
click at [159, 706] on icon at bounding box center [163, 704] width 15 height 13
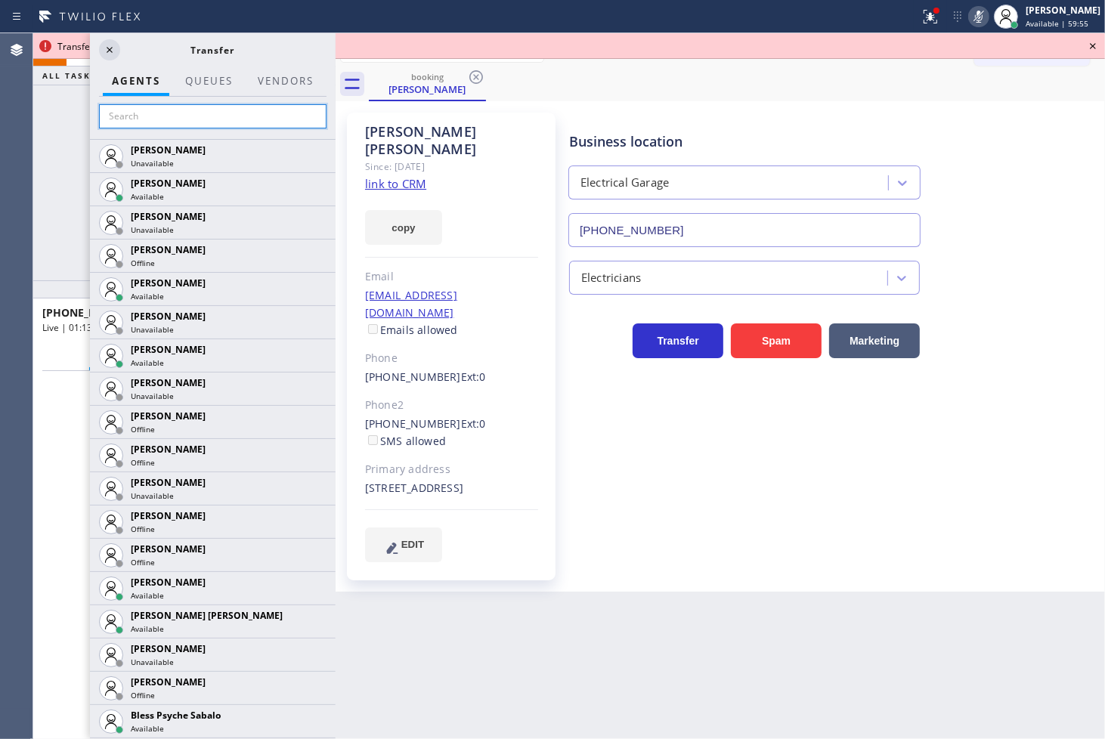
click at [138, 124] on input "text" at bounding box center [212, 116] width 227 height 24
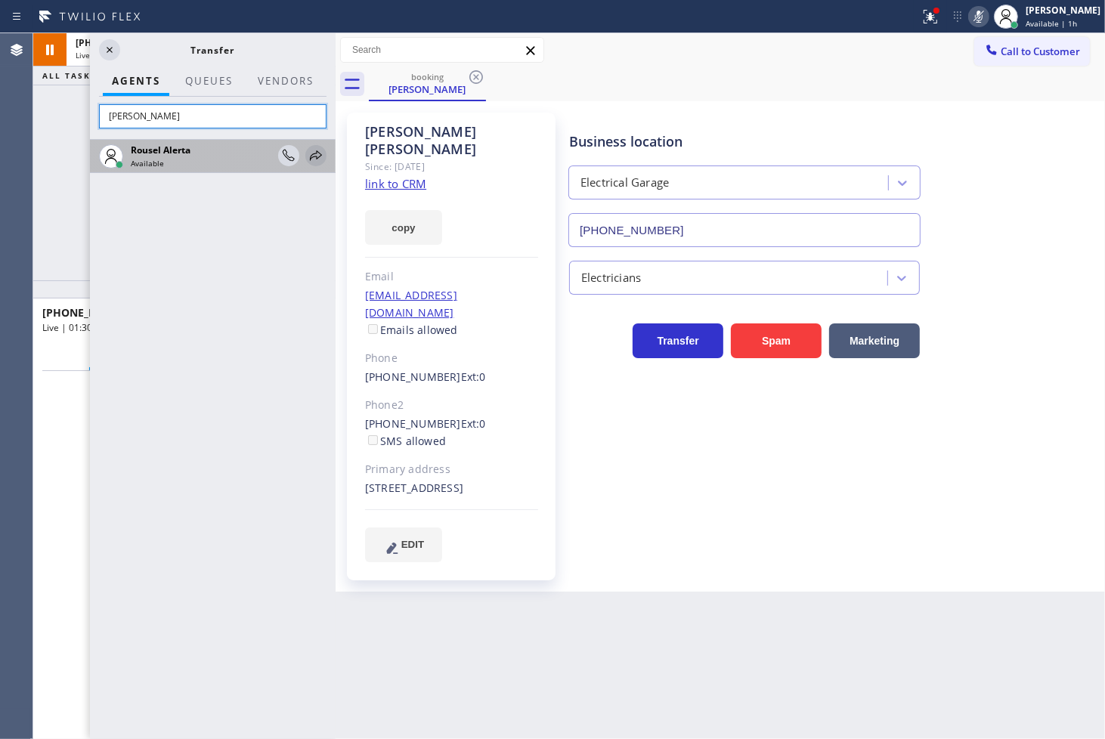
type input "[PERSON_NAME]"
click at [314, 156] on icon at bounding box center [316, 155] width 12 height 10
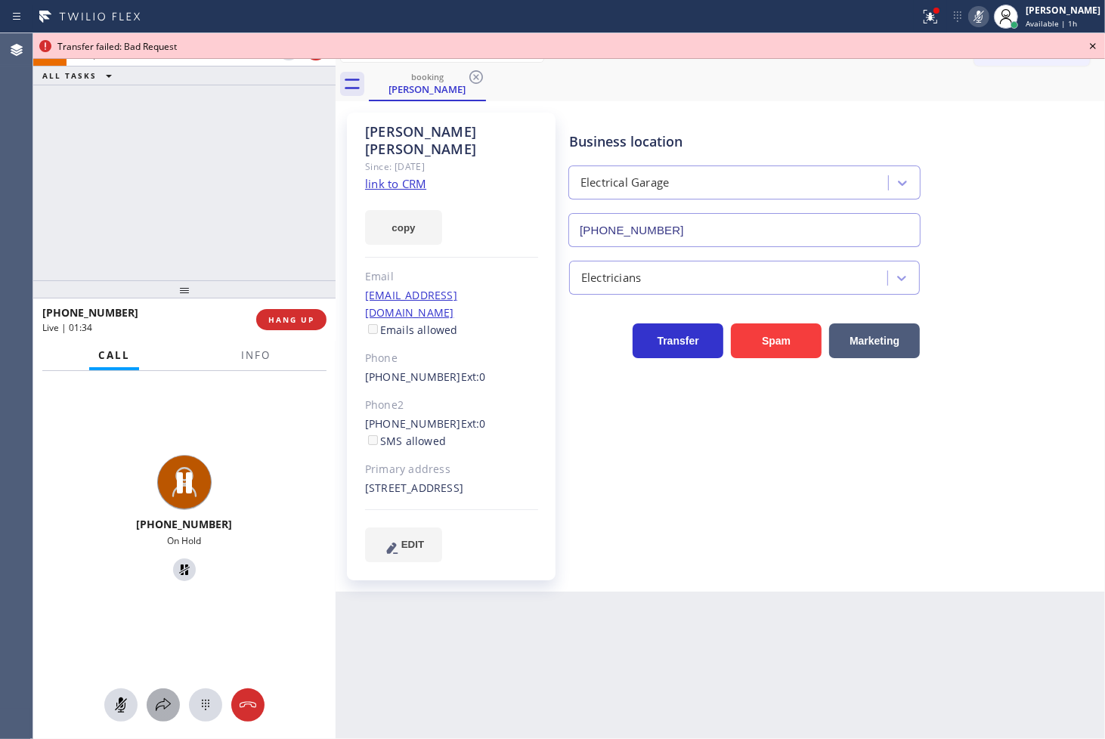
click at [172, 707] on icon at bounding box center [163, 705] width 18 height 18
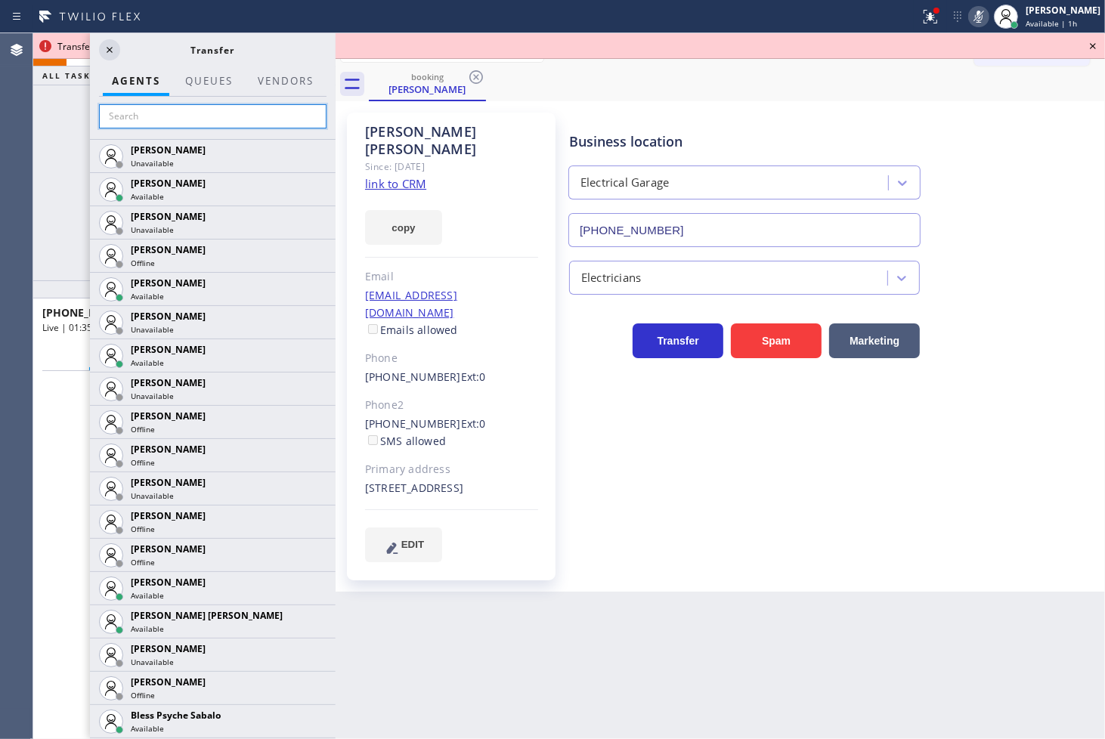
click at [175, 123] on input "text" at bounding box center [212, 116] width 227 height 24
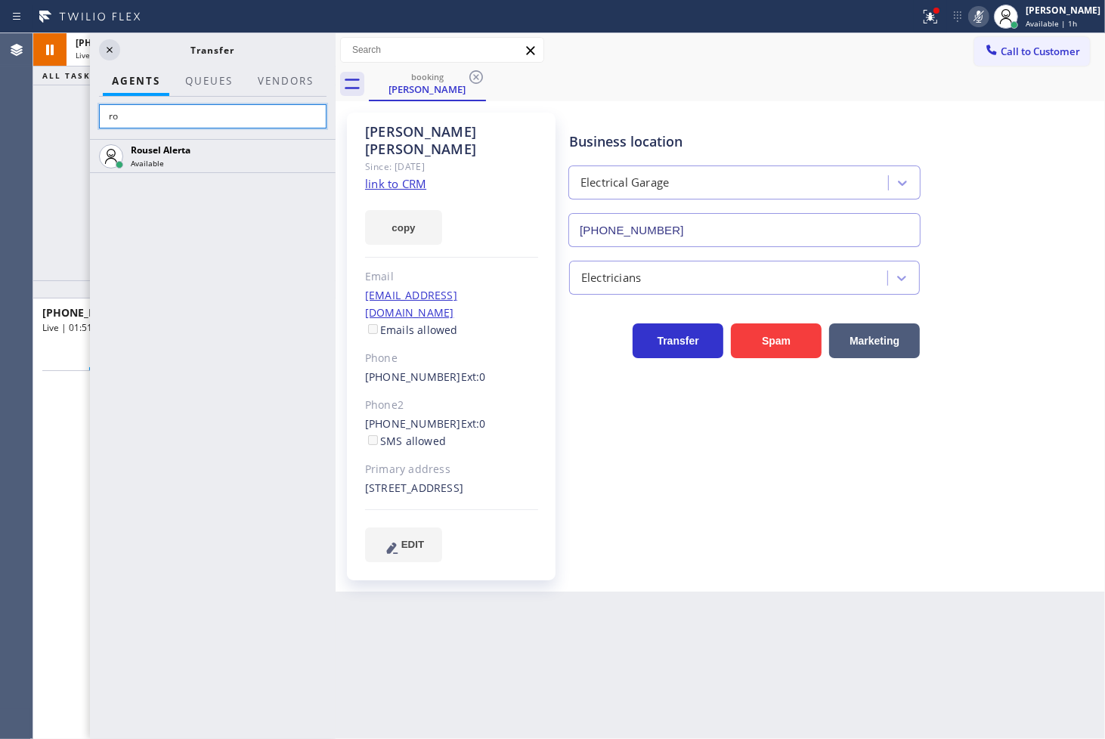
type input "r"
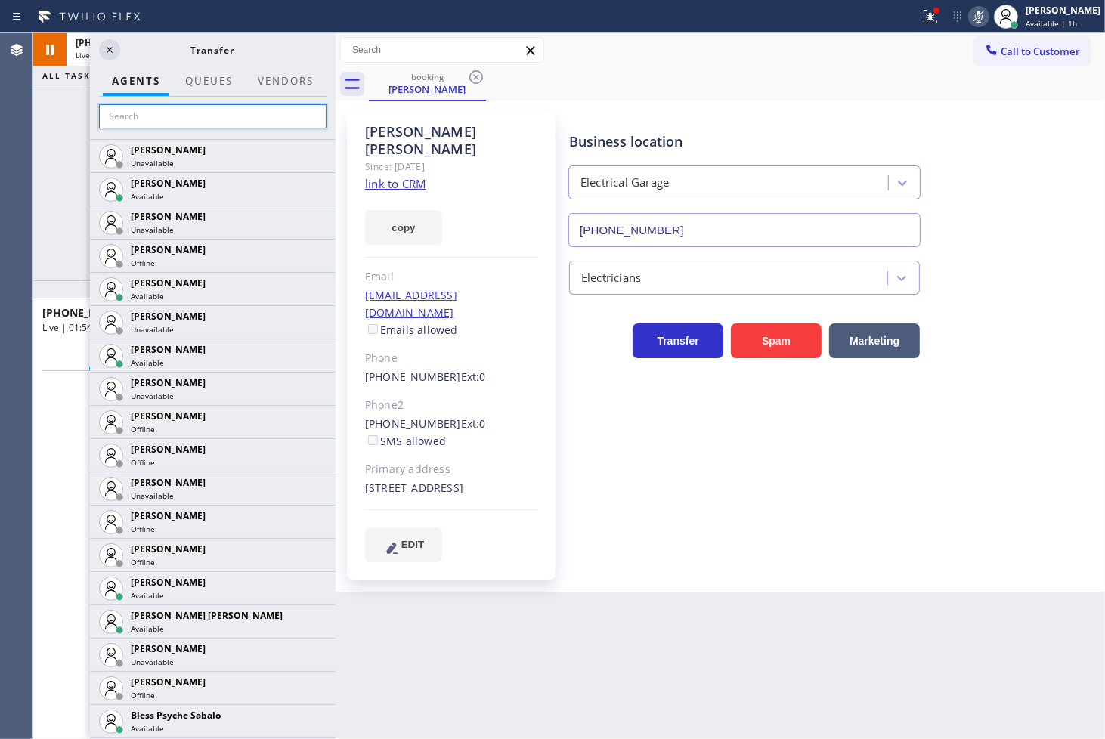
click at [209, 111] on input "text" at bounding box center [212, 116] width 227 height 24
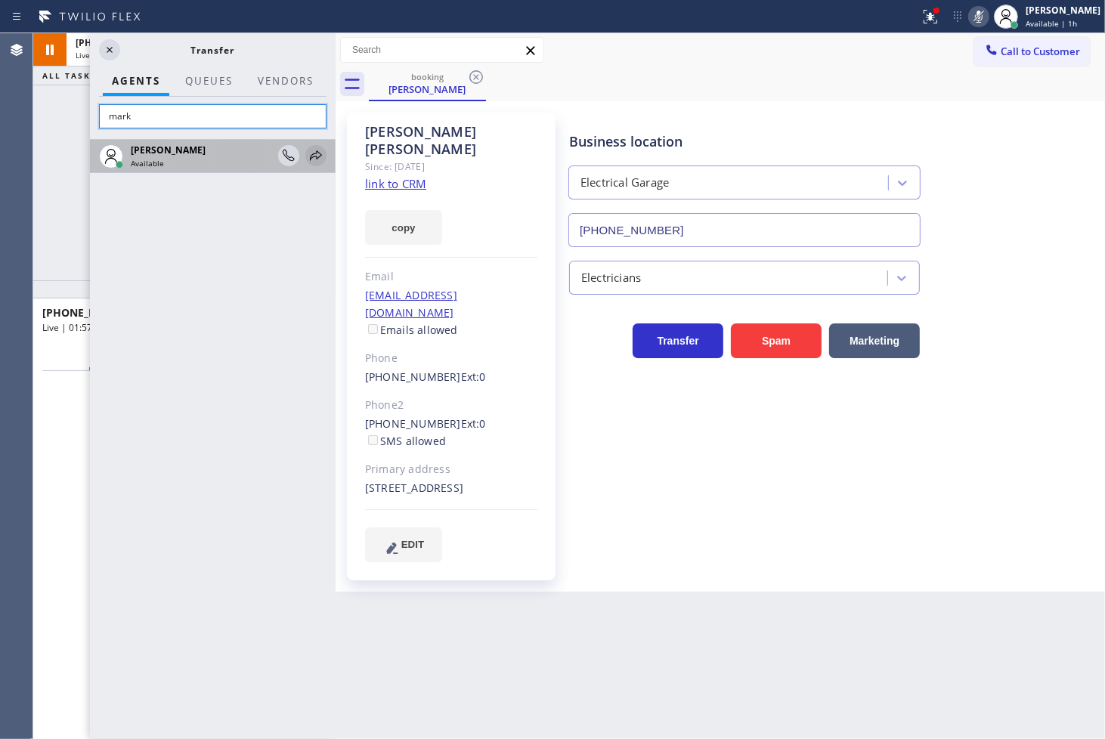
type input "mark"
click at [314, 151] on icon at bounding box center [316, 156] width 18 height 18
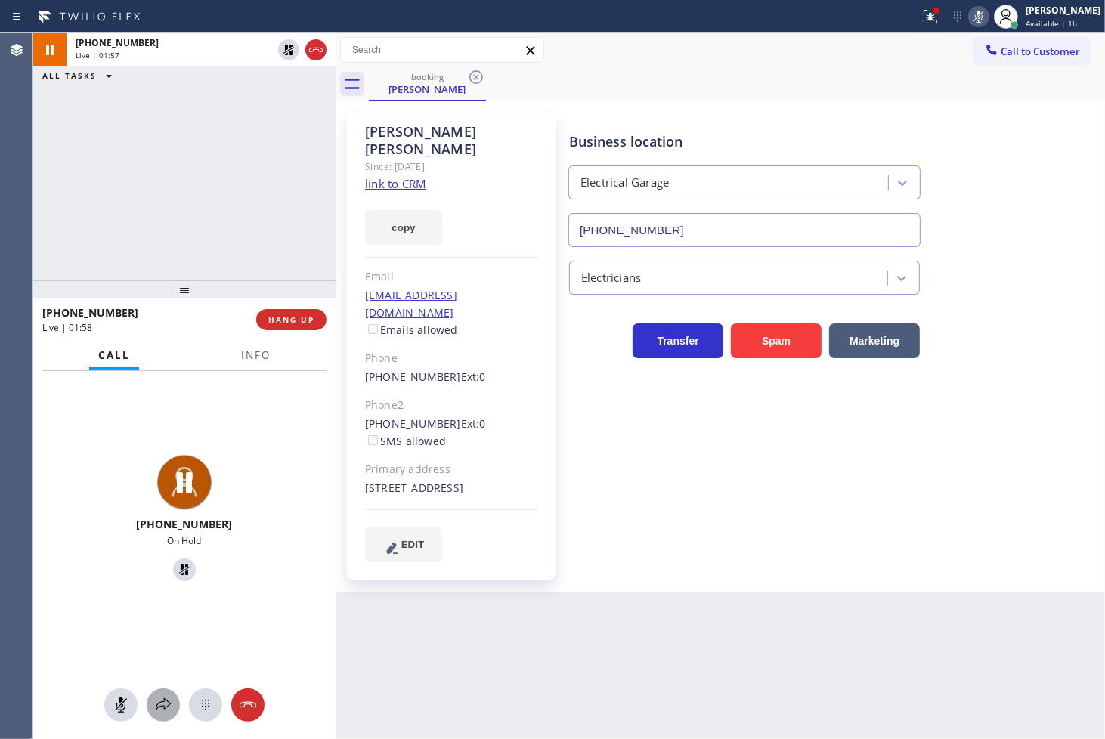
click at [160, 698] on icon at bounding box center [163, 705] width 18 height 18
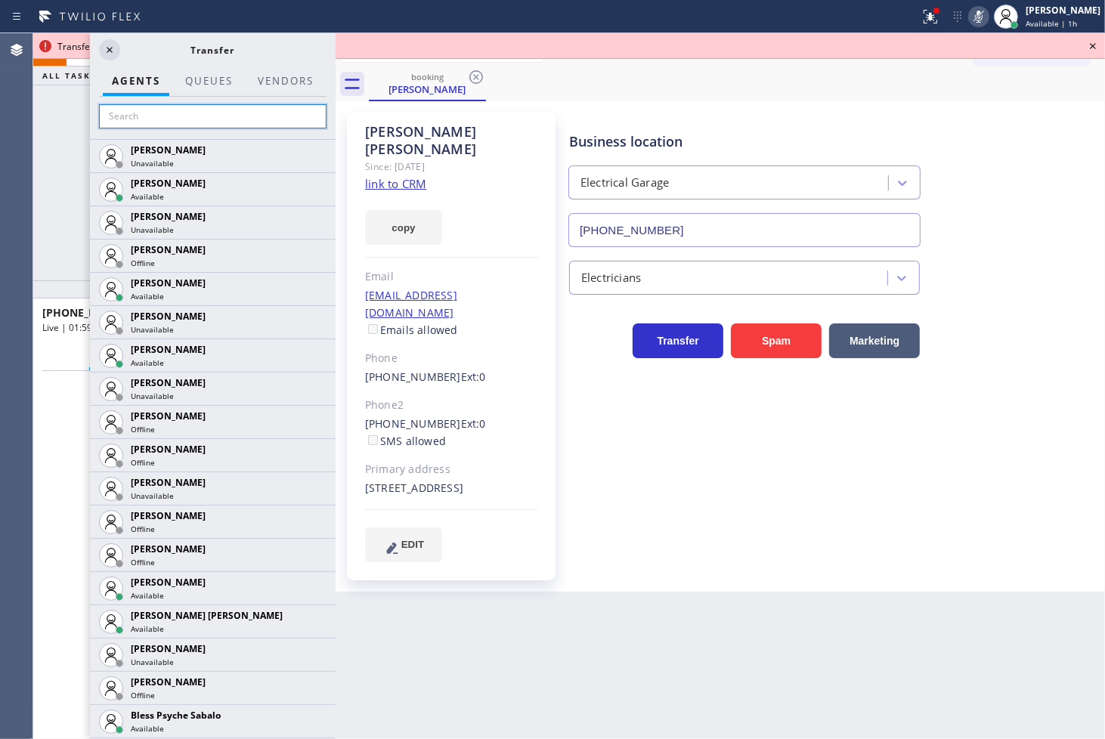
click at [146, 119] on input "text" at bounding box center [212, 116] width 227 height 24
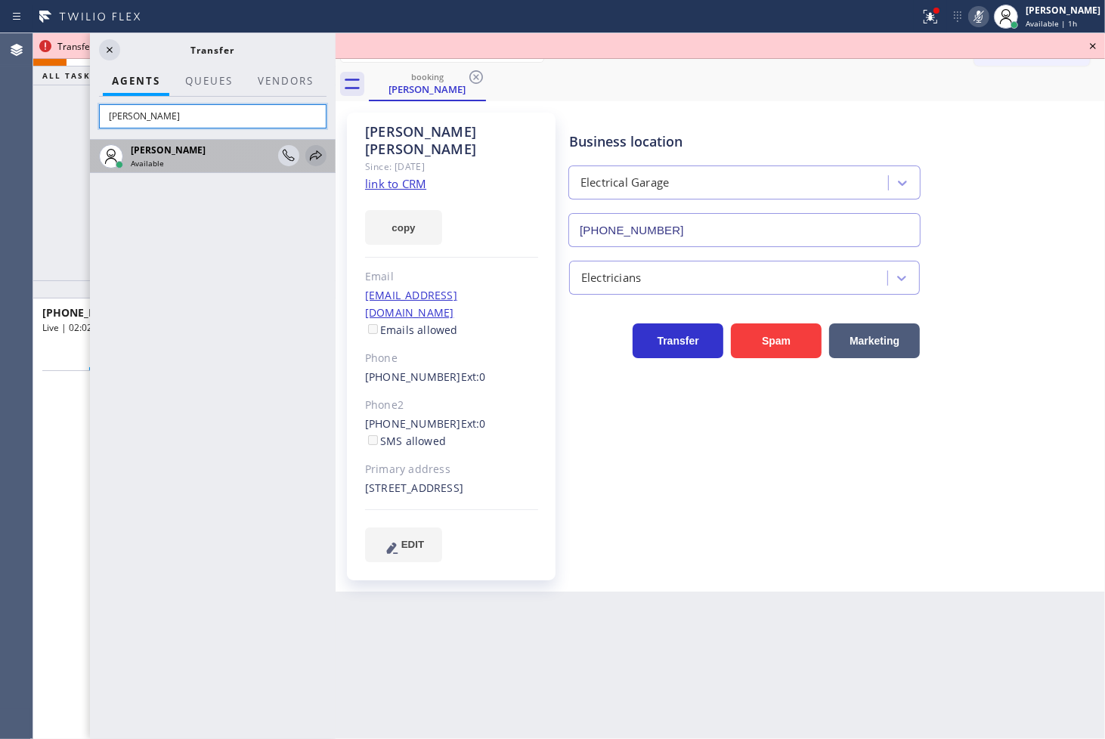
type input "judy"
click at [317, 156] on icon at bounding box center [316, 156] width 18 height 18
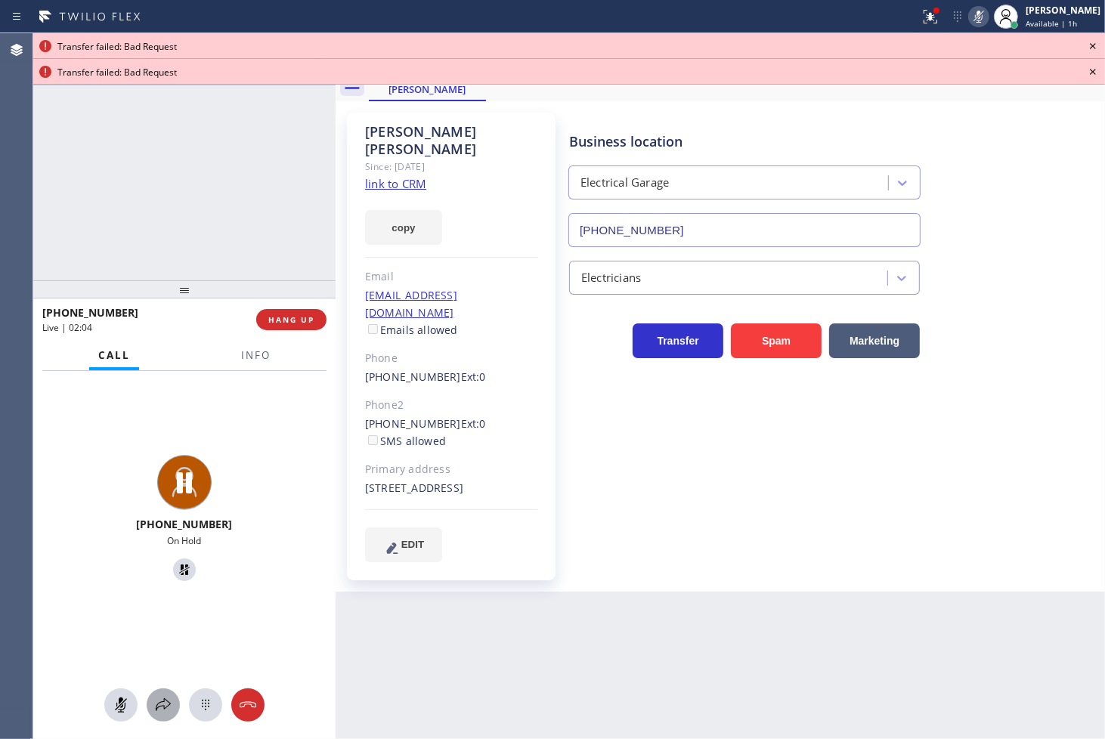
click at [171, 706] on icon at bounding box center [163, 705] width 18 height 18
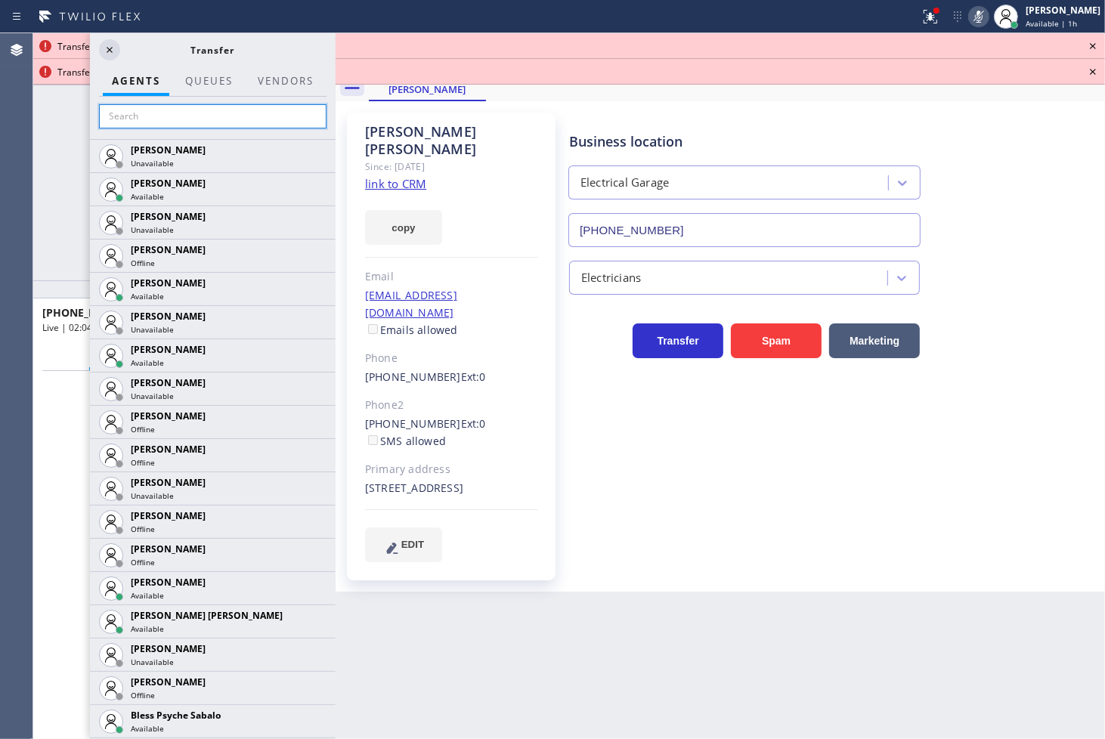
click at [153, 117] on input "text" at bounding box center [212, 116] width 227 height 24
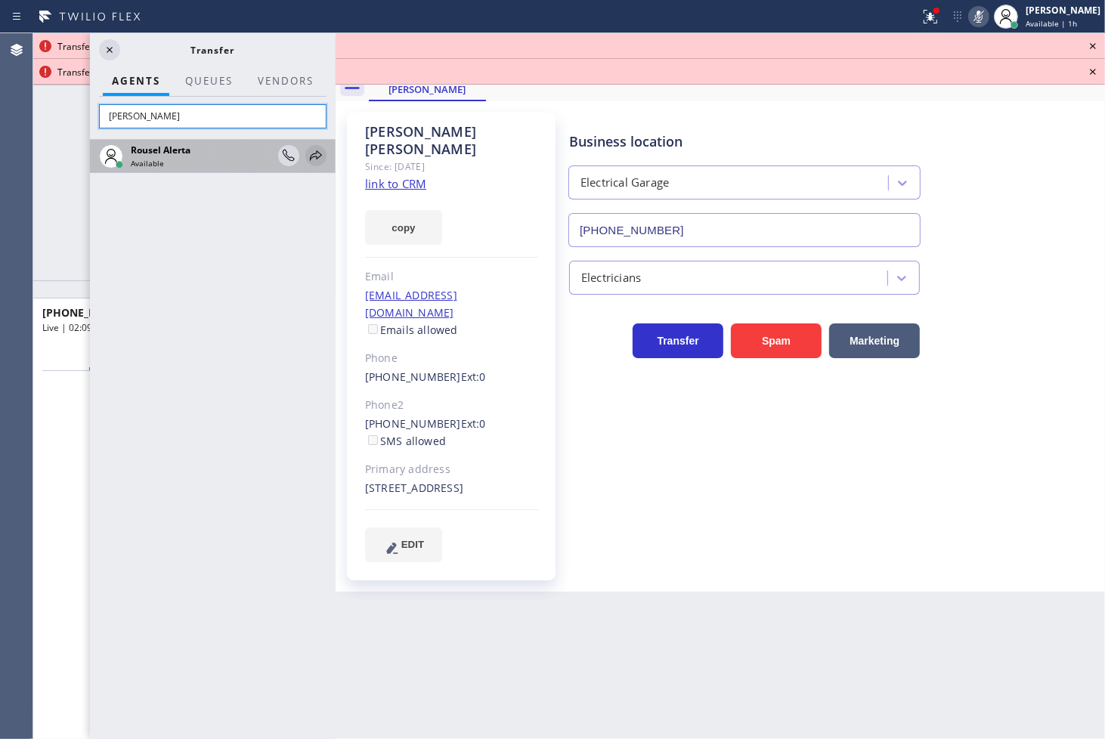
type input "[PERSON_NAME]"
click at [316, 152] on icon at bounding box center [316, 155] width 12 height 10
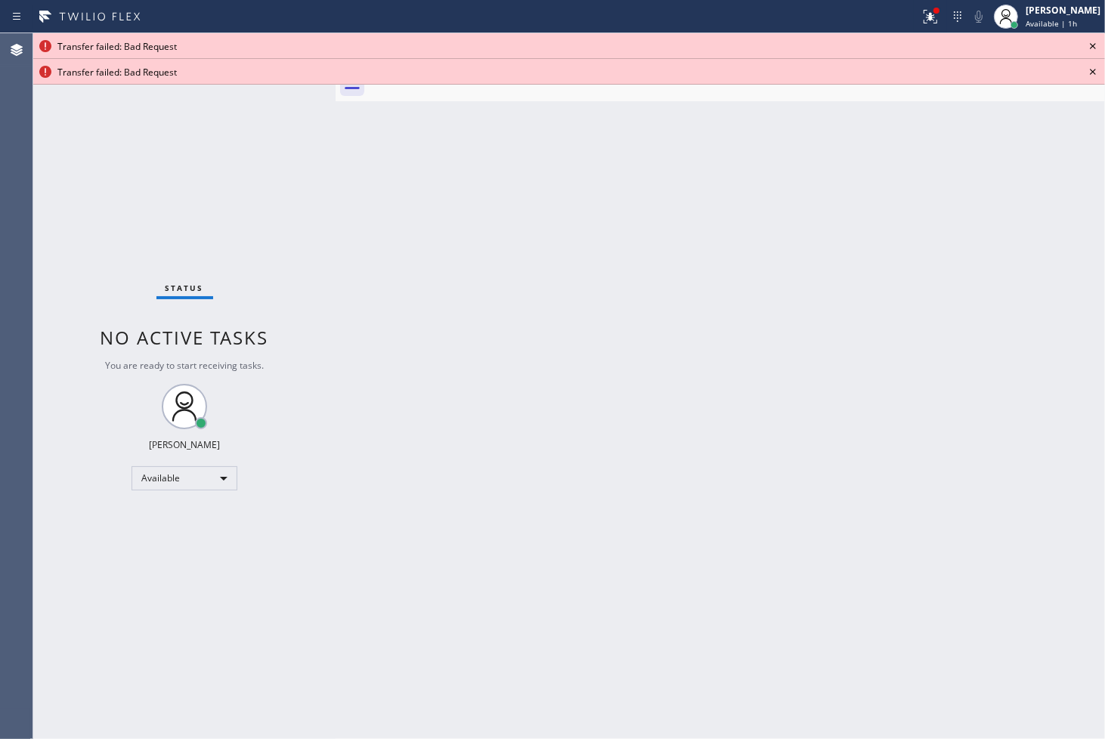
click at [1086, 45] on icon at bounding box center [1093, 46] width 18 height 18
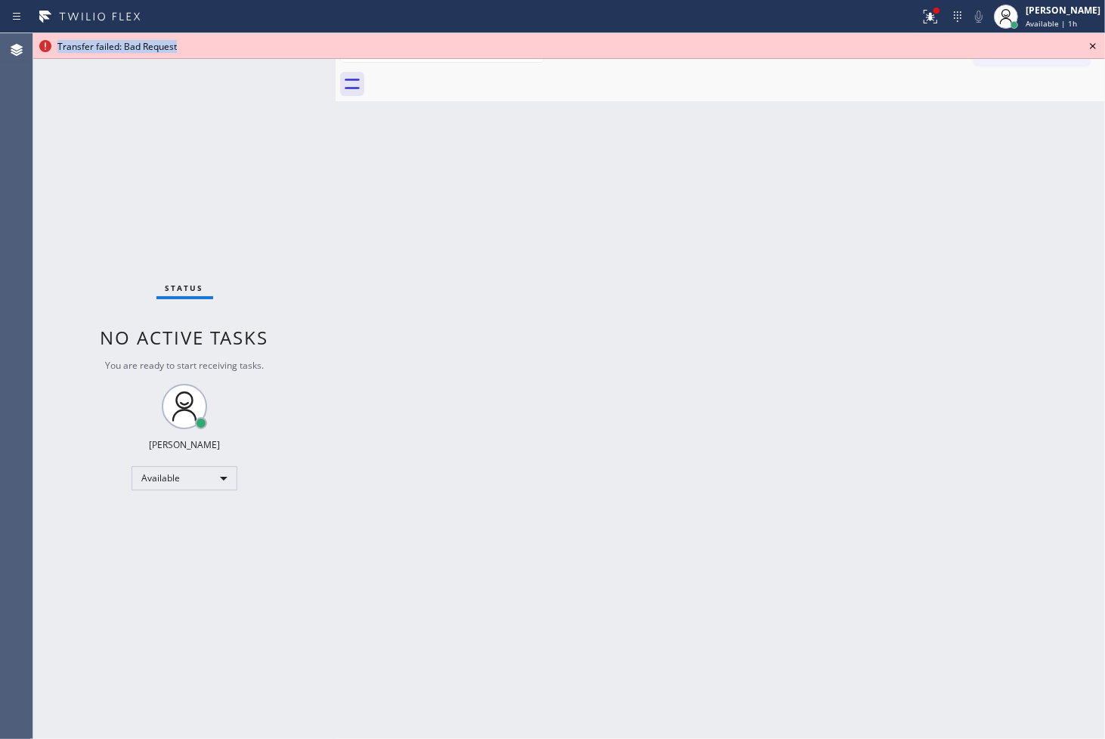
click at [1086, 45] on icon at bounding box center [1093, 46] width 18 height 18
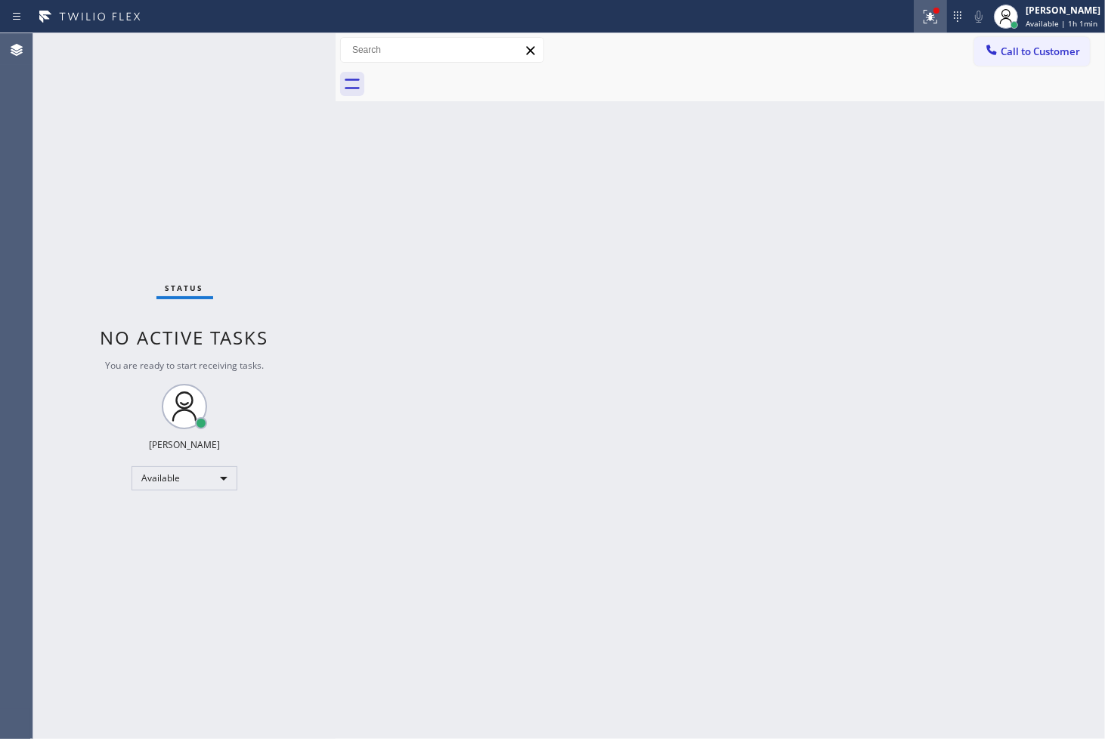
click at [923, 17] on icon at bounding box center [927, 15] width 9 height 11
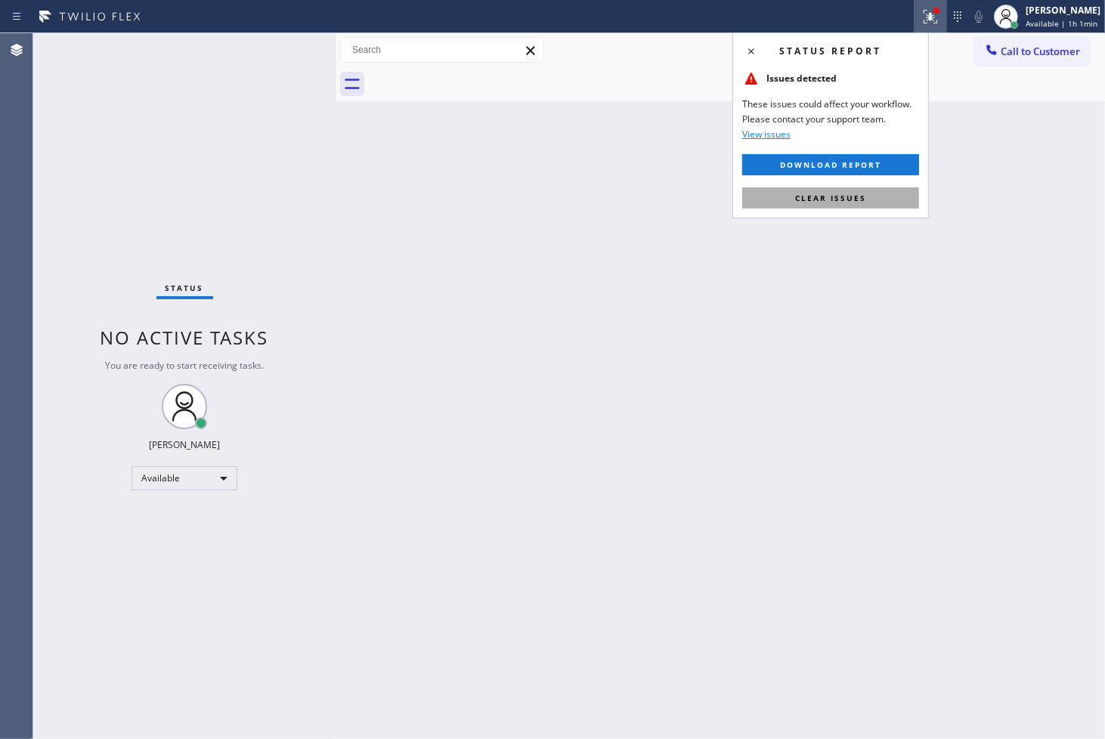
click at [866, 196] on button "Clear issues" at bounding box center [830, 197] width 177 height 21
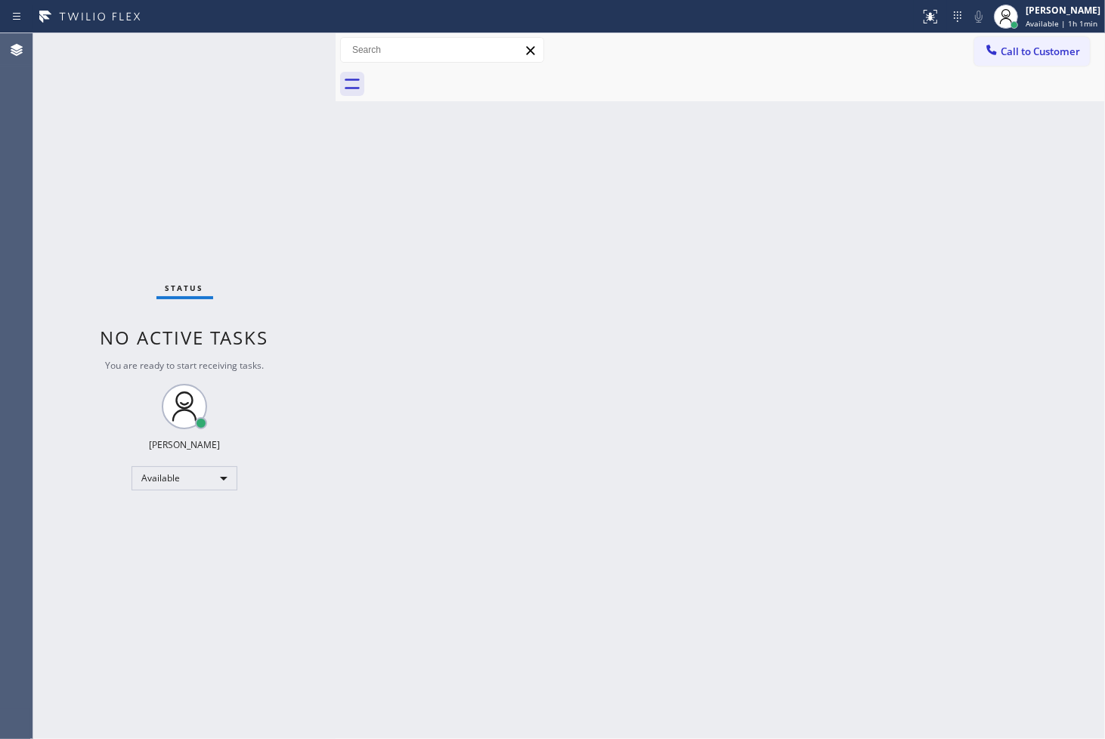
click at [270, 210] on div "Status No active tasks You are ready to start receiving tasks. [PERSON_NAME]" at bounding box center [184, 386] width 302 height 706
click at [285, 58] on div "Status No active tasks You are ready to start receiving tasks. [PERSON_NAME]" at bounding box center [184, 386] width 302 height 706
click at [248, 45] on div "Status No active tasks You are ready to start receiving tasks. [PERSON_NAME]" at bounding box center [184, 386] width 302 height 706
click at [284, 51] on div "Status No active tasks You are ready to start receiving tasks. [PERSON_NAME]" at bounding box center [184, 386] width 302 height 706
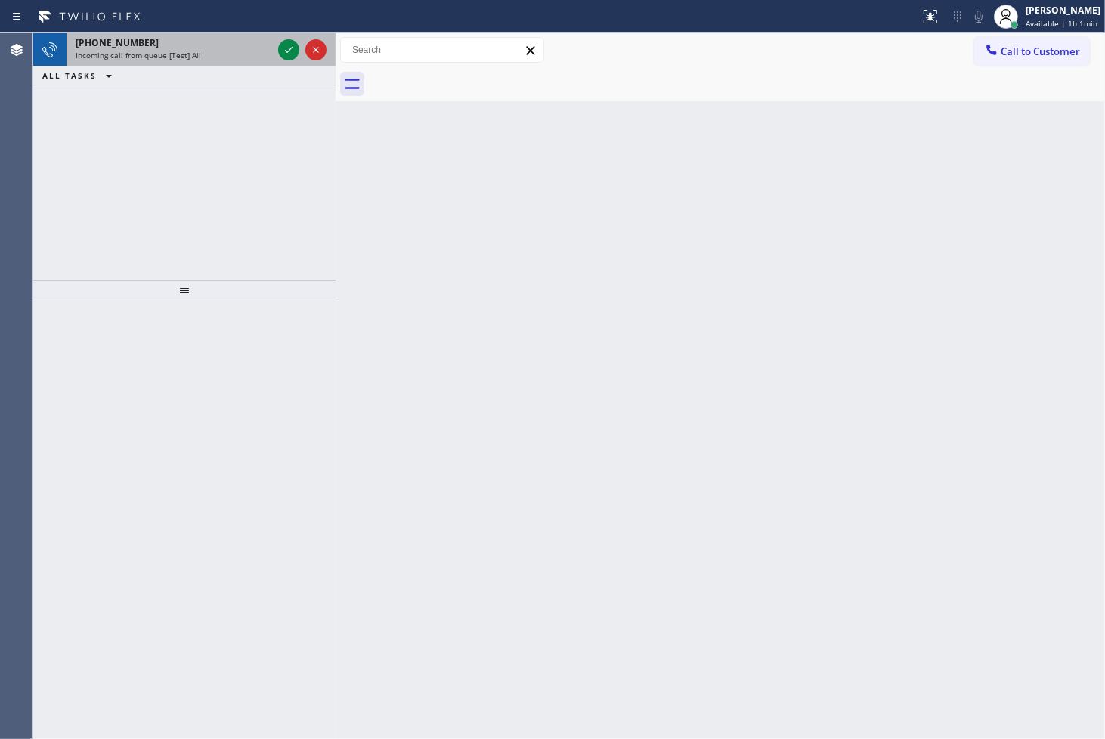
click at [237, 47] on div "+14152172653" at bounding box center [174, 42] width 196 height 13
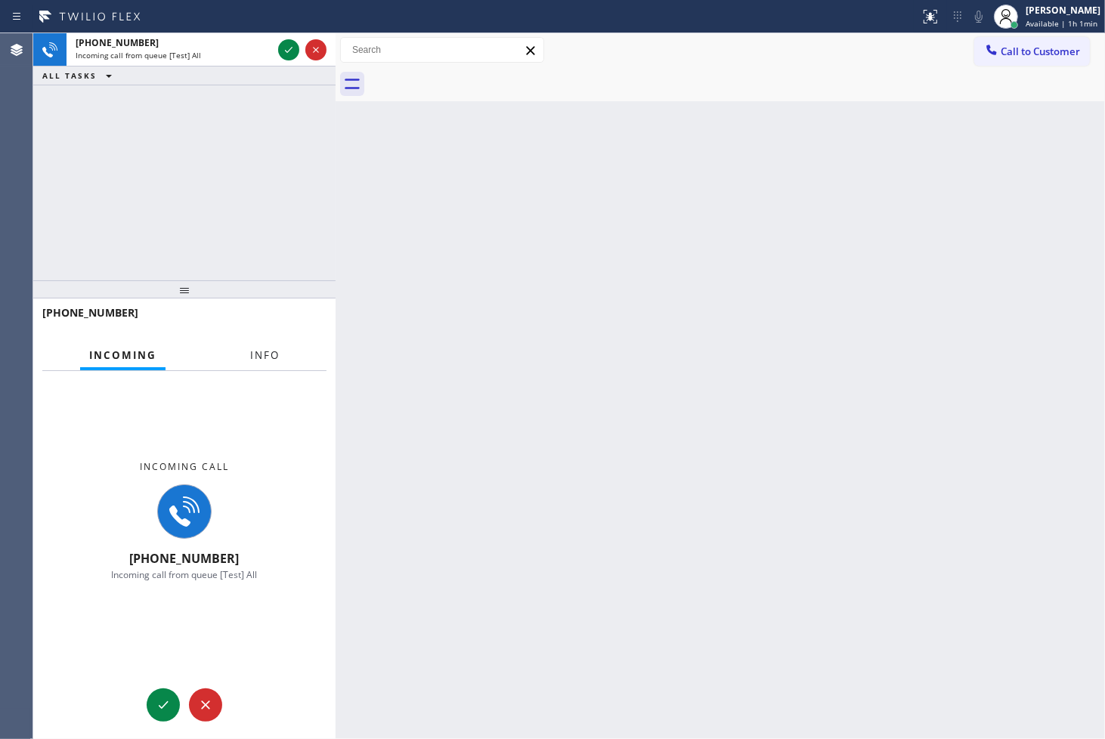
click at [271, 358] on span "Info" at bounding box center [264, 355] width 29 height 14
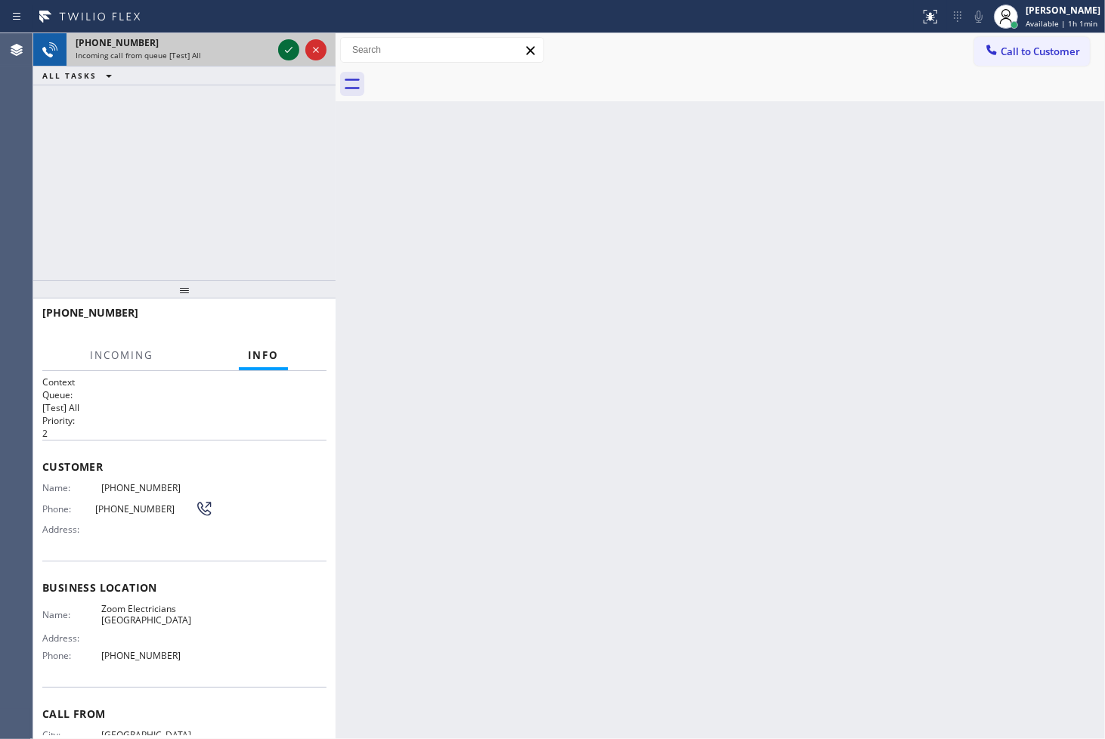
click at [291, 51] on icon at bounding box center [289, 50] width 18 height 18
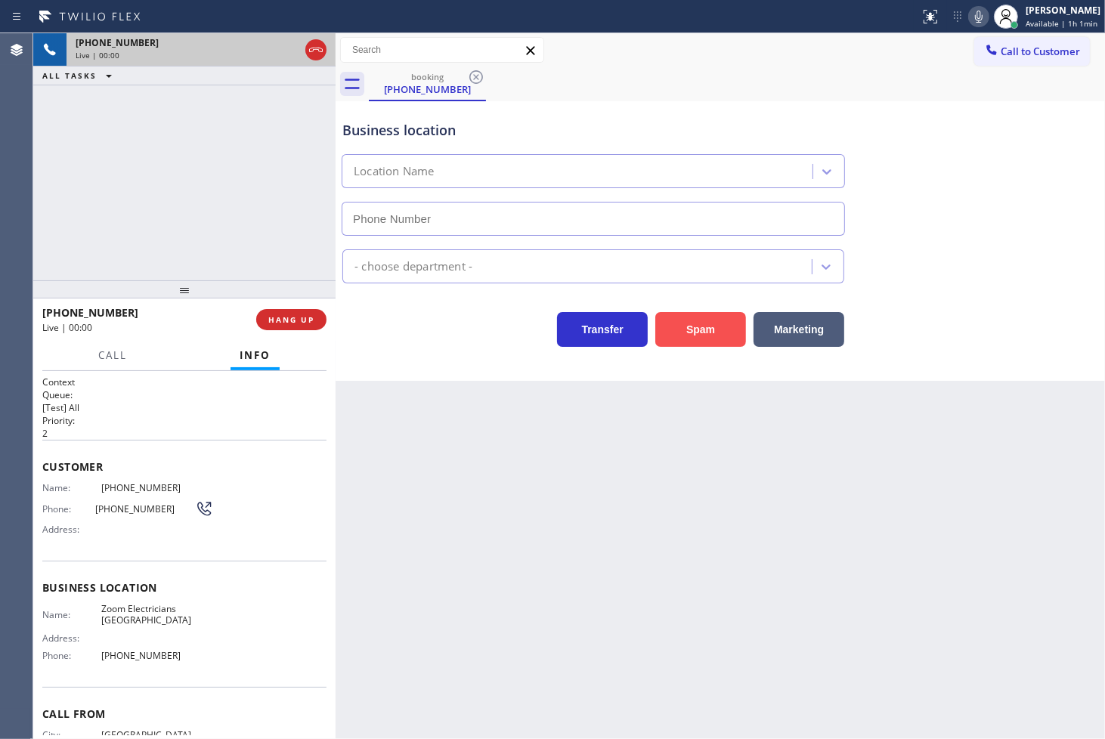
type input "(415) 727-8840"
click at [701, 330] on button "Spam" at bounding box center [700, 329] width 91 height 35
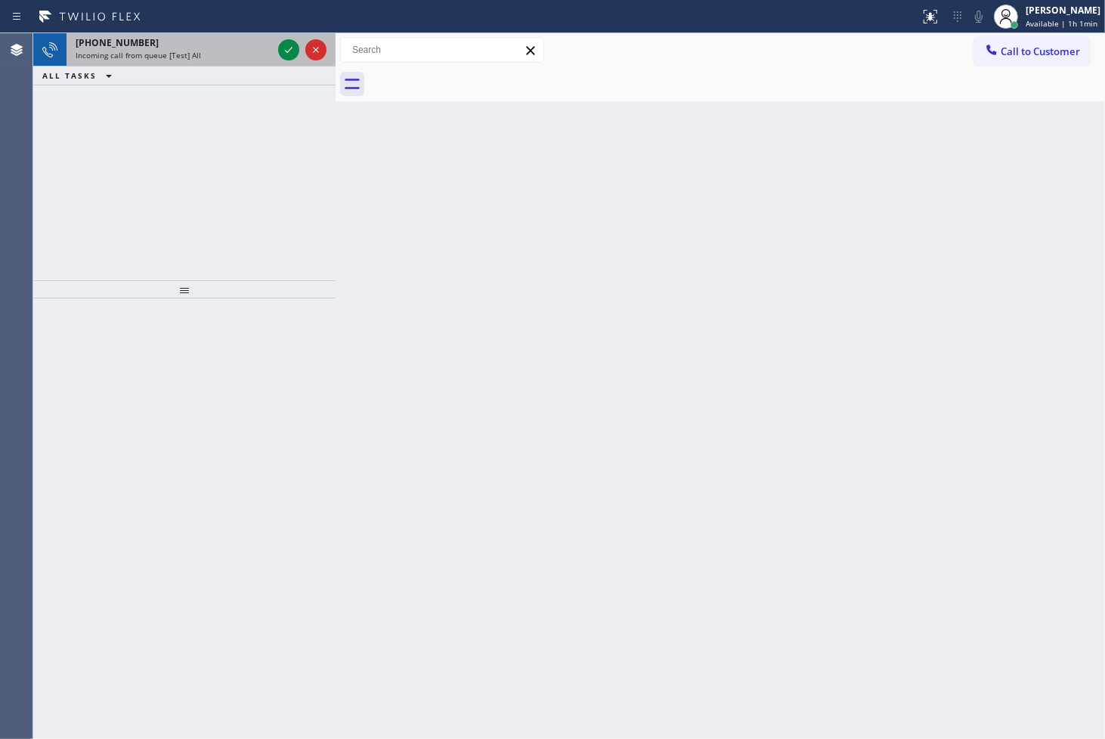
click at [193, 51] on span "Incoming call from queue [Test] All" at bounding box center [138, 55] width 125 height 11
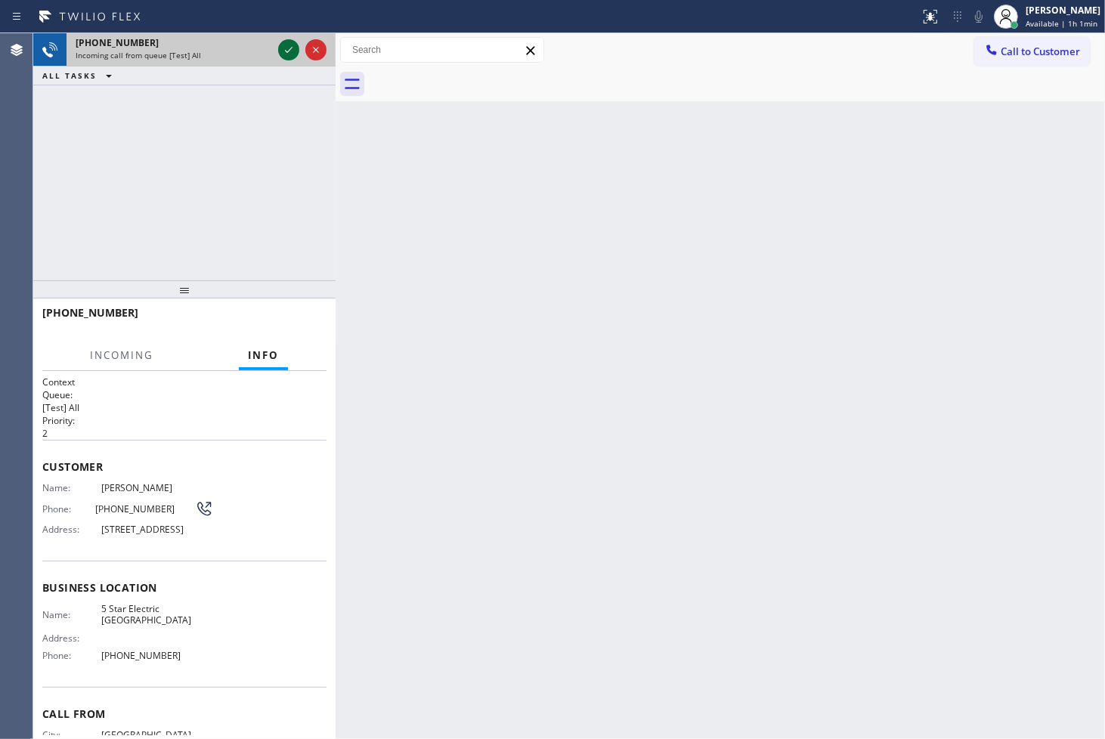
click at [287, 49] on icon at bounding box center [289, 50] width 18 height 18
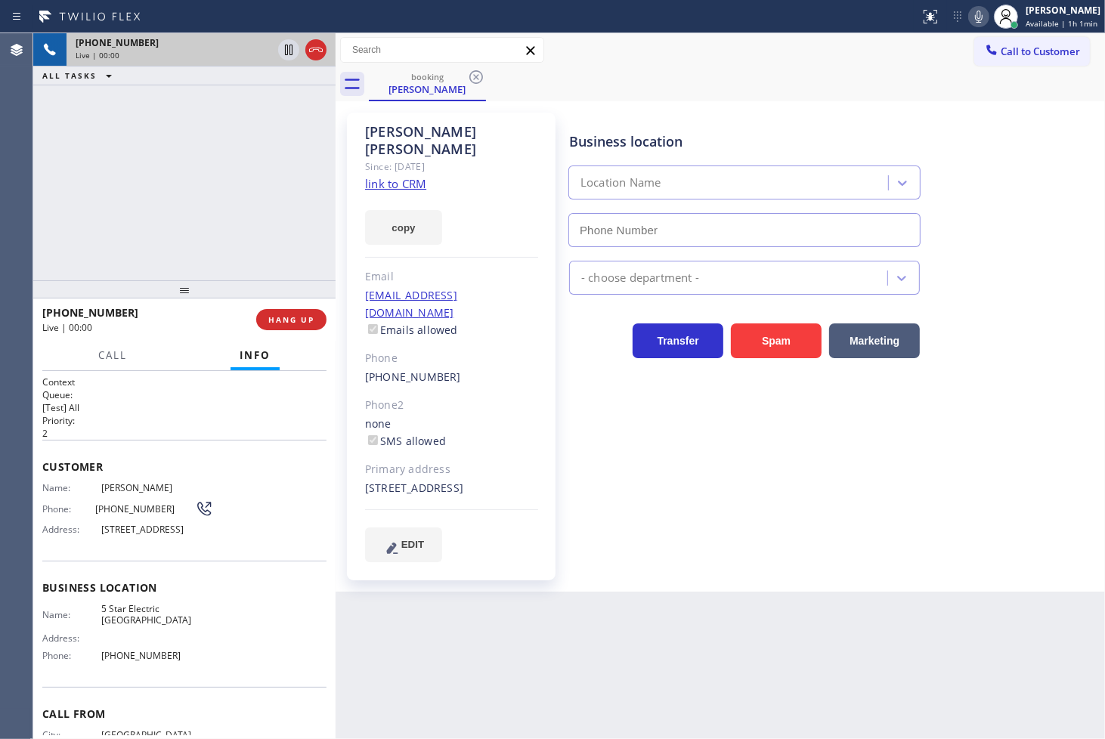
type input "(619) 432-6327"
click at [388, 176] on link "link to CRM" at bounding box center [395, 183] width 61 height 15
click at [970, 10] on icon at bounding box center [979, 17] width 18 height 18
click at [161, 185] on div "+16192466058 Live | 00:36 ALL TASKS ALL TASKS ACTIVE TASKS TASKS IN WRAP UP" at bounding box center [184, 156] width 302 height 247
click at [973, 12] on rect at bounding box center [978, 15] width 11 height 11
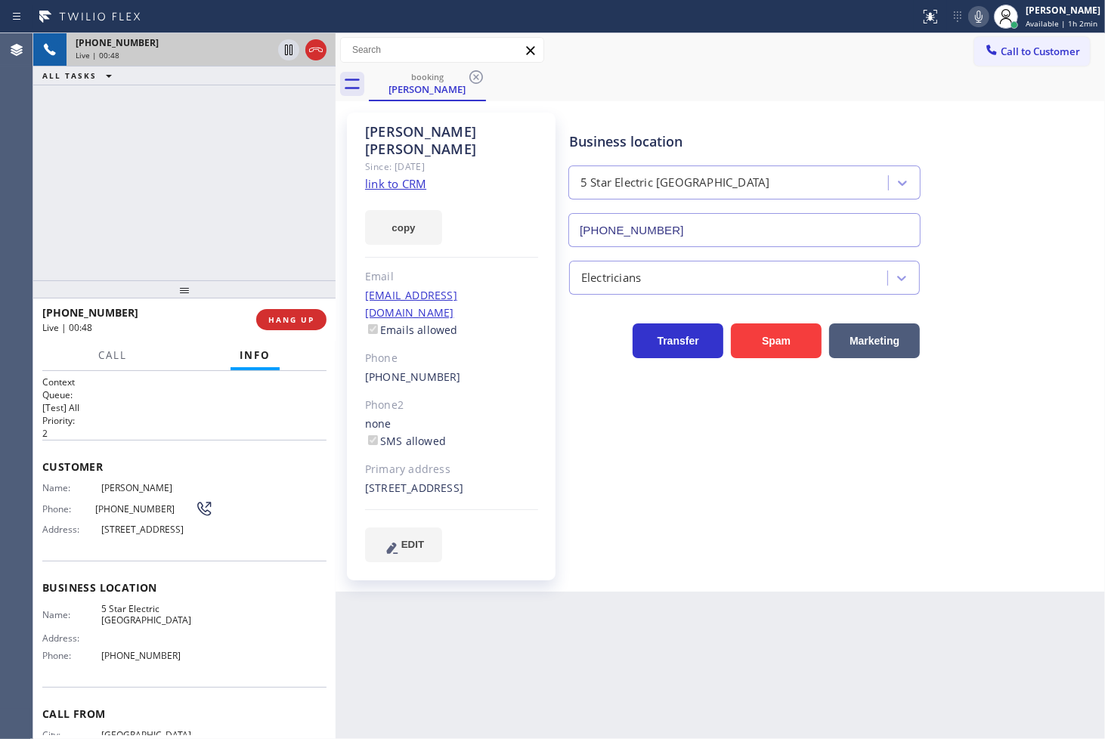
click at [744, 466] on div "Business location 5 Star Electric San Diego (619) 432-6327 Electricians Transfe…" at bounding box center [833, 336] width 535 height 441
click at [162, 210] on div "+16192466058 Live | 00:48 ALL TASKS ALL TASKS ACTIVE TASKS TASKS IN WRAP UP" at bounding box center [184, 156] width 302 height 247
click at [391, 212] on button "copy" at bounding box center [403, 227] width 77 height 35
click at [394, 212] on button "copy" at bounding box center [403, 227] width 77 height 35
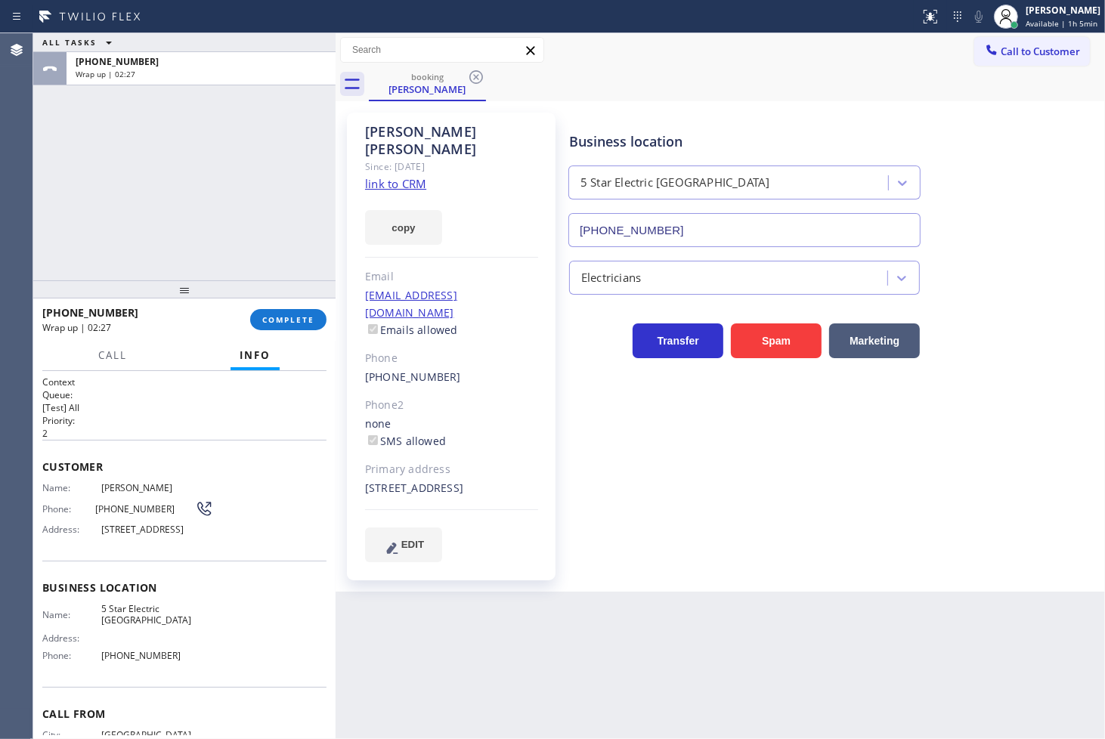
click at [60, 206] on div "ALL TASKS ALL TASKS ACTIVE TASKS TASKS IN WRAP UP +16192466058 Wrap up | 02:27" at bounding box center [184, 156] width 302 height 247
click at [301, 322] on span "COMPLETE" at bounding box center [288, 319] width 52 height 11
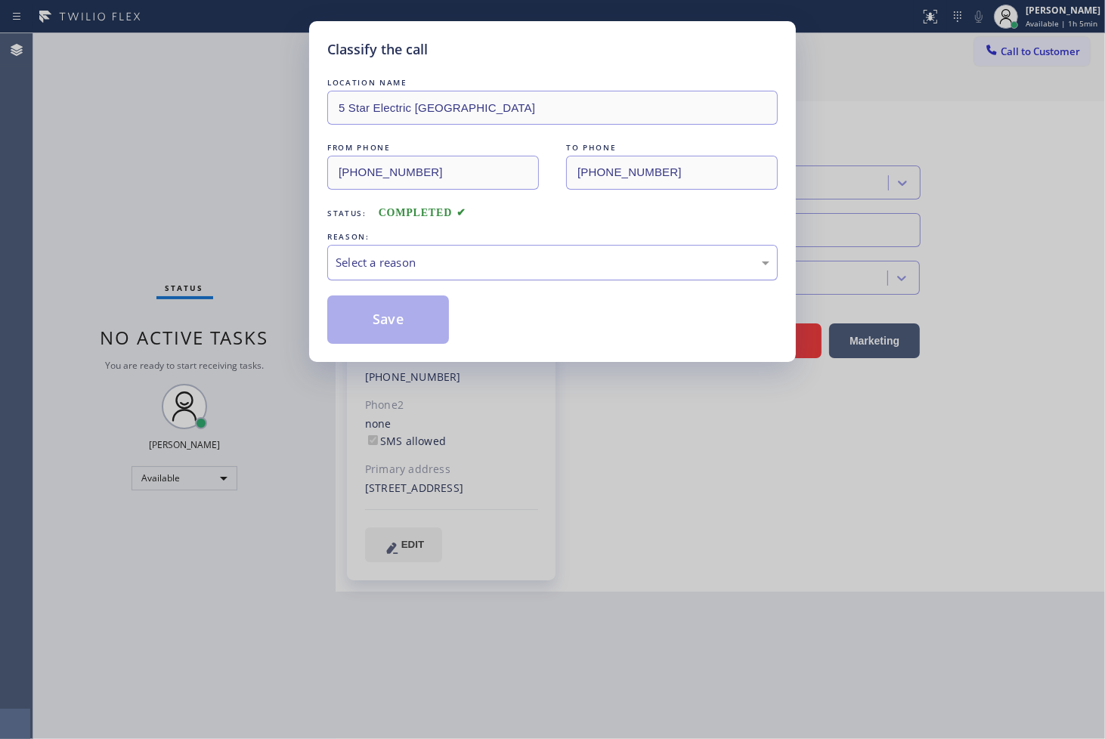
click at [413, 265] on div "Select a reason" at bounding box center [553, 262] width 434 height 17
click at [404, 302] on button "Save" at bounding box center [388, 319] width 122 height 48
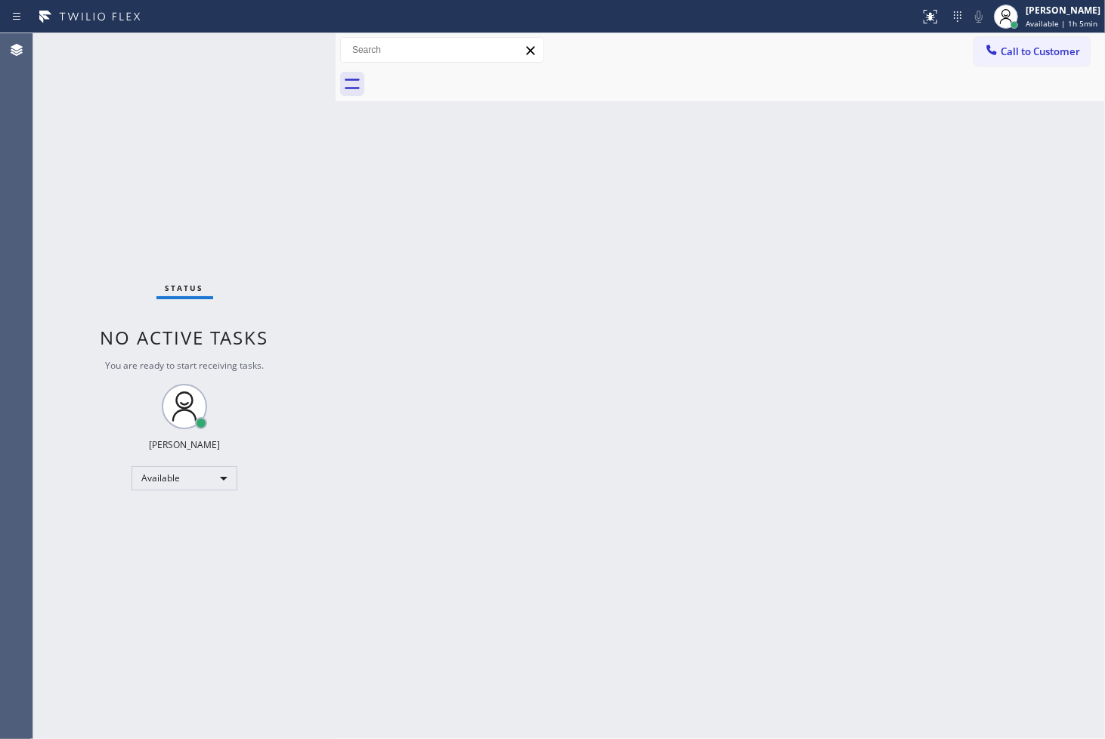
click at [76, 179] on div "Status No active tasks You are ready to start receiving tasks. [PERSON_NAME]" at bounding box center [184, 386] width 302 height 706
click at [285, 63] on div "Status No active tasks You are ready to start receiving tasks. [PERSON_NAME]" at bounding box center [184, 386] width 302 height 706
click at [240, 57] on div "Status No active tasks You are ready to start receiving tasks. [PERSON_NAME]" at bounding box center [184, 386] width 302 height 706
click at [288, 45] on div "Status No active tasks You are ready to start receiving tasks. [PERSON_NAME]" at bounding box center [184, 386] width 302 height 706
click at [288, 44] on div "Status No active tasks You are ready to start receiving tasks. [PERSON_NAME]" at bounding box center [184, 386] width 302 height 706
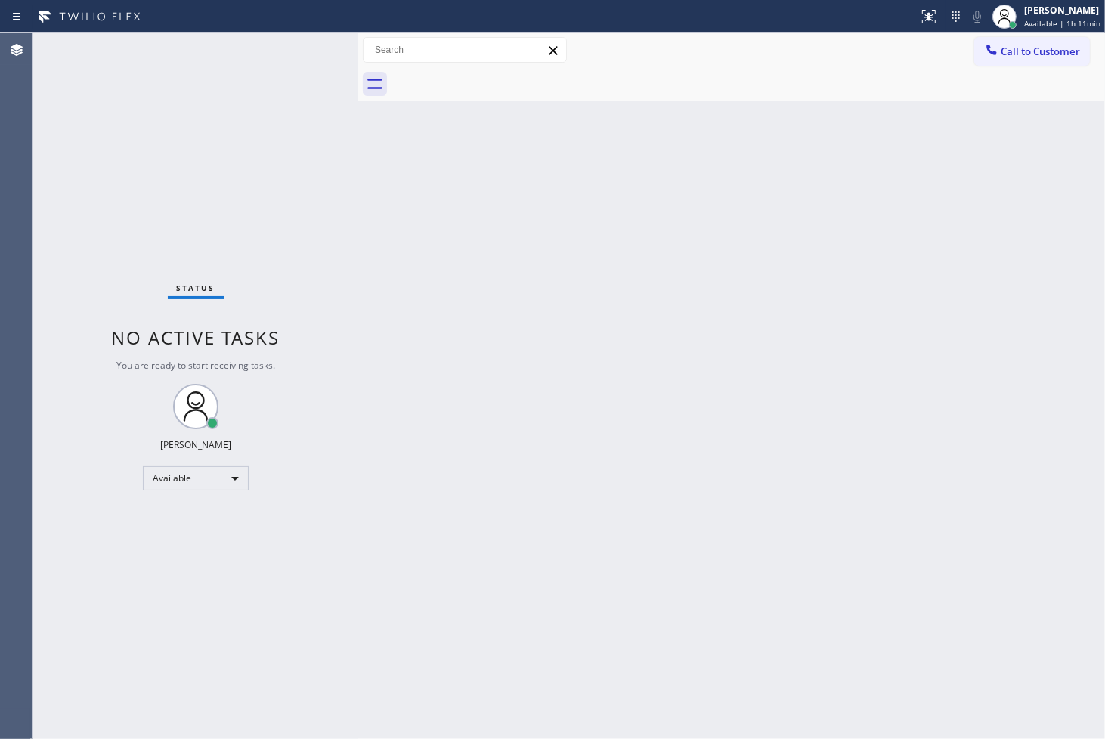
drag, startPoint x: 336, startPoint y: 200, endPoint x: 358, endPoint y: 200, distance: 22.7
click at [358, 200] on div at bounding box center [358, 386] width 0 height 706
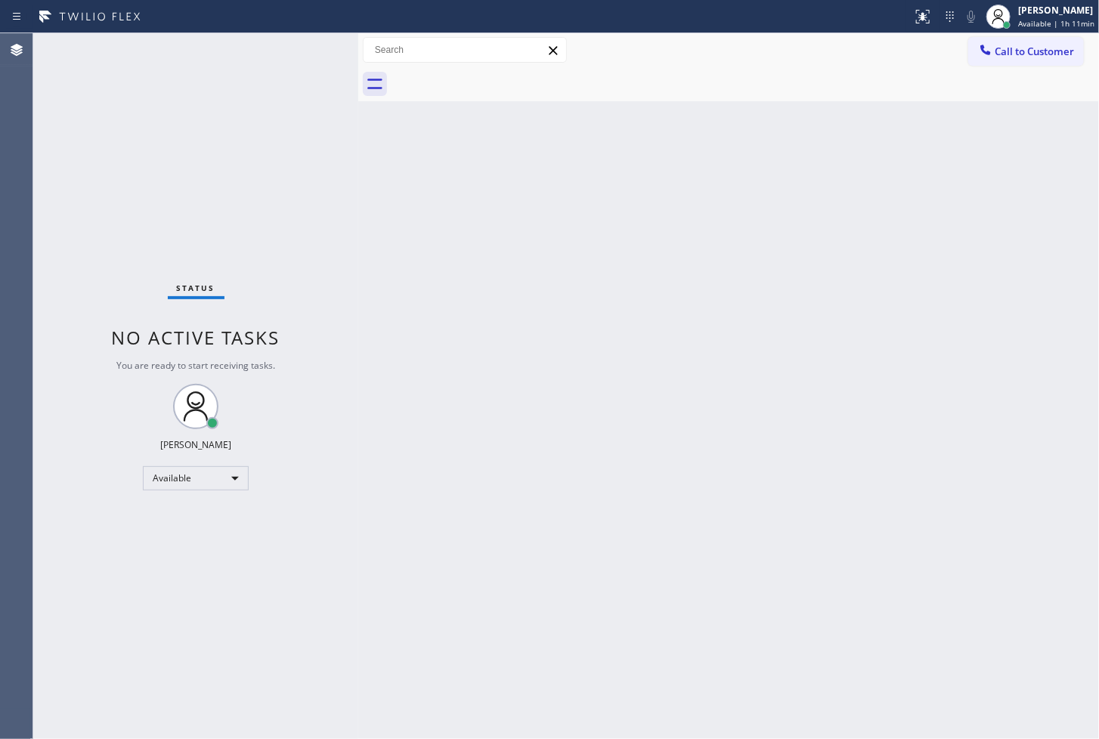
drag, startPoint x: 459, startPoint y: 282, endPoint x: 444, endPoint y: 268, distance: 20.8
click at [458, 281] on div "Back to Dashboard Change Sender ID Customers Technicians Select a contact Outbo…" at bounding box center [728, 386] width 741 height 706
click at [311, 56] on div "Status No active tasks You are ready to start receiving tasks. [PERSON_NAME]" at bounding box center [195, 386] width 325 height 706
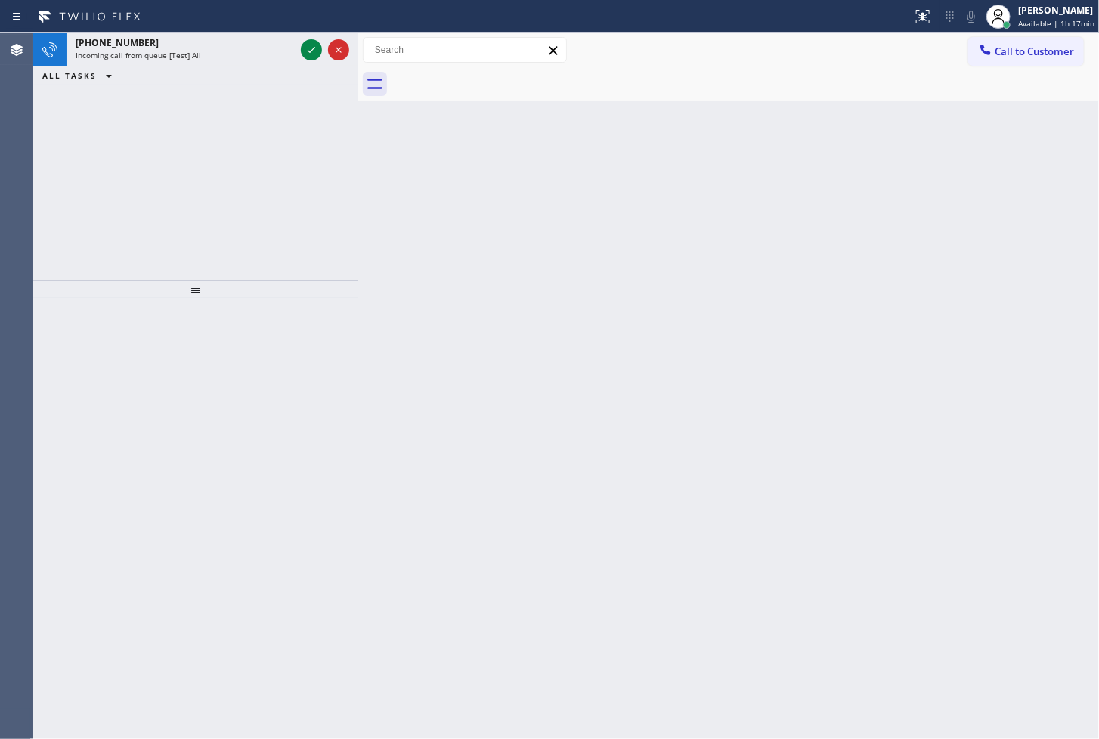
drag, startPoint x: 257, startPoint y: 218, endPoint x: 225, endPoint y: 144, distance: 79.9
click at [255, 218] on div "+17863620411 Incoming call from queue [Test] All ALL TASKS ALL TASKS ACTIVE TAS…" at bounding box center [195, 156] width 325 height 247
click at [206, 51] on div "Incoming call from queue [Test] All" at bounding box center [185, 55] width 219 height 11
click at [68, 184] on div "+13862246700 Incoming call from queue [Test] All ALL TASKS ALL TASKS ACTIVE TAS…" at bounding box center [195, 156] width 325 height 247
click at [240, 42] on div "+13862246700" at bounding box center [185, 42] width 219 height 13
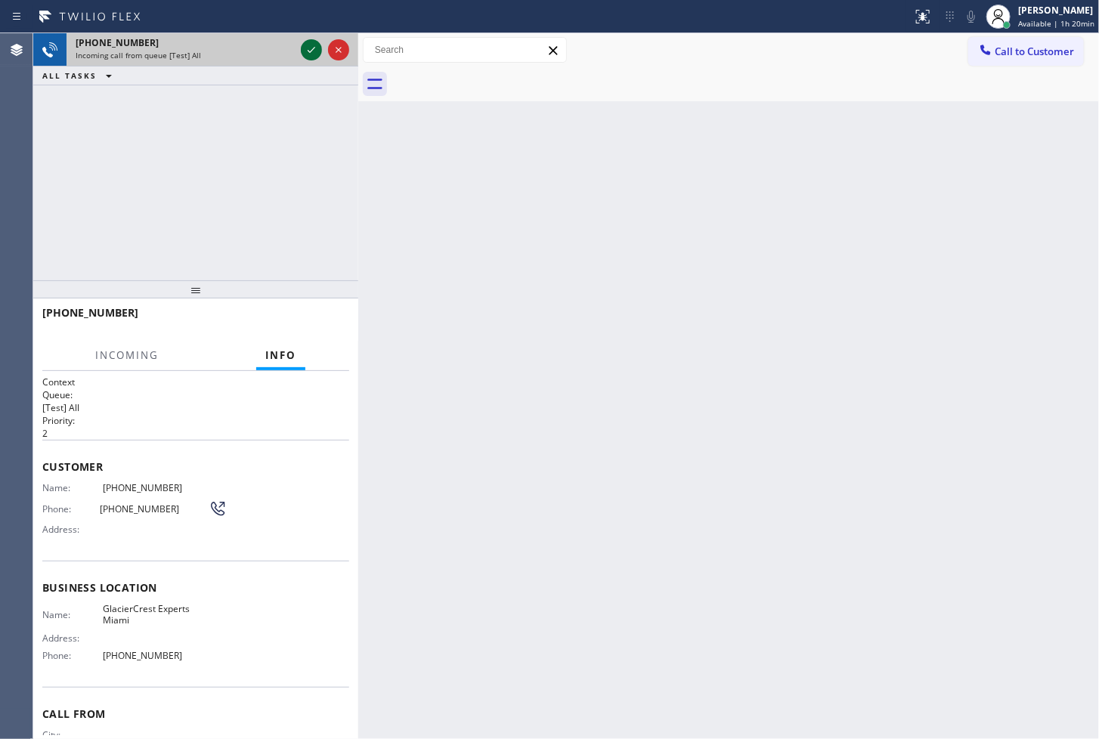
click at [316, 49] on icon at bounding box center [311, 50] width 18 height 18
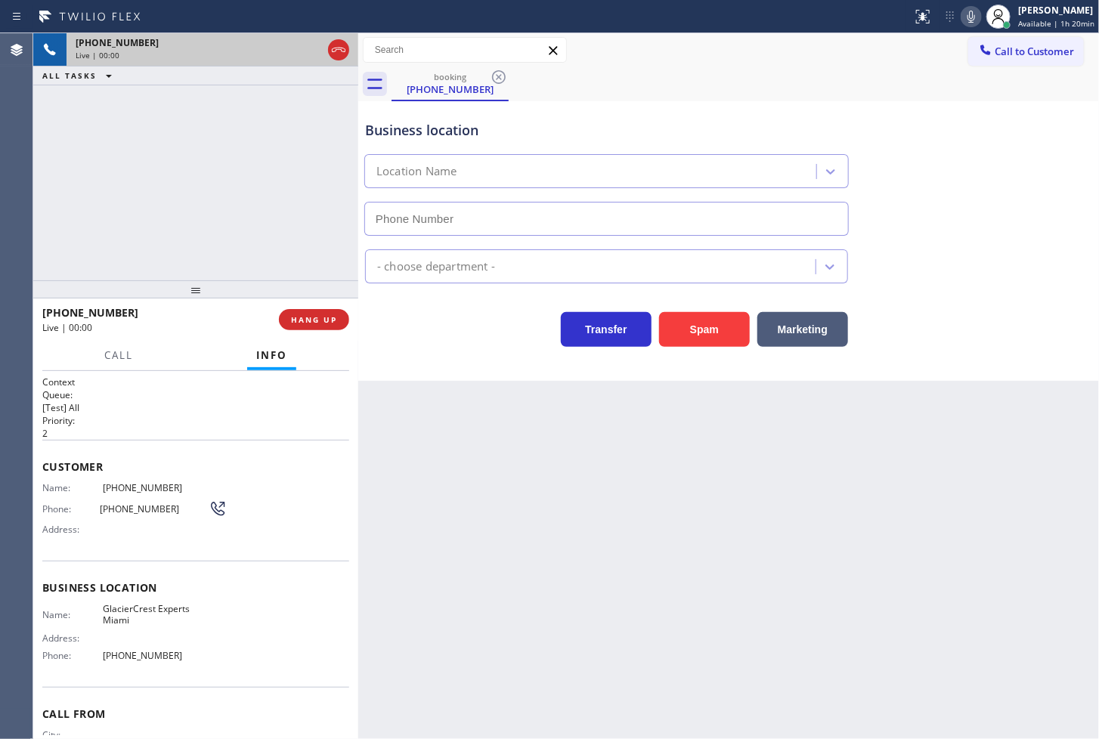
type input "(786) 891-4307"
drag, startPoint x: 698, startPoint y: 336, endPoint x: 744, endPoint y: 299, distance: 59.1
click at [698, 338] on button "Spam" at bounding box center [704, 329] width 91 height 35
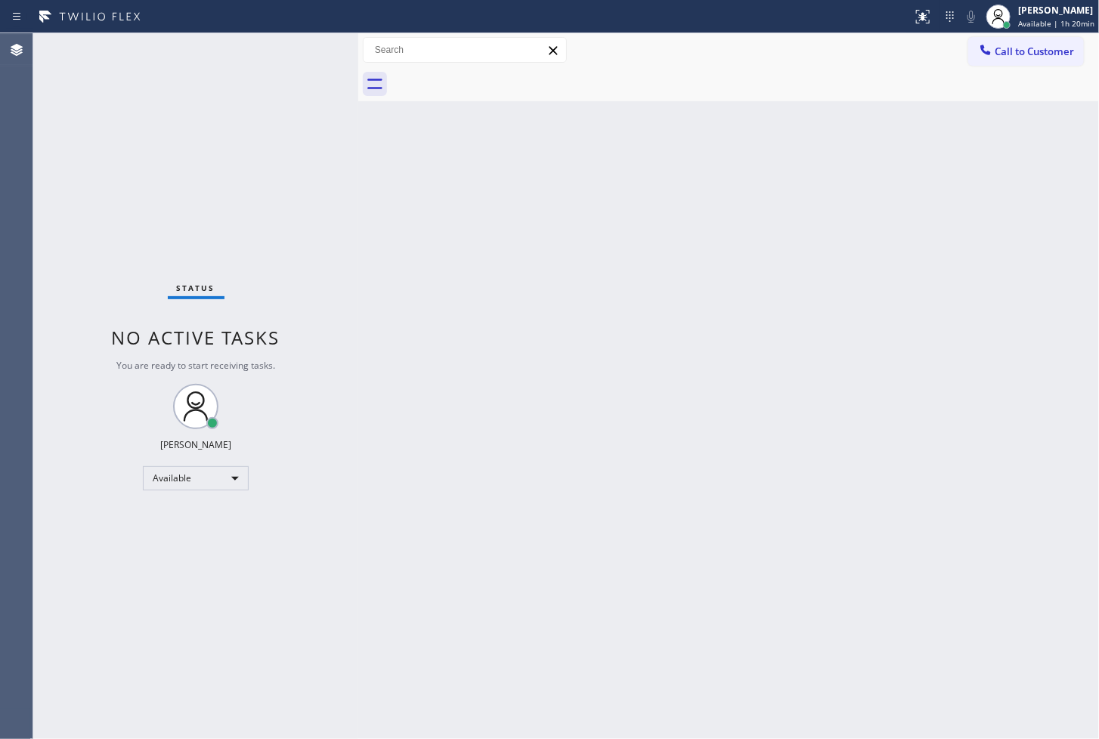
click at [277, 164] on div "Status No active tasks You are ready to start receiving tasks. [PERSON_NAME]" at bounding box center [195, 386] width 325 height 706
click at [289, 48] on div "Status No active tasks You are ready to start receiving tasks. [PERSON_NAME]" at bounding box center [195, 386] width 325 height 706
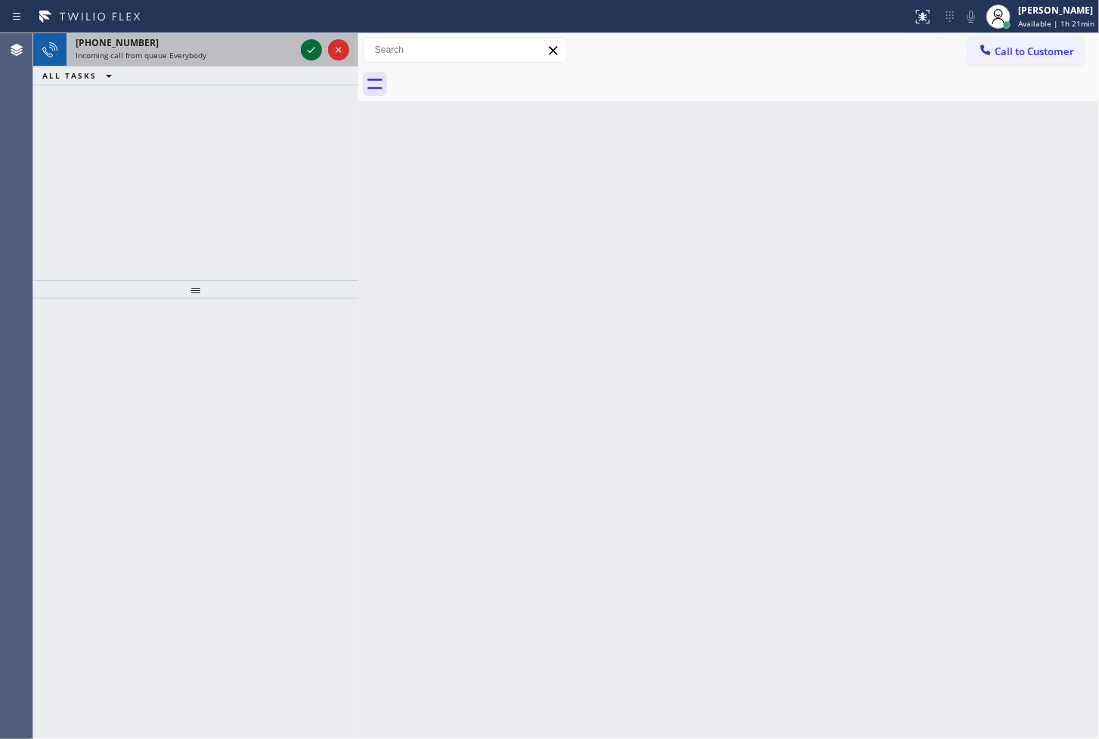
click at [311, 50] on icon at bounding box center [311, 50] width 18 height 18
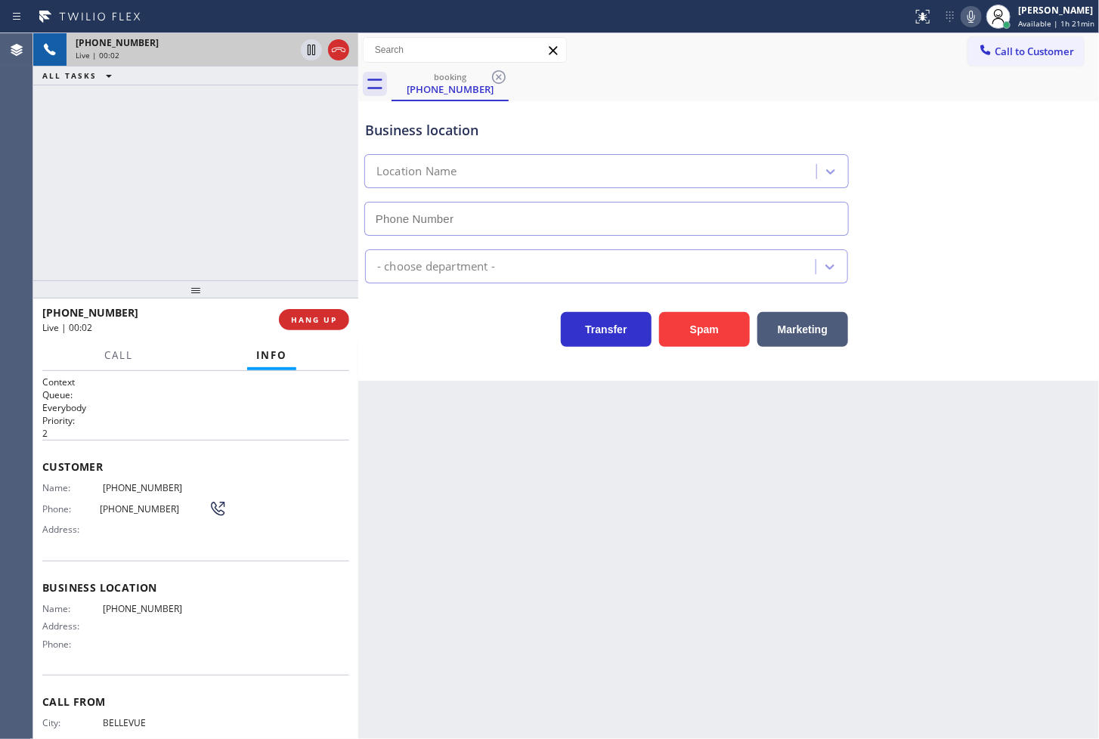
click at [454, 333] on div "Transfer Spam Marketing" at bounding box center [606, 326] width 489 height 42
click at [232, 223] on div "+14254575441 Live | 00:03 ALL TASKS ALL TASKS ACTIVE TASKS TASKS IN WRAP UP" at bounding box center [195, 156] width 325 height 247
click at [435, 334] on div "Transfer Spam Marketing" at bounding box center [606, 326] width 489 height 42
click at [242, 202] on div "+14254575441 Live | 00:03 ALL TASKS ALL TASKS ACTIVE TASKS TASKS IN WRAP UP" at bounding box center [195, 156] width 325 height 247
click at [431, 352] on div "Business location Location Name - choose department - Transfer Spam Marketing" at bounding box center [728, 241] width 741 height 280
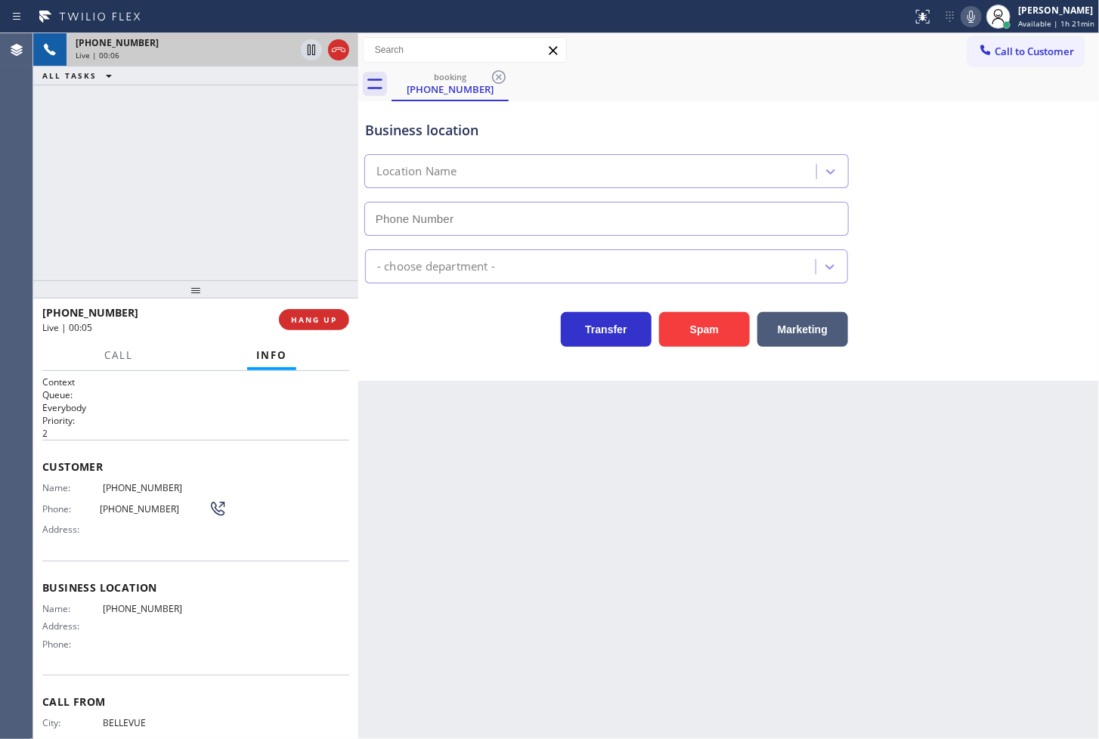
click at [462, 335] on div "Transfer Spam Marketing" at bounding box center [606, 326] width 489 height 42
click at [268, 228] on div "+14254575441 Live | 00:07 ALL TASKS ALL TASKS ACTIVE TASKS TASKS IN WRAP UP" at bounding box center [195, 156] width 325 height 247
click at [466, 351] on div "Business location Location Name - choose department - Transfer Spam Marketing" at bounding box center [728, 241] width 741 height 280
click at [199, 151] on div "+14254575441 Live | 00:08 ALL TASKS ALL TASKS ACTIVE TASKS TASKS IN WRAP UP" at bounding box center [195, 156] width 325 height 247
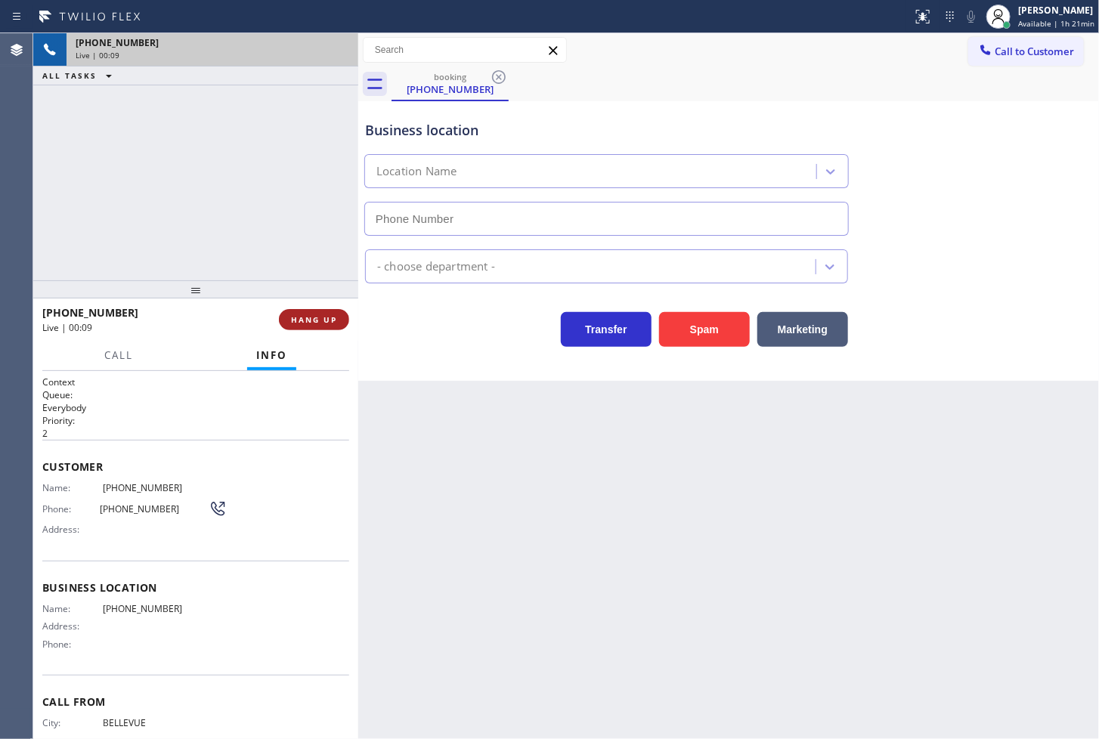
click at [311, 329] on button "HANG UP" at bounding box center [314, 319] width 70 height 21
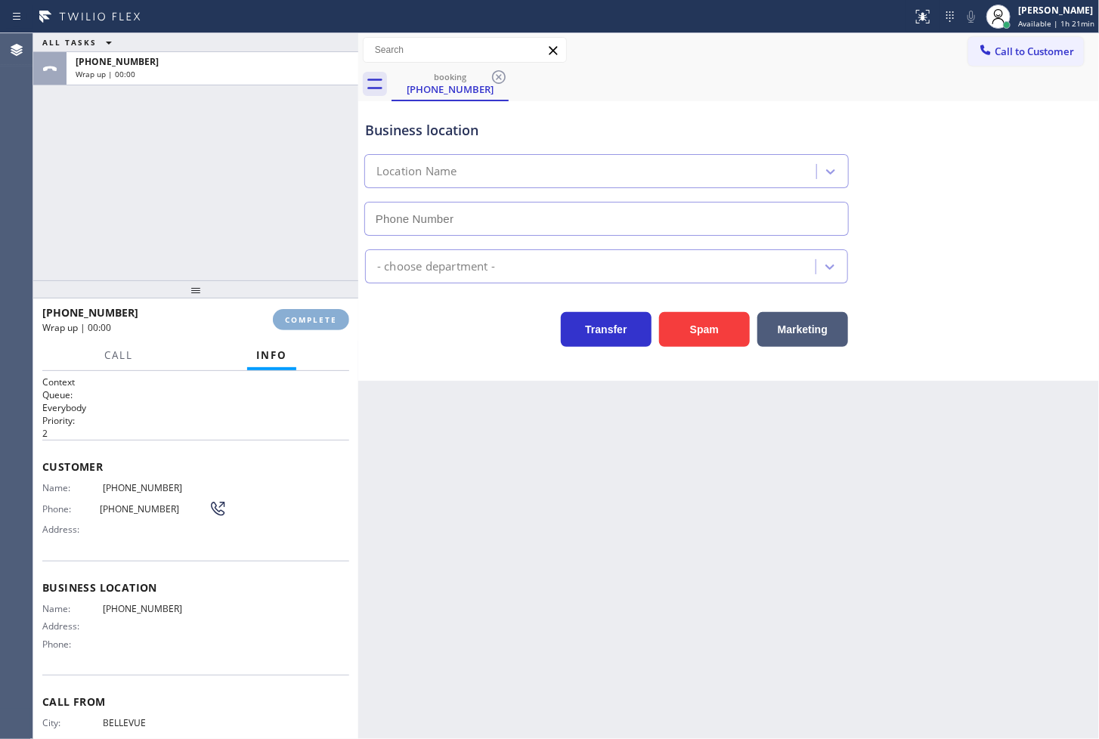
click at [308, 322] on span "COMPLETE" at bounding box center [311, 319] width 52 height 11
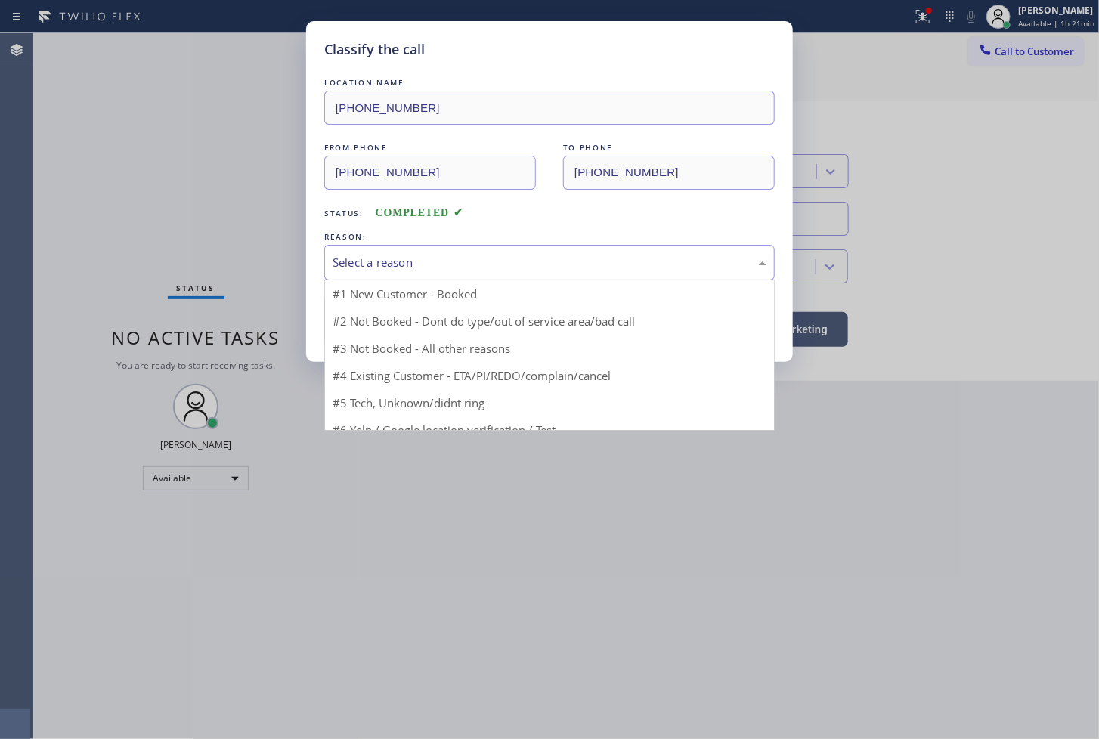
click at [420, 266] on div "Select a reason" at bounding box center [550, 262] width 434 height 17
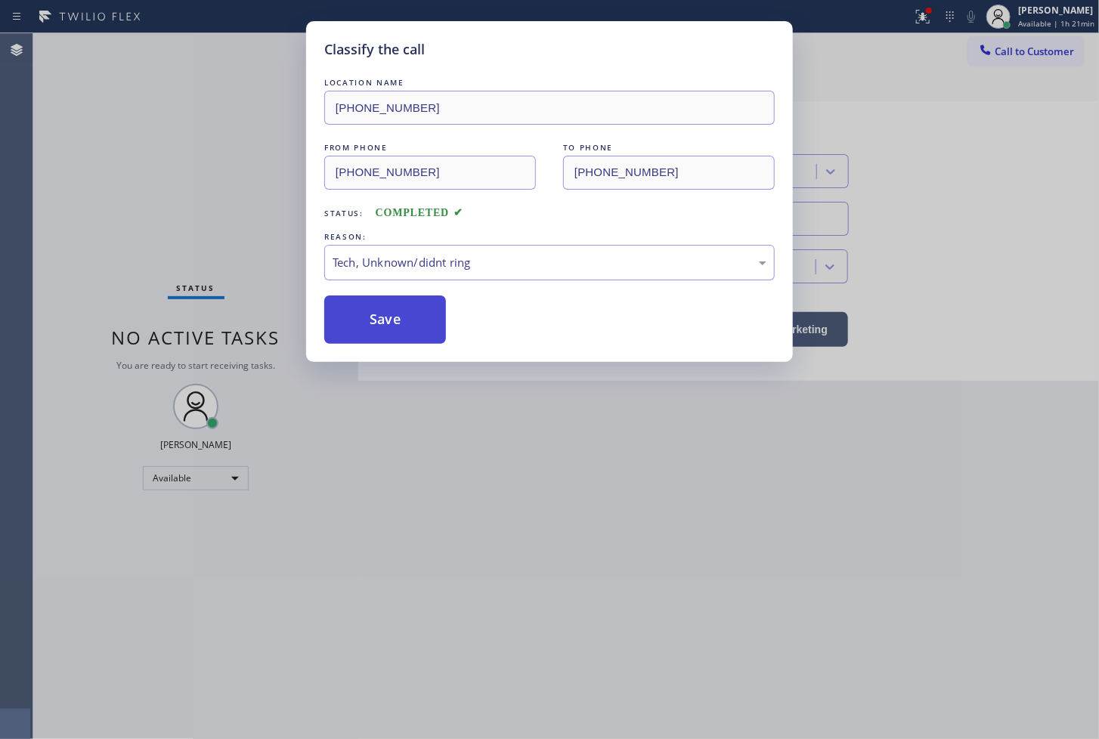
click at [407, 337] on button "Save" at bounding box center [385, 319] width 122 height 48
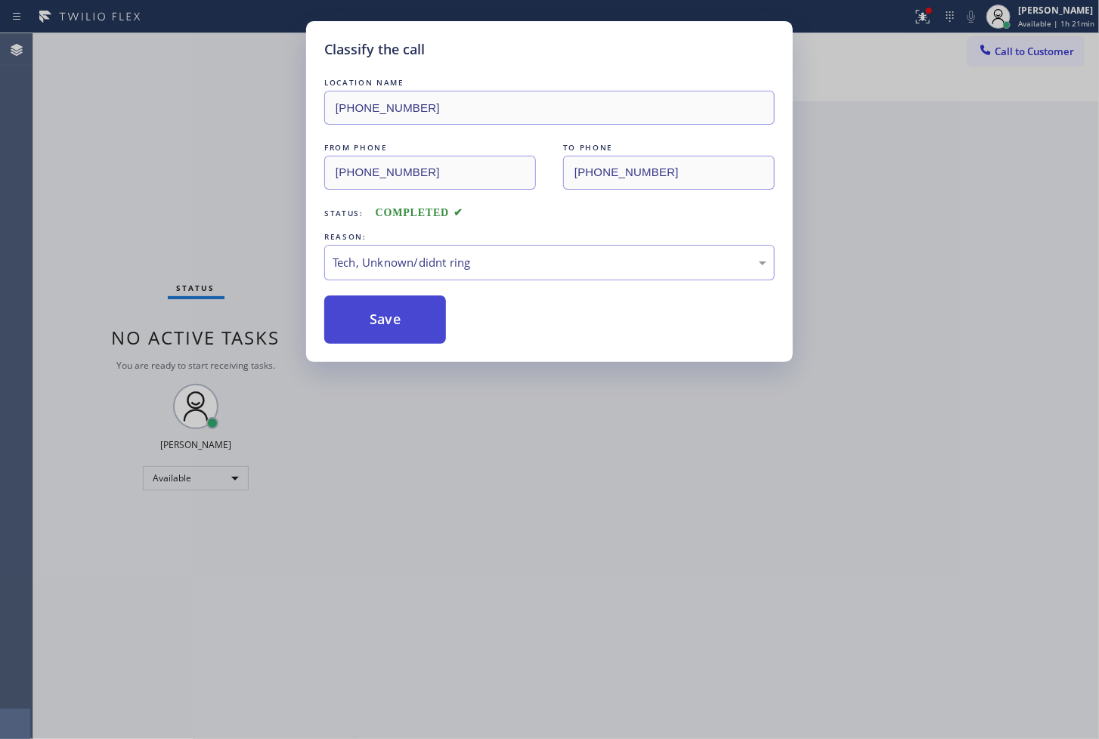
click at [407, 337] on button "Save" at bounding box center [385, 319] width 122 height 48
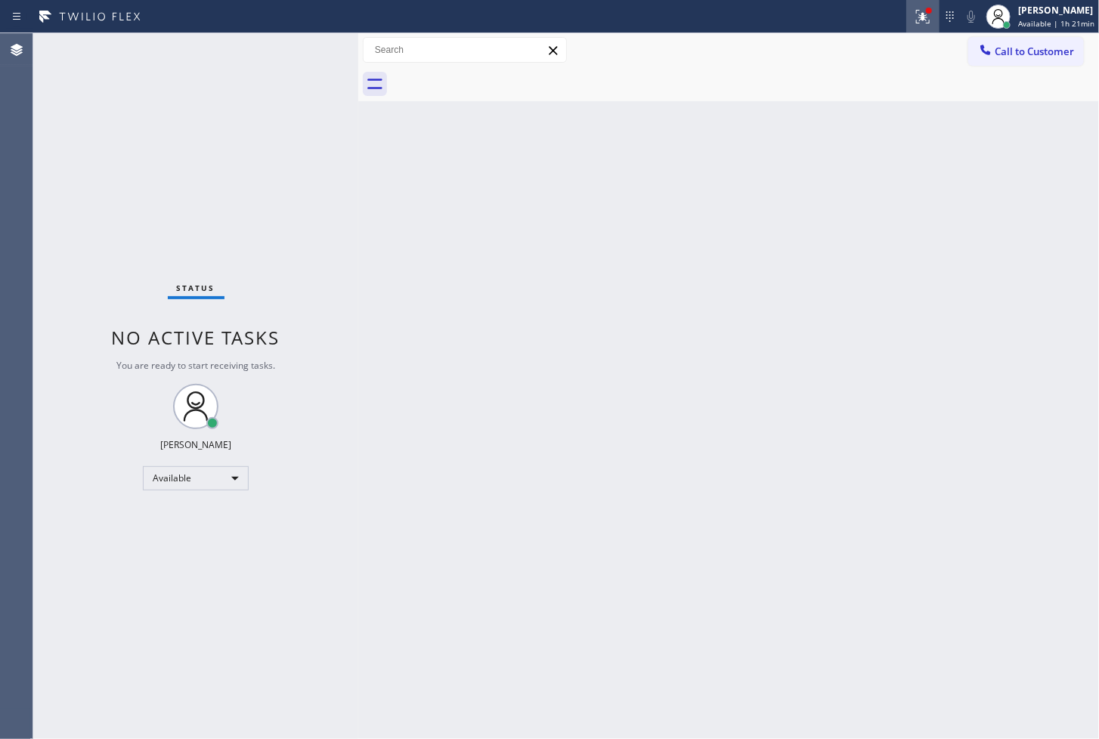
click at [914, 15] on icon at bounding box center [923, 17] width 18 height 18
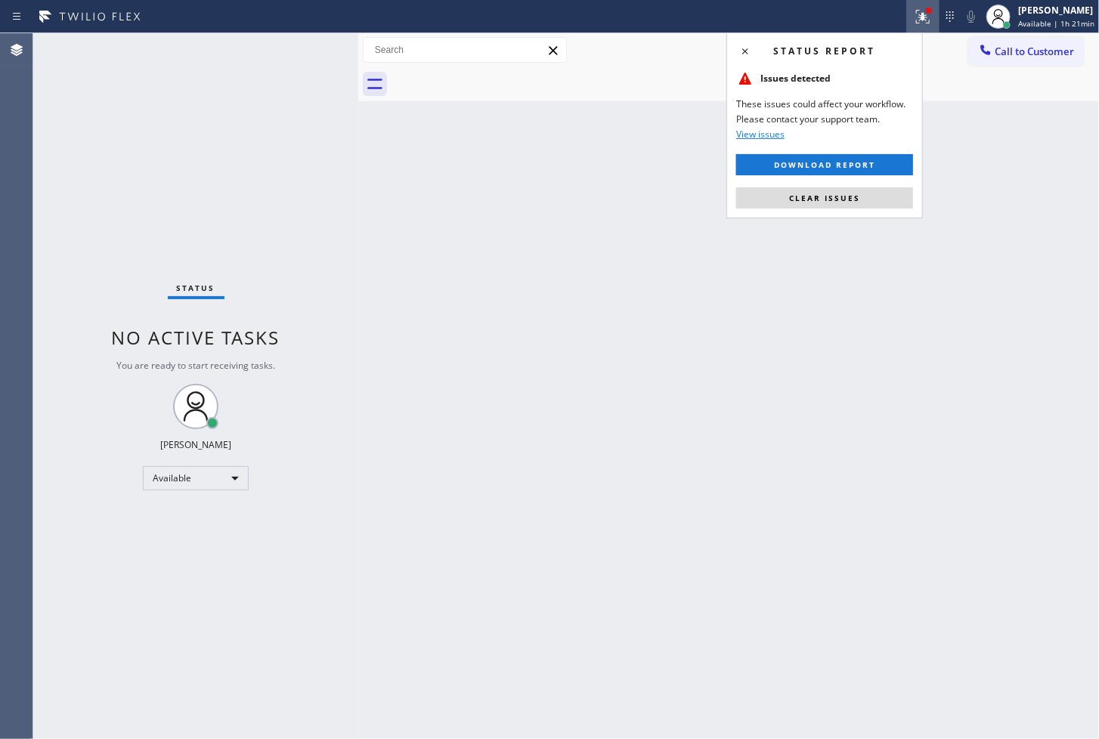
click at [852, 186] on div "Status report Issues detected These issues could affect your workflow. Please c…" at bounding box center [824, 125] width 196 height 186
click at [851, 194] on span "Clear issues" at bounding box center [824, 198] width 71 height 11
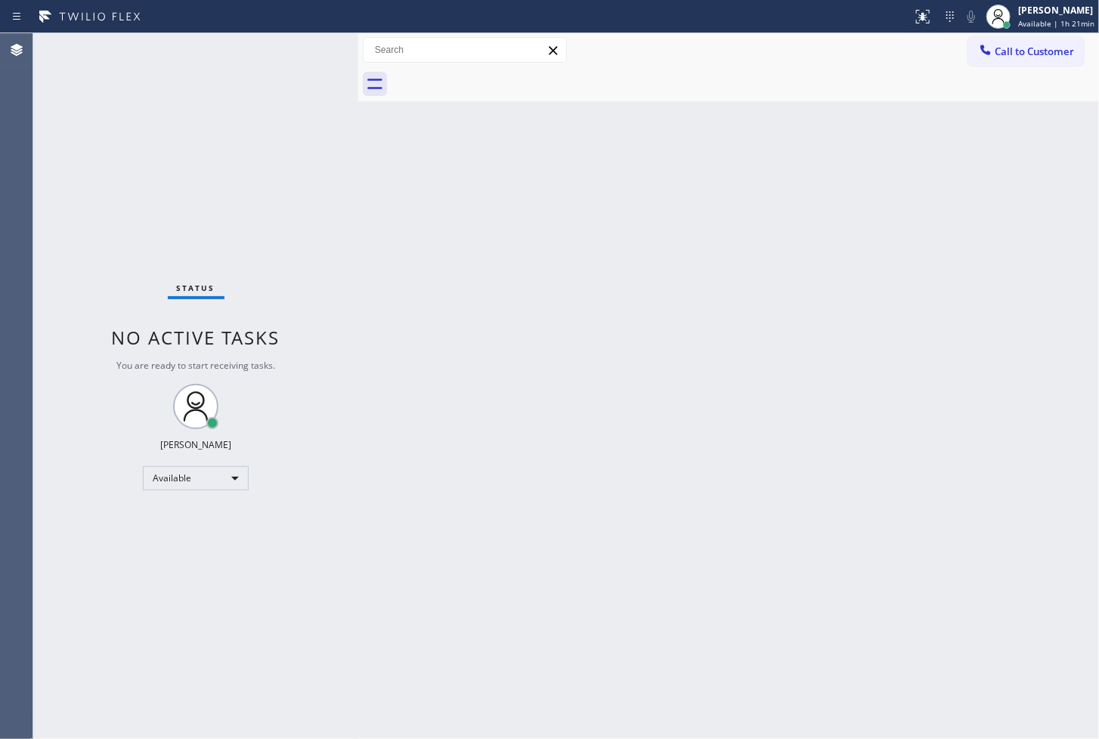
click at [291, 138] on div "Status No active tasks You are ready to start receiving tasks. [PERSON_NAME]" at bounding box center [195, 386] width 325 height 706
click at [297, 61] on div "Status No active tasks You are ready to start receiving tasks. [PERSON_NAME]" at bounding box center [195, 386] width 325 height 706
click at [298, 58] on div "Status No active tasks You are ready to start receiving tasks. [PERSON_NAME]" at bounding box center [195, 386] width 325 height 706
click at [606, 450] on div "Back to Dashboard Change Sender ID Customers Technicians Select a contact Outbo…" at bounding box center [728, 386] width 741 height 706
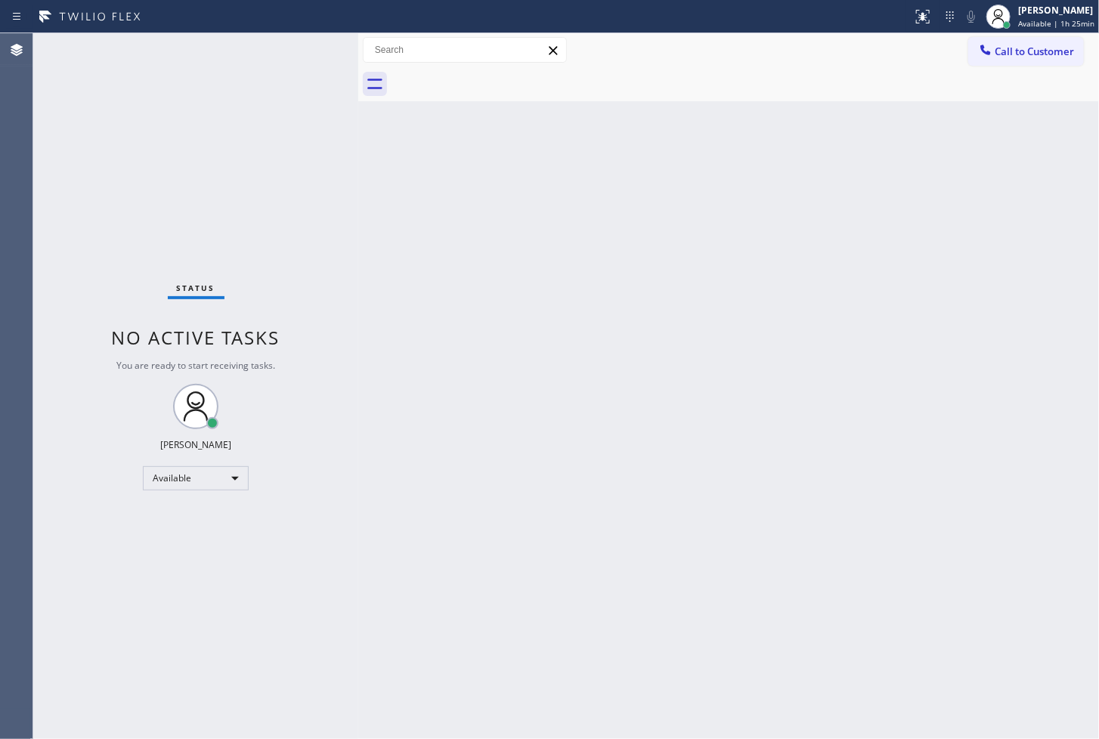
click at [263, 178] on div "Status No active tasks You are ready to start receiving tasks. [PERSON_NAME]" at bounding box center [195, 386] width 325 height 706
click at [290, 92] on div "Status No active tasks You are ready to start receiving tasks. [PERSON_NAME]" at bounding box center [195, 386] width 325 height 706
click at [78, 238] on div "Status No active tasks You are ready to start receiving tasks. [PERSON_NAME]" at bounding box center [195, 386] width 325 height 706
click at [307, 45] on div "Status No active tasks You are ready to start receiving tasks. [PERSON_NAME]" at bounding box center [195, 386] width 325 height 706
click at [301, 47] on div "Status No active tasks You are ready to start receiving tasks. [PERSON_NAME]" at bounding box center [195, 386] width 325 height 706
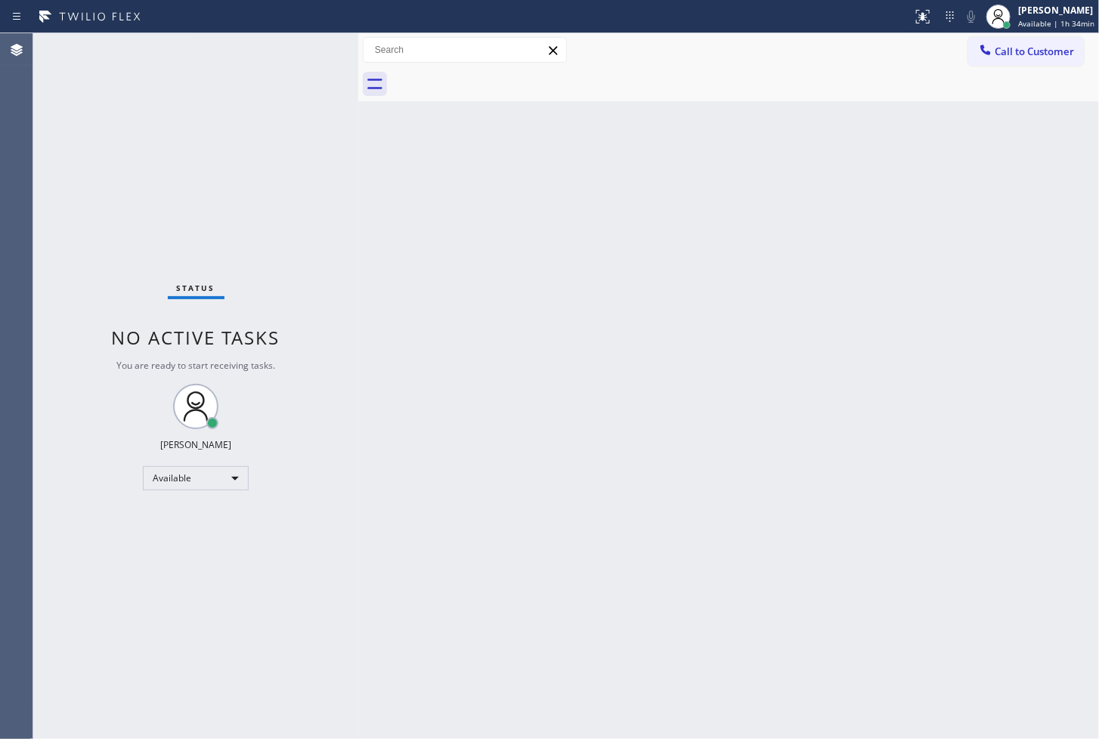
click at [311, 48] on div "Status No active tasks You are ready to start receiving tasks. [PERSON_NAME]" at bounding box center [195, 386] width 325 height 706
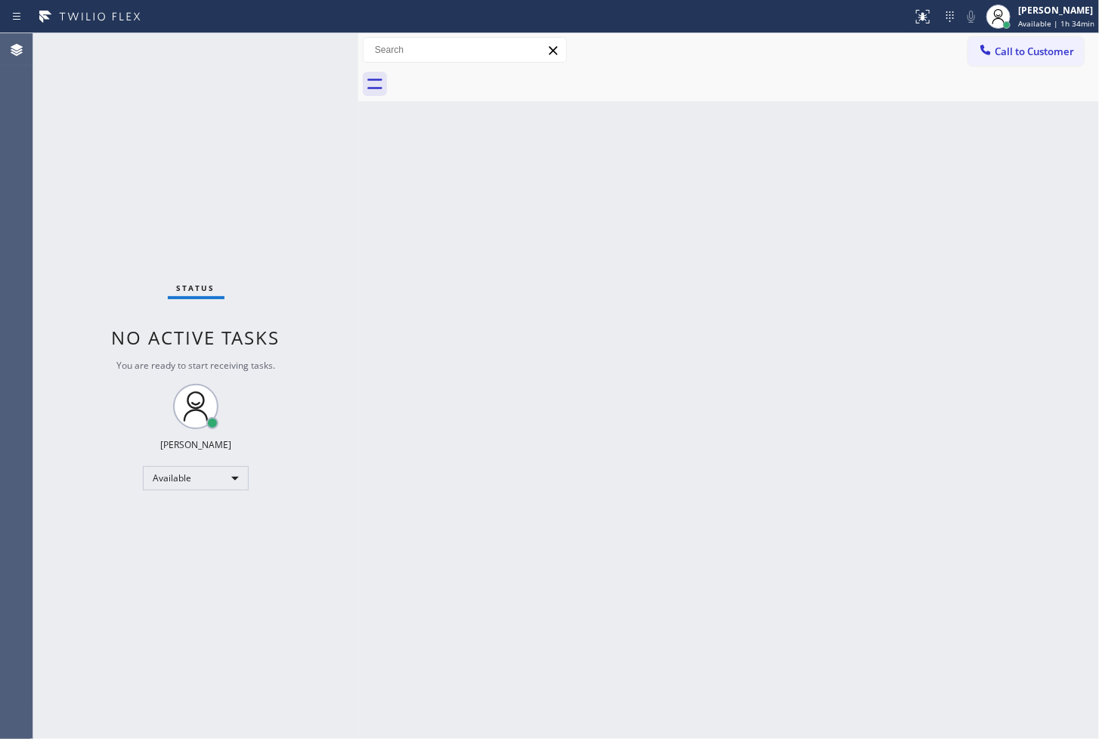
click at [311, 48] on div "Status No active tasks You are ready to start receiving tasks. [PERSON_NAME]" at bounding box center [195, 386] width 325 height 706
click at [310, 48] on div "Status No active tasks You are ready to start receiving tasks. [PERSON_NAME]" at bounding box center [195, 386] width 325 height 706
click at [238, 197] on div "Status No active tasks You are ready to start receiving tasks. [PERSON_NAME]" at bounding box center [195, 386] width 325 height 706
click at [315, 40] on div "Status No active tasks You are ready to start receiving tasks. [PERSON_NAME]" at bounding box center [195, 386] width 325 height 706
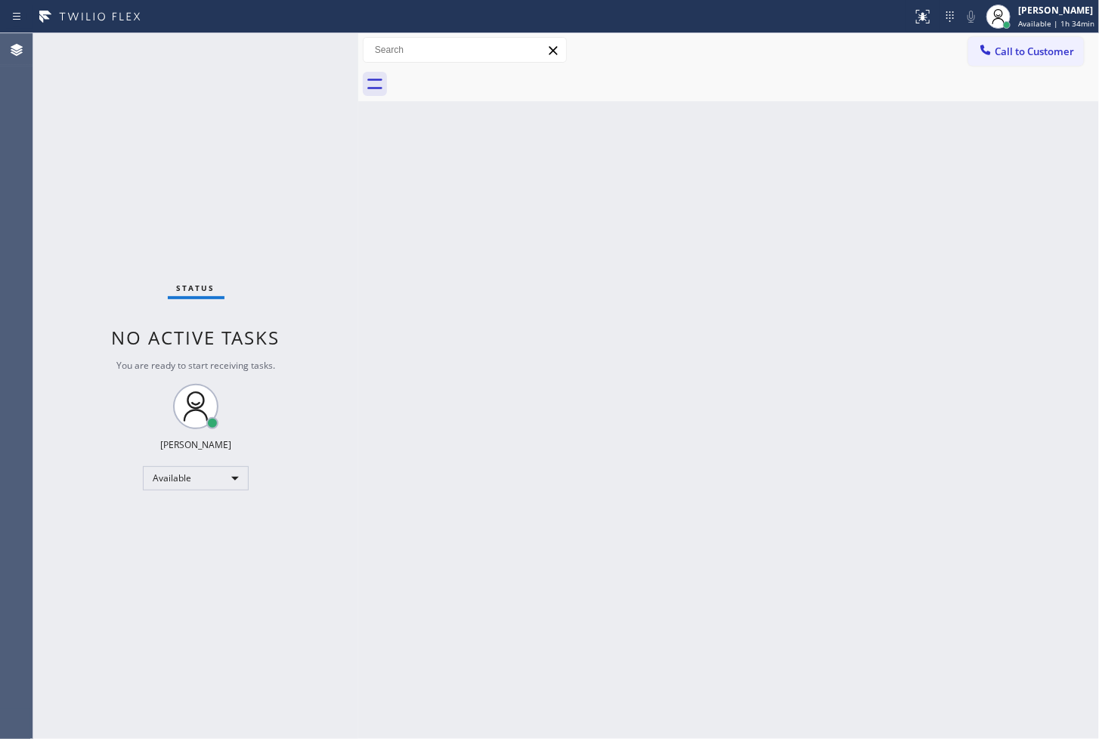
click at [314, 45] on div "Status No active tasks You are ready to start receiving tasks. [PERSON_NAME]" at bounding box center [195, 386] width 325 height 706
click at [242, 476] on div "Available" at bounding box center [196, 478] width 106 height 24
click at [224, 563] on li "Break" at bounding box center [195, 555] width 103 height 18
